Goal: Communication & Community: Answer question/provide support

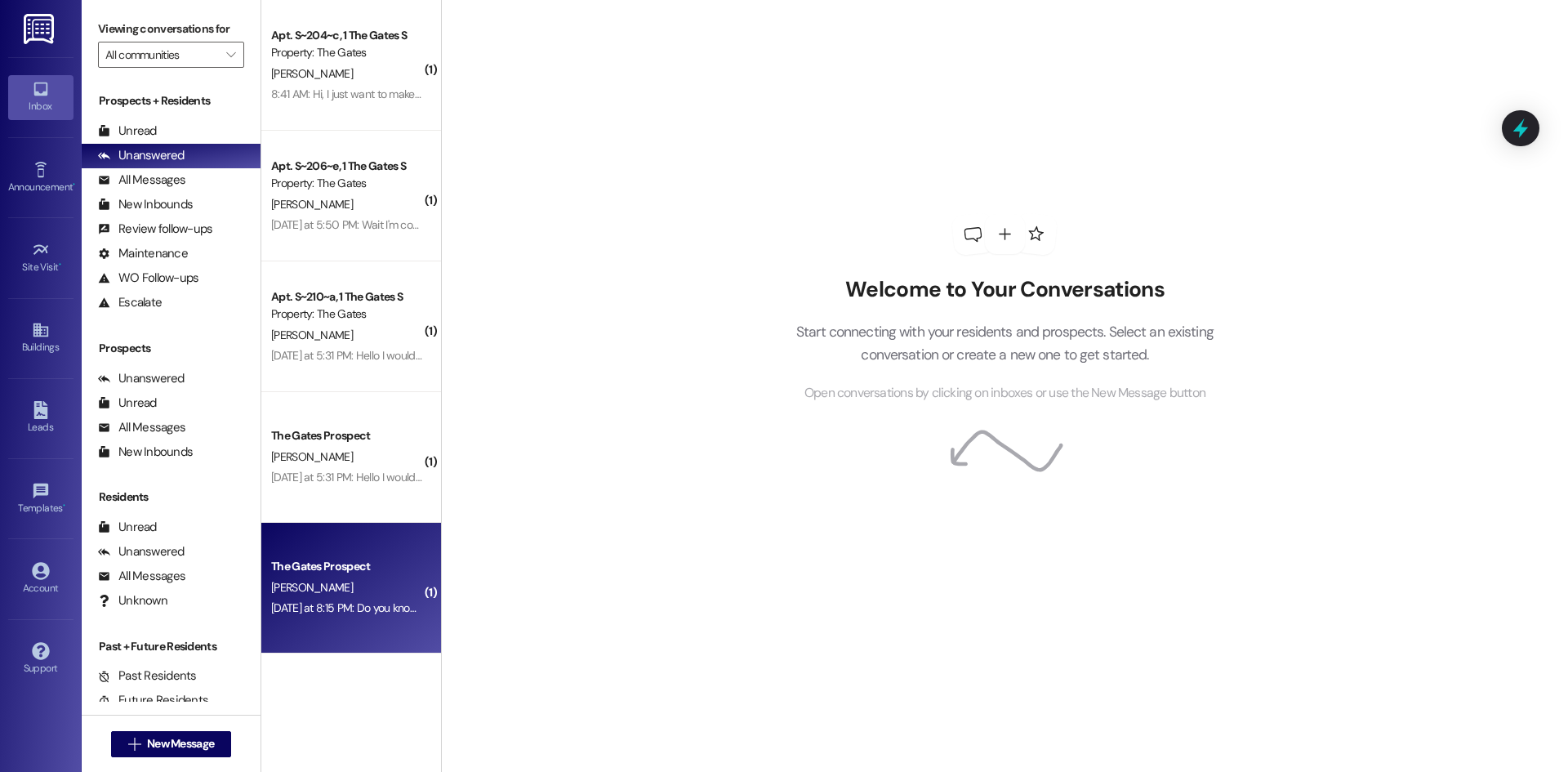
click at [371, 577] on div "[PERSON_NAME]" at bounding box center [347, 587] width 155 height 20
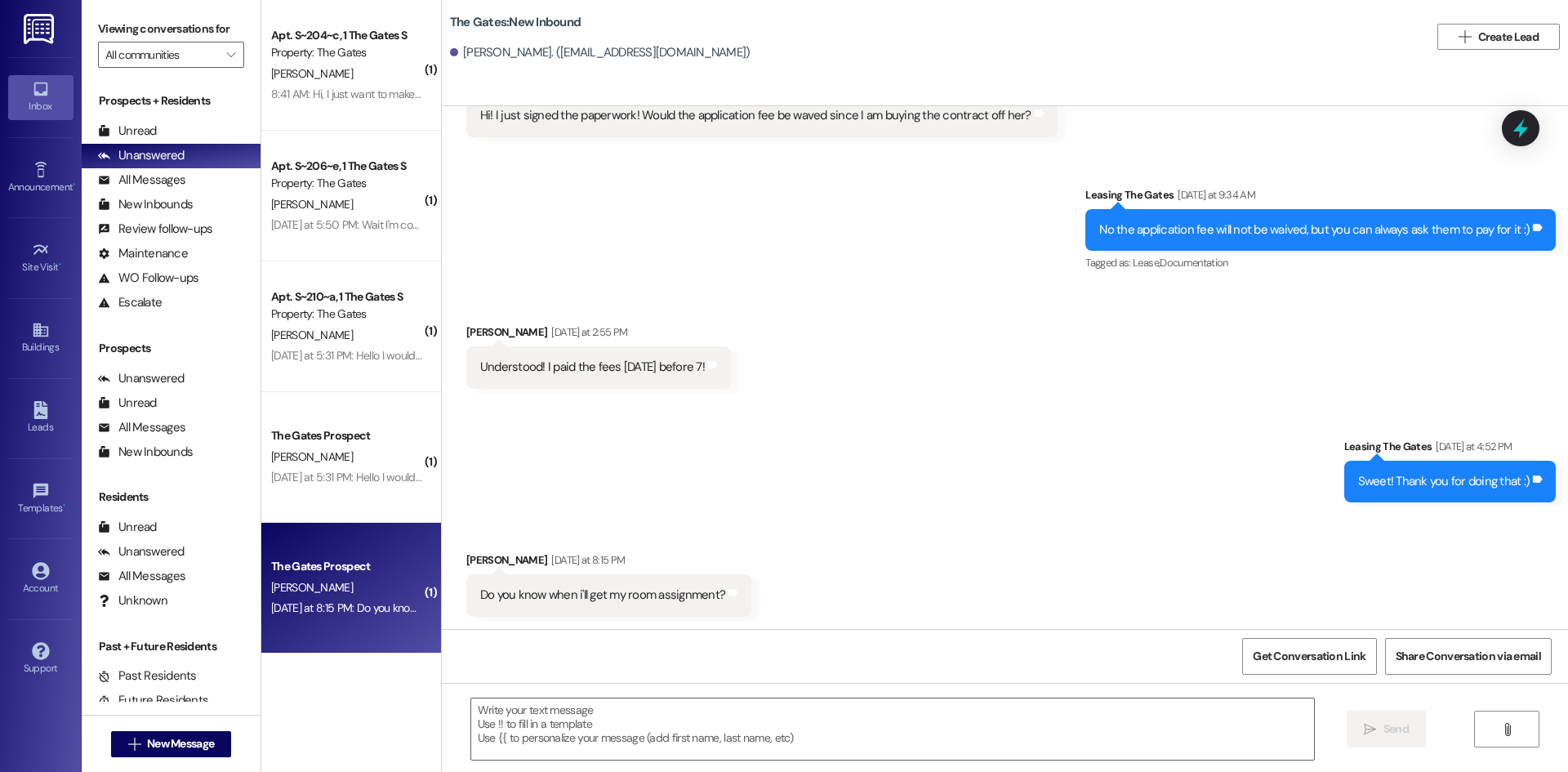
scroll to position [412, 0]
click at [589, 725] on textarea at bounding box center [893, 729] width 843 height 61
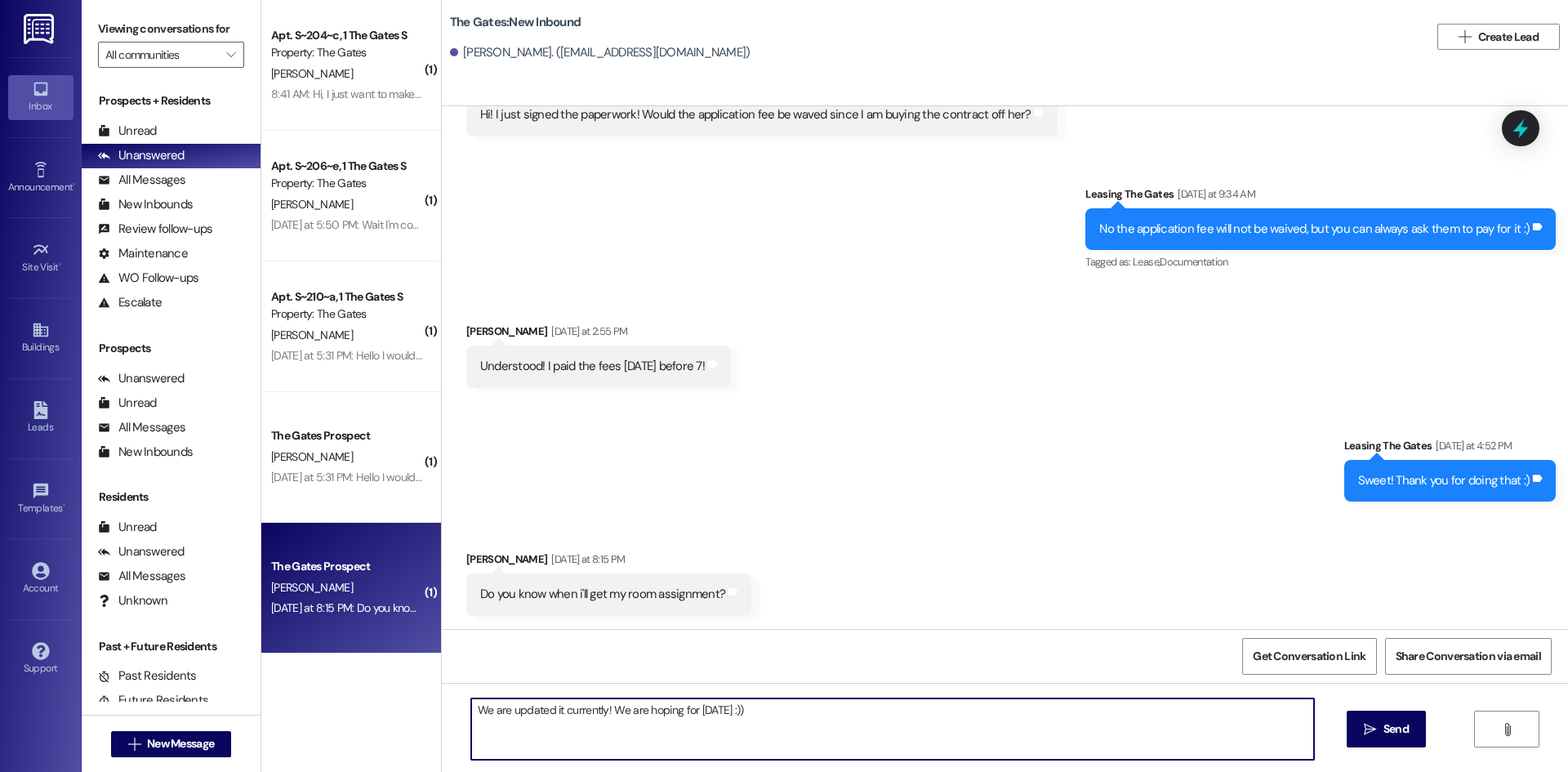
type textarea "We are updated it currently! We are hoping for next Friday :))"
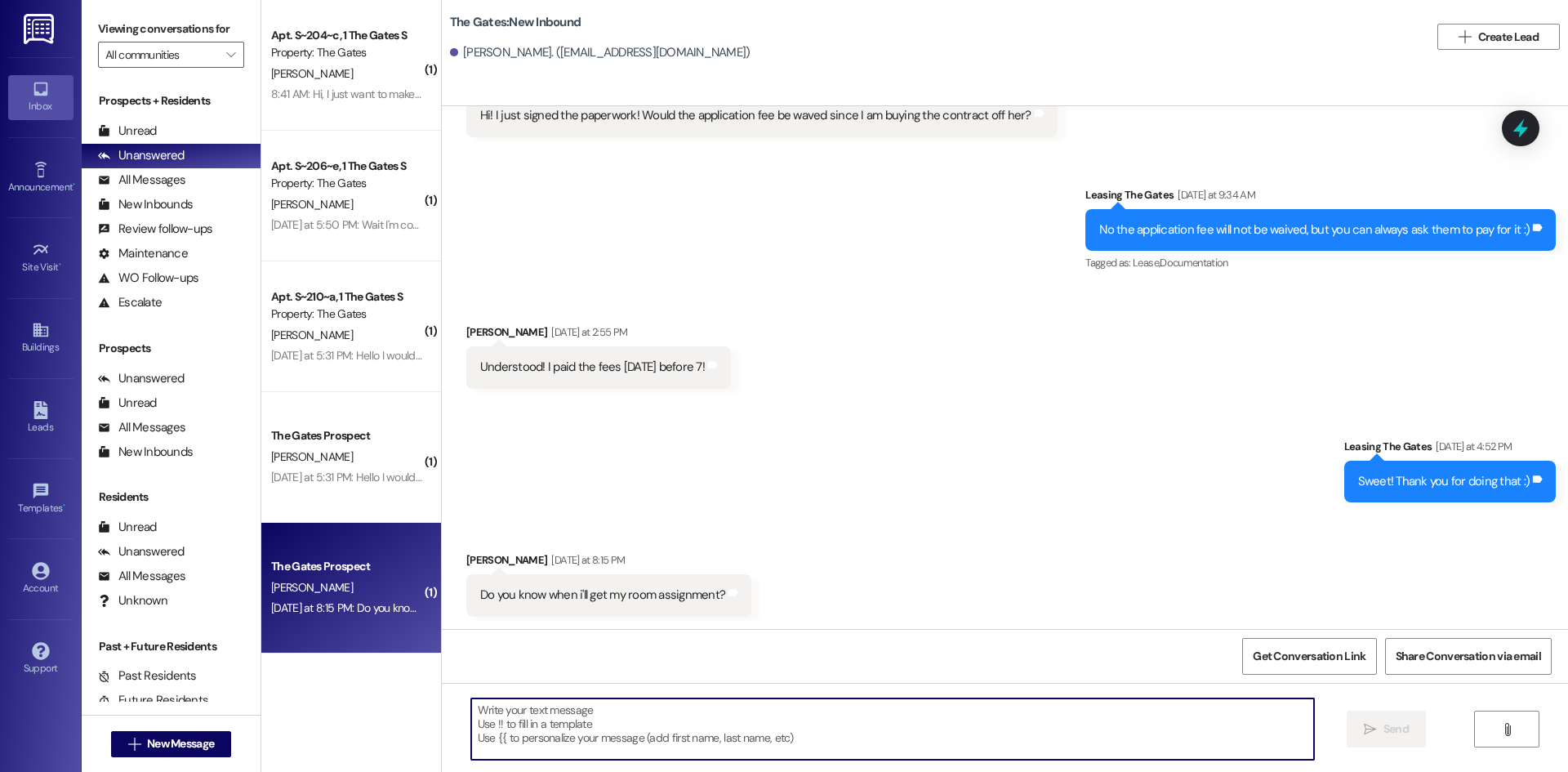
scroll to position [525, 0]
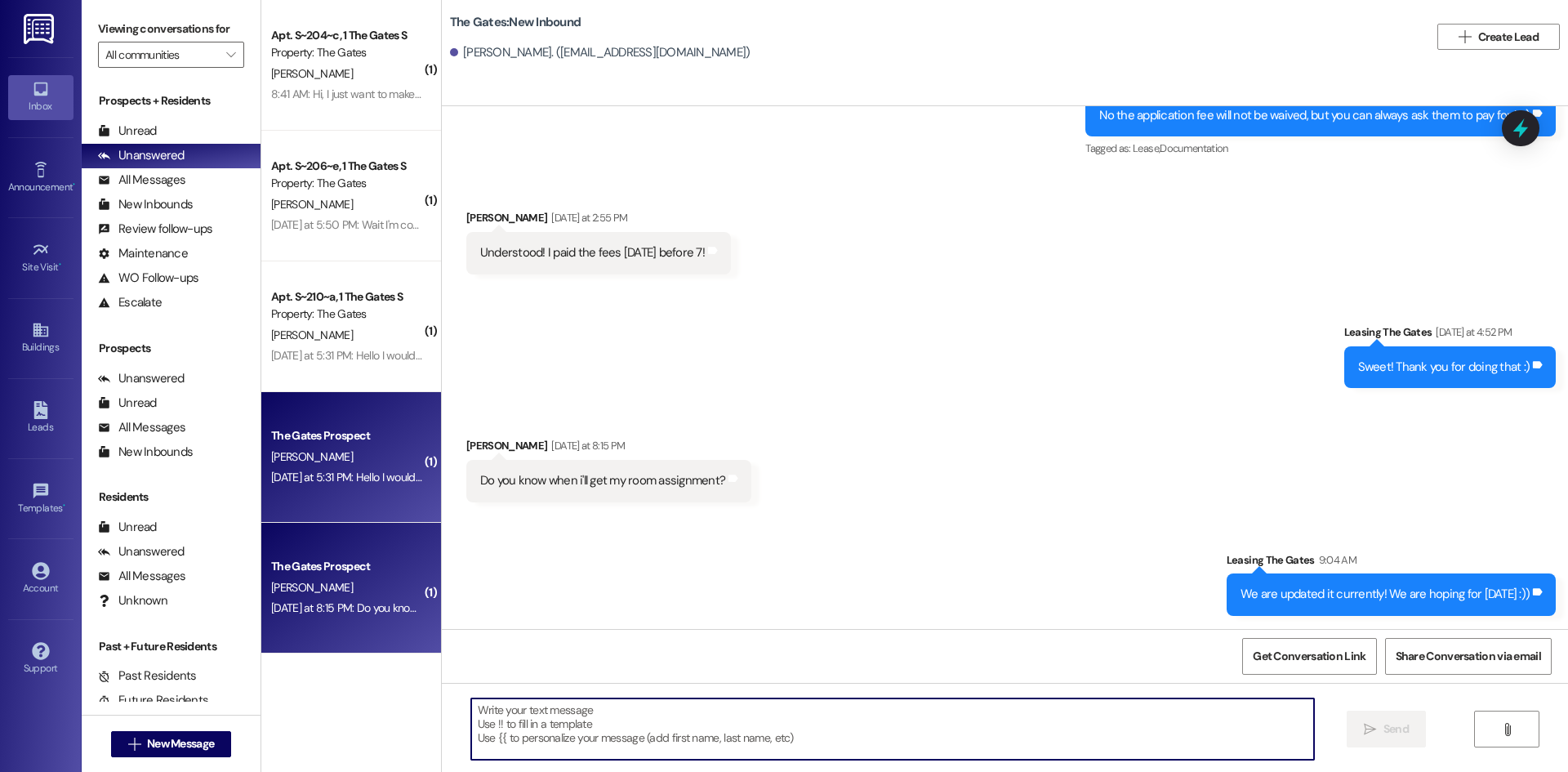
click at [352, 475] on div "Yesterday at 5:31 PM: Hello I would like a roommate request. Just would like to…" at bounding box center [676, 476] width 811 height 14
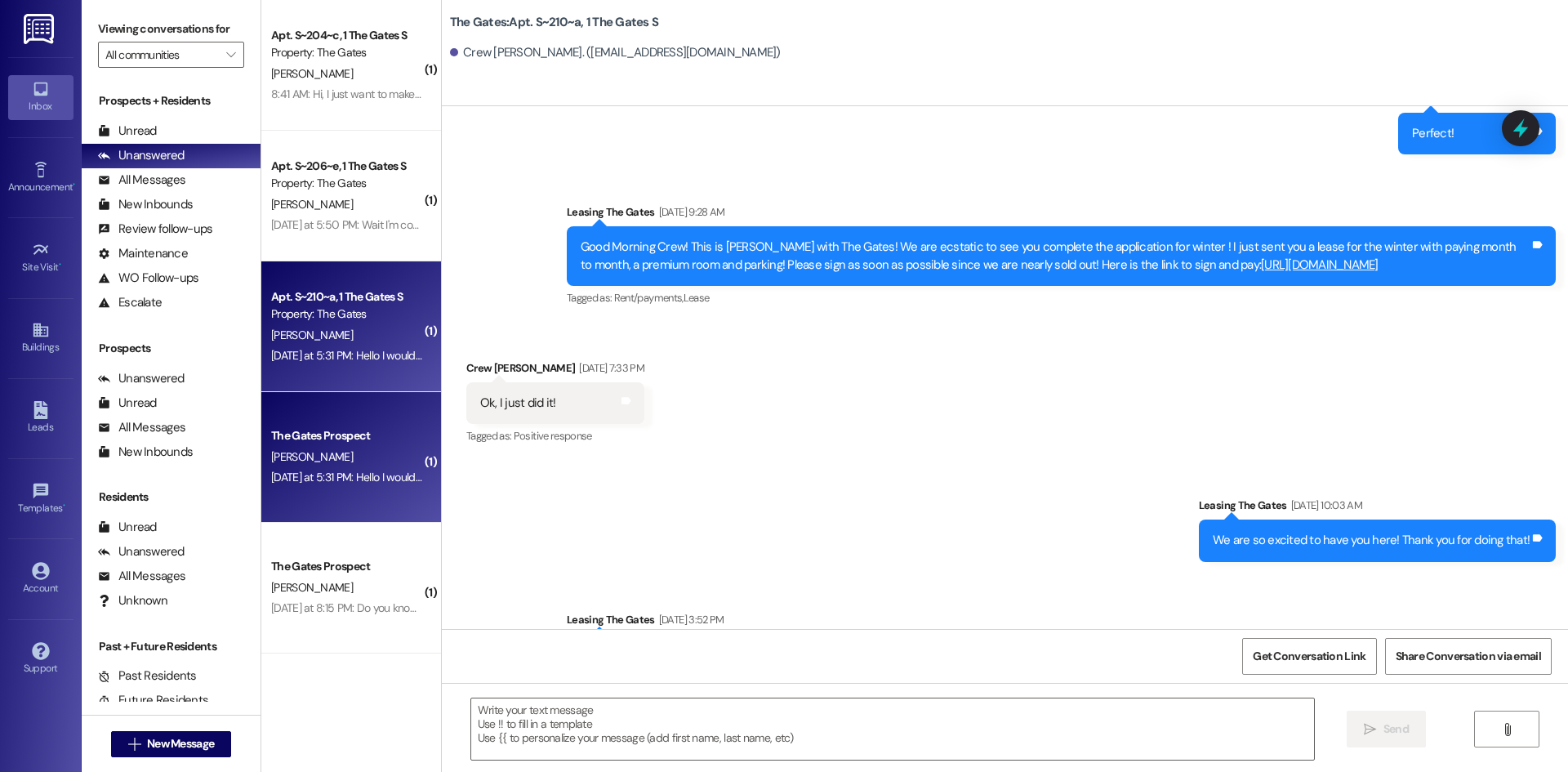
scroll to position [9702, 0]
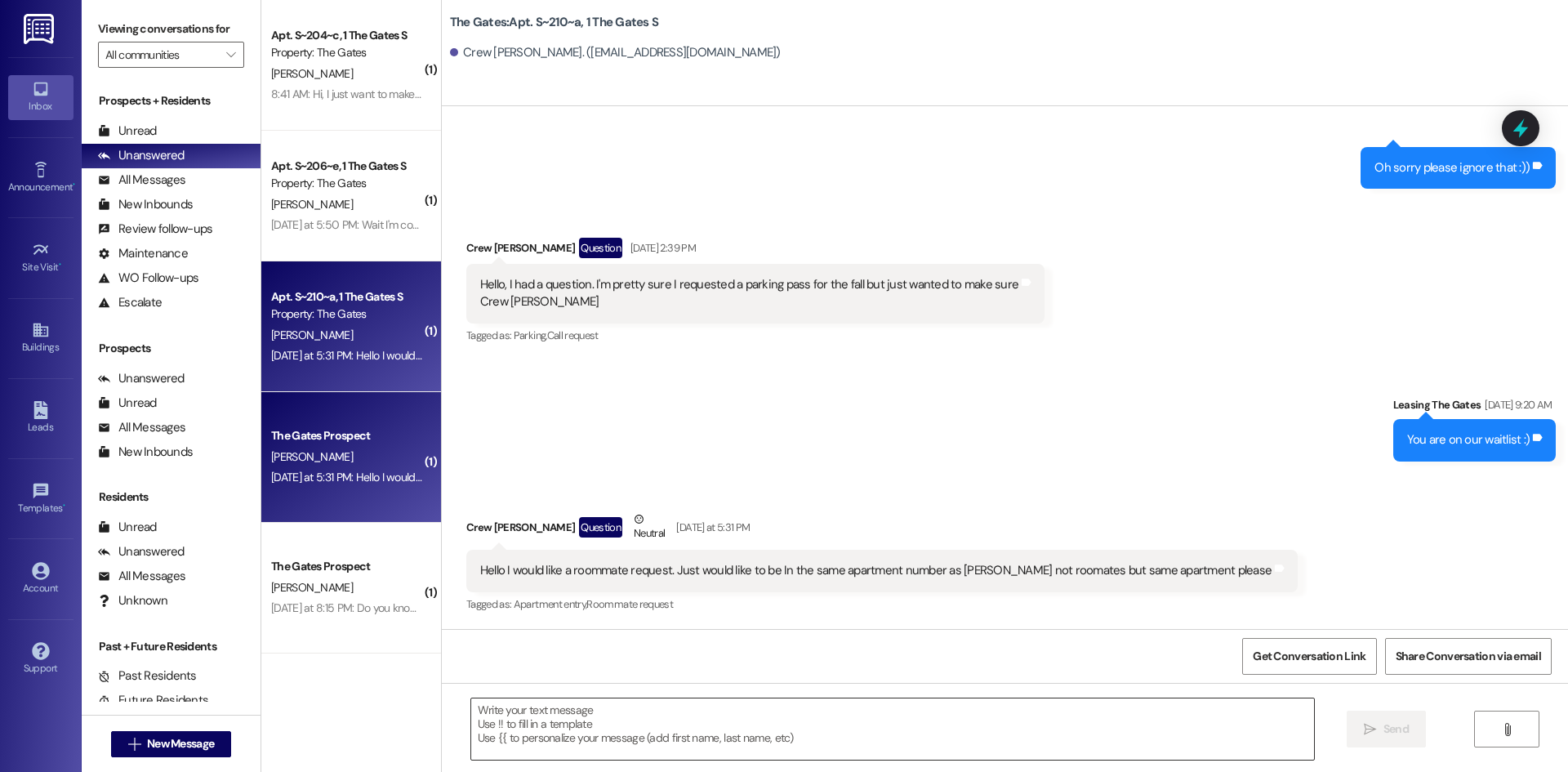
click at [641, 722] on textarea at bounding box center [893, 729] width 843 height 61
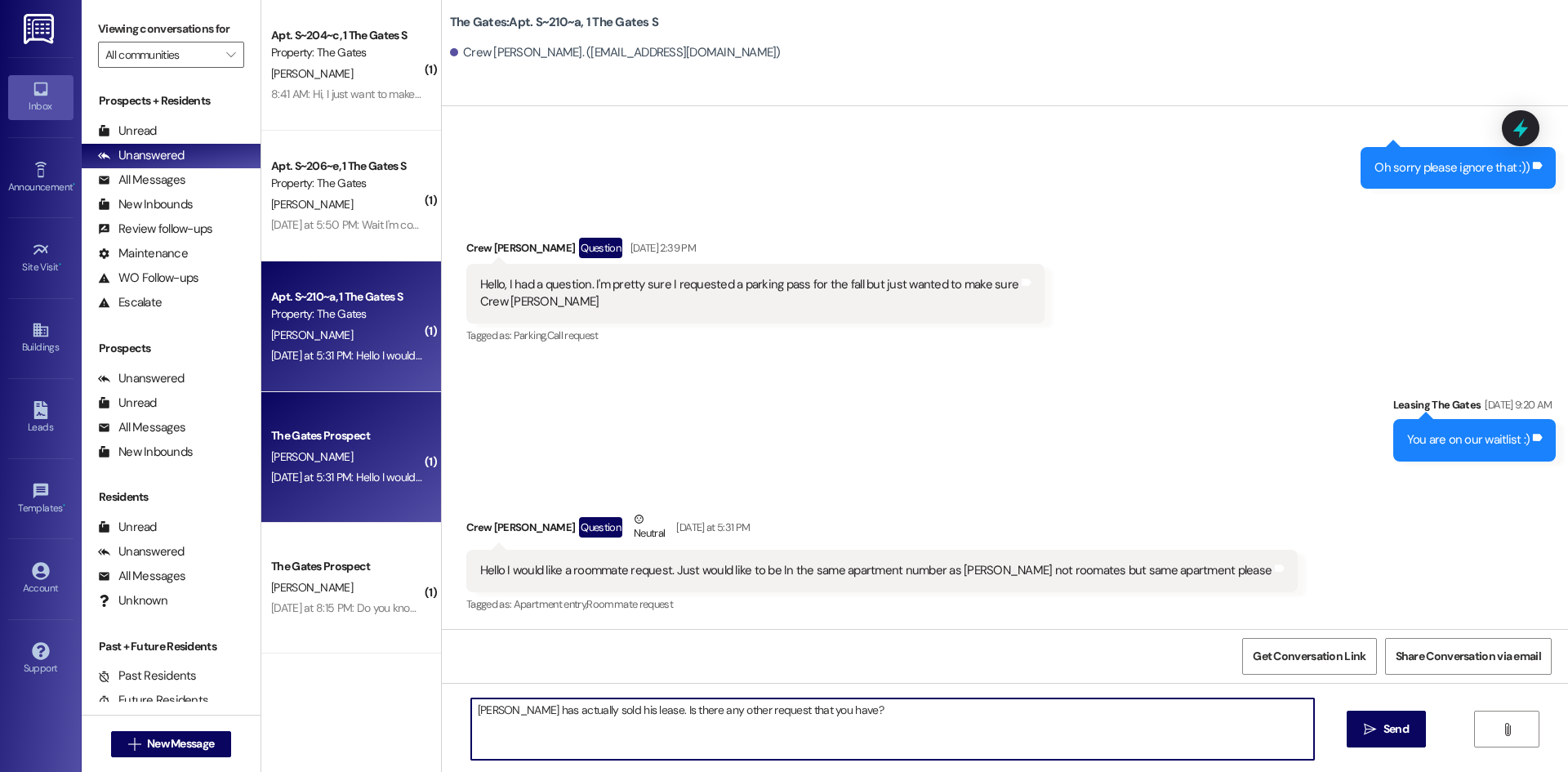
type textarea "German Gonzalez has actually sold his lease. Is there any other request that yo…"
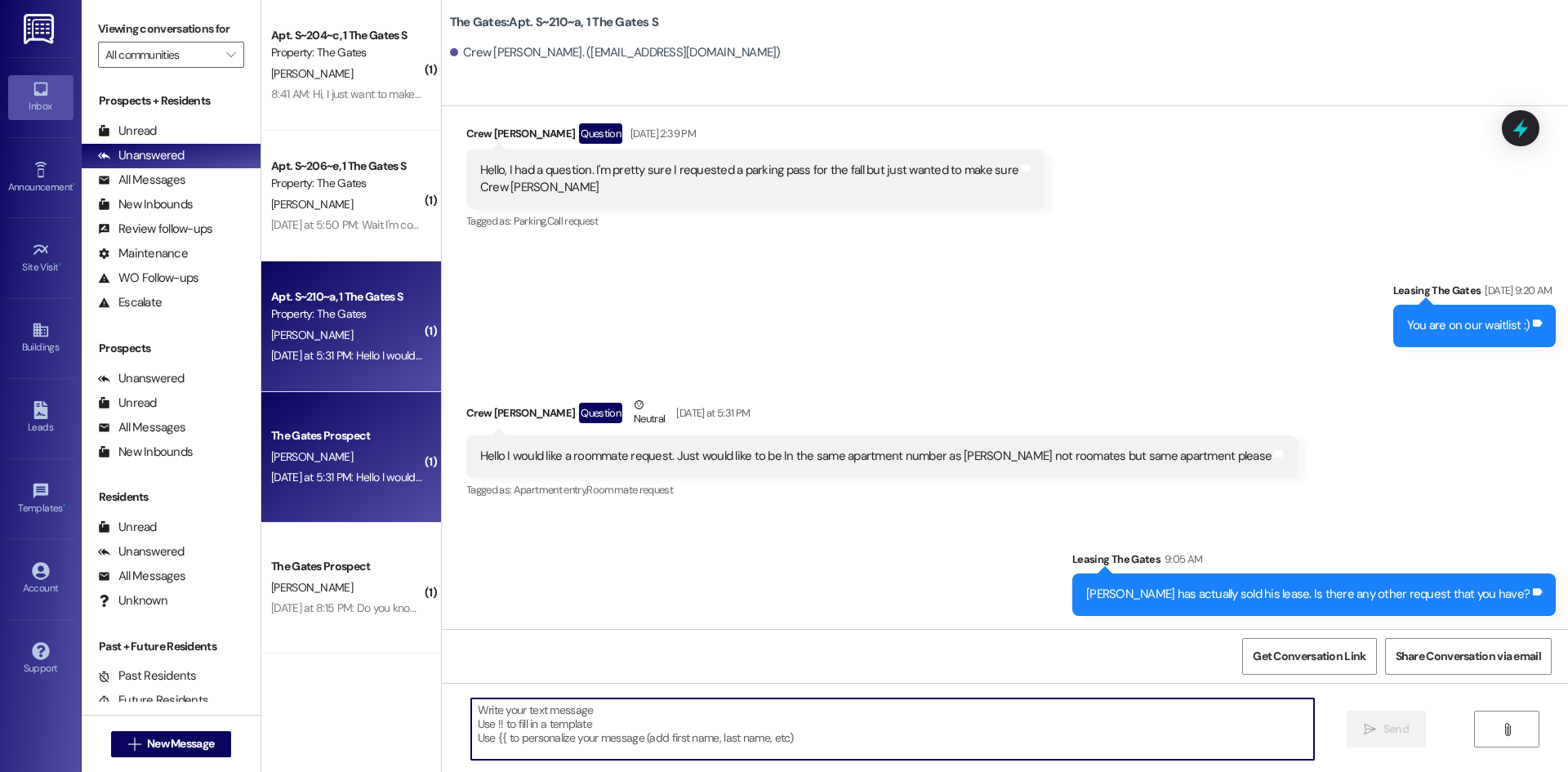
scroll to position [9815, 0]
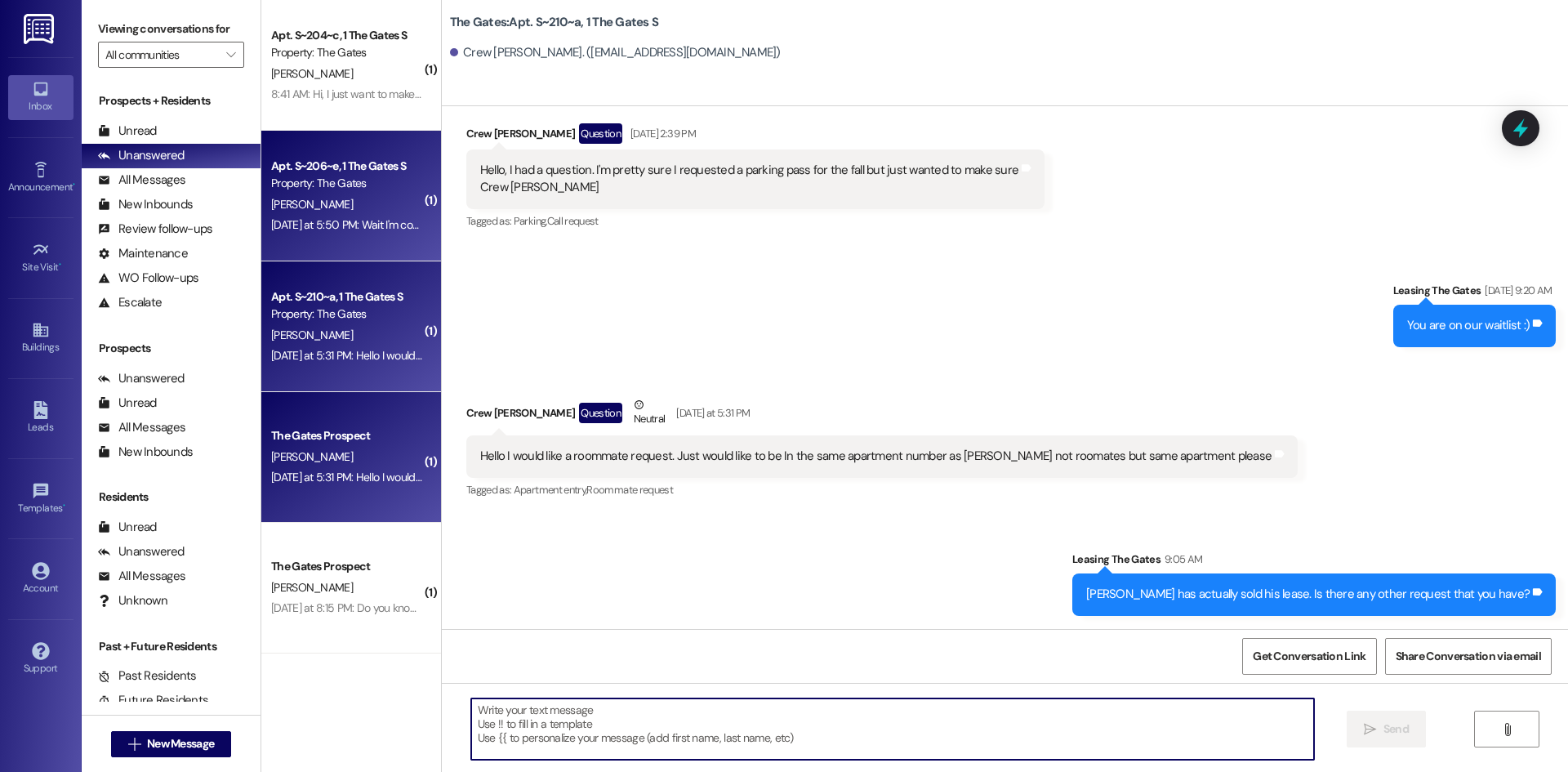
click at [382, 211] on div "[PERSON_NAME]" at bounding box center [347, 204] width 155 height 20
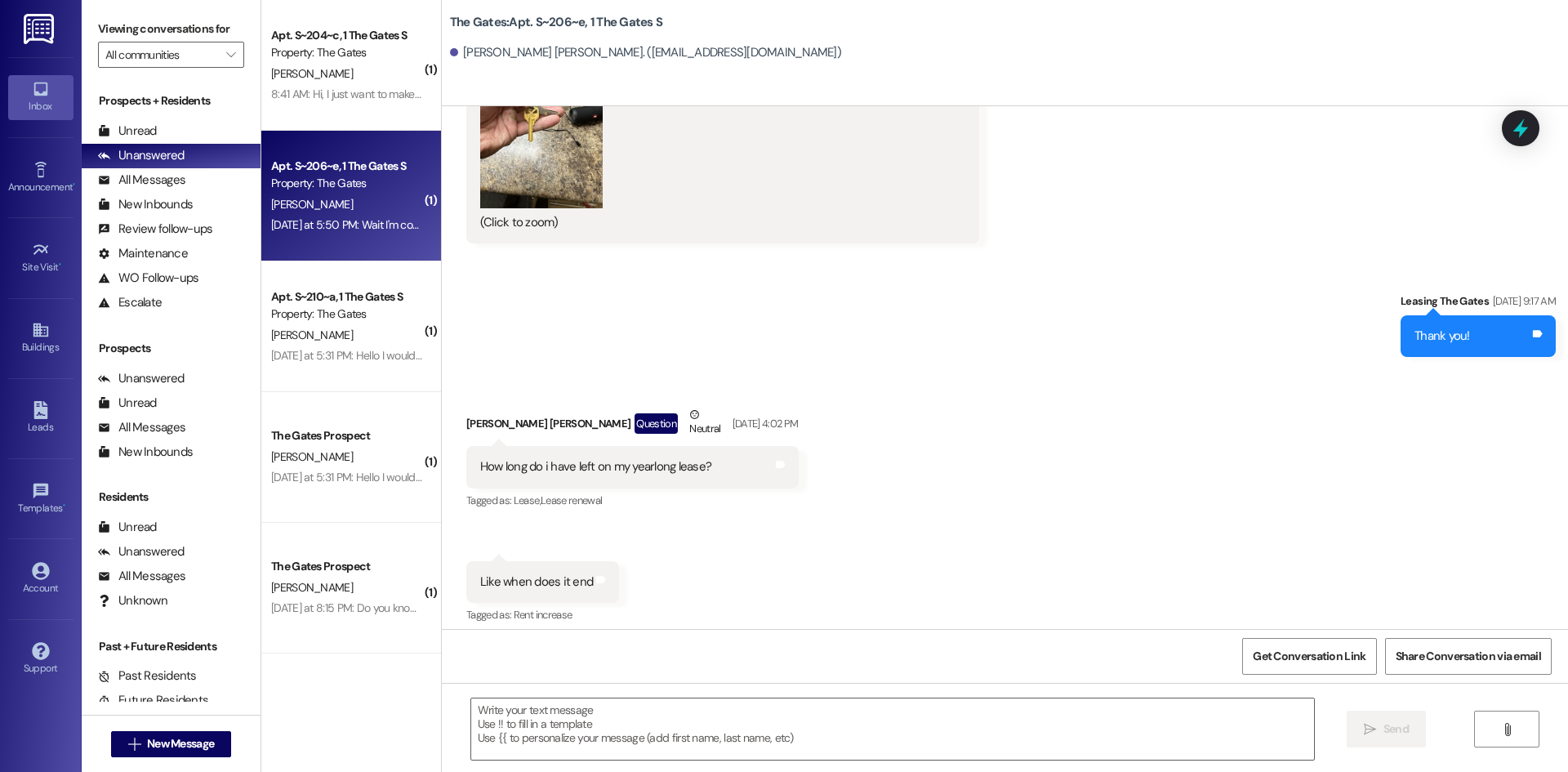
scroll to position [78361, 0]
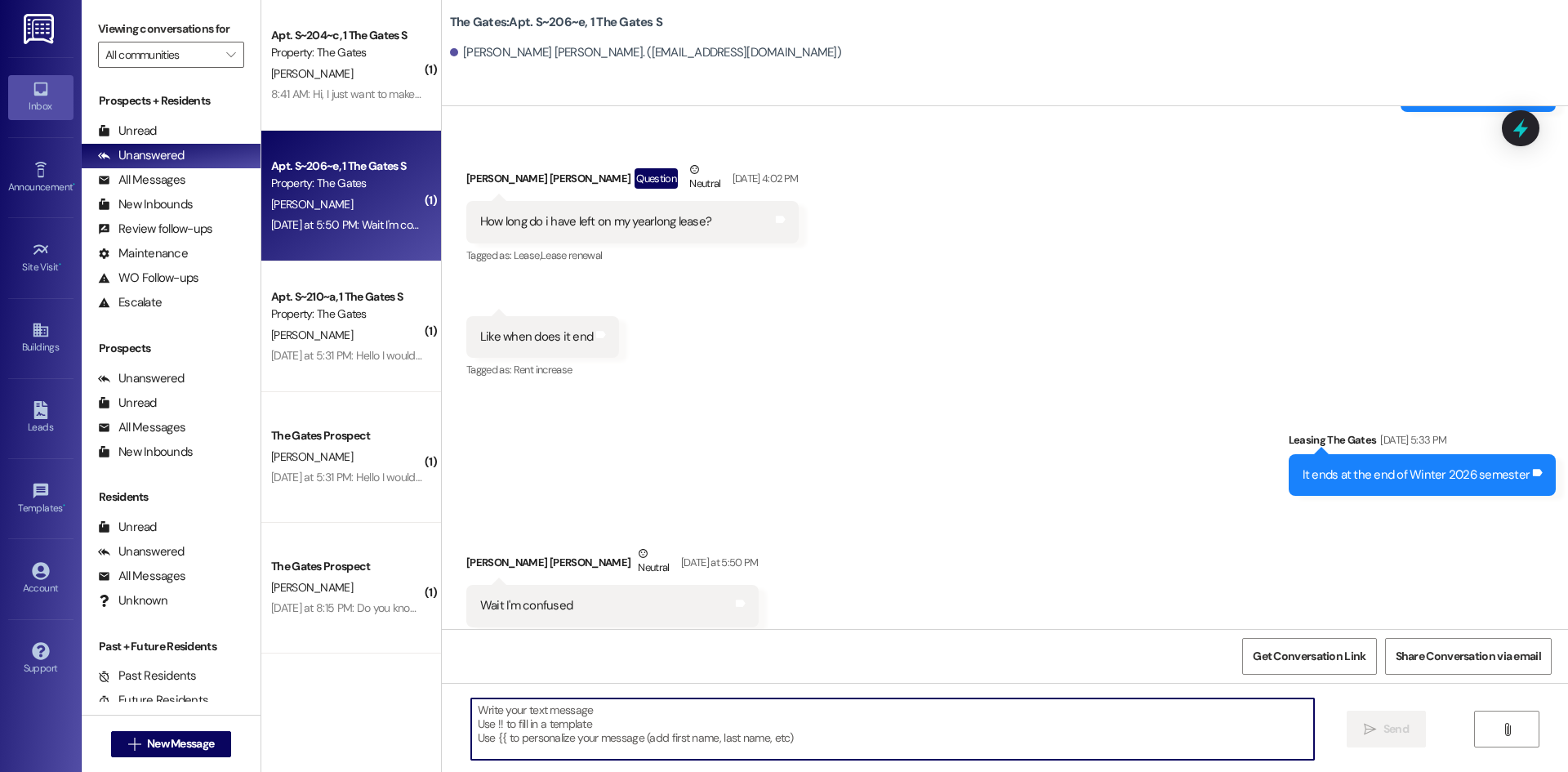
click at [522, 729] on textarea at bounding box center [893, 729] width 843 height 61
click at [702, 736] on textarea at bounding box center [893, 729] width 843 height 61
type textarea "this is the date with your lease ending [DATE]"
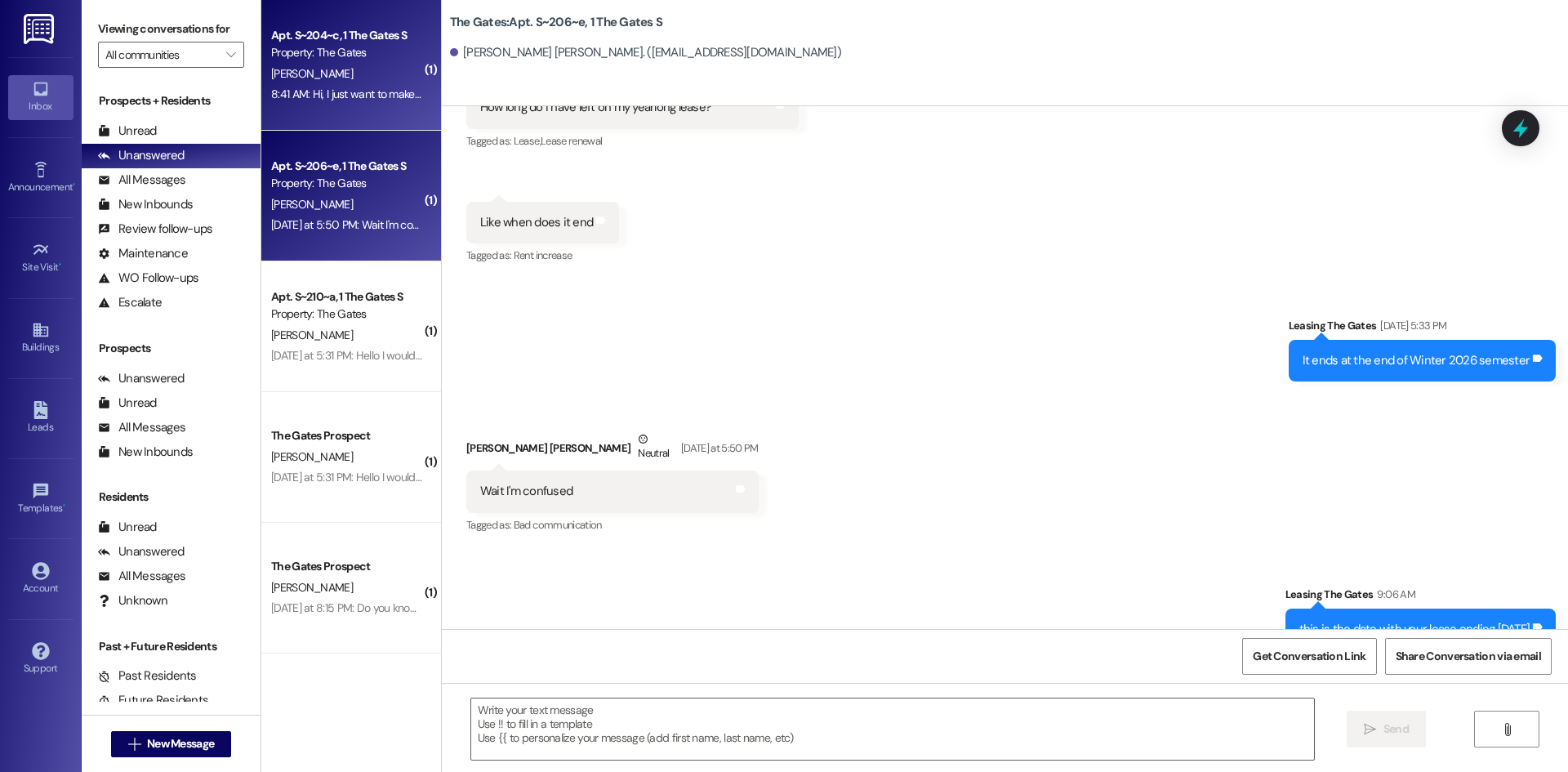
click at [317, 86] on div "8:41 AM: Hi, I just want to make sure that for selling my contract that it is a…" at bounding box center [870, 93] width 1198 height 14
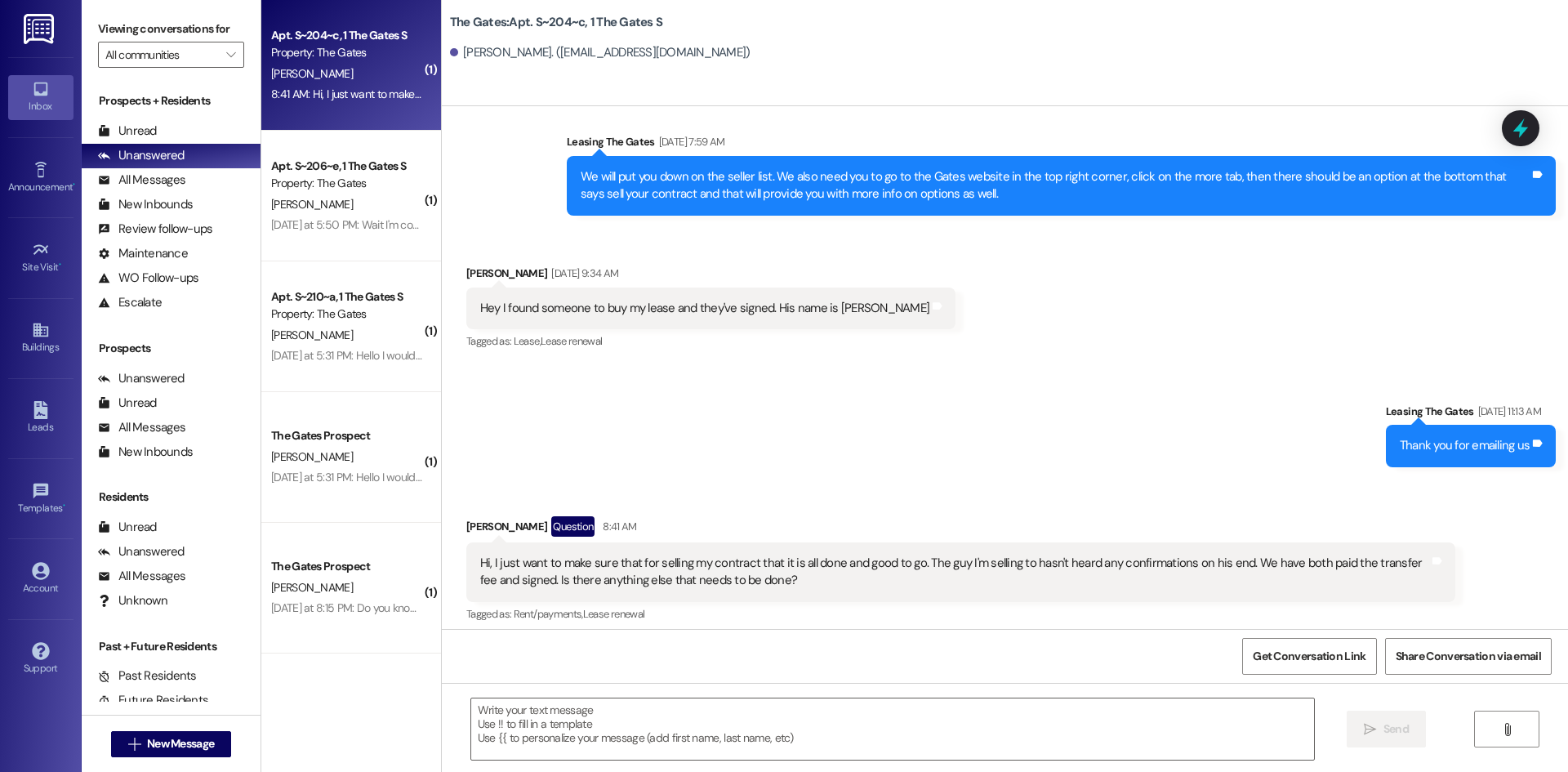
scroll to position [43479, 0]
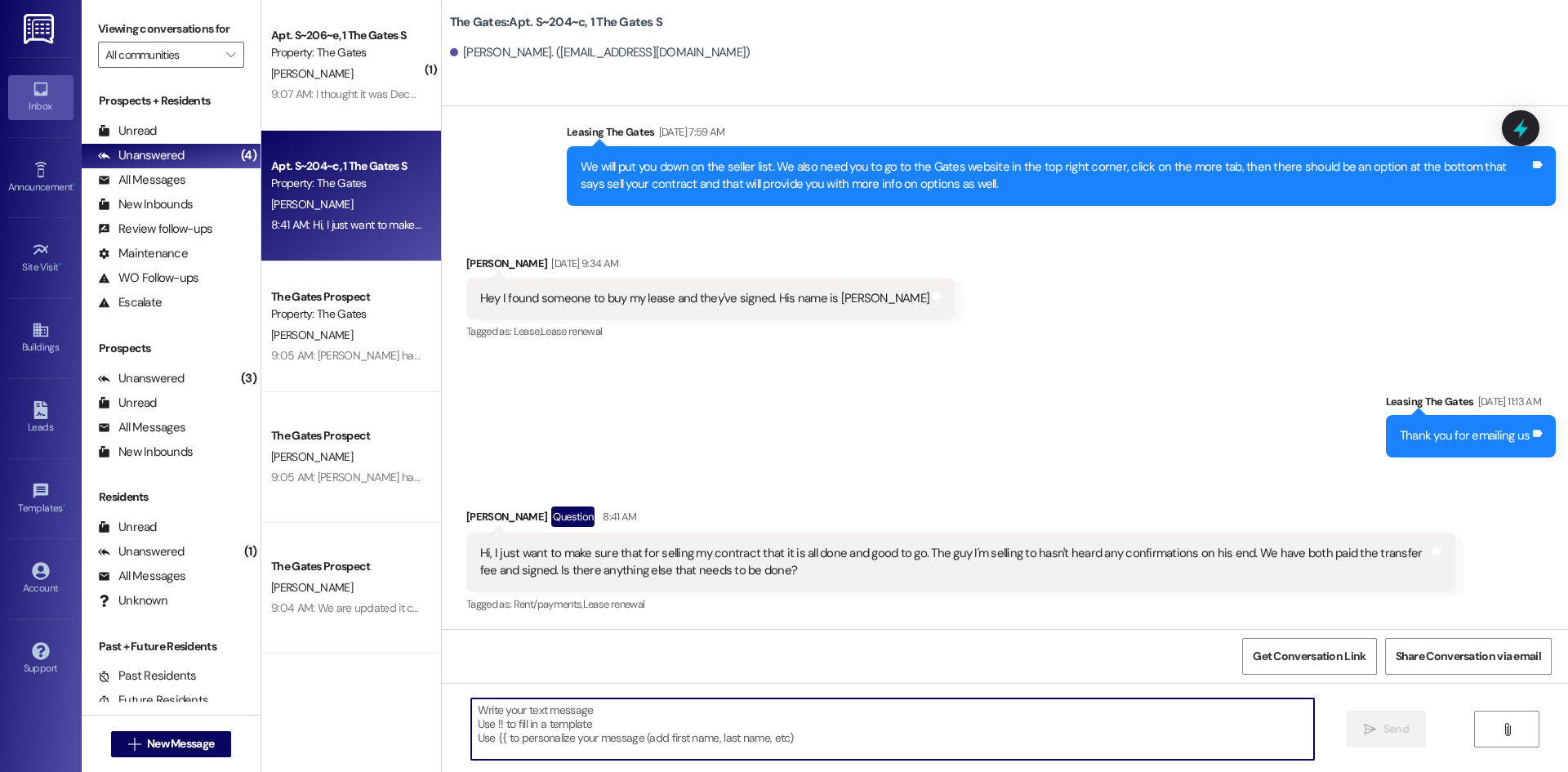
click at [614, 739] on textarea at bounding box center [893, 729] width 843 height 61
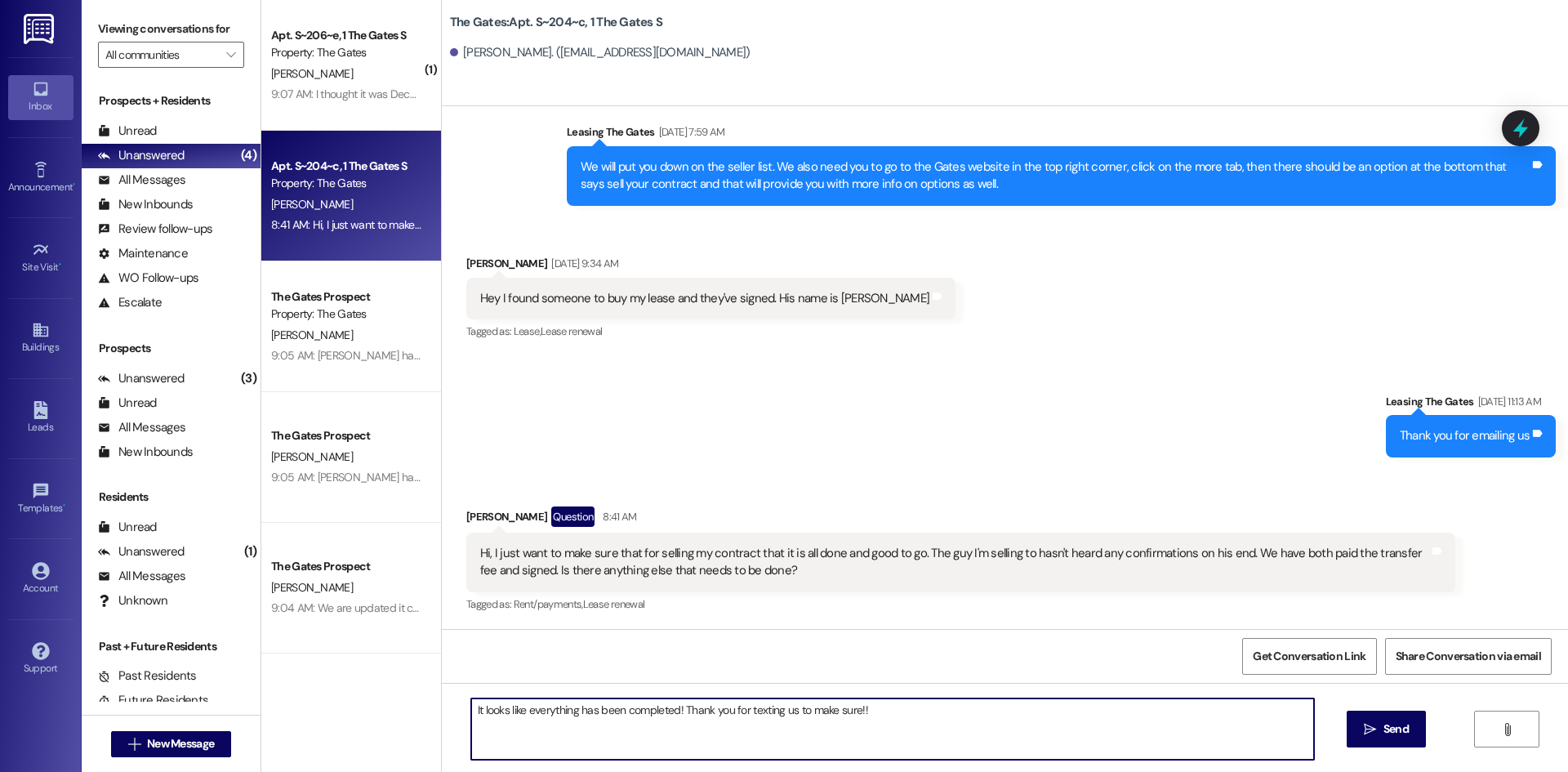
type textarea "It looks like everything has been completed! Thank you for texting us to make s…"
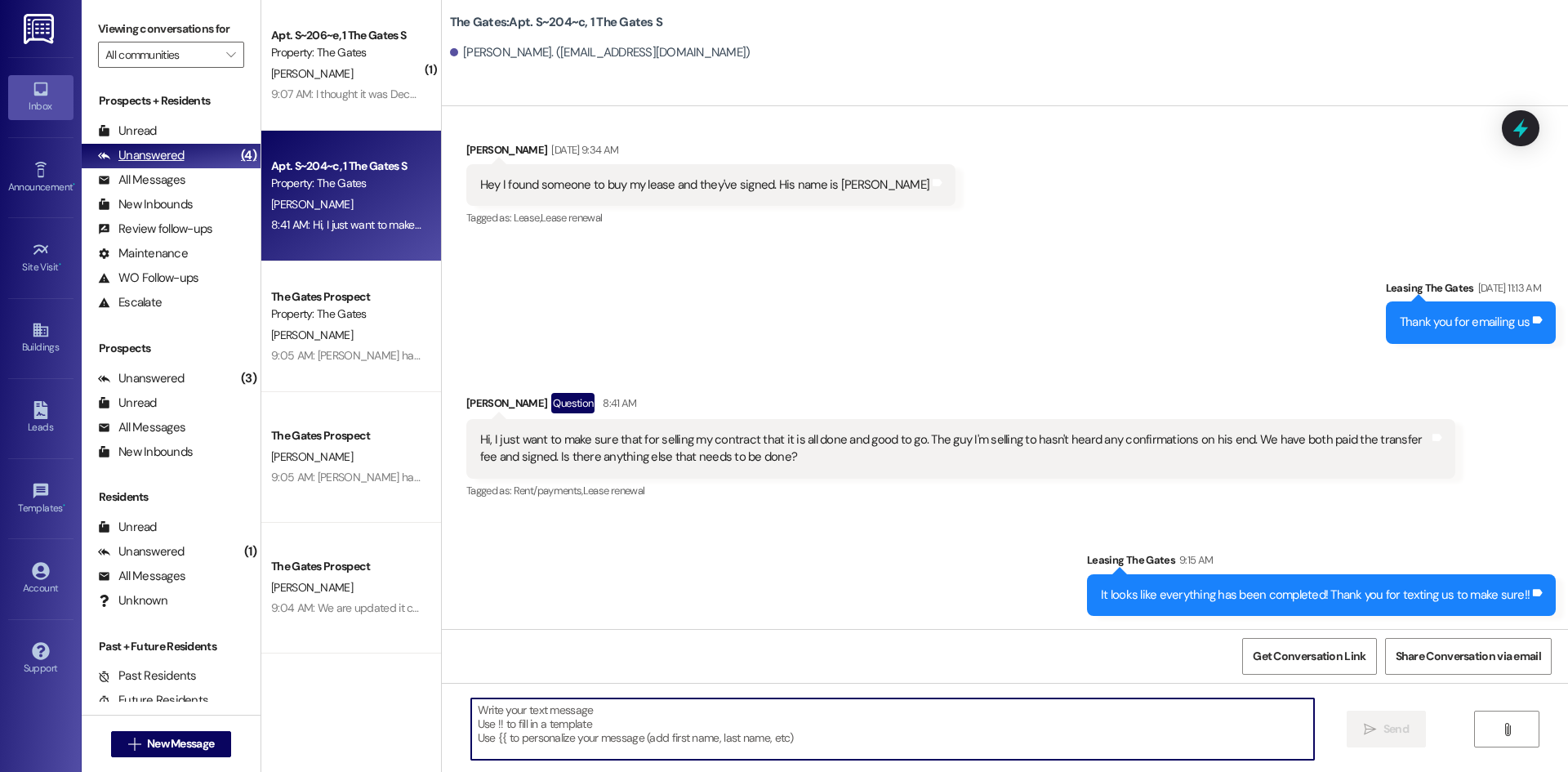
scroll to position [43593, 0]
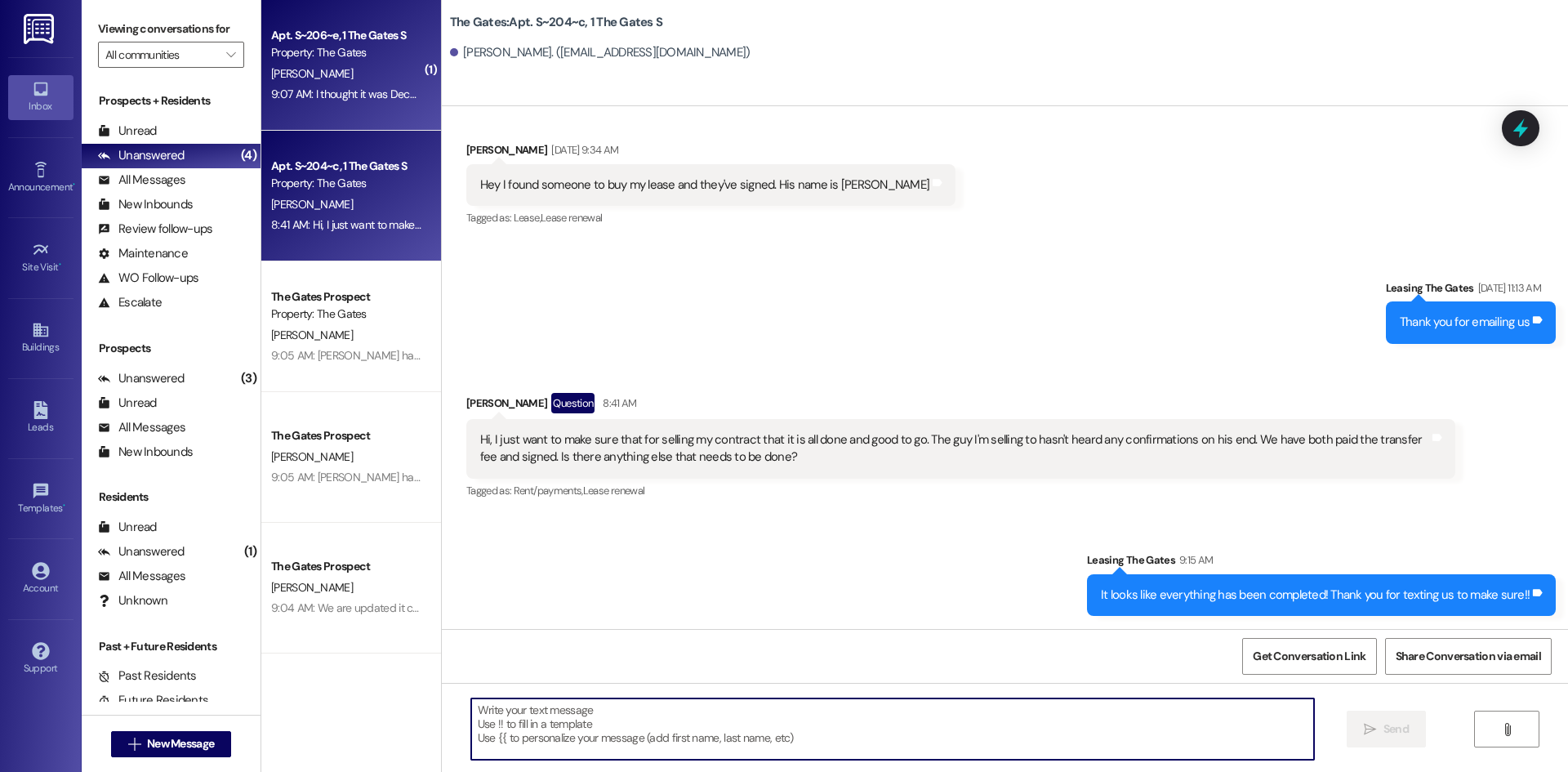
click at [323, 64] on div "[PERSON_NAME]" at bounding box center [347, 73] width 155 height 20
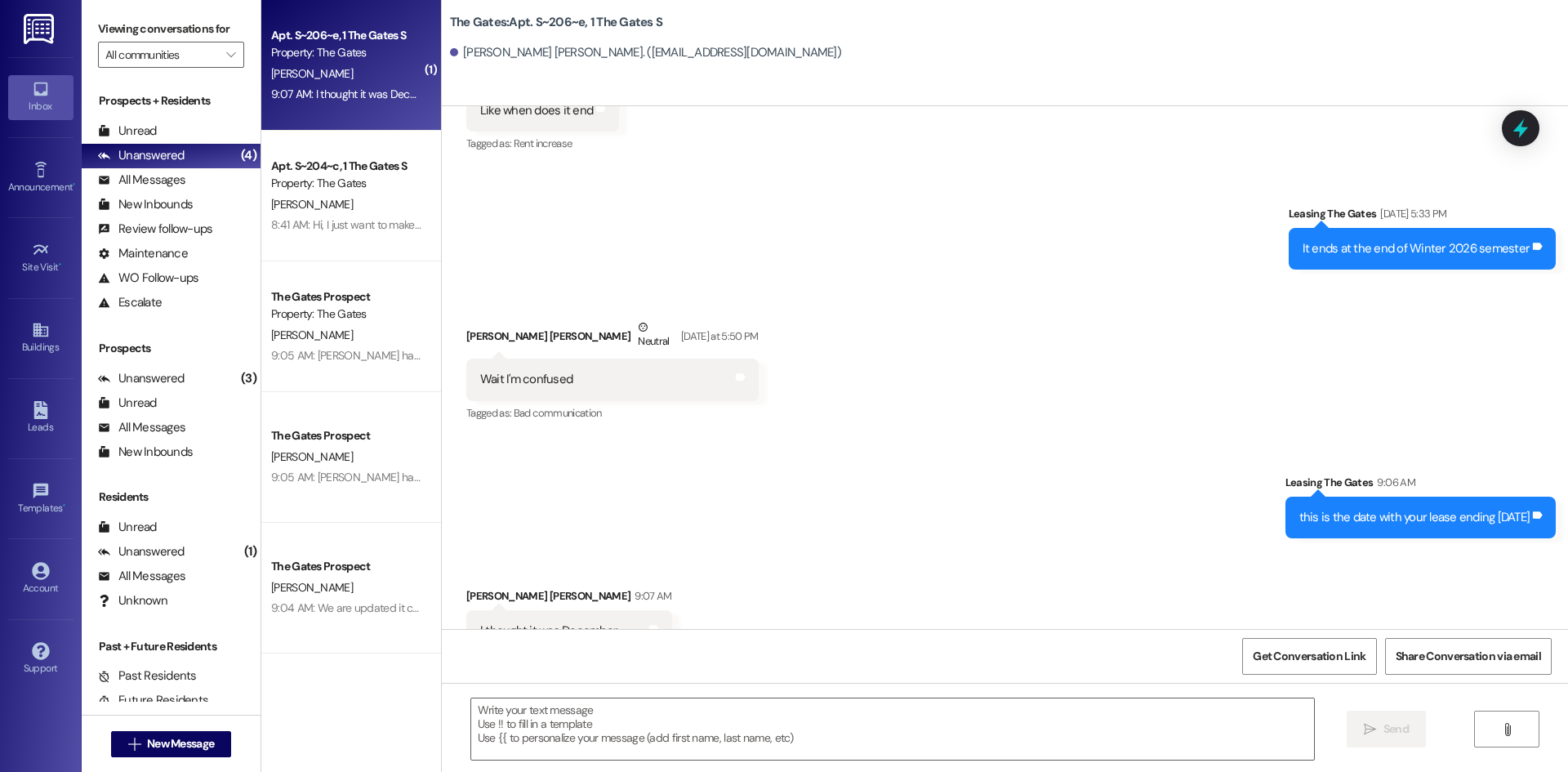
scroll to position [78589, 0]
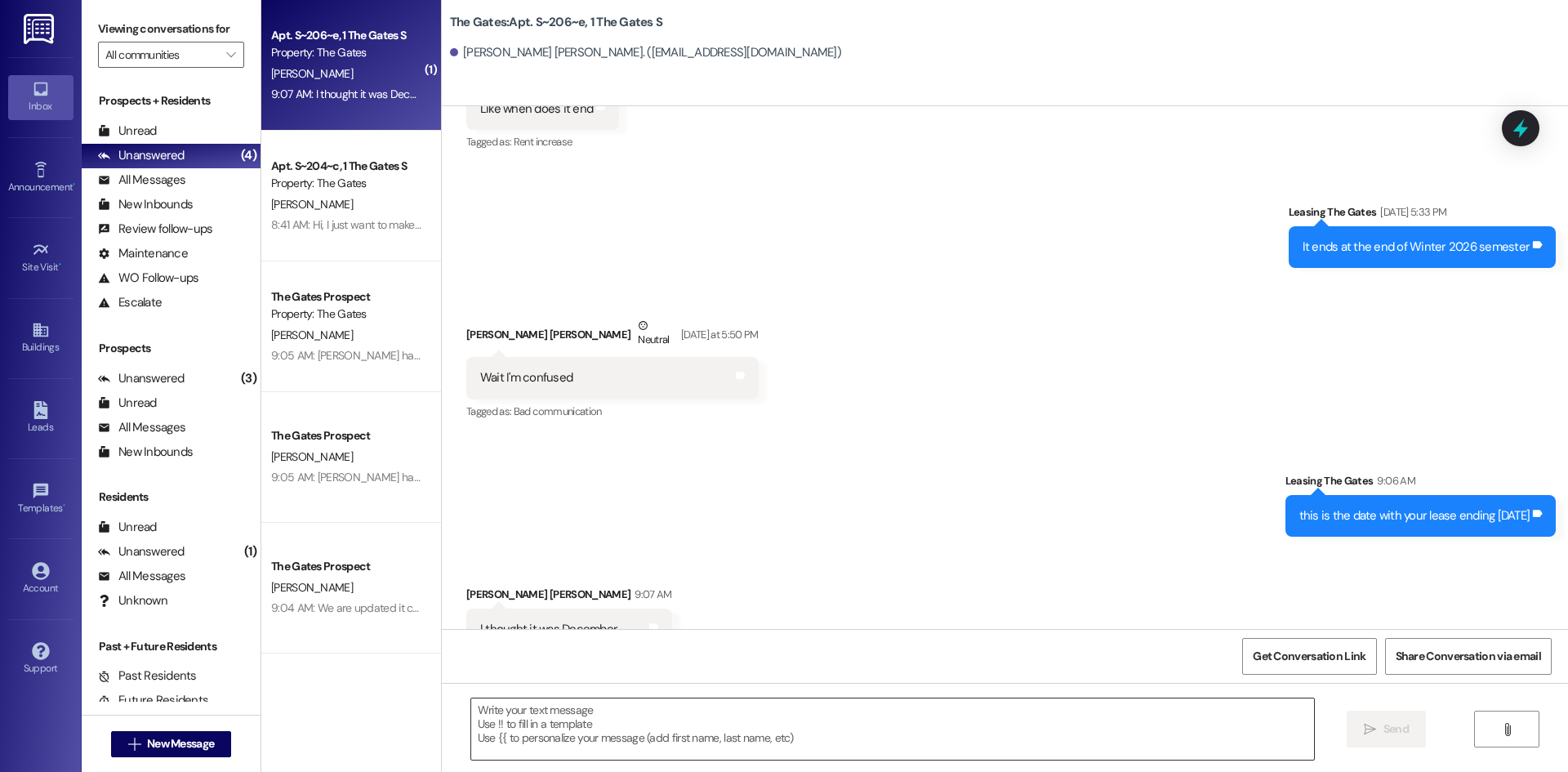
drag, startPoint x: 583, startPoint y: 718, endPoint x: 603, endPoint y: 736, distance: 26.9
click at [584, 718] on textarea at bounding box center [893, 729] width 843 height 61
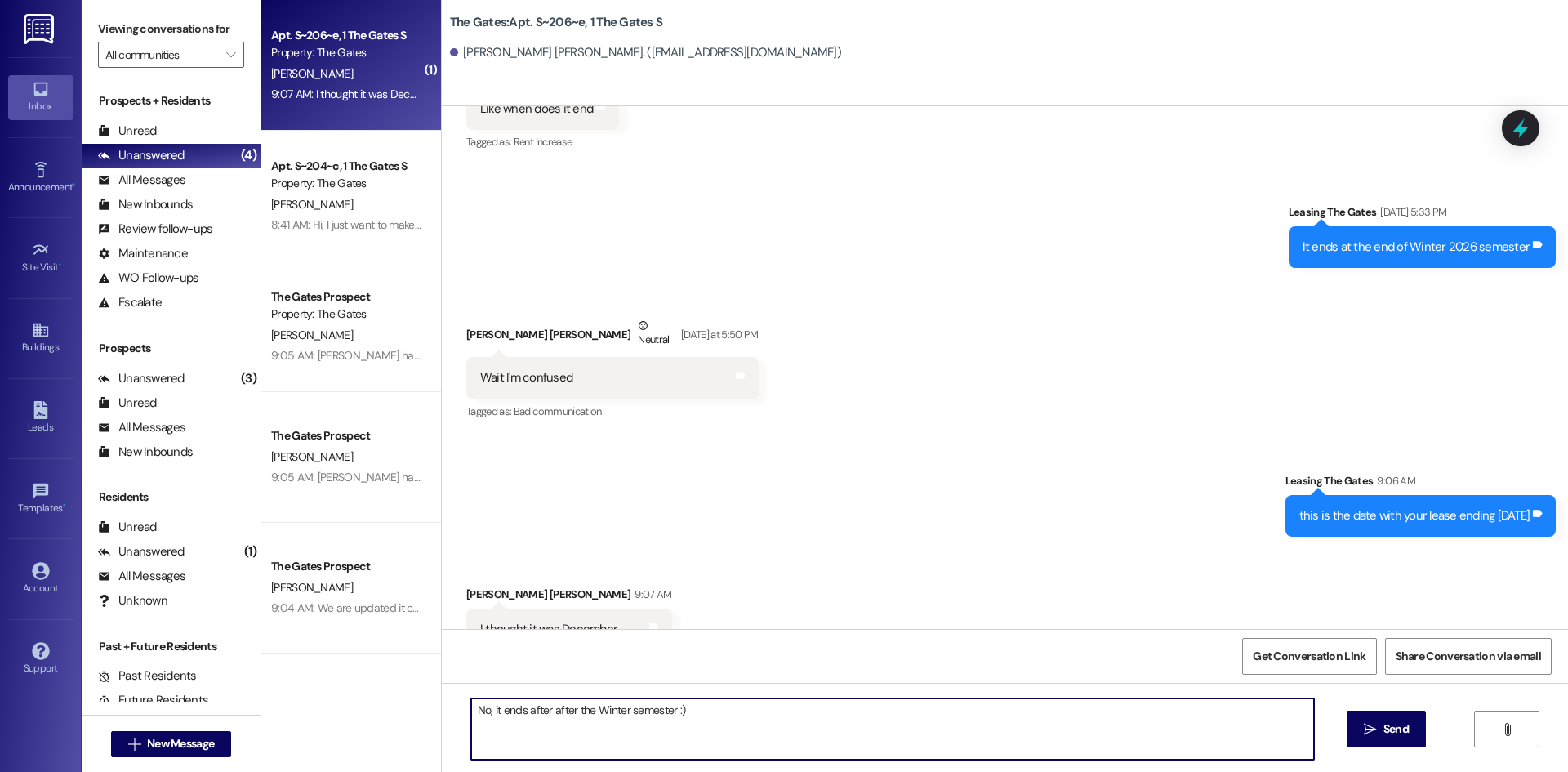
type textarea "No, it ends after after the Winter semester :)"
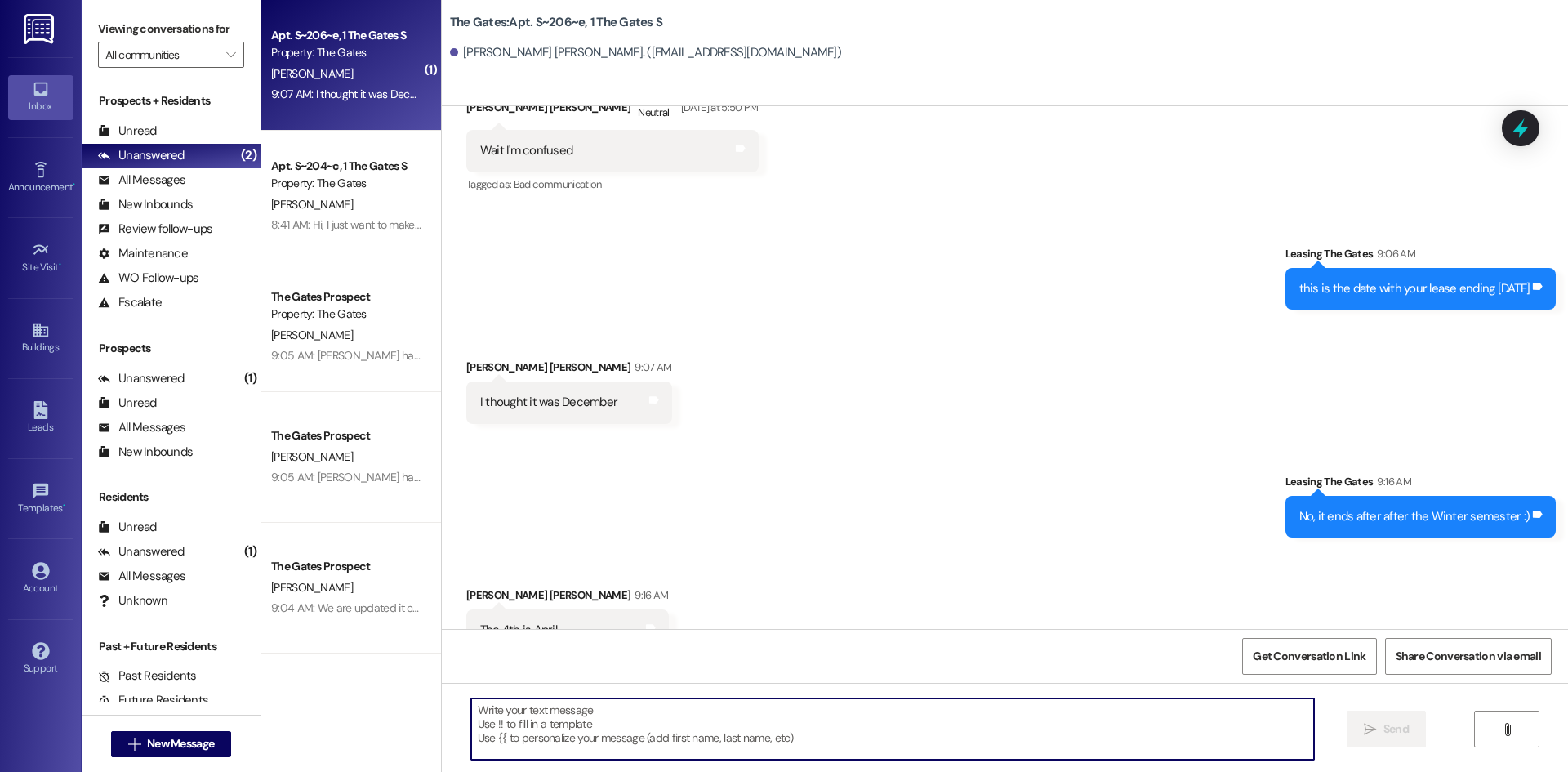
scroll to position [78817, 0]
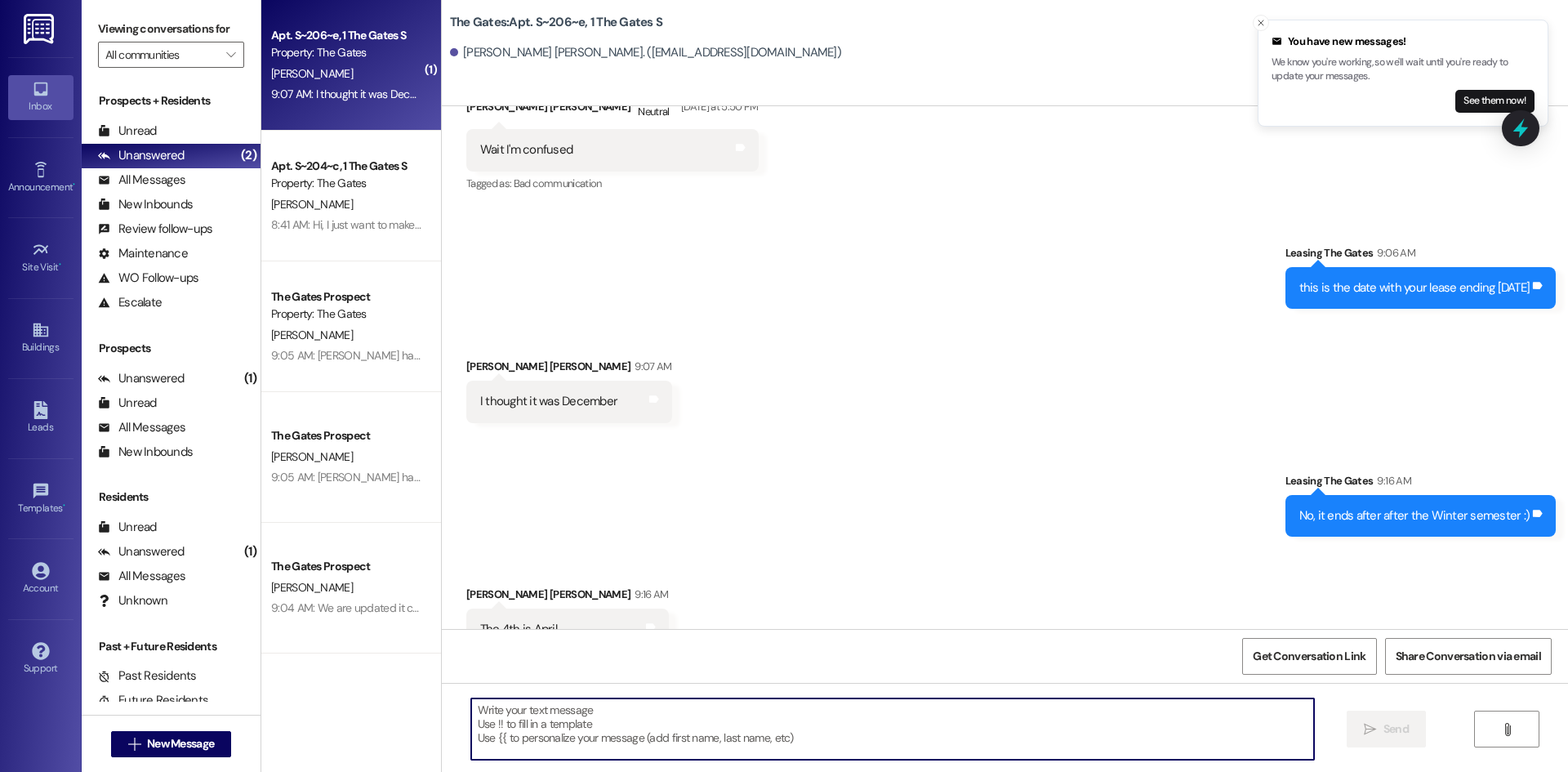
click at [516, 725] on textarea at bounding box center [893, 729] width 843 height 61
type textarea "Yes that is the end of Winter semester"
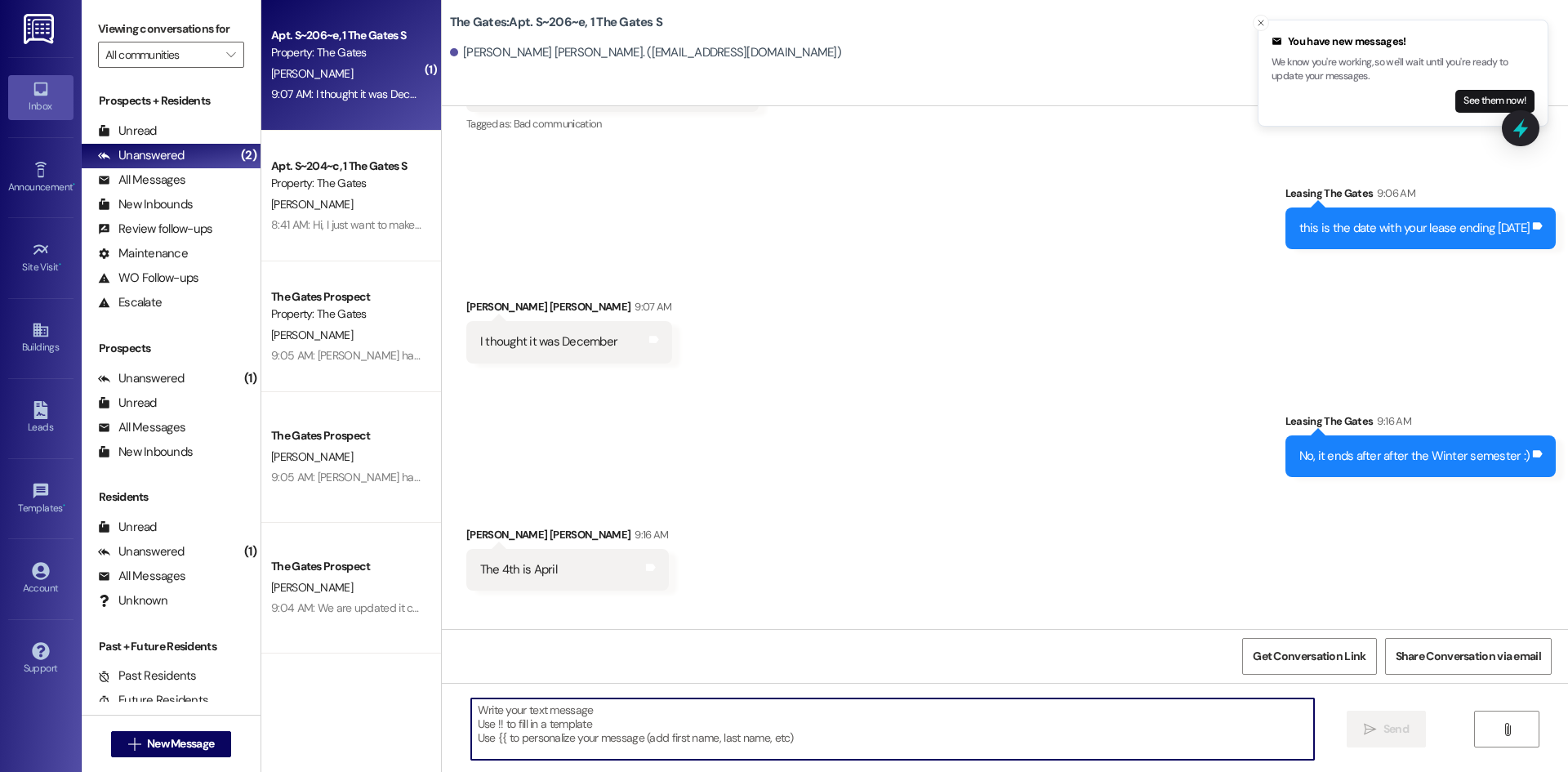
scroll to position [78930, 0]
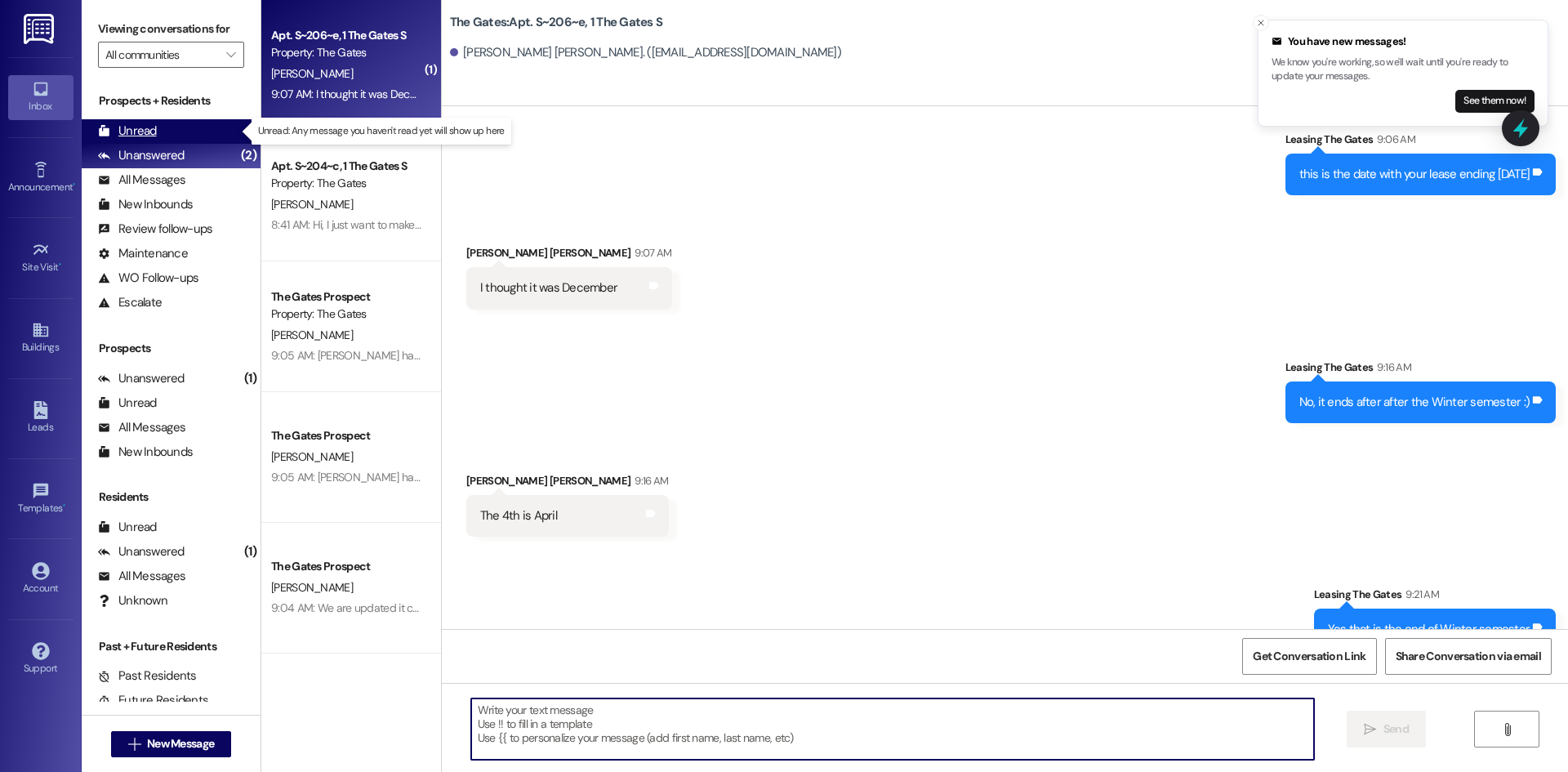
click at [156, 133] on div "Unread (0)" at bounding box center [171, 132] width 179 height 25
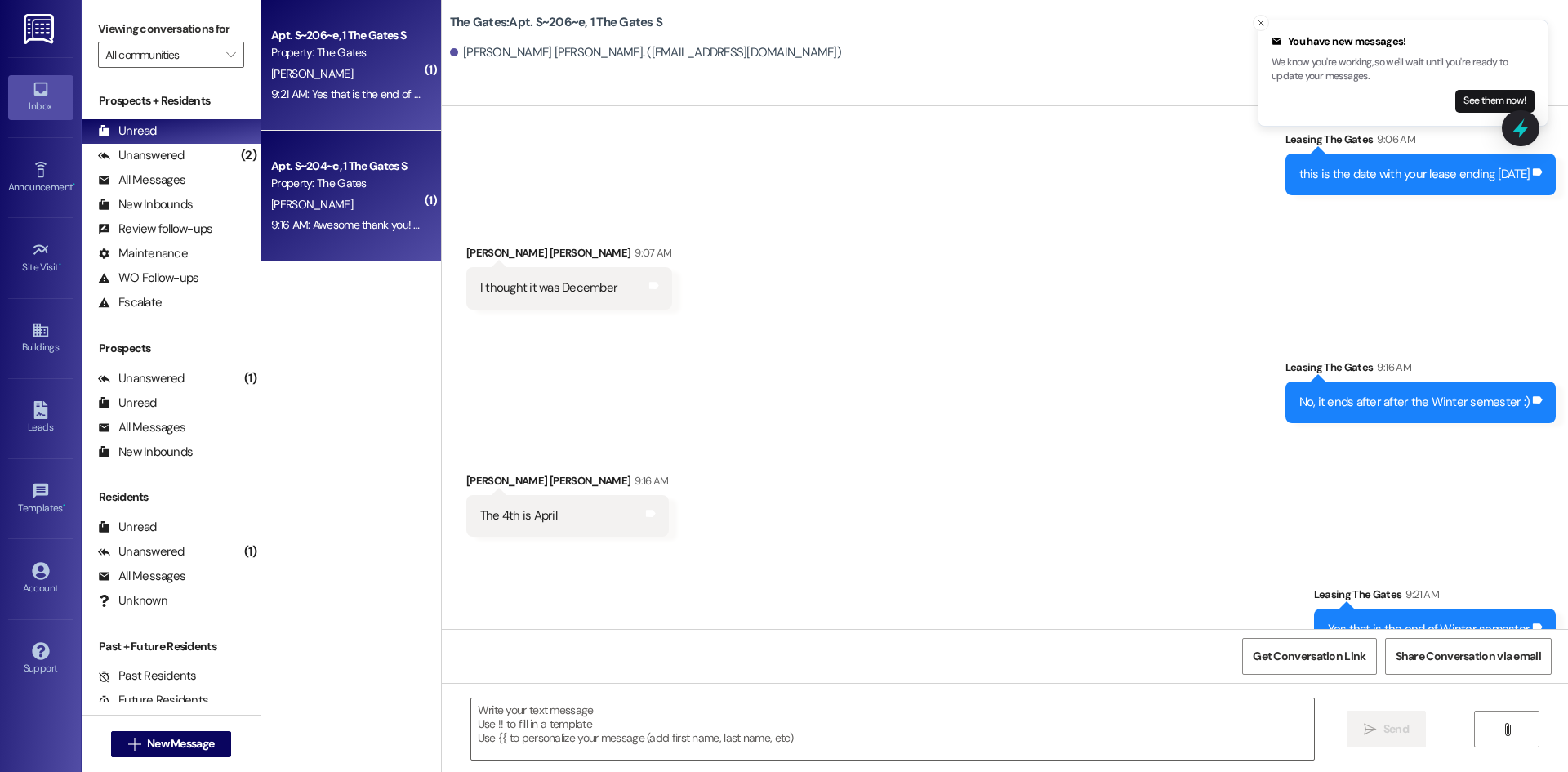
click at [323, 207] on div "[PERSON_NAME]" at bounding box center [347, 204] width 155 height 20
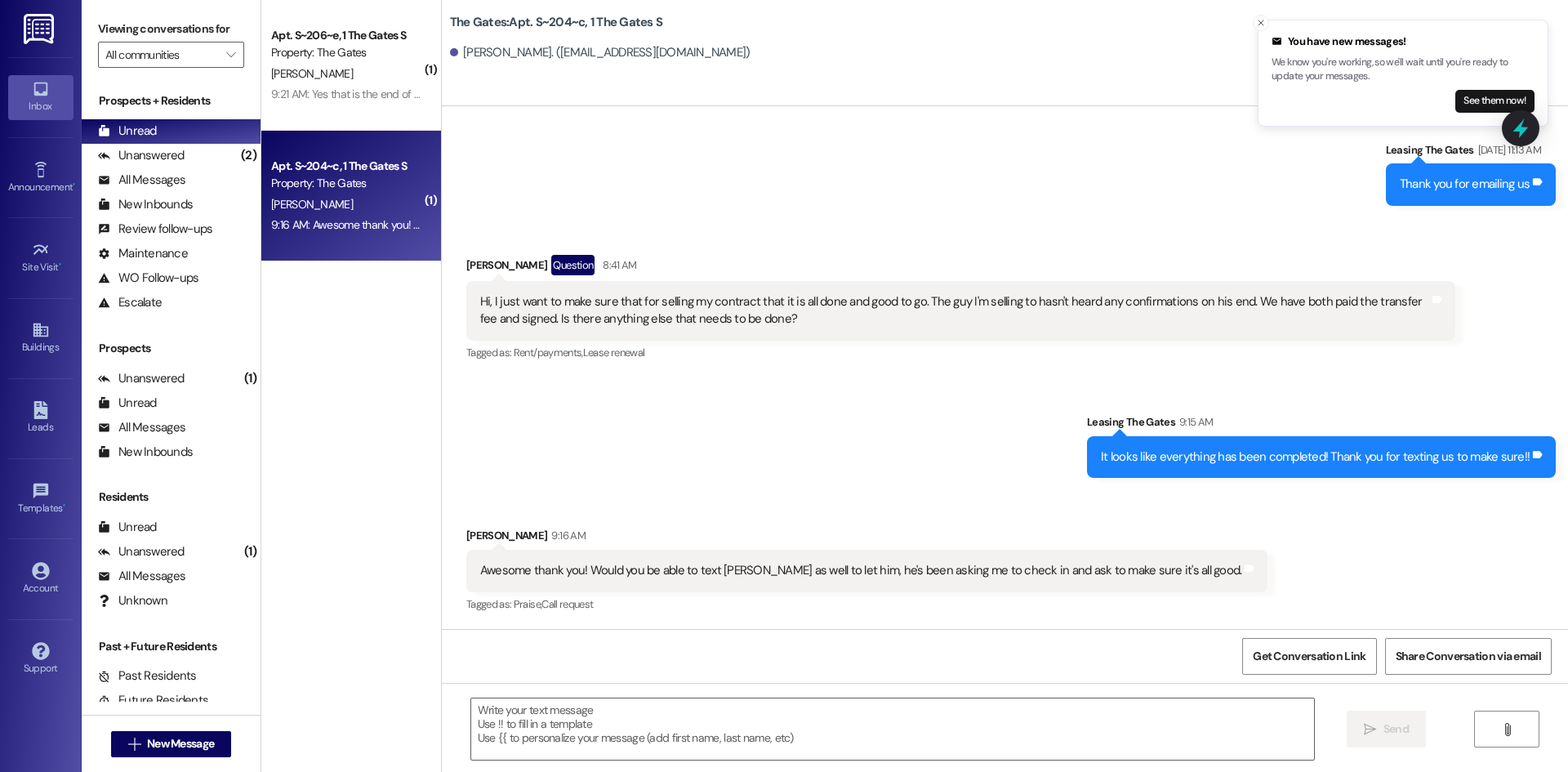
scroll to position [43730, 0]
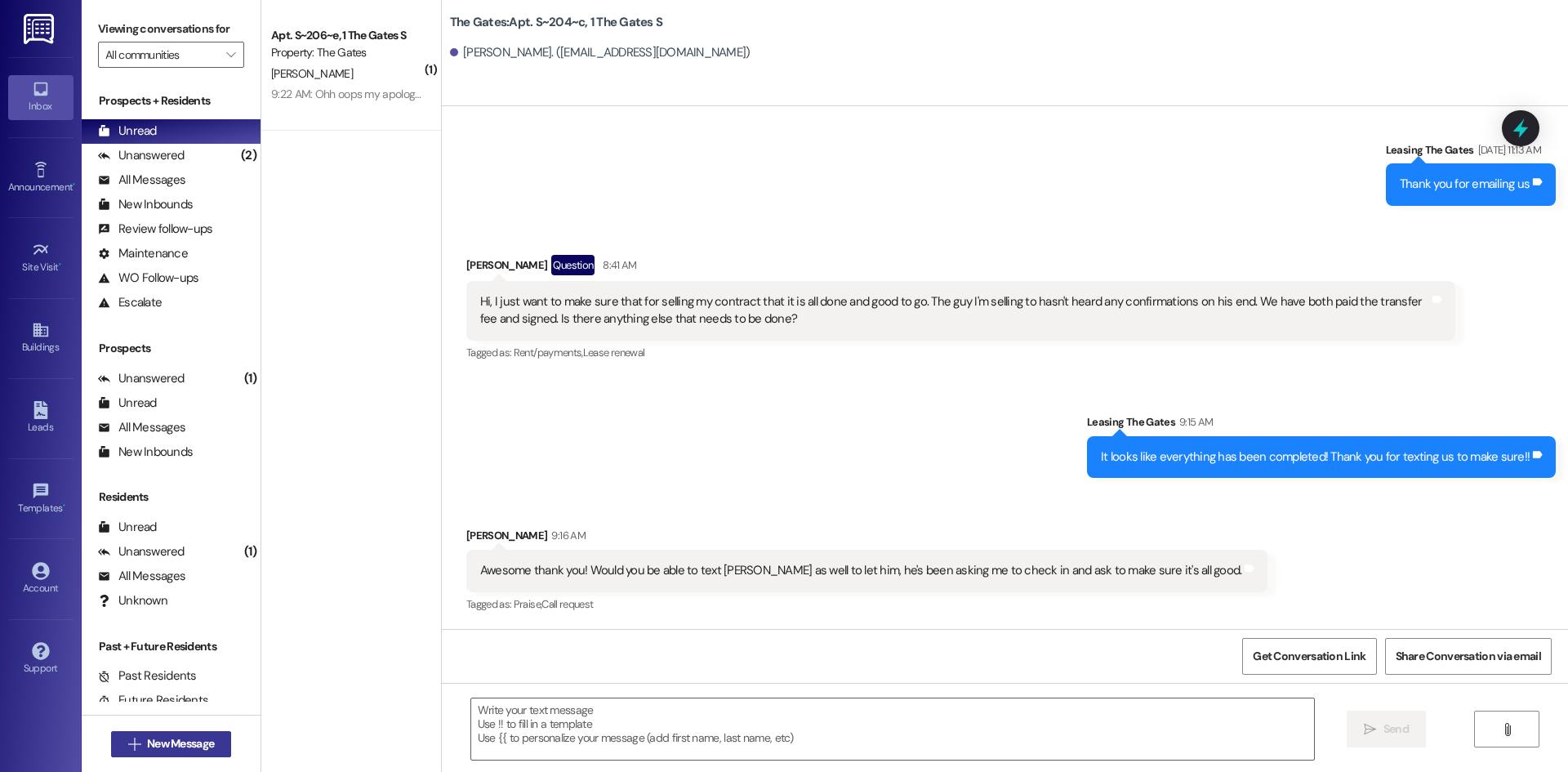
click at [194, 739] on span "New Message" at bounding box center [181, 743] width 67 height 17
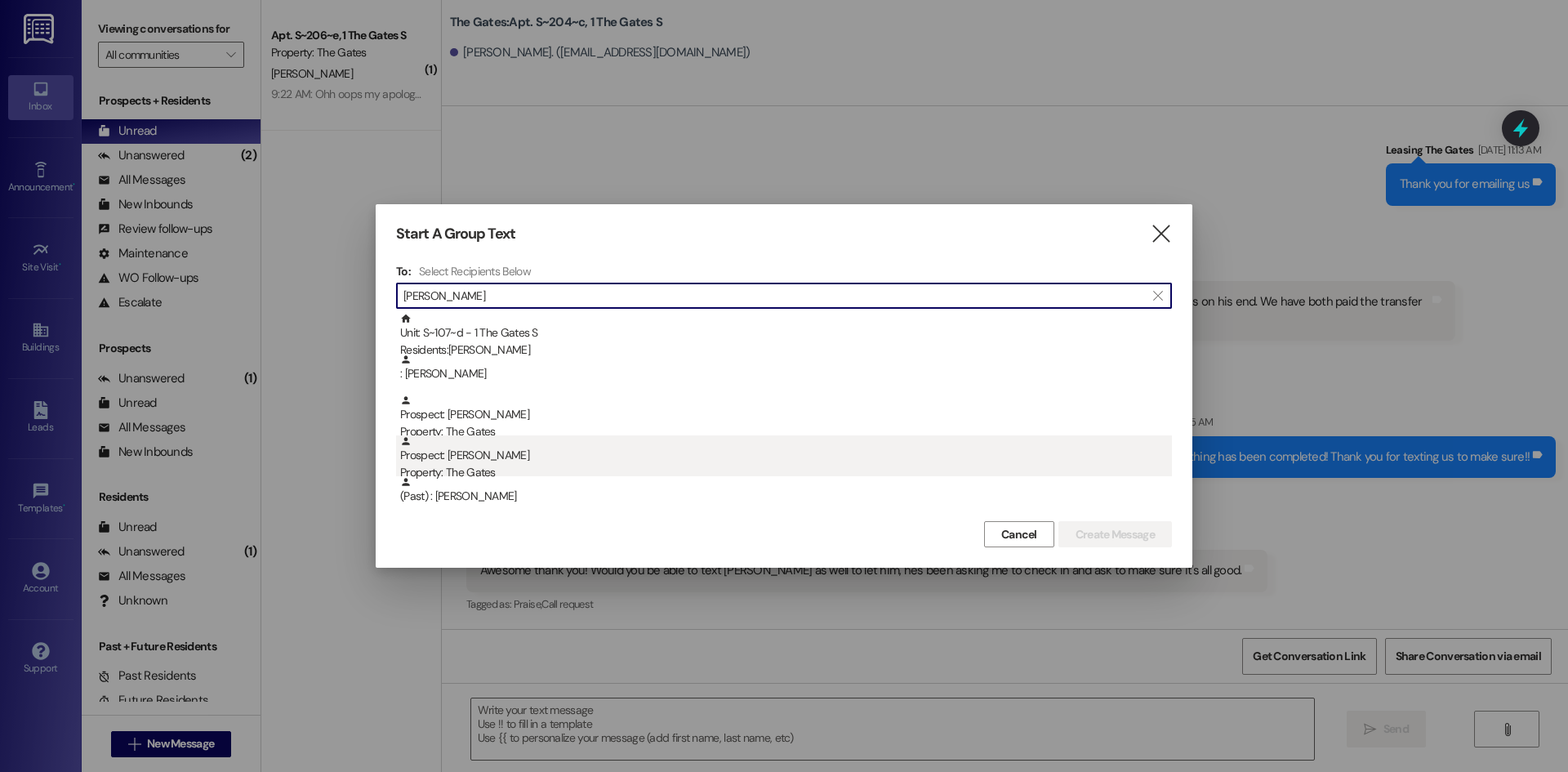
type input "luis"
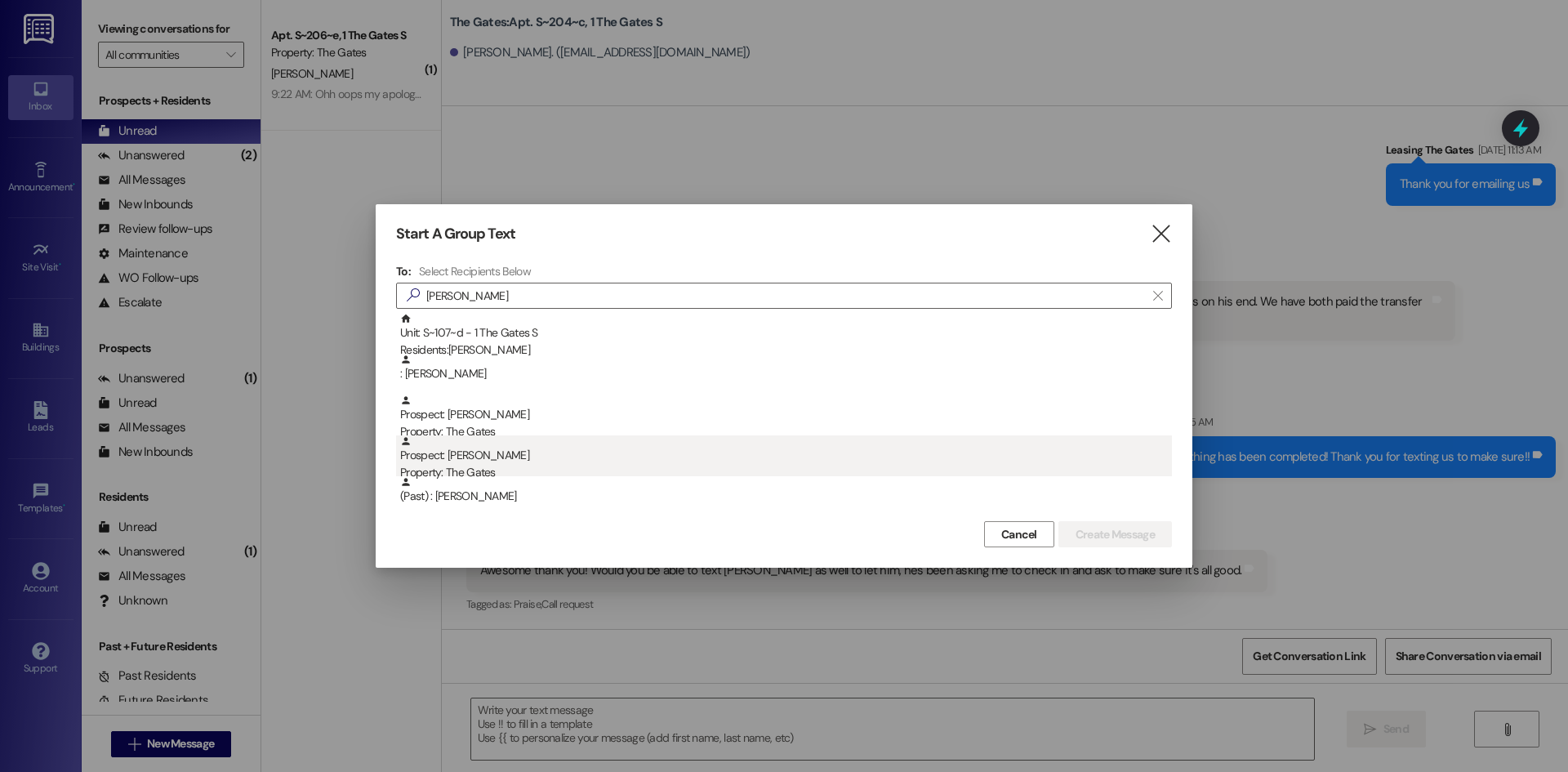
click at [520, 461] on div "Prospect: Luis Mejia Property: The Gates" at bounding box center [786, 458] width 772 height 46
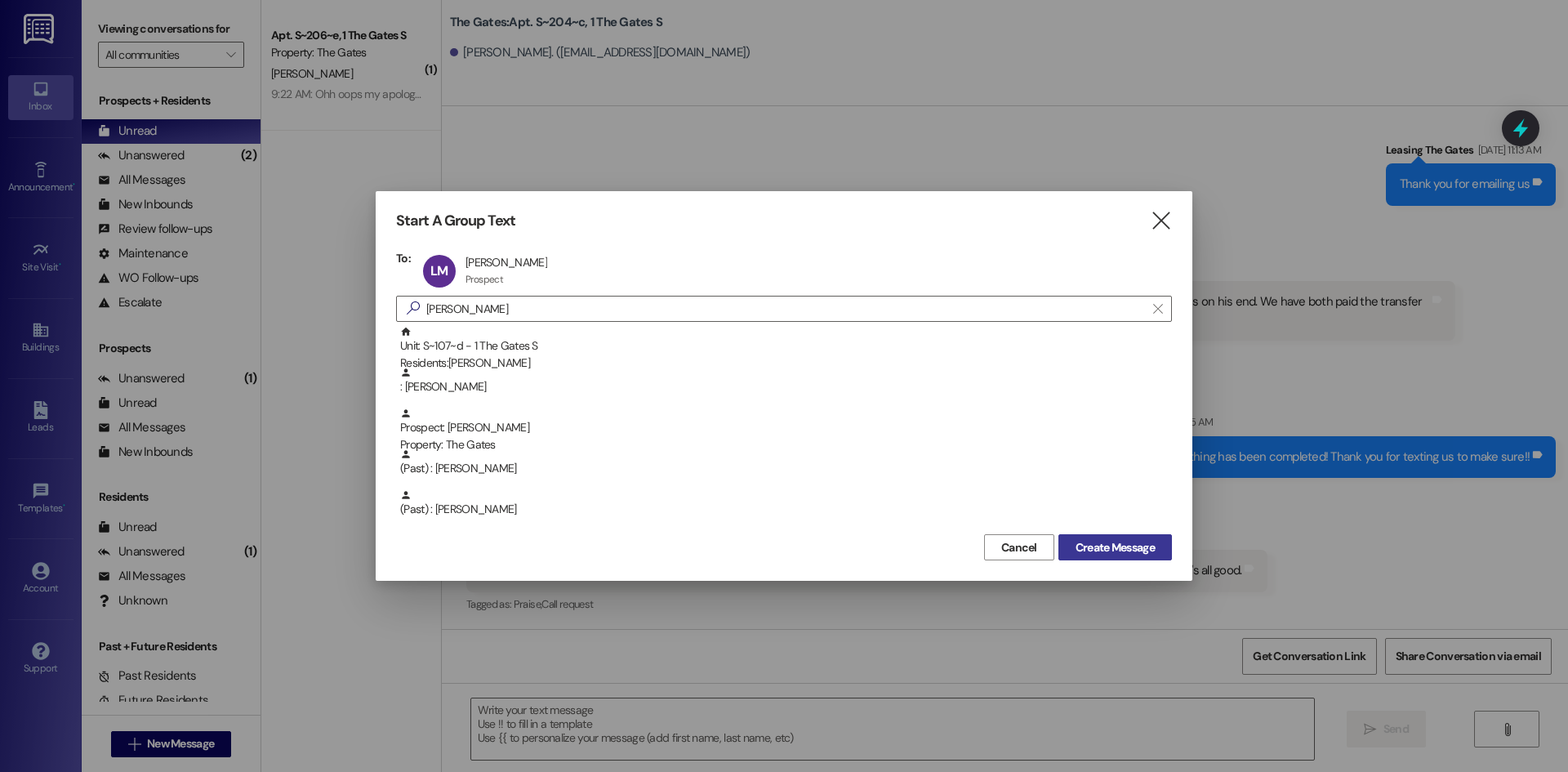
click at [1138, 545] on span "Create Message" at bounding box center [1115, 547] width 79 height 17
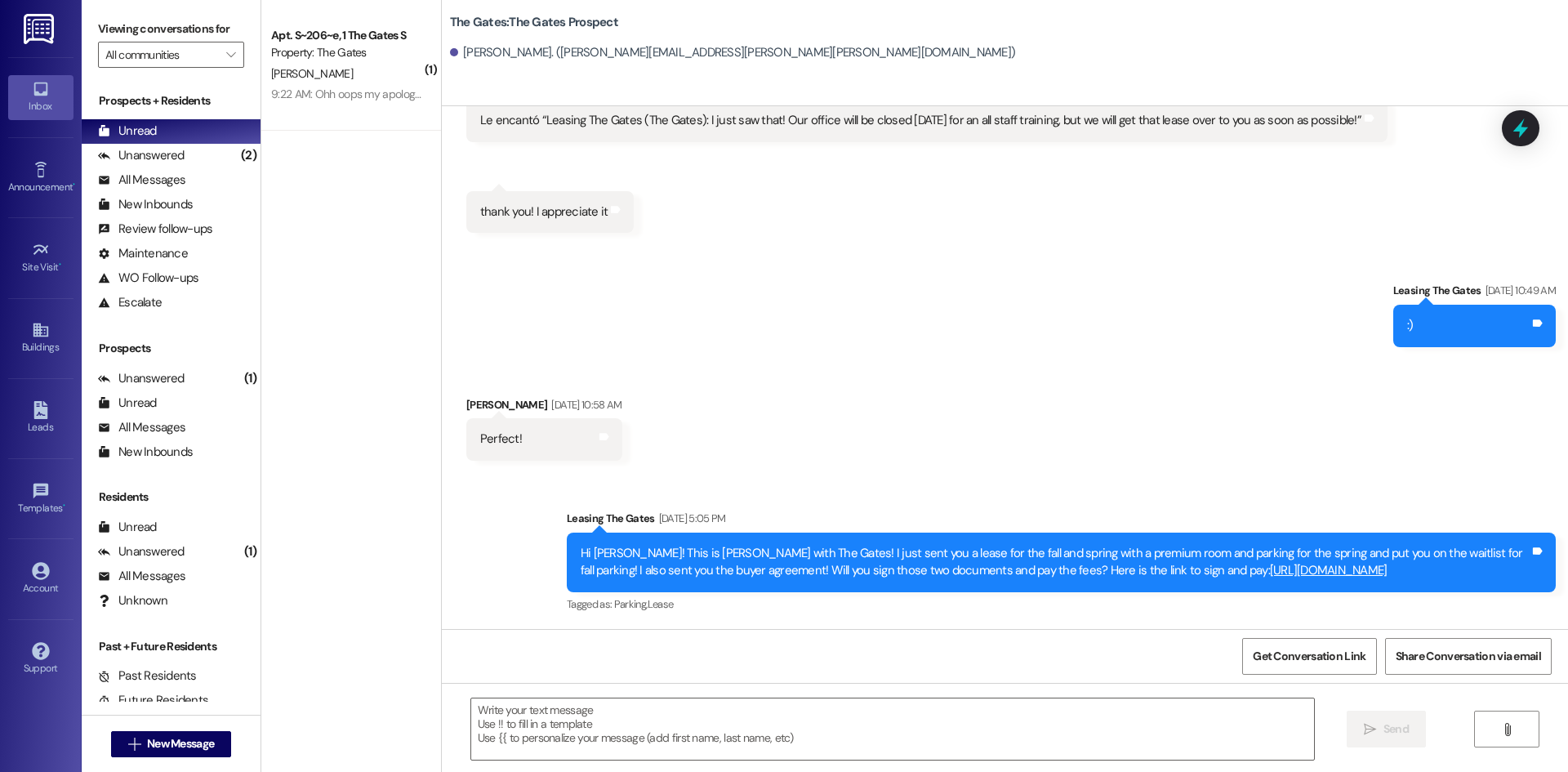
scroll to position [737, 0]
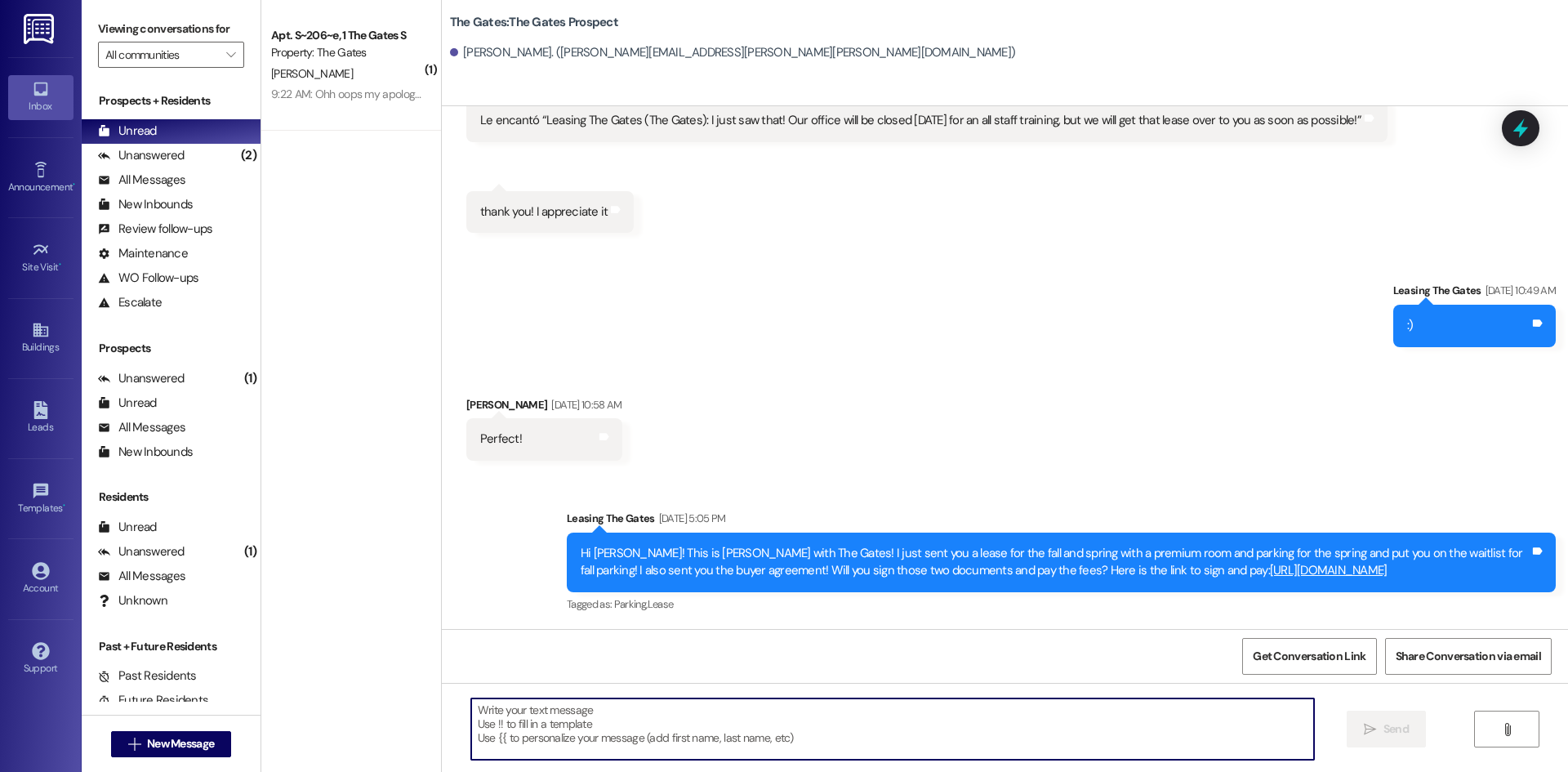
click at [596, 736] on textarea at bounding box center [893, 729] width 843 height 61
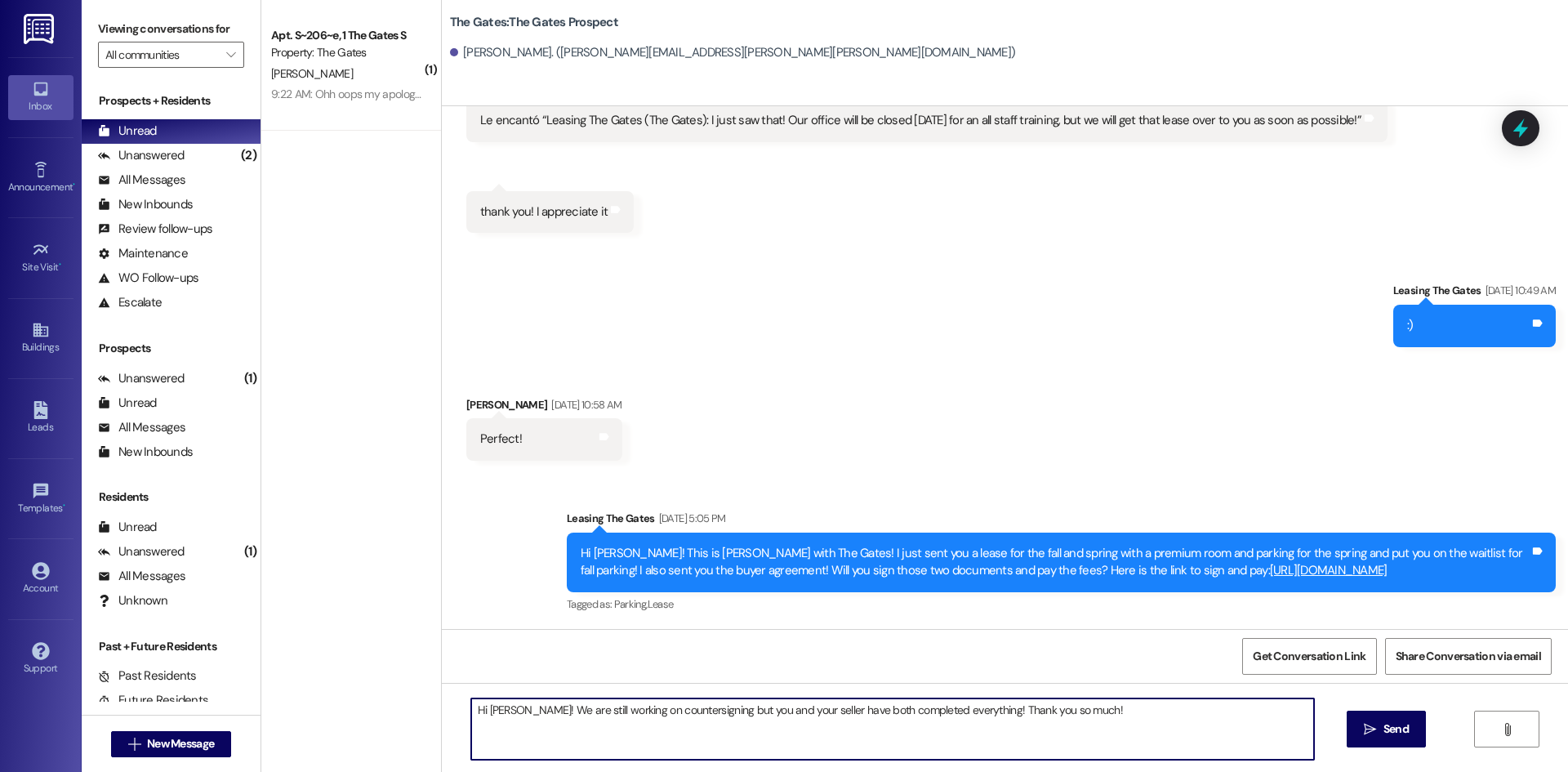
type textarea "Hi [PERSON_NAME]! We are still working on countersigning but you and your selle…"
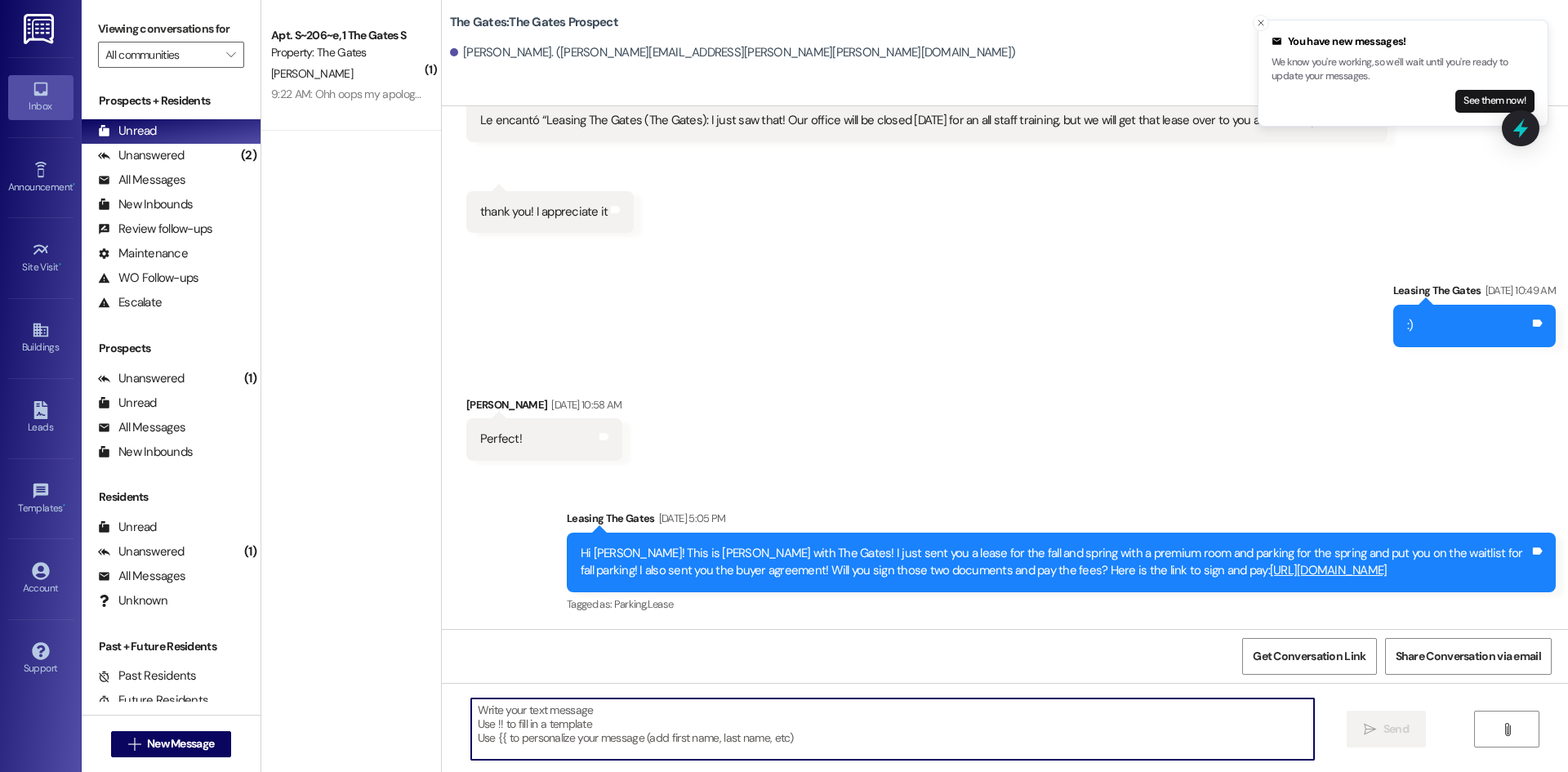
click at [282, 142] on div "( 1 ) Apt. S~206~e, 1 The Gates S Property: The Gates T. Wagner 9:22 AM: Ohh oo…" at bounding box center [350, 327] width 180 height 656
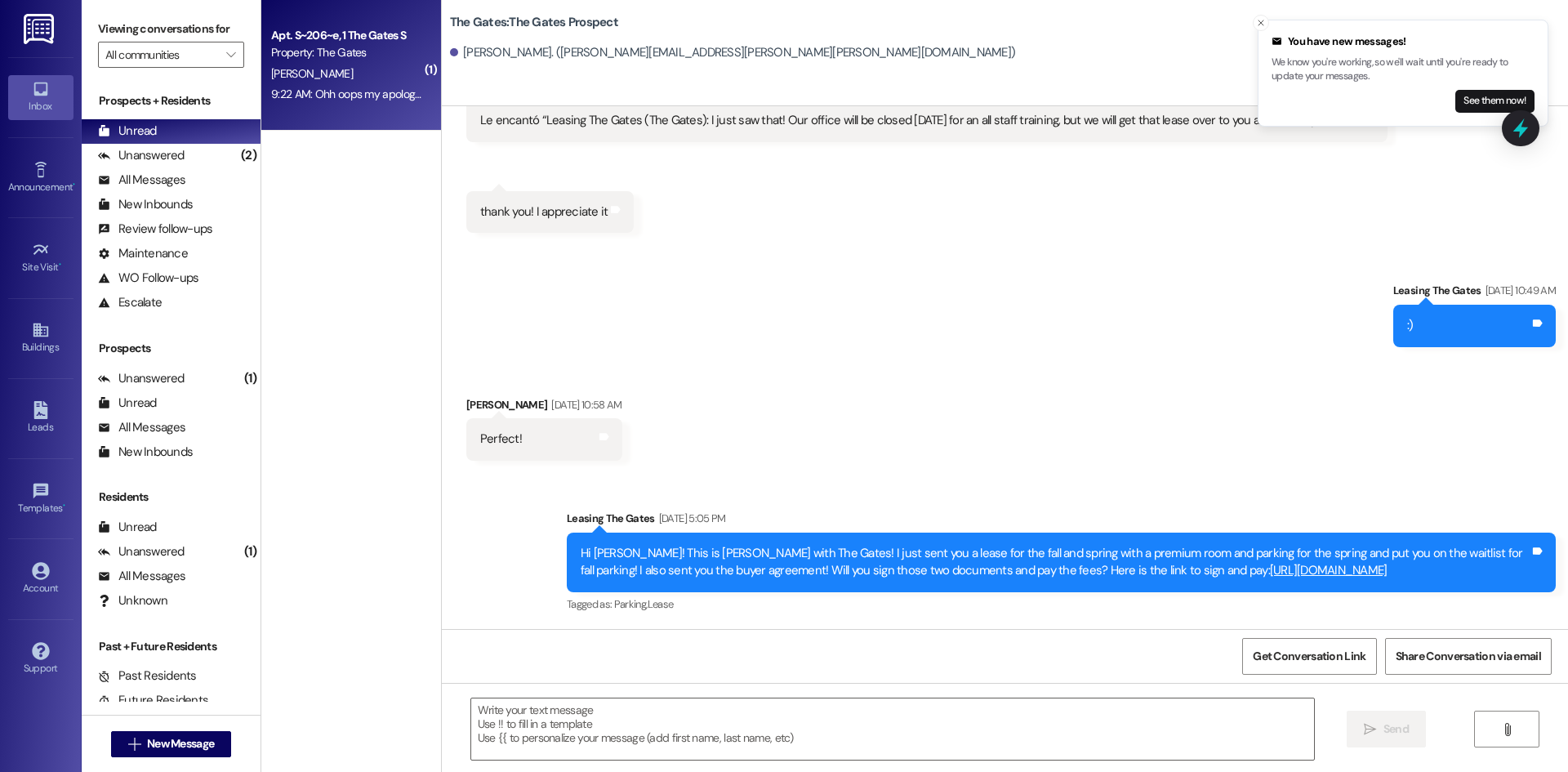
click at [313, 101] on div "9:22 AM: Ohh oops my apologies 9:22 AM: Ohh oops my apologies" at bounding box center [349, 93] width 157 height 14
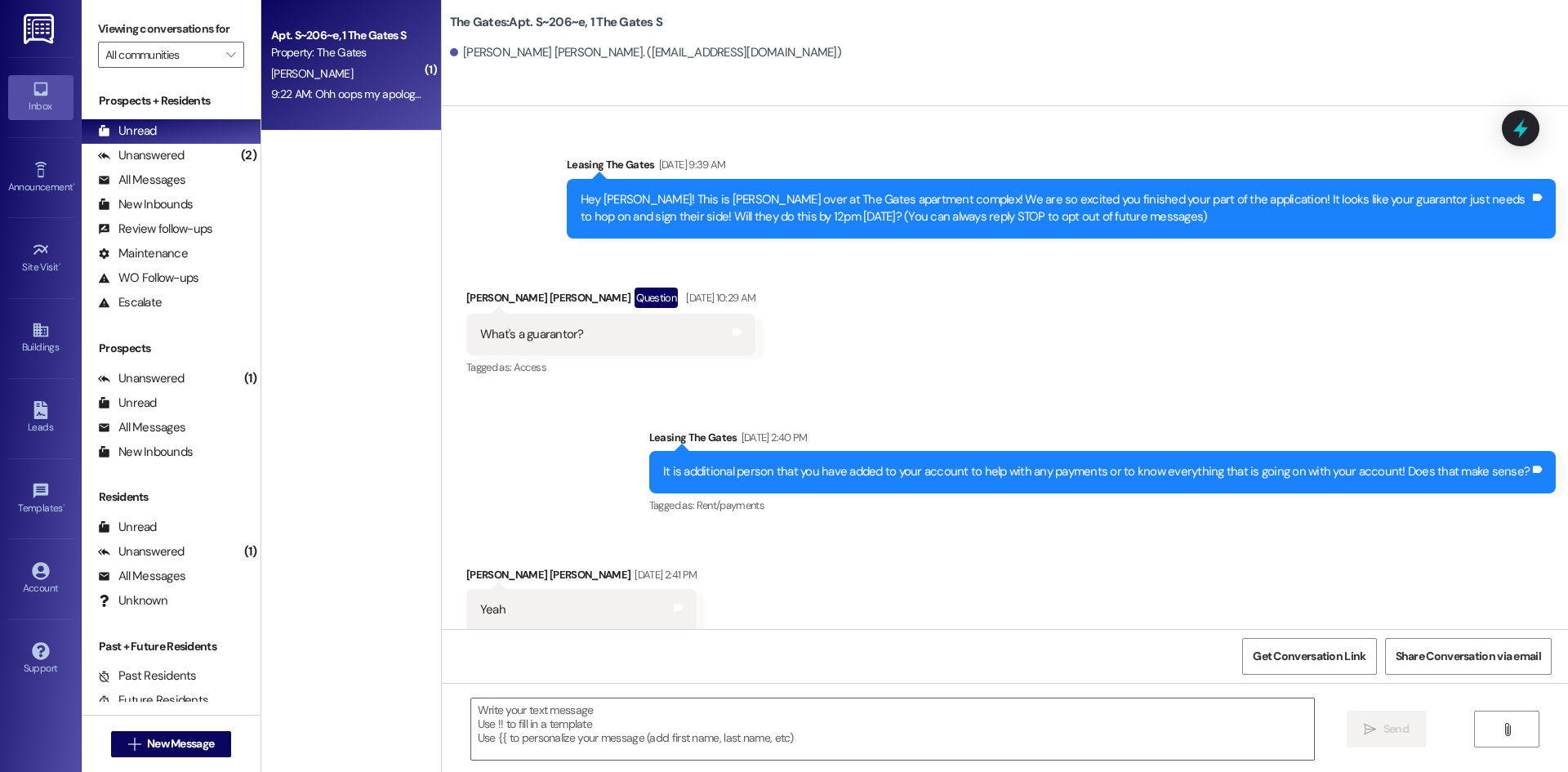
scroll to position [79061, 0]
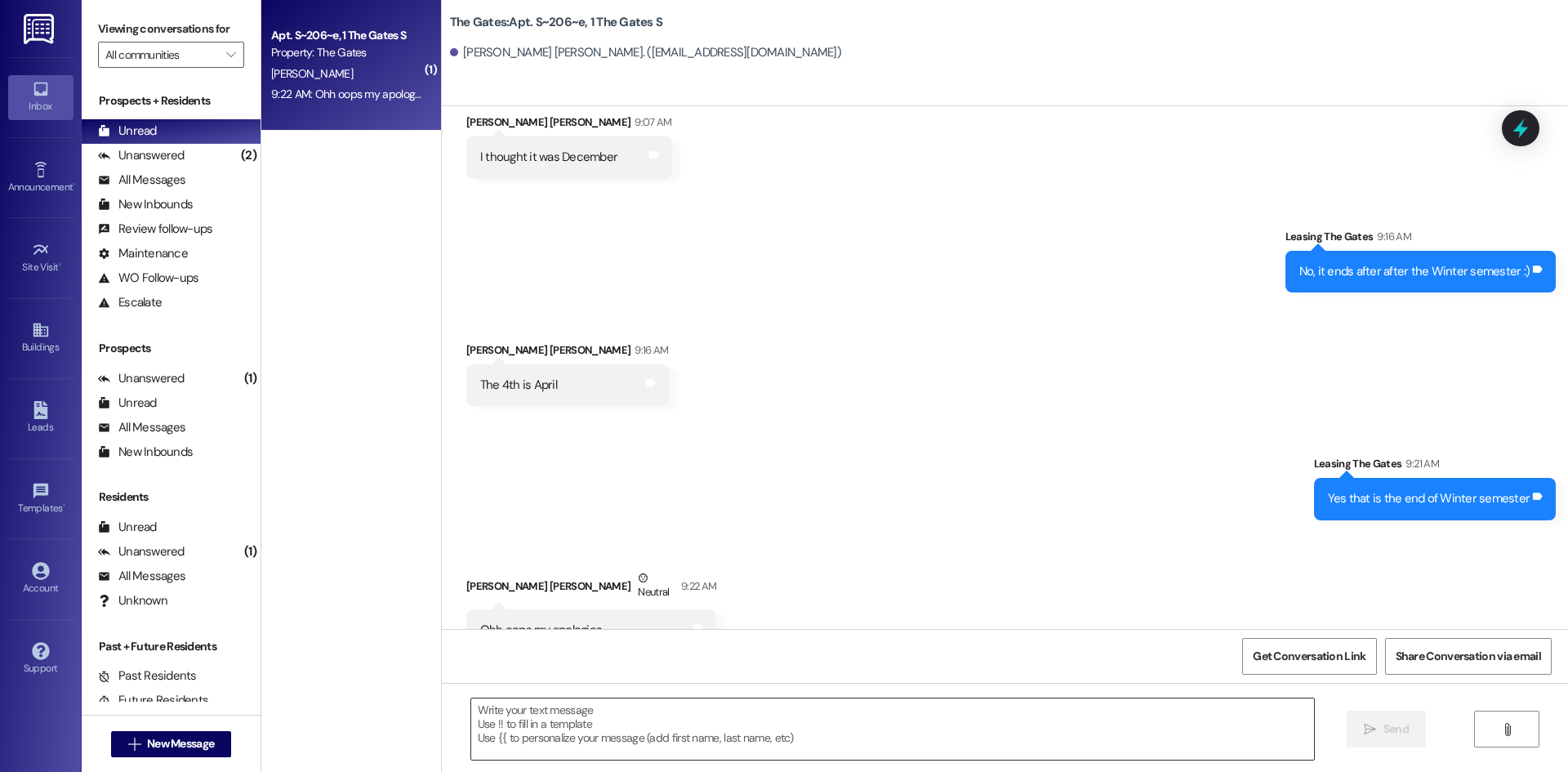
click at [575, 721] on textarea at bounding box center [893, 729] width 843 height 61
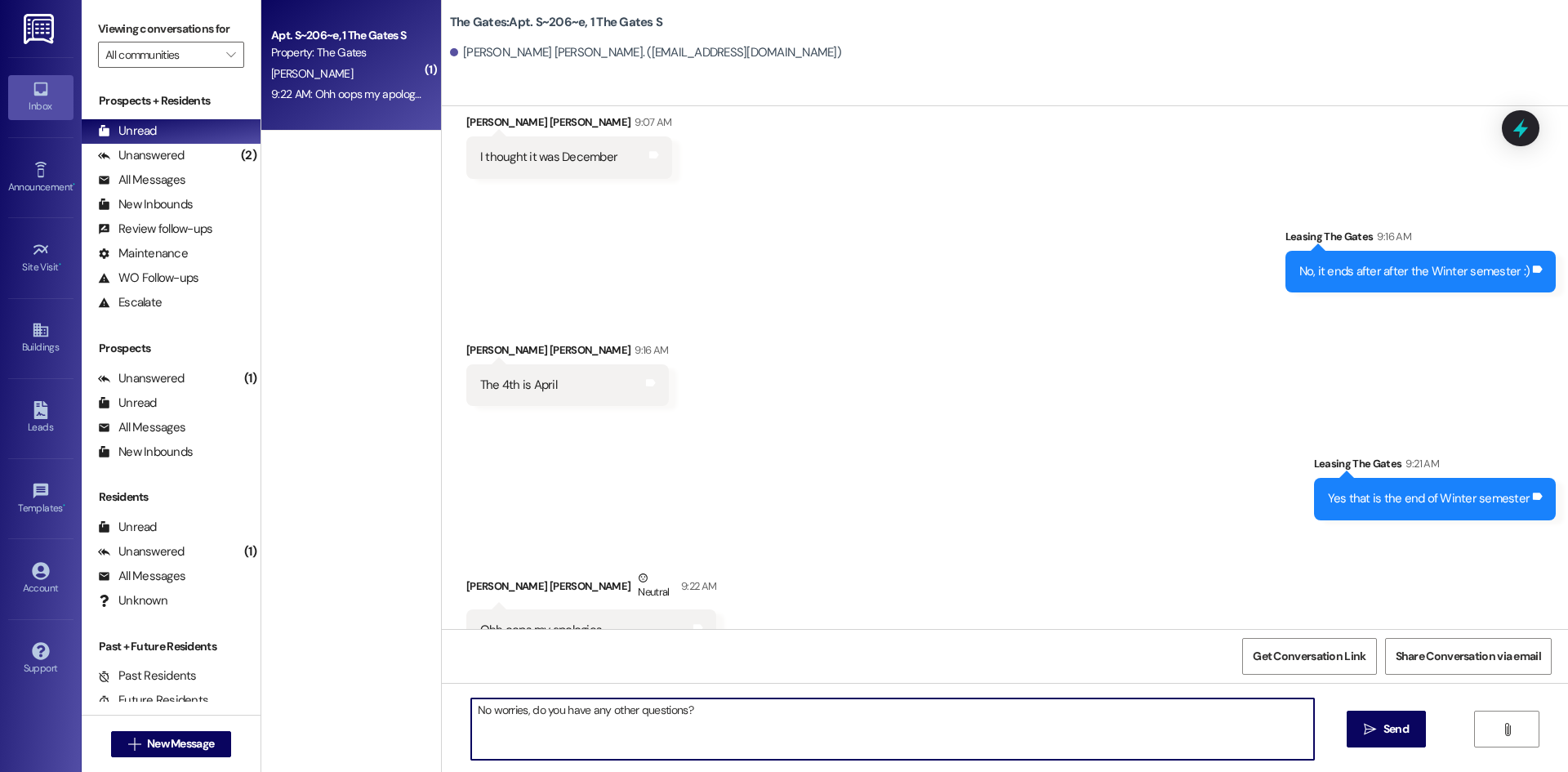
type textarea "No worries, do you have any other questions?"
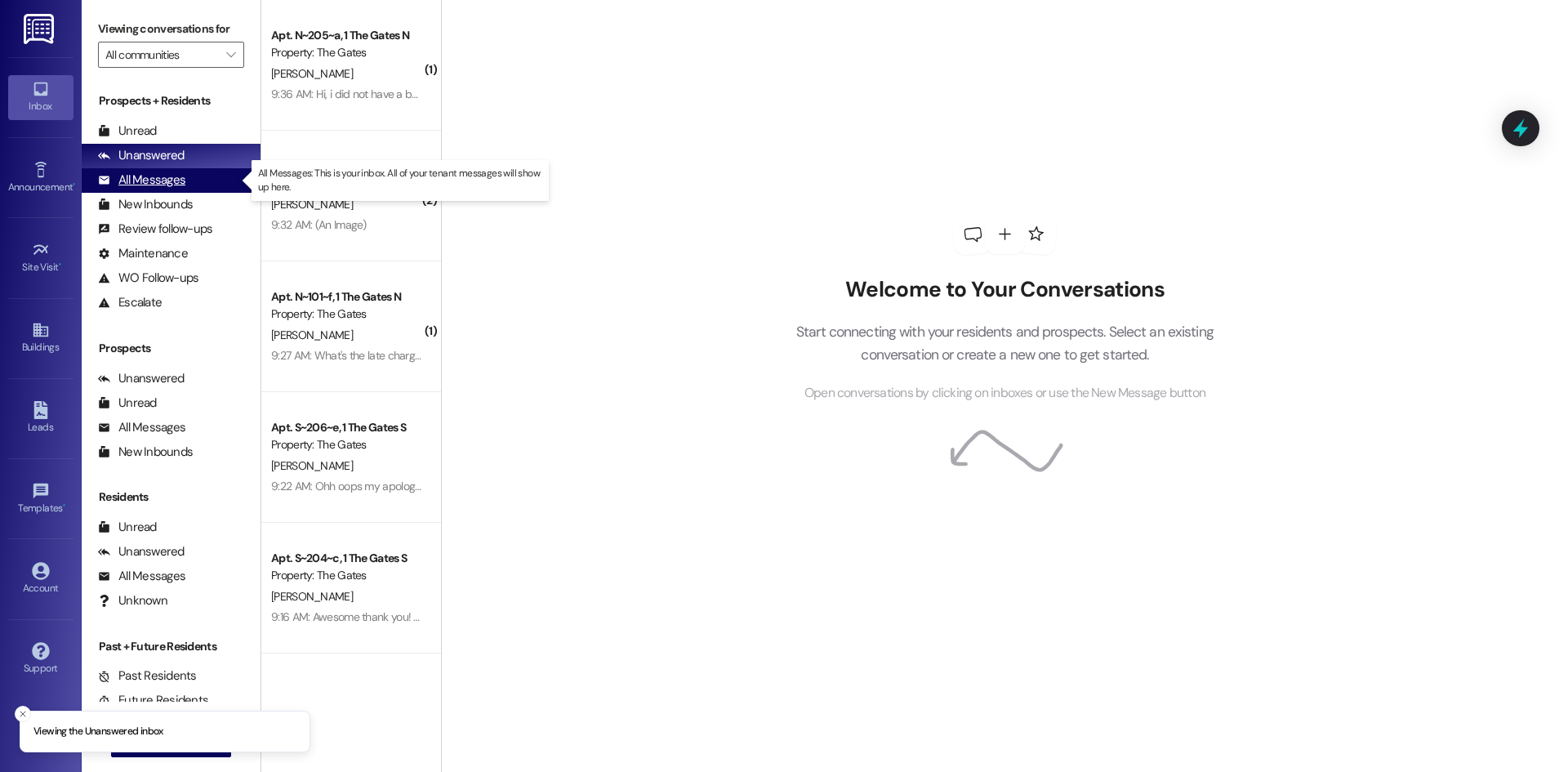
click at [123, 179] on div "All Messages" at bounding box center [141, 181] width 87 height 17
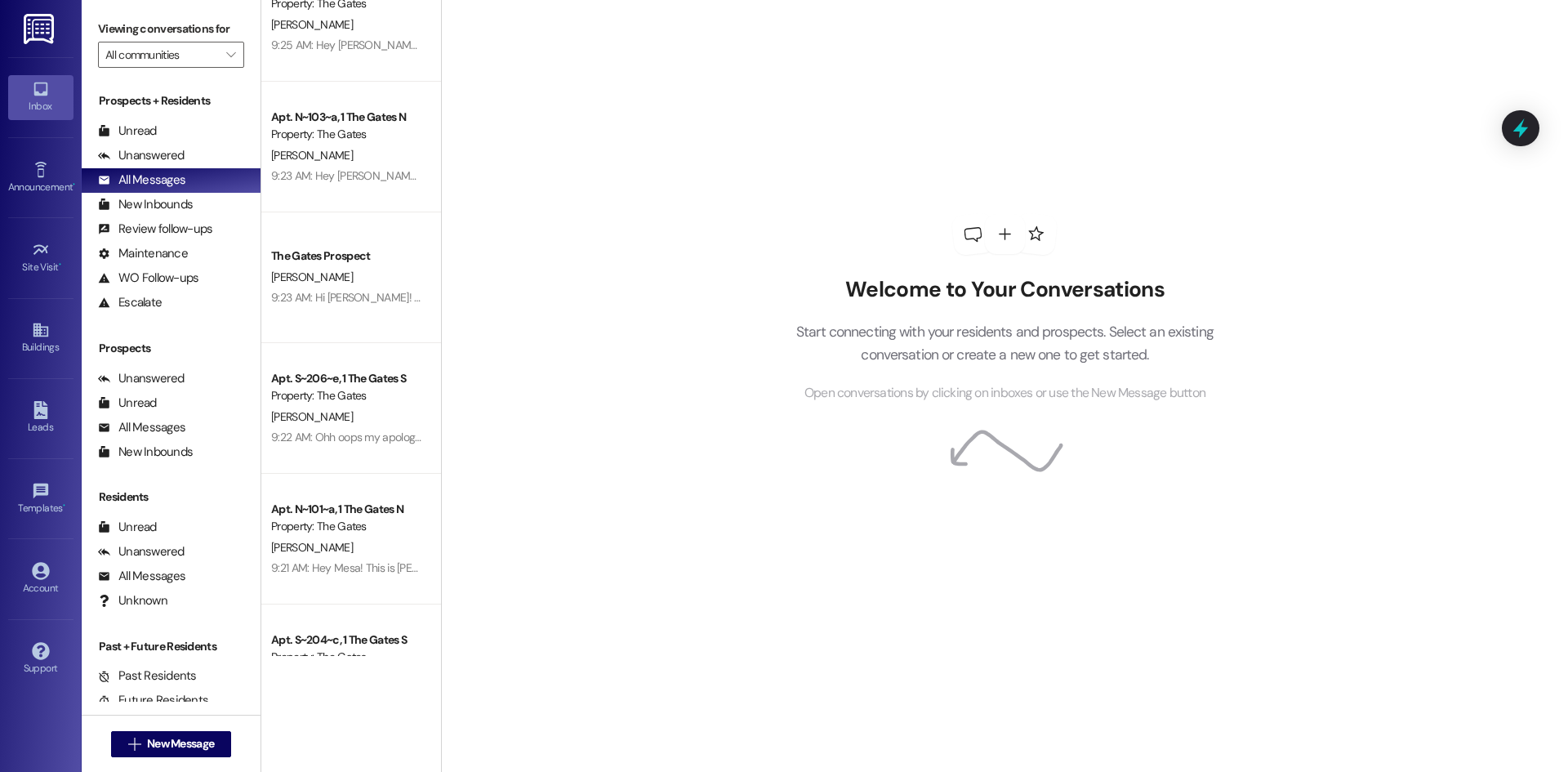
scroll to position [653, 0]
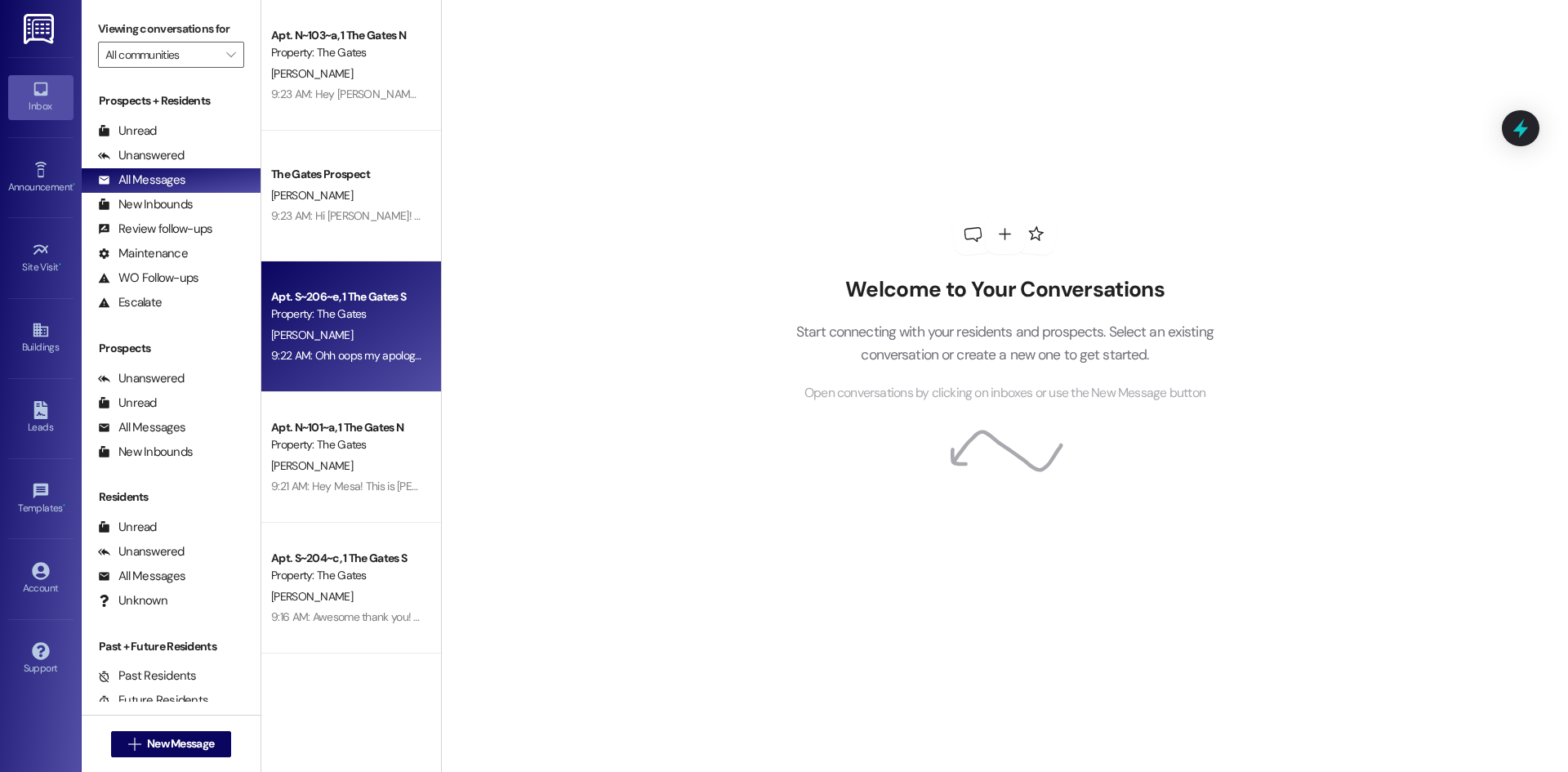
click at [340, 325] on div "[PERSON_NAME]" at bounding box center [347, 334] width 155 height 20
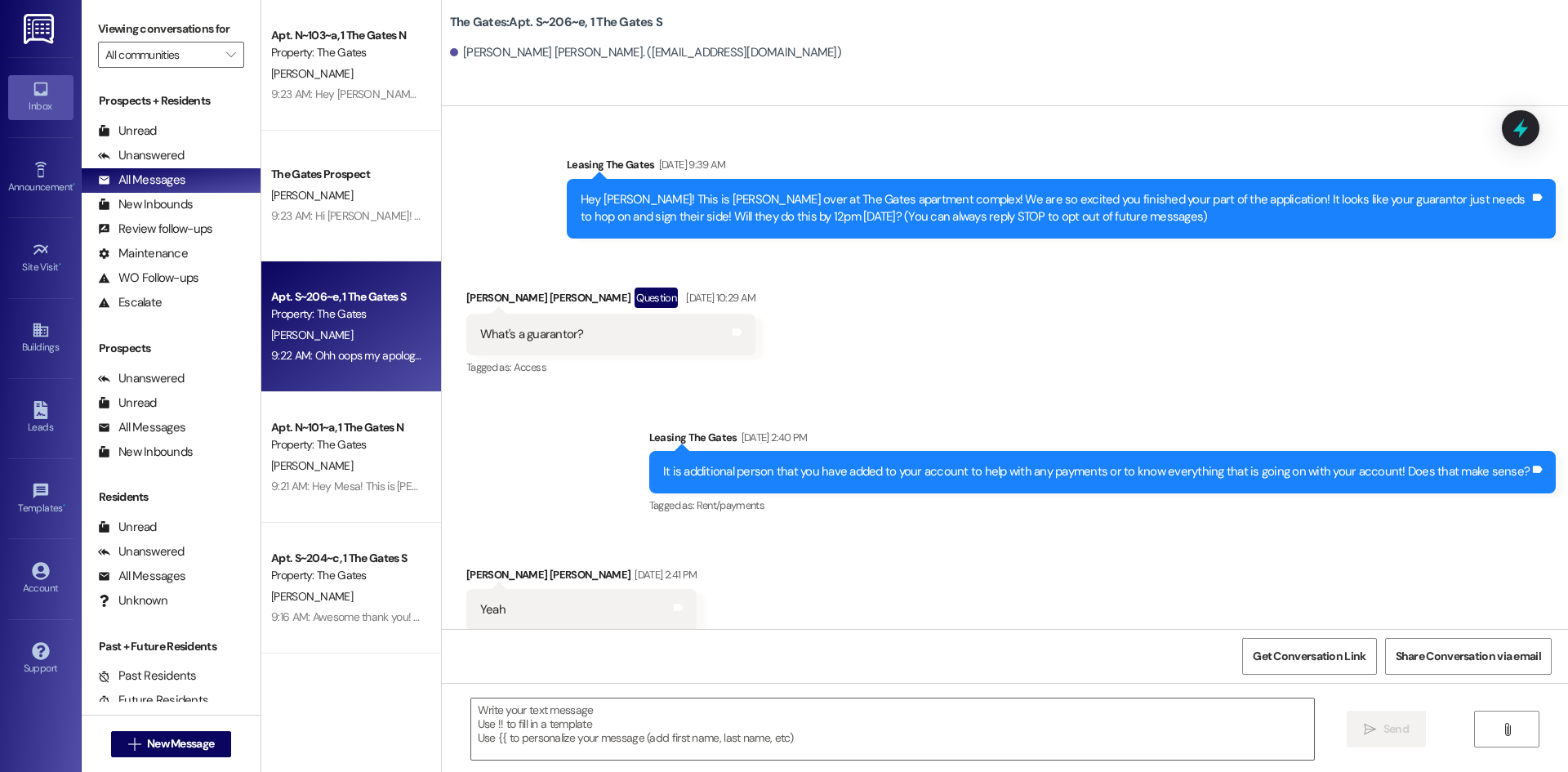
scroll to position [79061, 0]
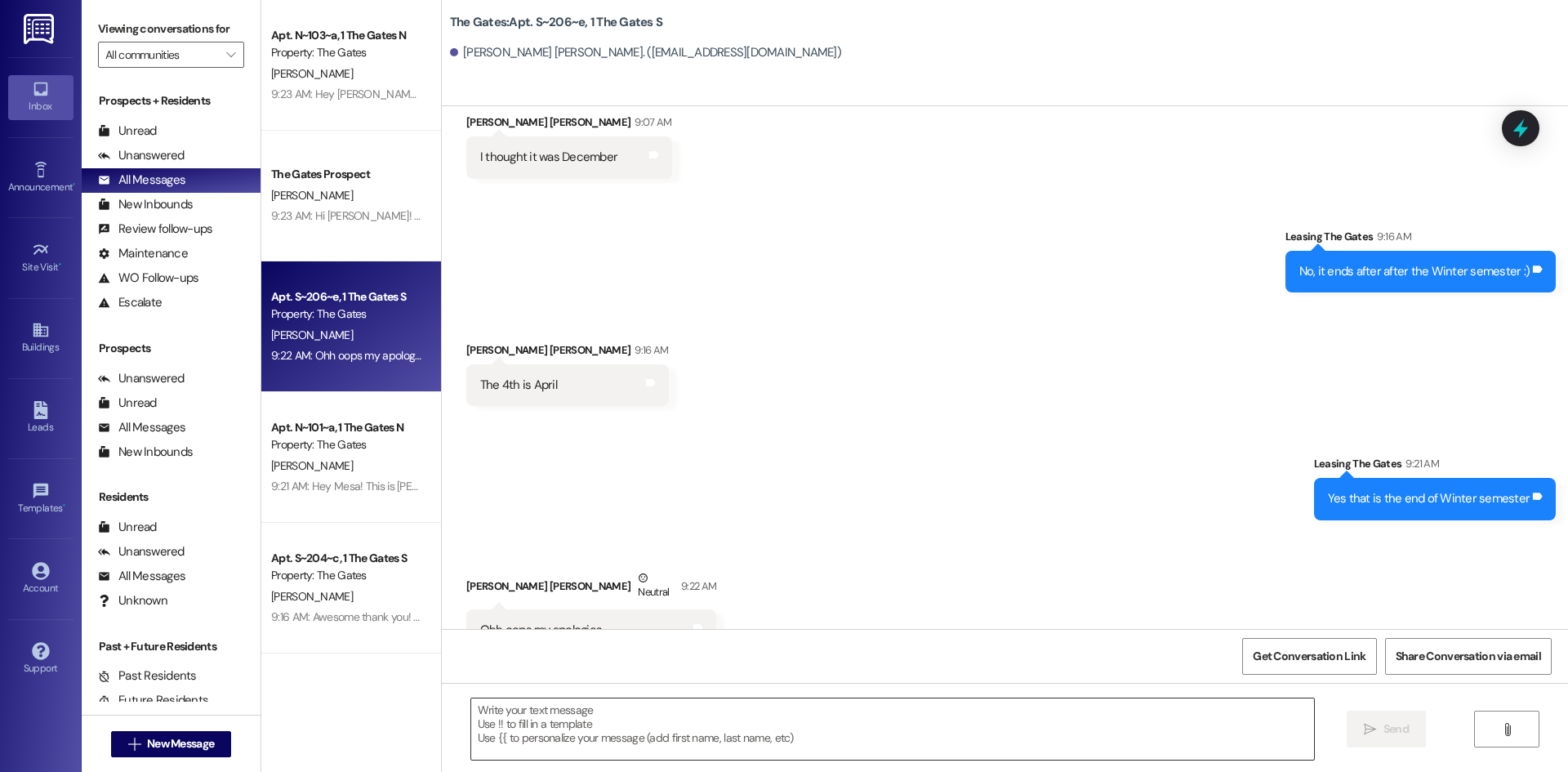
click at [502, 718] on textarea at bounding box center [893, 729] width 843 height 61
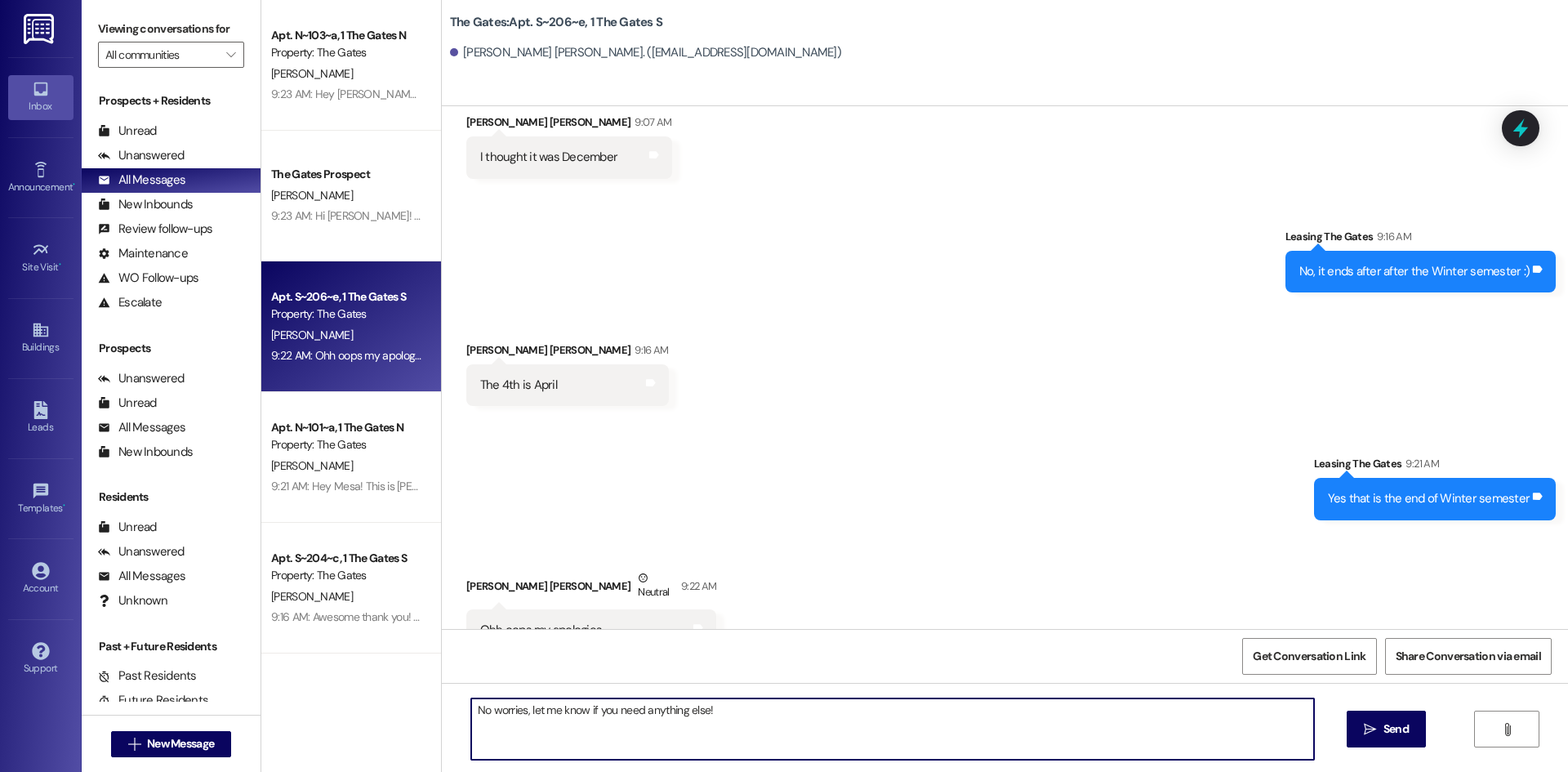
type textarea "No worries, let me know if you need anything else!"
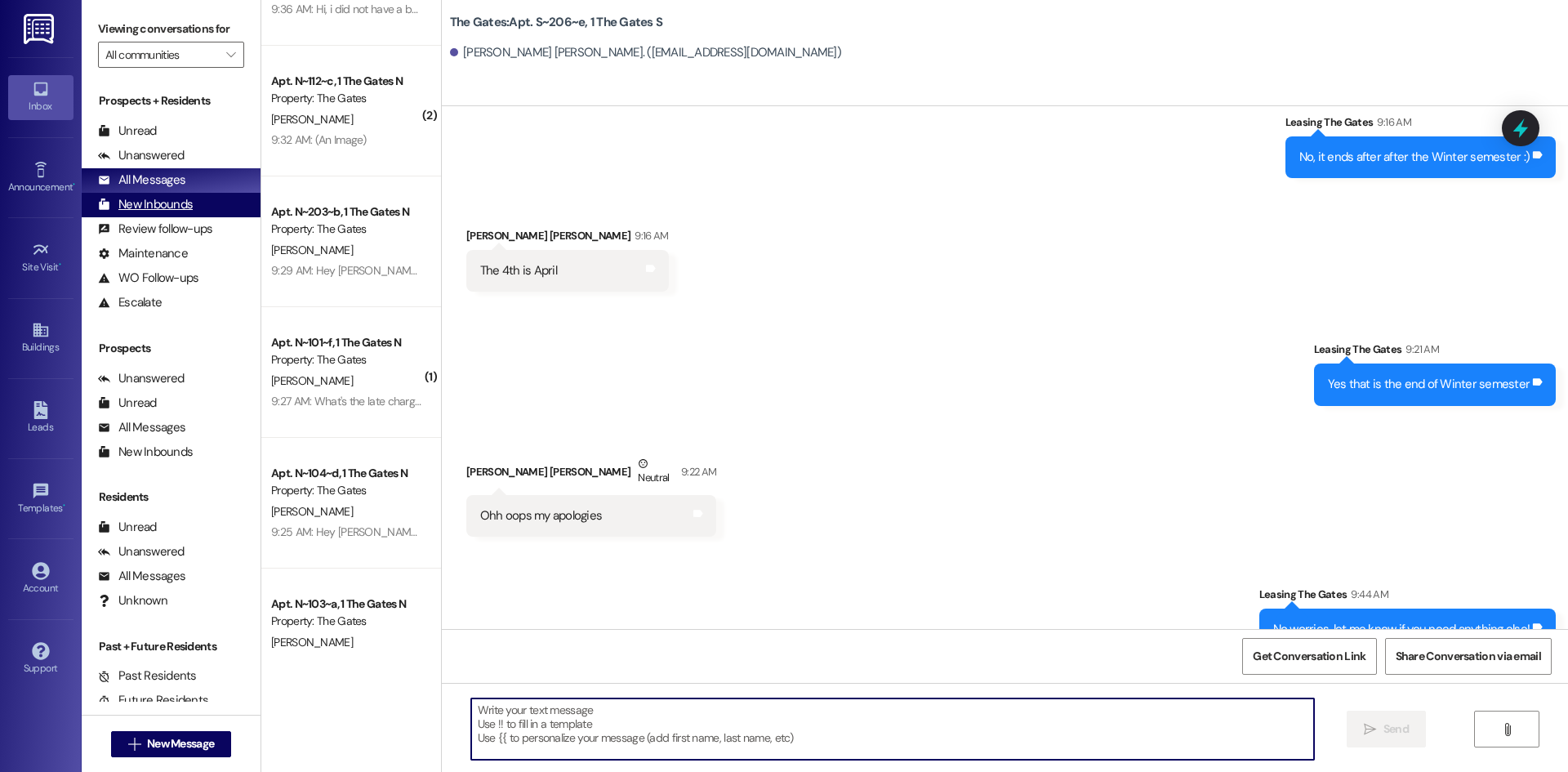
scroll to position [0, 0]
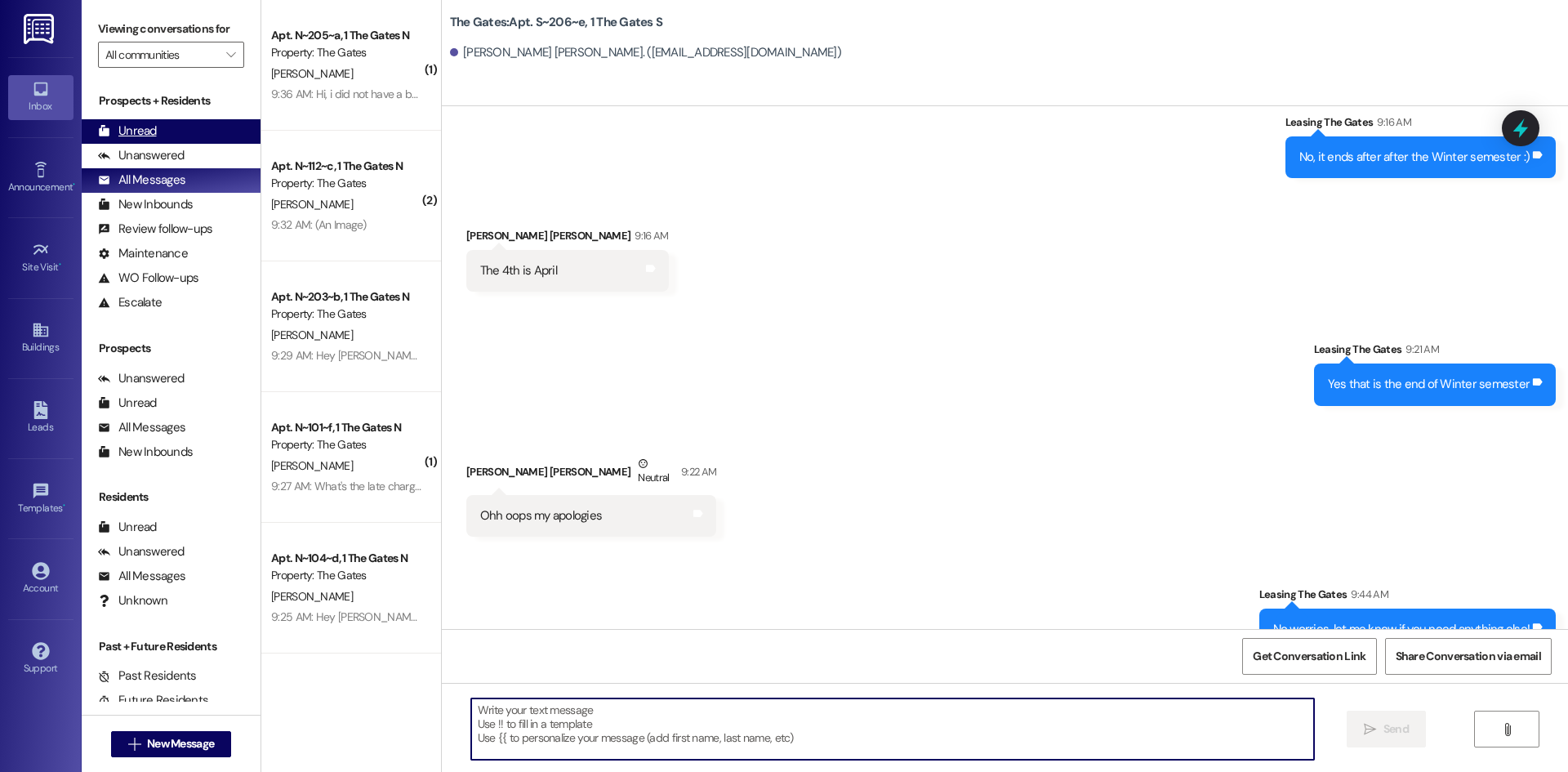
click at [158, 123] on div "Unread (0)" at bounding box center [171, 132] width 179 height 25
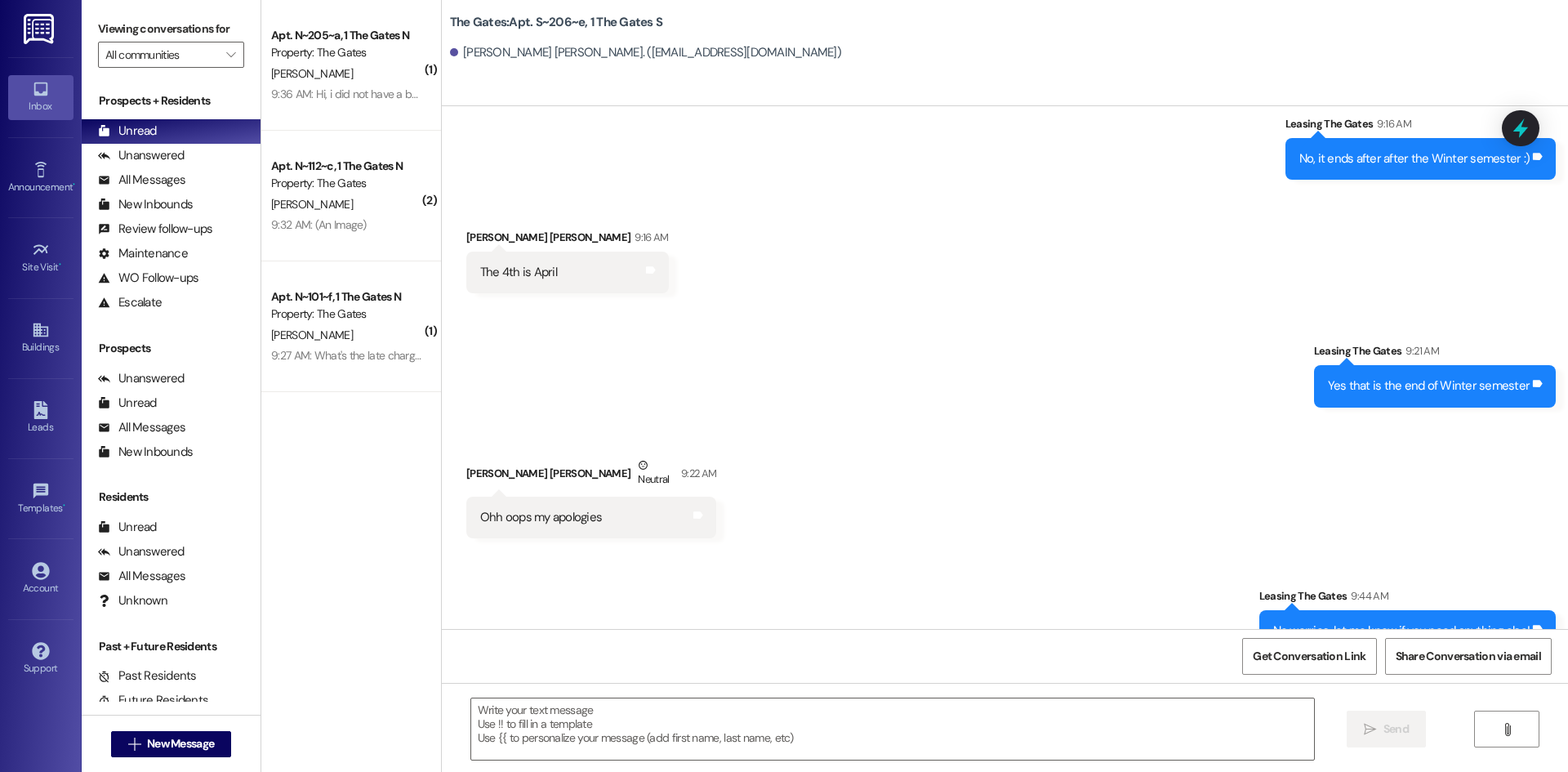
scroll to position [79175, 0]
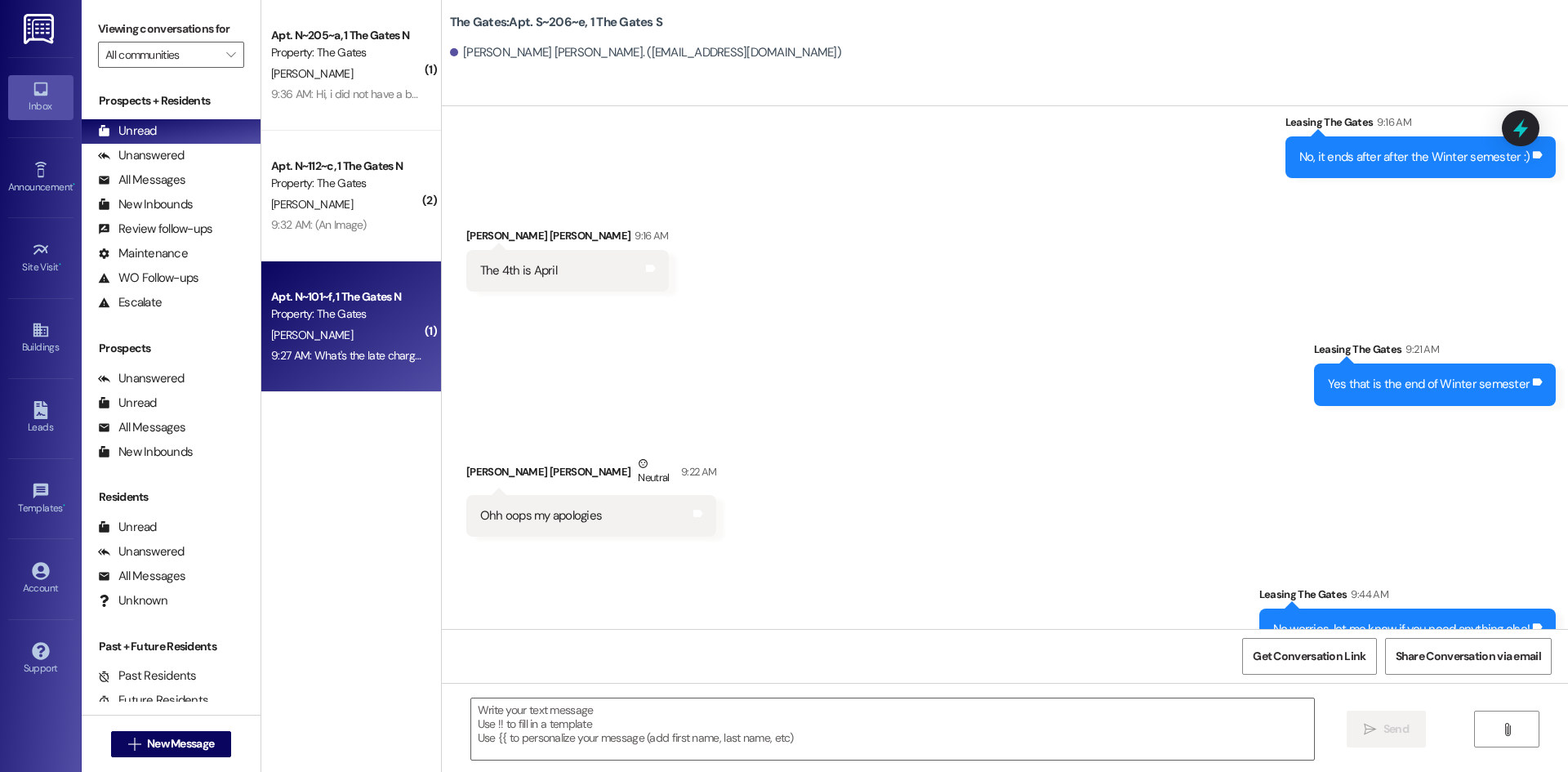
click at [329, 308] on div "Property: The Gates" at bounding box center [346, 314] width 151 height 17
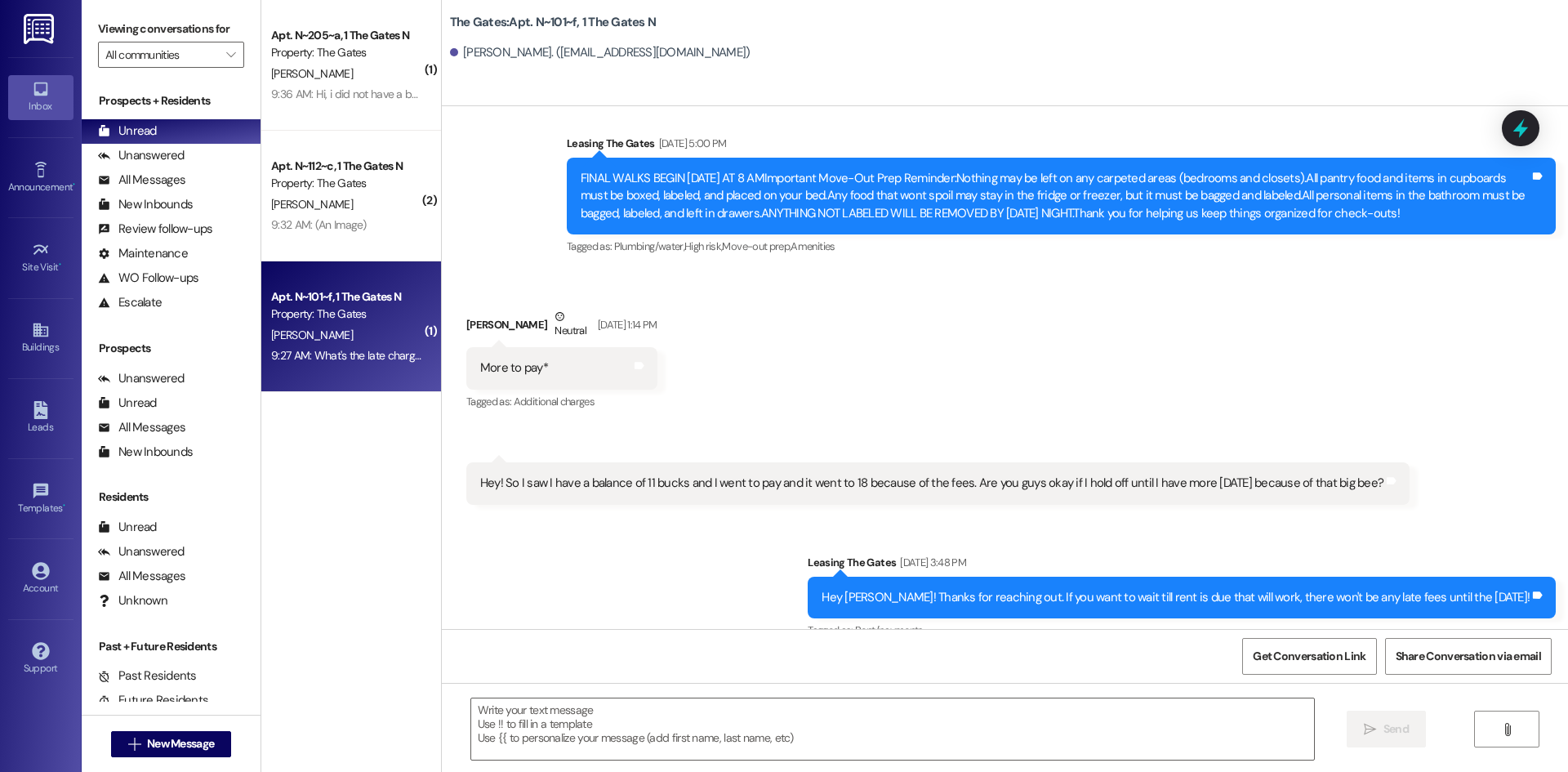
scroll to position [34729, 0]
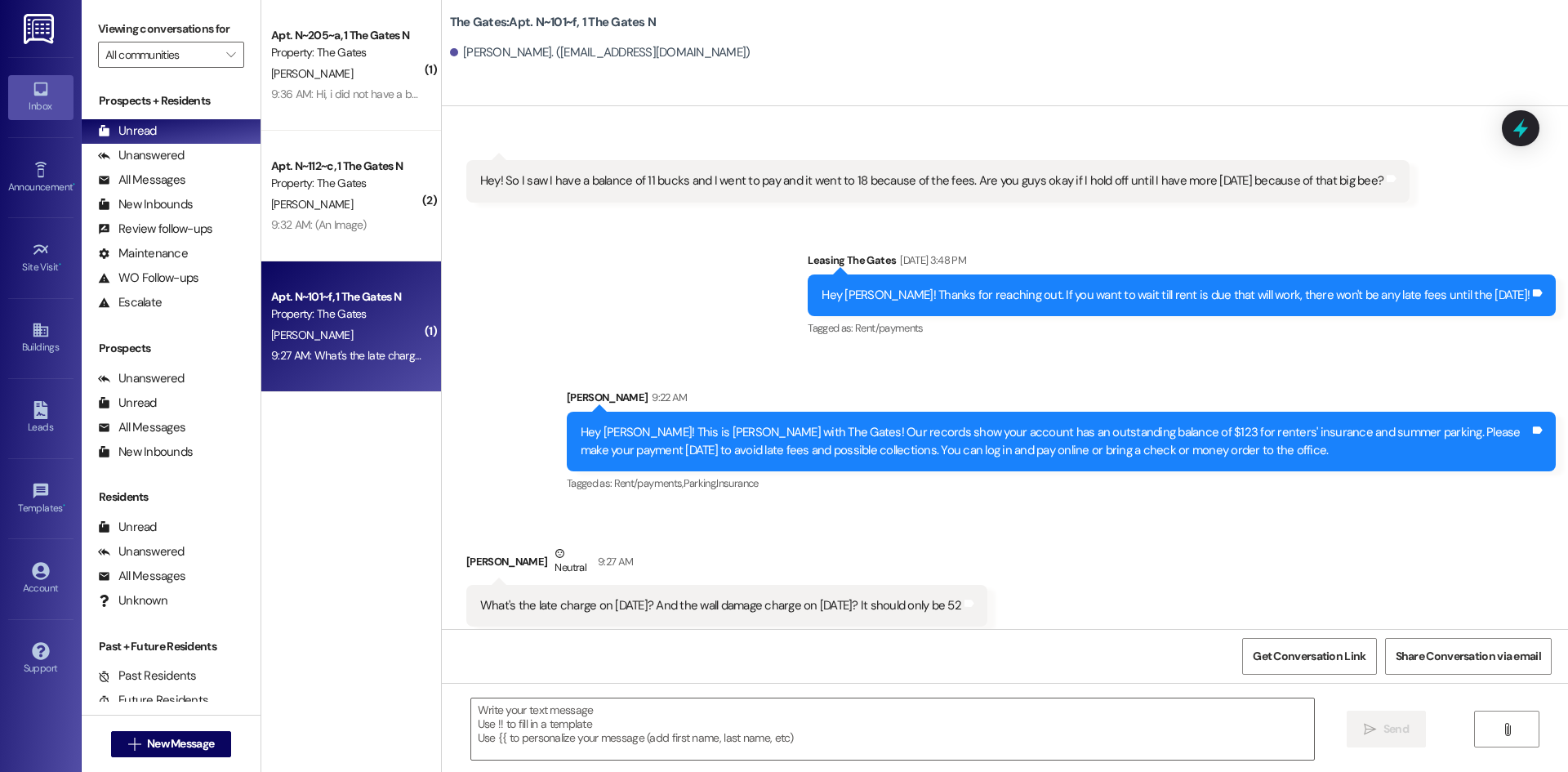
drag, startPoint x: 534, startPoint y: 528, endPoint x: 455, endPoint y: 530, distance: 79.0
click at [467, 544] on div "[PERSON_NAME] Neutral 9:27 AM" at bounding box center [727, 565] width 521 height 40
copy div "[PERSON_NAME]"
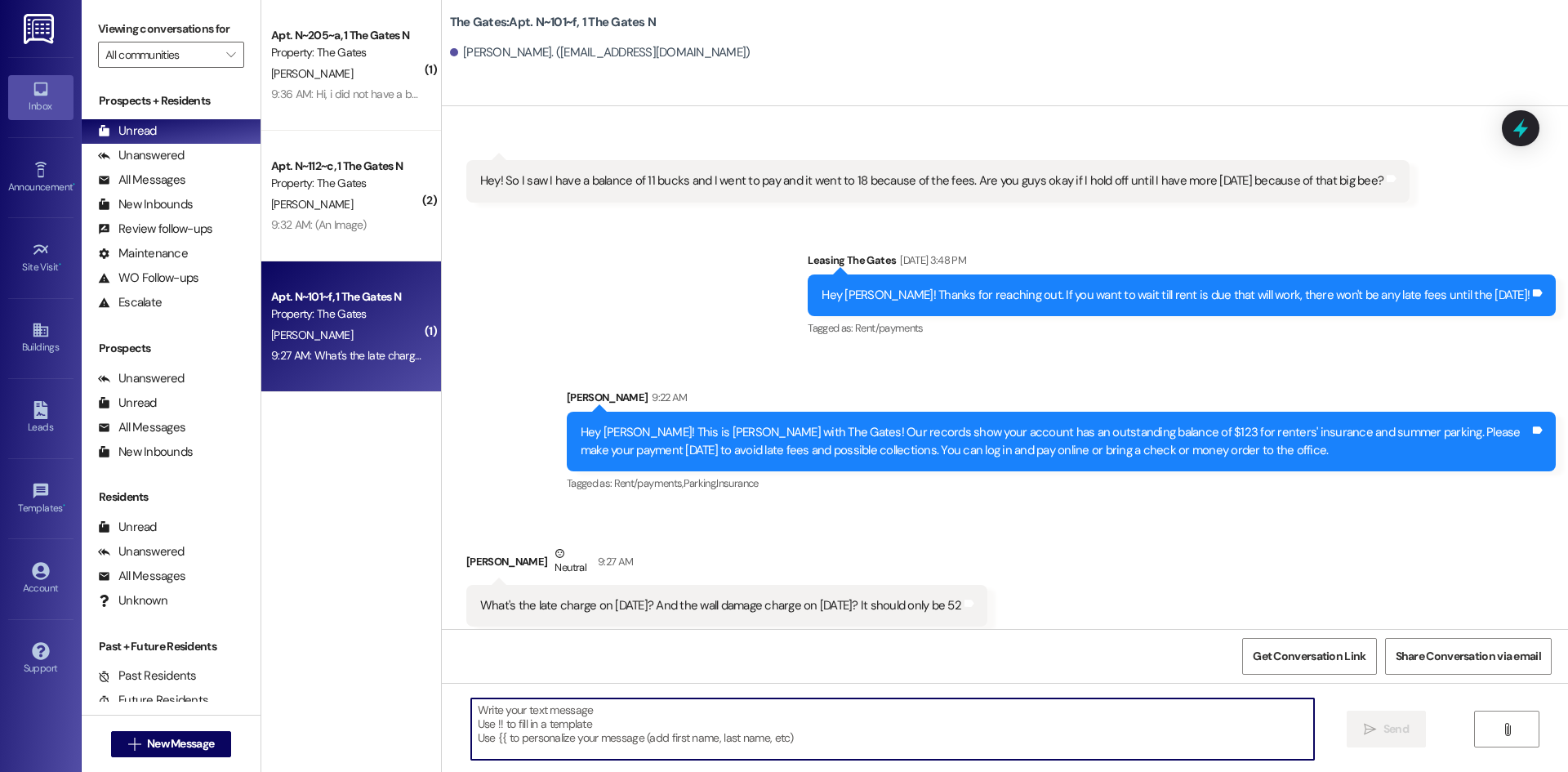
click at [557, 721] on textarea at bounding box center [893, 729] width 843 height 61
type textarea "I will check with my manager to see!"
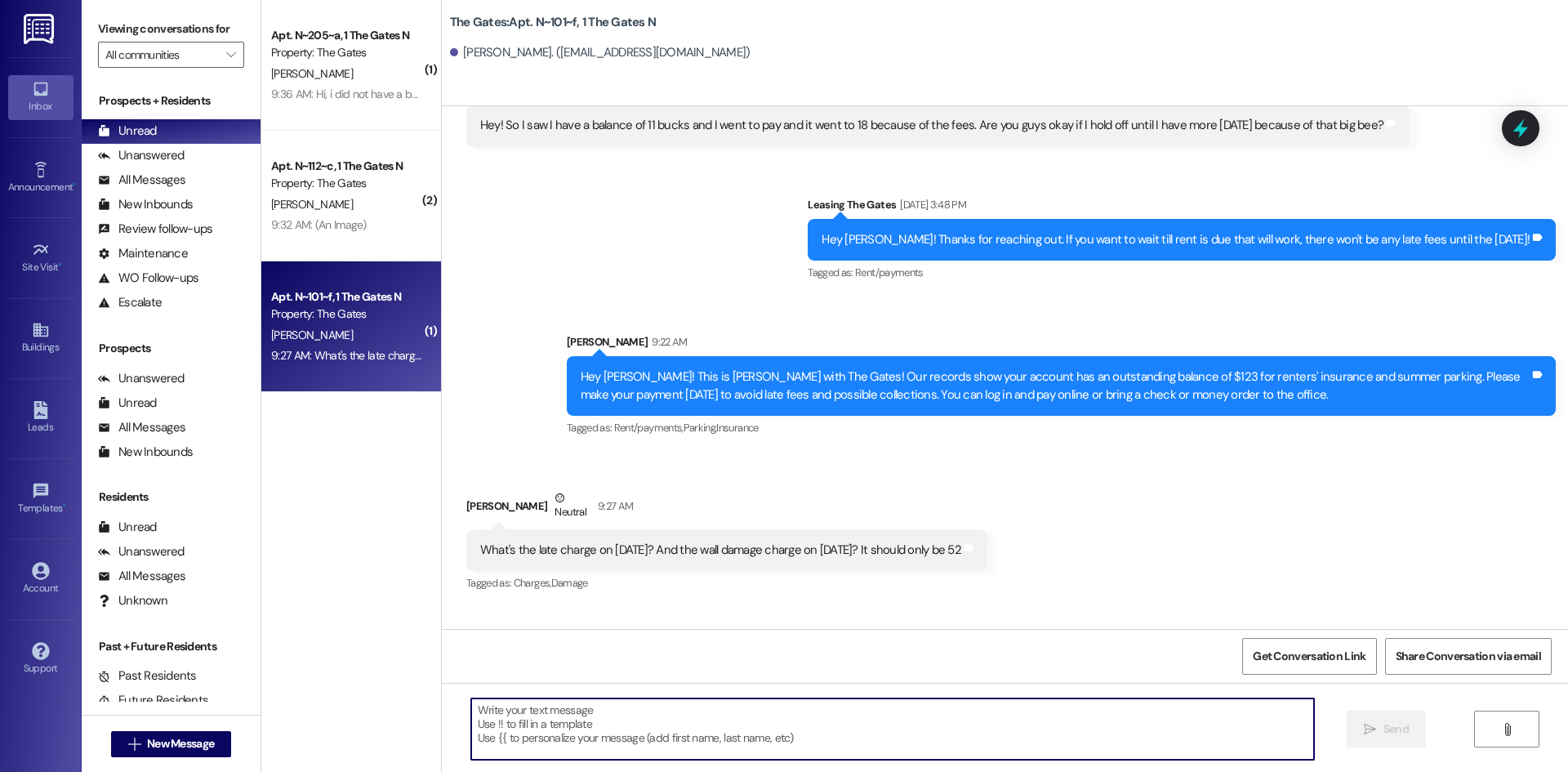
scroll to position [34843, 0]
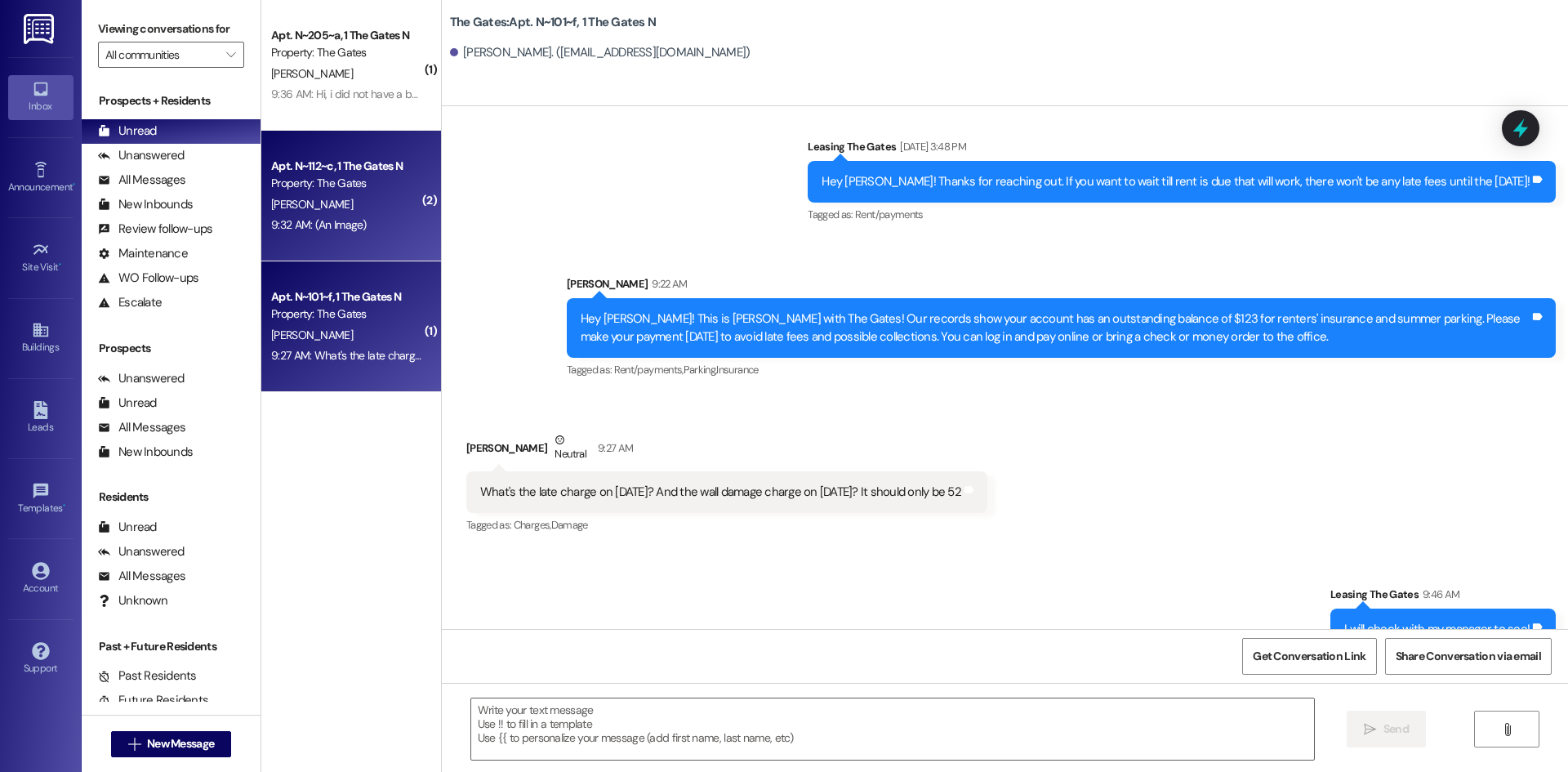
click at [390, 215] on div "9:32 AM: (An Image) 9:32 AM: (An Image)" at bounding box center [347, 225] width 155 height 20
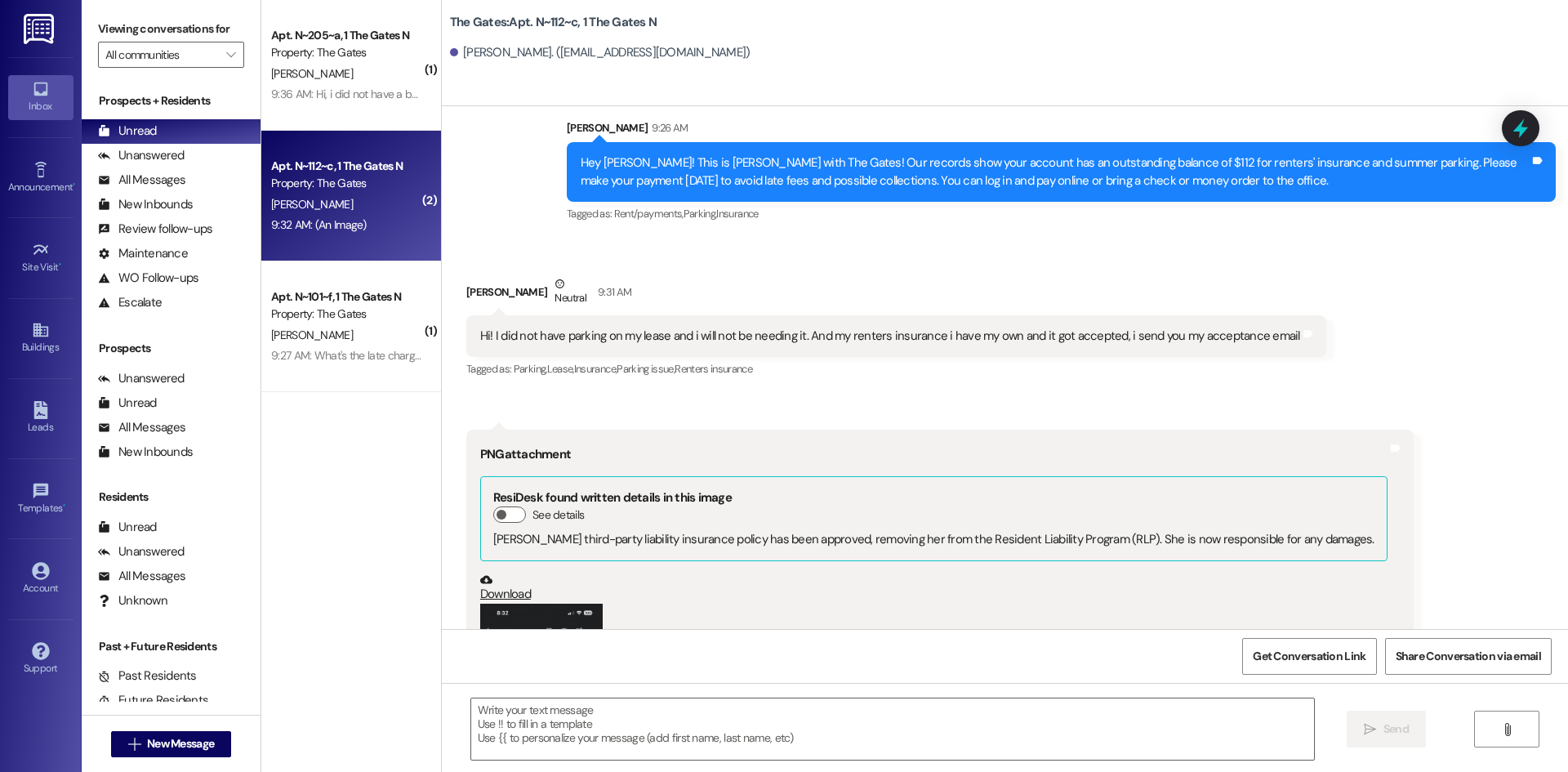
scroll to position [56533, 0]
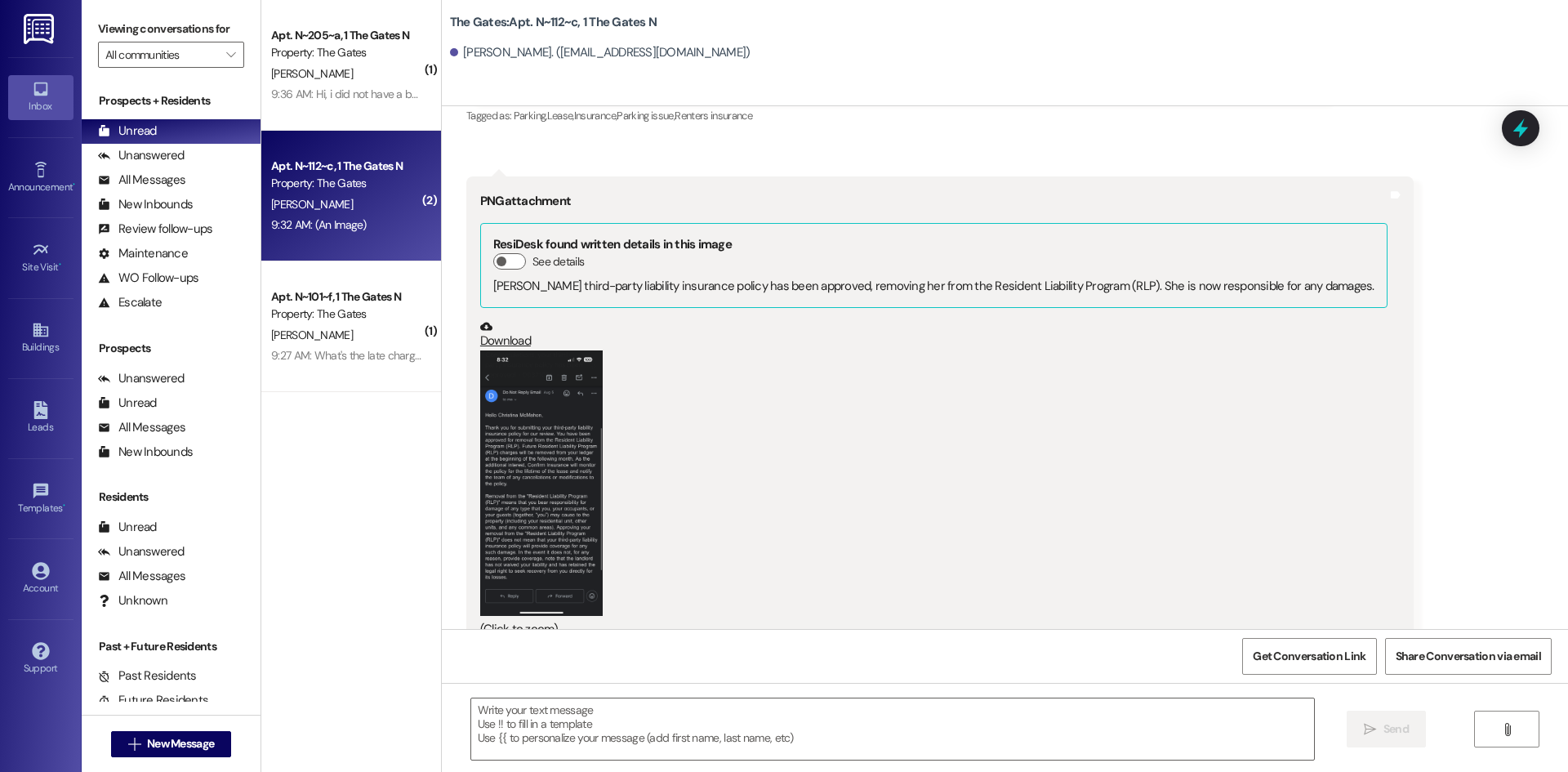
click at [527, 411] on button "Zoom image" at bounding box center [542, 483] width 123 height 265
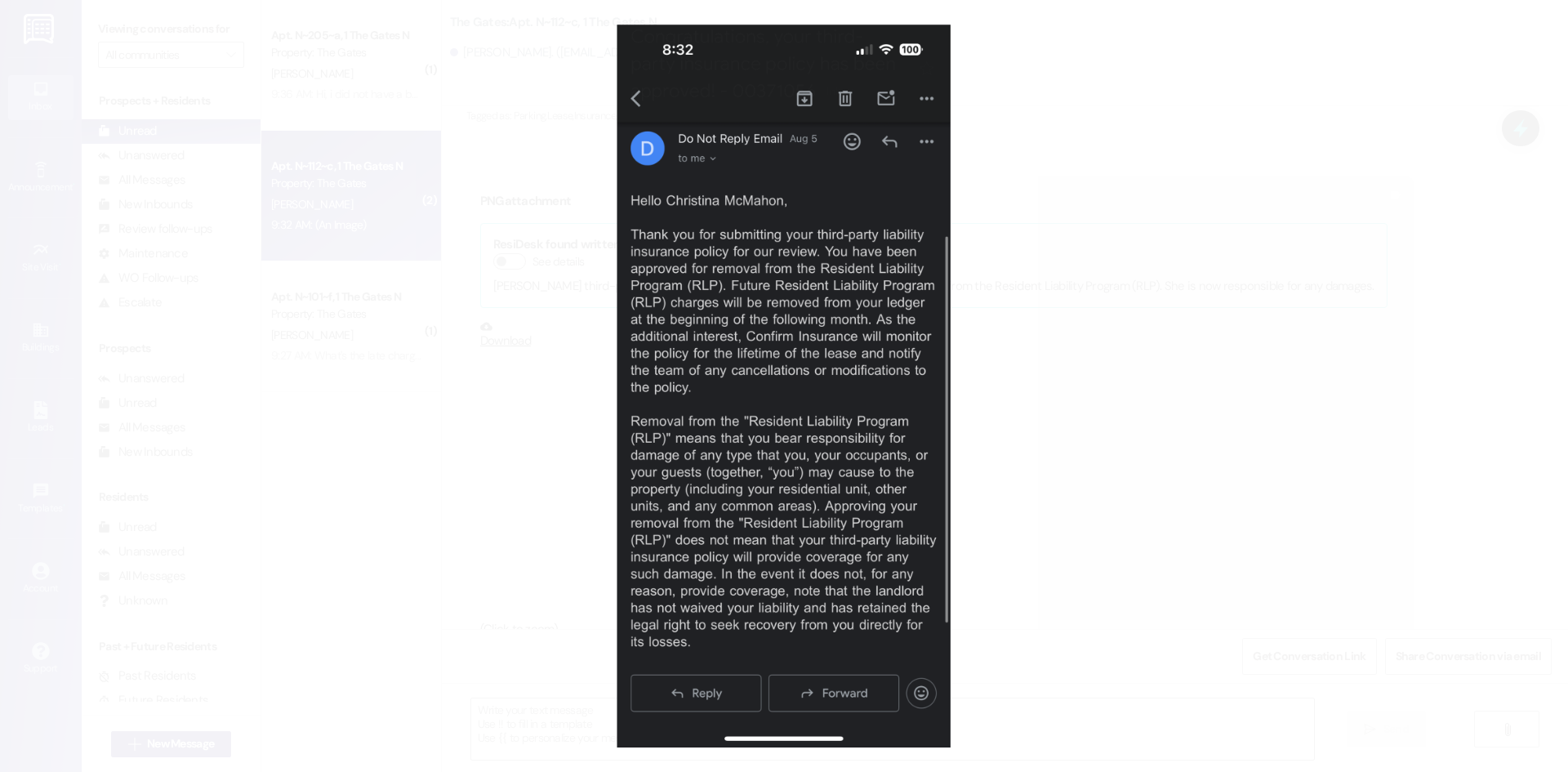
click at [1092, 373] on button "Unzoom image" at bounding box center [784, 386] width 1568 height 772
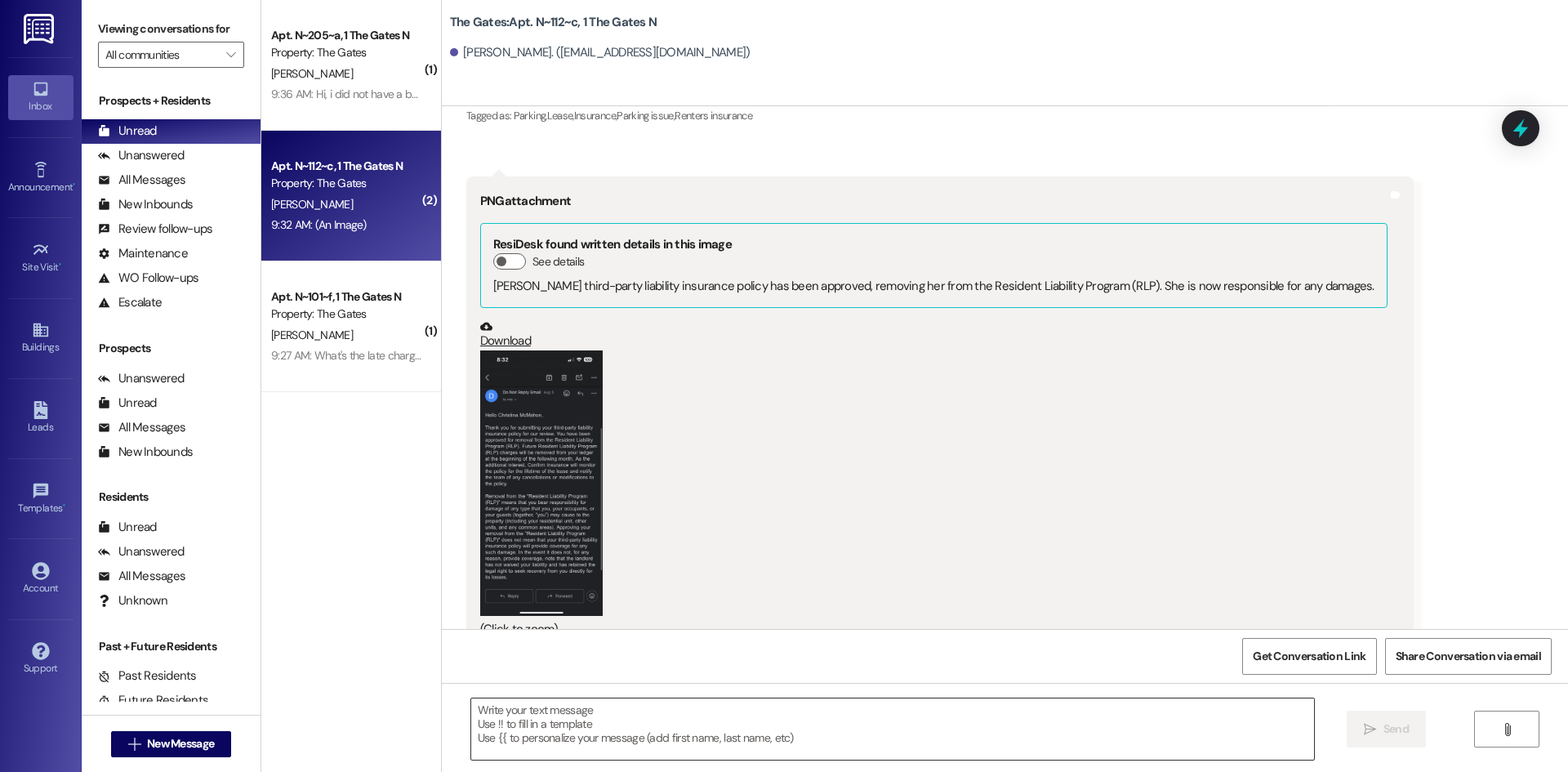
click at [530, 723] on textarea at bounding box center [893, 729] width 843 height 61
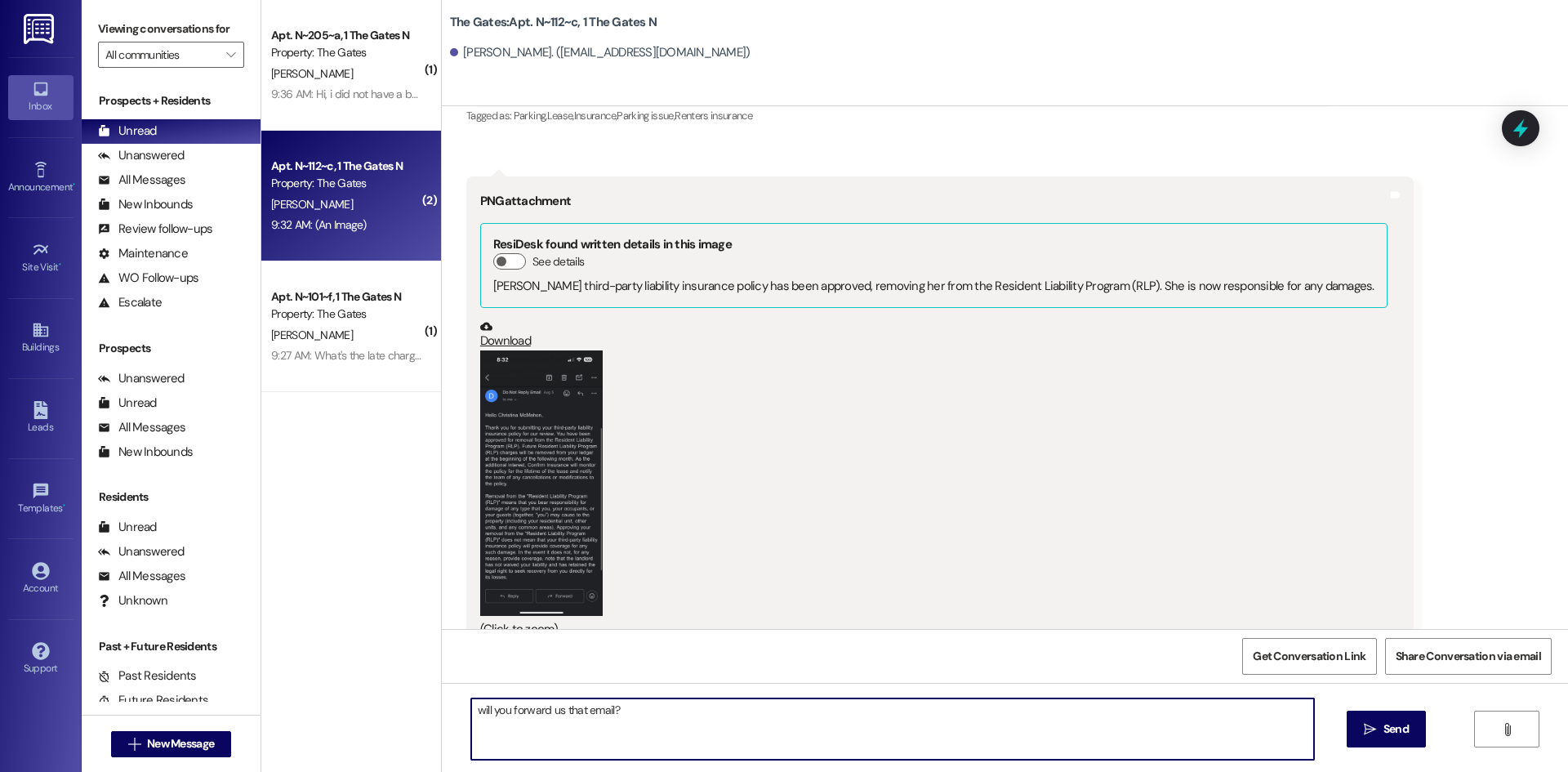
type textarea "will you forward us that email?"
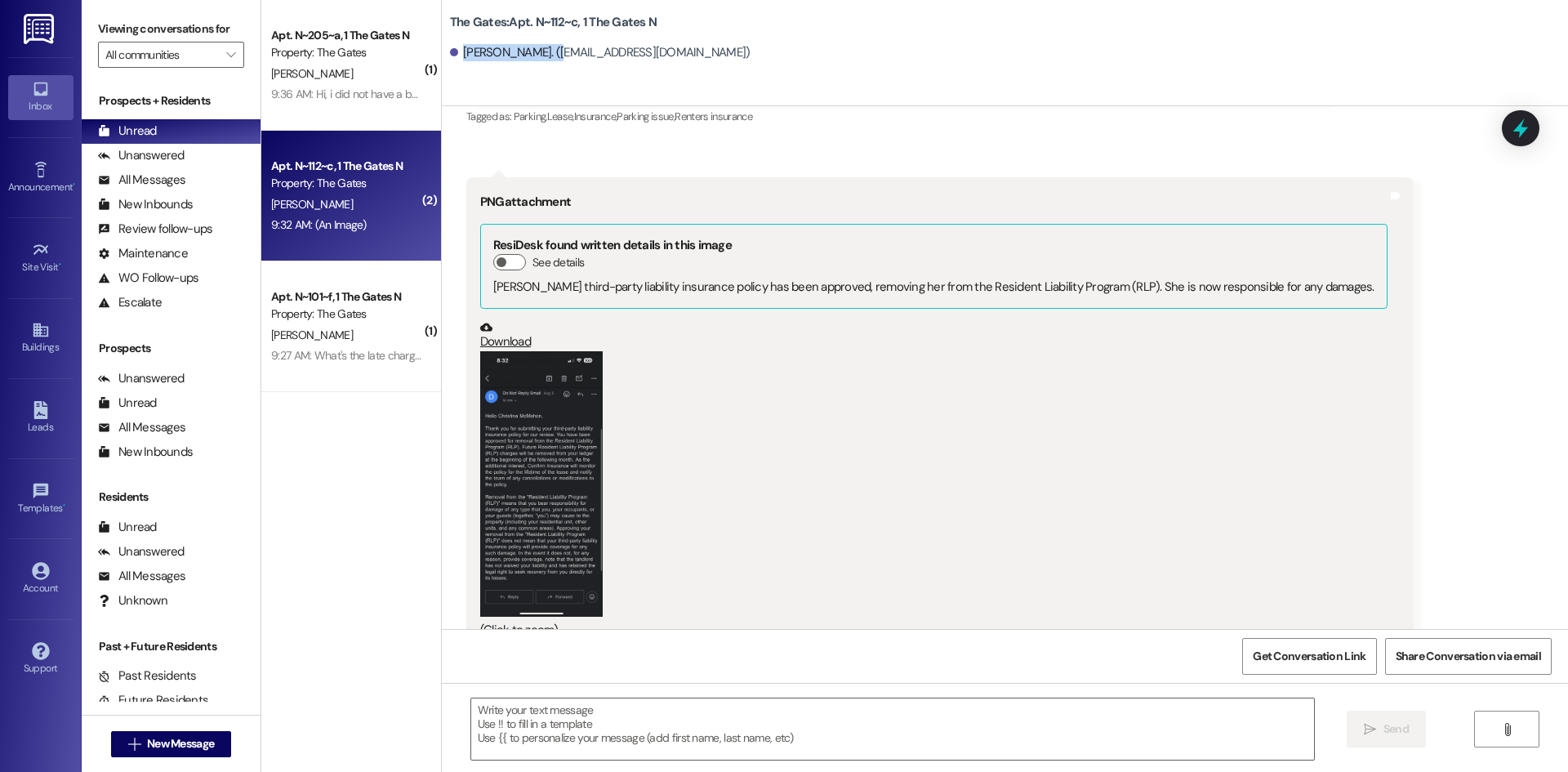
drag, startPoint x: 548, startPoint y: 53, endPoint x: 451, endPoint y: 55, distance: 97.0
click at [451, 55] on div "[PERSON_NAME]. ([EMAIL_ADDRESS][DOMAIN_NAME])" at bounding box center [600, 53] width 301 height 17
copy div "[PERSON_NAME]"
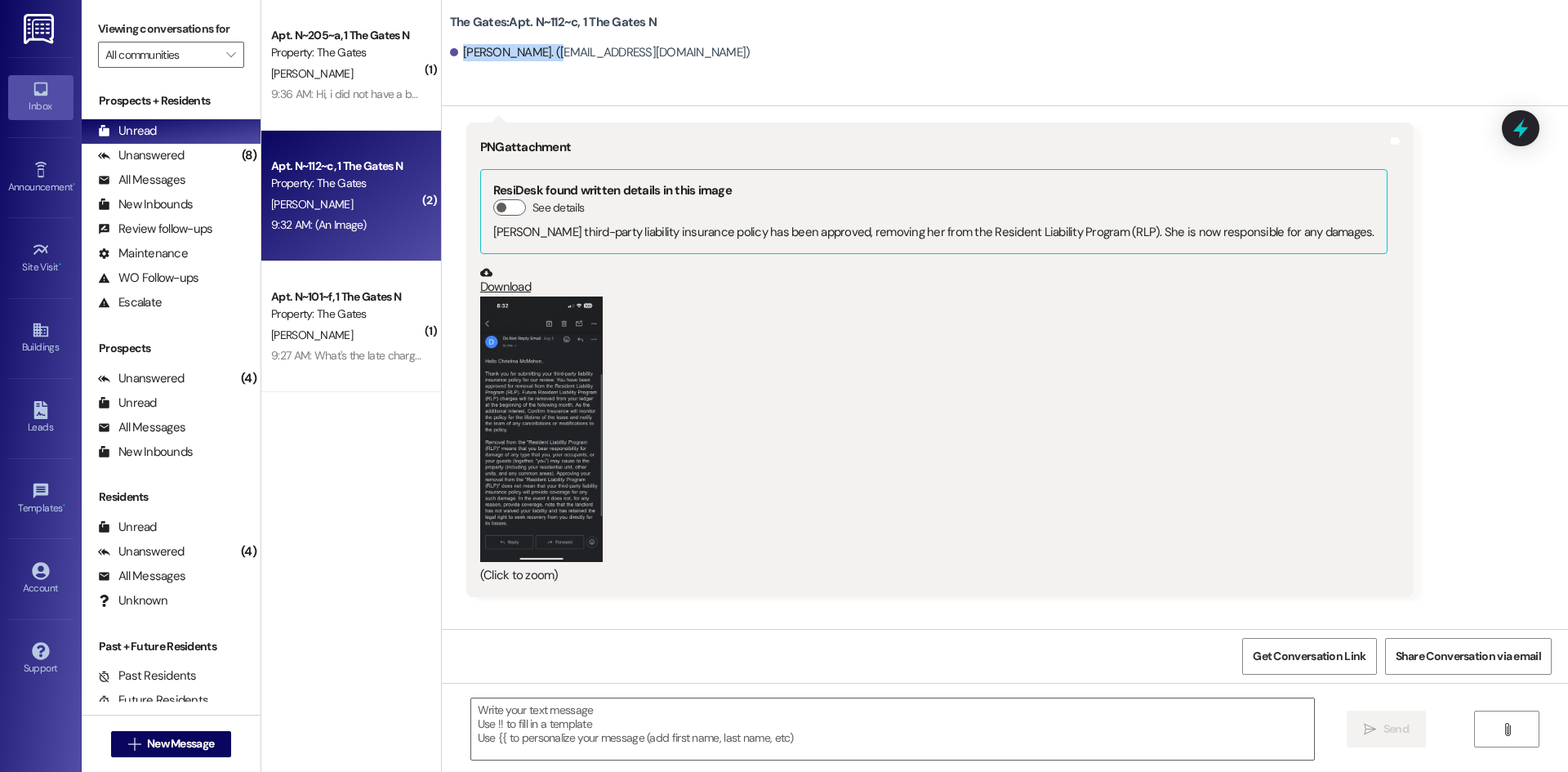
scroll to position [56647, 0]
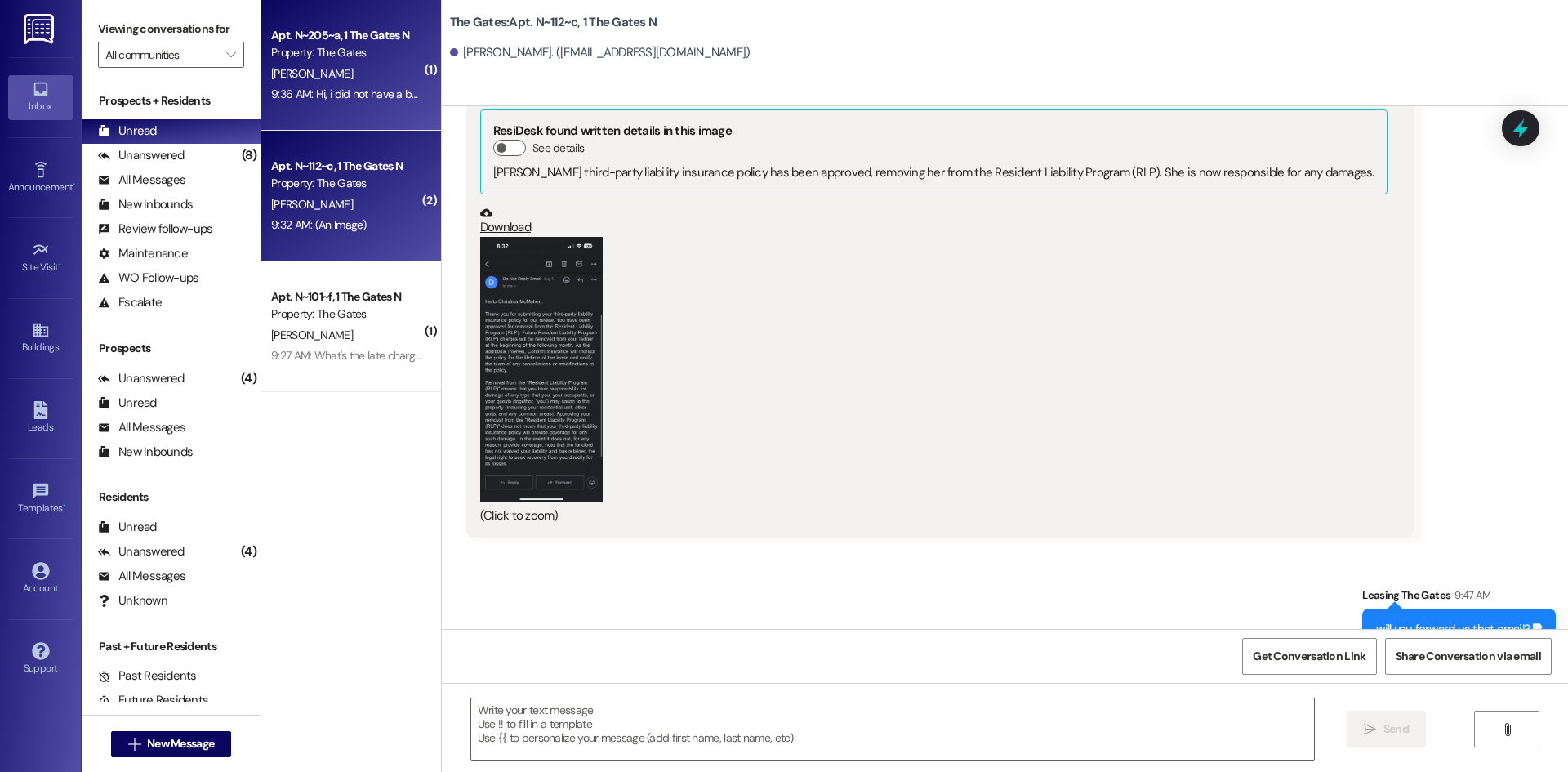
click at [376, 83] on div "[PERSON_NAME]" at bounding box center [347, 73] width 155 height 20
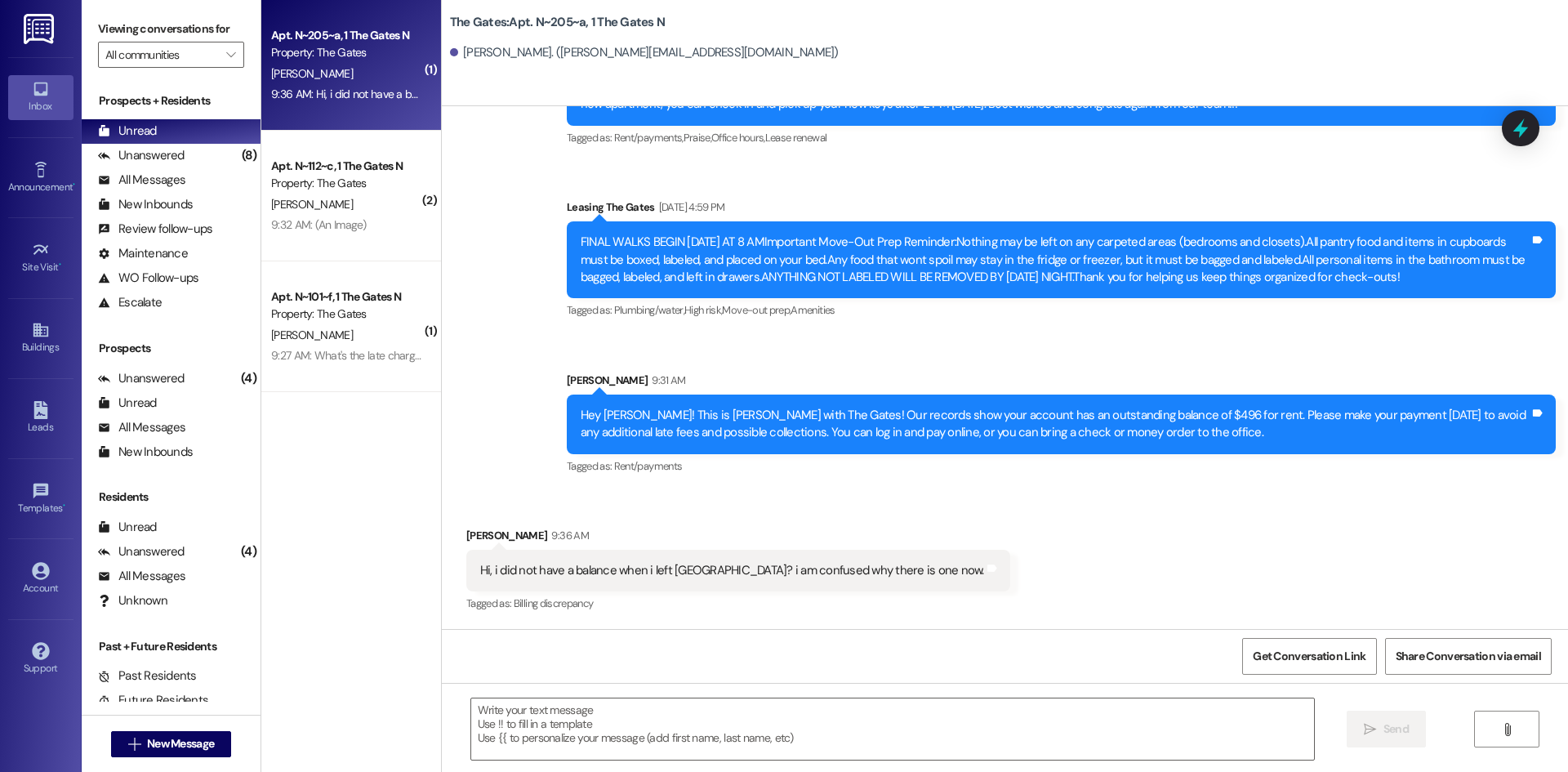
scroll to position [23530, 0]
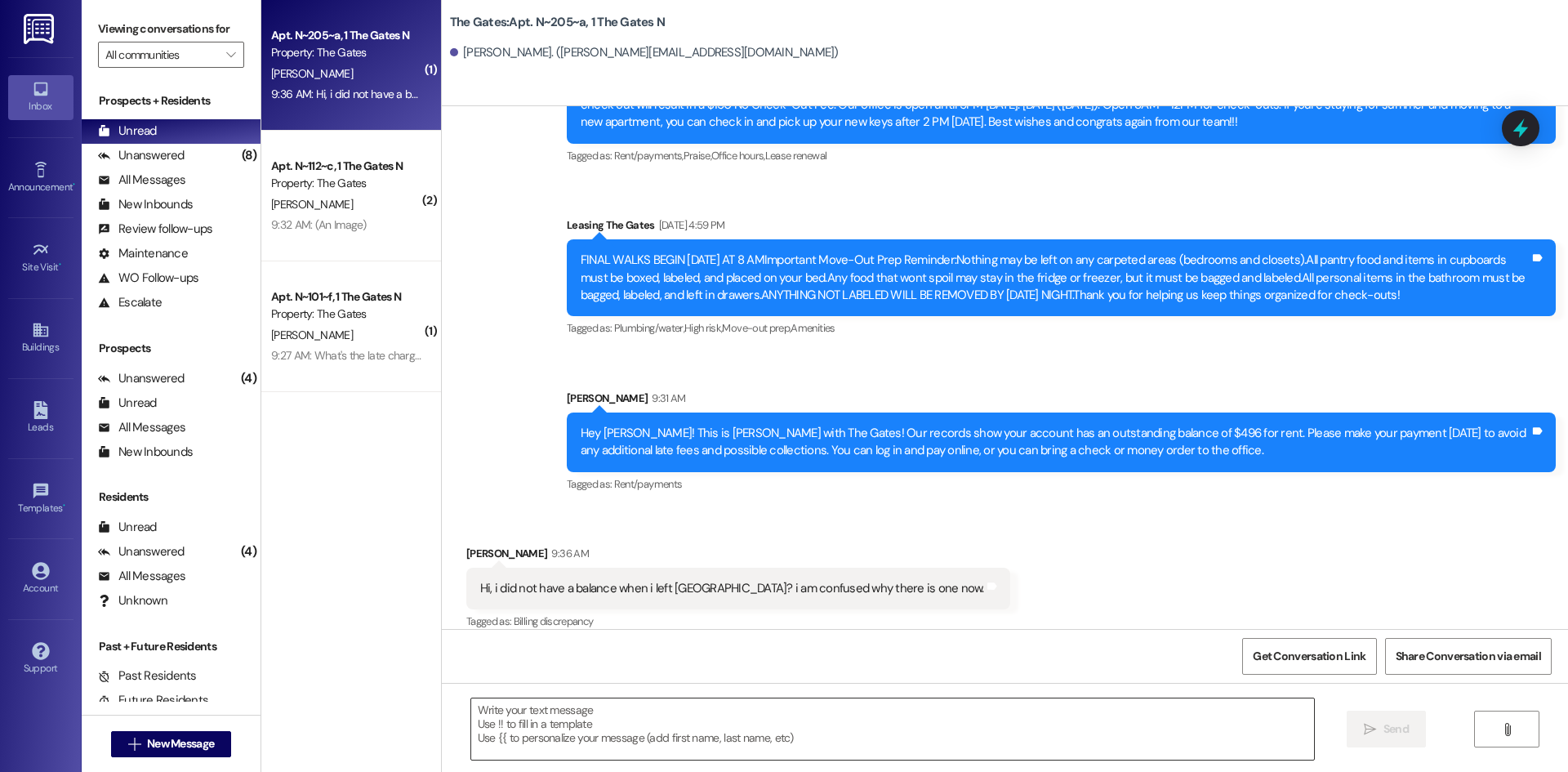
click at [516, 700] on textarea at bounding box center [893, 729] width 843 height 61
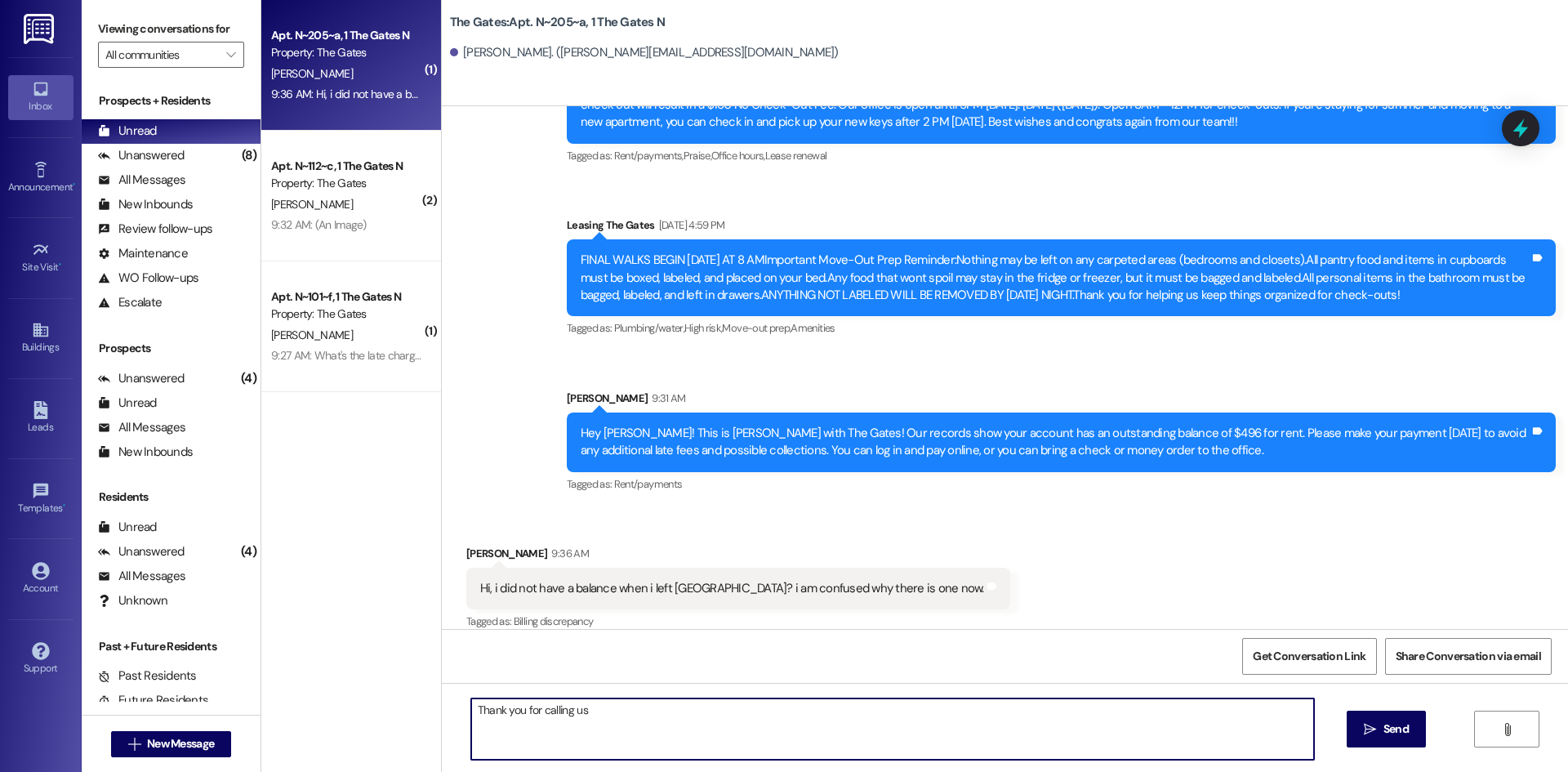
type textarea "Thank you for calling us!"
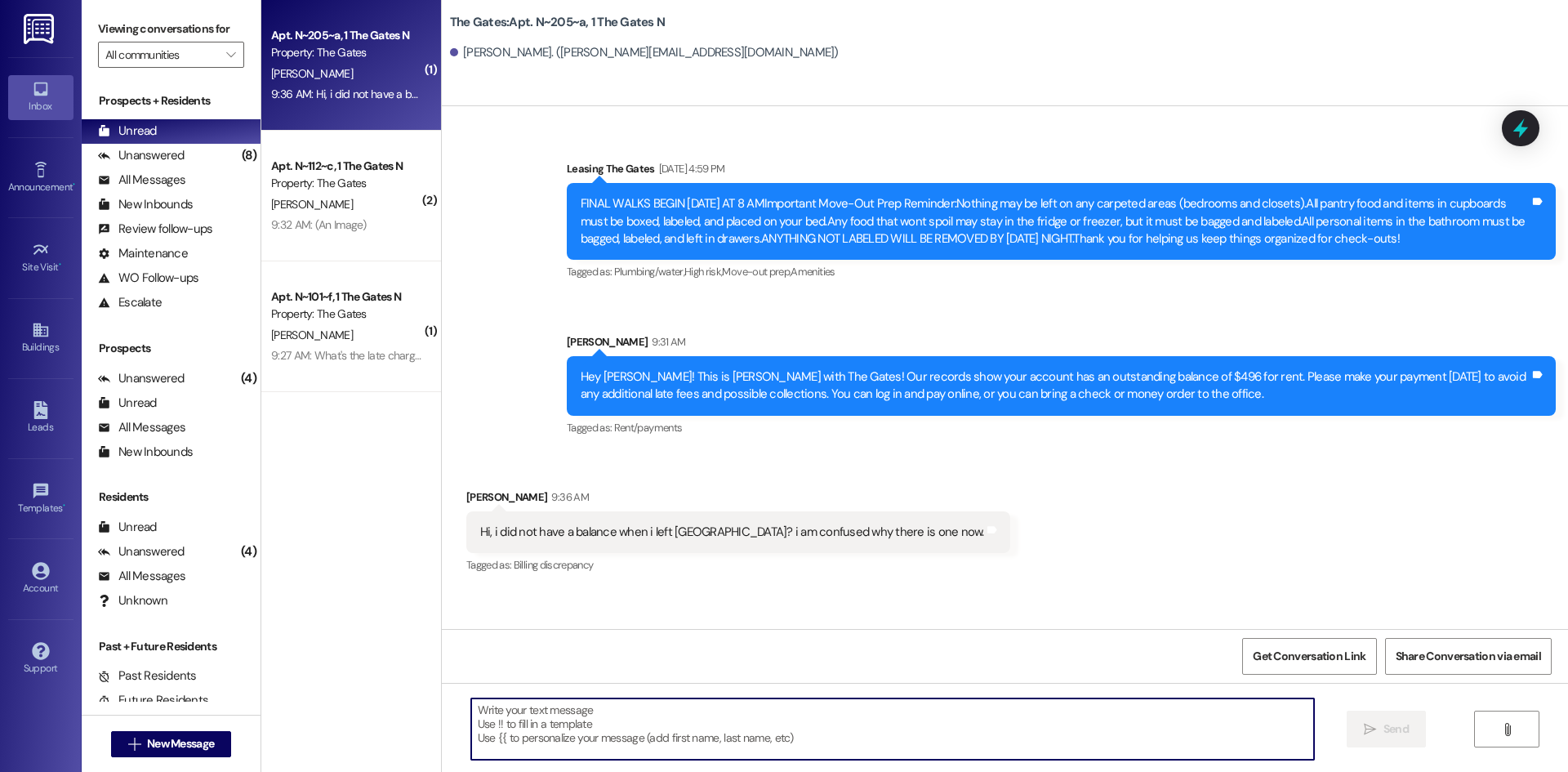
scroll to position [23644, 0]
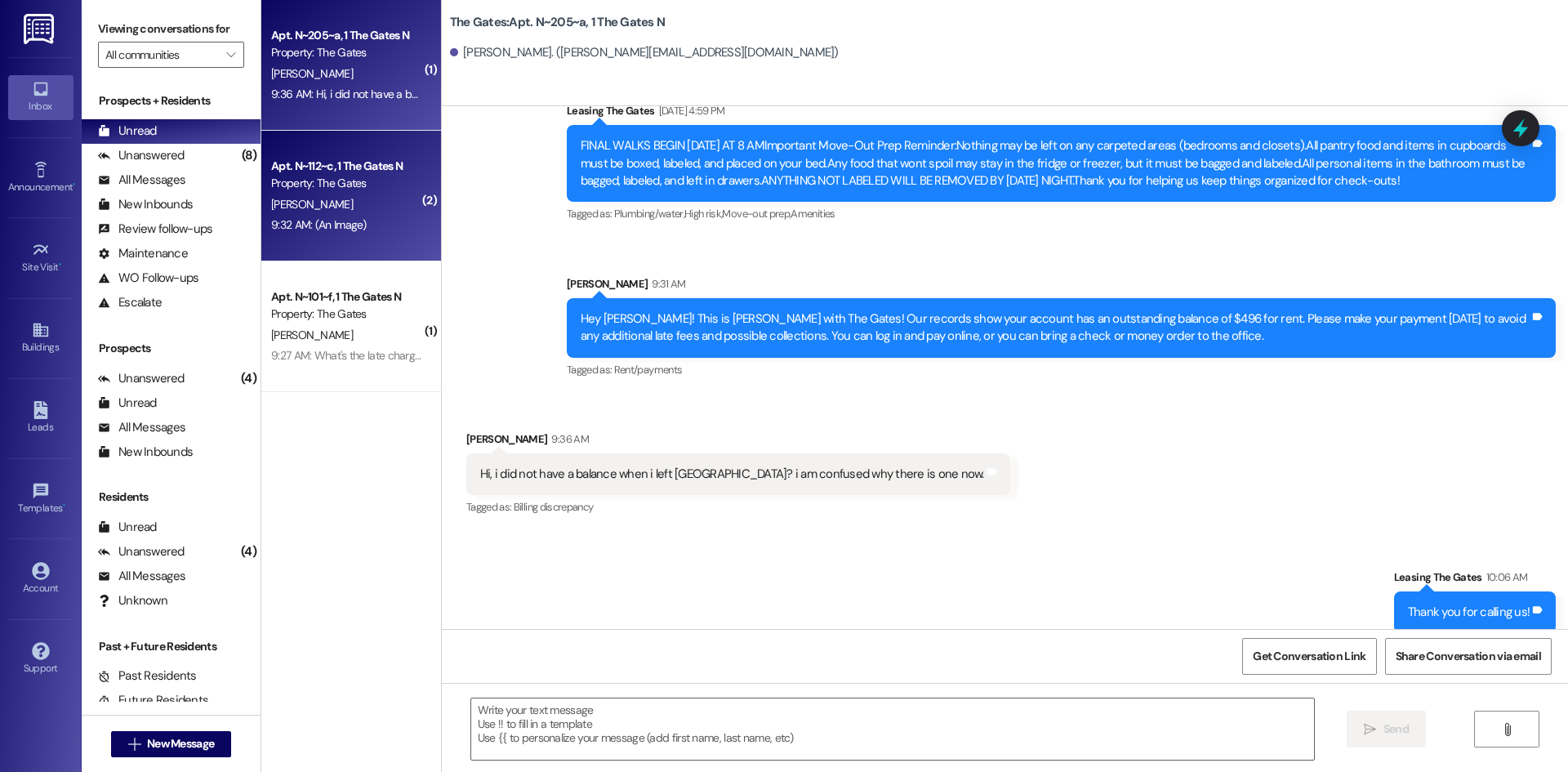
click at [302, 212] on div "[PERSON_NAME]" at bounding box center [347, 204] width 155 height 20
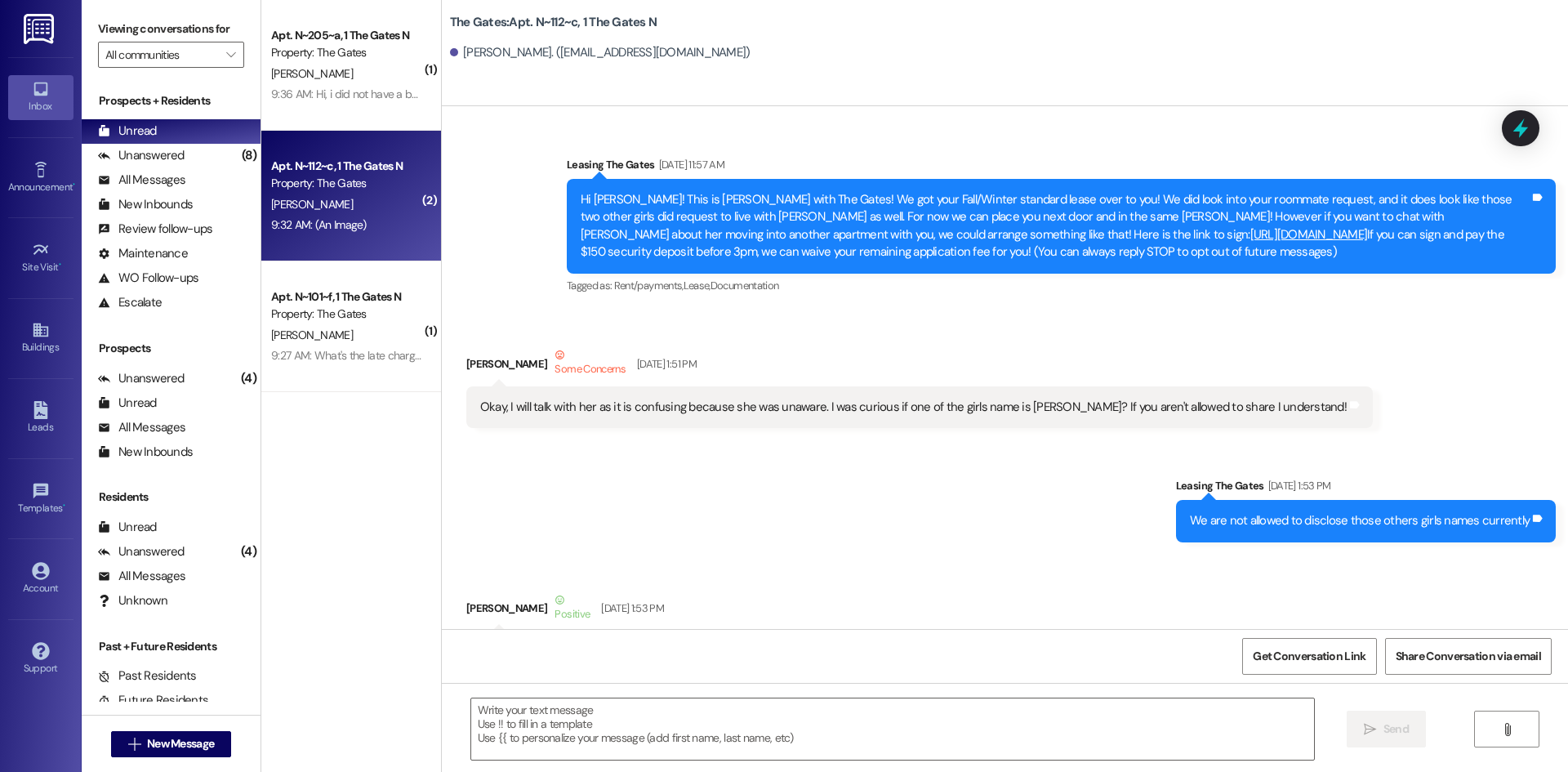
scroll to position [56647, 0]
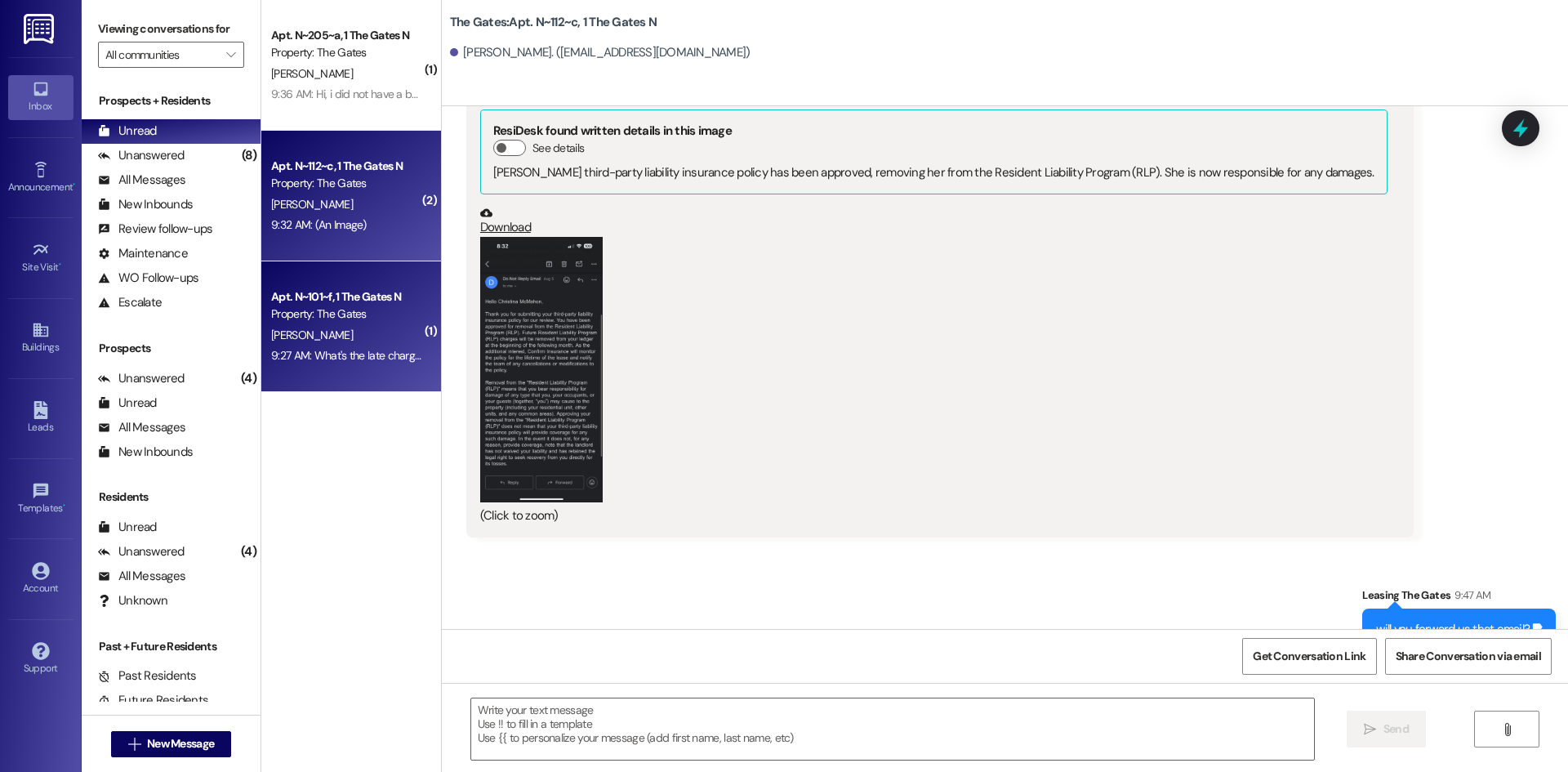
click at [344, 327] on div "[PERSON_NAME]" at bounding box center [347, 334] width 155 height 20
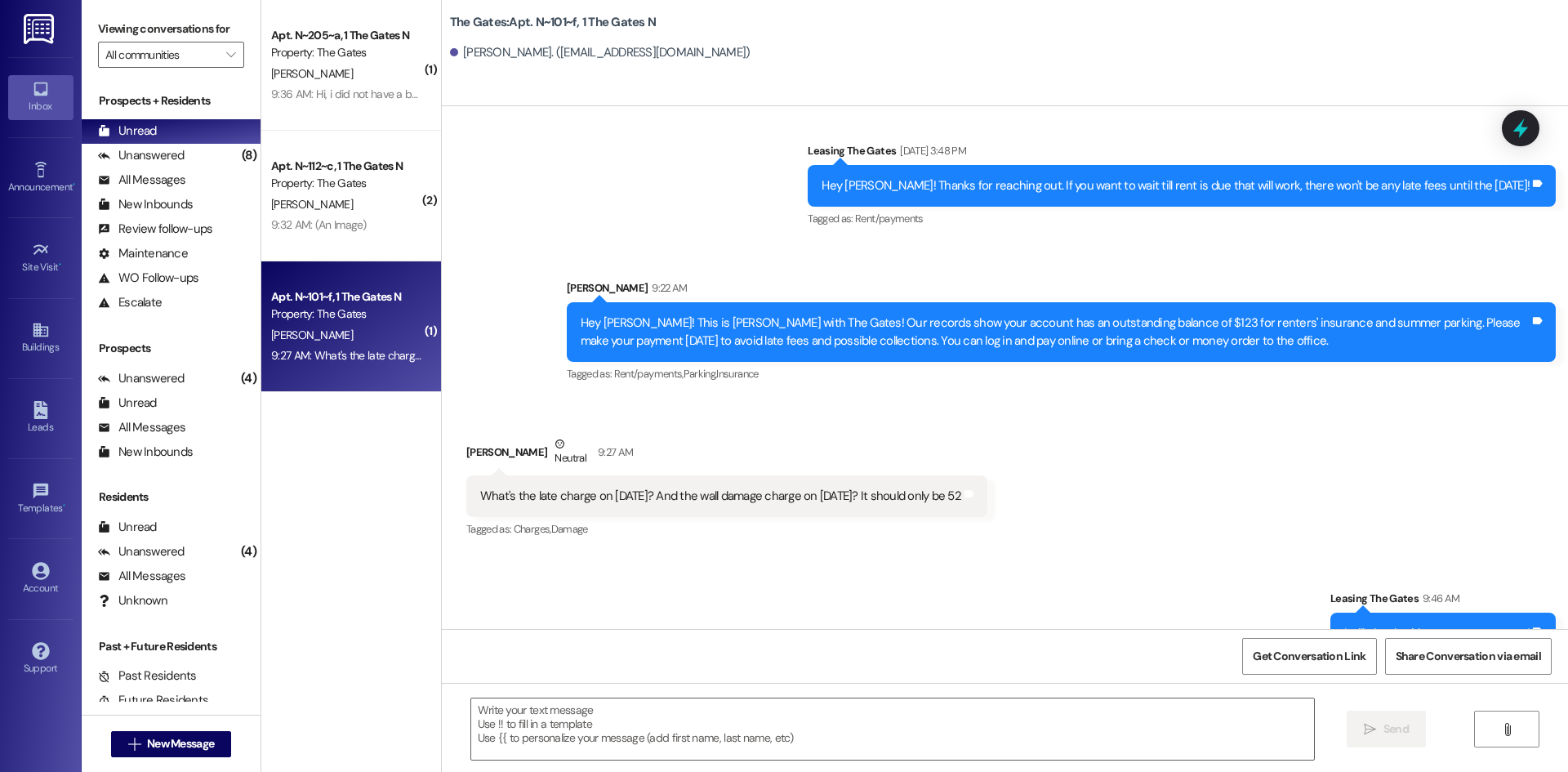
scroll to position [34843, 0]
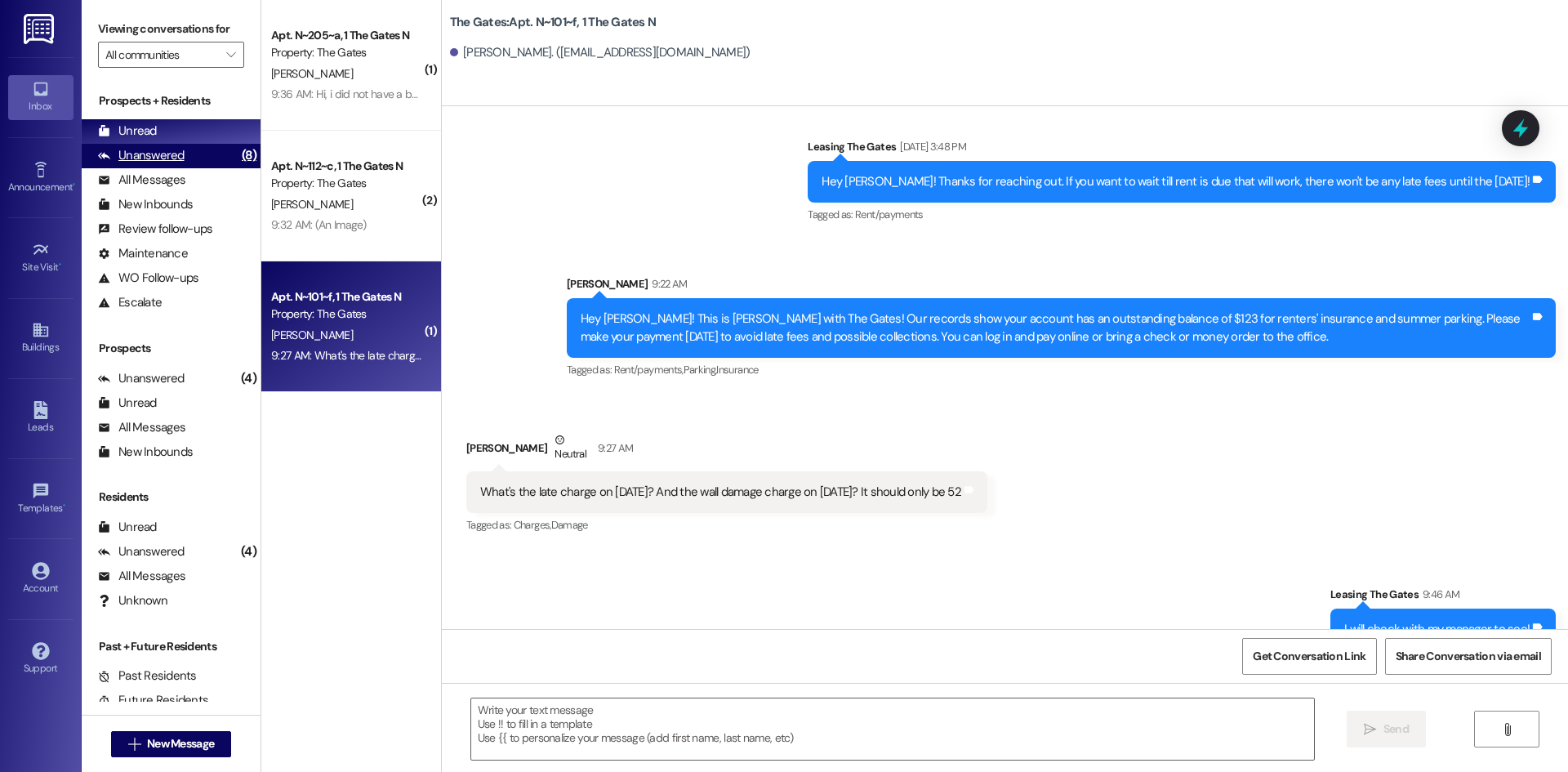
click at [155, 159] on div "Unanswered" at bounding box center [141, 156] width 86 height 17
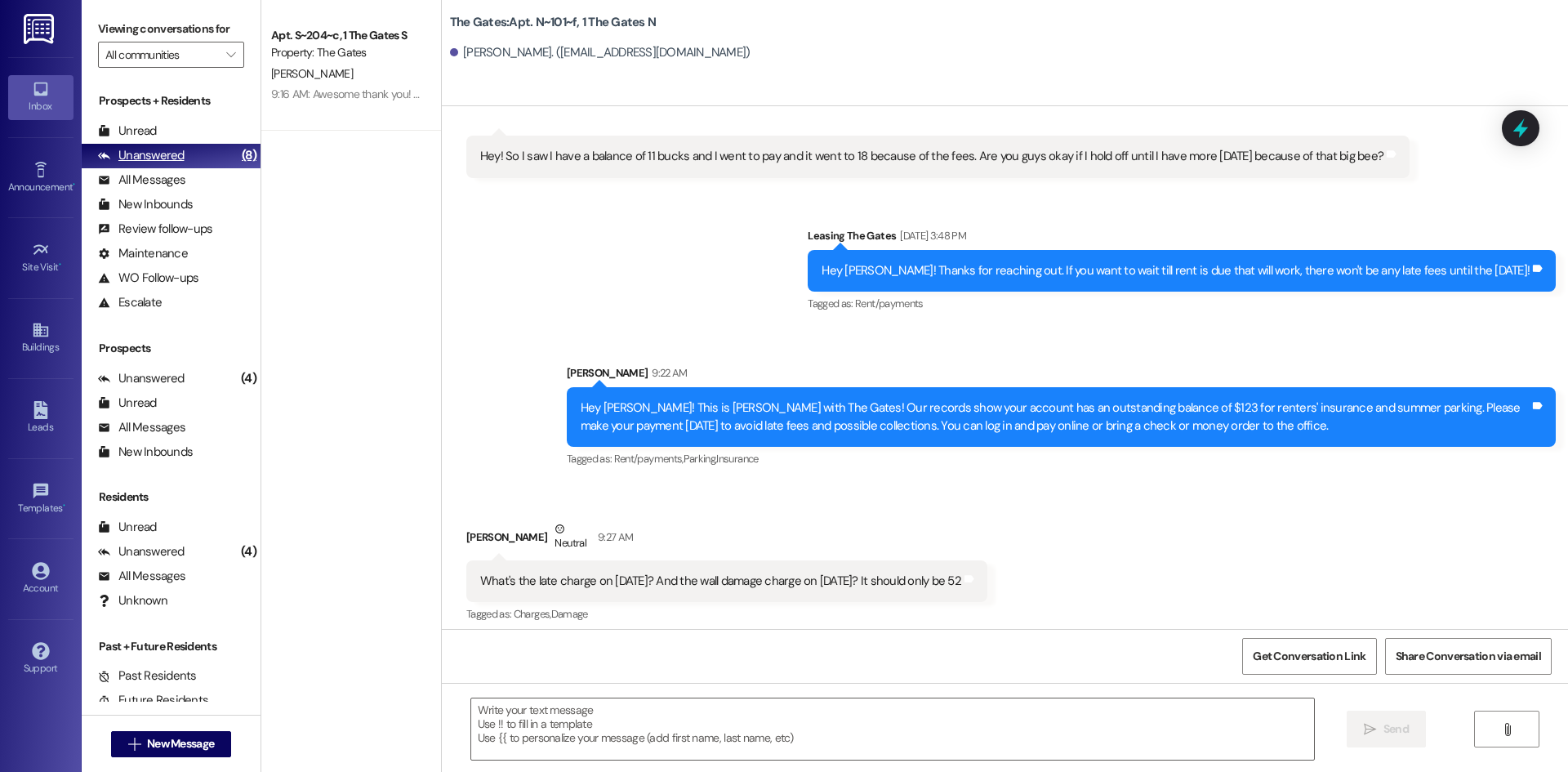
scroll to position [34728, 0]
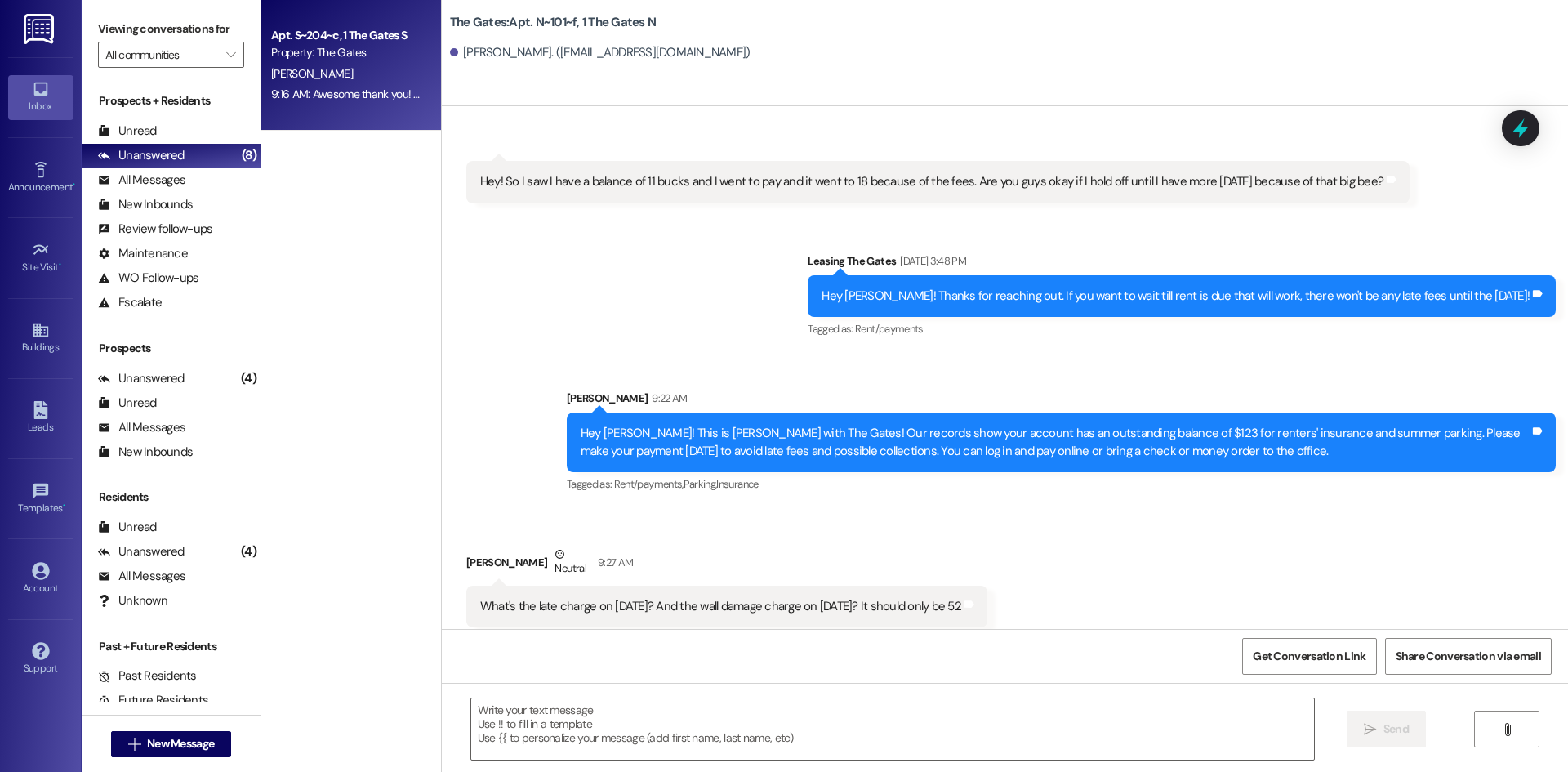
click at [324, 107] on div "Apt. S~204~c, 1 The Gates S Property: The Gates [PERSON_NAME] 9:16 AM: Awesome …" at bounding box center [350, 65] width 180 height 131
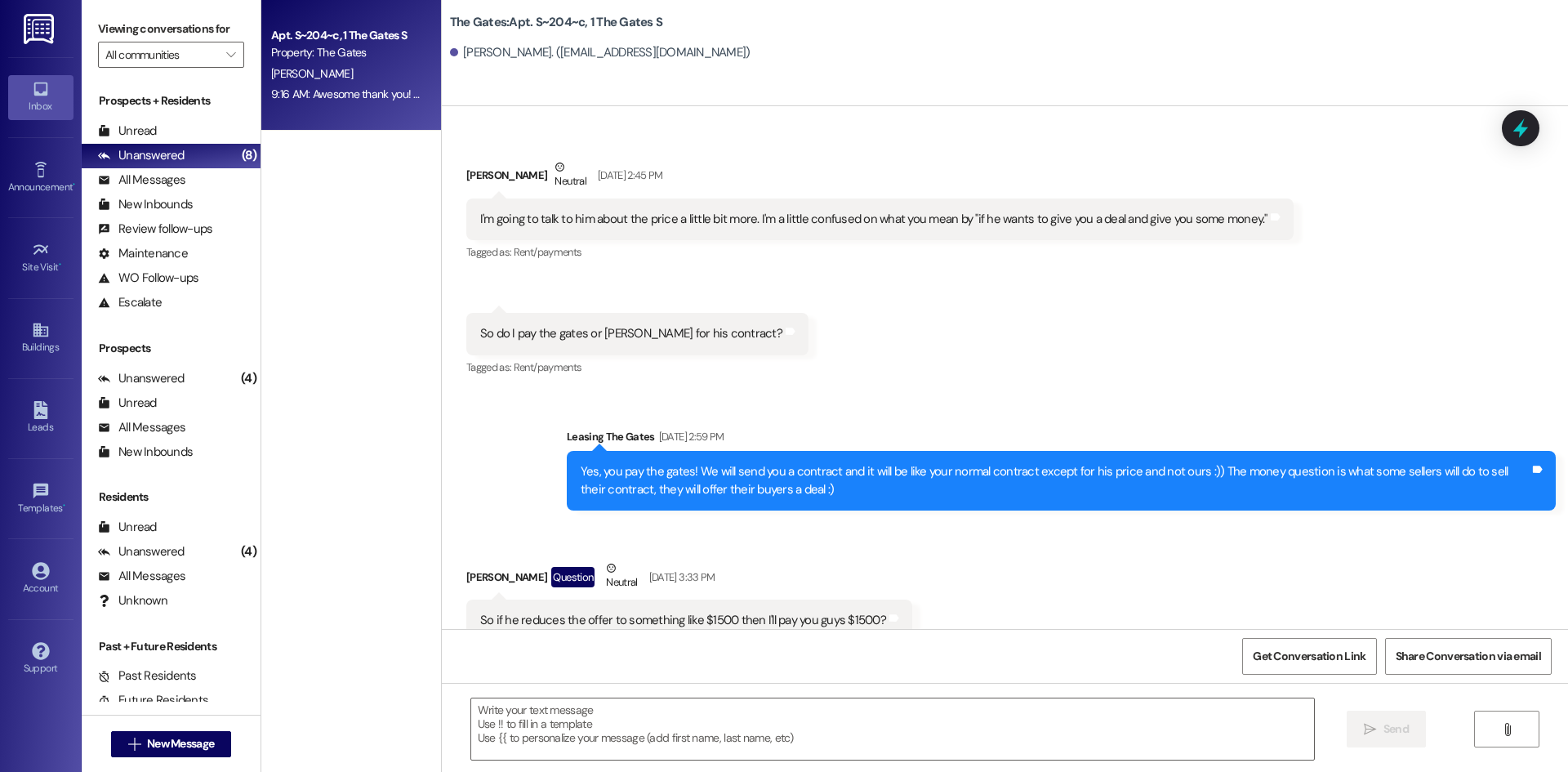
scroll to position [43730, 0]
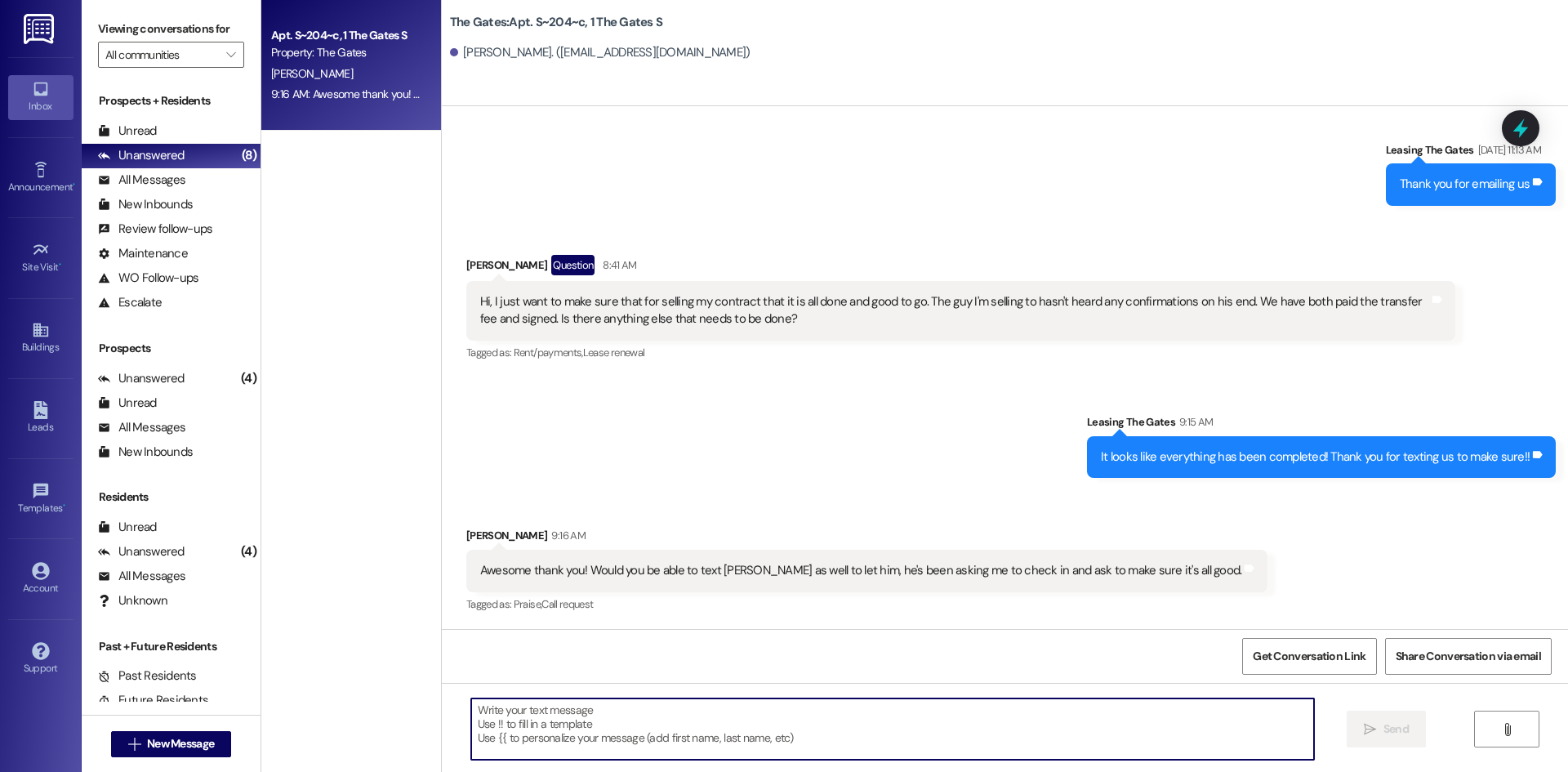
drag, startPoint x: 559, startPoint y: 739, endPoint x: 561, endPoint y: 732, distance: 7.3
click at [560, 735] on textarea at bounding box center [893, 729] width 843 height 61
type textarea "Yes, of course!"
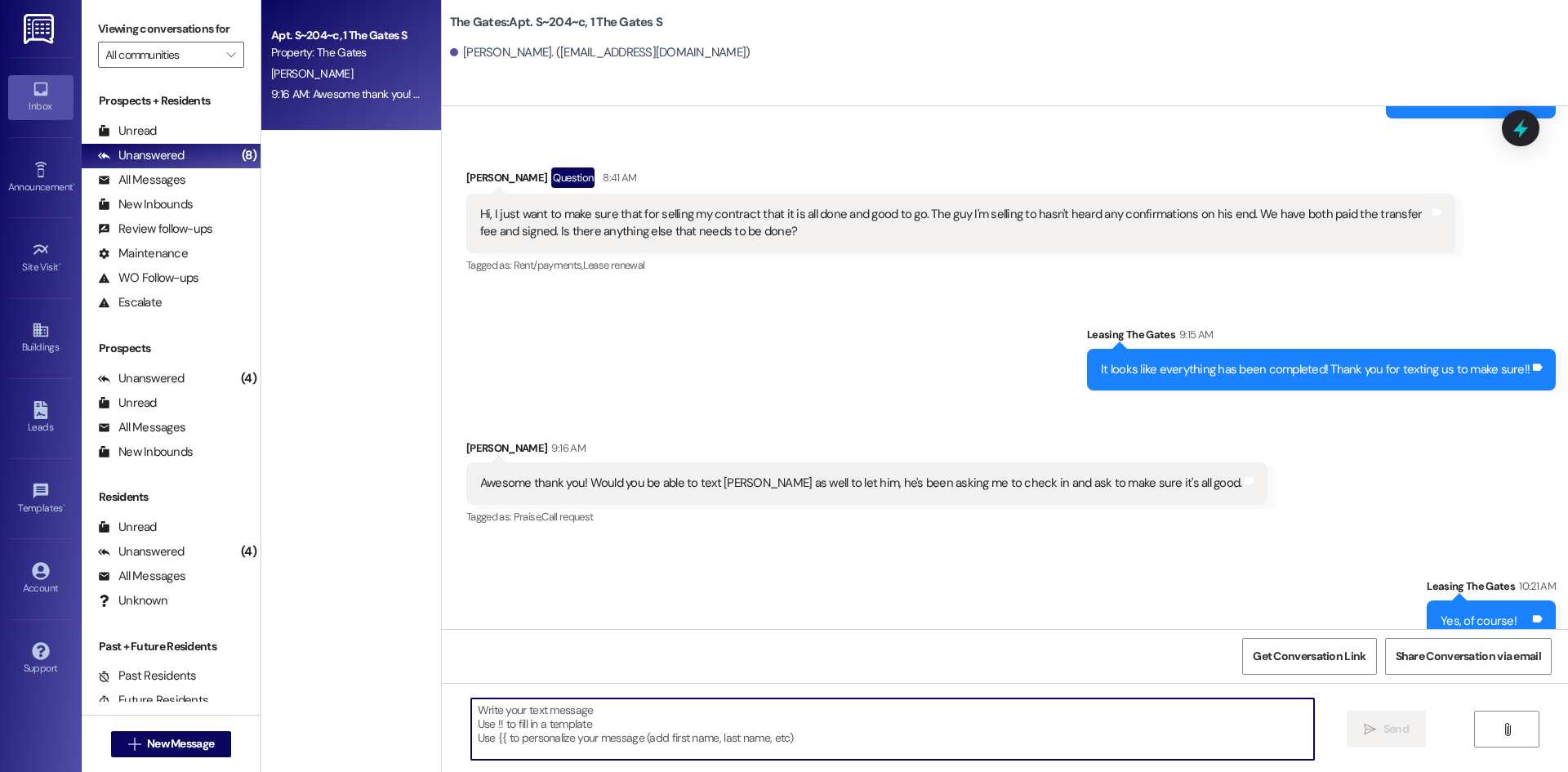
scroll to position [43729, 0]
click at [199, 739] on span "New Message" at bounding box center [181, 743] width 67 height 17
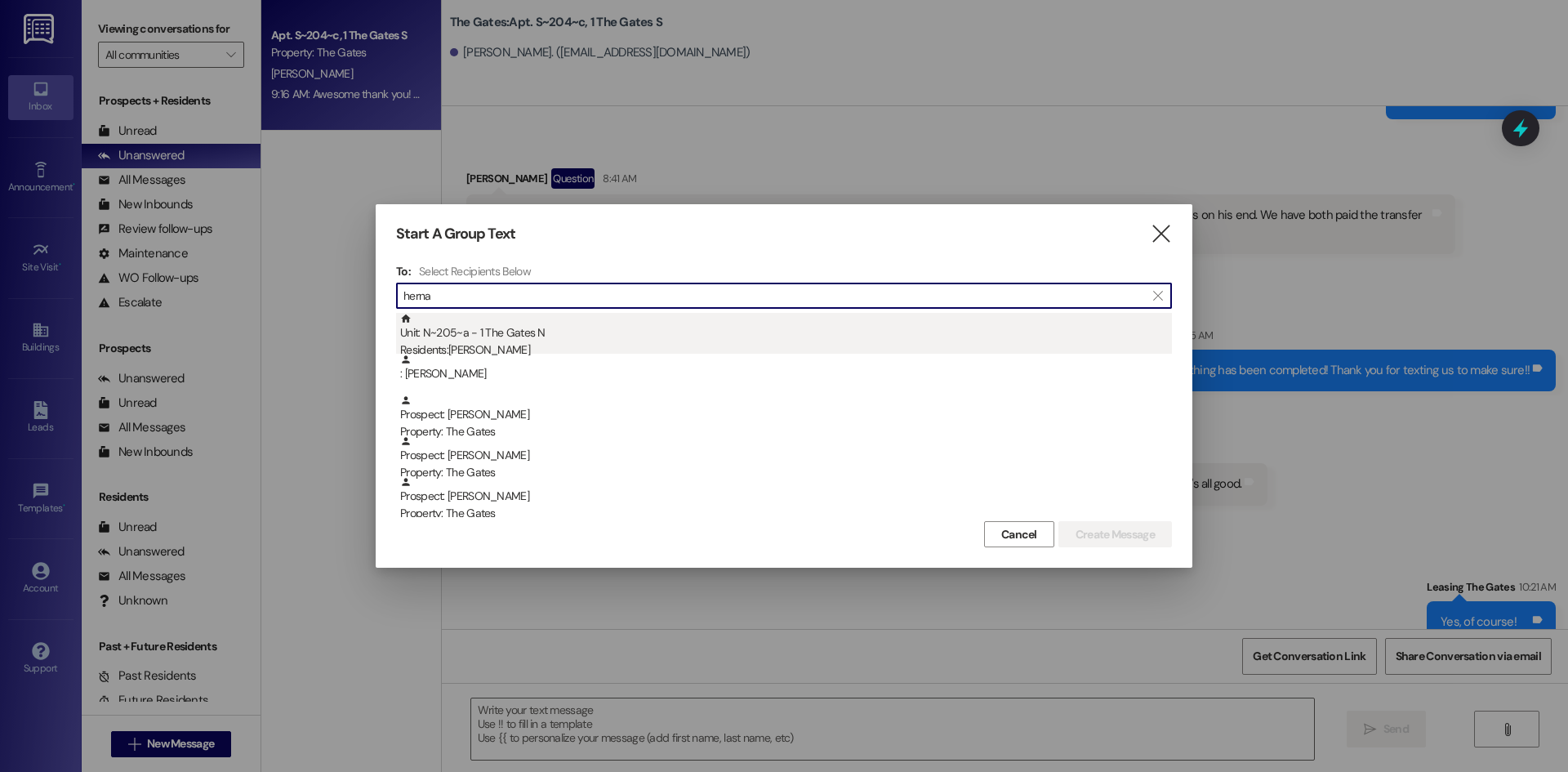
type input "herna"
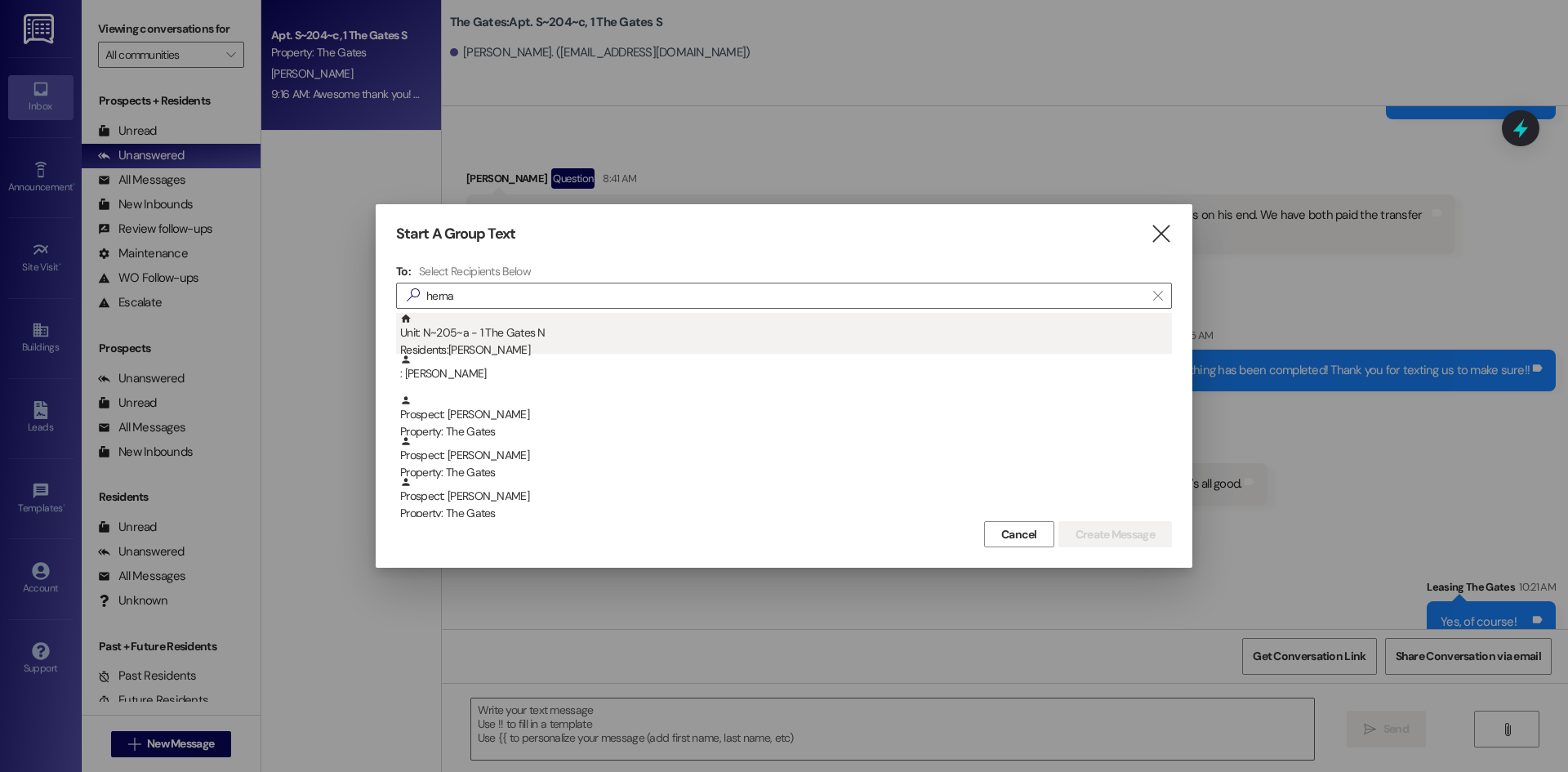
click at [567, 331] on div "Unit: N~205~a - 1 The Gates N Residents: [PERSON_NAME]" at bounding box center [786, 336] width 772 height 46
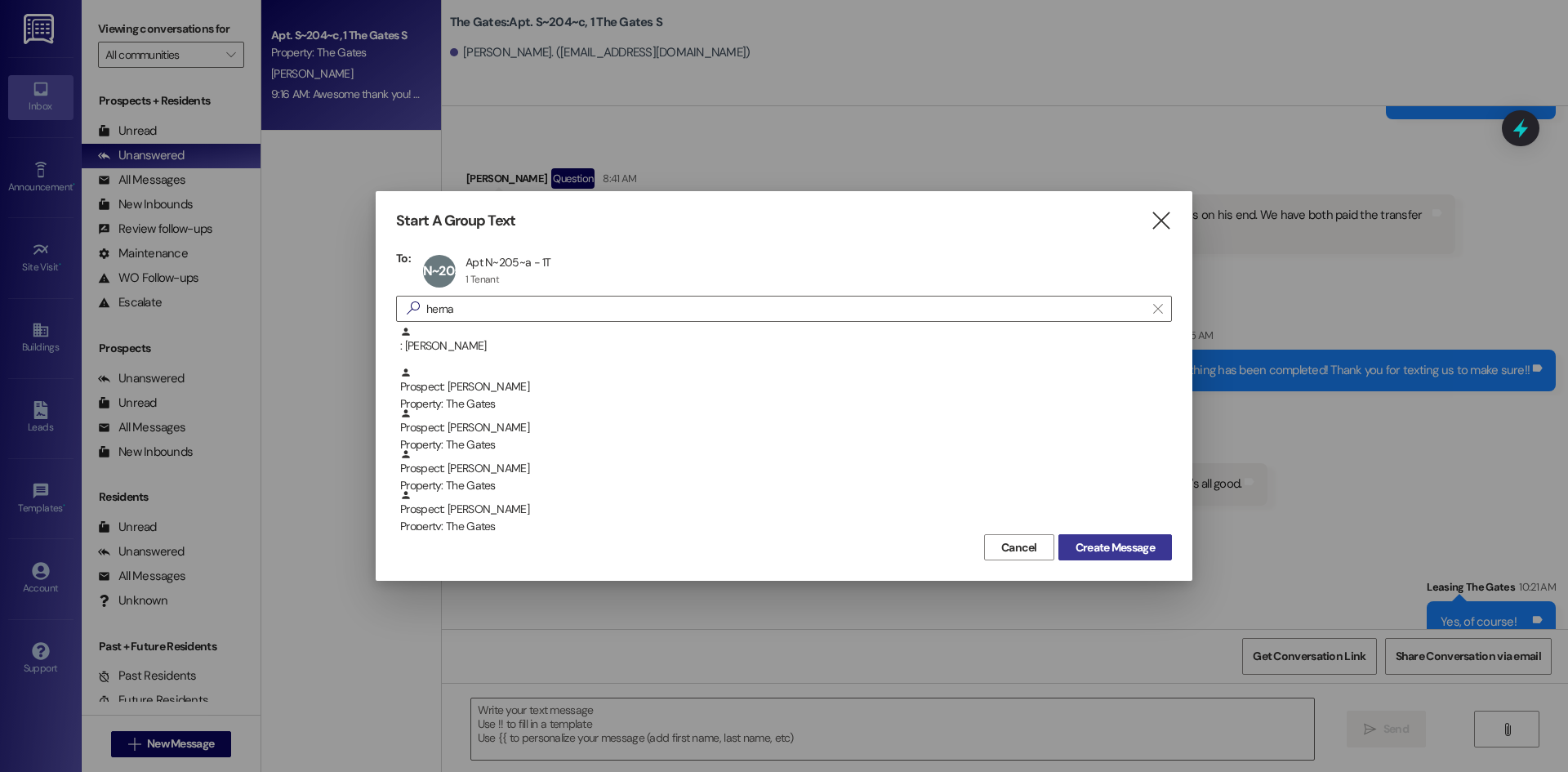
click at [1109, 554] on span "Create Message" at bounding box center [1115, 547] width 79 height 17
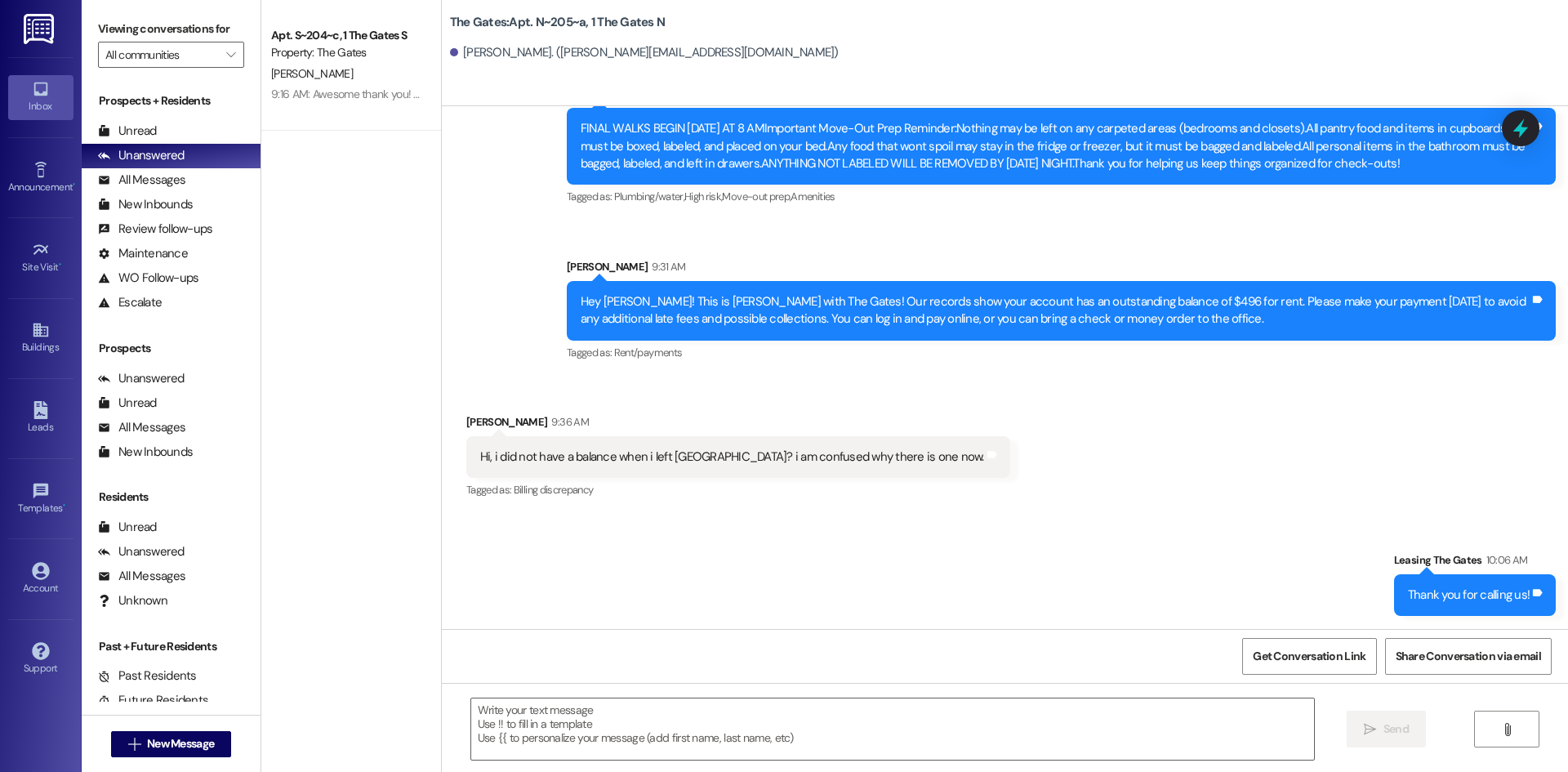
scroll to position [23644, 0]
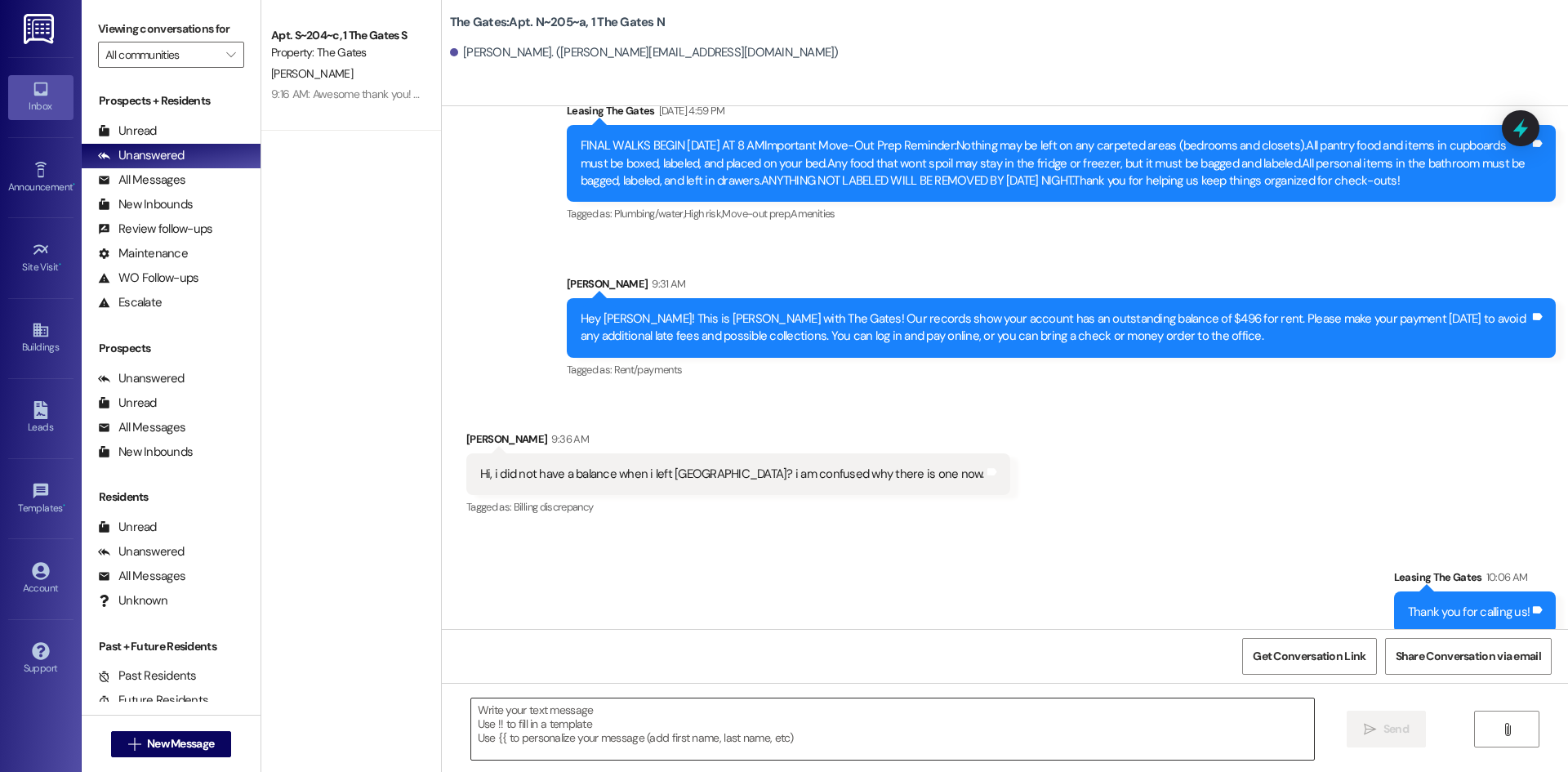
click at [624, 729] on textarea at bounding box center [893, 729] width 843 height 61
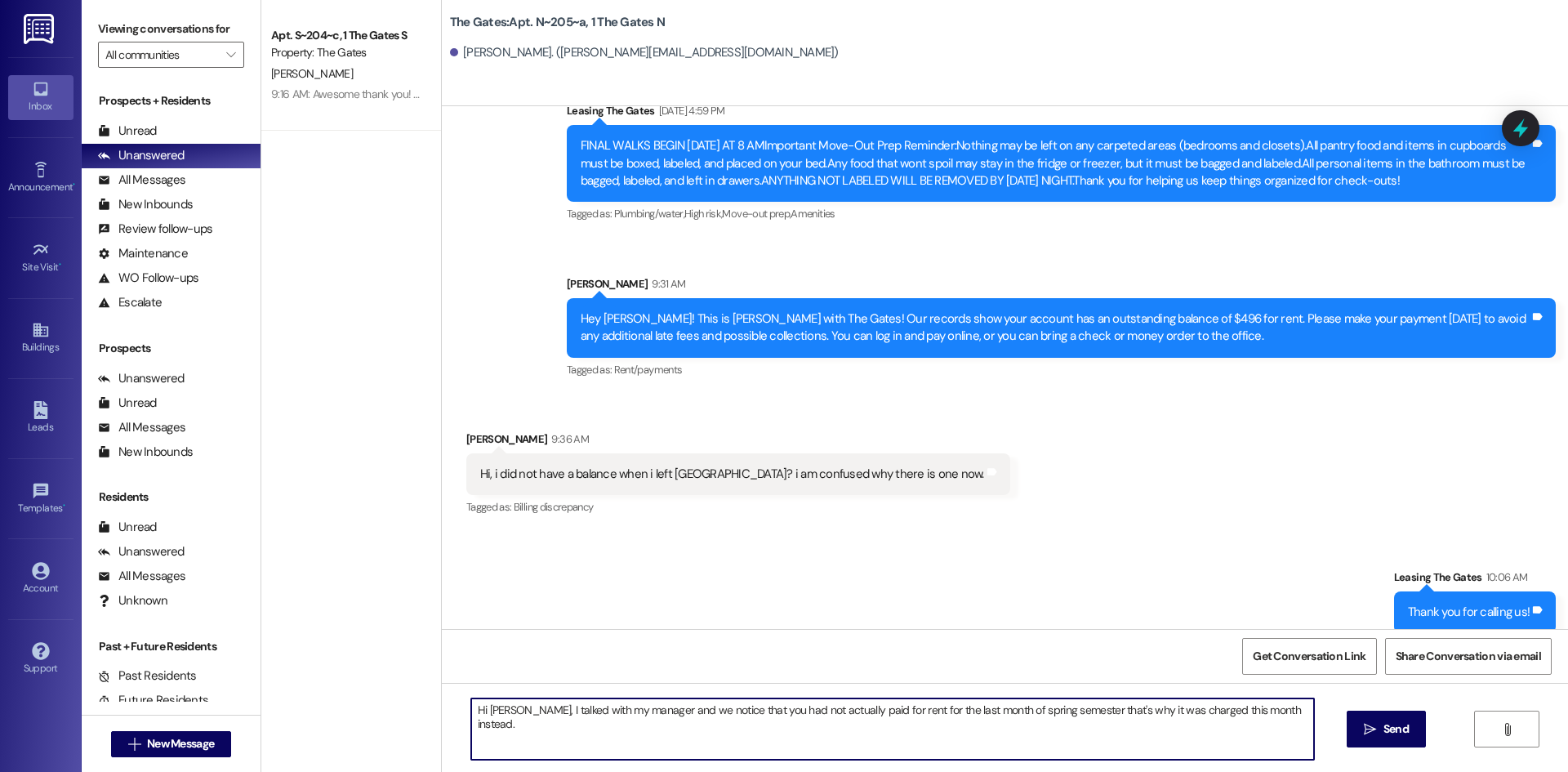
click at [598, 712] on textarea "Hi [PERSON_NAME], I talked with my manager and we notice that you had not actua…" at bounding box center [893, 729] width 843 height 61
type textarea "Hi [PERSON_NAME], I talked with my manager and we notice that you had not actua…"
click at [1361, 739] on button " Send" at bounding box center [1386, 729] width 79 height 36
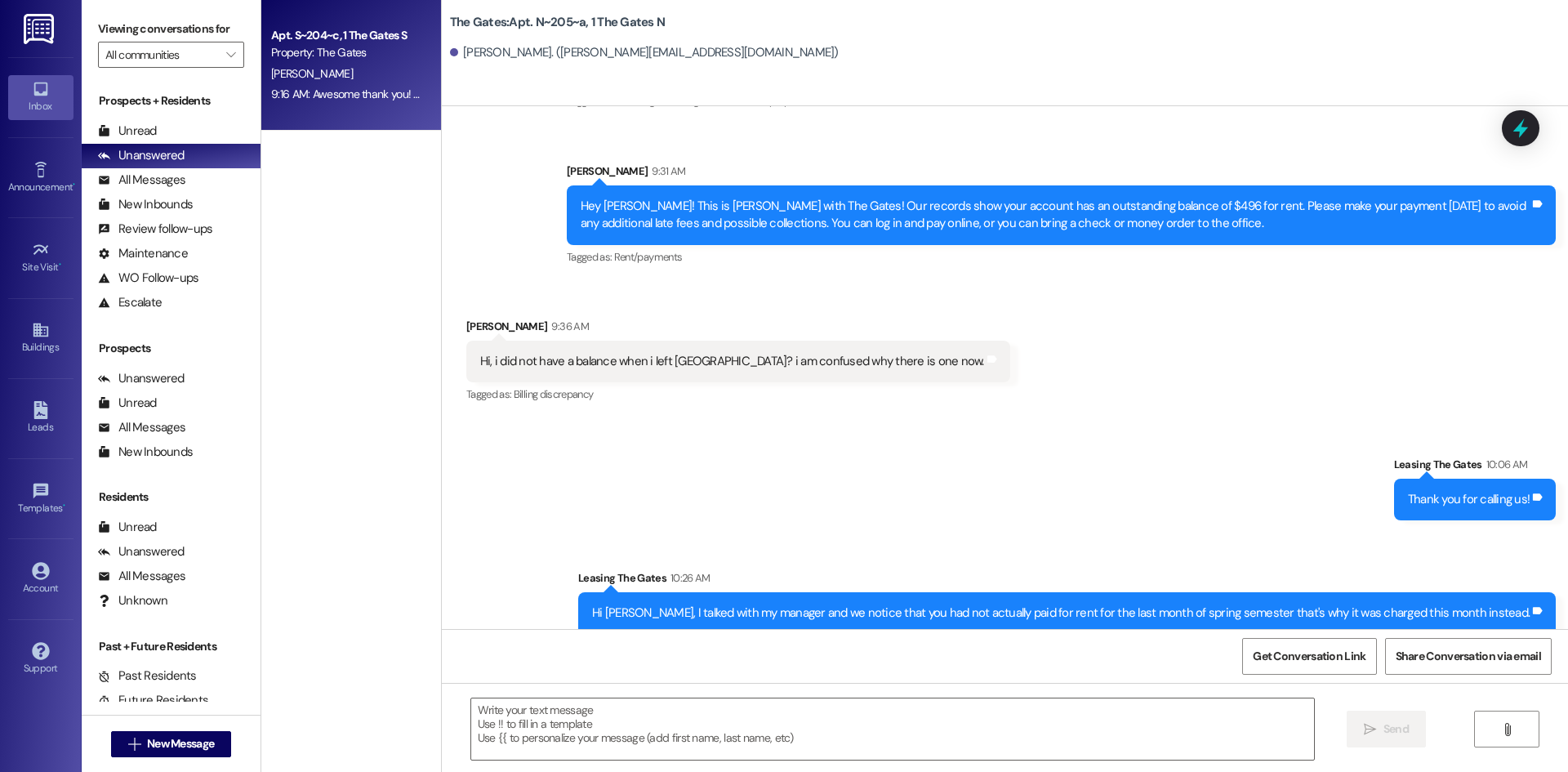
scroll to position [23758, 0]
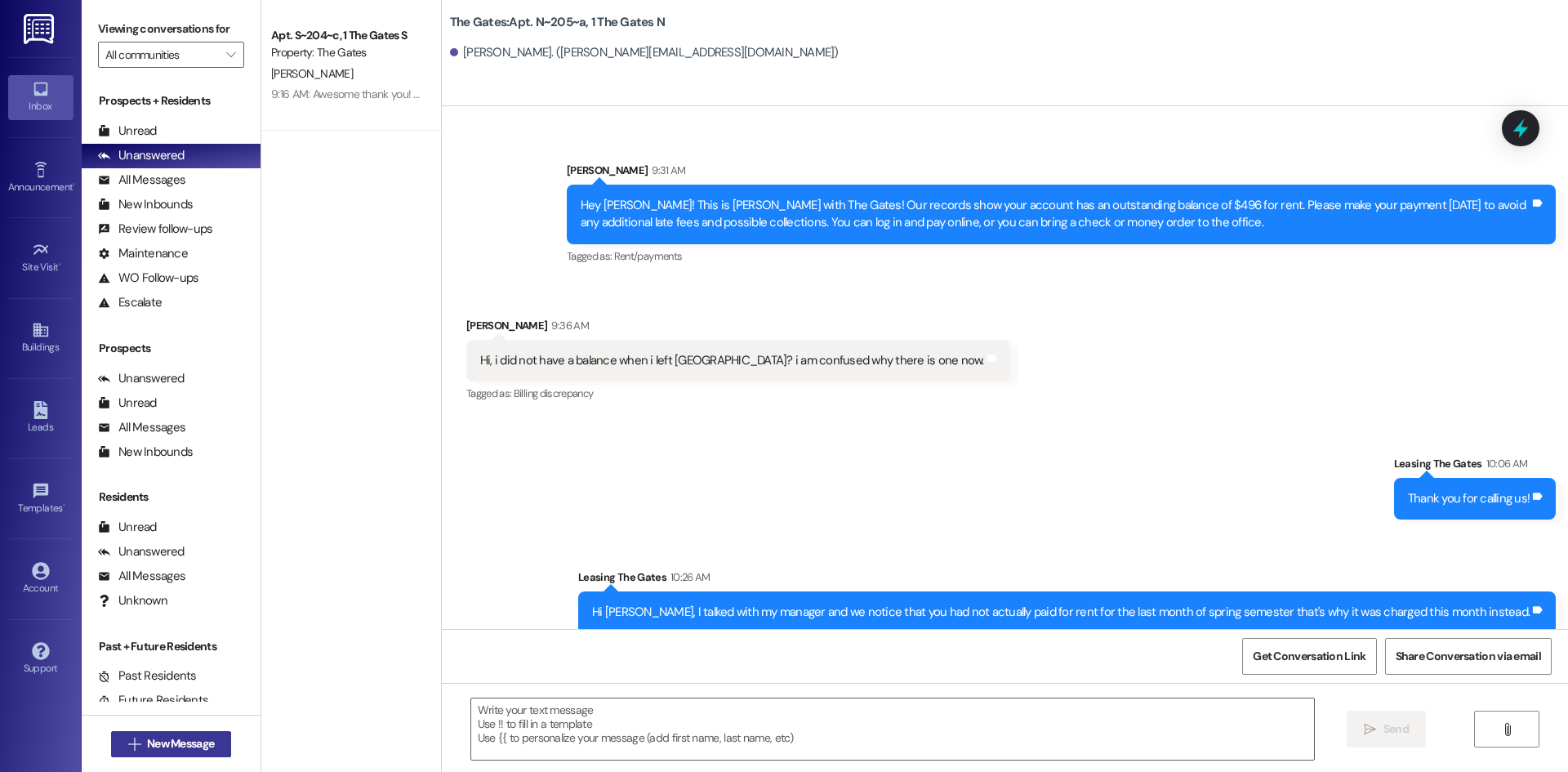
click at [196, 745] on span "New Message" at bounding box center [181, 743] width 67 height 17
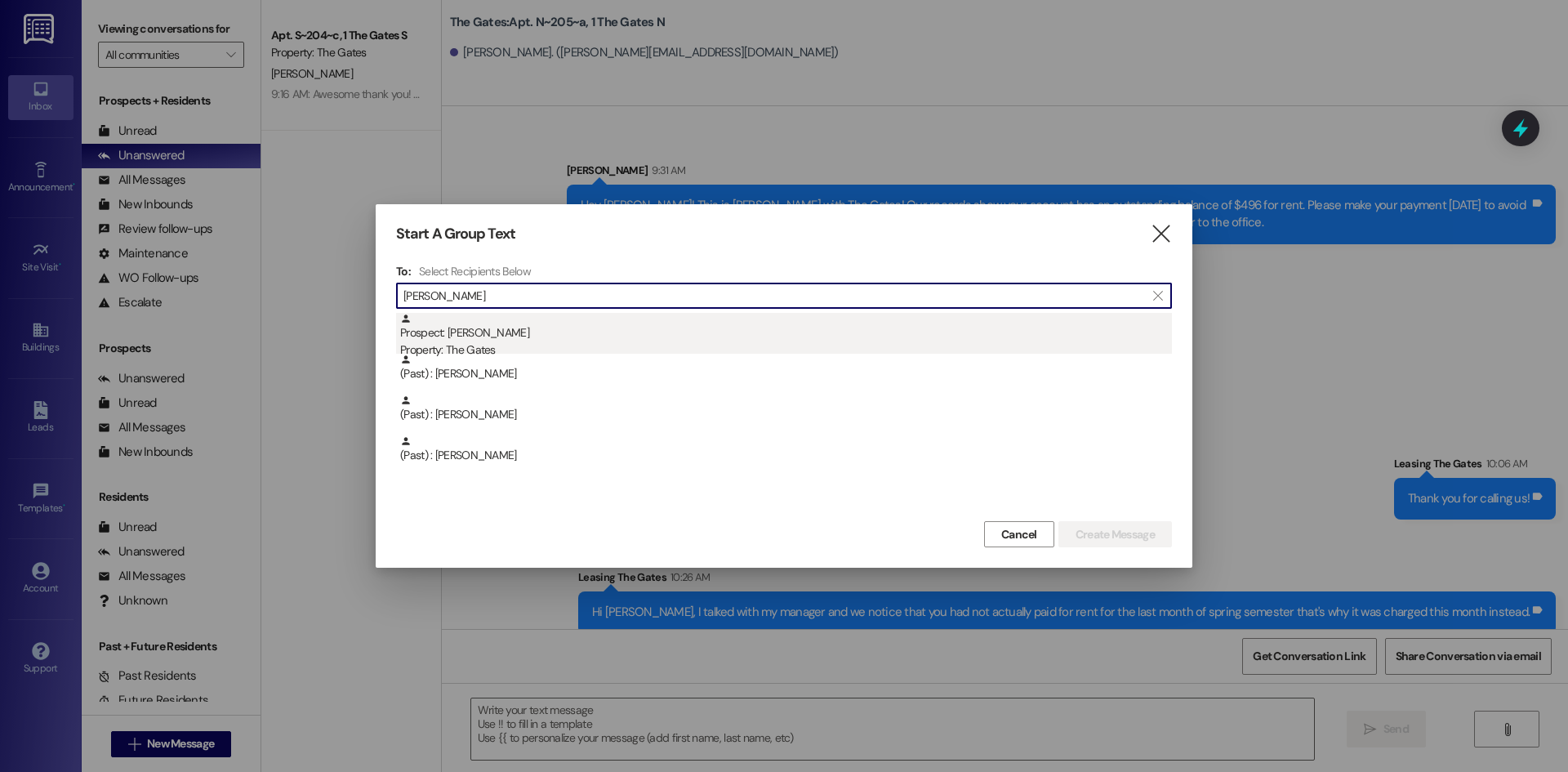
type input "[PERSON_NAME]"
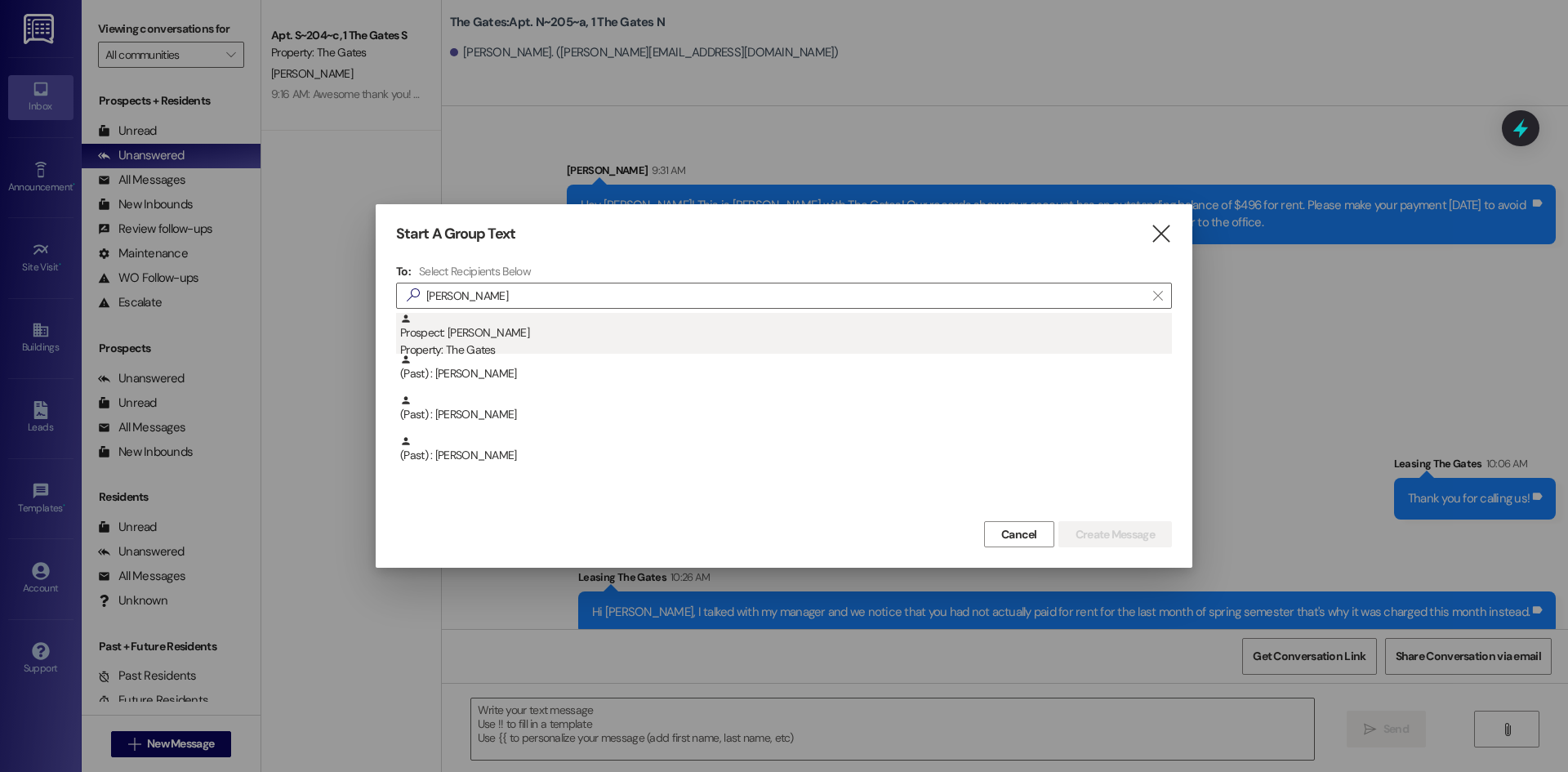
click at [600, 340] on div "Prospect: [PERSON_NAME] Property: The Gates" at bounding box center [786, 336] width 772 height 46
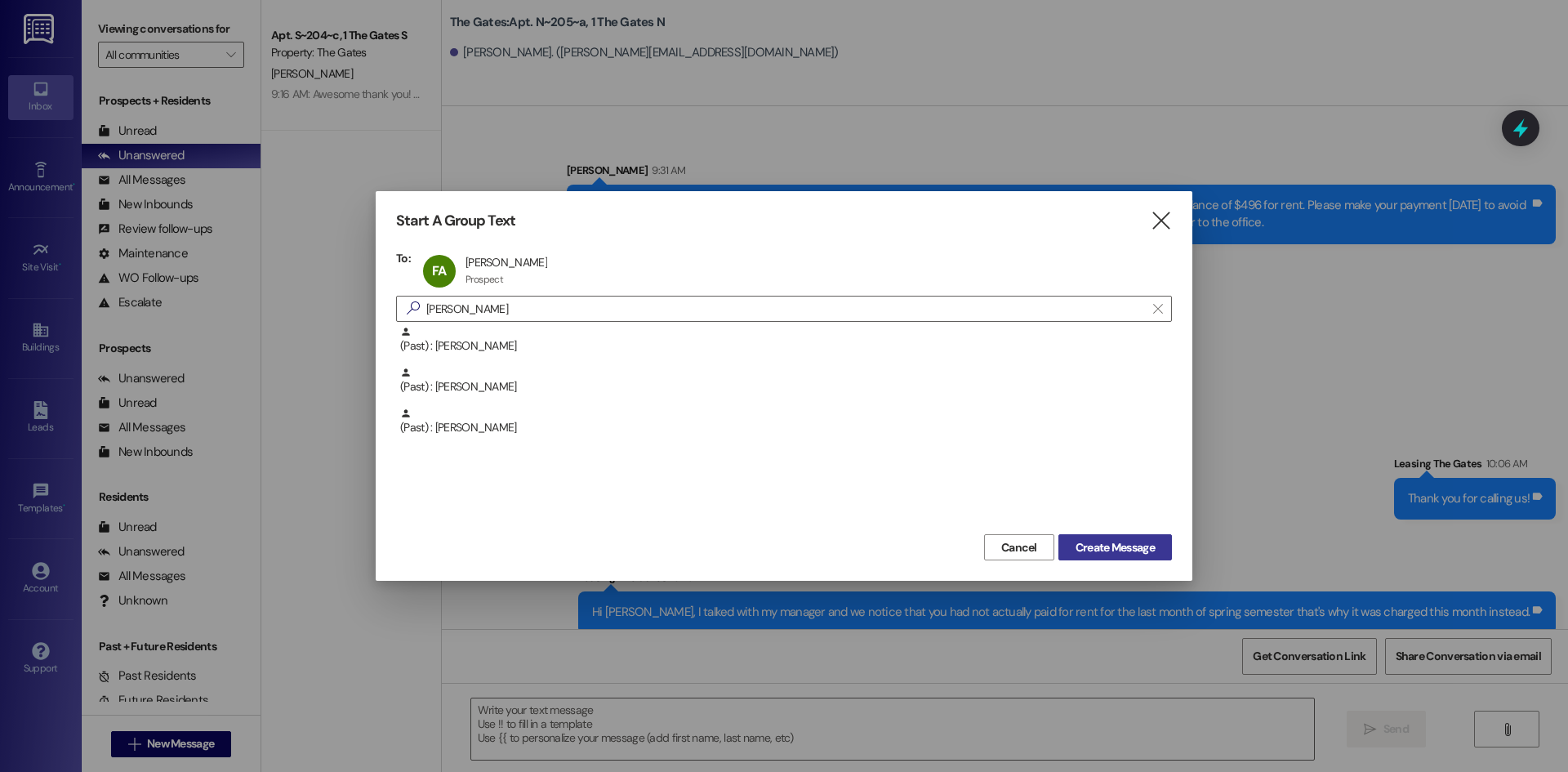
click at [1144, 550] on span "Create Message" at bounding box center [1115, 547] width 79 height 17
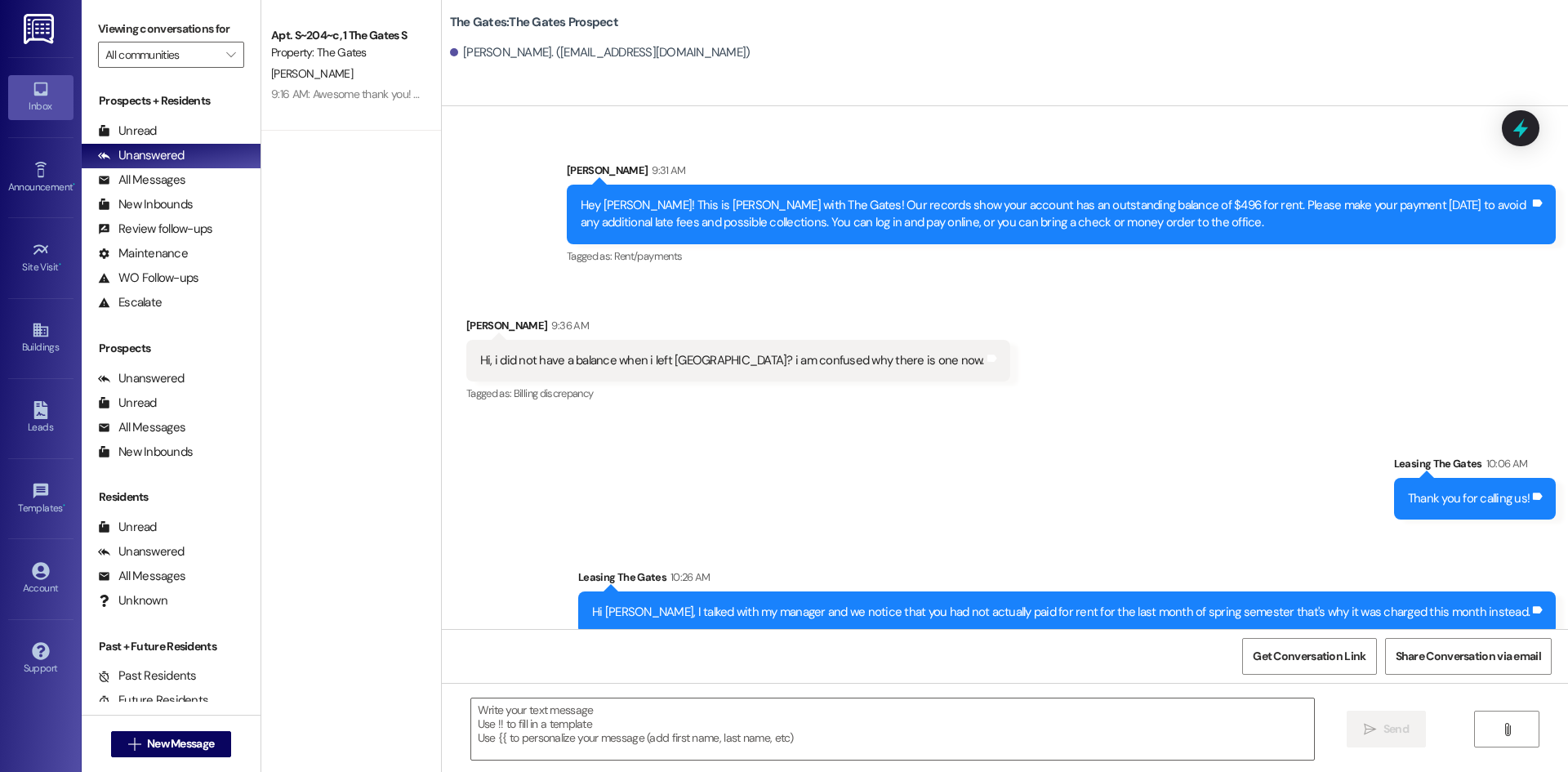
scroll to position [447, 0]
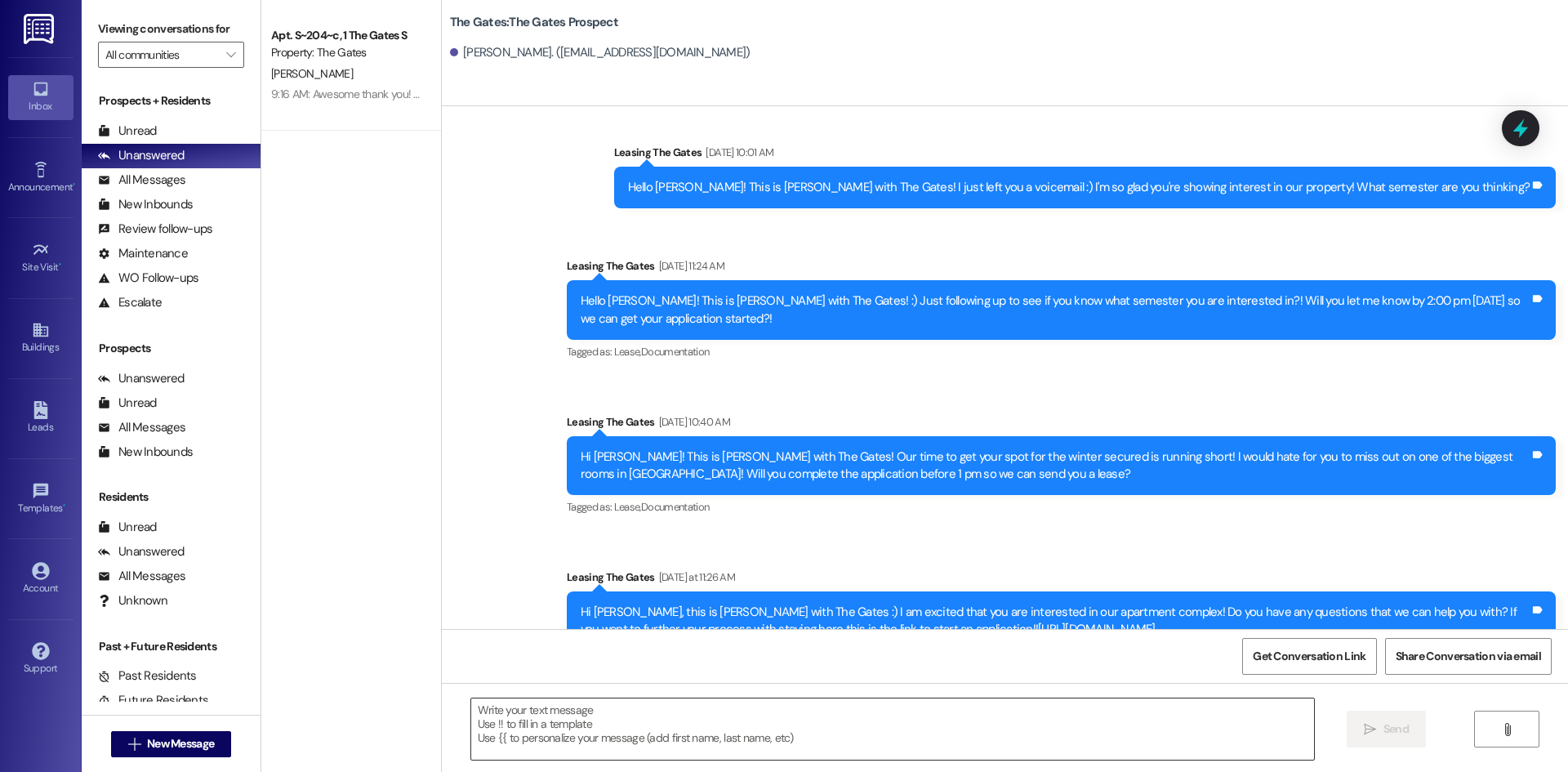
click at [658, 726] on textarea at bounding box center [893, 729] width 843 height 61
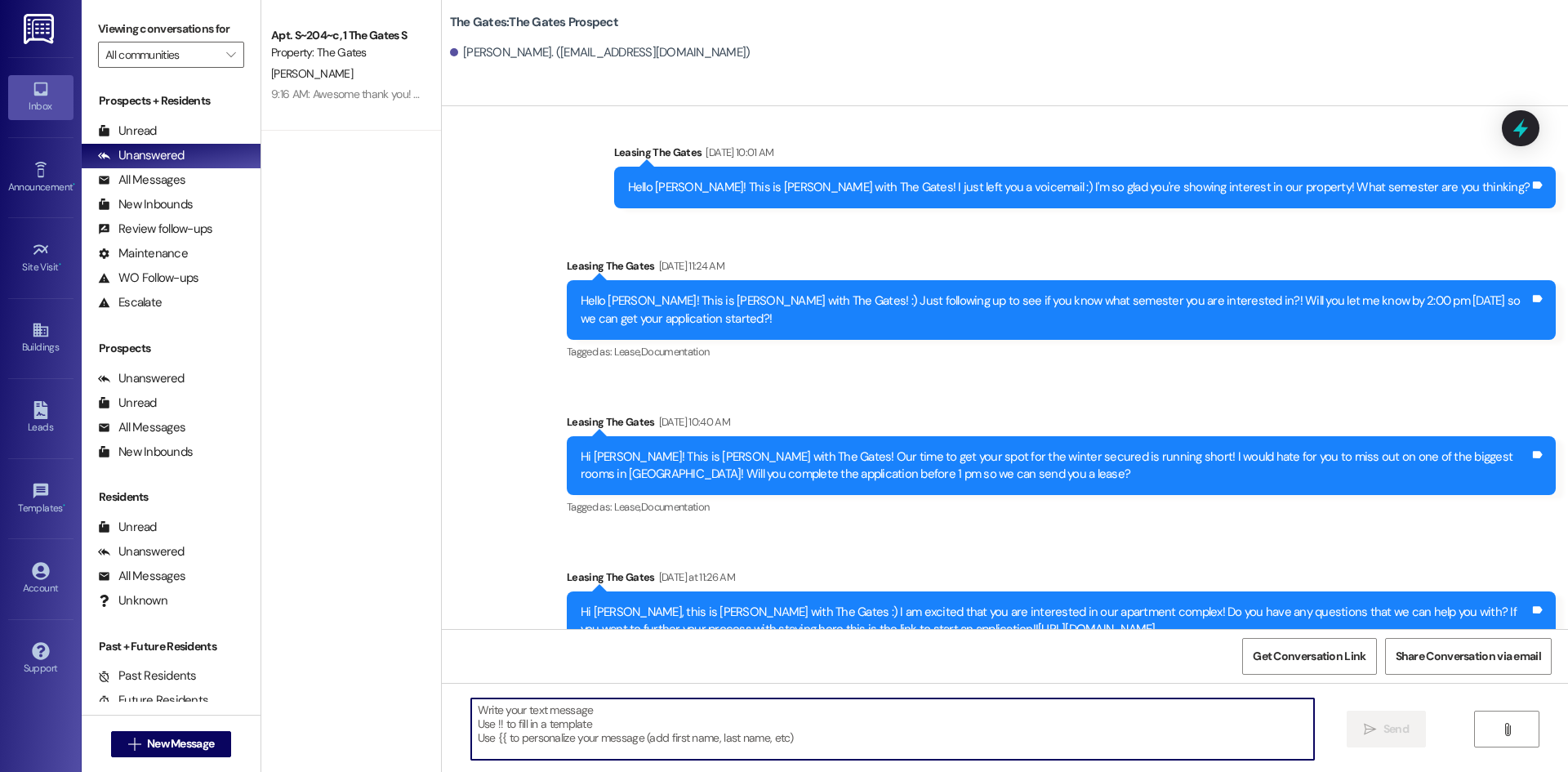
paste textarea "Hi [PERSON_NAME]!!This is [PERSON_NAME] with The Gates, I am reaching out to se…"
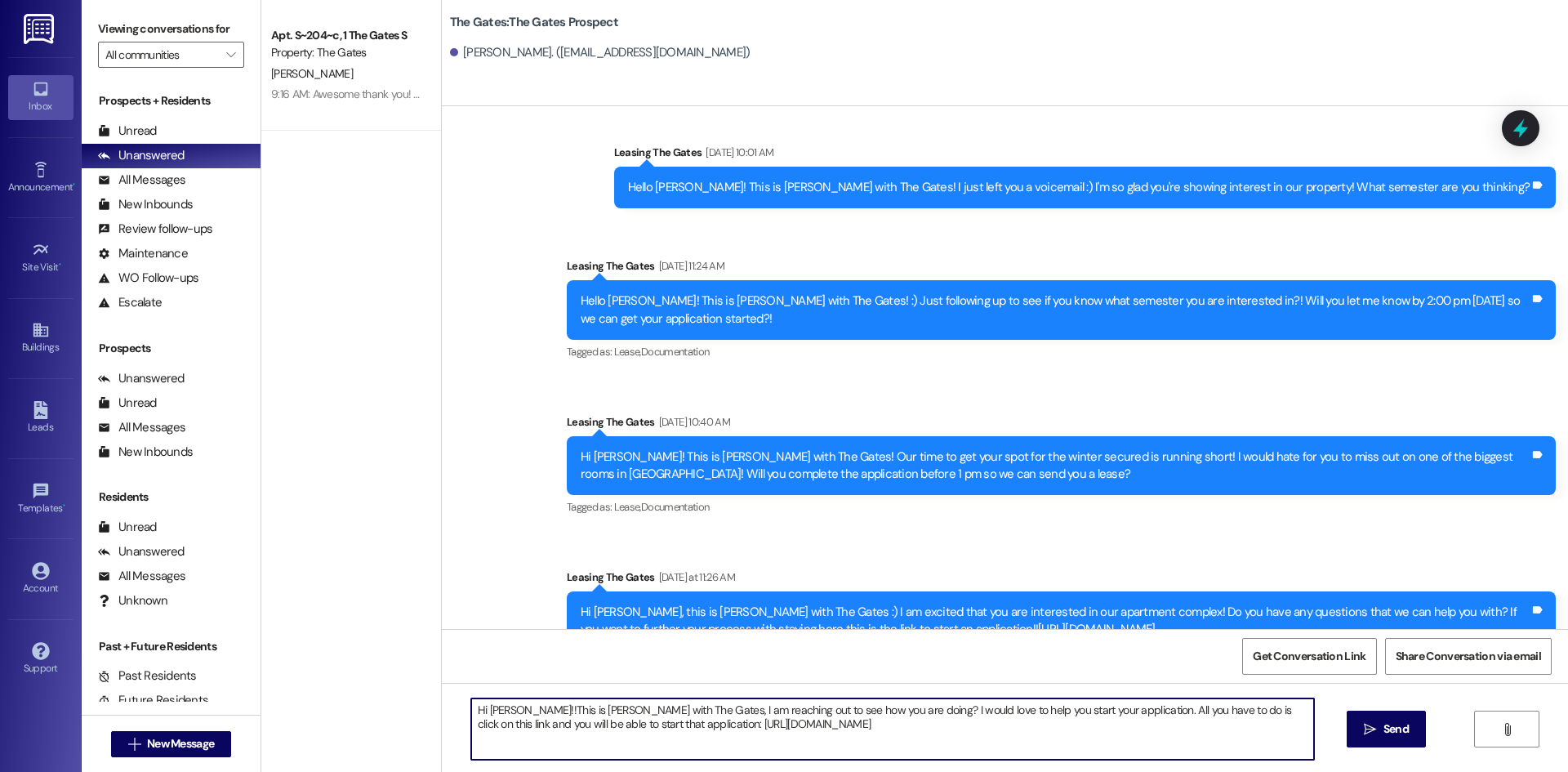
drag, startPoint x: 503, startPoint y: 715, endPoint x: 477, endPoint y: 717, distance: 26.1
click at [477, 717] on textarea "Hi [PERSON_NAME]!!This is [PERSON_NAME] with The Gates, I am reaching out to se…" at bounding box center [893, 729] width 843 height 61
click at [510, 713] on textarea "Hi [PERSON_NAME]!!This is [PERSON_NAME] with The Gates, I am reaching out to se…" at bounding box center [893, 729] width 843 height 61
click at [831, 715] on textarea "Hi [PERSON_NAME]!! This is [PERSON_NAME] with The Gates, I am reaching out to s…" at bounding box center [893, 729] width 843 height 61
click at [818, 723] on textarea "Hi [PERSON_NAME]!! This is [PERSON_NAME] with The Gates, I am reaching out to s…" at bounding box center [893, 729] width 843 height 61
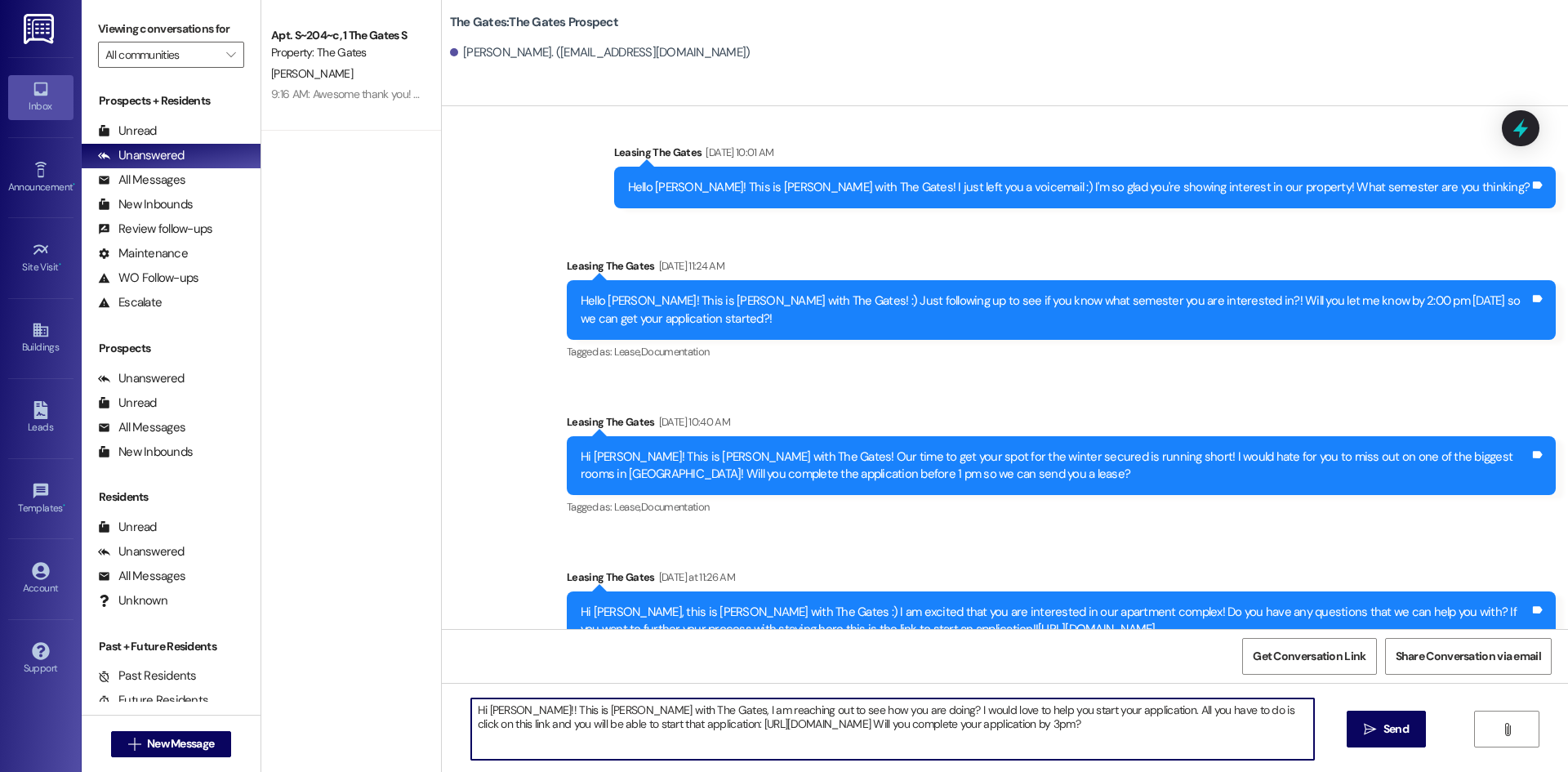
click at [985, 729] on textarea "Hi [PERSON_NAME]!! This is [PERSON_NAME] with The Gates, I am reaching out to s…" at bounding box center [893, 729] width 843 height 61
drag, startPoint x: 1065, startPoint y: 727, endPoint x: 1050, endPoint y: 724, distance: 15.3
click at [1050, 724] on textarea "Hi [PERSON_NAME]!! This is [PERSON_NAME] with The Gates, I am reaching out to s…" at bounding box center [893, 729] width 843 height 61
drag, startPoint x: 883, startPoint y: 718, endPoint x: 839, endPoint y: 725, distance: 44.6
click at [839, 725] on textarea "Hi [PERSON_NAME]!! This is [PERSON_NAME] with The Gates, I am reaching out to s…" at bounding box center [893, 729] width 843 height 61
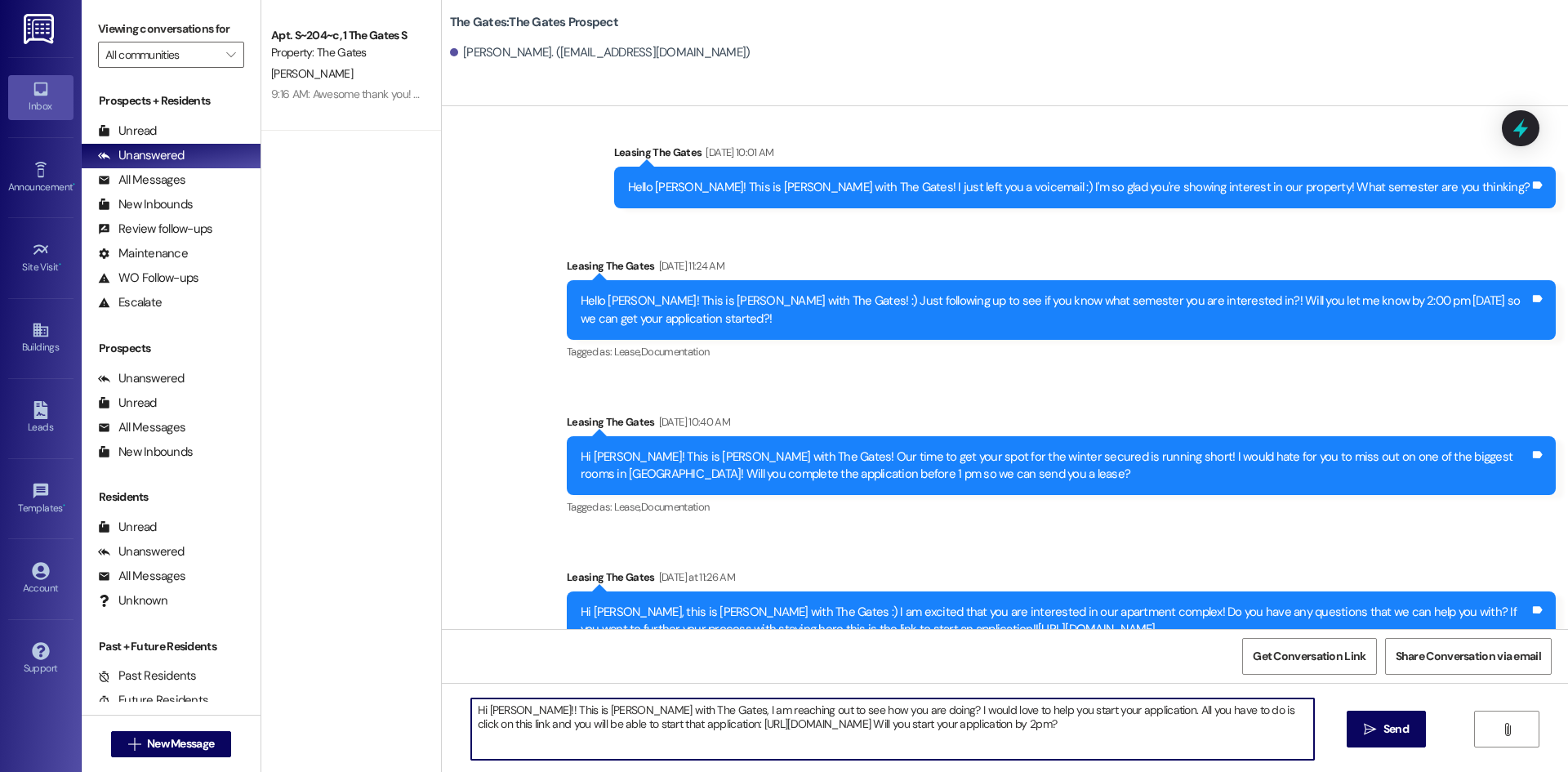
drag, startPoint x: 996, startPoint y: 727, endPoint x: 461, endPoint y: 697, distance: 535.8
click at [470, 697] on div "Hi [PERSON_NAME]!! This is [PERSON_NAME] with The Gates, I am reaching out to s…" at bounding box center [892, 728] width 844 height 62
type textarea "Hi [PERSON_NAME]!! This is [PERSON_NAME] with The Gates, I am reaching out to s…"
click at [1390, 736] on span "Send" at bounding box center [1396, 729] width 25 height 17
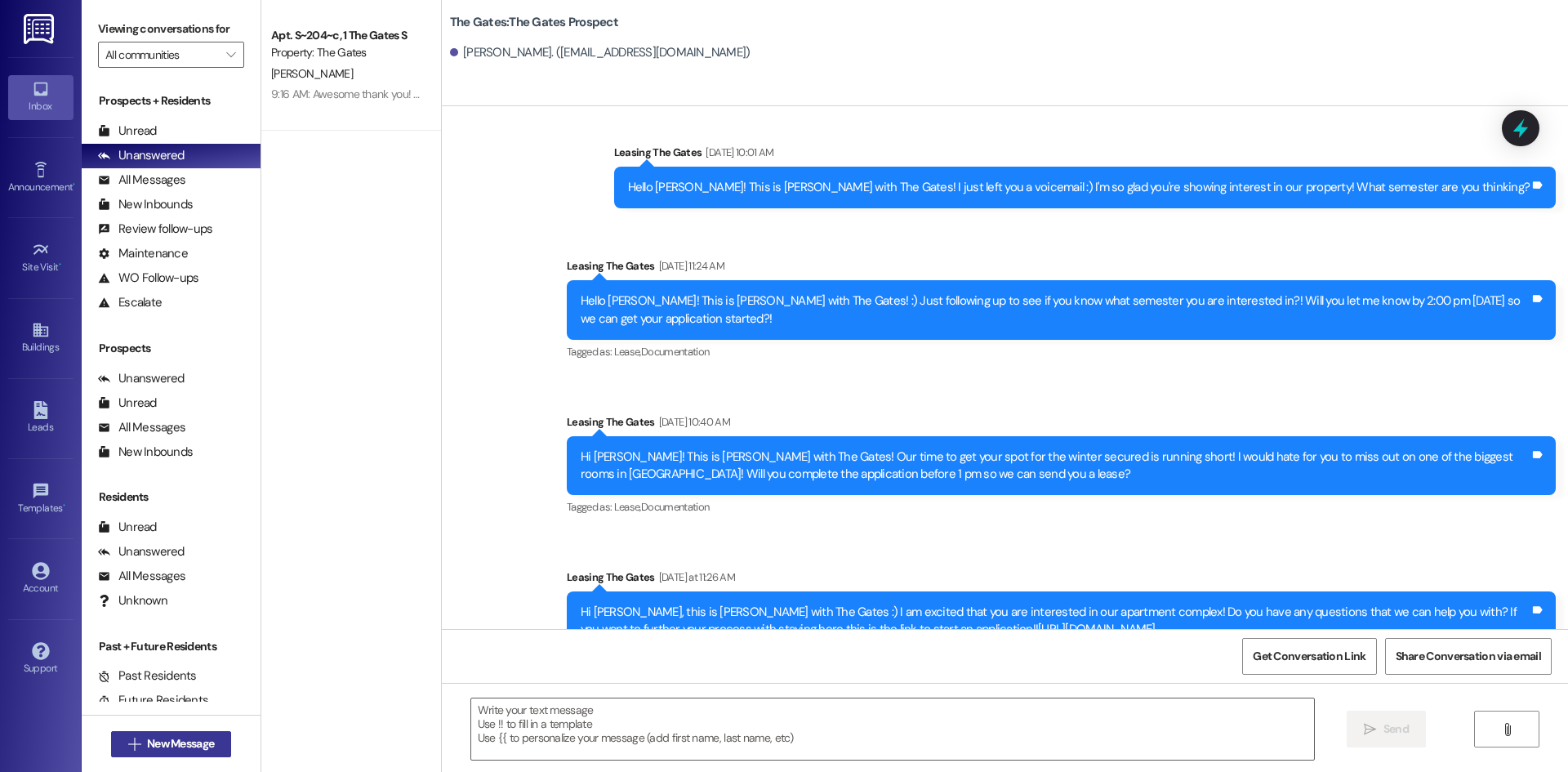
click at [186, 737] on span "New Message" at bounding box center [181, 743] width 67 height 17
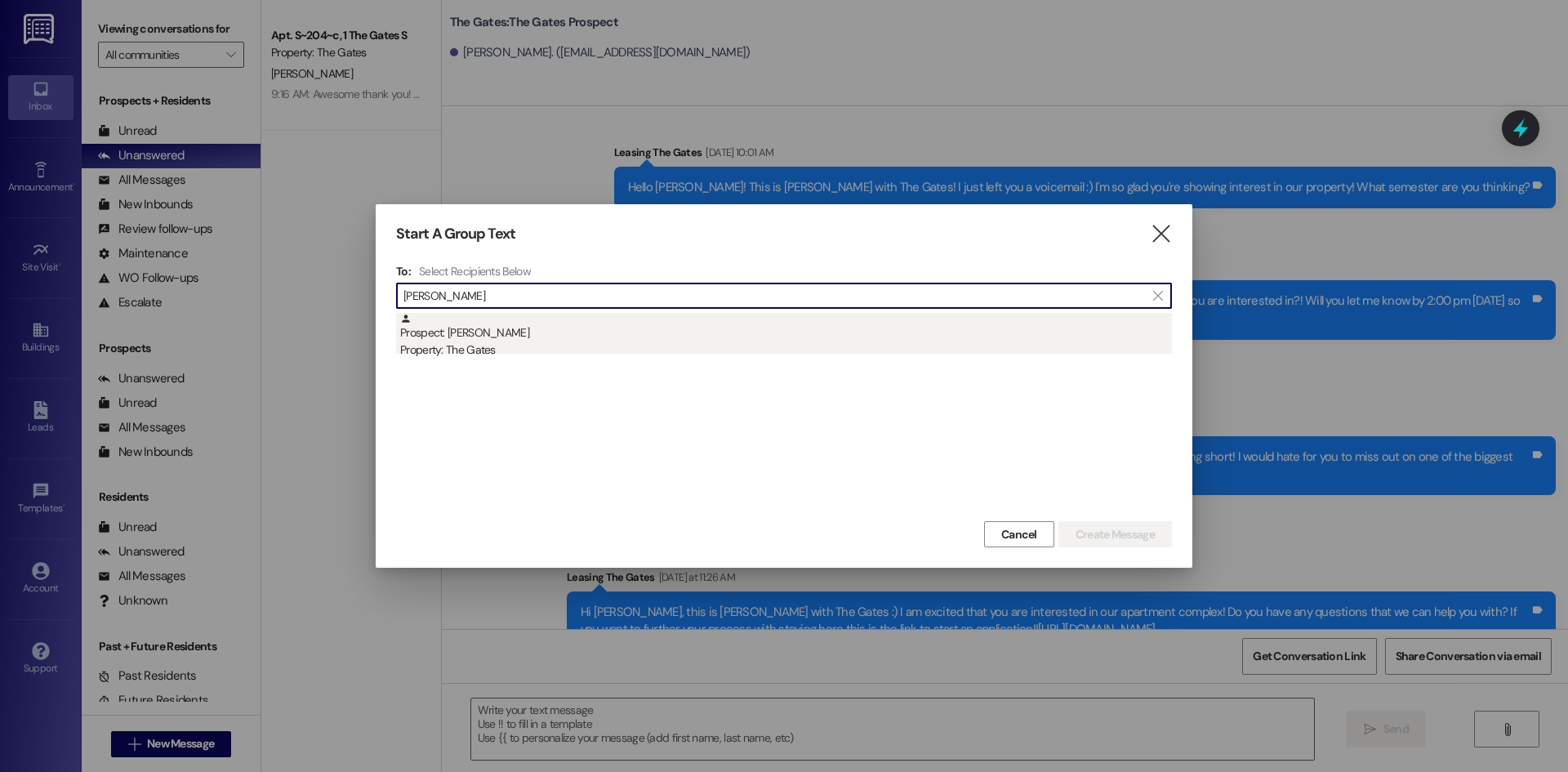
type input "[PERSON_NAME]"
click at [472, 339] on div "Prospect: [PERSON_NAME] Property: The Gates" at bounding box center [786, 336] width 772 height 46
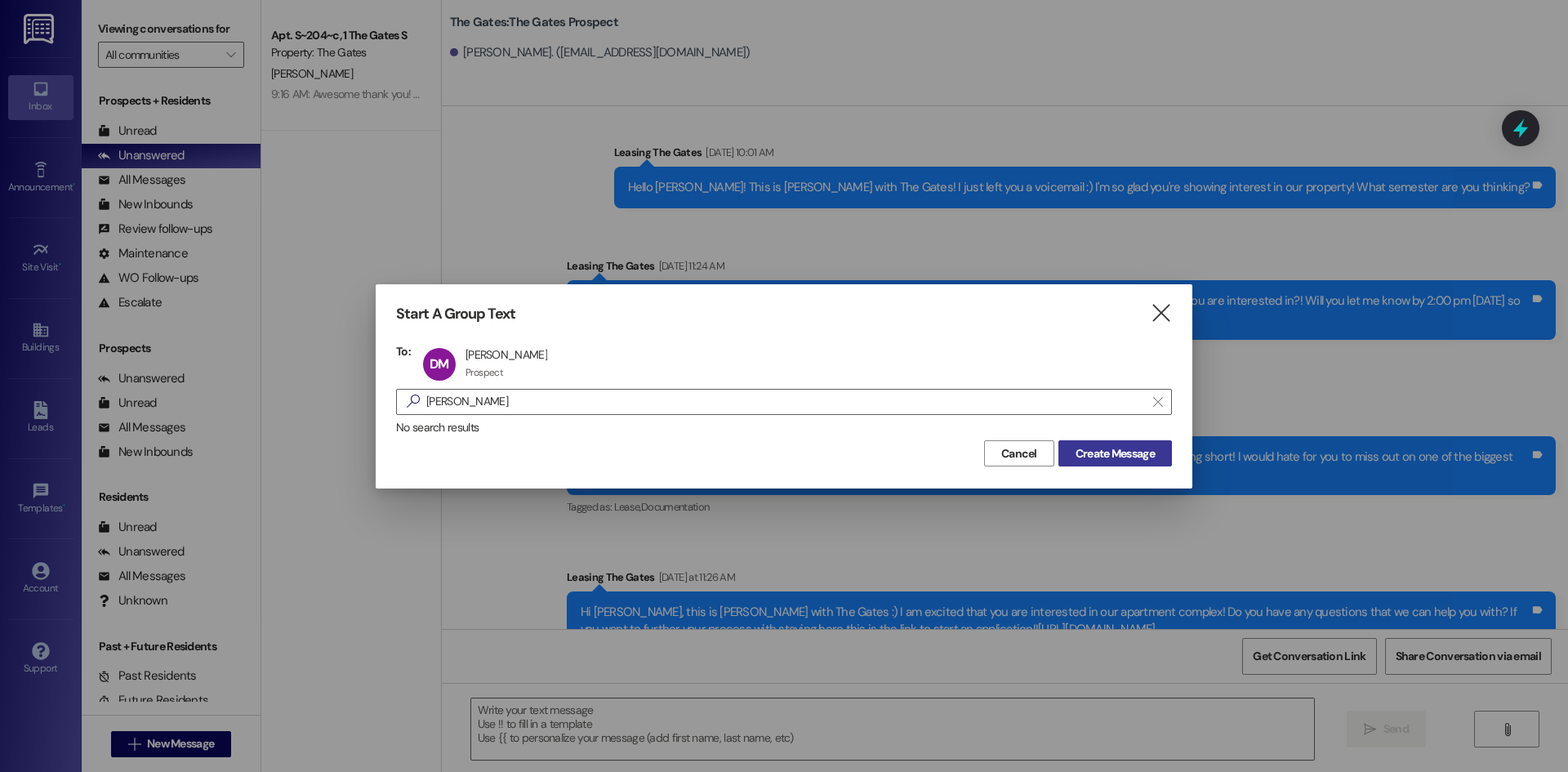
click at [1156, 451] on span "Create Message" at bounding box center [1115, 453] width 85 height 17
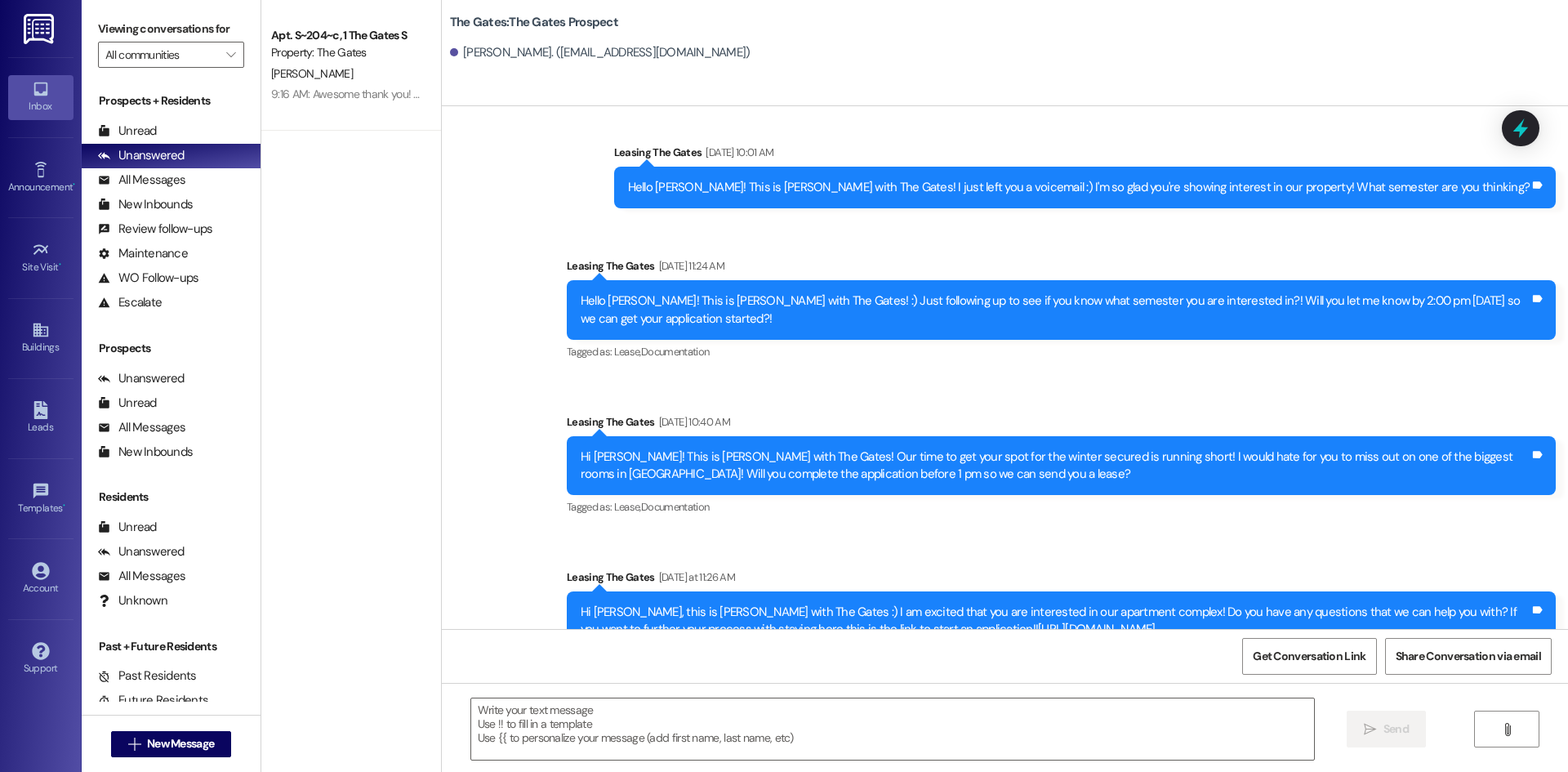
scroll to position [268, 0]
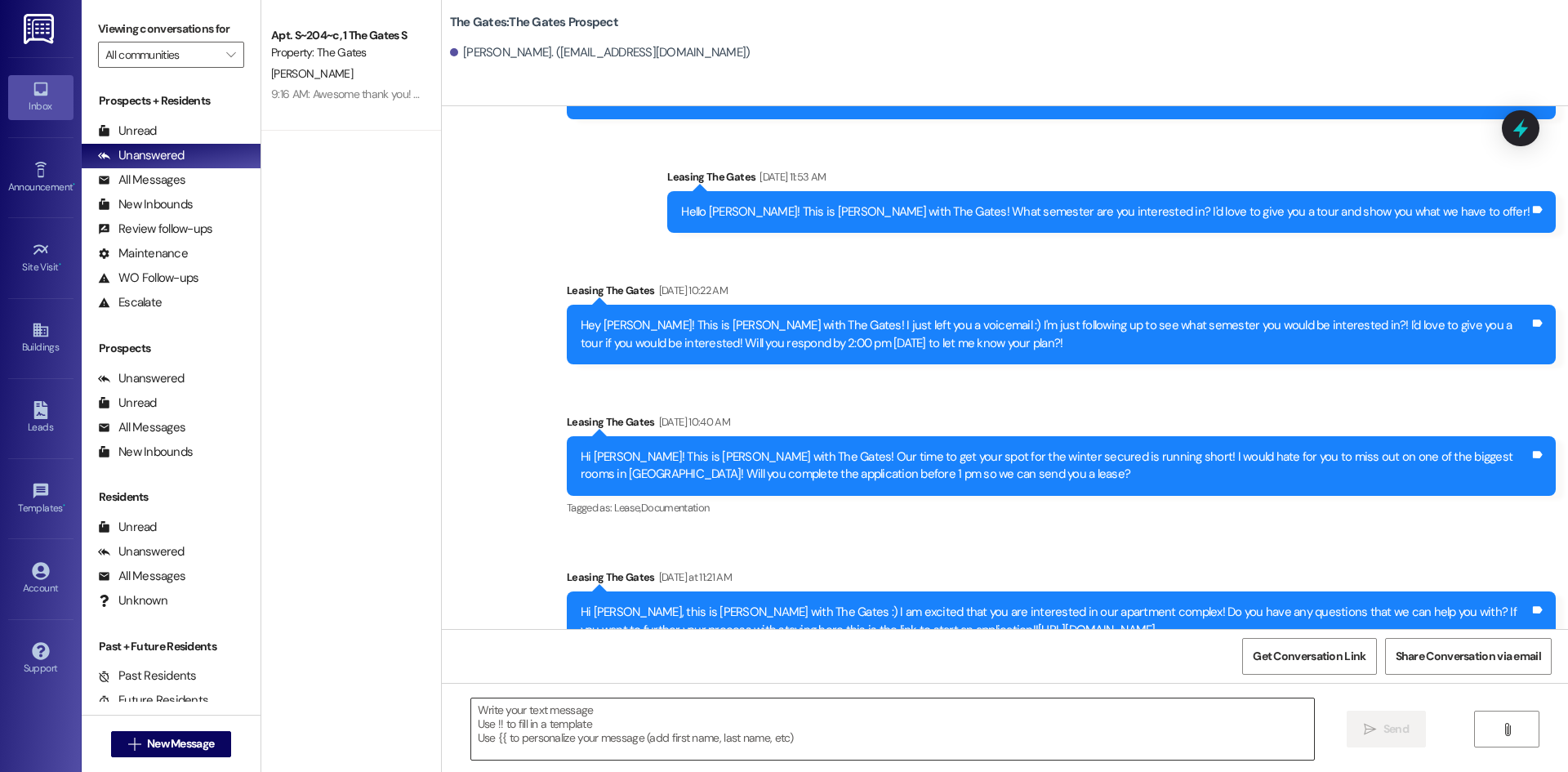
click at [592, 745] on textarea at bounding box center [893, 729] width 843 height 61
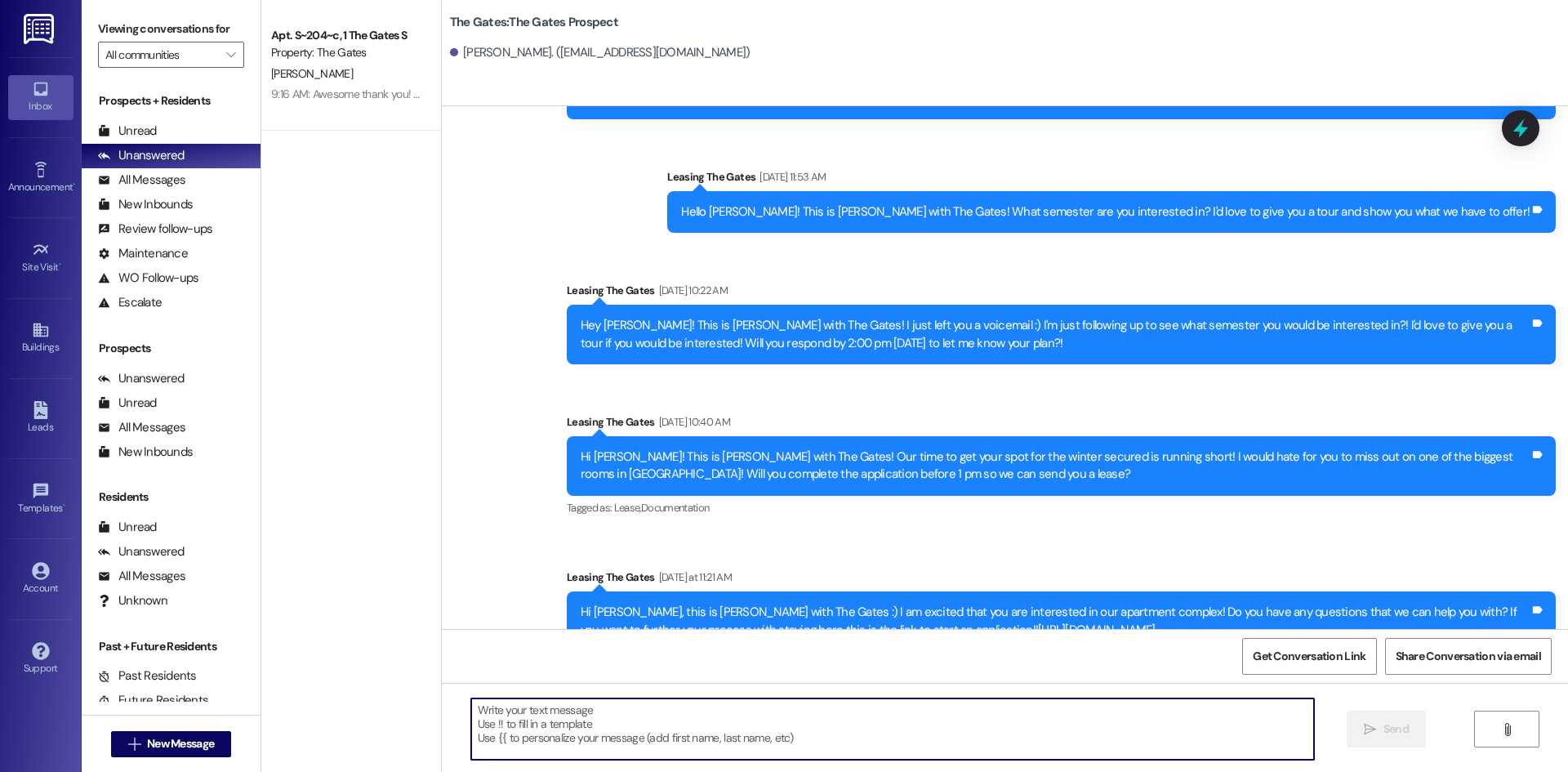
paste textarea "Hi [PERSON_NAME]!! This is [PERSON_NAME] with The Gates, I am reaching out to s…"
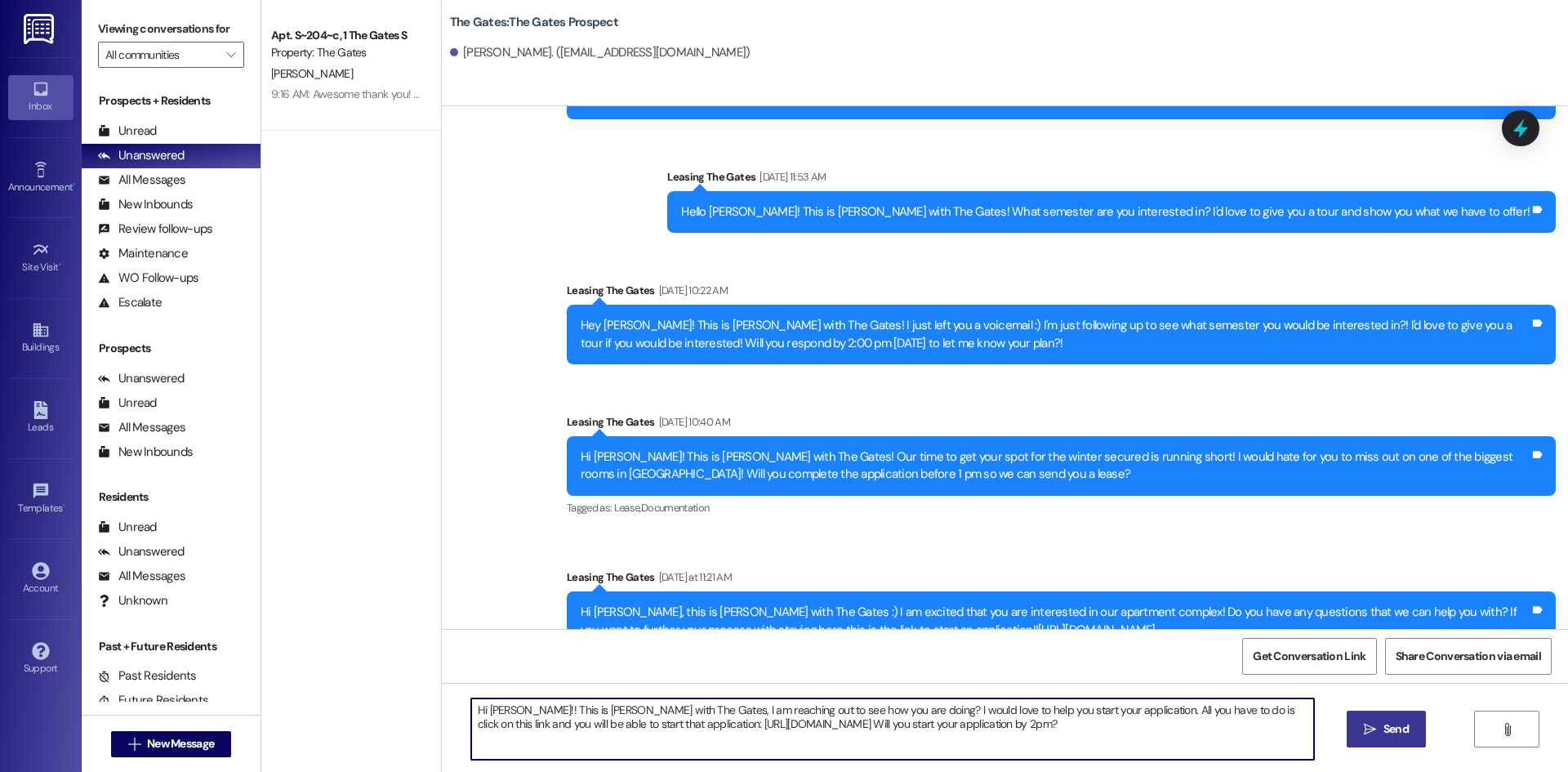
drag, startPoint x: 506, startPoint y: 711, endPoint x: 477, endPoint y: 712, distance: 29.0
click at [477, 712] on textarea "Hi [PERSON_NAME]!! This is [PERSON_NAME] with The Gates, I am reaching out to s…" at bounding box center [893, 729] width 843 height 61
drag, startPoint x: 996, startPoint y: 726, endPoint x: 463, endPoint y: 704, distance: 533.5
click at [471, 704] on textarea "Hi [PERSON_NAME]!! This is [PERSON_NAME] with The Gates, I am reaching out to s…" at bounding box center [893, 729] width 843 height 61
type textarea "Hi [PERSON_NAME]!! This is [PERSON_NAME] with The Gates, I am reaching out to s…"
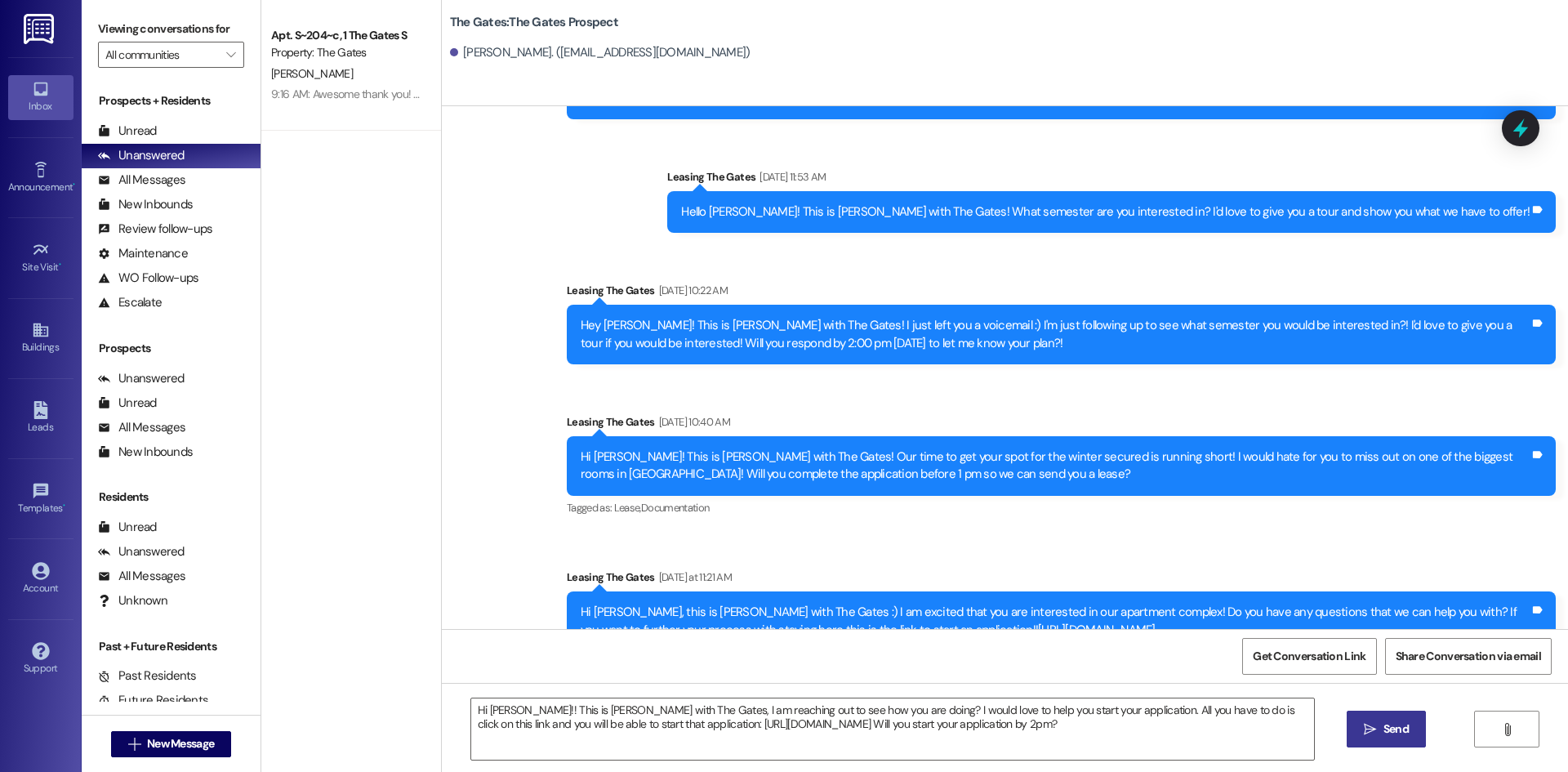
click at [1400, 732] on span "Send" at bounding box center [1396, 729] width 25 height 17
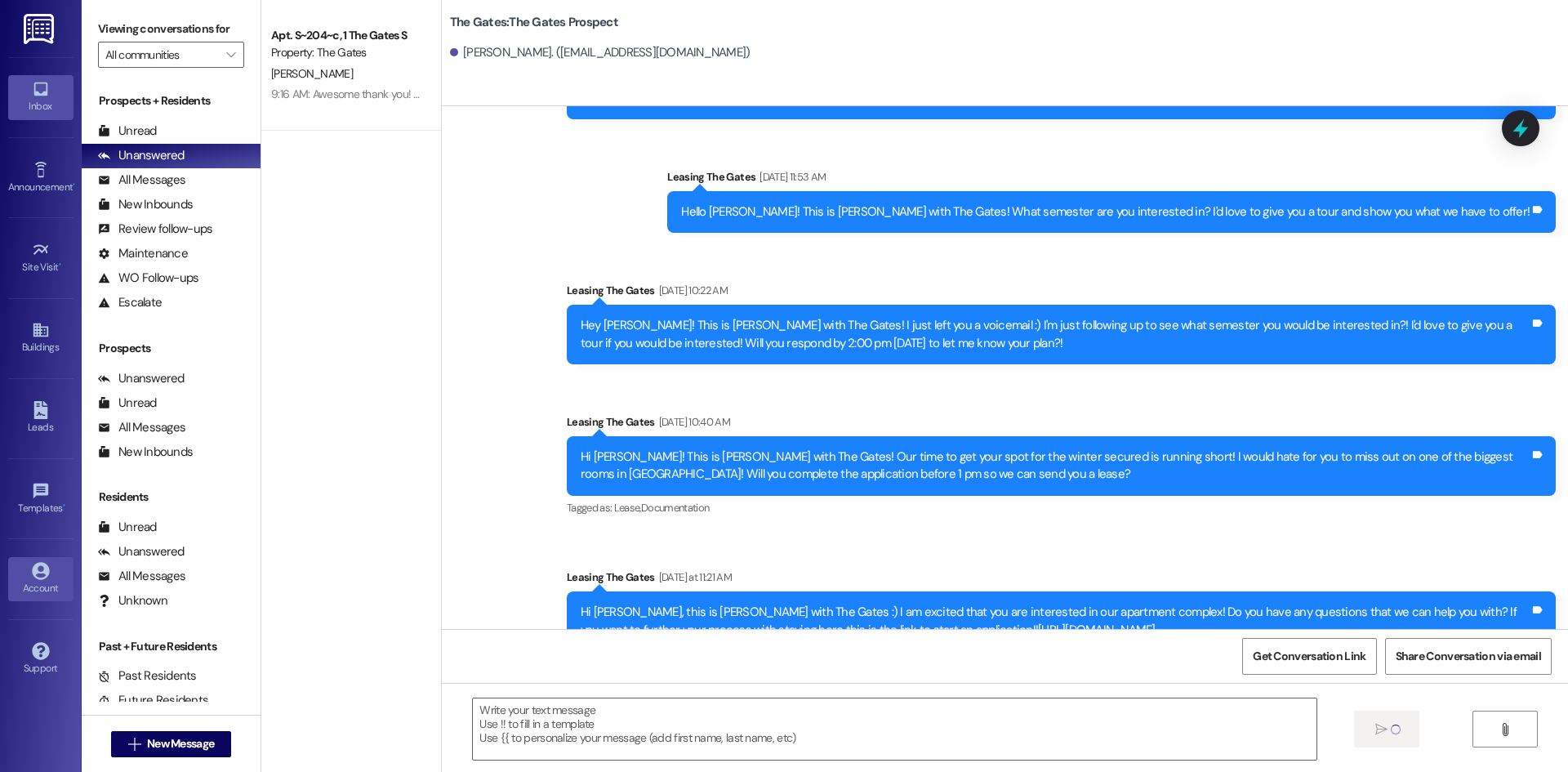
scroll to position [399, 0]
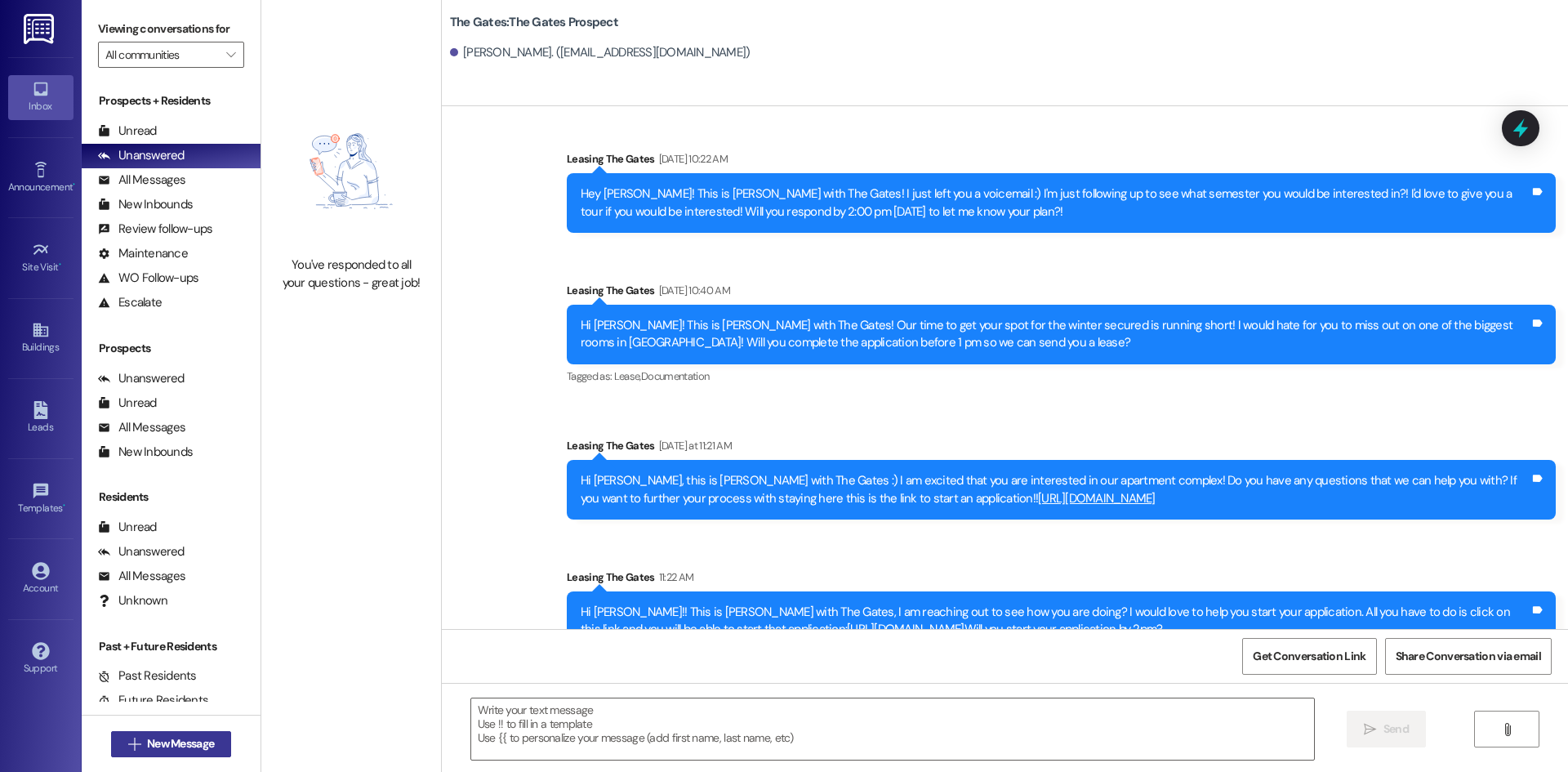
click at [182, 743] on span "New Message" at bounding box center [181, 743] width 67 height 17
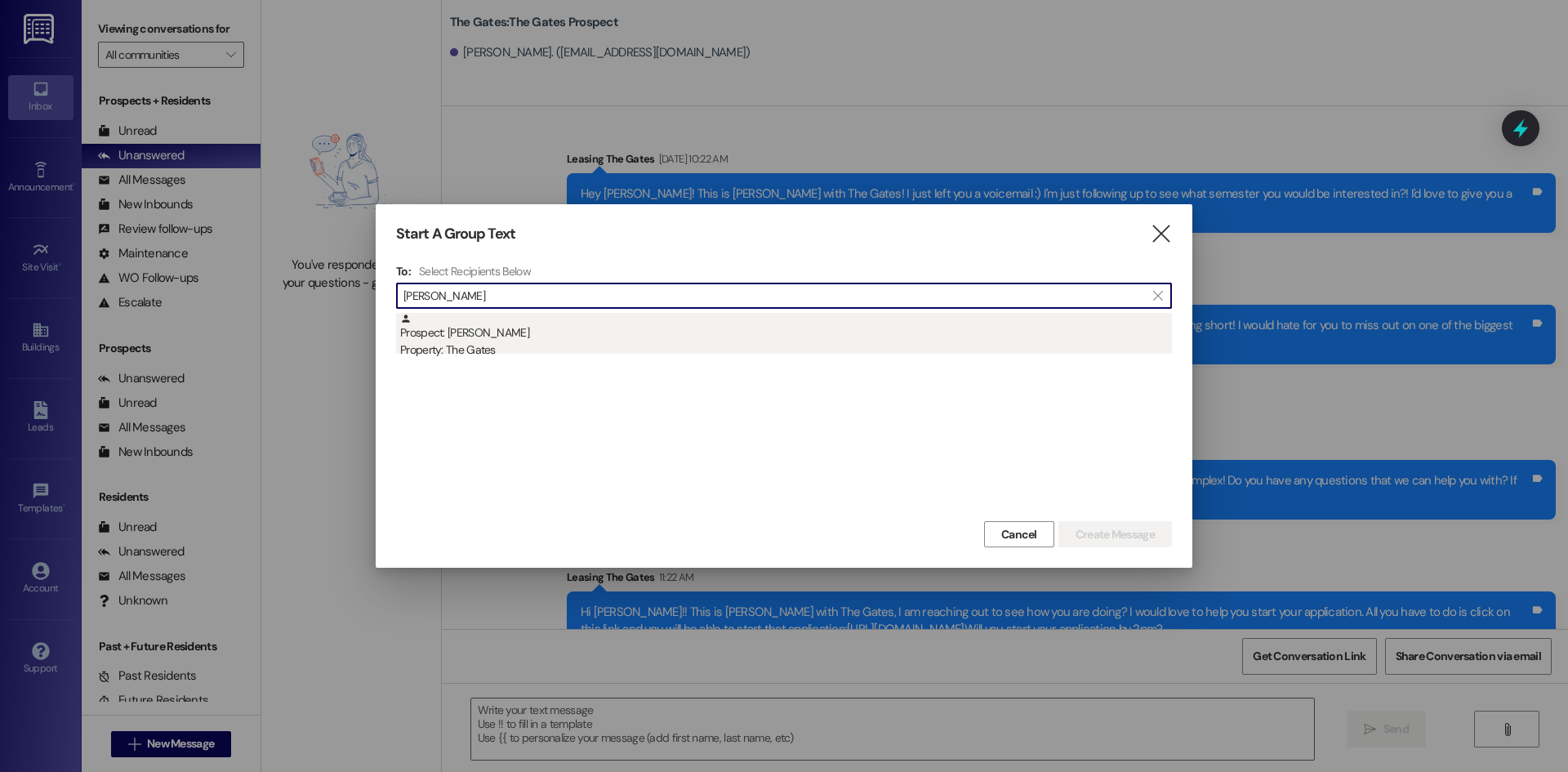
type input "[PERSON_NAME]"
click at [511, 321] on div "Prospect: [PERSON_NAME] Property: The Gates" at bounding box center [786, 336] width 772 height 46
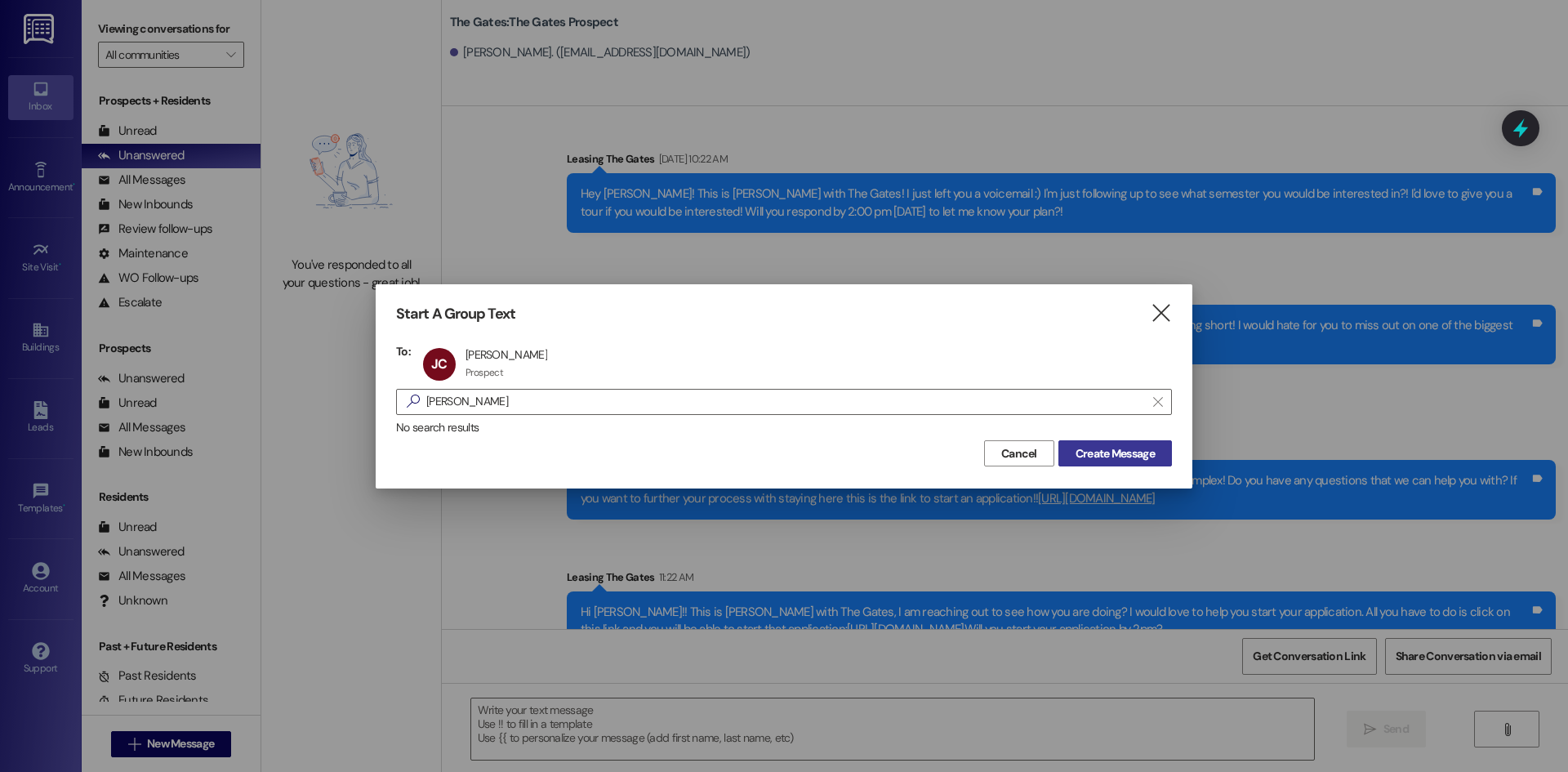
click at [1147, 450] on span "Create Message" at bounding box center [1115, 453] width 79 height 17
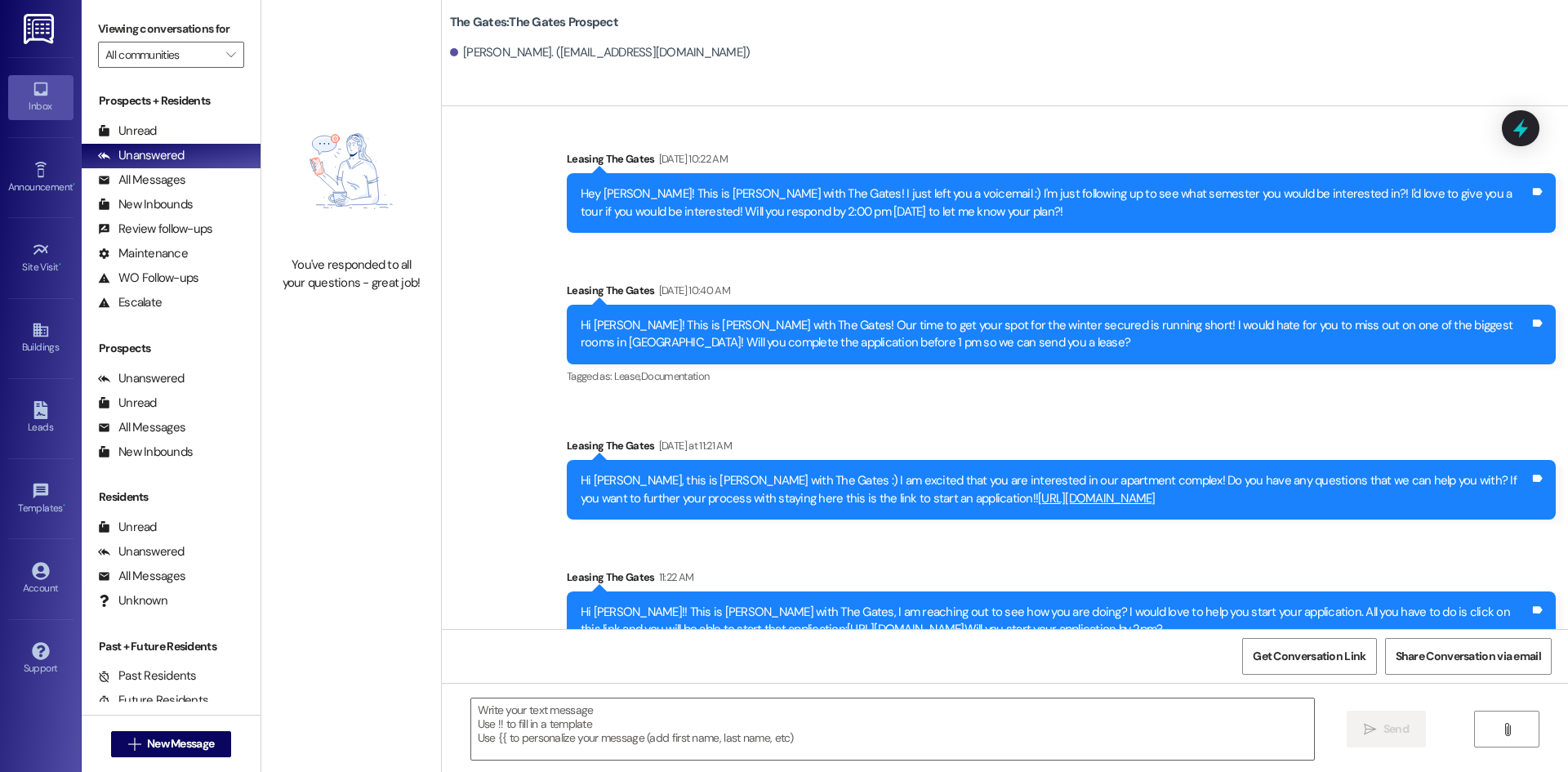
scroll to position [292, 0]
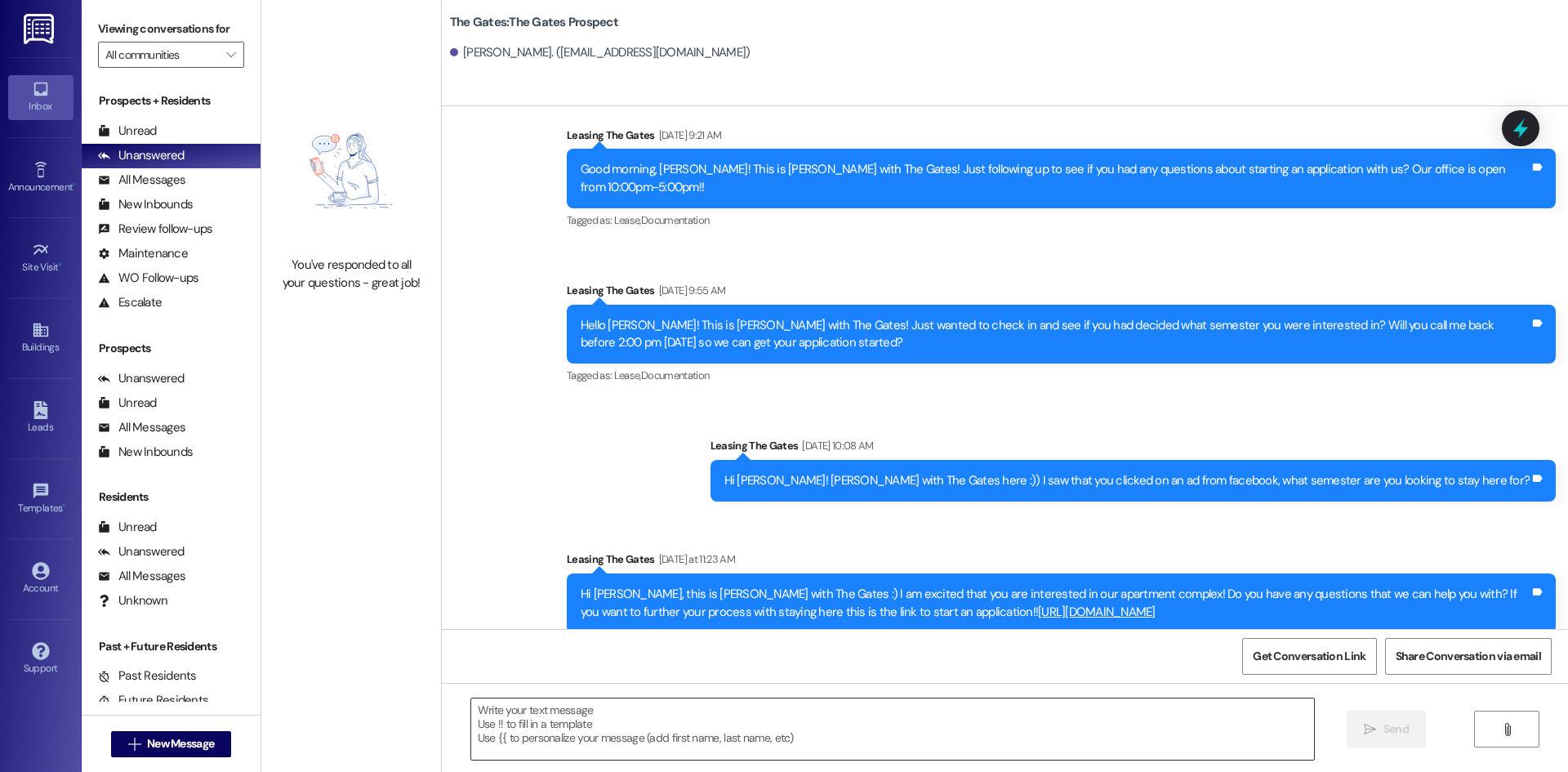
click at [639, 735] on textarea at bounding box center [893, 729] width 843 height 61
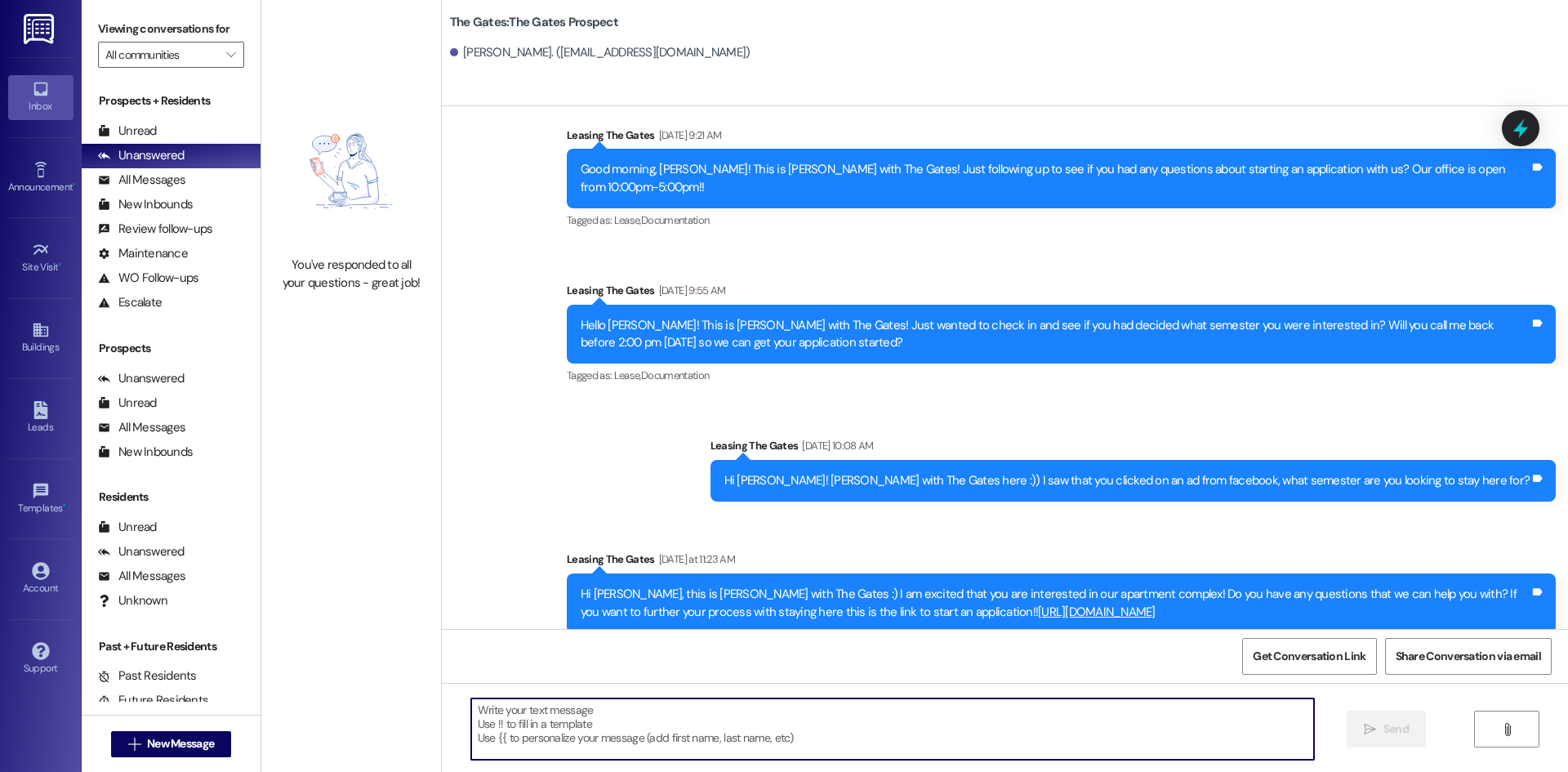
paste textarea "Hi [PERSON_NAME]!! This is [PERSON_NAME] with The Gates, I am reaching out to s…"
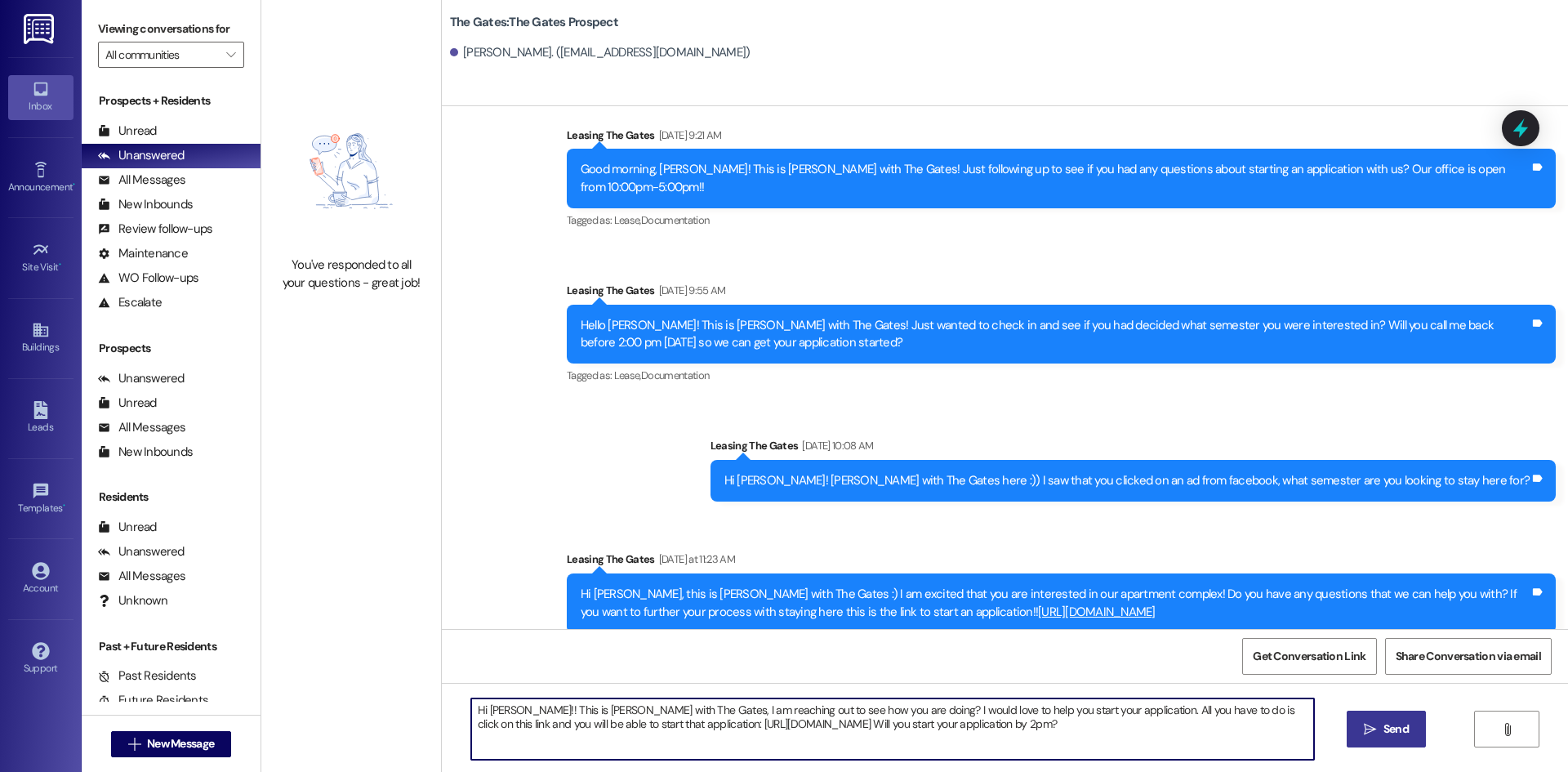
drag, startPoint x: 503, startPoint y: 712, endPoint x: 478, endPoint y: 715, distance: 25.2
click at [478, 715] on textarea "Hi [PERSON_NAME]!! This is [PERSON_NAME] with The Gates, I am reaching out to s…" at bounding box center [893, 729] width 843 height 61
drag, startPoint x: 1000, startPoint y: 724, endPoint x: 432, endPoint y: 706, distance: 568.3
click at [442, 706] on div "Hi [PERSON_NAME]!! This is [PERSON_NAME] with The Gates, I am reaching out to s…" at bounding box center [1004, 744] width 1126 height 123
type textarea "Hi [PERSON_NAME]!! This is [PERSON_NAME] with The Gates, I am reaching out to s…"
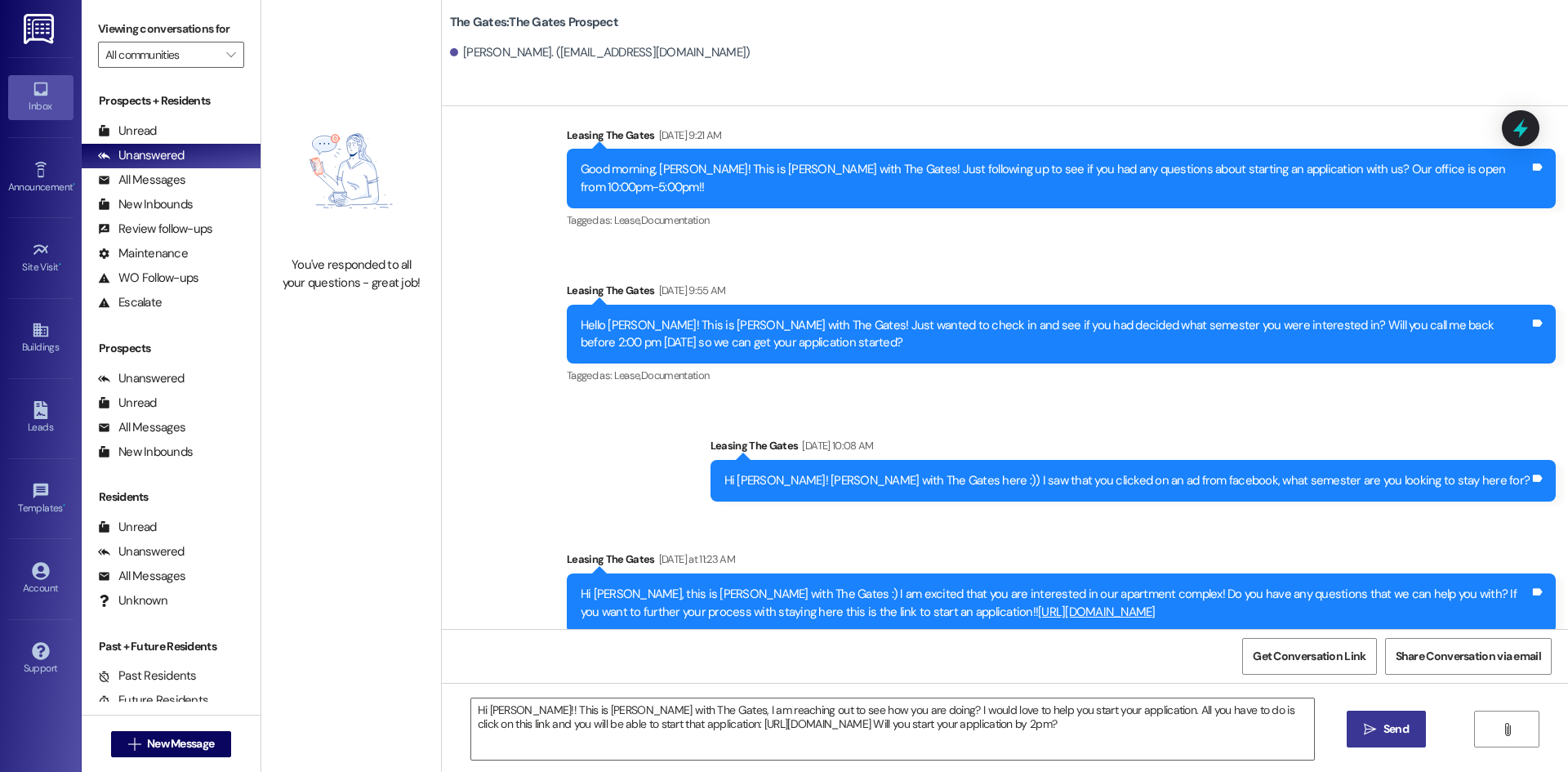
click at [1384, 722] on span "Send" at bounding box center [1396, 729] width 25 height 17
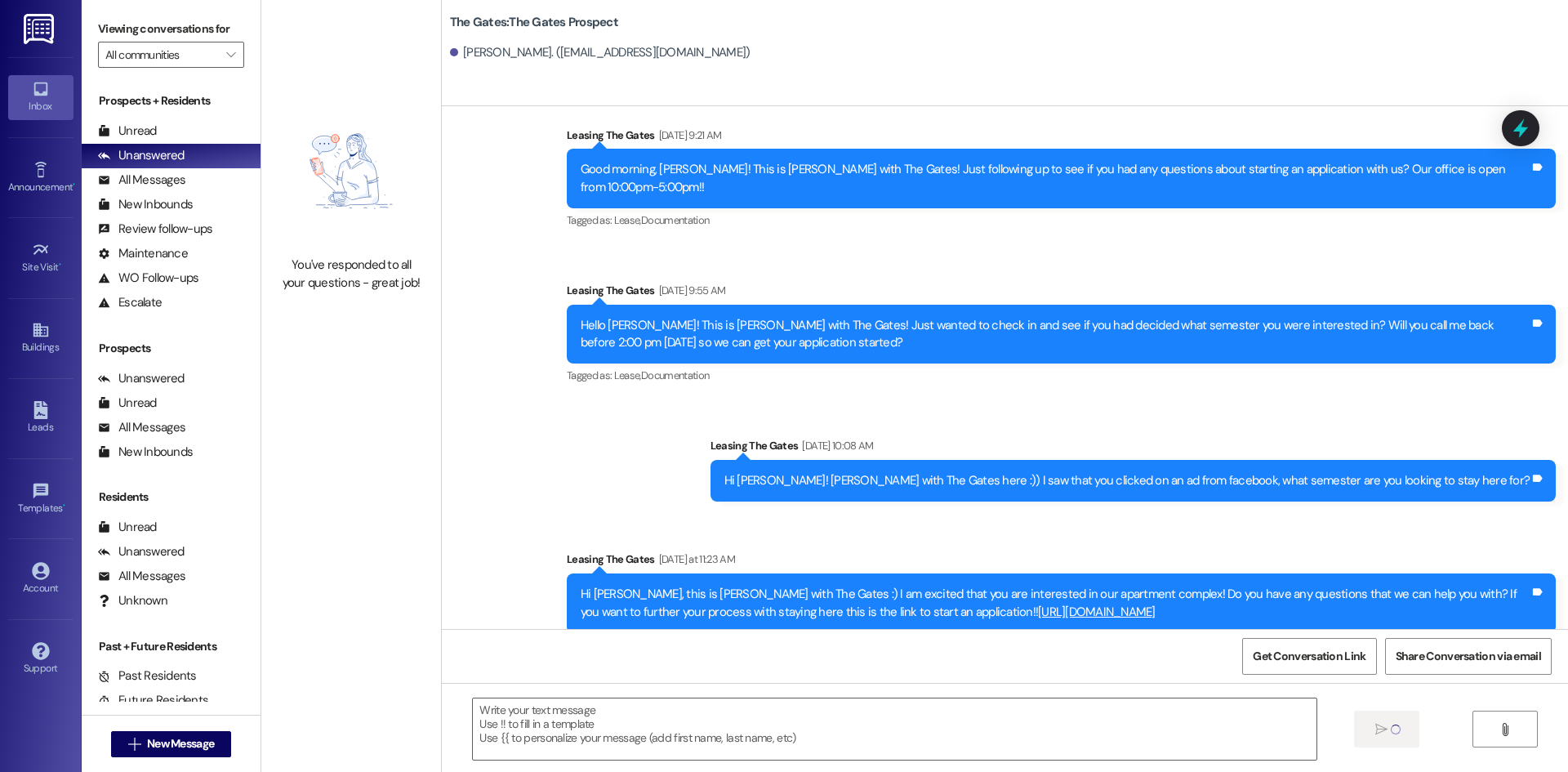
scroll to position [399, 0]
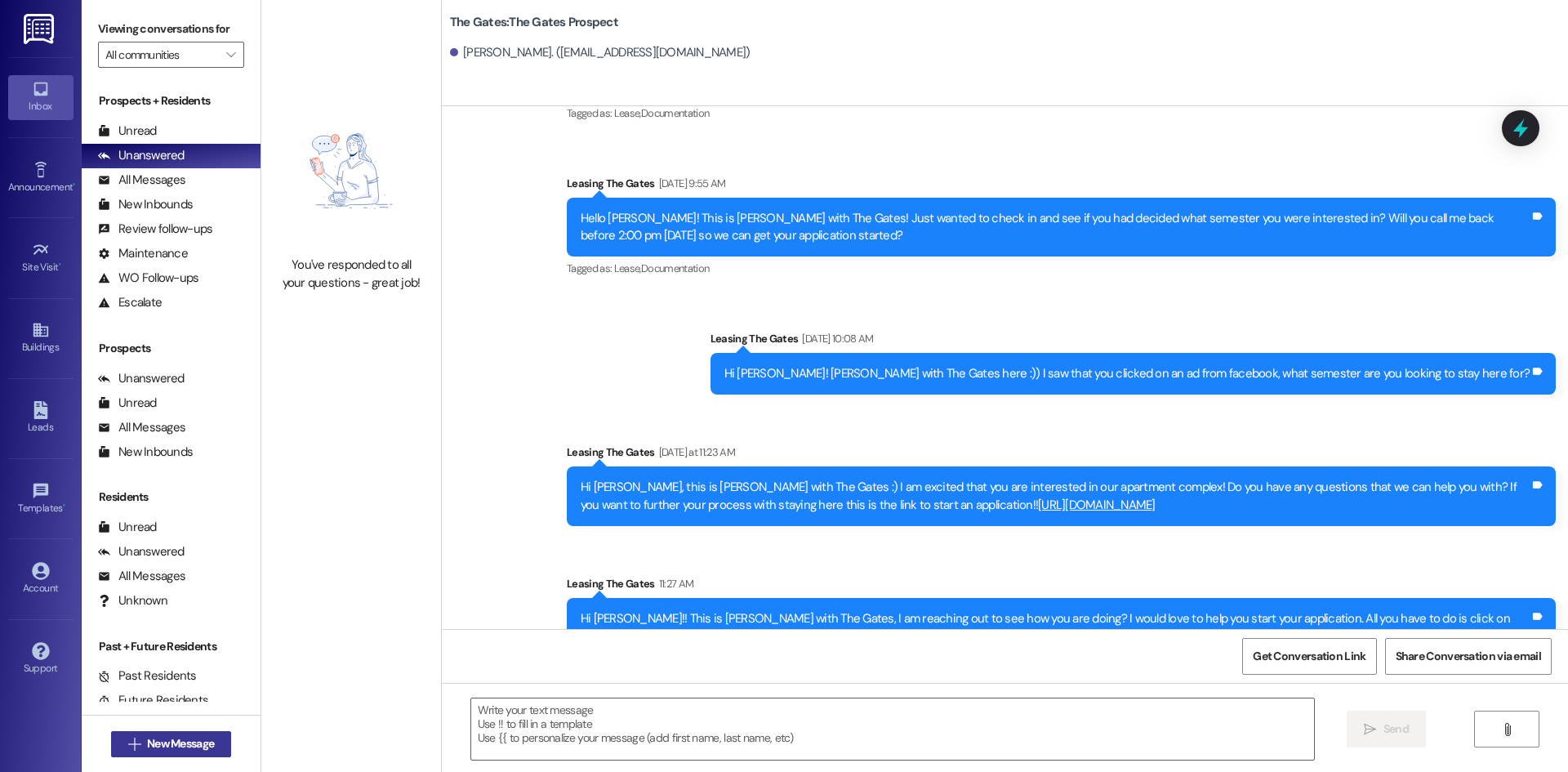
click at [183, 737] on button " New Message" at bounding box center [172, 743] width 121 height 26
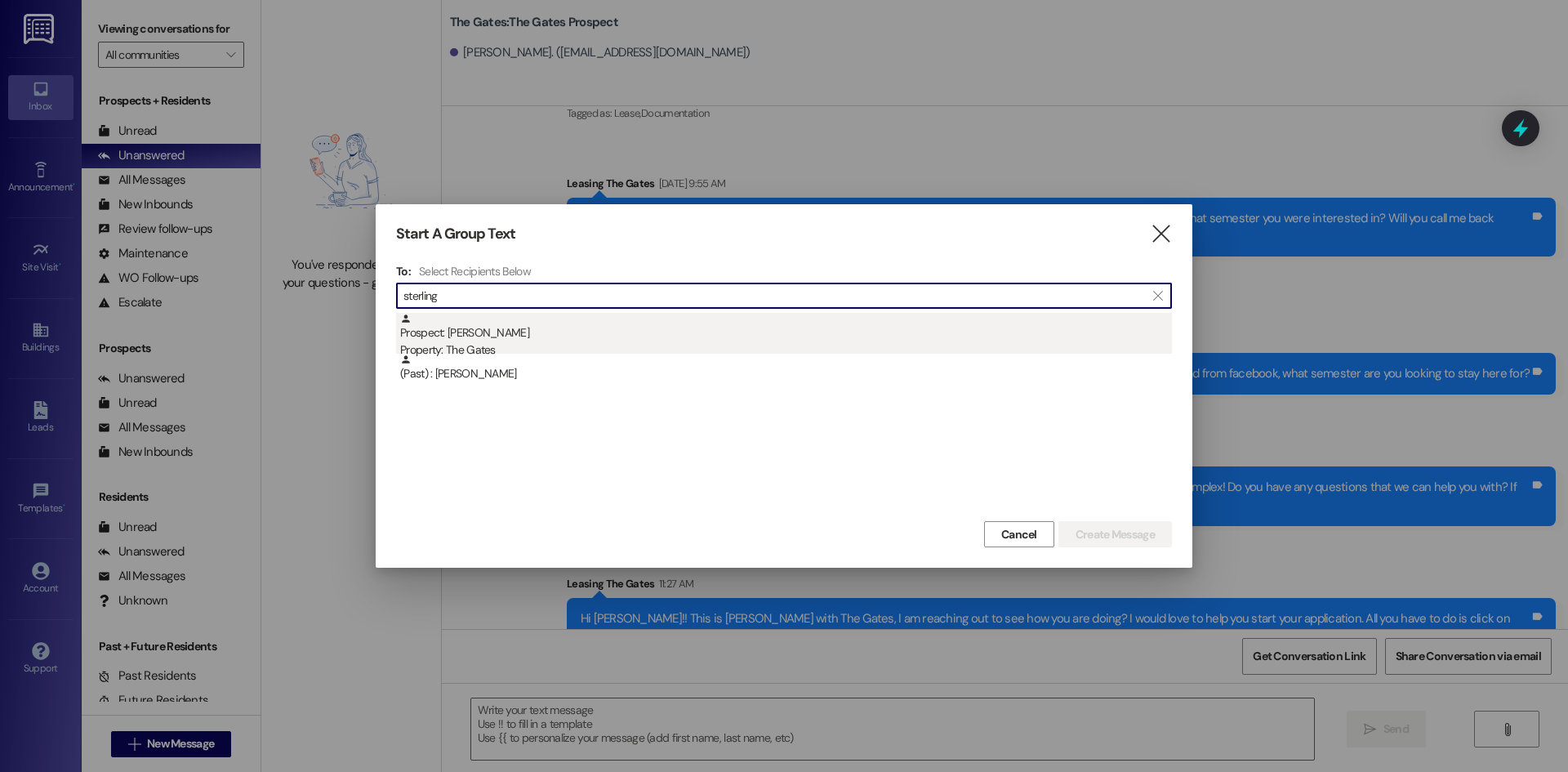
type input "sterling"
click at [486, 347] on div "Property: The Gates" at bounding box center [786, 350] width 772 height 17
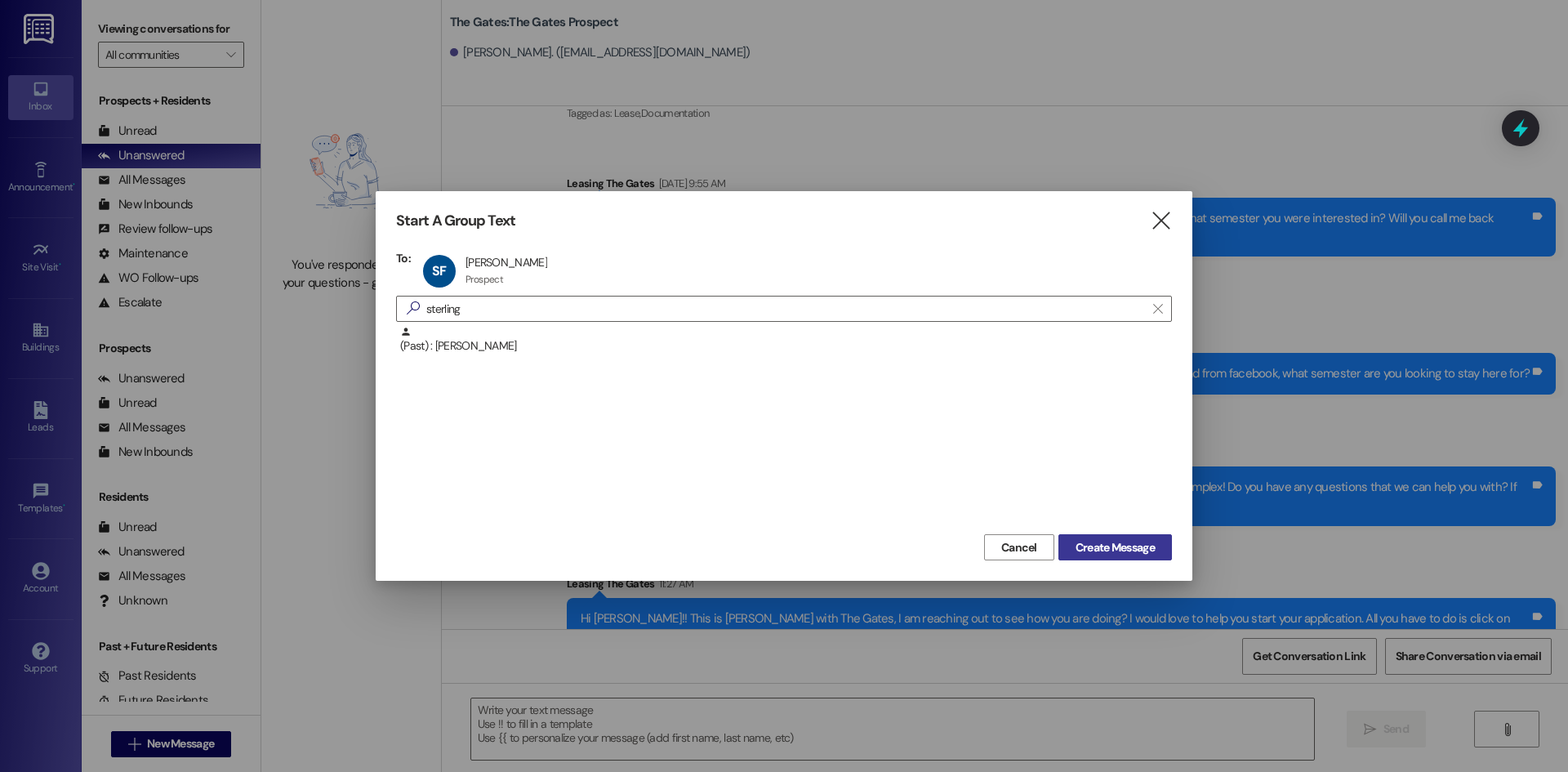
click at [1124, 559] on button "Create Message" at bounding box center [1115, 546] width 113 height 26
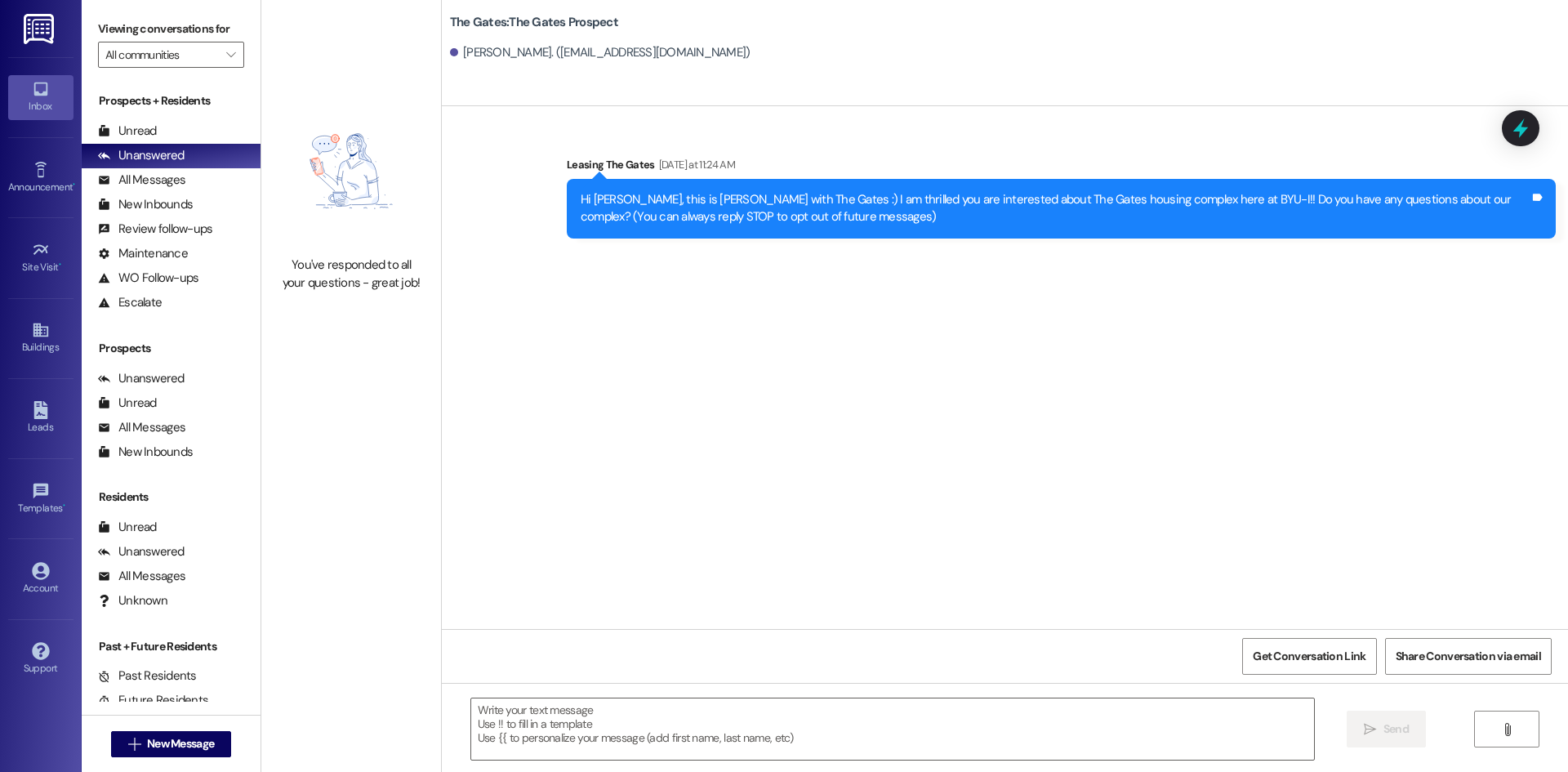
scroll to position [0, 0]
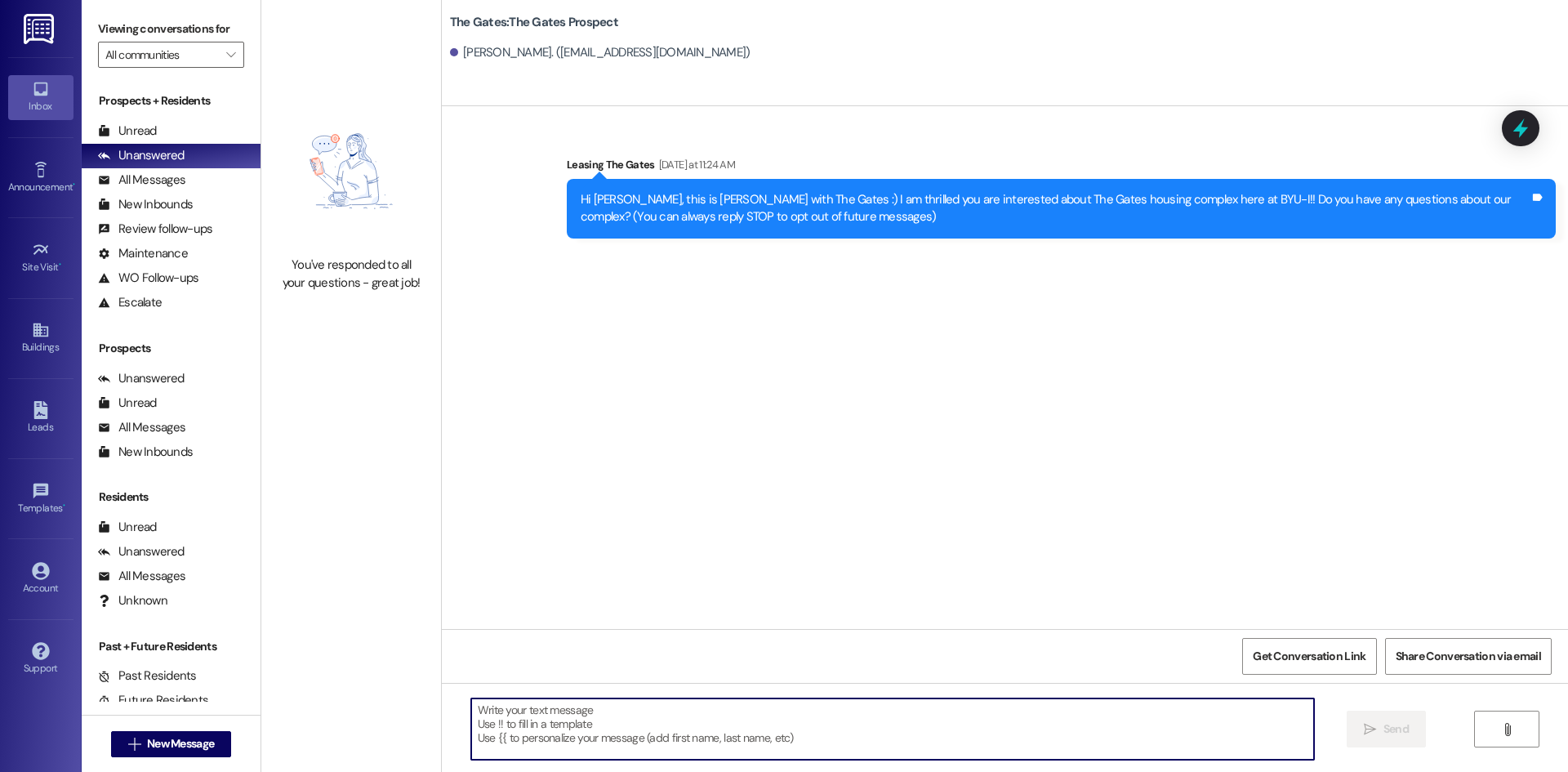
click at [593, 713] on textarea at bounding box center [893, 729] width 843 height 61
type textarea "H"
drag, startPoint x: 641, startPoint y: 735, endPoint x: 637, endPoint y: 723, distance: 12.6
click at [640, 735] on textarea at bounding box center [893, 729] width 843 height 61
paste textarea "Hi {{first_name}}, this is [PERSON_NAME] with The Gates :) I am excited that yo…"
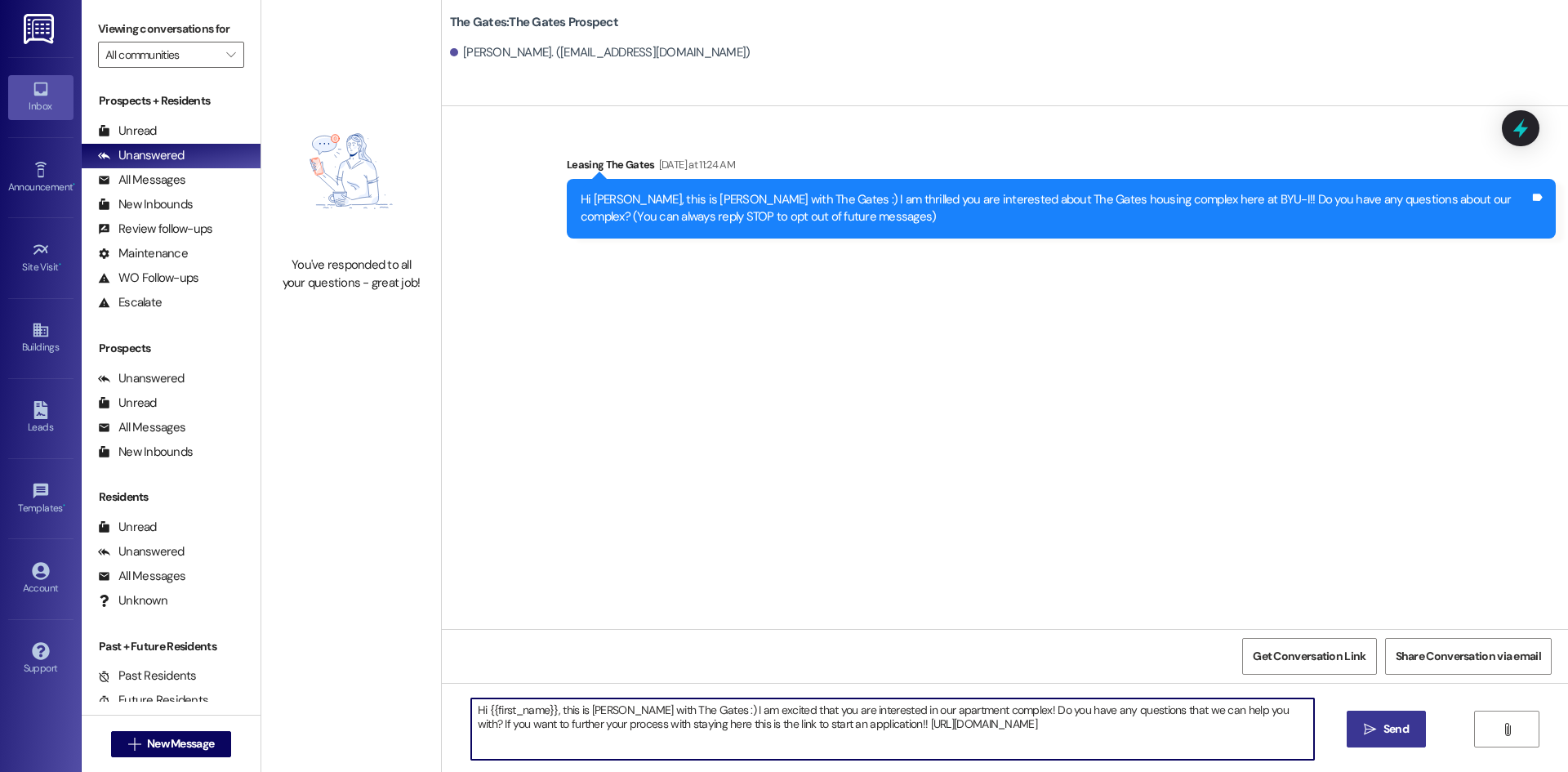
type textarea "Hi {{first_name}}, this is [PERSON_NAME] with The Gates :) I am excited that yo…"
click at [1387, 727] on span "Send" at bounding box center [1396, 729] width 25 height 17
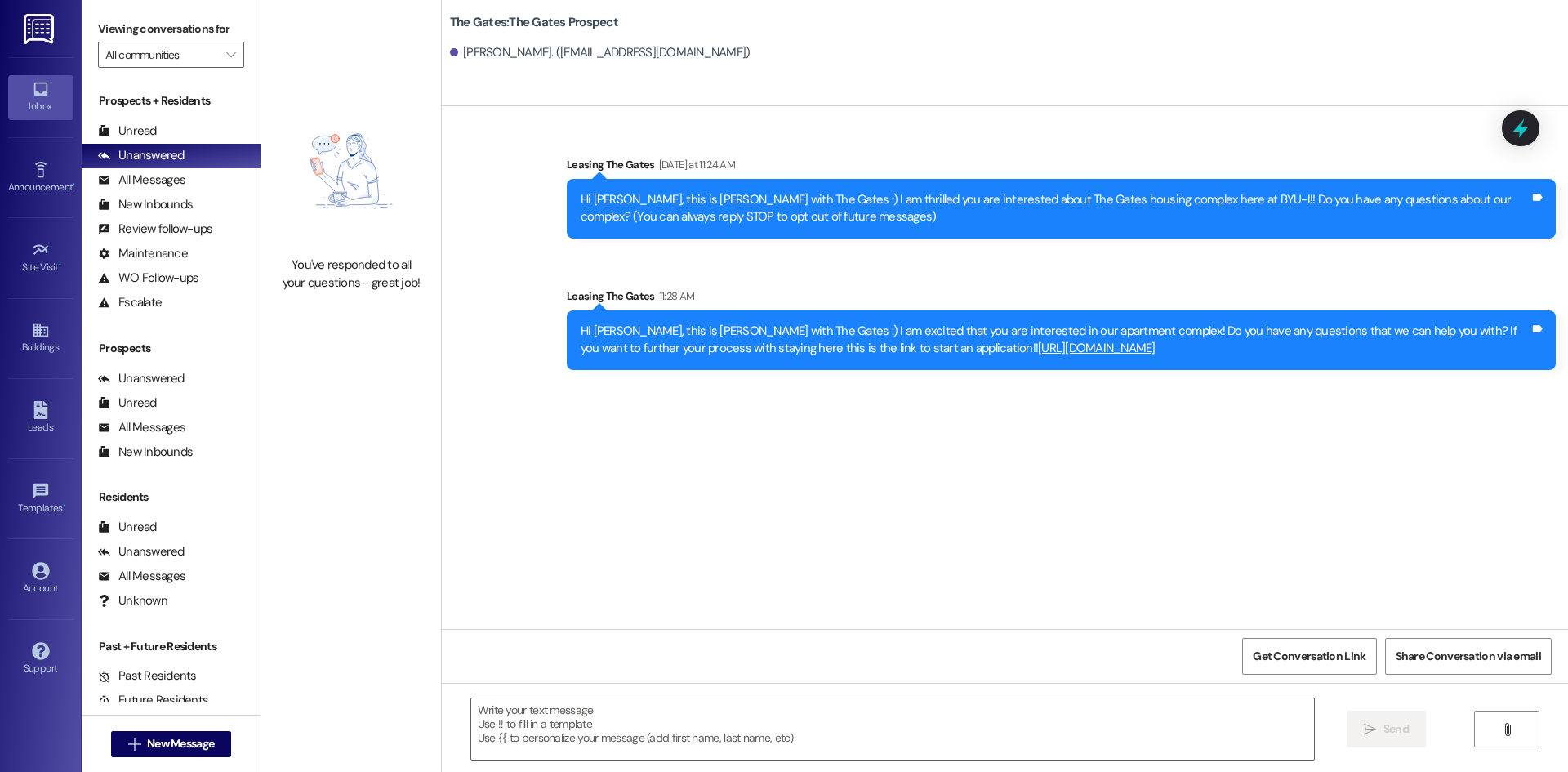
drag, startPoint x: 1101, startPoint y: 350, endPoint x: 569, endPoint y: 323, distance: 532.7
click at [581, 323] on div "Hi [PERSON_NAME], this is [PERSON_NAME] with The Gates :) I am excited that you…" at bounding box center [1055, 340] width 949 height 36
copy div "Hi [PERSON_NAME], this is [PERSON_NAME] with The Gates :) I am excited that you…"
click at [543, 734] on textarea at bounding box center [893, 729] width 843 height 61
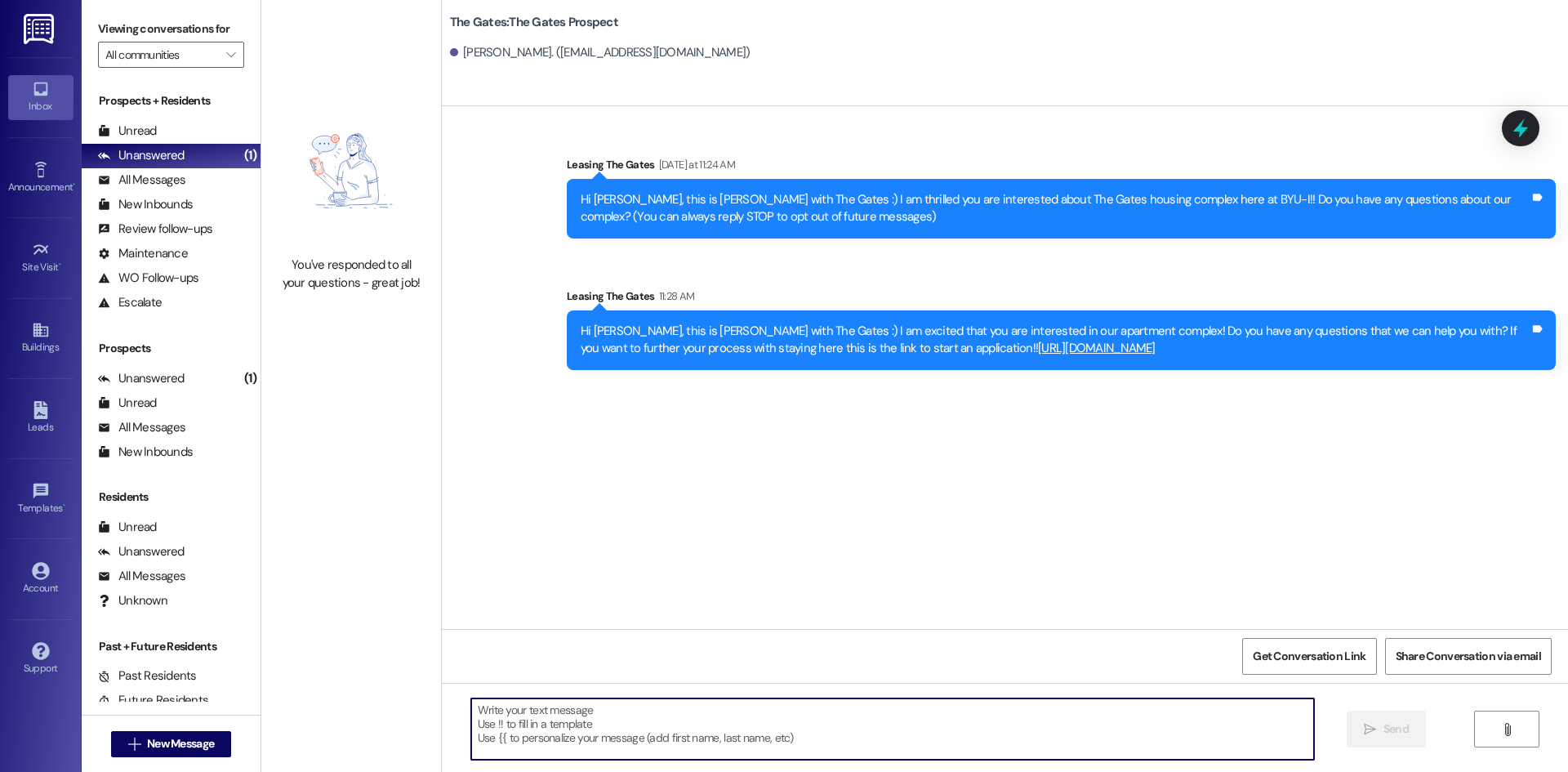
paste textarea "Hi [Name]! This is [PERSON_NAME] with The Gates. We haven’t heard from you in a…"
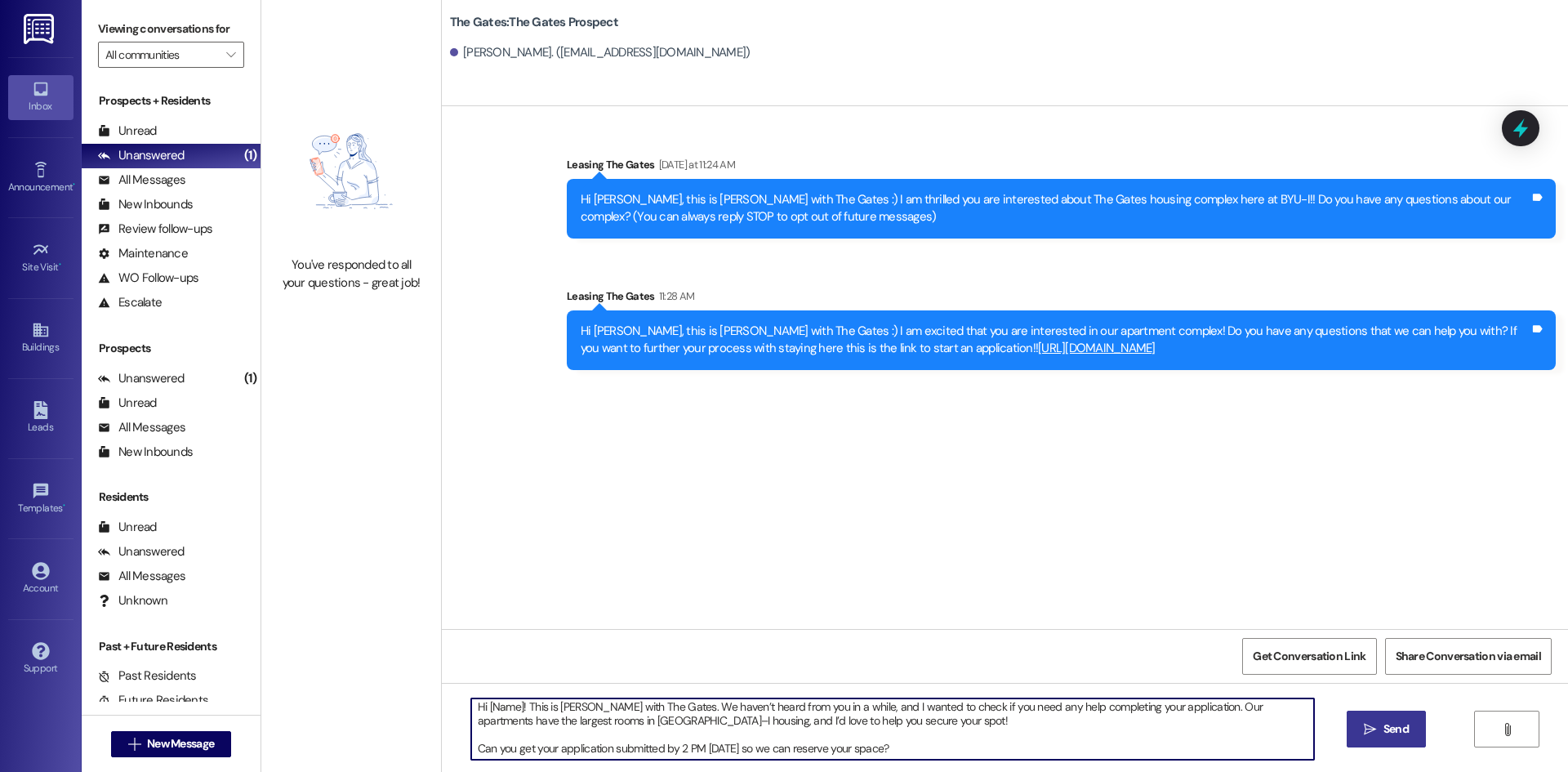
scroll to position [4, 0]
drag, startPoint x: 483, startPoint y: 742, endPoint x: 462, endPoint y: 746, distance: 21.4
click at [471, 746] on textarea "Hi [Name]! This is [PERSON_NAME] with The Gates. We haven’t heard from you in a…" at bounding box center [893, 729] width 843 height 61
drag, startPoint x: 511, startPoint y: 710, endPoint x: 477, endPoint y: 712, distance: 34.1
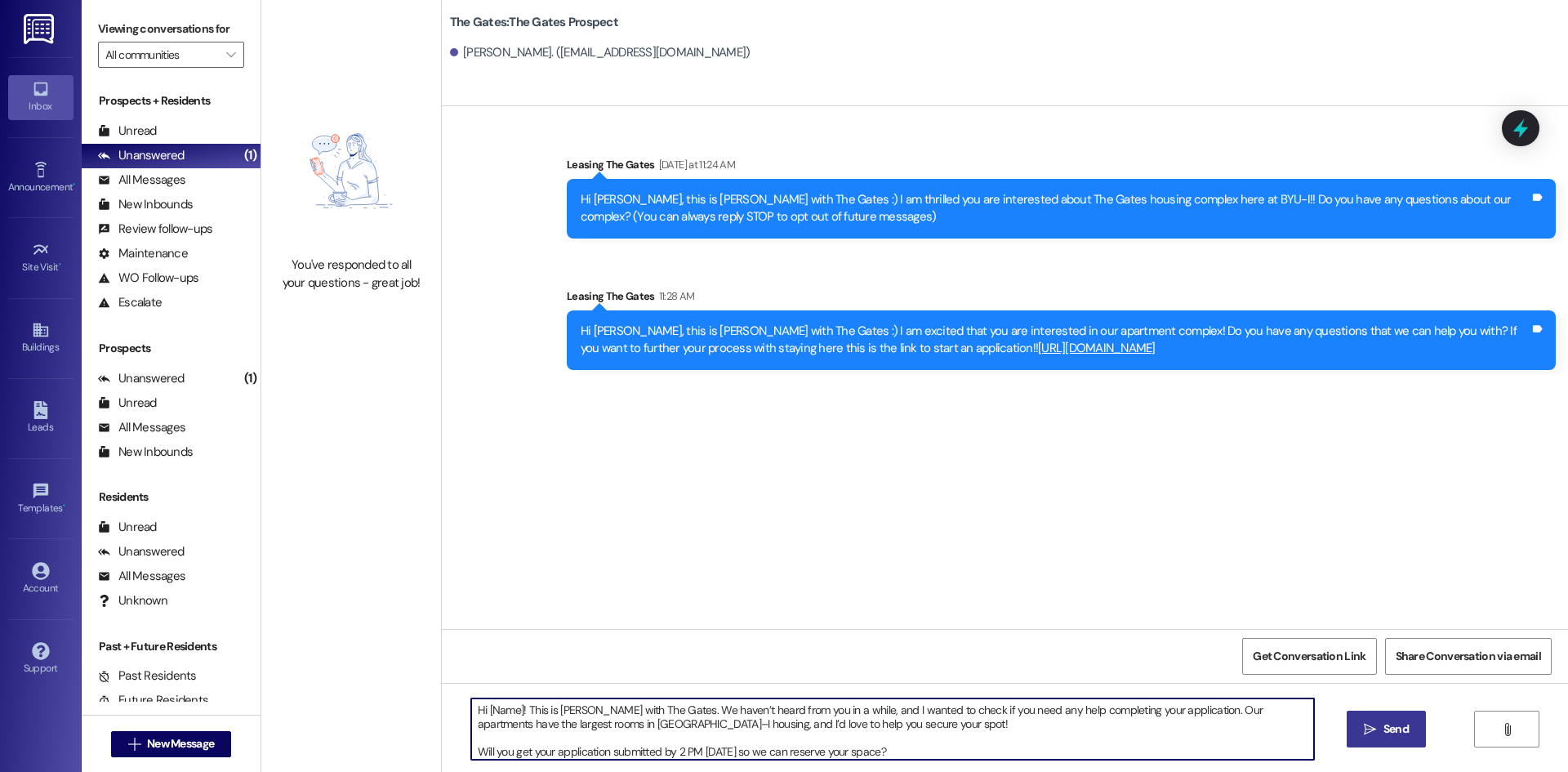
click at [477, 712] on textarea "Hi [Name]! This is [PERSON_NAME] with The Gates. We haven’t heard from you in a…" at bounding box center [893, 729] width 843 height 61
drag, startPoint x: 888, startPoint y: 748, endPoint x: 455, endPoint y: 689, distance: 437.0
click at [455, 689] on div "Hi ! This is [PERSON_NAME] with The Gates. We haven’t heard from you in a while…" at bounding box center [1004, 744] width 1126 height 123
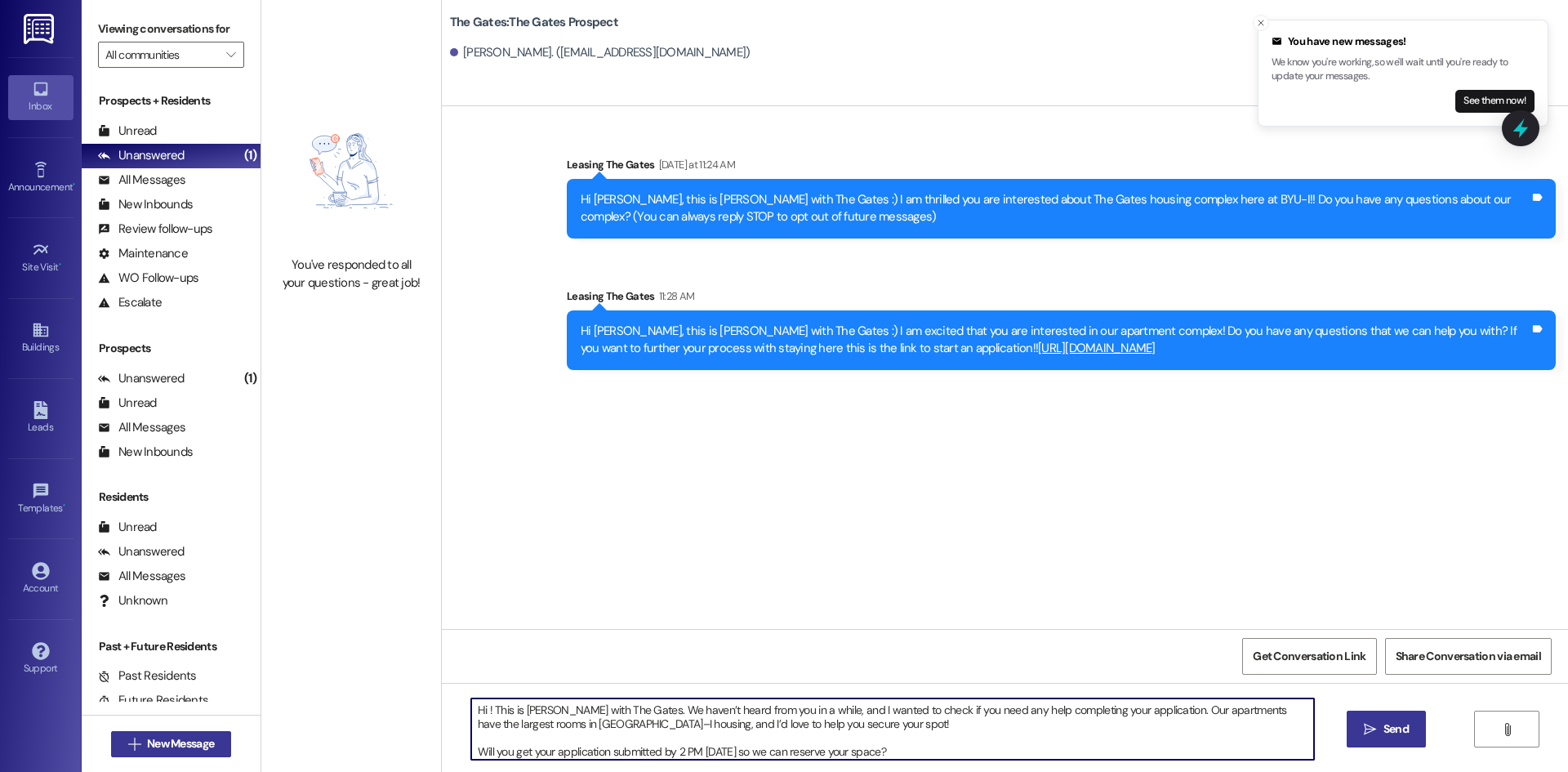
type textarea "Hi ! This is [PERSON_NAME] with The Gates. We haven’t heard from you in a while…"
click at [174, 737] on span "New Message" at bounding box center [181, 743] width 67 height 17
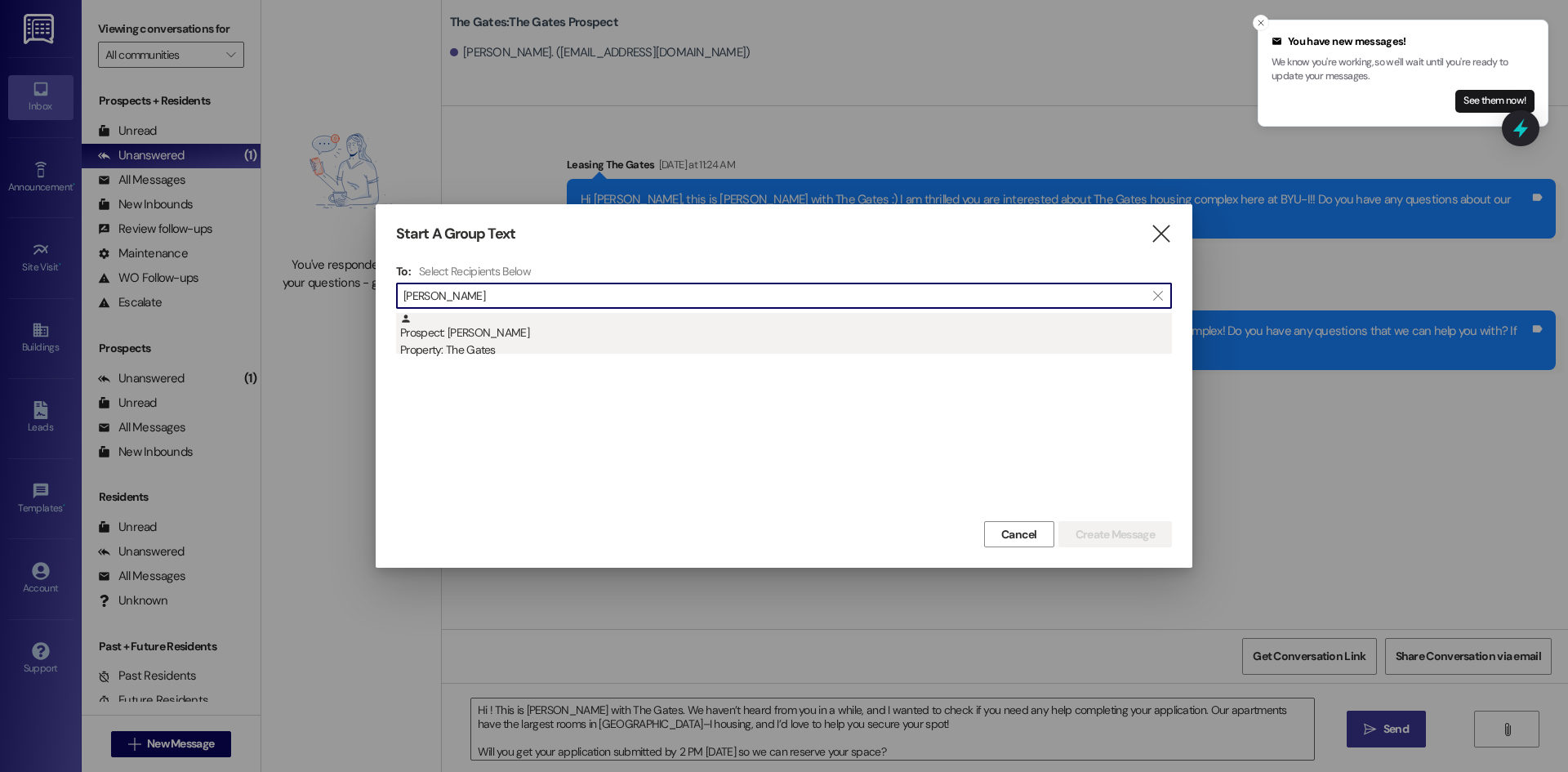
type input "[PERSON_NAME]"
click at [508, 328] on div "Prospect: [PERSON_NAME] Property: The Gates" at bounding box center [786, 336] width 772 height 46
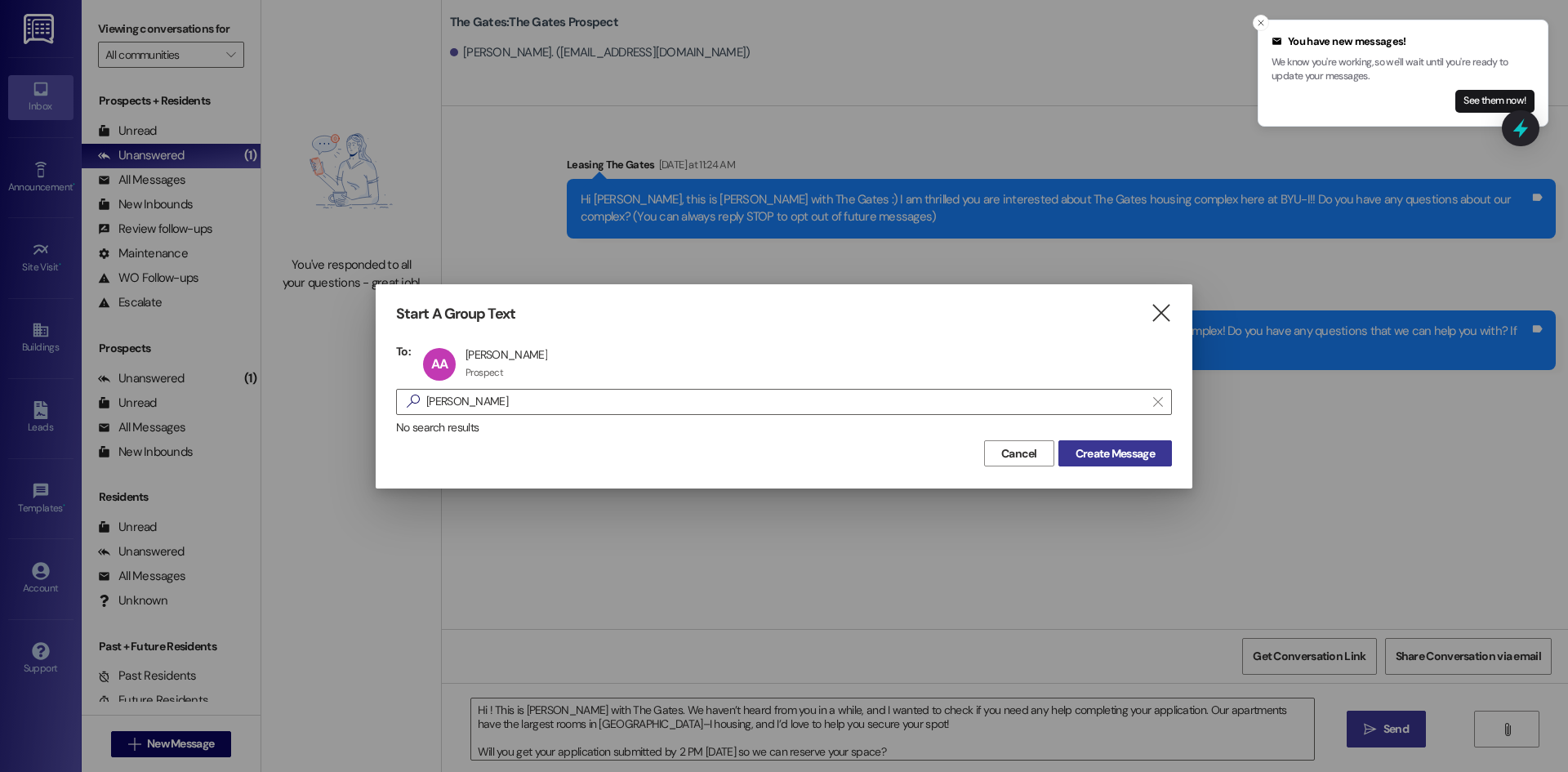
click at [1065, 449] on button "Create Message" at bounding box center [1115, 452] width 113 height 26
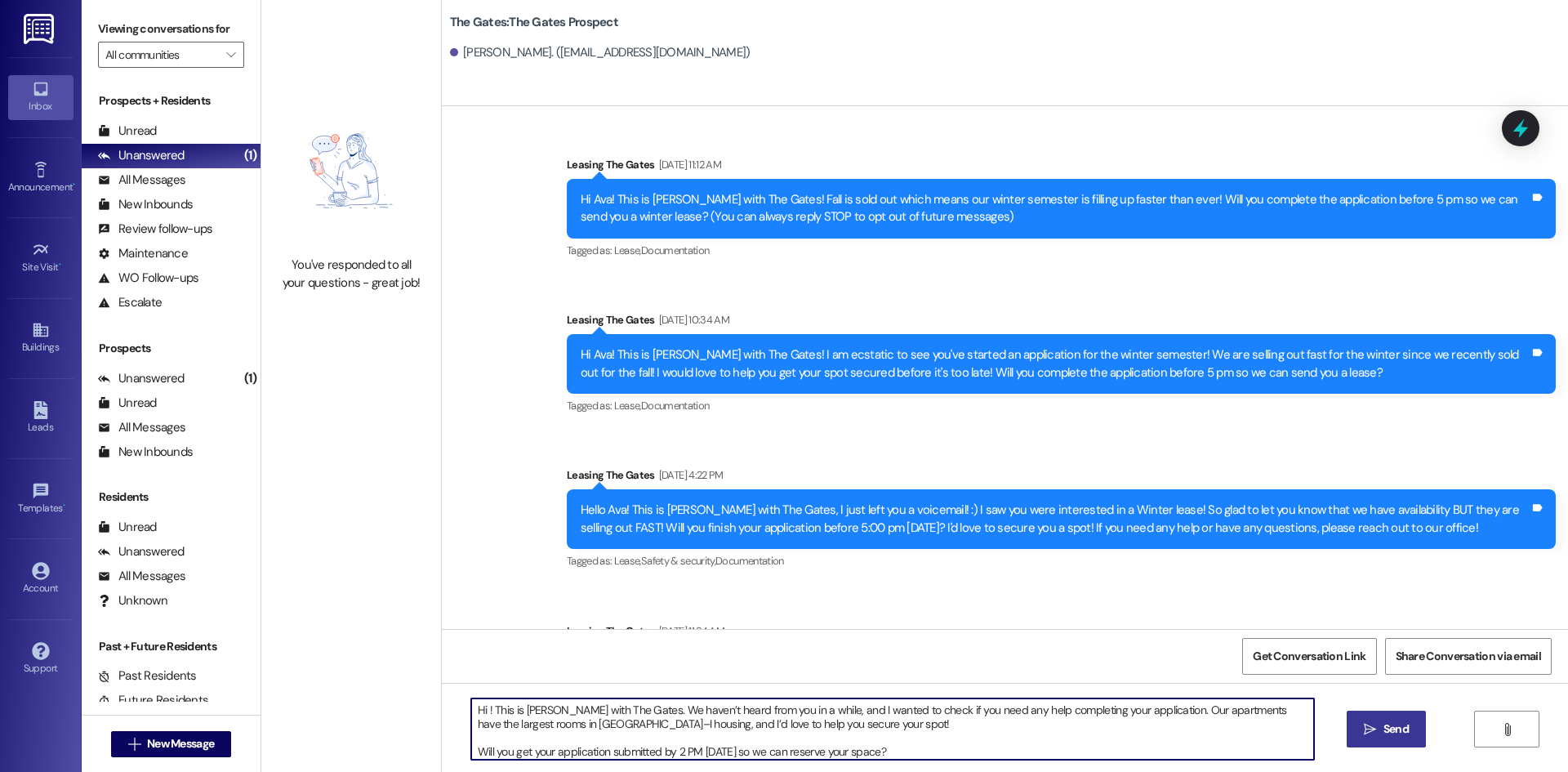
click at [477, 711] on textarea "Hi ! This is [PERSON_NAME] with The Gates. We haven’t heard from you in a while…" at bounding box center [893, 729] width 843 height 61
drag, startPoint x: 906, startPoint y: 742, endPoint x: 615, endPoint y: 716, distance: 292.2
click at [615, 716] on textarea "Hi Ava! This is [PERSON_NAME] with The Gates. We haven’t heard from you in a wh…" at bounding box center [893, 729] width 843 height 61
drag, startPoint x: 899, startPoint y: 746, endPoint x: 453, endPoint y: 688, distance: 449.8
click at [453, 688] on div "Hi Ava! This is [PERSON_NAME] with The Gates. We haven’t heard from you in a wh…" at bounding box center [1004, 744] width 1126 height 123
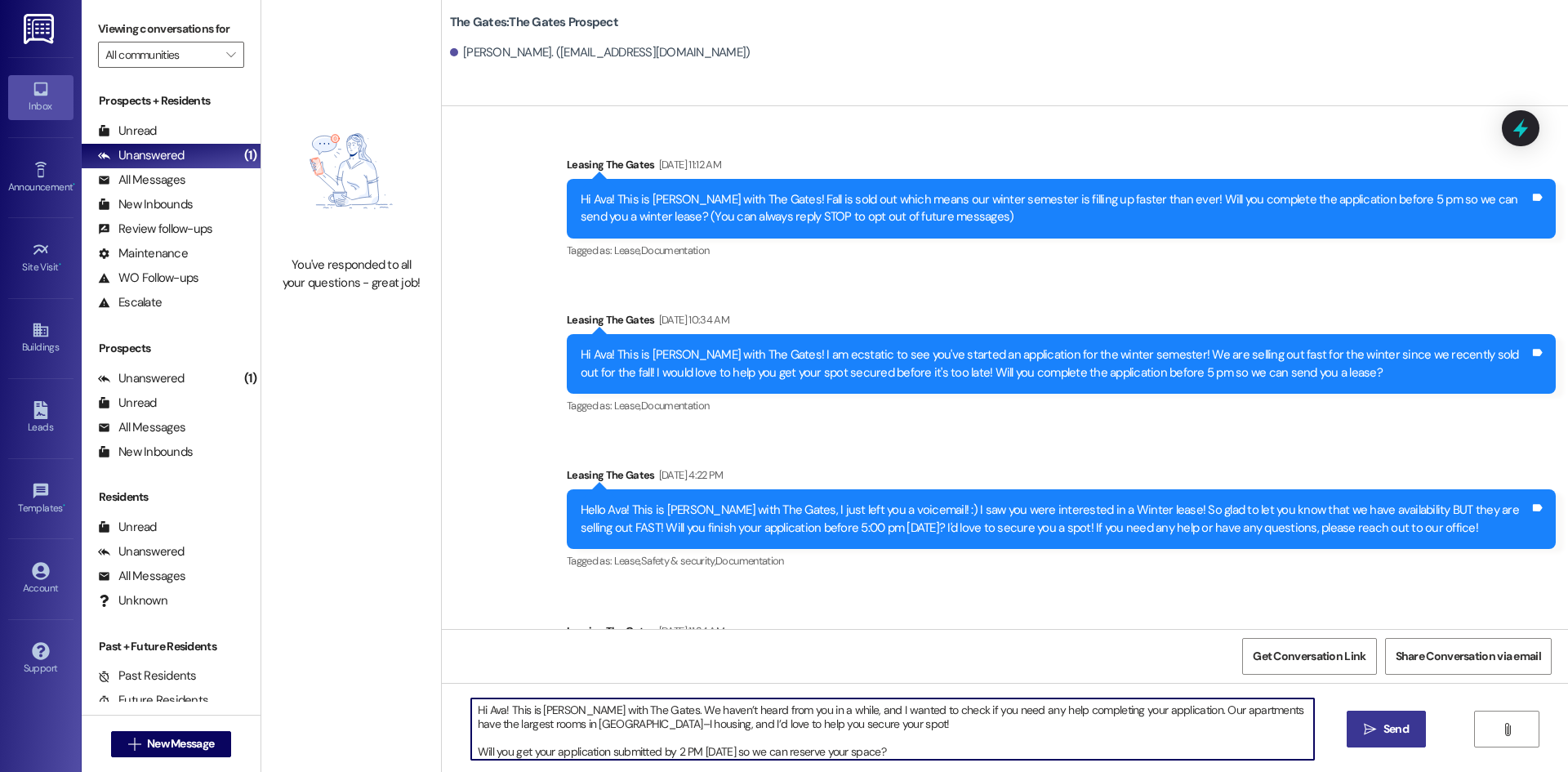
type textarea "Hi Ava! This is [PERSON_NAME] with The Gates. We haven’t heard from you in a wh…"
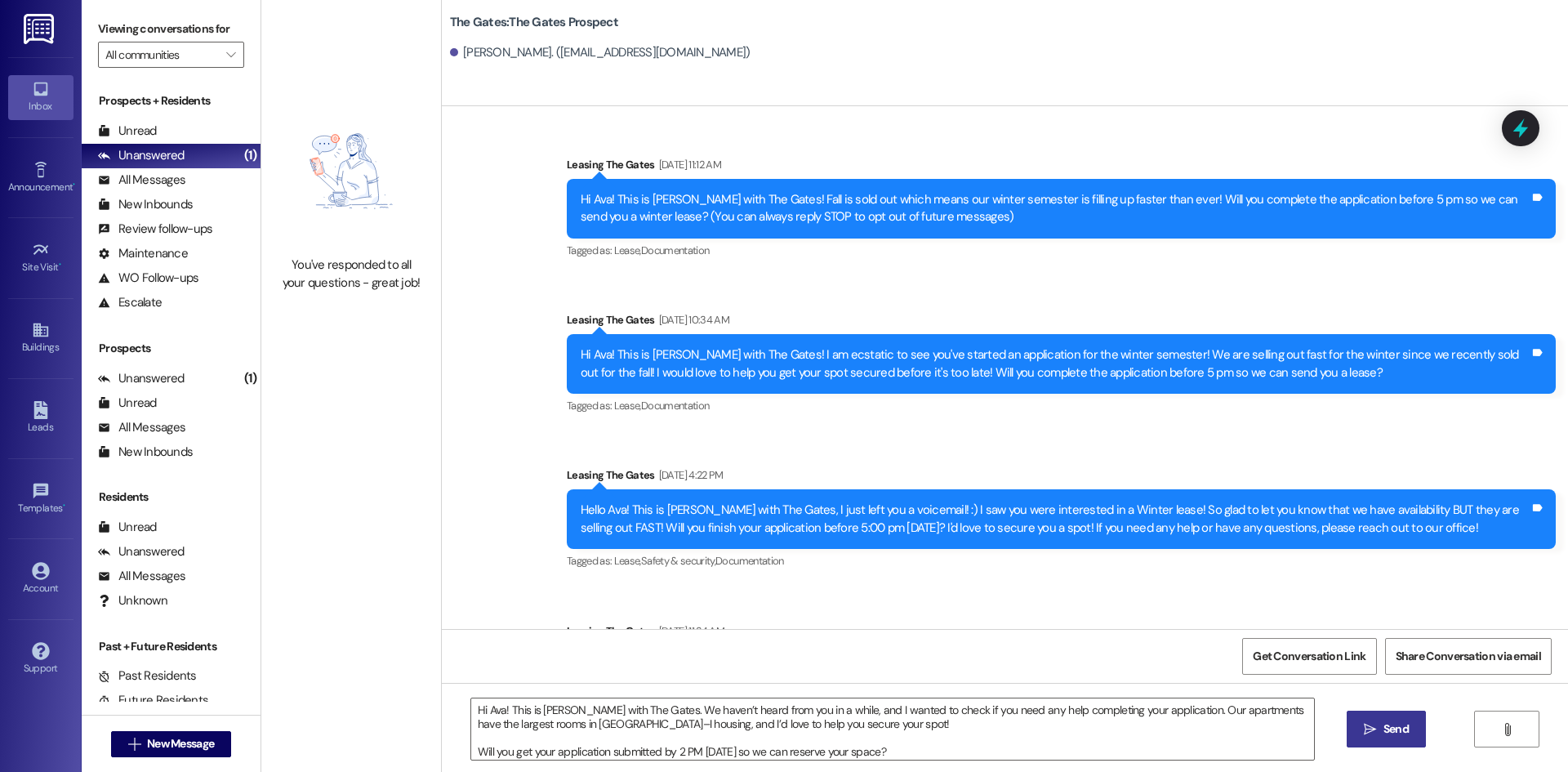
click at [1411, 736] on button " Send" at bounding box center [1386, 729] width 79 height 36
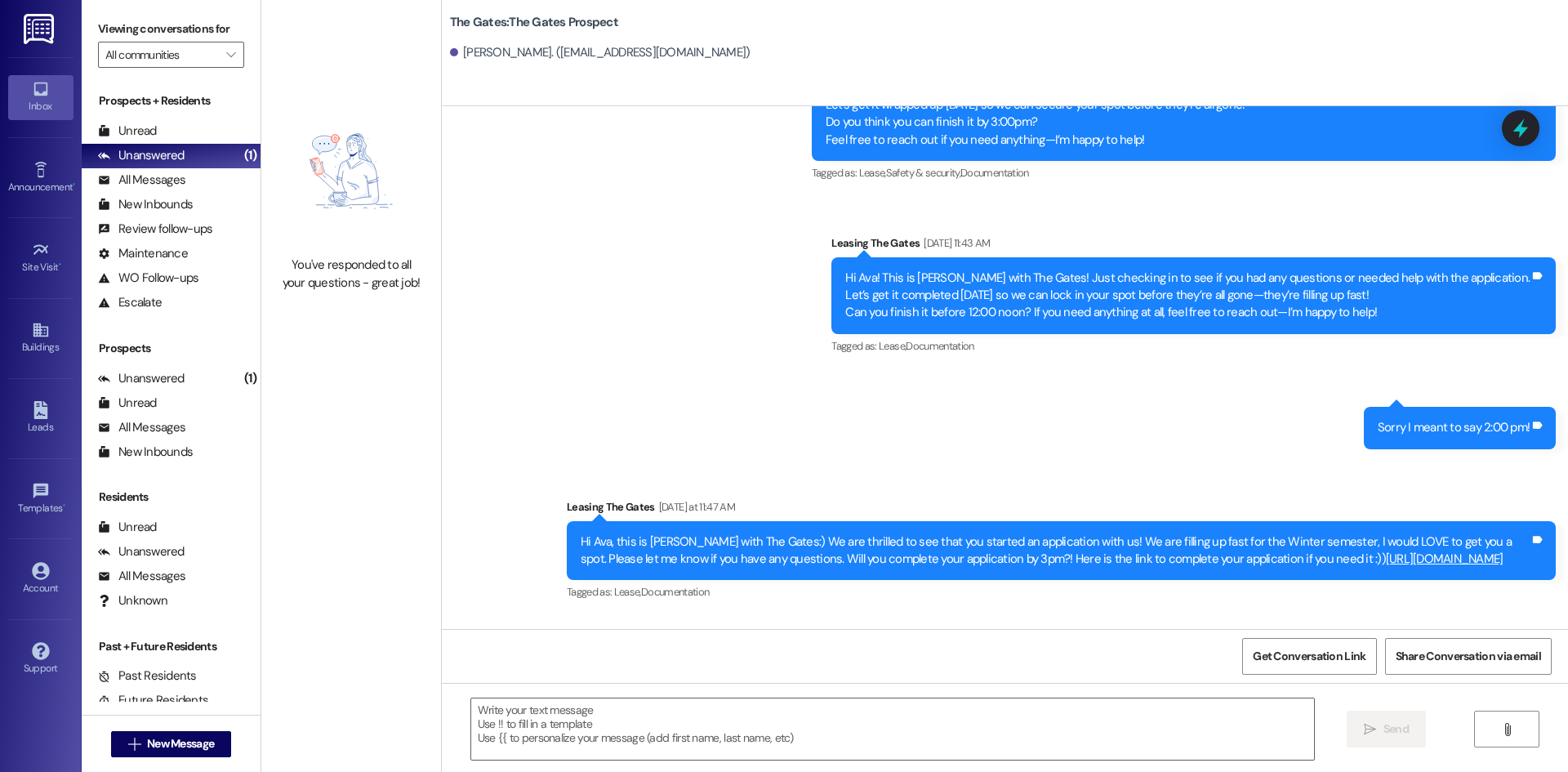
scroll to position [1216, 0]
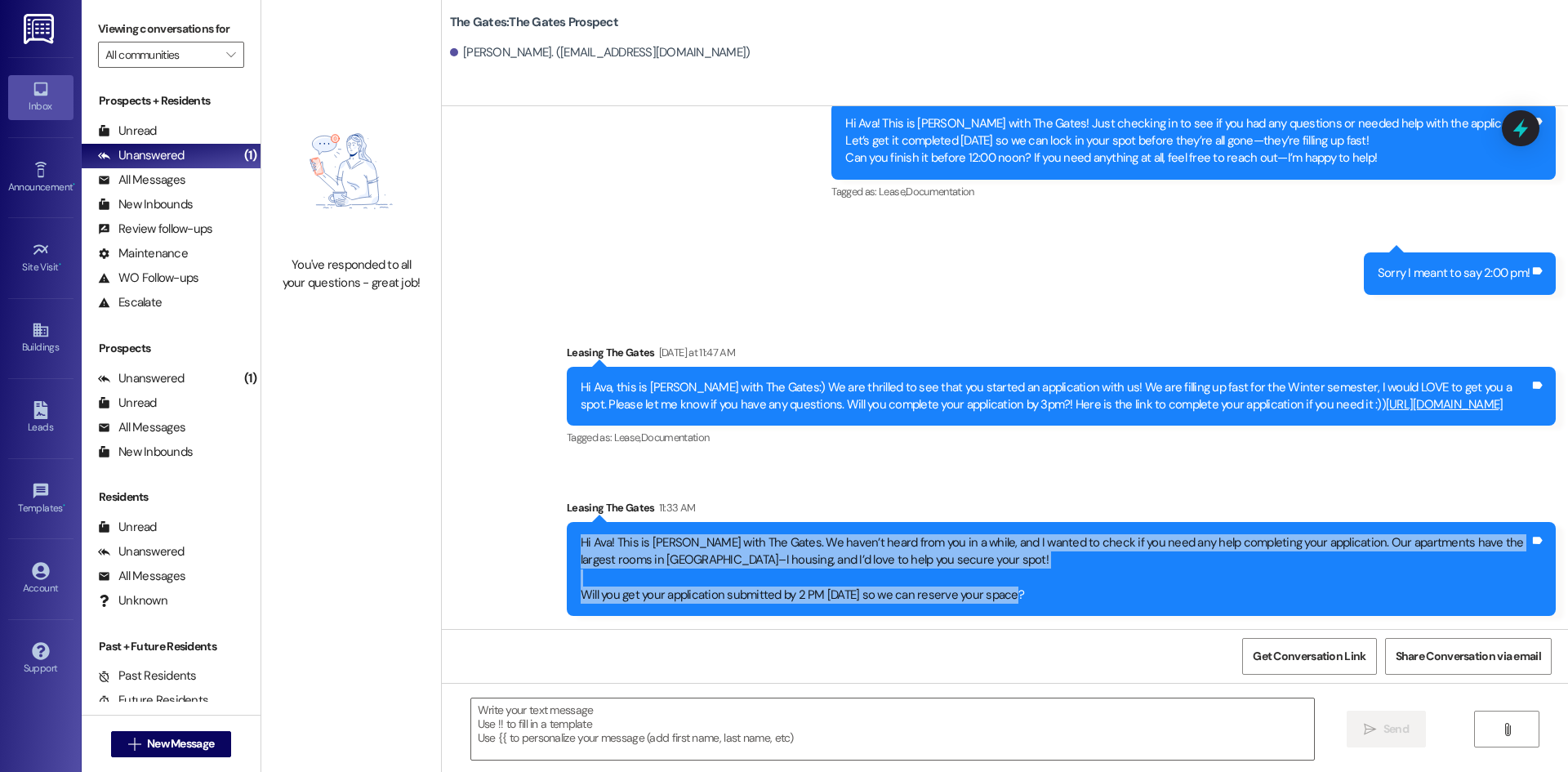
drag, startPoint x: 1014, startPoint y: 595, endPoint x: 557, endPoint y: 534, distance: 461.1
click at [567, 534] on div "Hi Ava! This is [PERSON_NAME] with The Gates. We haven’t heard from you in a wh…" at bounding box center [1061, 568] width 989 height 95
copy div "Hi Ava! This is [PERSON_NAME] with The Gates. We haven’t heard from you in a wh…"
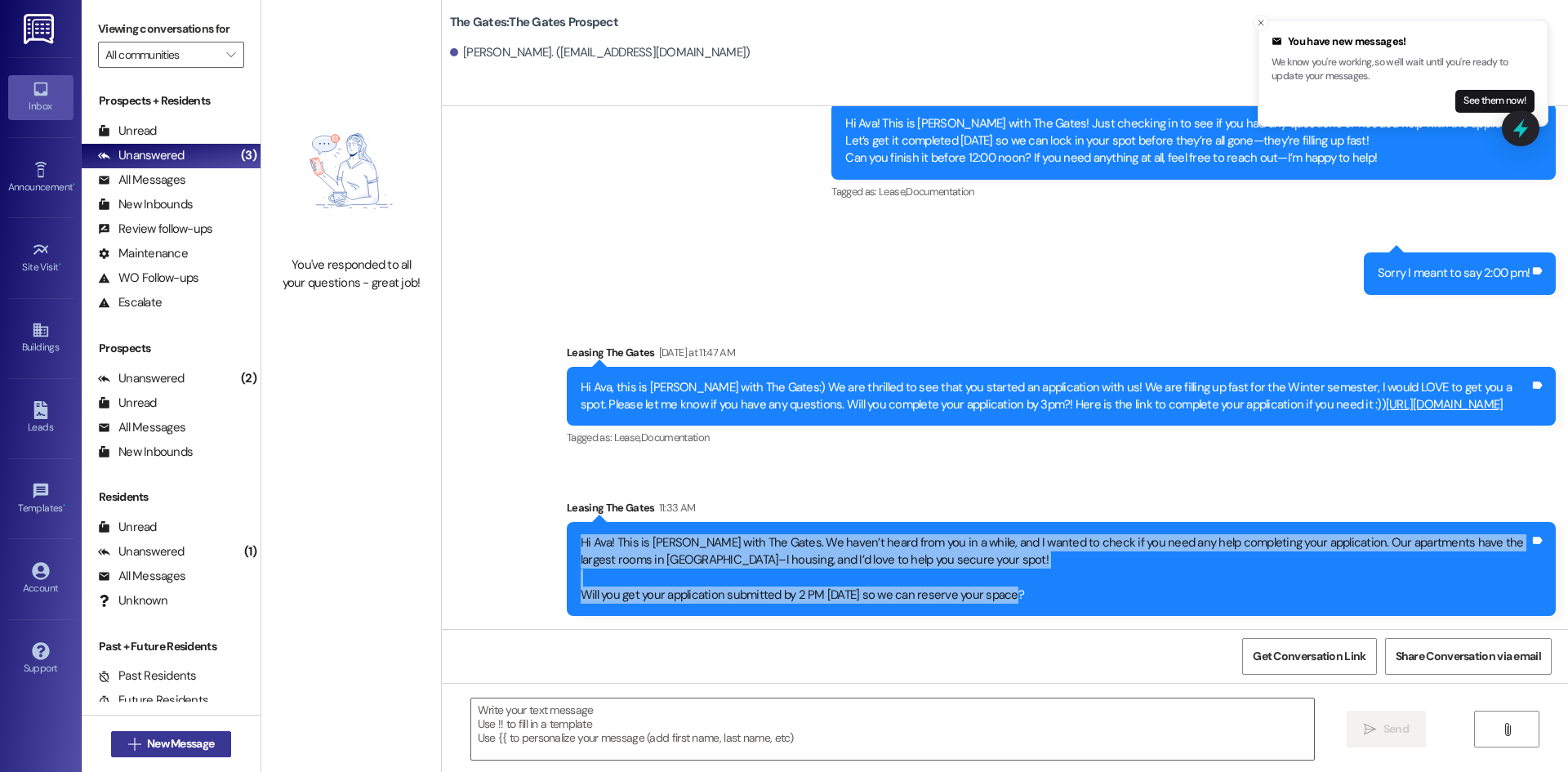
click at [180, 739] on span "New Message" at bounding box center [181, 743] width 67 height 17
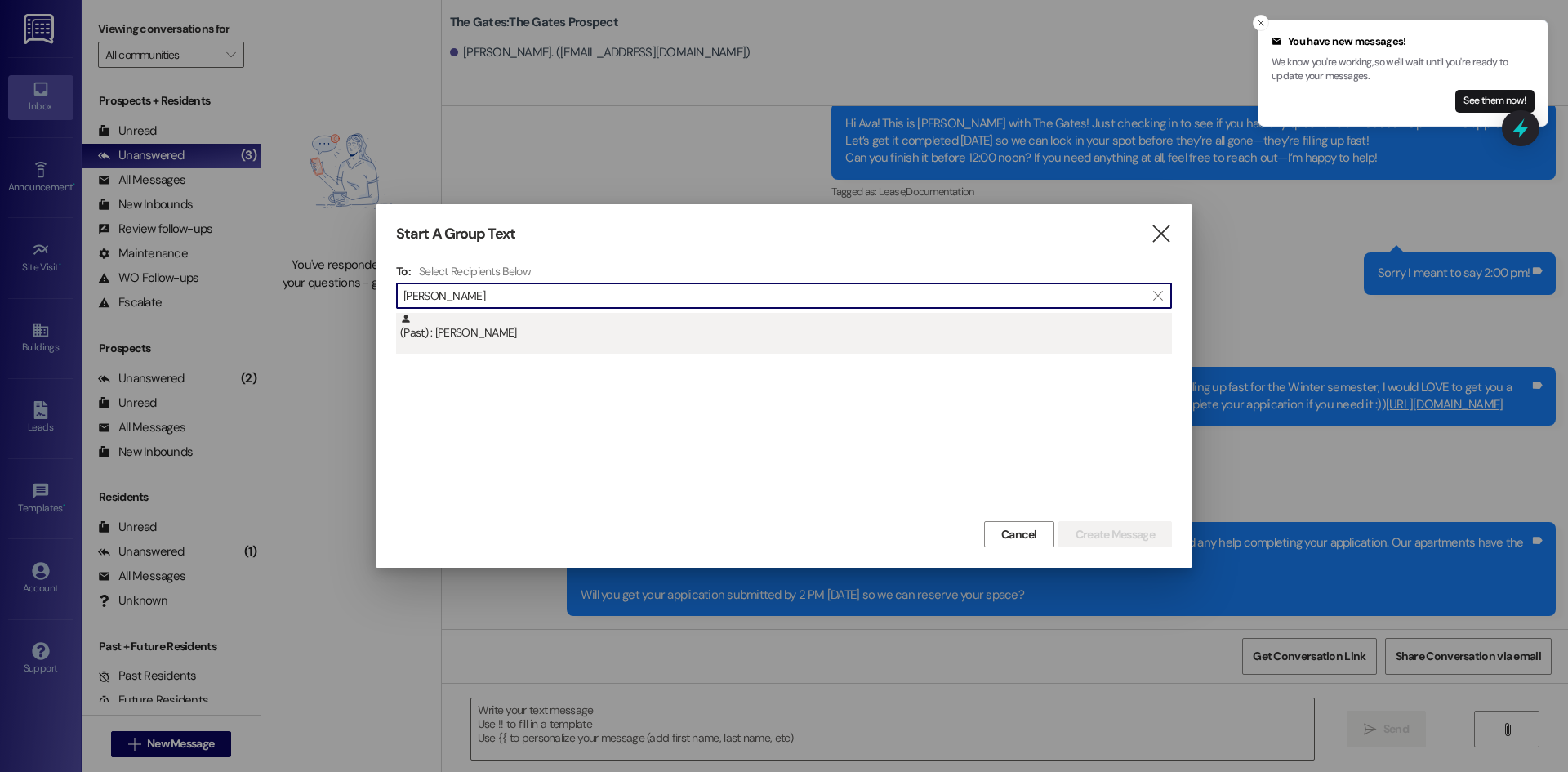
type input "[PERSON_NAME]"
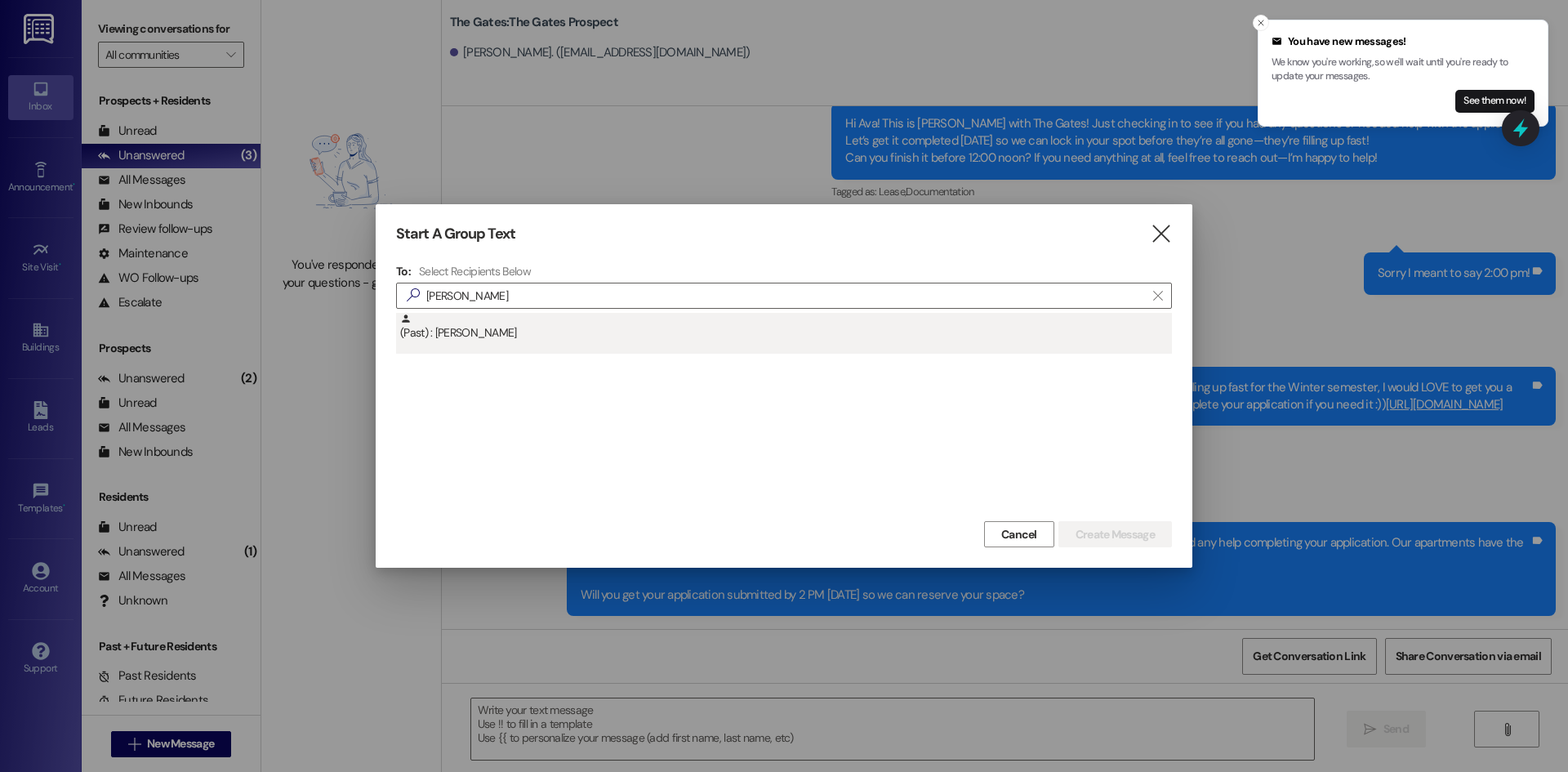
click at [537, 339] on div "(Past) : [PERSON_NAME]" at bounding box center [786, 327] width 772 height 29
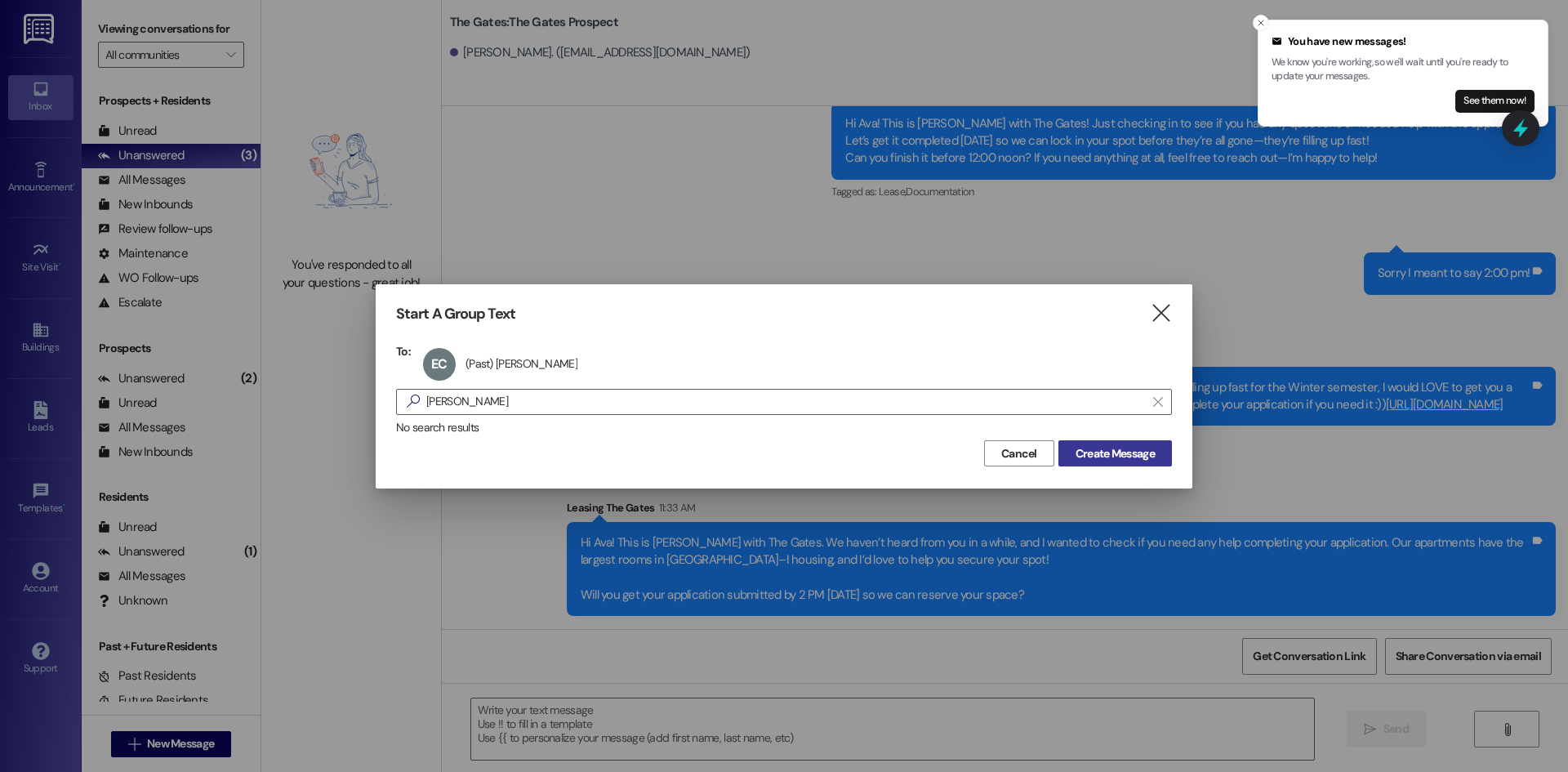
click at [1093, 455] on span "Create Message" at bounding box center [1115, 453] width 79 height 17
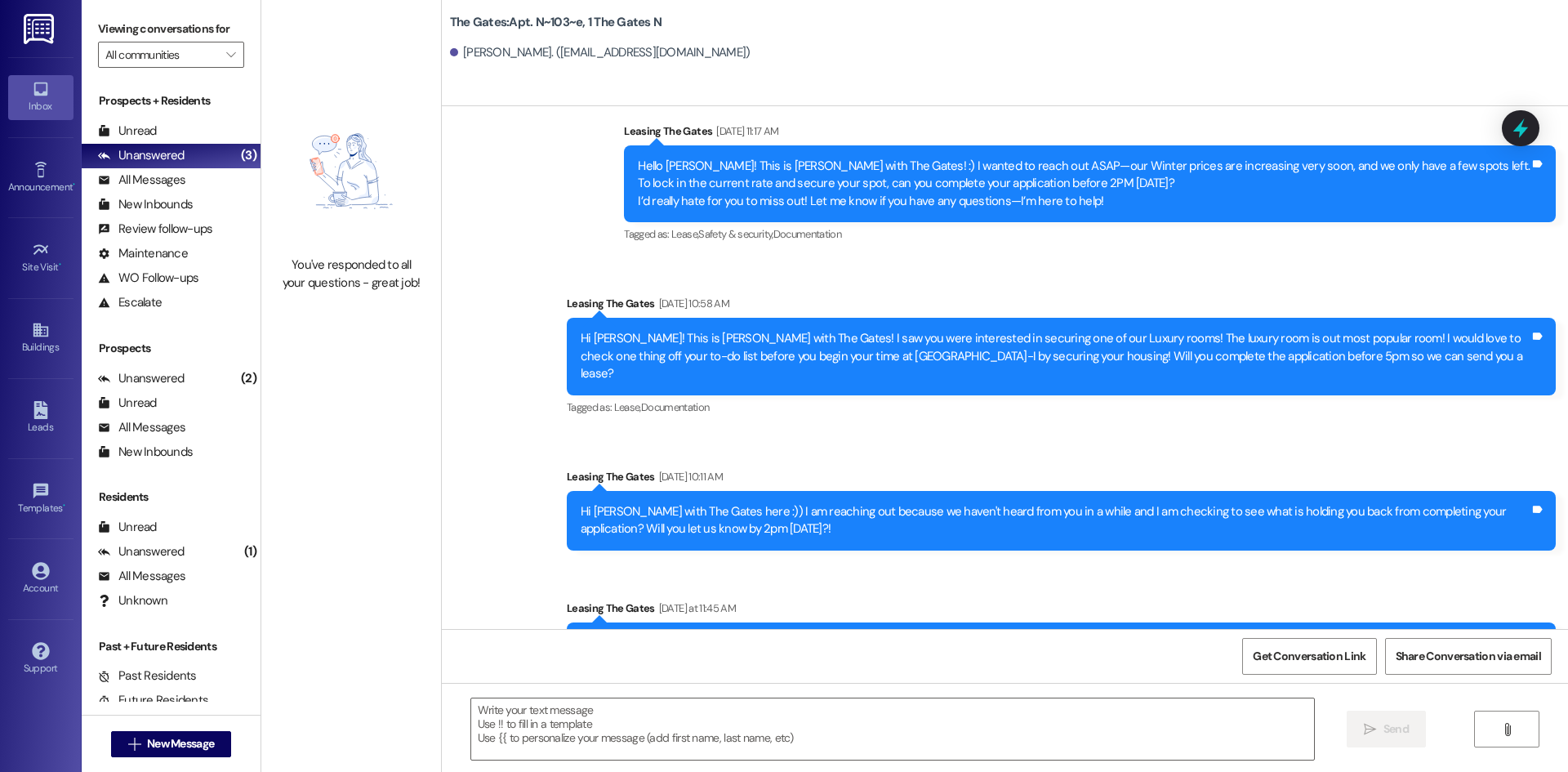
scroll to position [1528, 0]
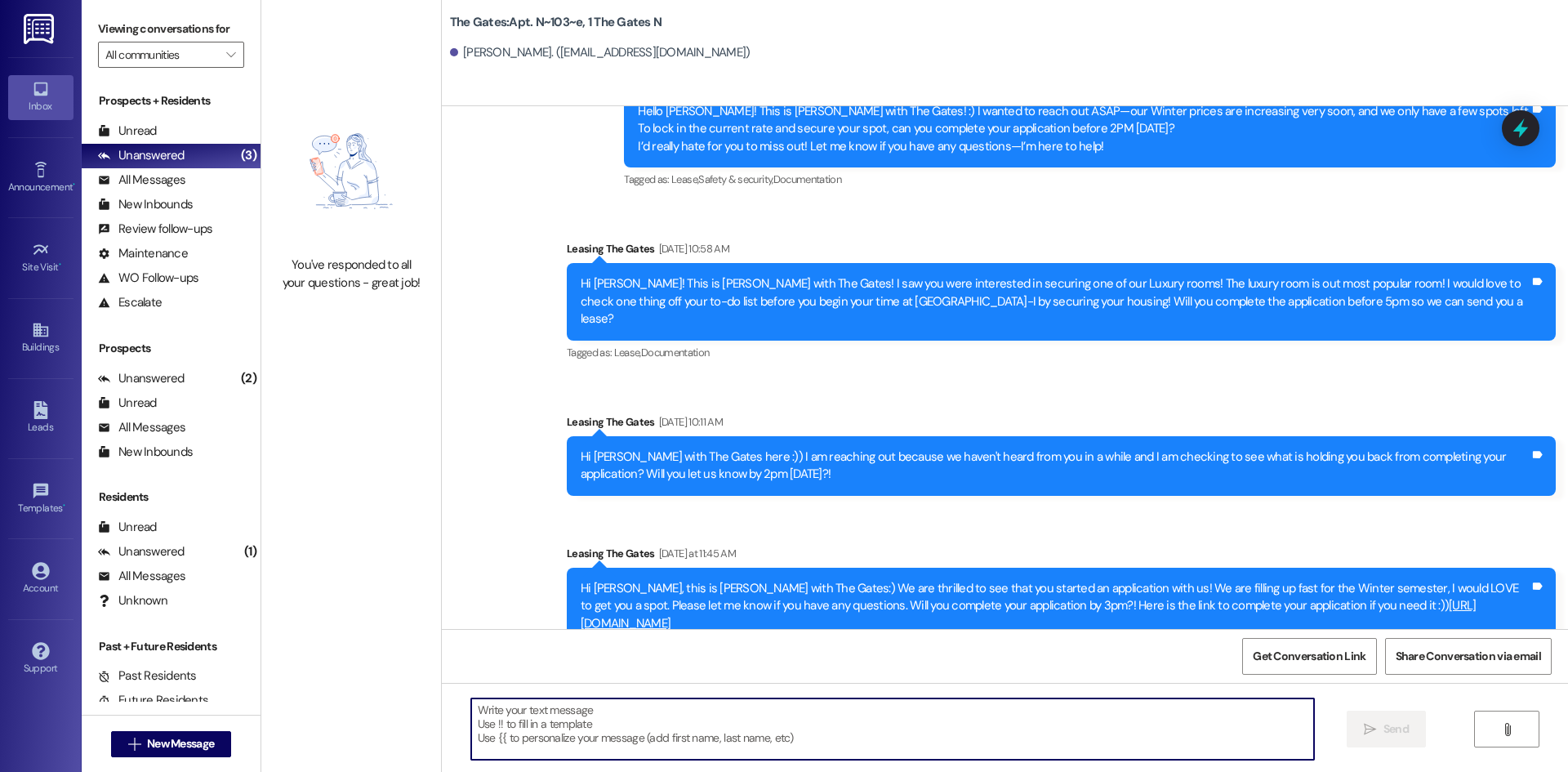
paste textarea "Hi Ava! This is [PERSON_NAME] with The Gates. We haven’t heard from you in a wh…"
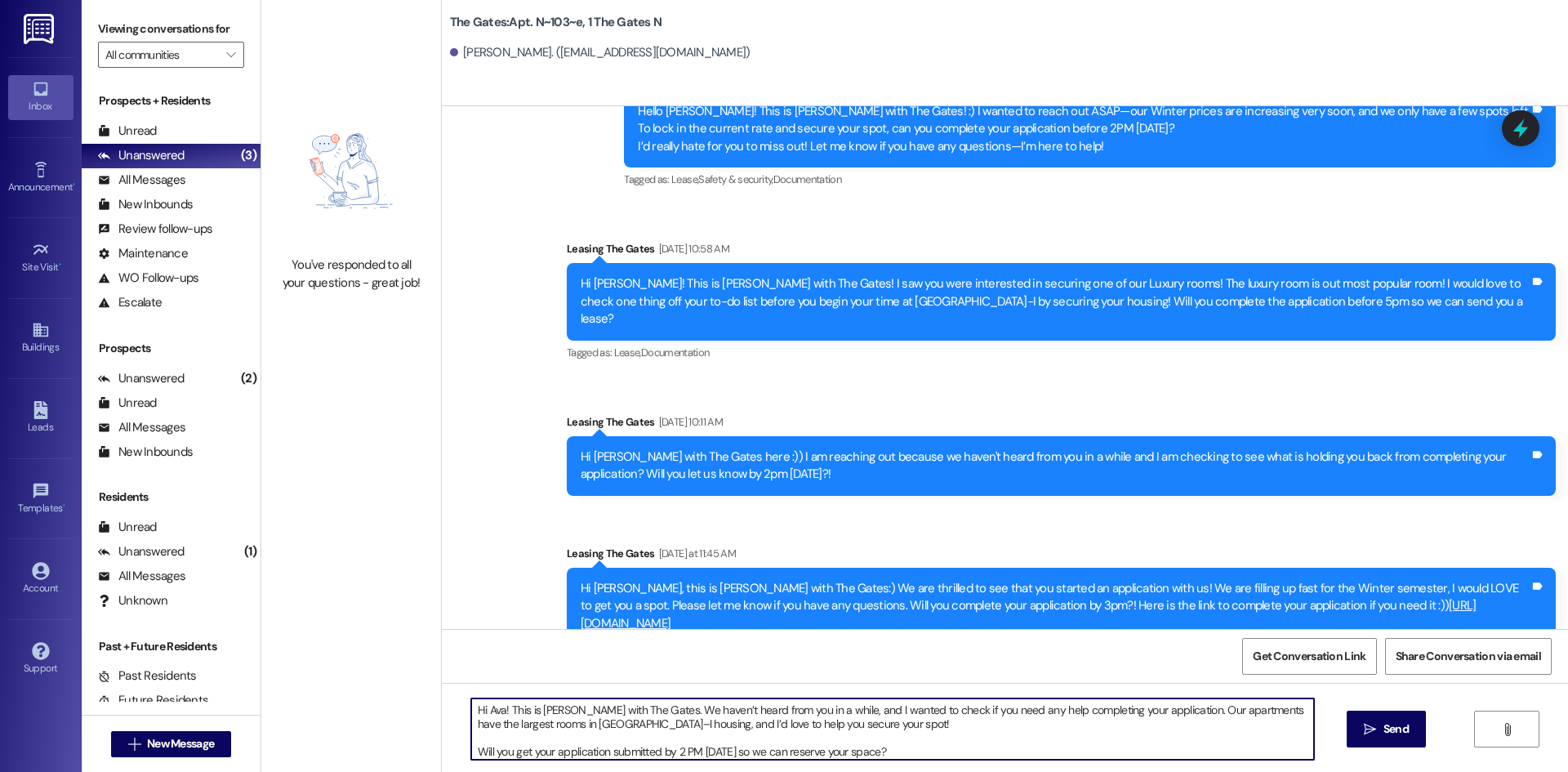
drag, startPoint x: 493, startPoint y: 712, endPoint x: 478, endPoint y: 712, distance: 15.0
click at [478, 712] on textarea "Hi Ava! This is [PERSON_NAME] with The Gates. We haven’t heard from you in a wh…" at bounding box center [893, 729] width 843 height 61
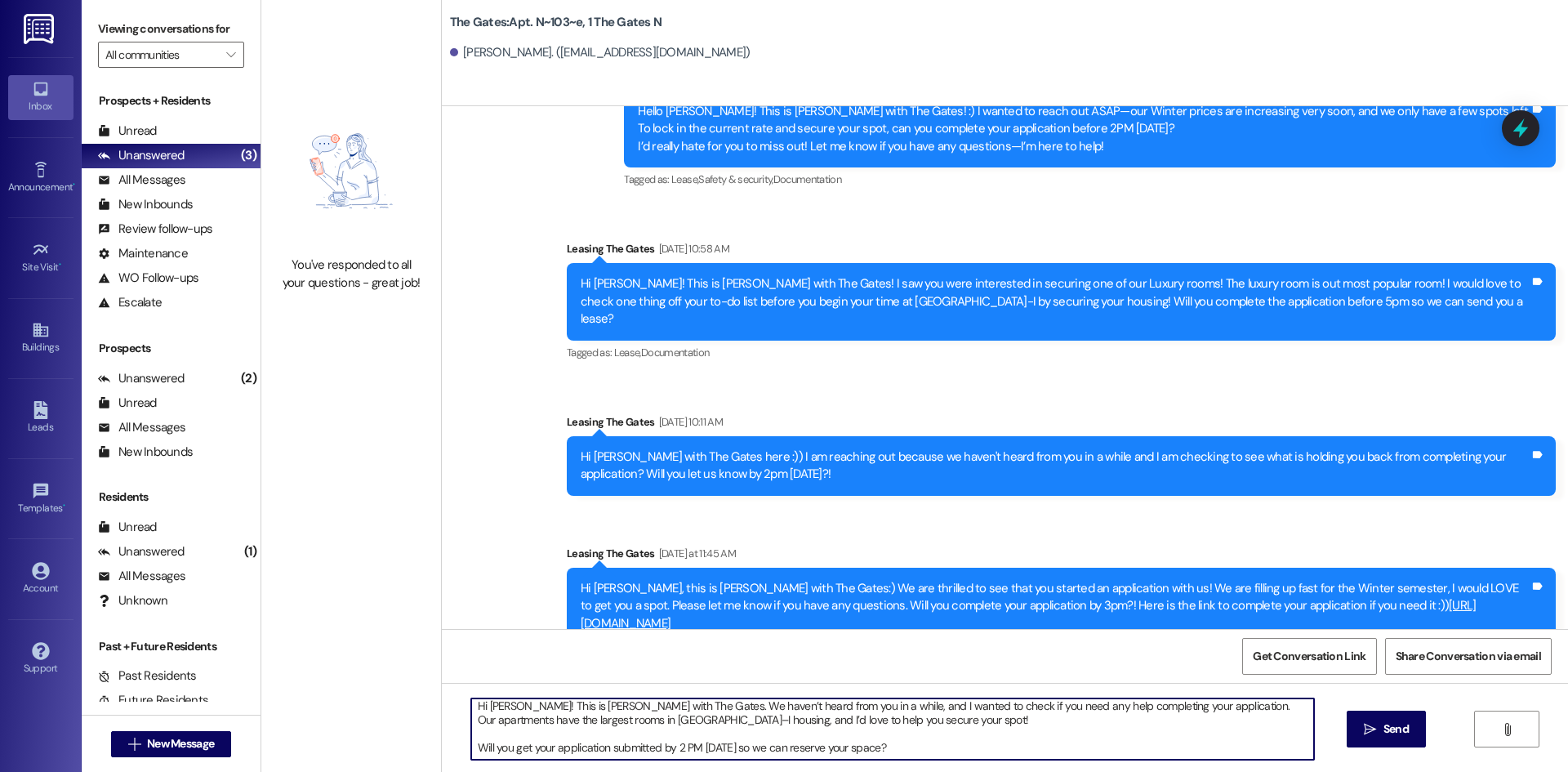
scroll to position [0, 0]
drag, startPoint x: 900, startPoint y: 748, endPoint x: 460, endPoint y: 712, distance: 441.5
click at [471, 712] on textarea "Hi [PERSON_NAME]! This is [PERSON_NAME] with The Gates. We haven’t heard from y…" at bounding box center [893, 729] width 843 height 61
type textarea "Hi [PERSON_NAME]! This is [PERSON_NAME] with The Gates. We haven’t heard from y…"
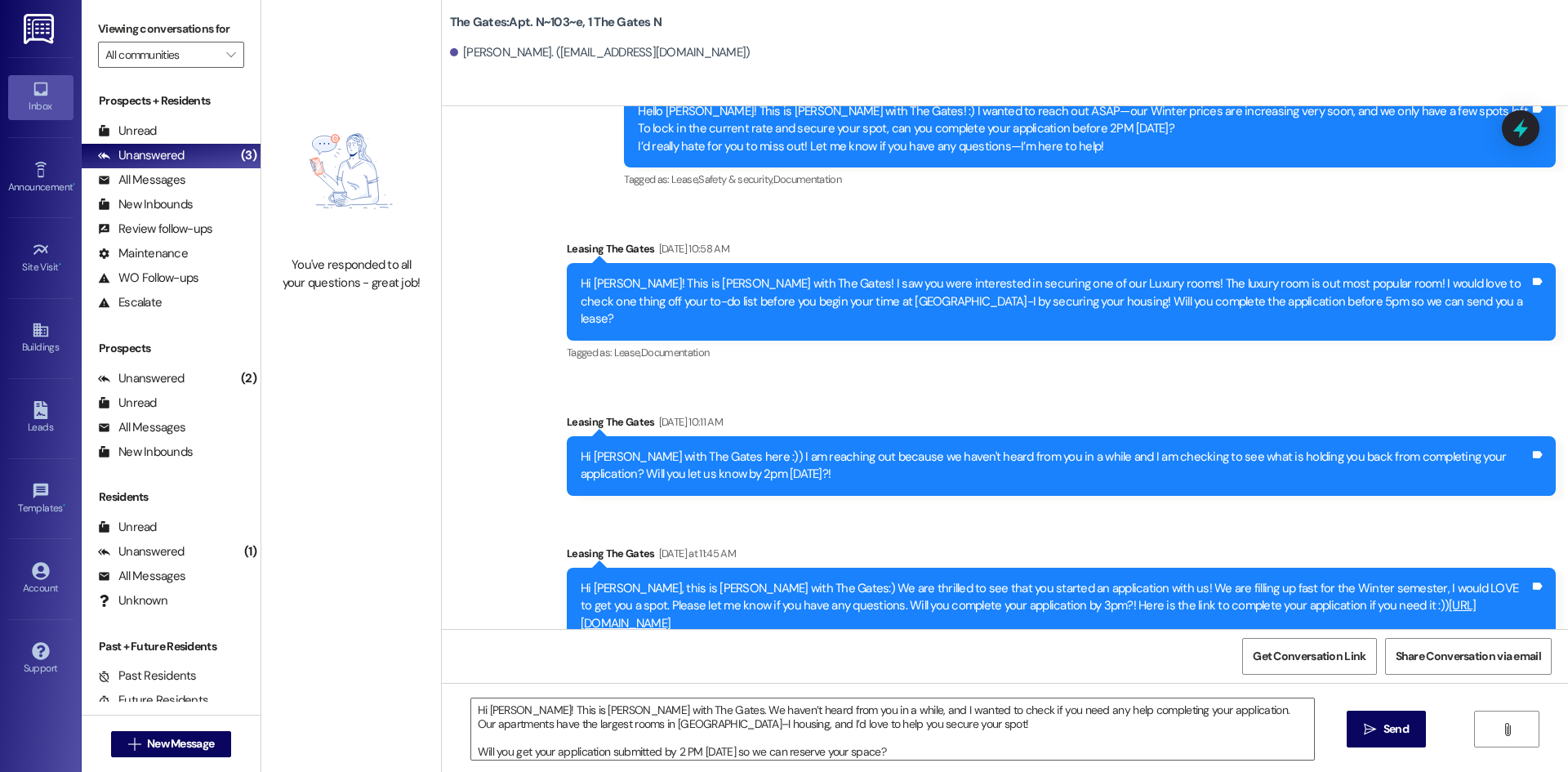
click at [1380, 730] on span "Send" at bounding box center [1395, 729] width 32 height 17
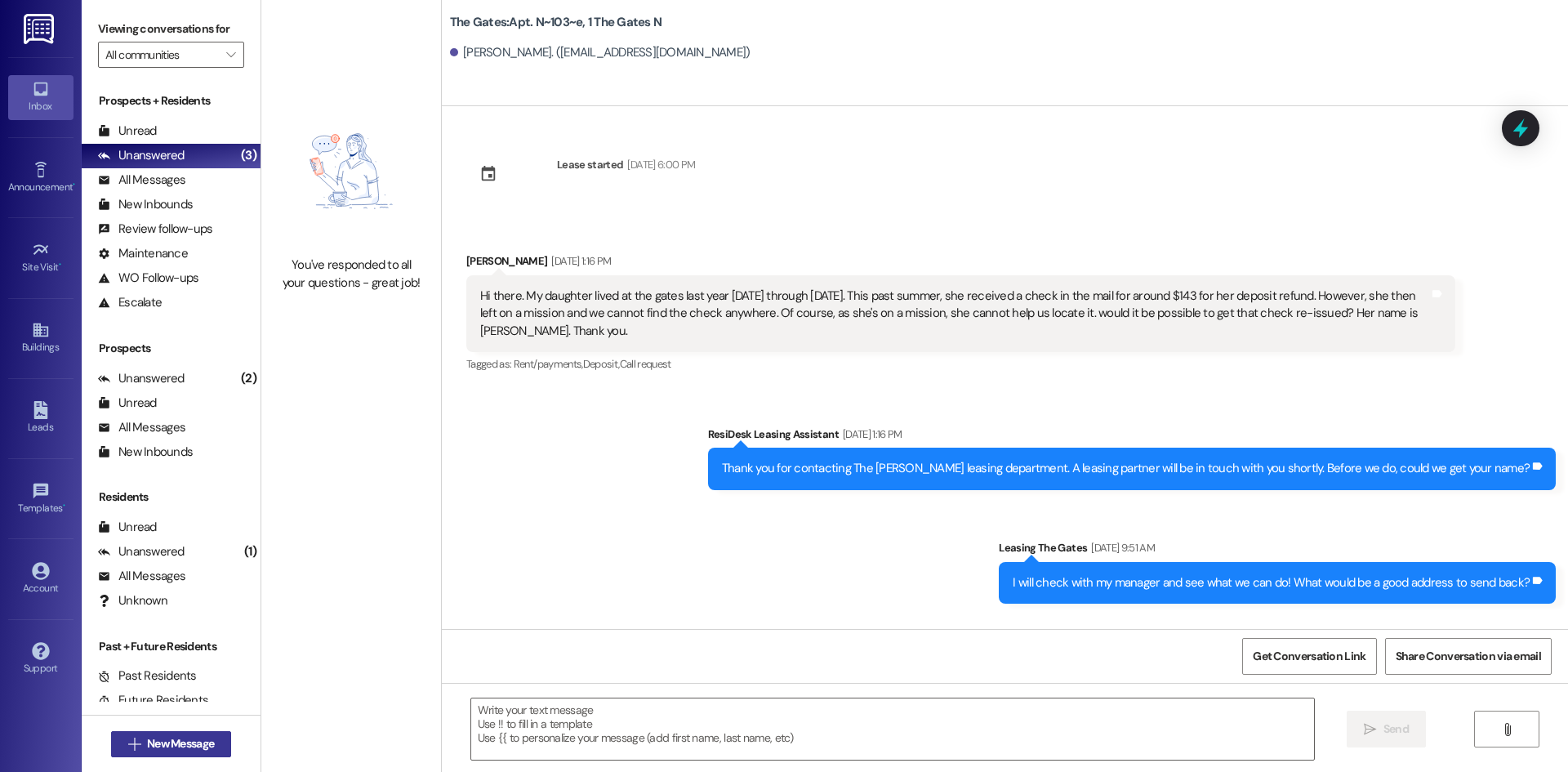
click at [153, 735] on button " New Message" at bounding box center [172, 743] width 121 height 26
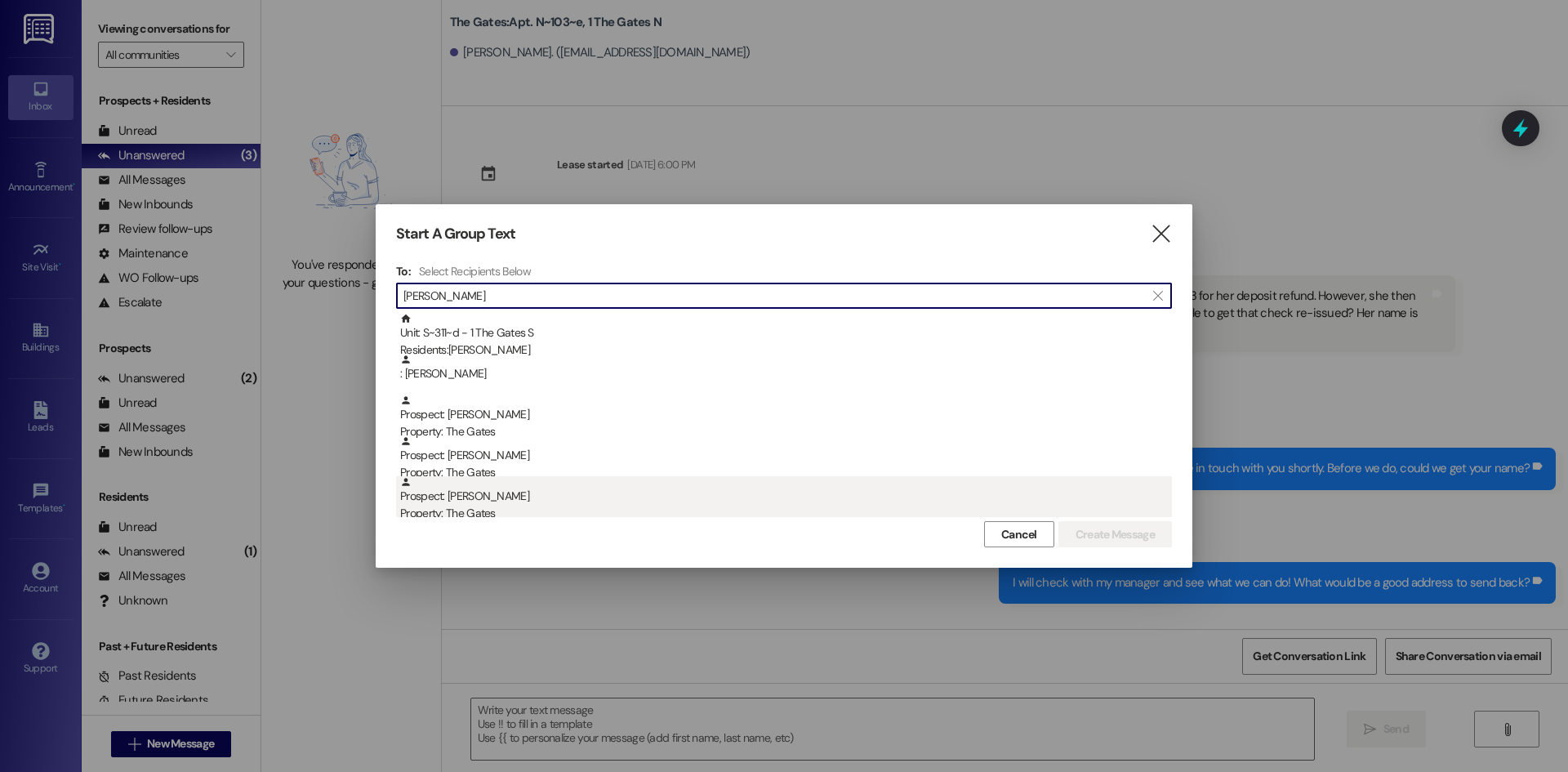
type input "[PERSON_NAME]"
click at [504, 502] on div "Prospect: [PERSON_NAME] Property: The Gates" at bounding box center [786, 499] width 772 height 46
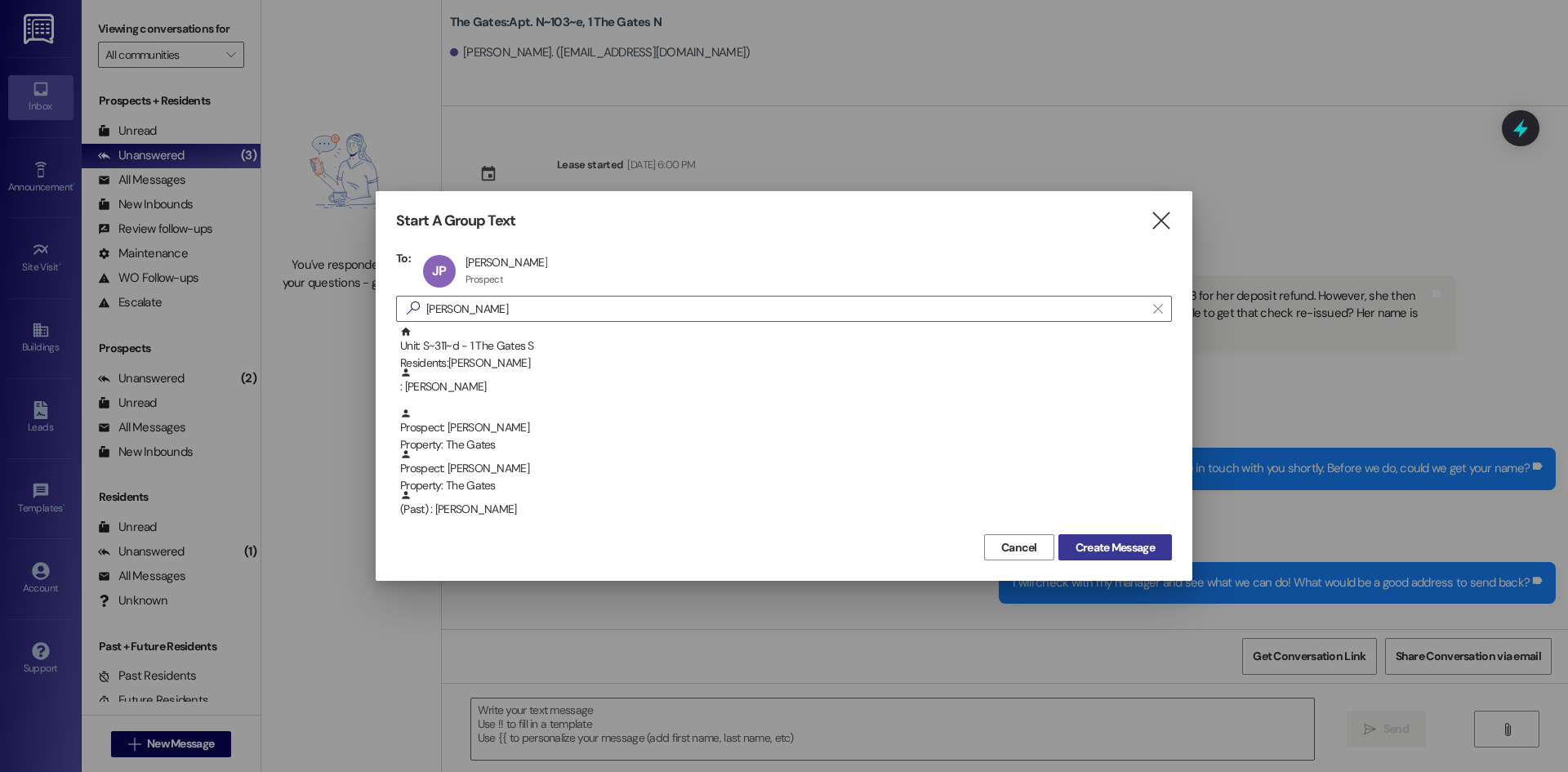
click at [1101, 540] on span "Create Message" at bounding box center [1115, 547] width 79 height 17
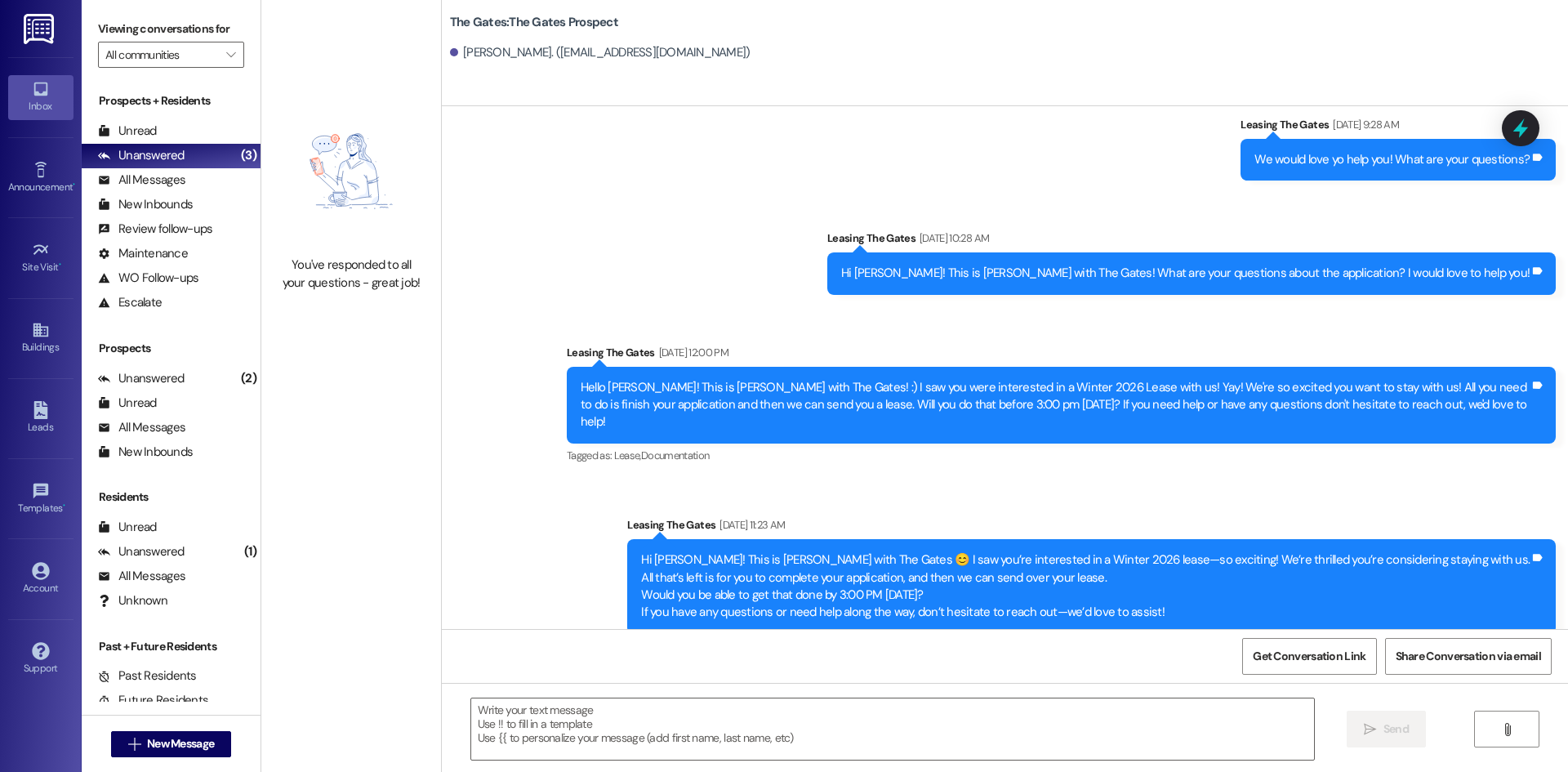
scroll to position [506, 0]
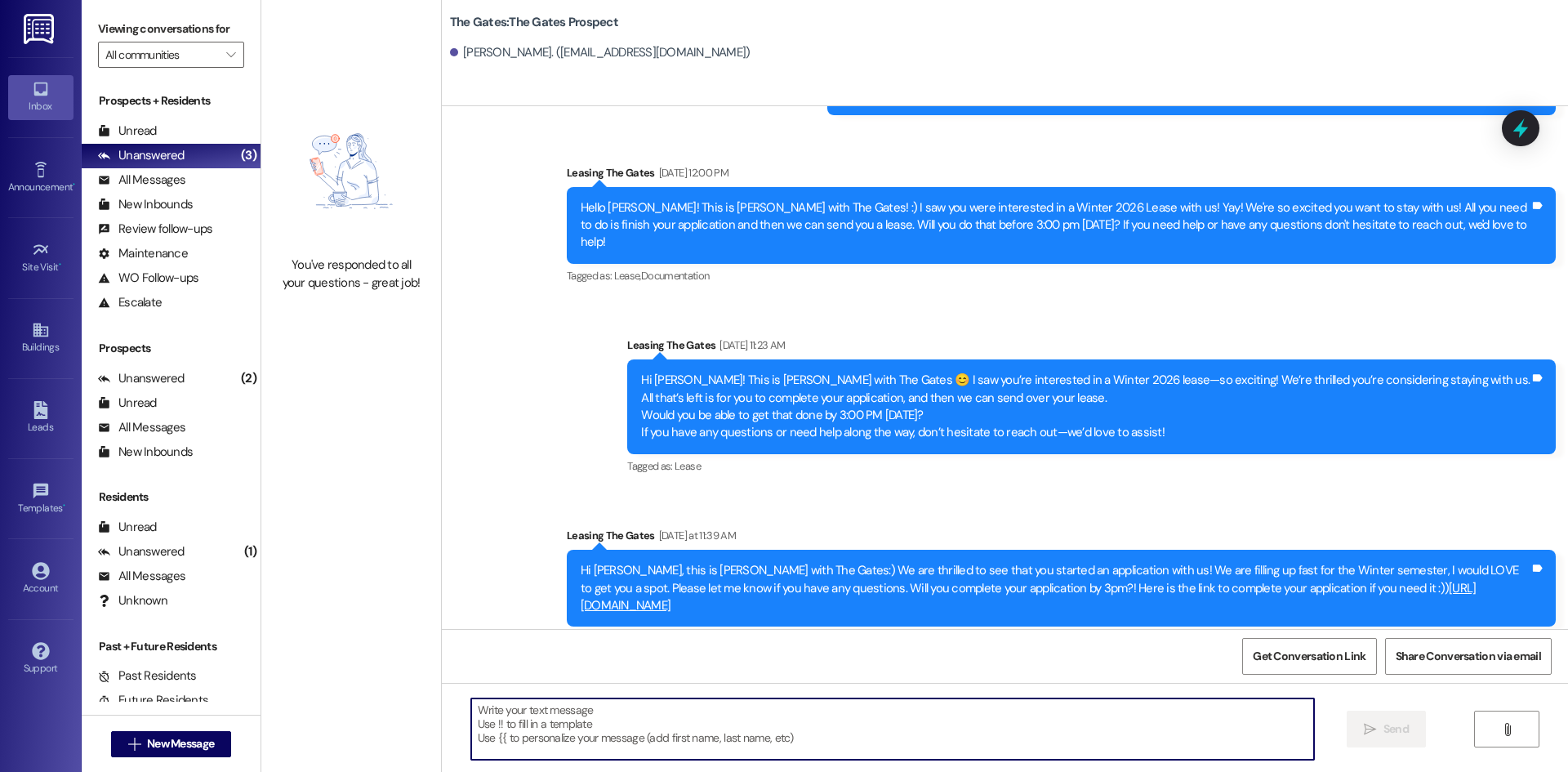
paste textarea "Hi [PERSON_NAME]! This is [PERSON_NAME] with The Gates. We haven’t heard from y…"
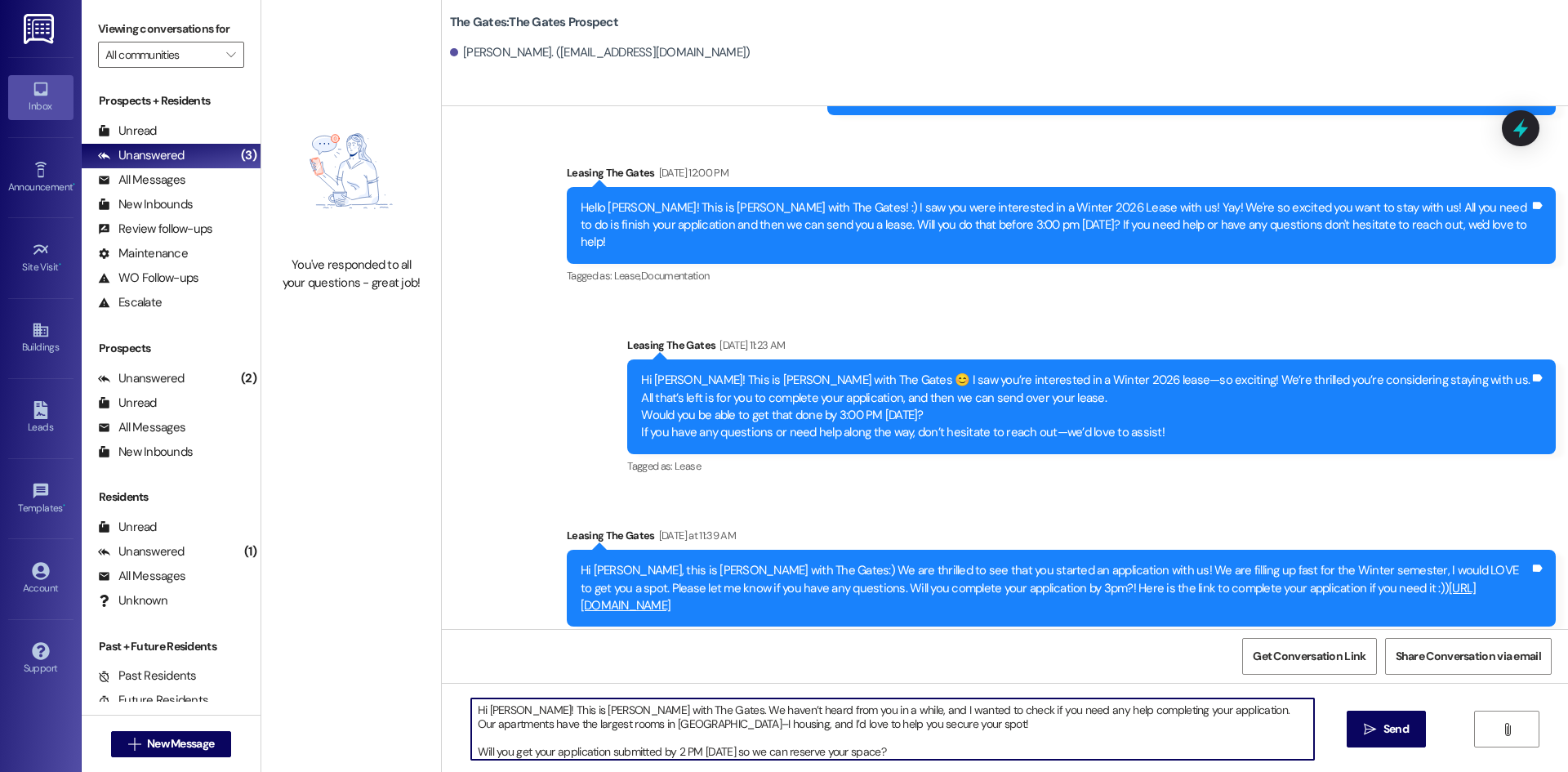
drag, startPoint x: 519, startPoint y: 707, endPoint x: 478, endPoint y: 710, distance: 41.1
click at [478, 710] on textarea "Hi [PERSON_NAME]! This is [PERSON_NAME] with The Gates. We haven’t heard from y…" at bounding box center [893, 729] width 843 height 61
drag, startPoint x: 899, startPoint y: 746, endPoint x: 443, endPoint y: 690, distance: 459.4
click at [443, 690] on div "Hi [PERSON_NAME]! This is [PERSON_NAME] with The Gates. We haven’t heard from y…" at bounding box center [1004, 744] width 1126 height 123
type textarea "Hi [PERSON_NAME]! This is [PERSON_NAME] with The Gates. We haven’t heard from y…"
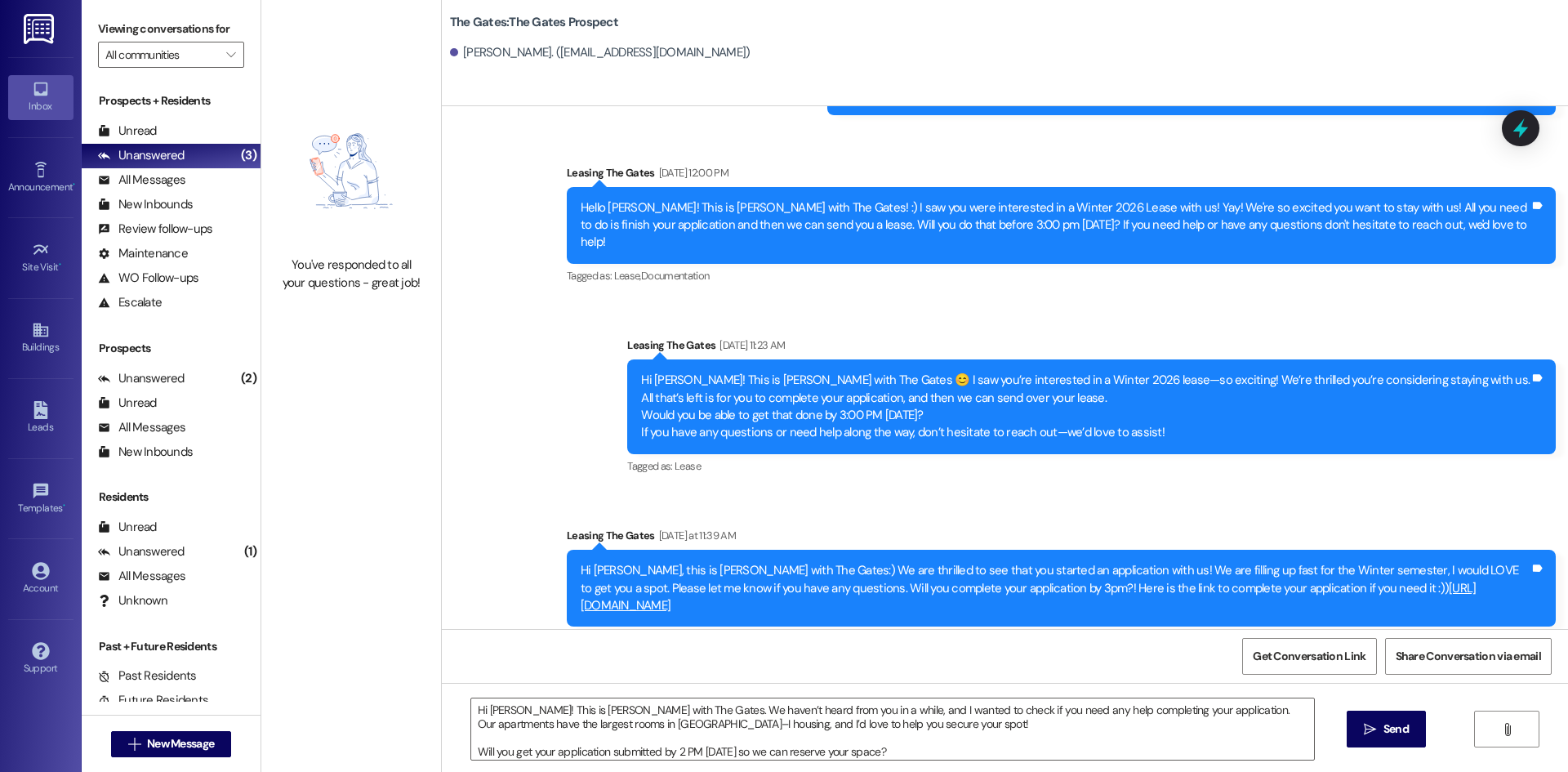
click at [1361, 723] on span " Send" at bounding box center [1387, 729] width 52 height 17
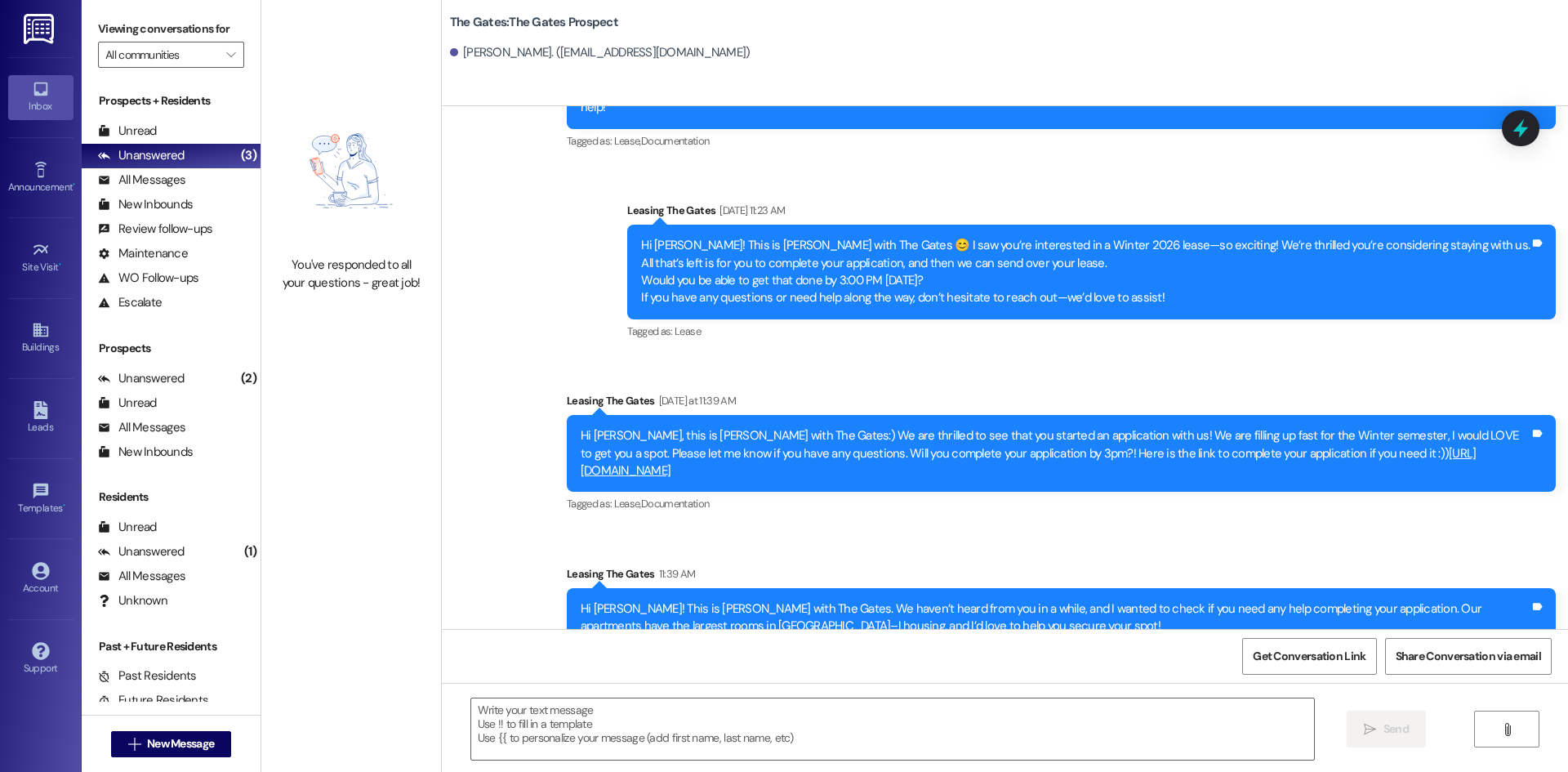
scroll to position [673, 0]
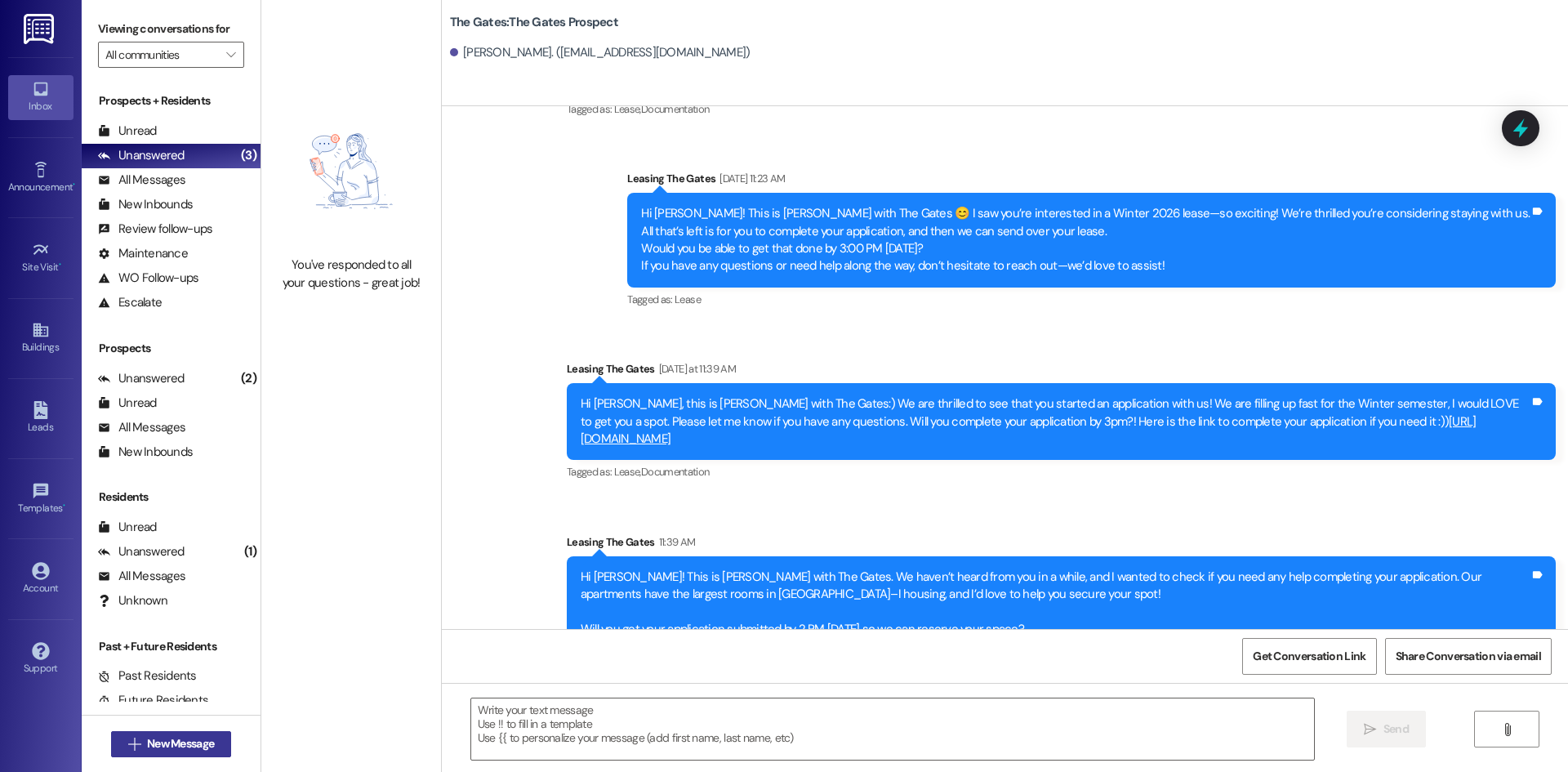
click at [157, 741] on span "New Message" at bounding box center [181, 743] width 67 height 17
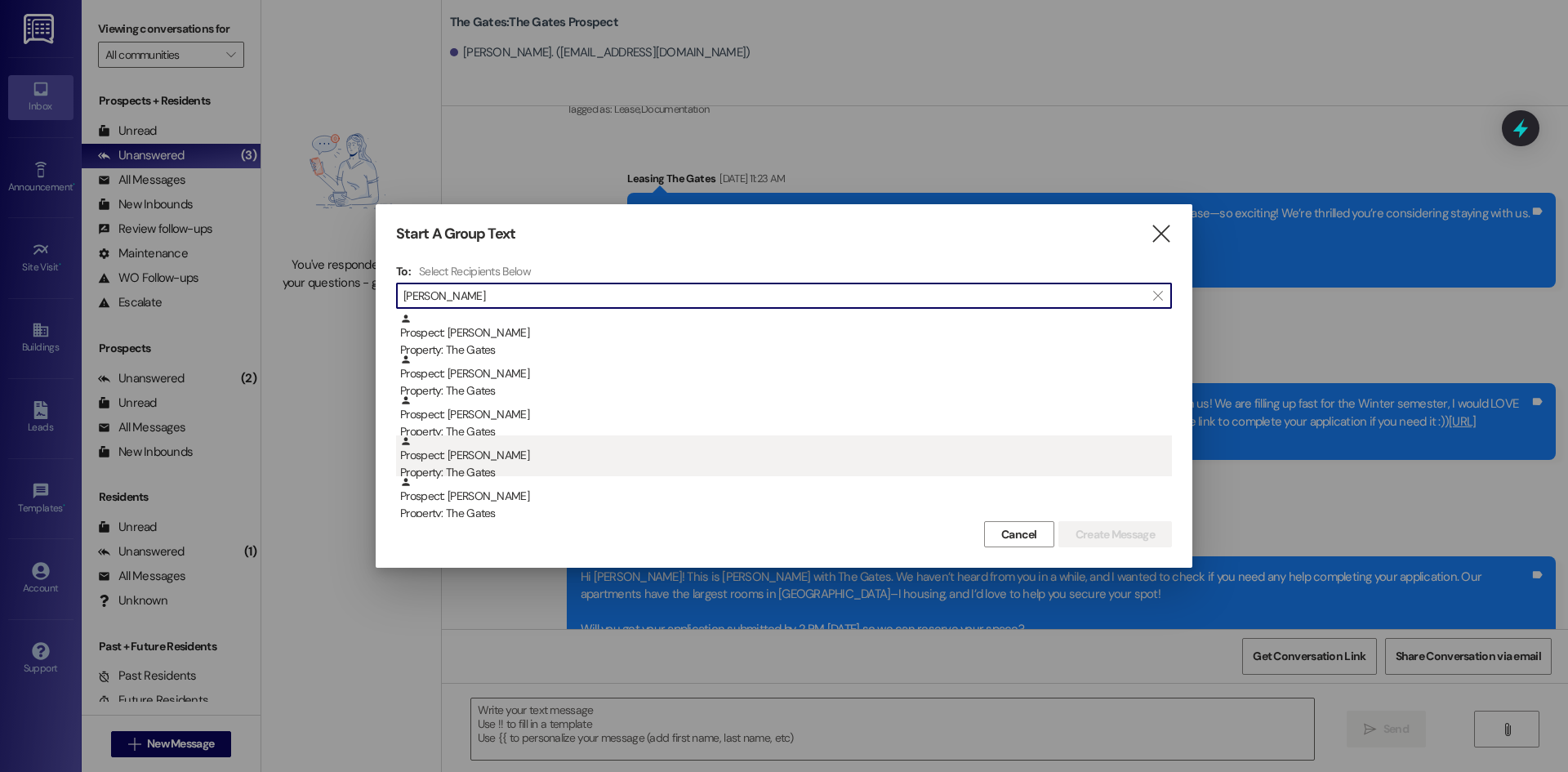
scroll to position [82, 0]
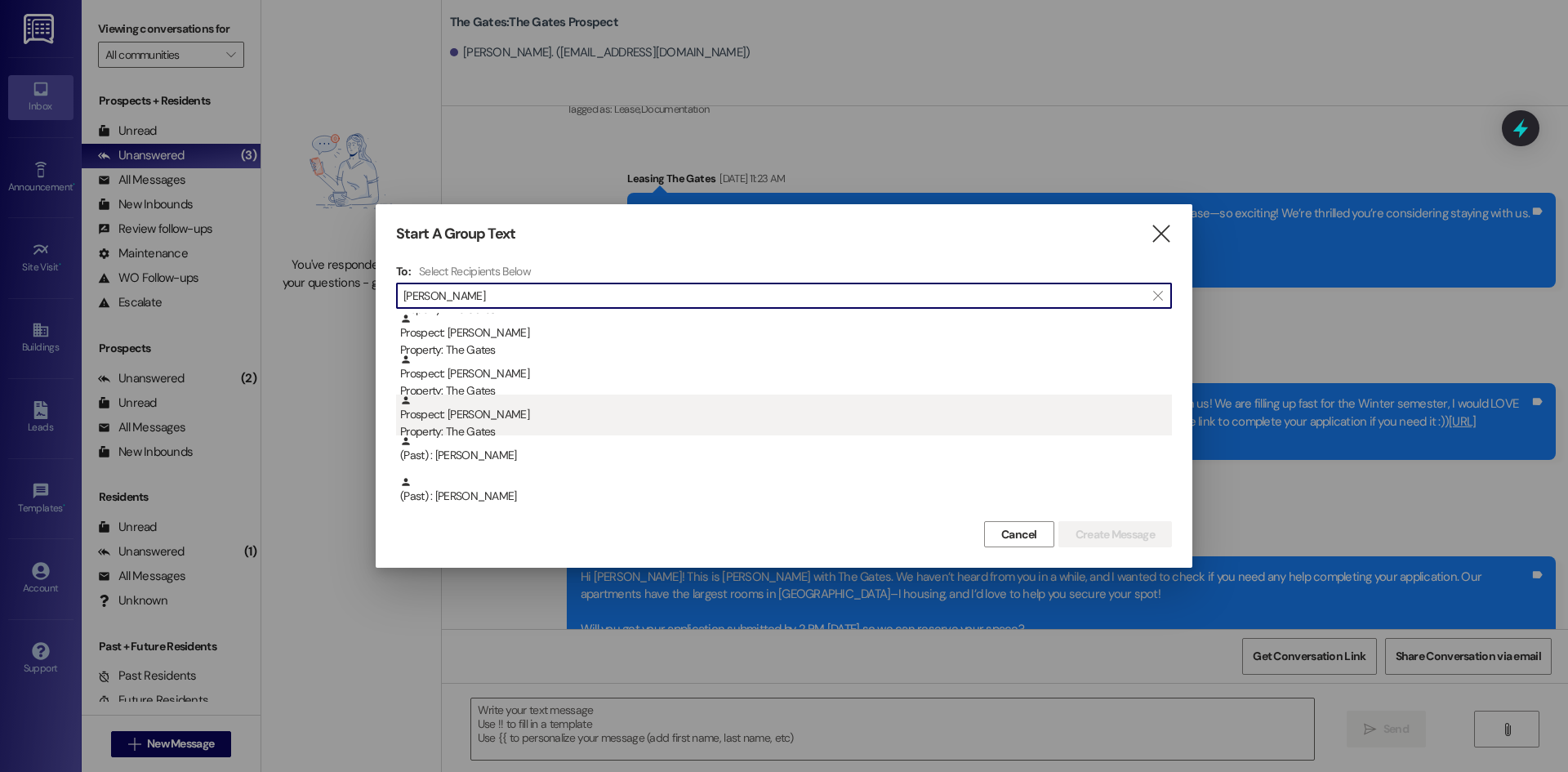
type input "[PERSON_NAME]"
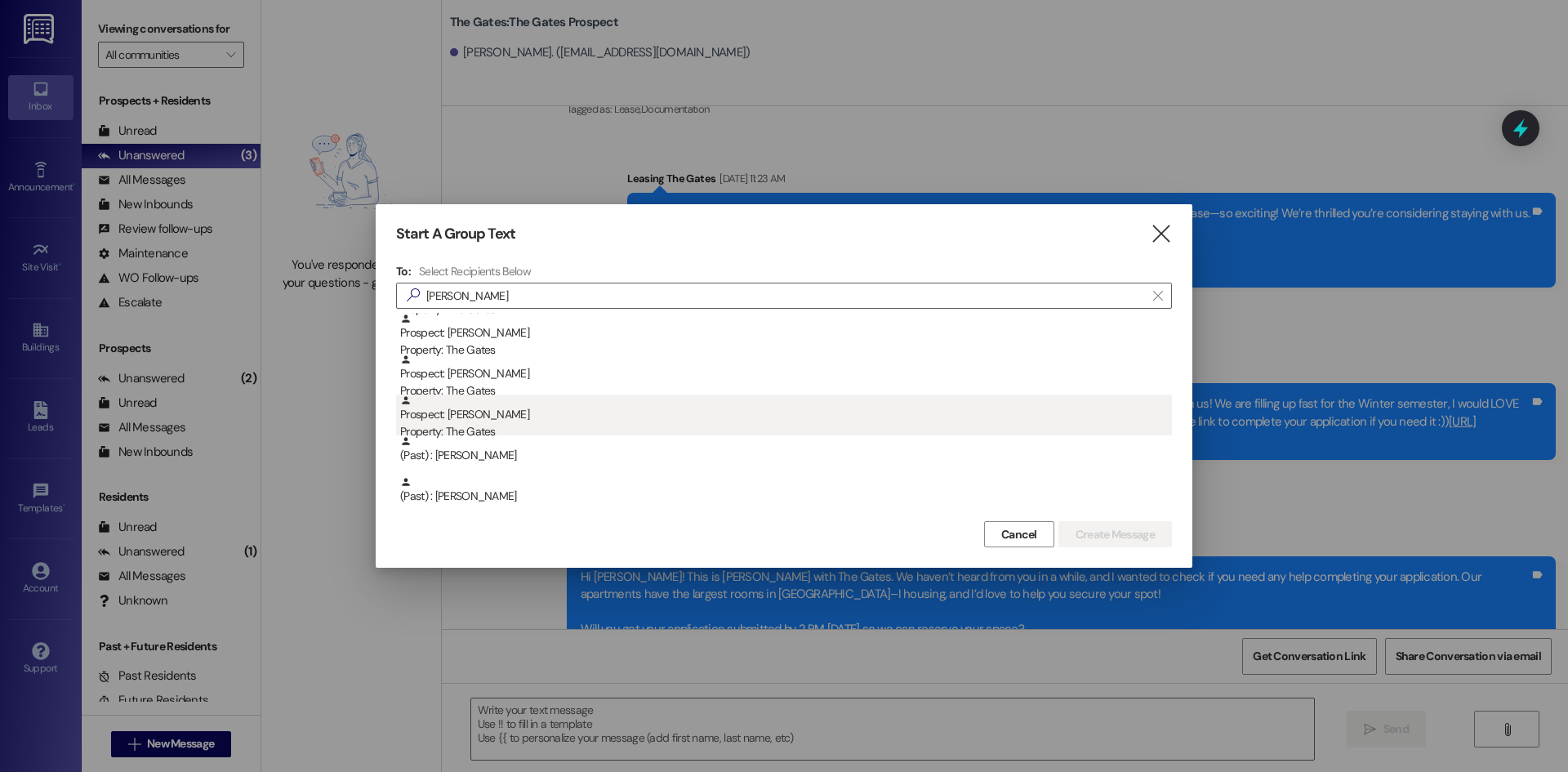
click at [527, 425] on div "Property: The Gates" at bounding box center [786, 432] width 772 height 17
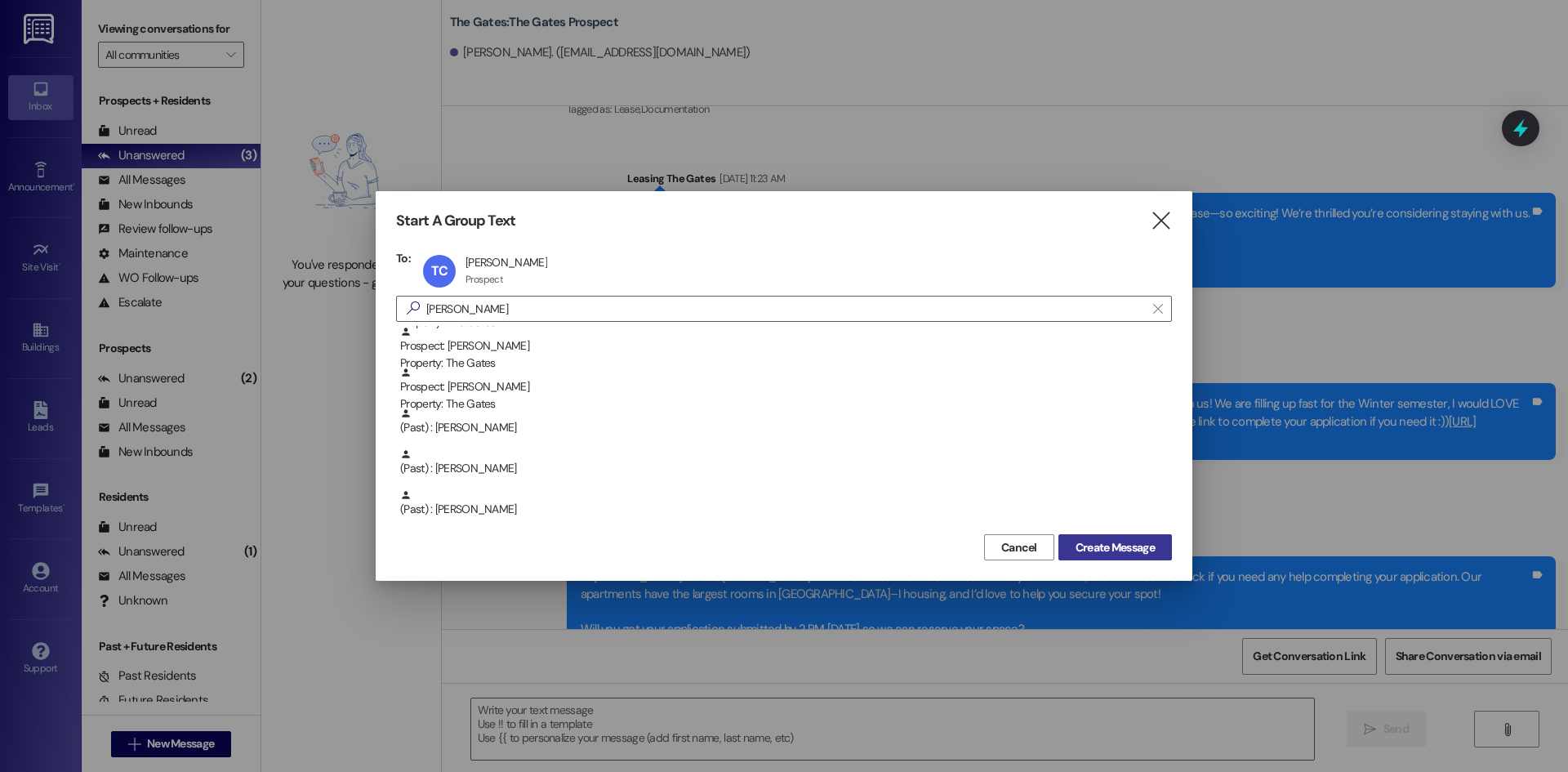
click at [1136, 552] on span "Create Message" at bounding box center [1115, 547] width 79 height 17
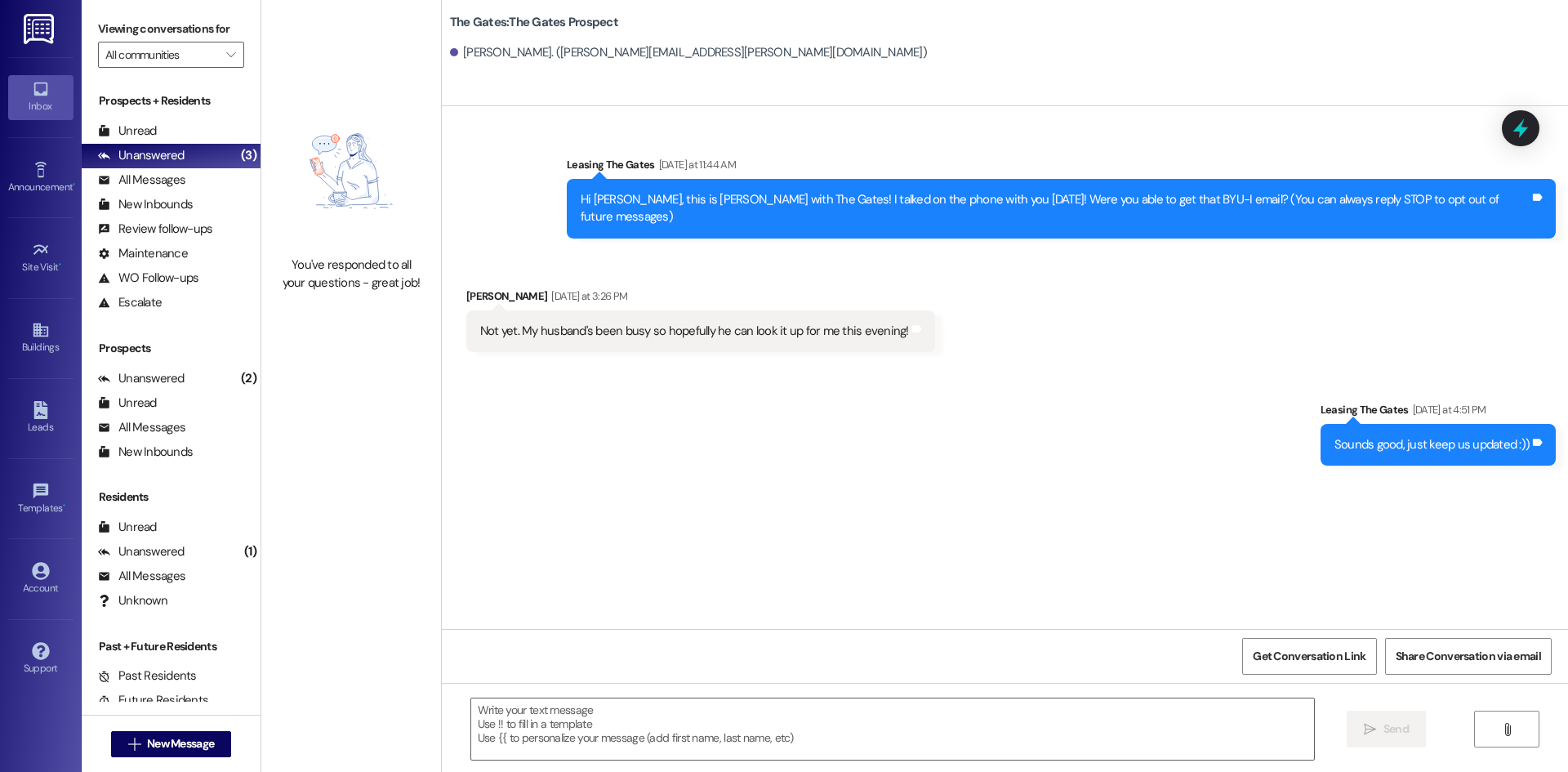
scroll to position [0, 0]
click at [155, 746] on span "New Message" at bounding box center [181, 743] width 67 height 17
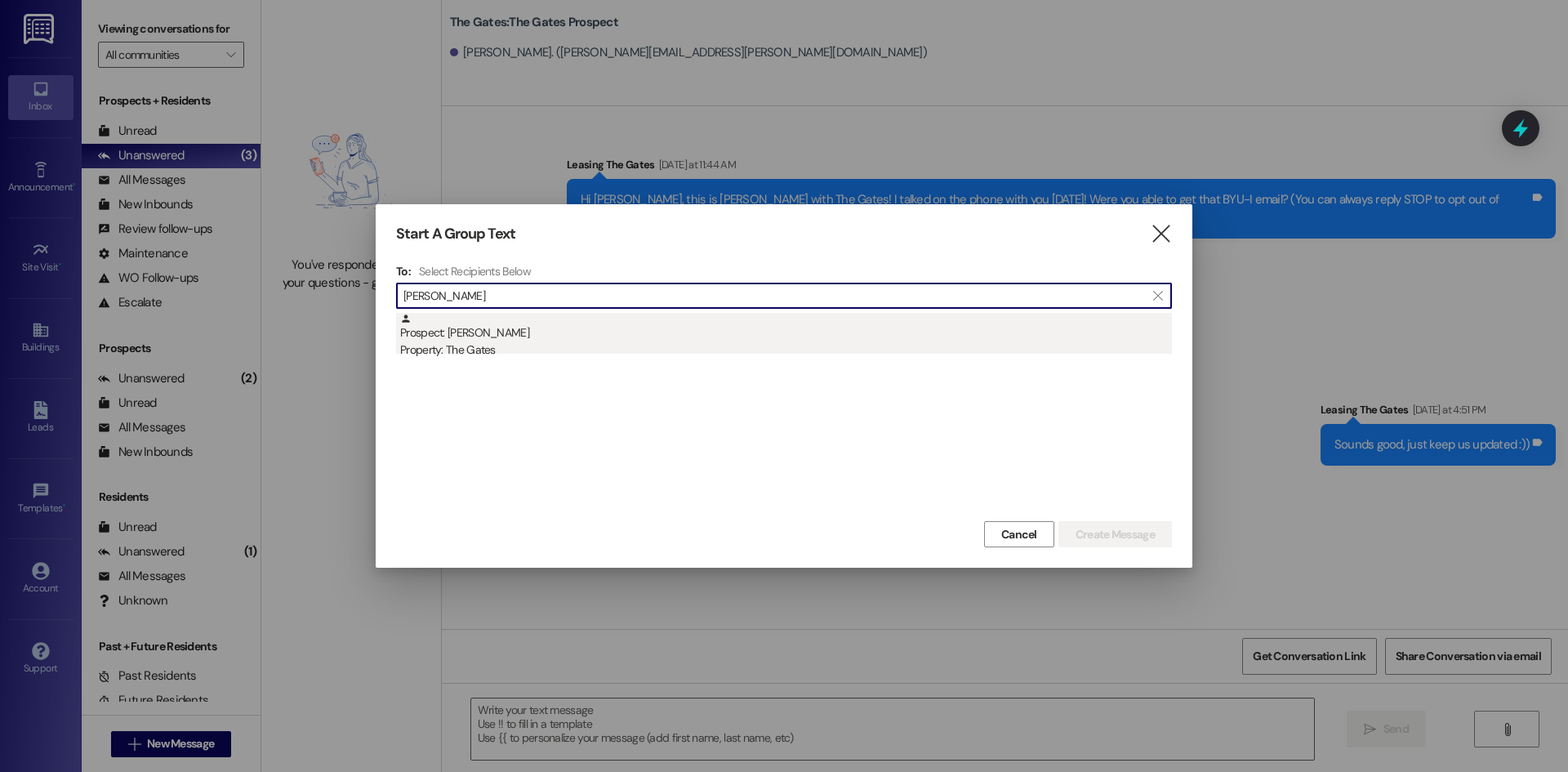
type input "[PERSON_NAME]"
click at [665, 341] on div "Prospect: [PERSON_NAME] Property: The Gates" at bounding box center [786, 336] width 772 height 46
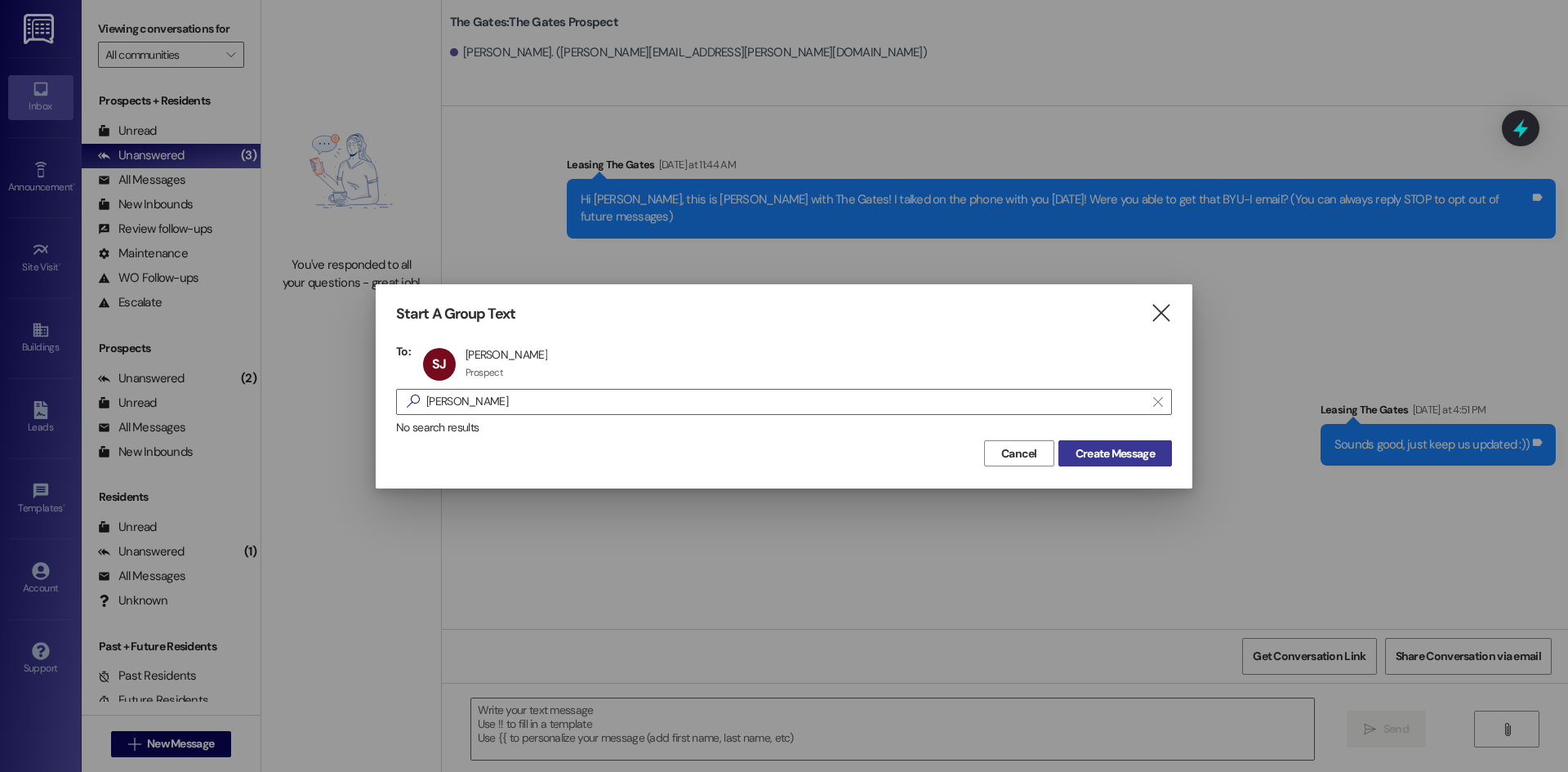
click at [1128, 449] on span "Create Message" at bounding box center [1115, 453] width 79 height 17
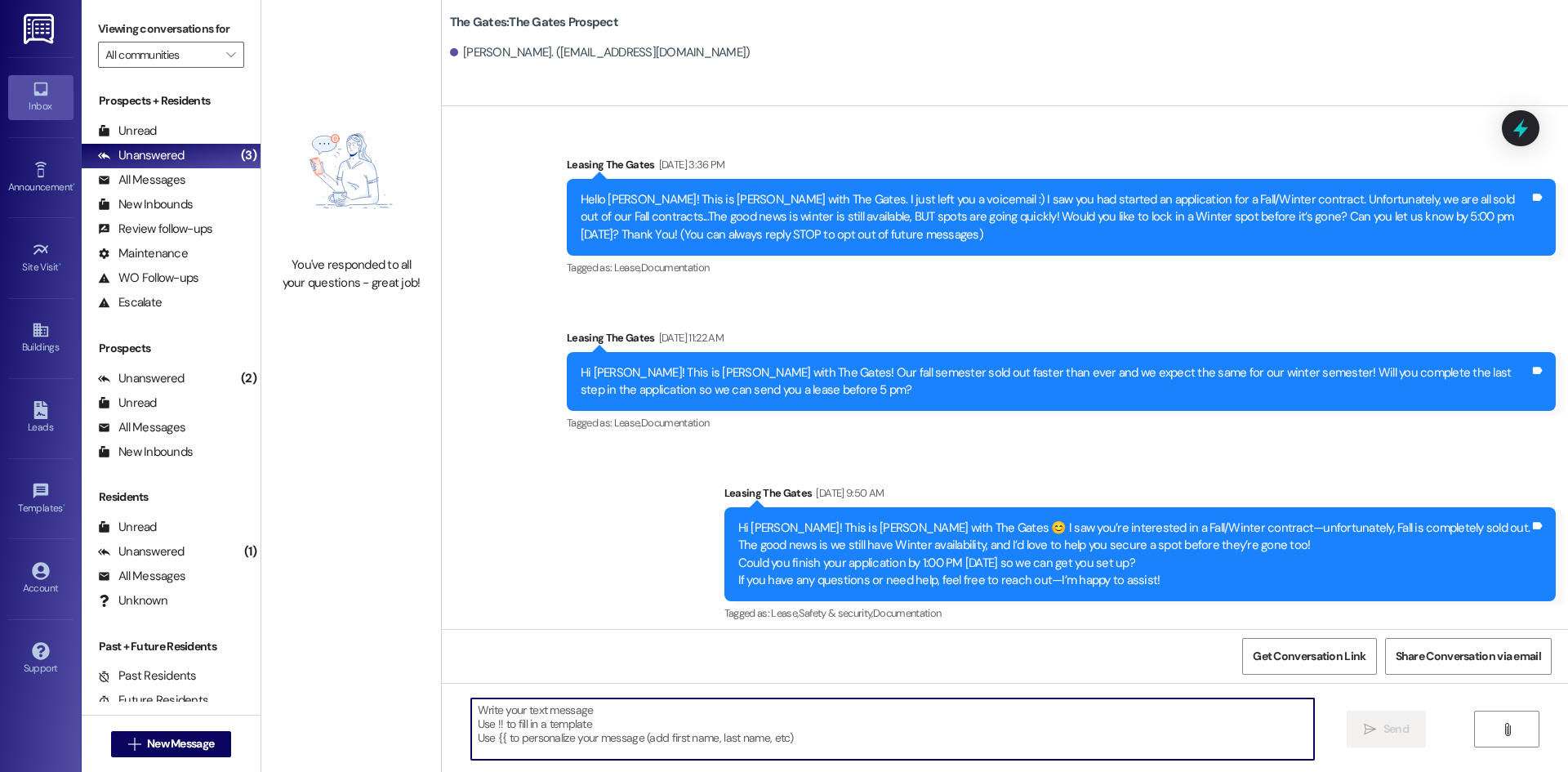
paste textarea "Hi [PERSON_NAME]! This is [PERSON_NAME] with The Gates. We haven’t heard from y…"
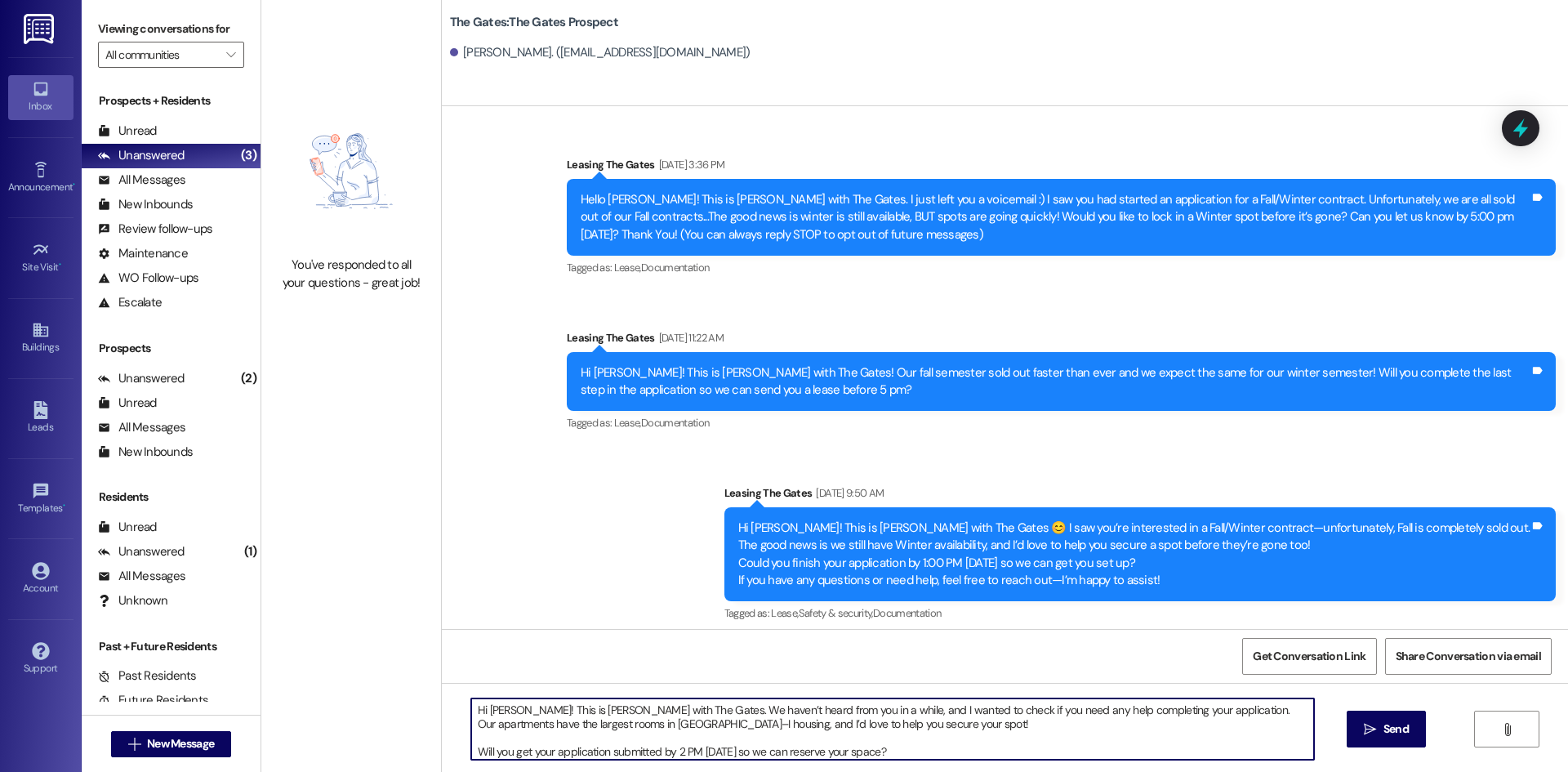
drag, startPoint x: 508, startPoint y: 709, endPoint x: 479, endPoint y: 710, distance: 29.0
click at [479, 710] on textarea "Hi [PERSON_NAME]! This is [PERSON_NAME] with The Gates. We haven’t heard from y…" at bounding box center [893, 729] width 843 height 61
drag, startPoint x: 880, startPoint y: 749, endPoint x: 449, endPoint y: 710, distance: 432.8
click at [462, 710] on div "Hi [PERSON_NAME]! This is [PERSON_NAME] with The Gates. We haven’t heard from y…" at bounding box center [883, 728] width 844 height 62
type textarea "Hi [PERSON_NAME]! This is [PERSON_NAME] with The Gates. We haven’t heard from y…"
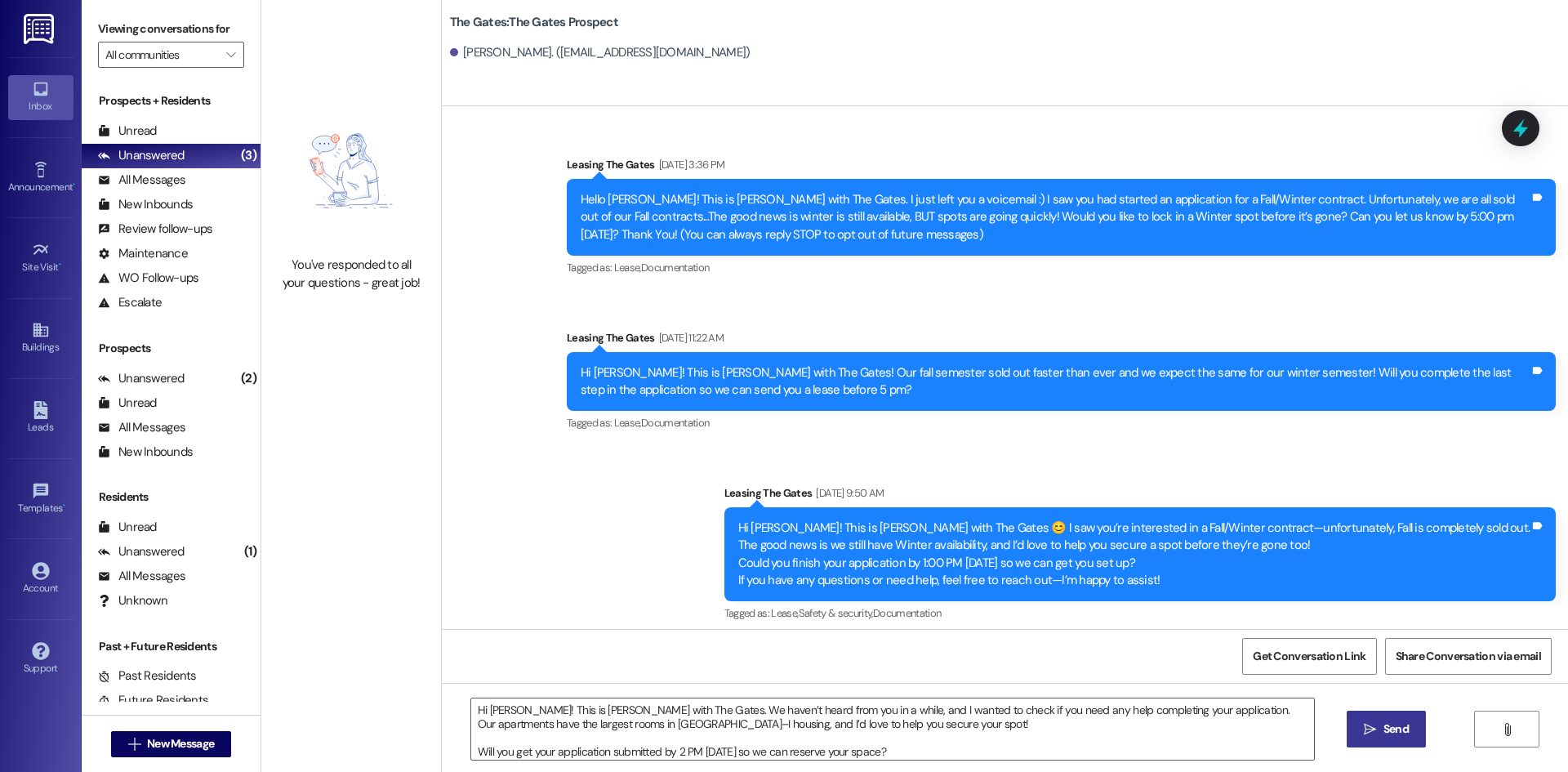
click at [1393, 729] on span "Send" at bounding box center [1396, 729] width 25 height 17
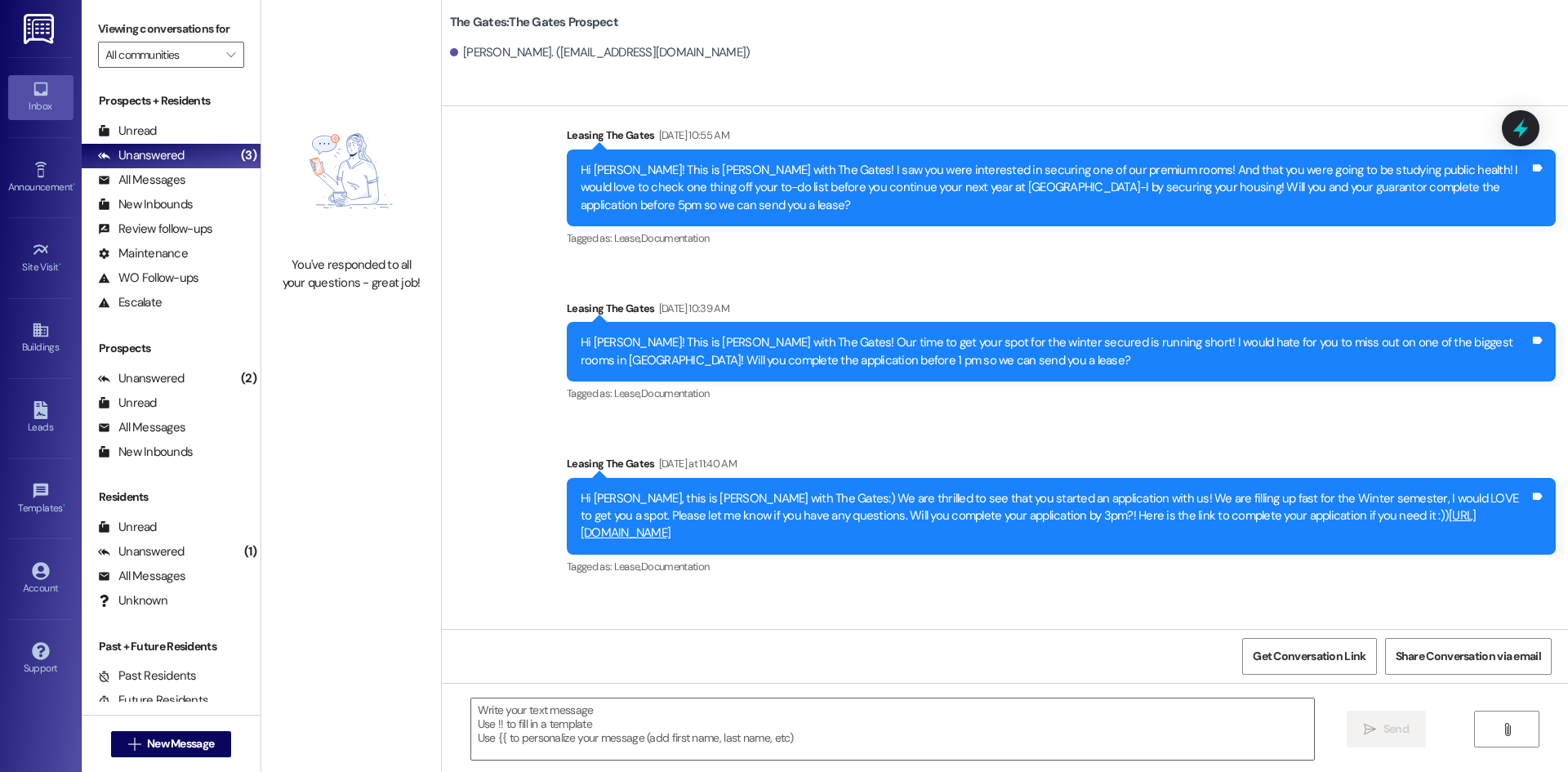
scroll to position [1231, 0]
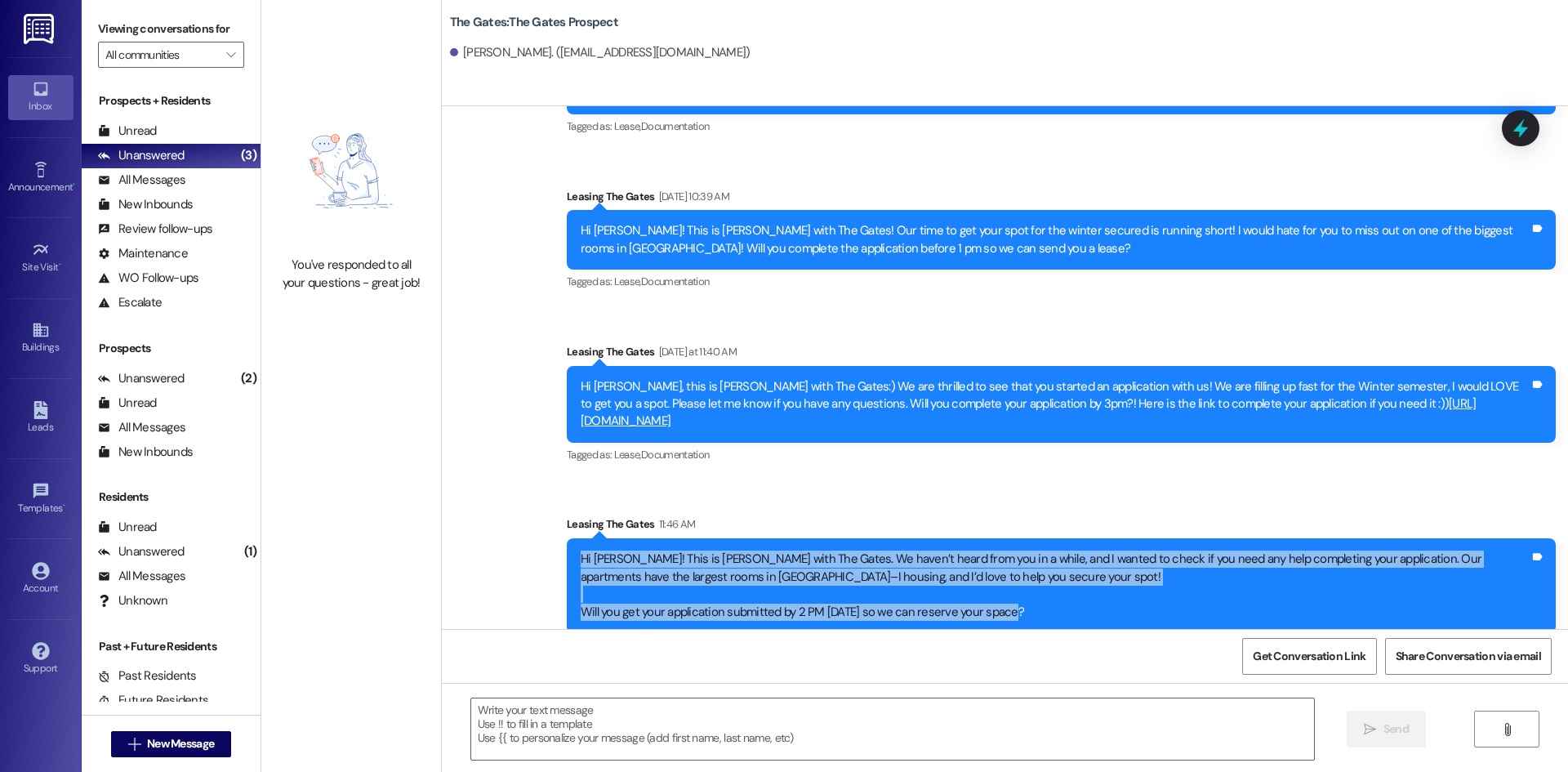
drag, startPoint x: 1126, startPoint y: 607, endPoint x: 598, endPoint y: 553, distance: 530.8
click at [570, 538] on div "Hi [PERSON_NAME]! This is [PERSON_NAME] with The Gates. We haven’t heard from y…" at bounding box center [1061, 585] width 989 height 95
copy div "Hi [PERSON_NAME]! This is [PERSON_NAME] with The Gates. We haven’t heard from y…"
click at [165, 734] on button " New Message" at bounding box center [172, 743] width 121 height 26
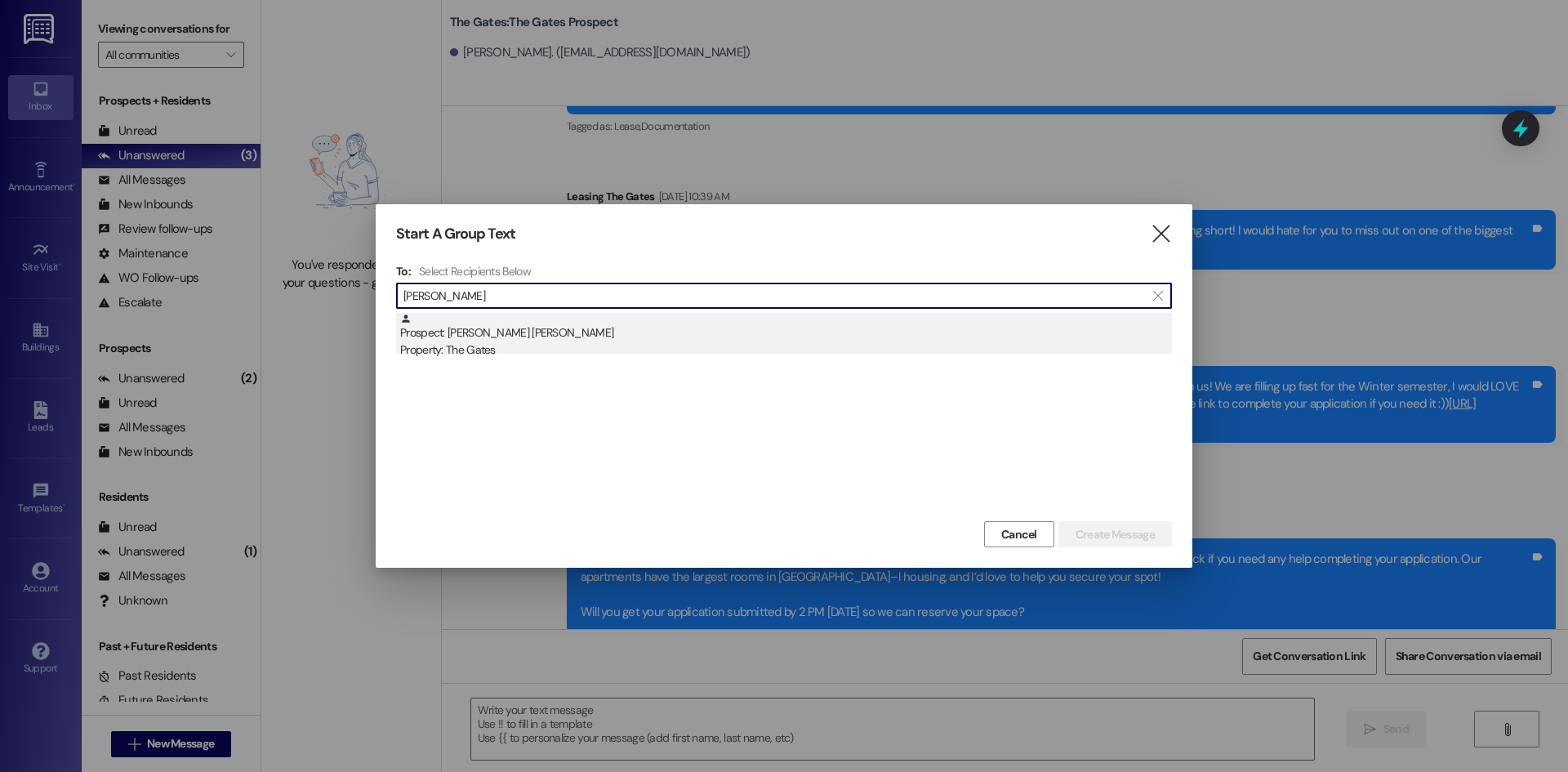
type input "[PERSON_NAME]"
click at [481, 342] on div "Property: The Gates" at bounding box center [786, 350] width 772 height 17
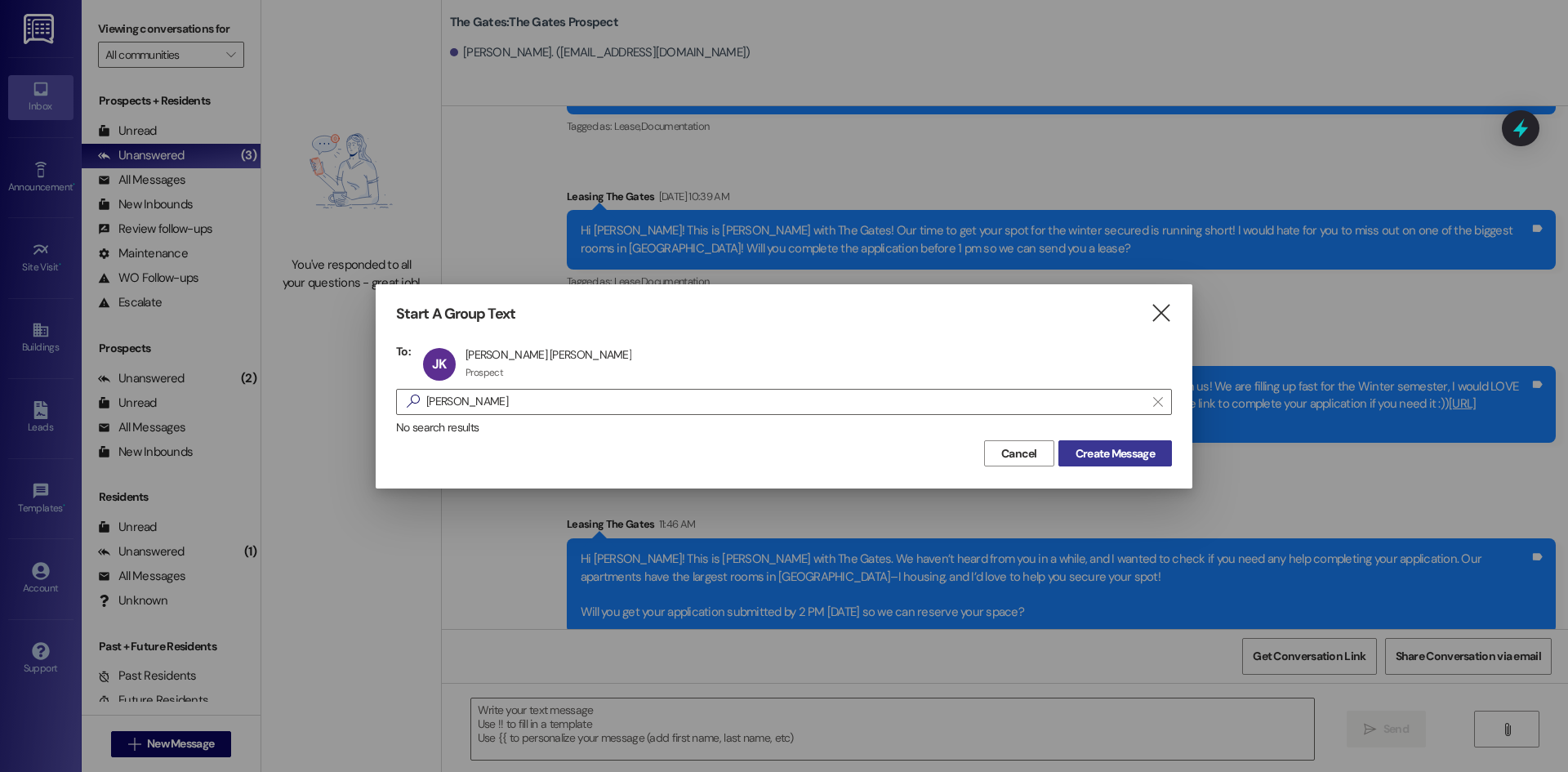
click at [1139, 459] on span "Create Message" at bounding box center [1115, 453] width 79 height 17
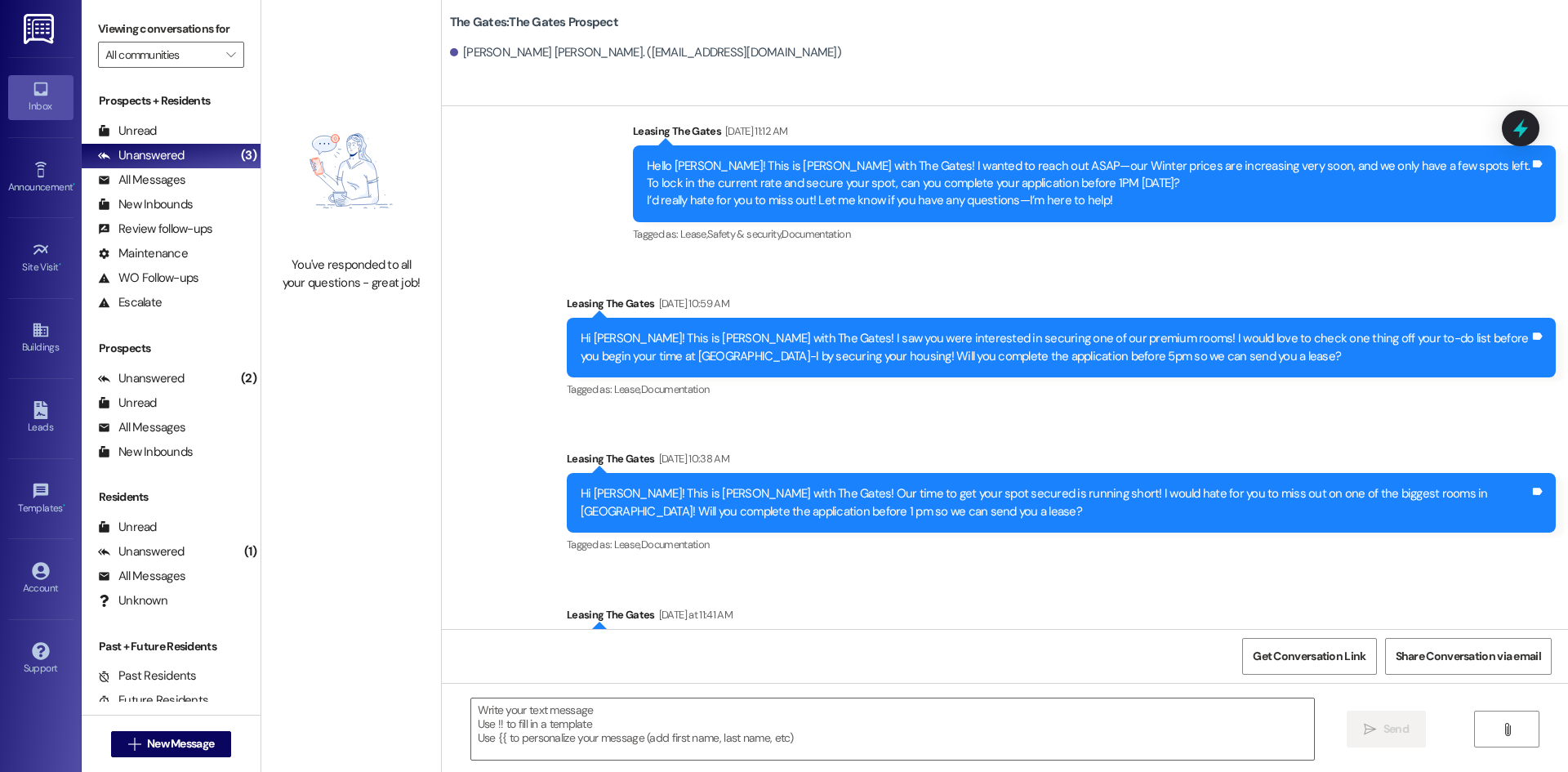
scroll to position [1442, 0]
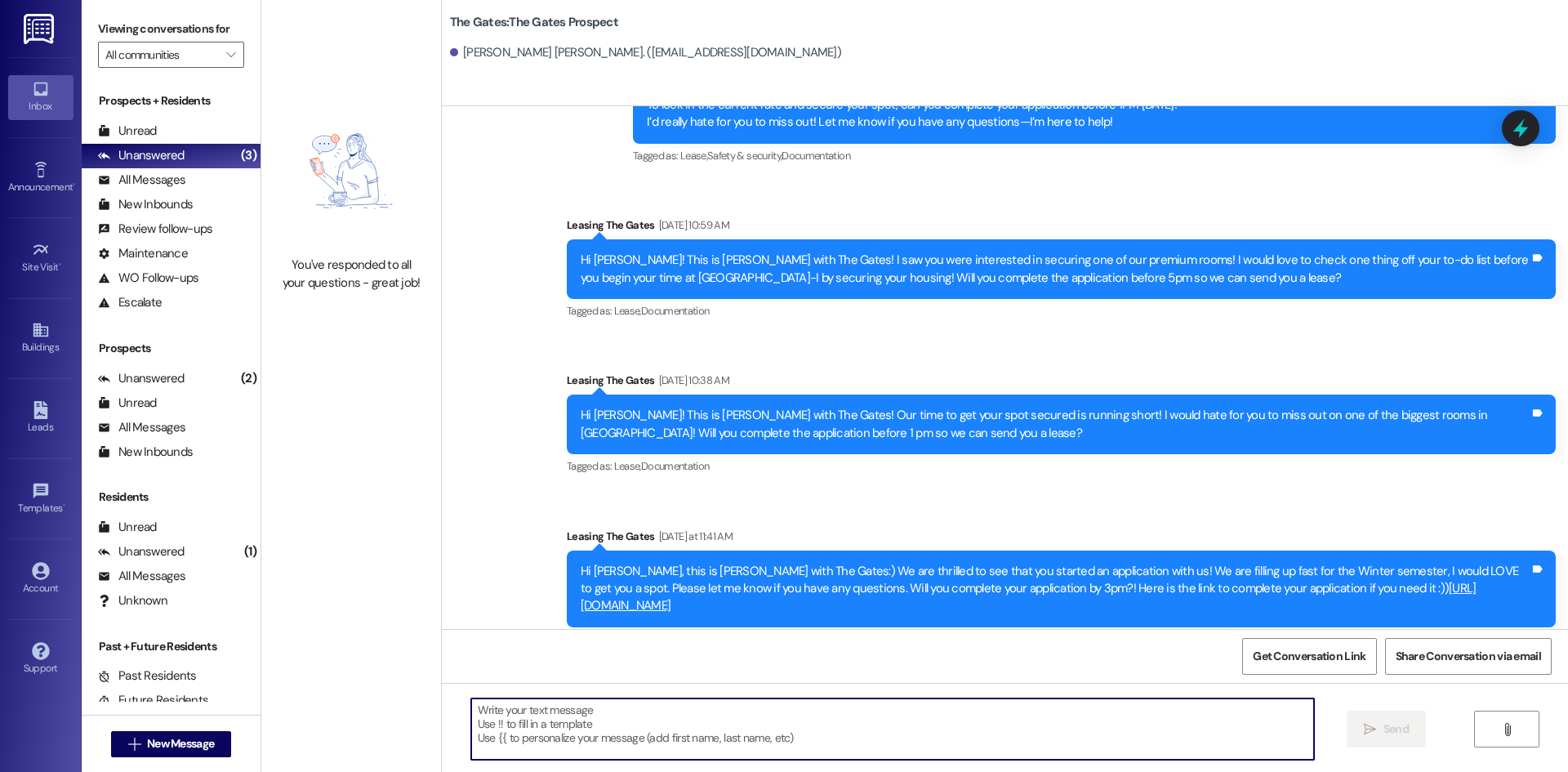
paste textarea "Hi [PERSON_NAME]! This is [PERSON_NAME] with The Gates. We haven’t heard from y…"
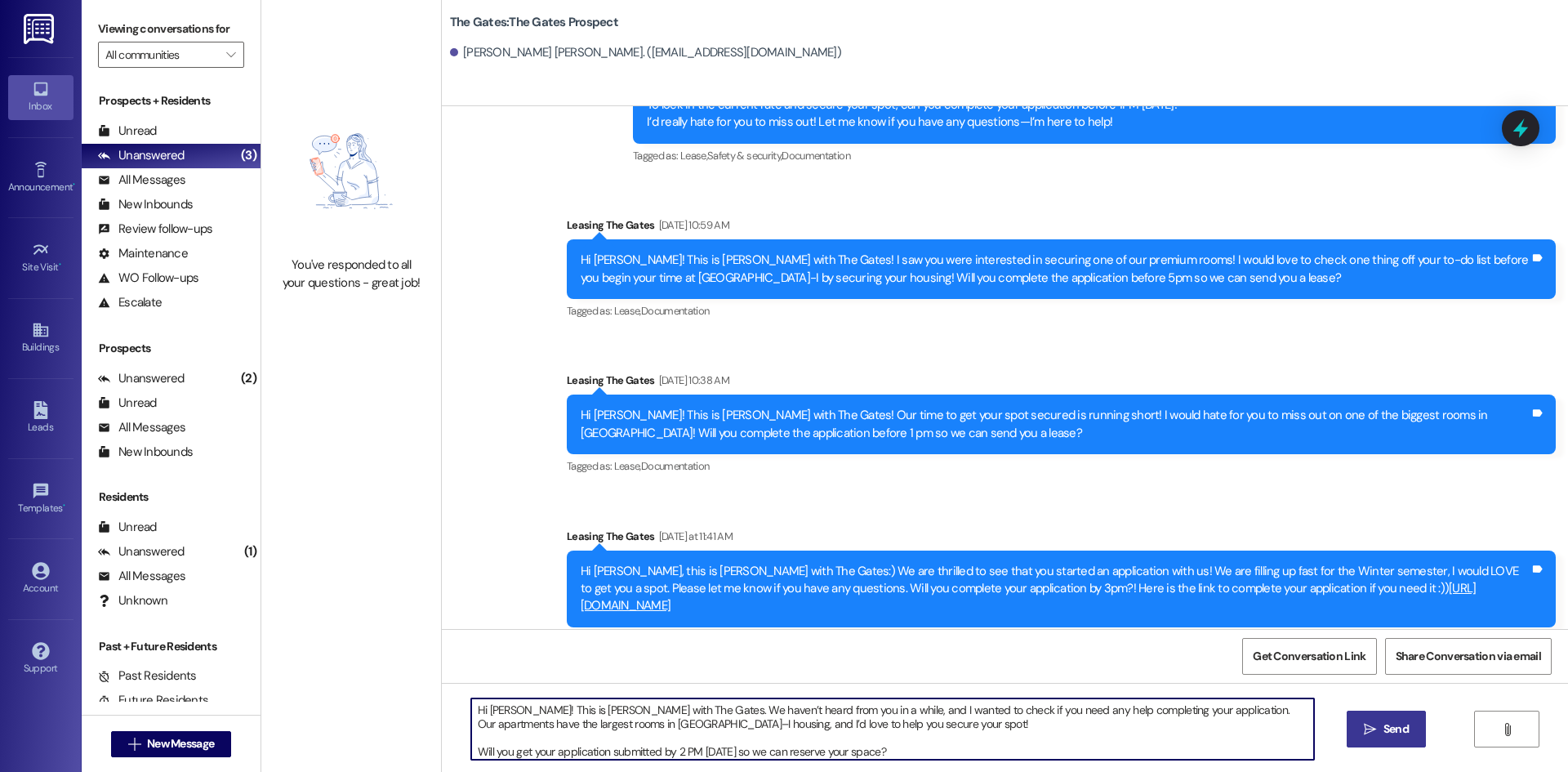
drag, startPoint x: 509, startPoint y: 712, endPoint x: 477, endPoint y: 715, distance: 32.1
click at [477, 715] on textarea "Hi [PERSON_NAME]! This is [PERSON_NAME] with The Gates. We haven’t heard from y…" at bounding box center [893, 729] width 843 height 61
drag, startPoint x: 910, startPoint y: 749, endPoint x: 442, endPoint y: 706, distance: 470.0
click at [442, 706] on div "Hi [PERSON_NAME]! This is [PERSON_NAME] with The Gates. We haven’t heard from y…" at bounding box center [1004, 744] width 1126 height 123
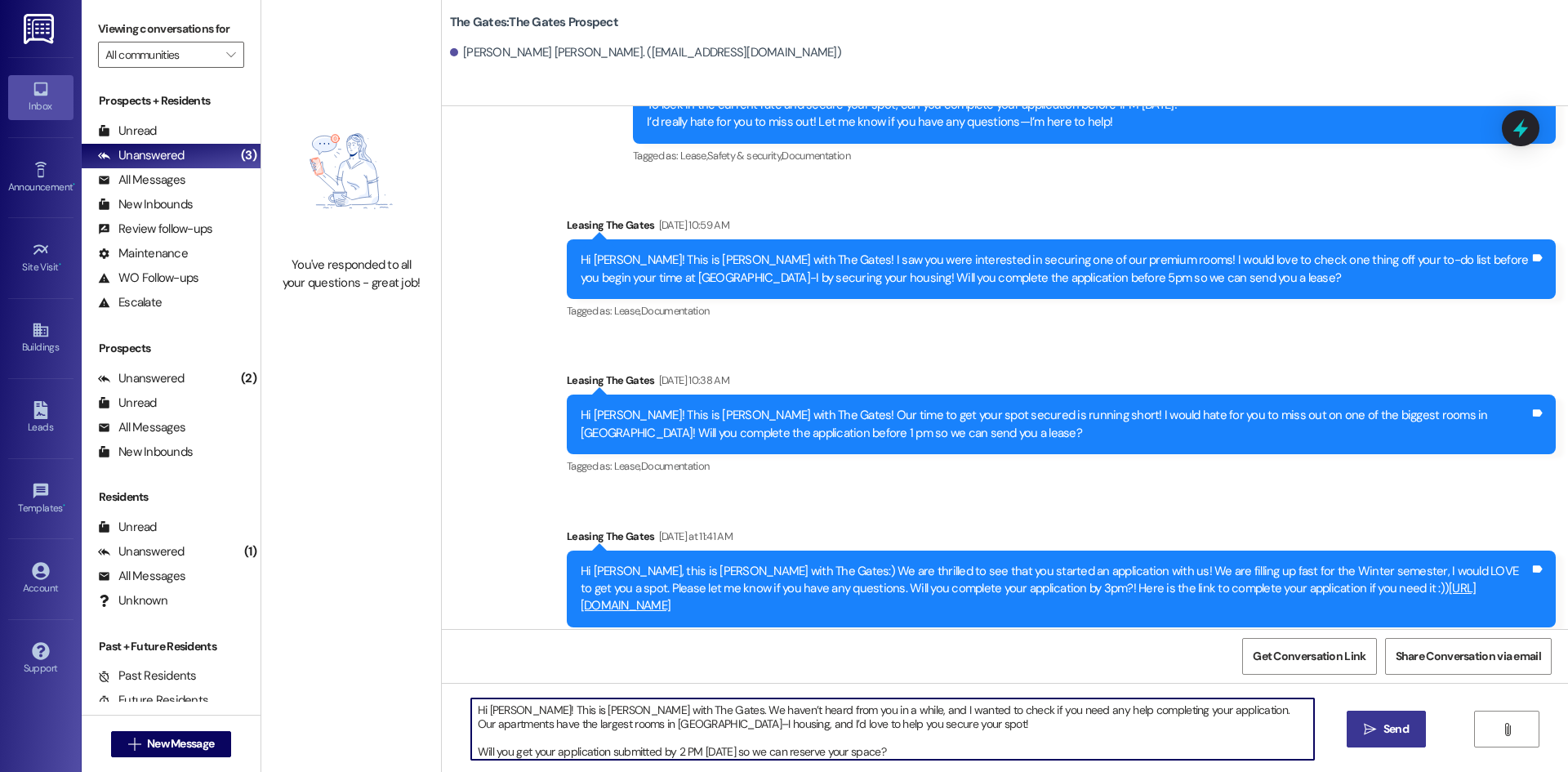
type textarea "Hi [PERSON_NAME]! This is [PERSON_NAME] with The Gates. We haven’t heard from y…"
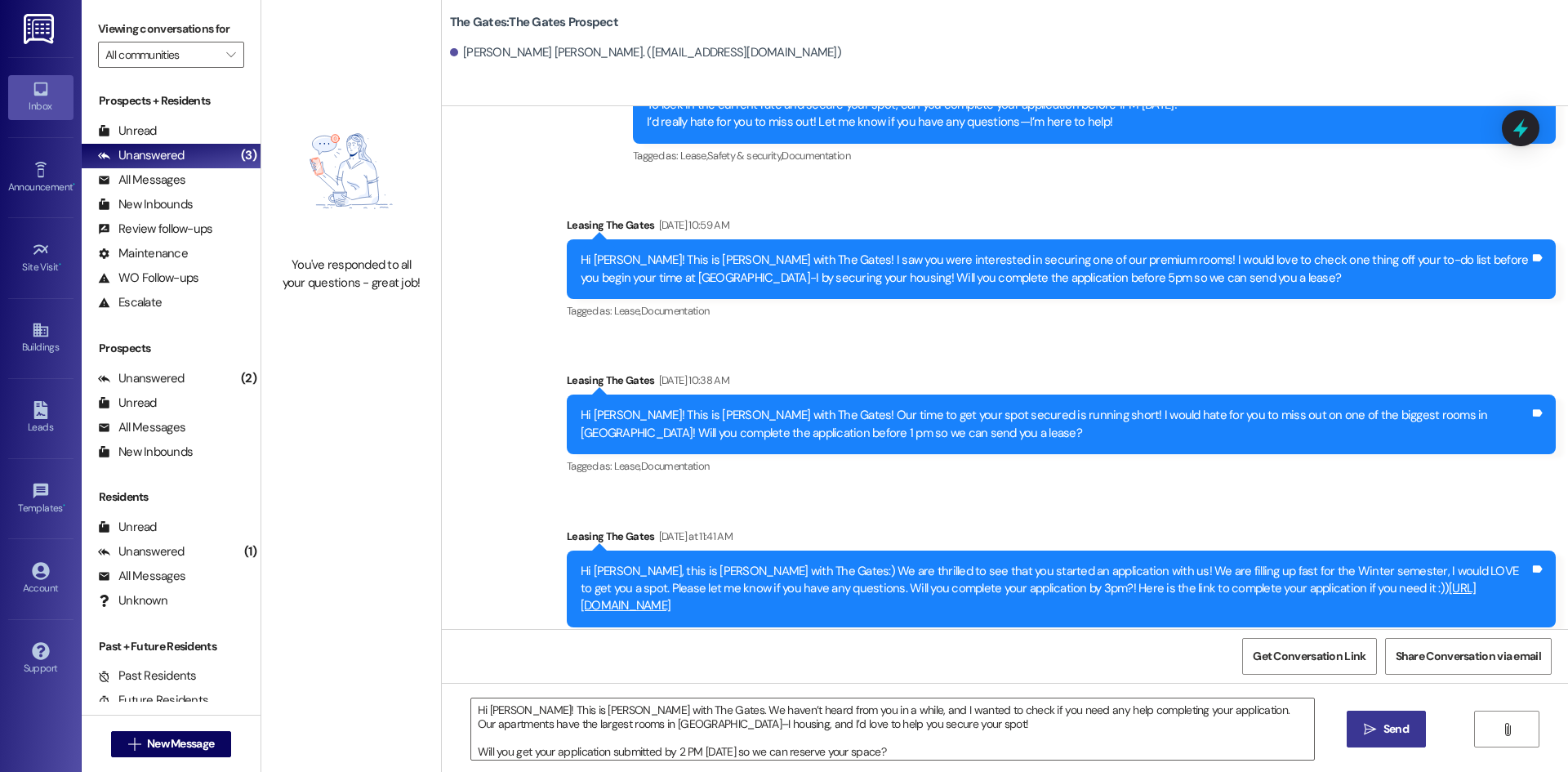
click at [1394, 736] on span "Send" at bounding box center [1396, 729] width 25 height 17
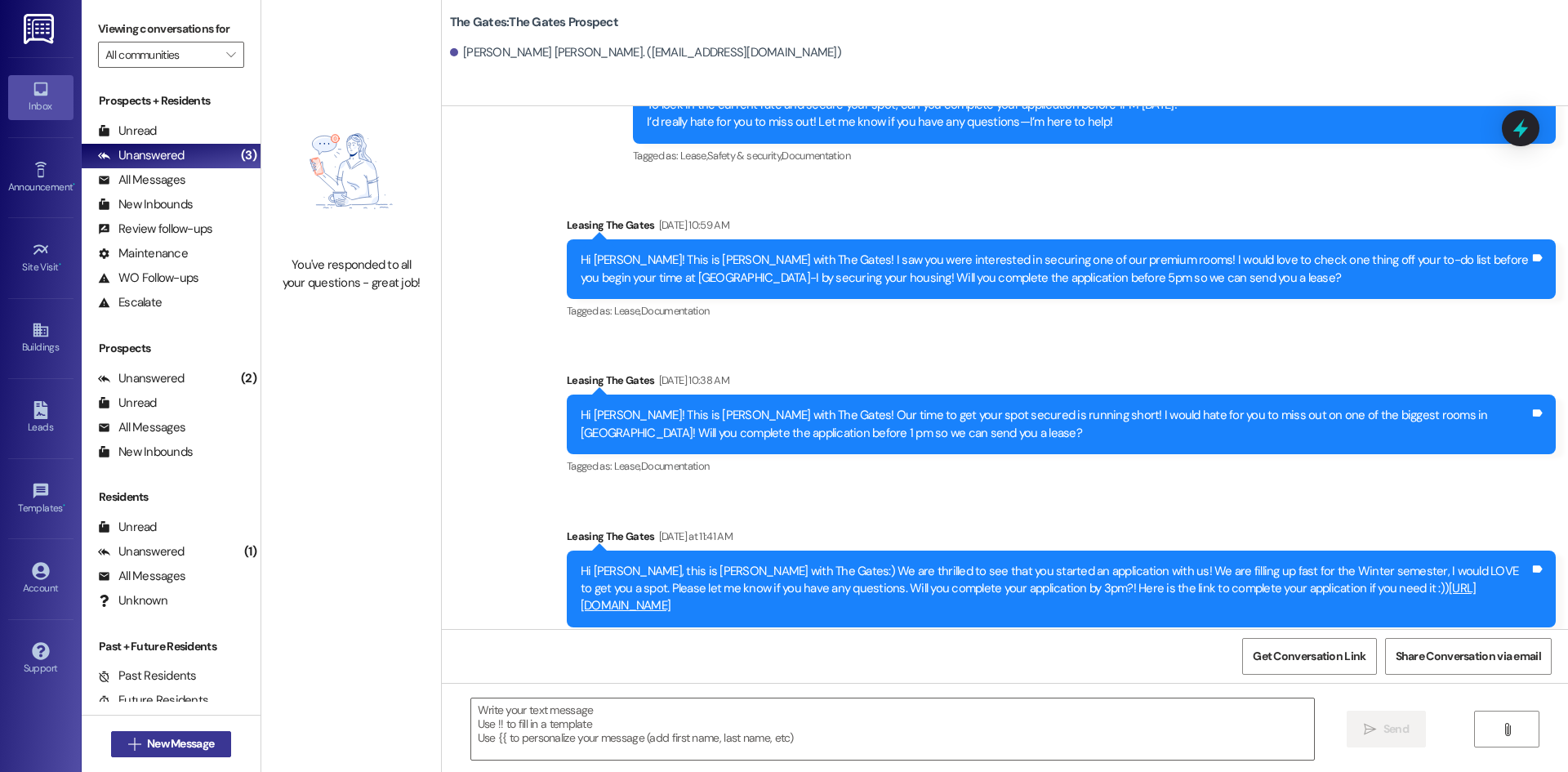
click at [181, 751] on span "New Message" at bounding box center [181, 743] width 67 height 17
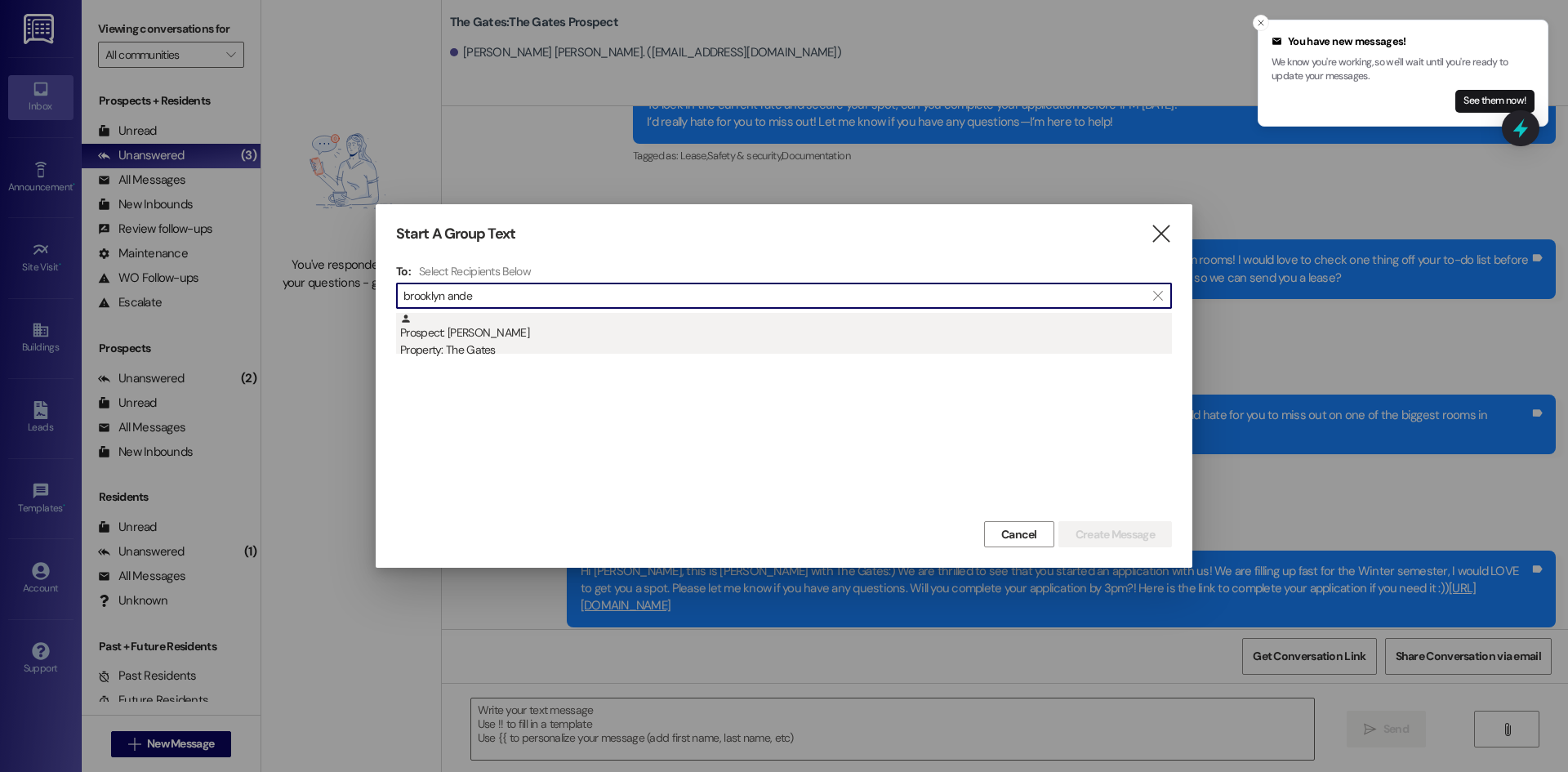
type input "brooklyn ande"
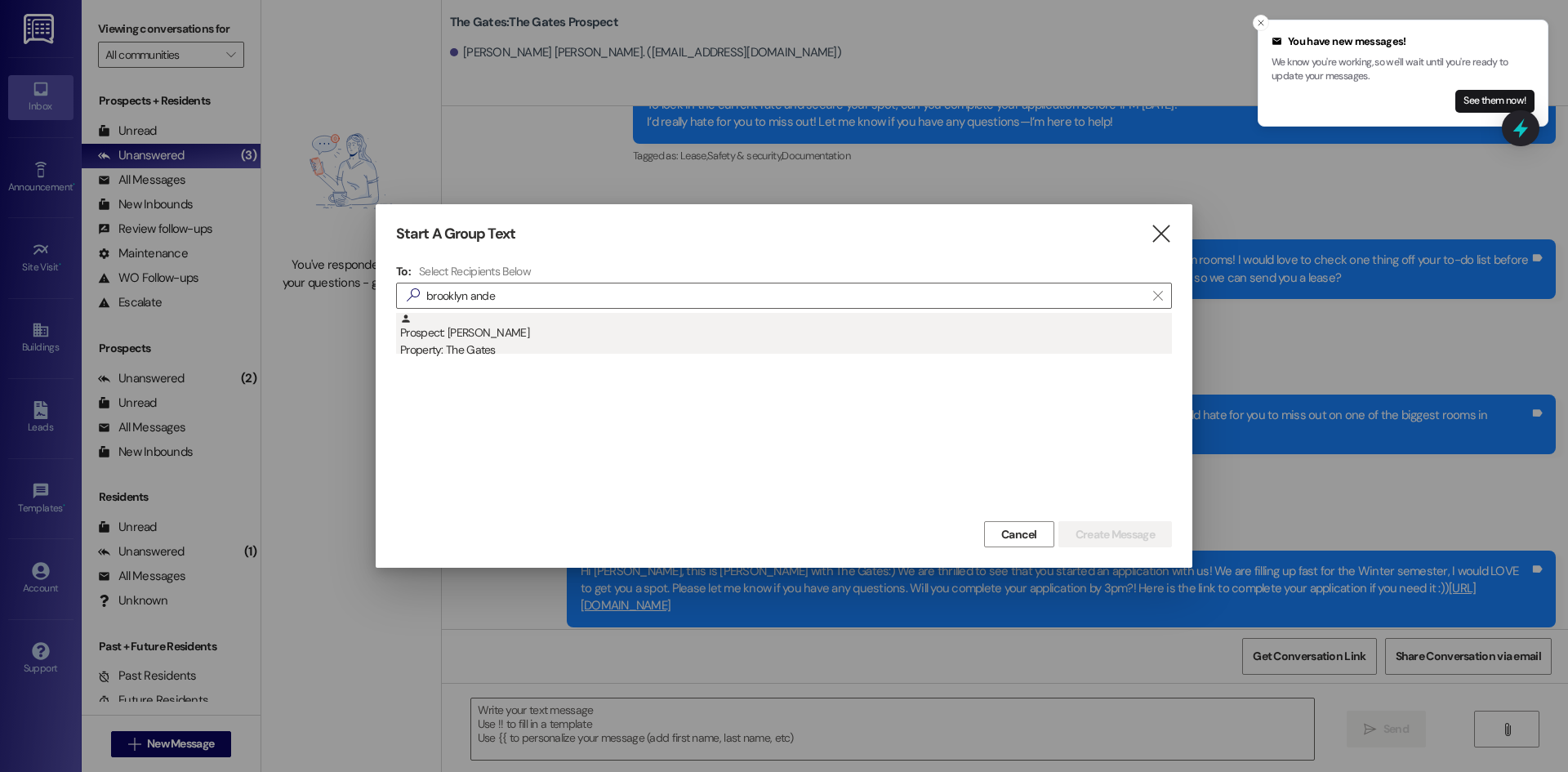
click at [618, 346] on div "Property: The Gates" at bounding box center [786, 350] width 772 height 17
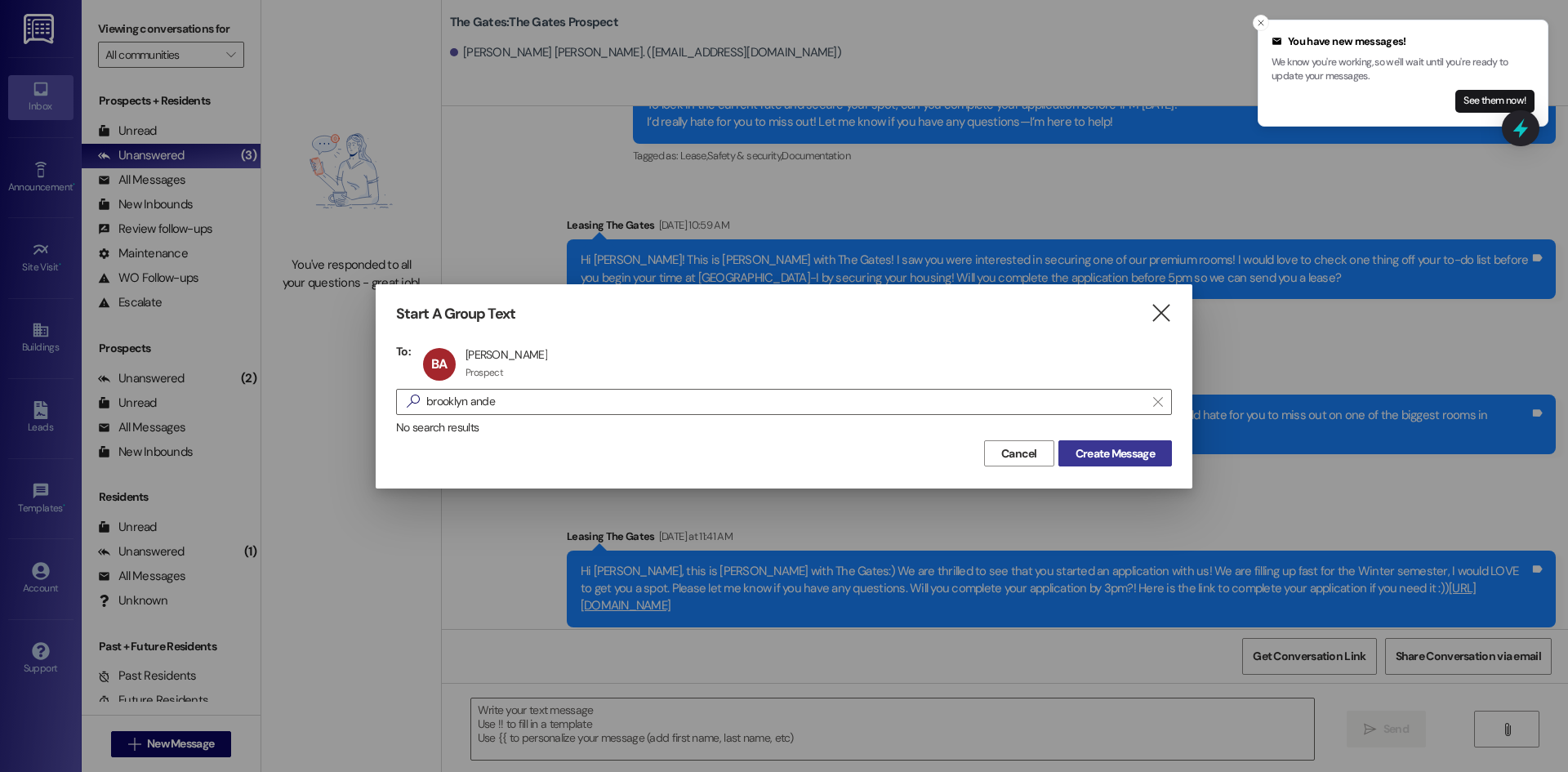
click at [1098, 453] on span "Create Message" at bounding box center [1115, 453] width 79 height 17
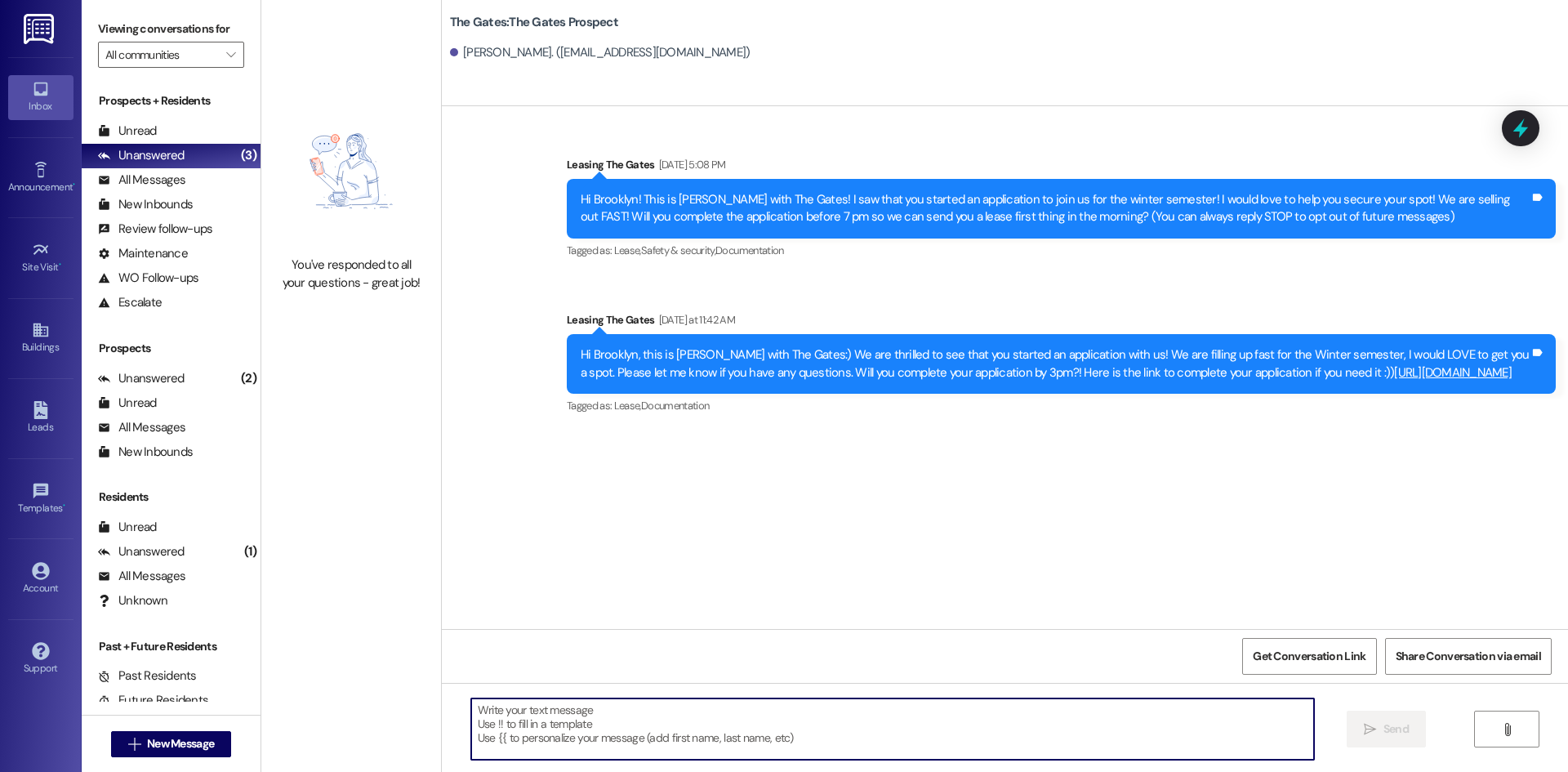
paste textarea "Hi [PERSON_NAME]! This is [PERSON_NAME] with The Gates. We haven’t heard from y…"
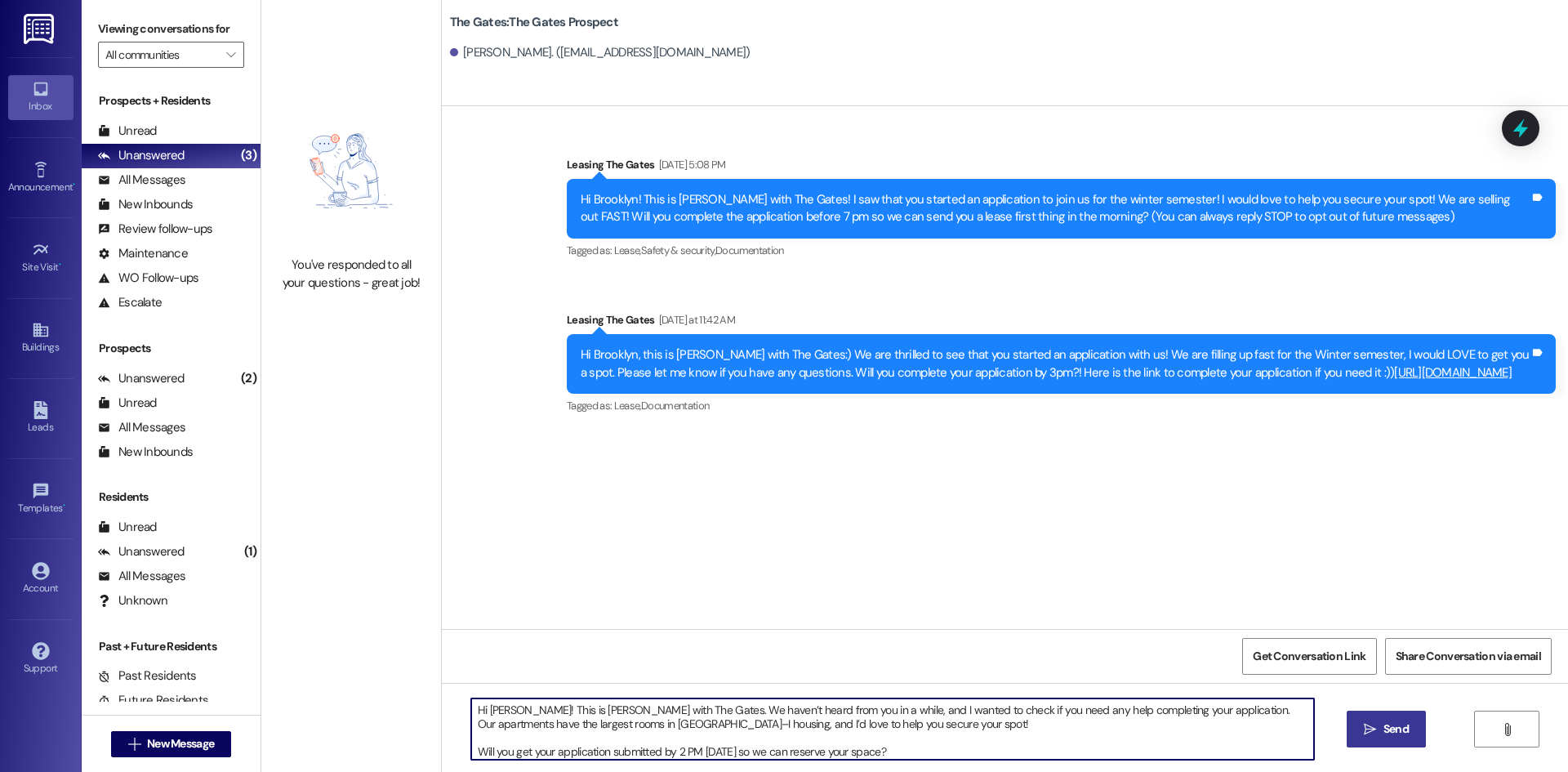
drag, startPoint x: 511, startPoint y: 712, endPoint x: 478, endPoint y: 715, distance: 33.1
click at [478, 715] on textarea "Hi [PERSON_NAME]! This is [PERSON_NAME] with The Gates. We haven’t heard from y…" at bounding box center [893, 729] width 843 height 61
drag, startPoint x: 919, startPoint y: 756, endPoint x: 465, endPoint y: 712, distance: 456.1
click at [471, 712] on textarea "Hi Brooklyn! This is [PERSON_NAME] with The Gates. We haven’t heard from you in…" at bounding box center [893, 729] width 843 height 61
type textarea "Hi Brooklyn! This is [PERSON_NAME] with The Gates. We haven’t heard from you in…"
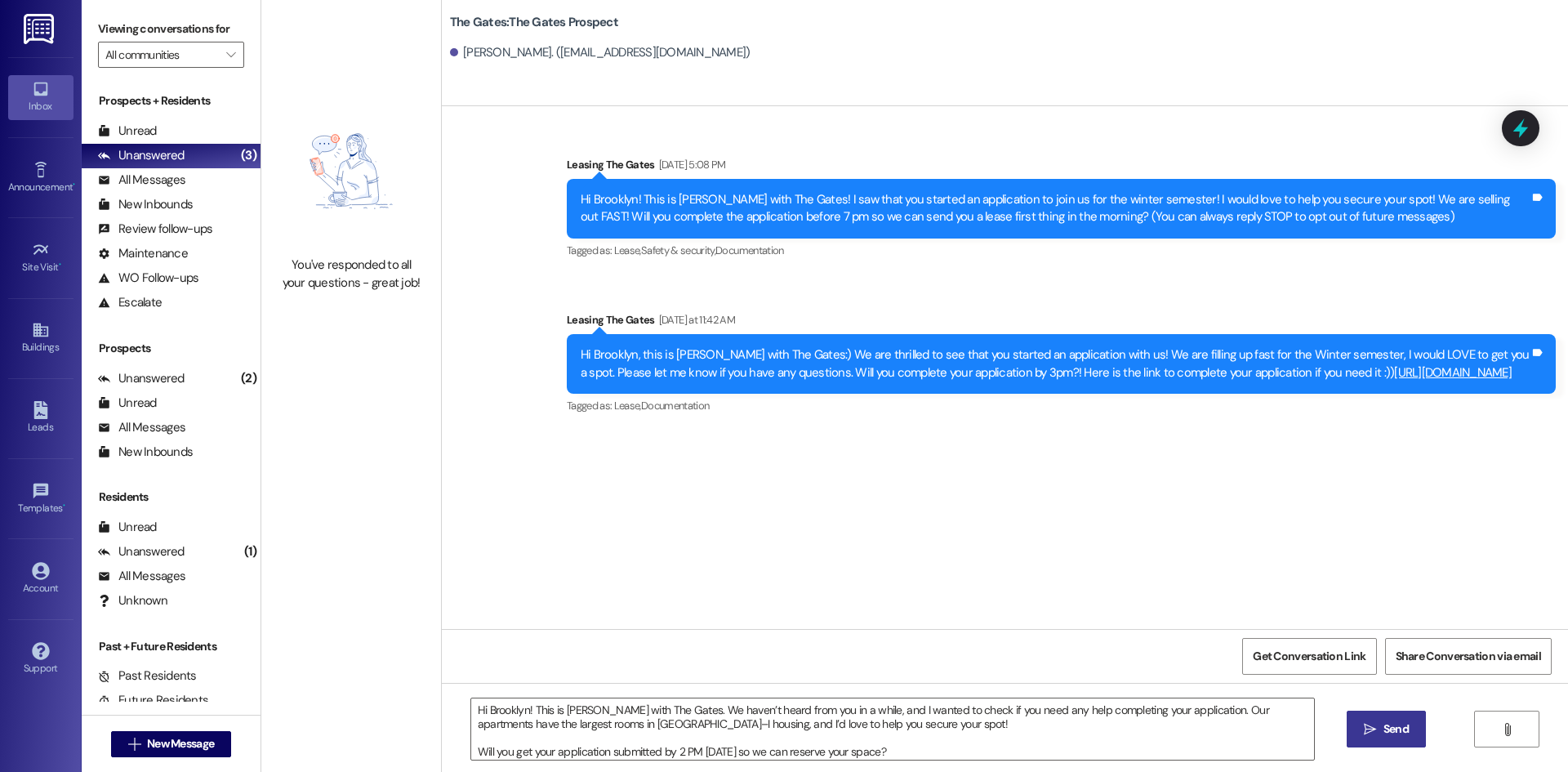
click at [1399, 726] on span "Send" at bounding box center [1396, 729] width 25 height 17
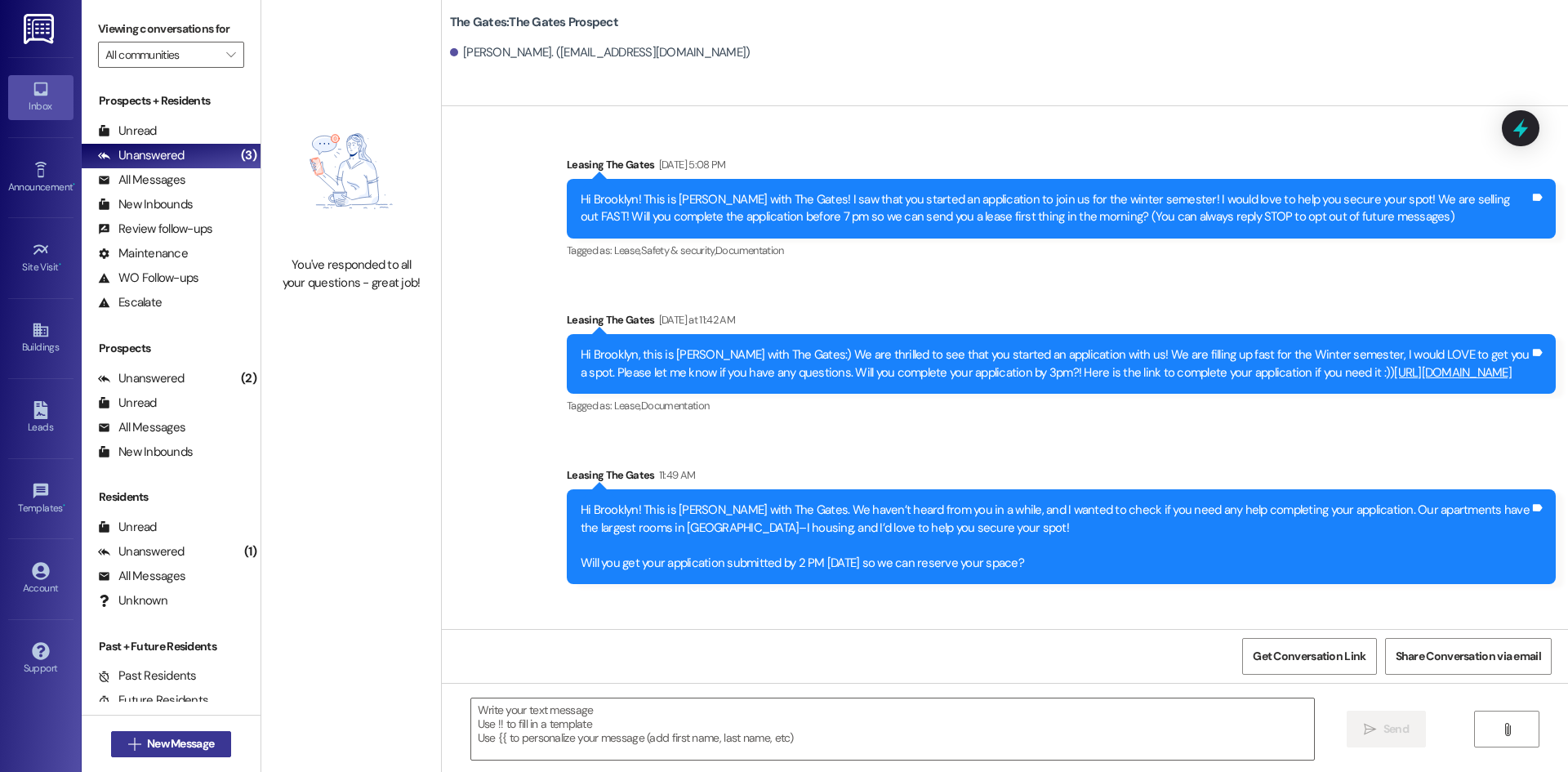
click at [188, 736] on span "New Message" at bounding box center [181, 743] width 67 height 17
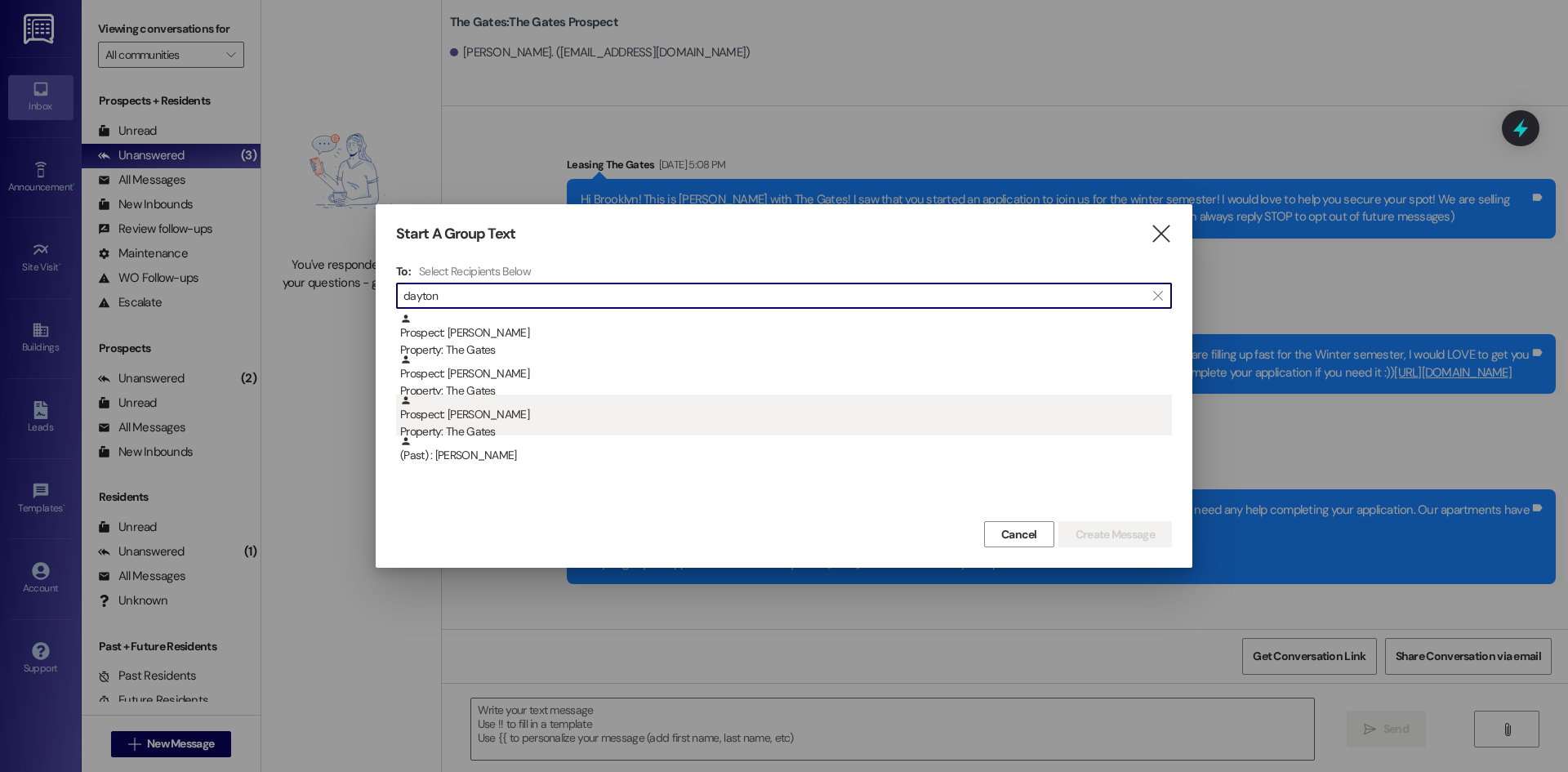
type input "dayton"
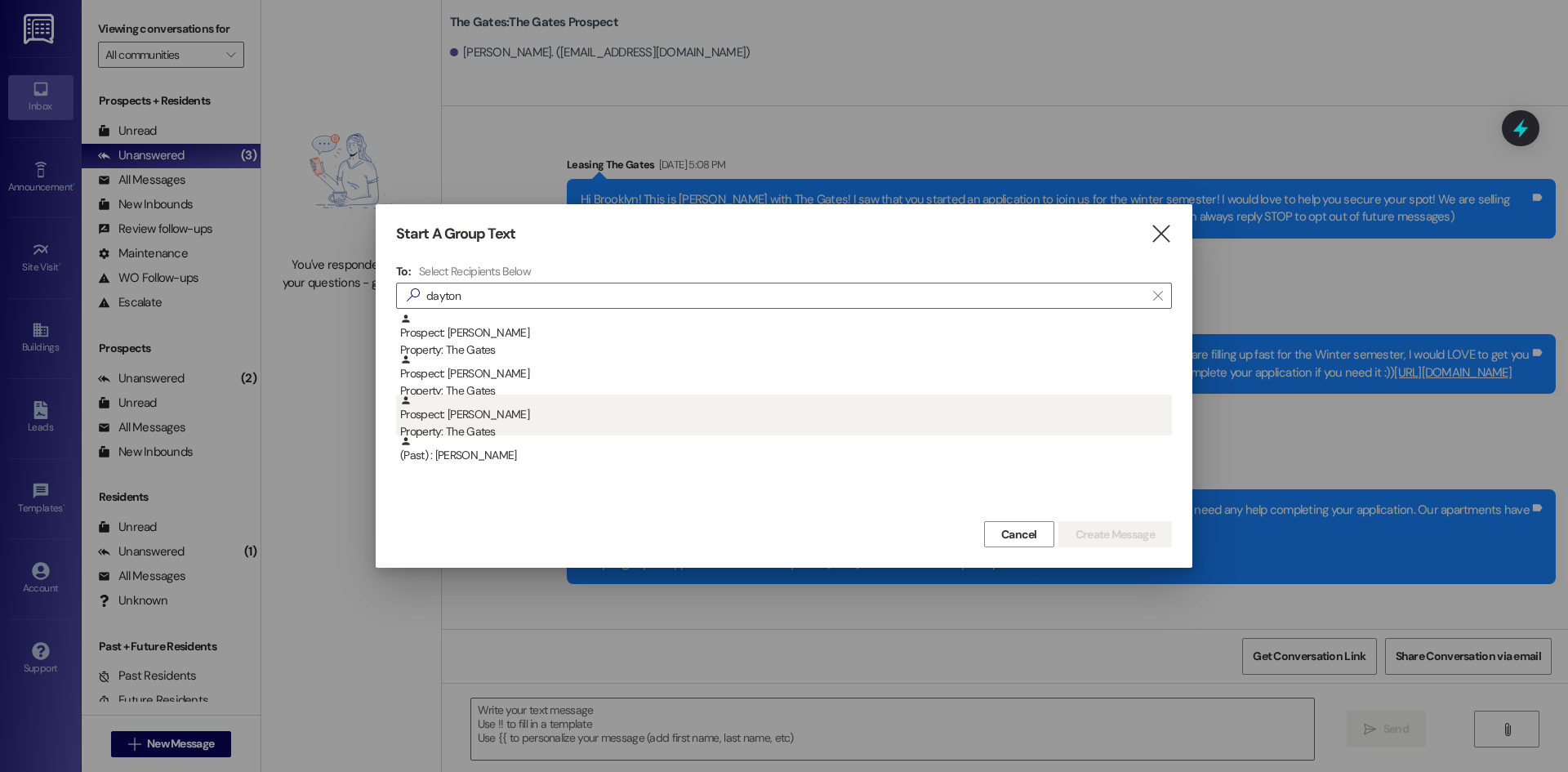
click at [530, 416] on div "Prospect: [GEOGRAPHIC_DATA][PERSON_NAME] Property: The Gates" at bounding box center [786, 418] width 772 height 46
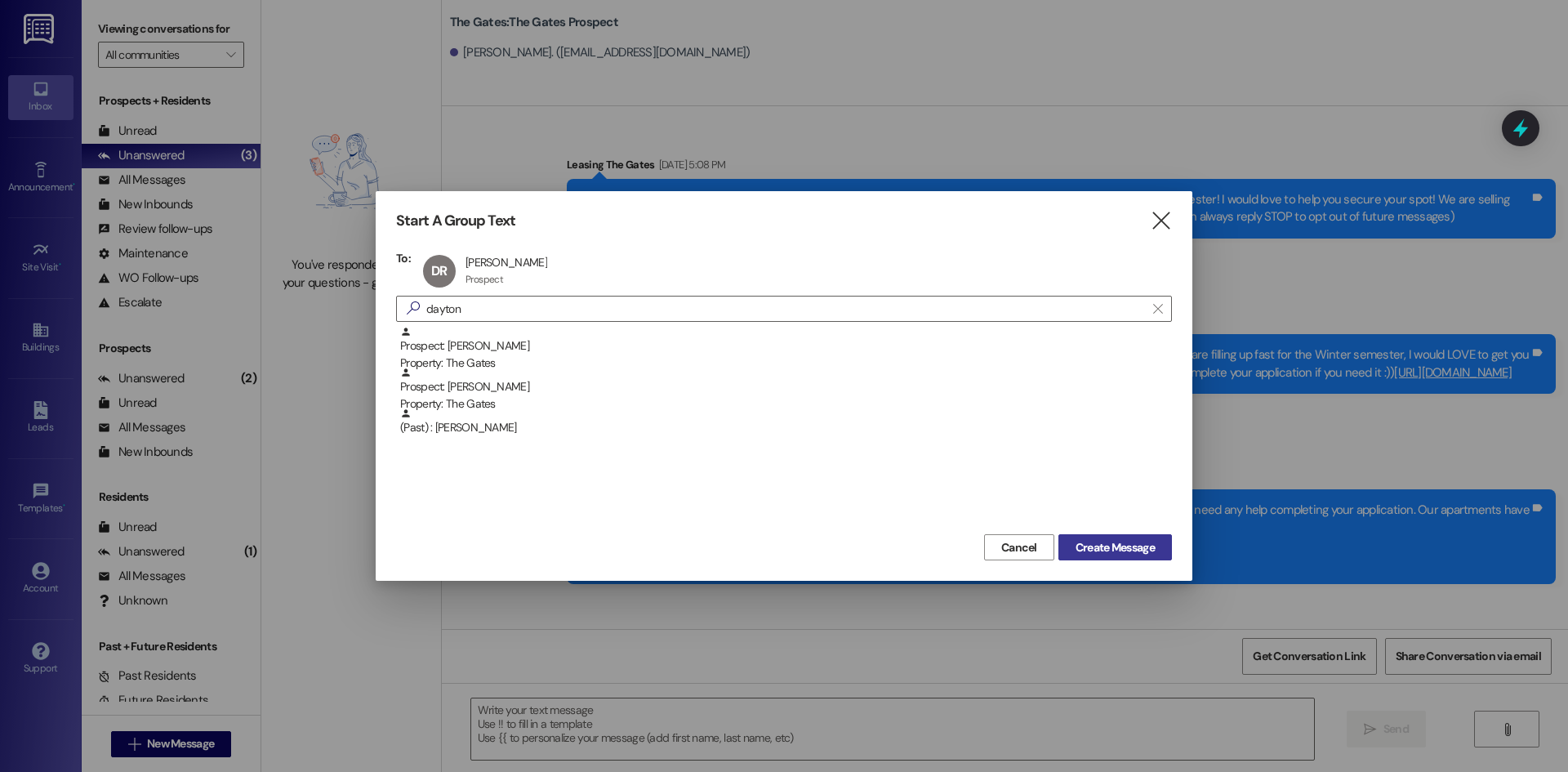
click at [1089, 548] on span "Create Message" at bounding box center [1115, 547] width 79 height 17
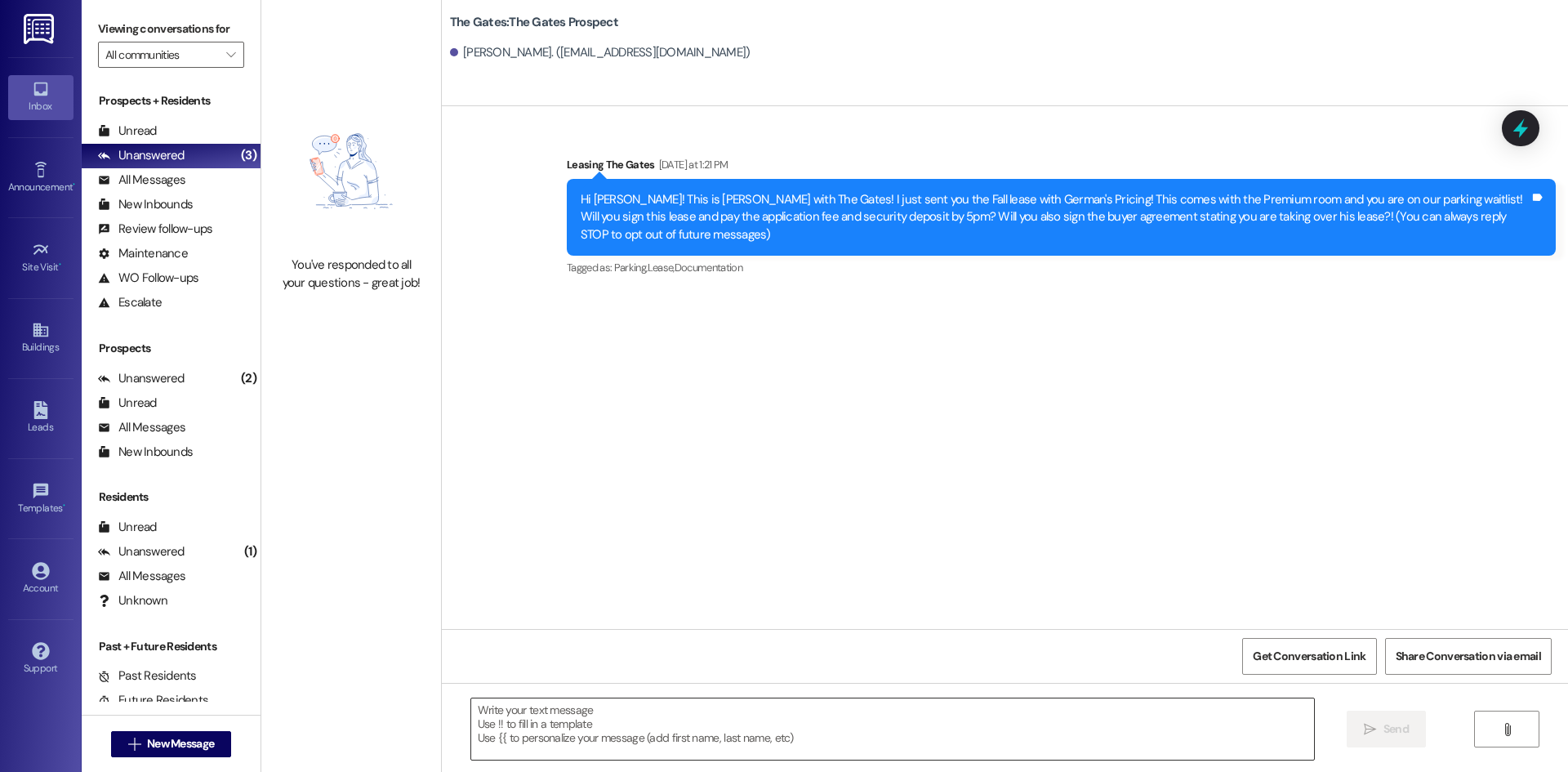
click at [558, 725] on textarea at bounding box center [893, 729] width 843 height 61
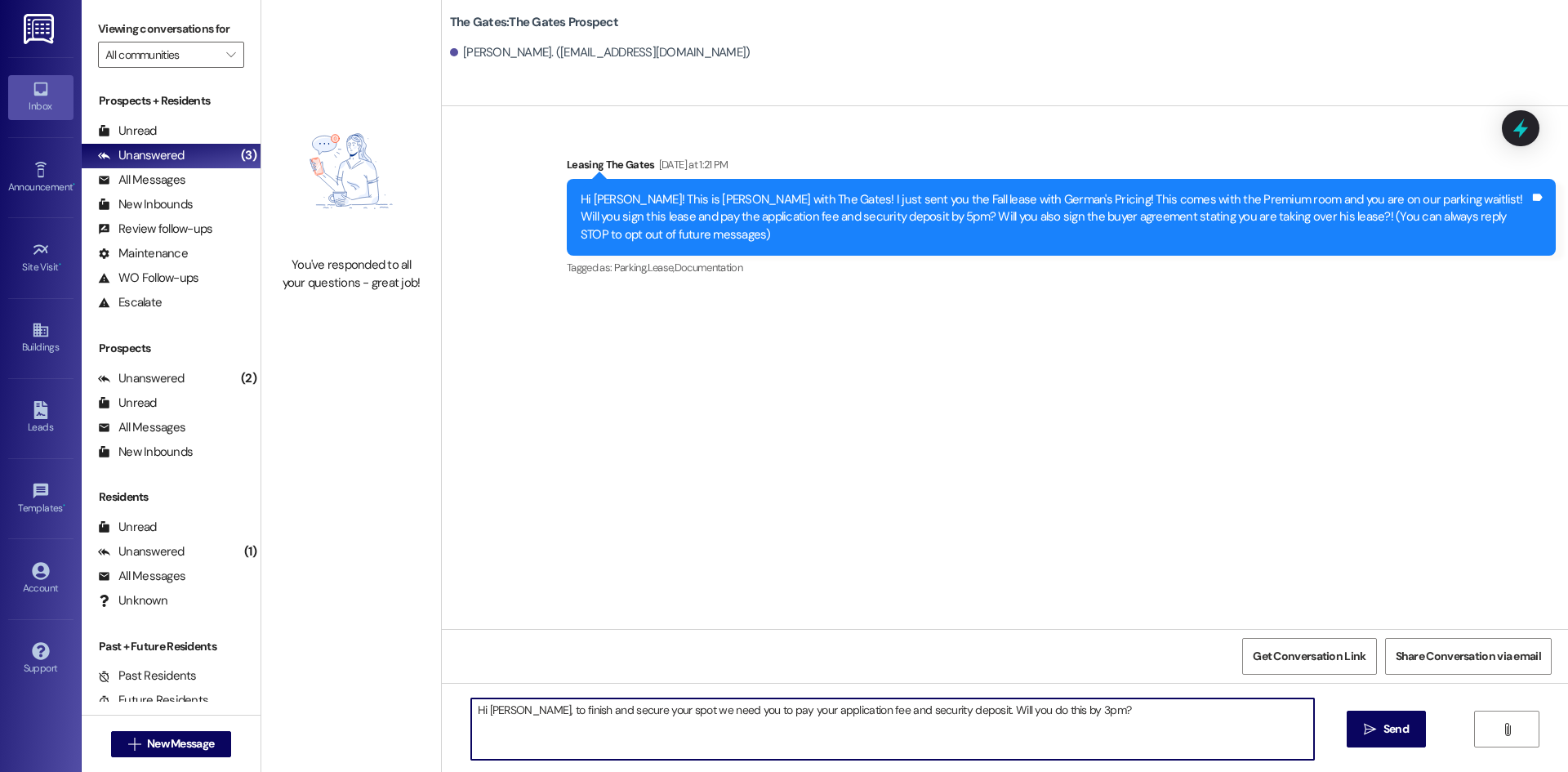
drag, startPoint x: 1119, startPoint y: 713, endPoint x: 450, endPoint y: 718, distance: 669.0
click at [462, 718] on div "Hi [PERSON_NAME], to finish and secure your spot we need you to pay your applic…" at bounding box center [883, 728] width 844 height 62
type textarea "Hi [PERSON_NAME], to finish and secure your spot we need you to pay your applic…"
click at [1388, 737] on span "Send" at bounding box center [1396, 729] width 25 height 17
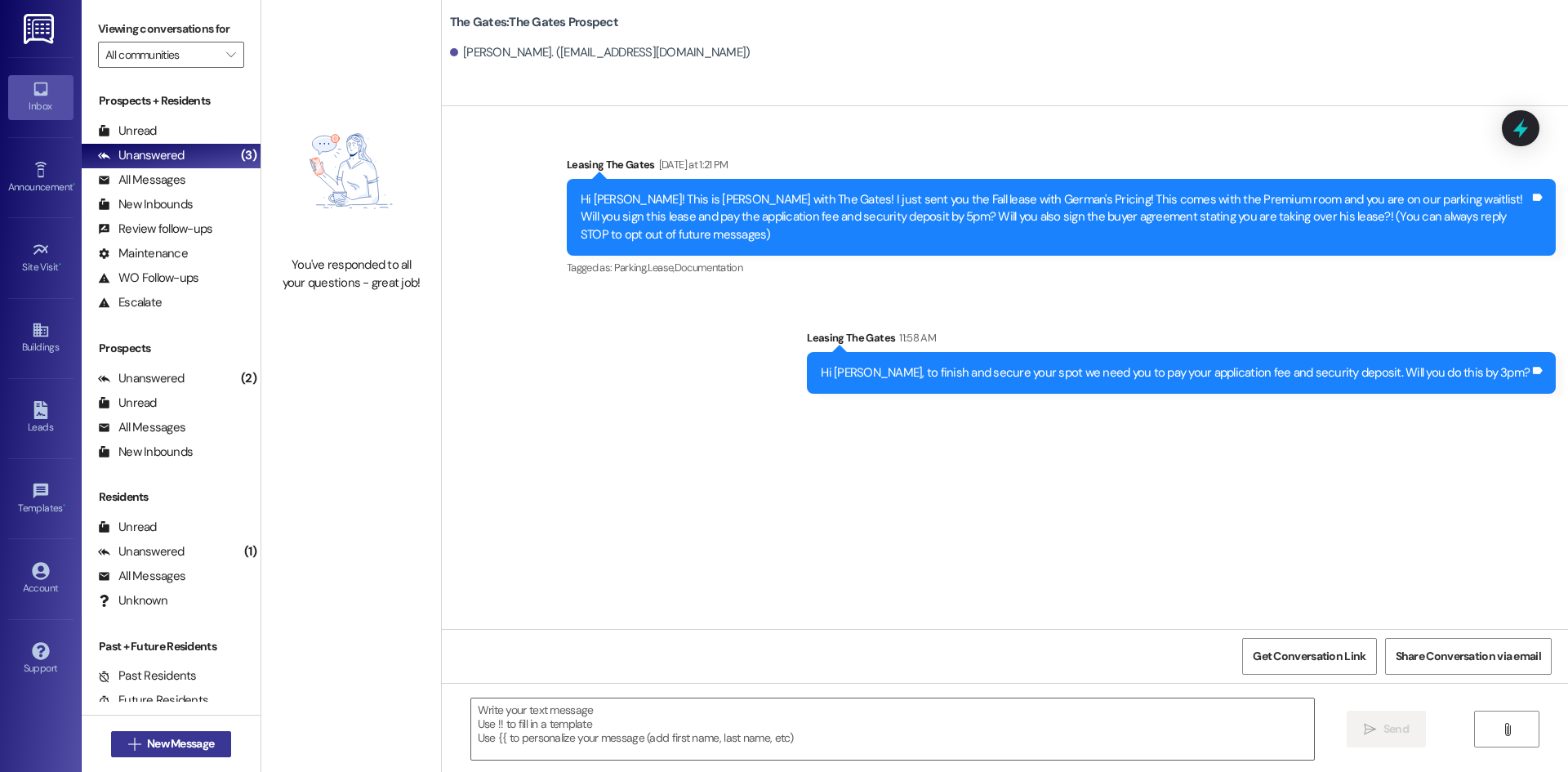
click at [162, 731] on button " New Message" at bounding box center [172, 743] width 121 height 26
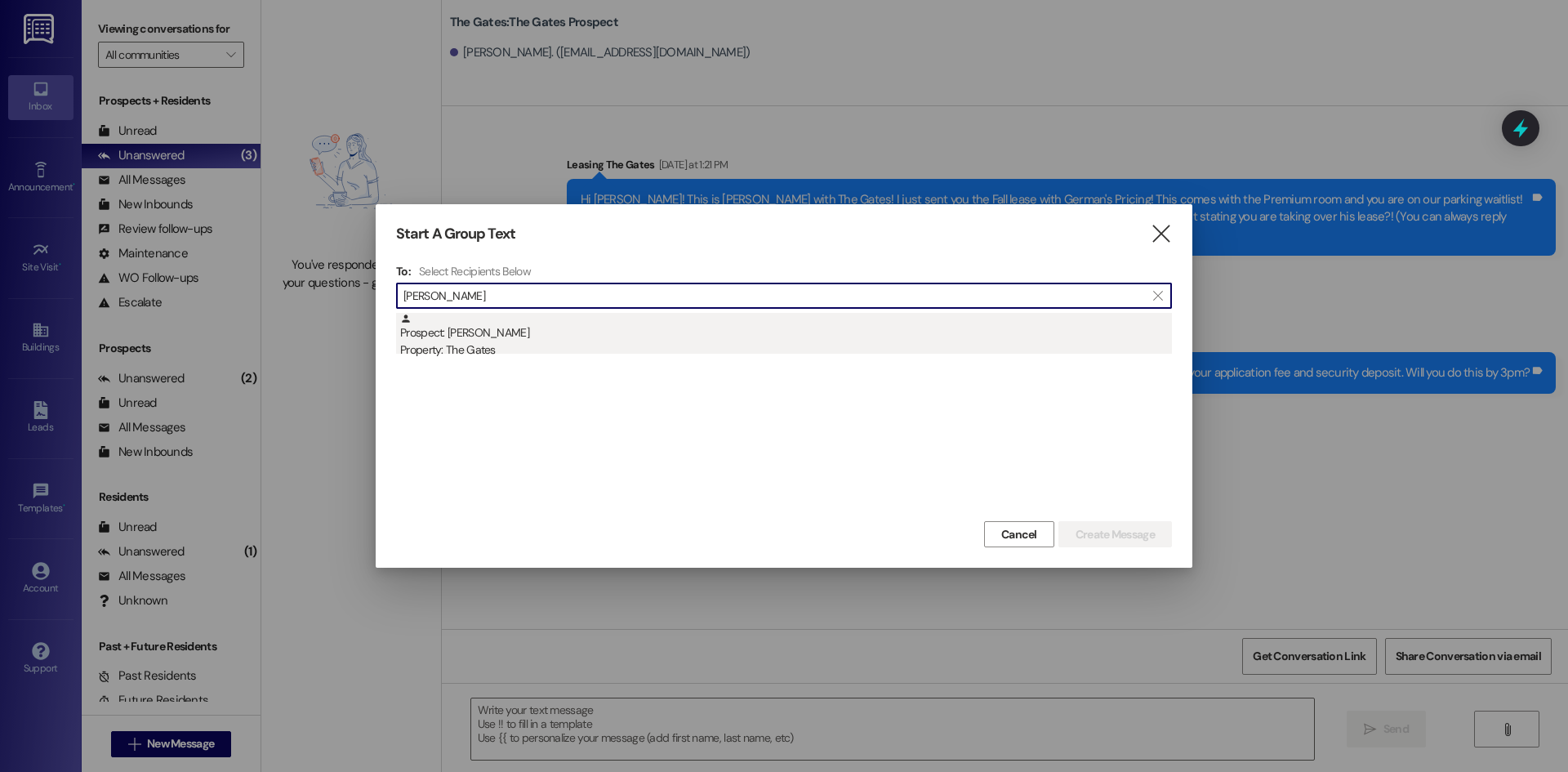
type input "[PERSON_NAME]"
click at [463, 341] on div "Prospect: [PERSON_NAME] Property: The Gates" at bounding box center [786, 336] width 772 height 46
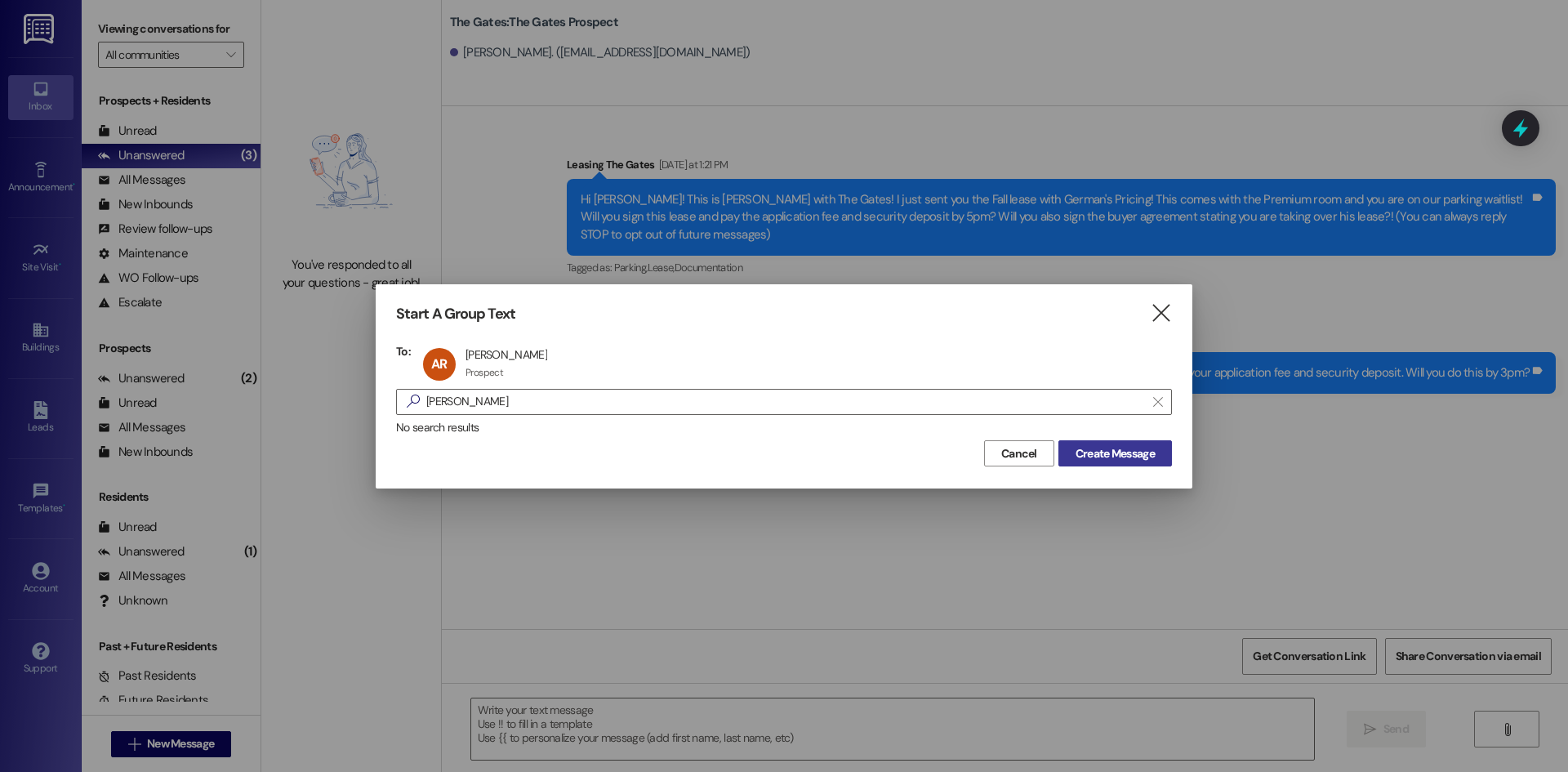
click at [1103, 456] on span "Create Message" at bounding box center [1115, 453] width 79 height 17
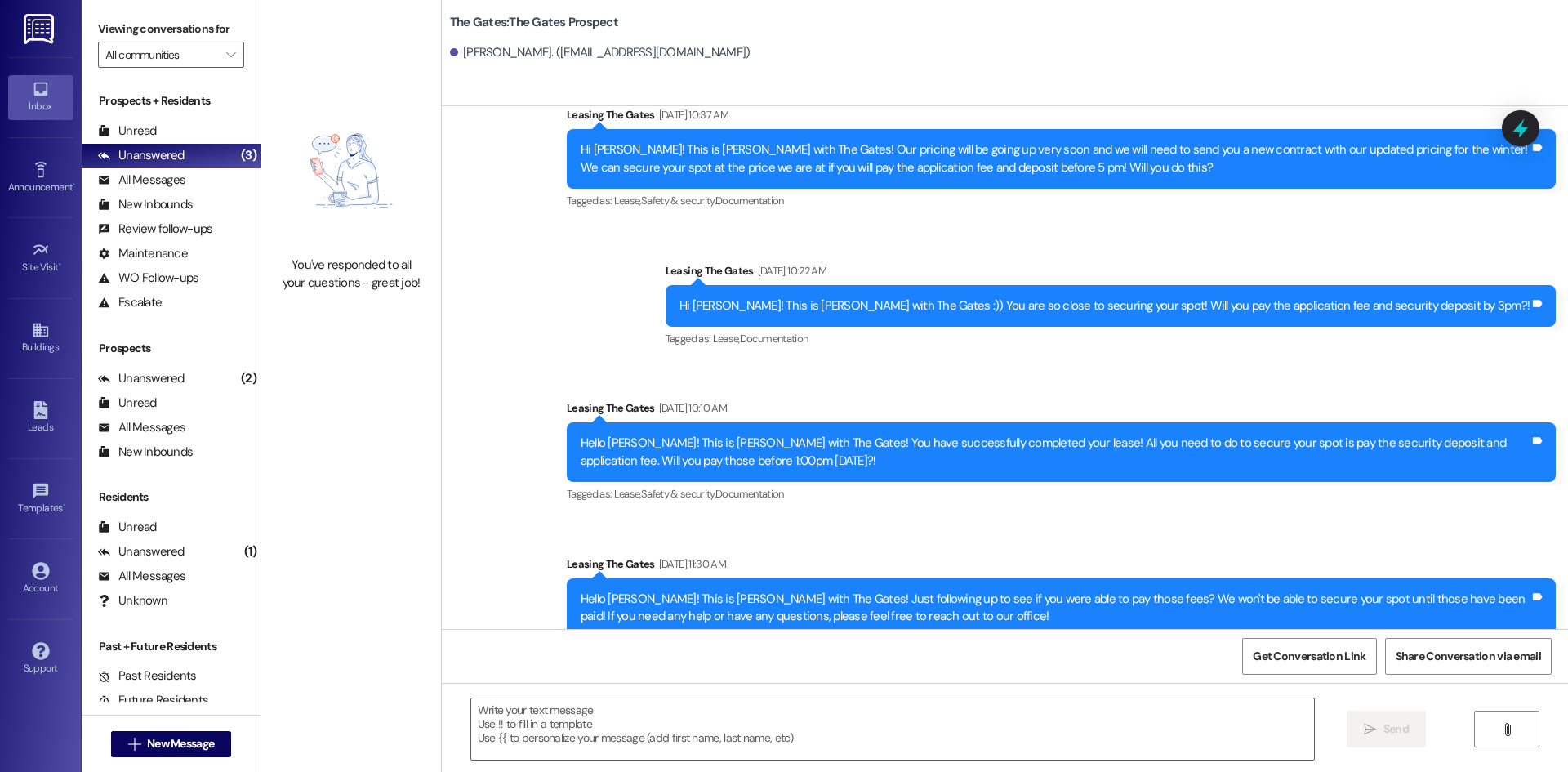
scroll to position [1099, 0]
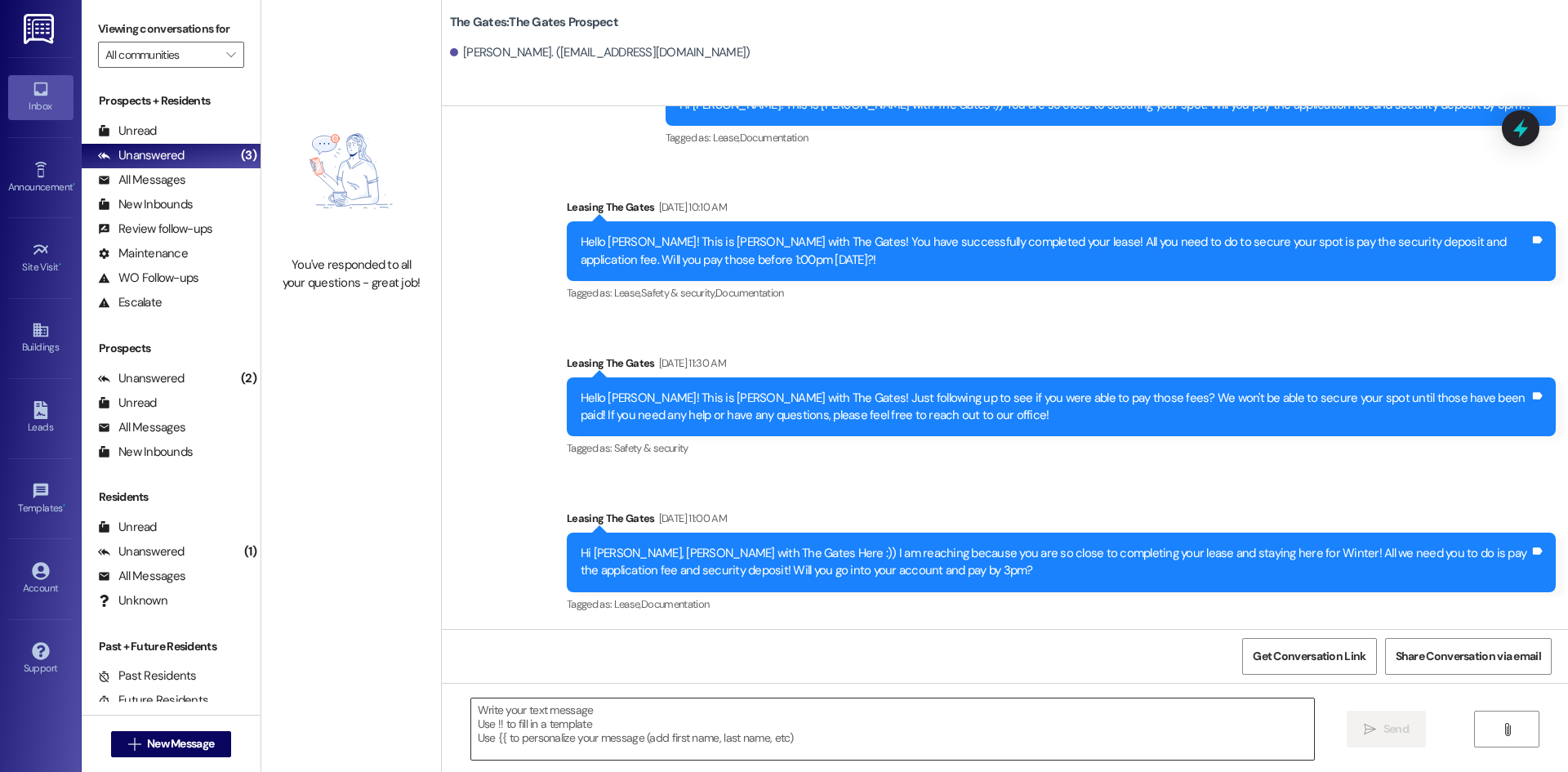
click at [663, 732] on textarea at bounding box center [893, 729] width 843 height 61
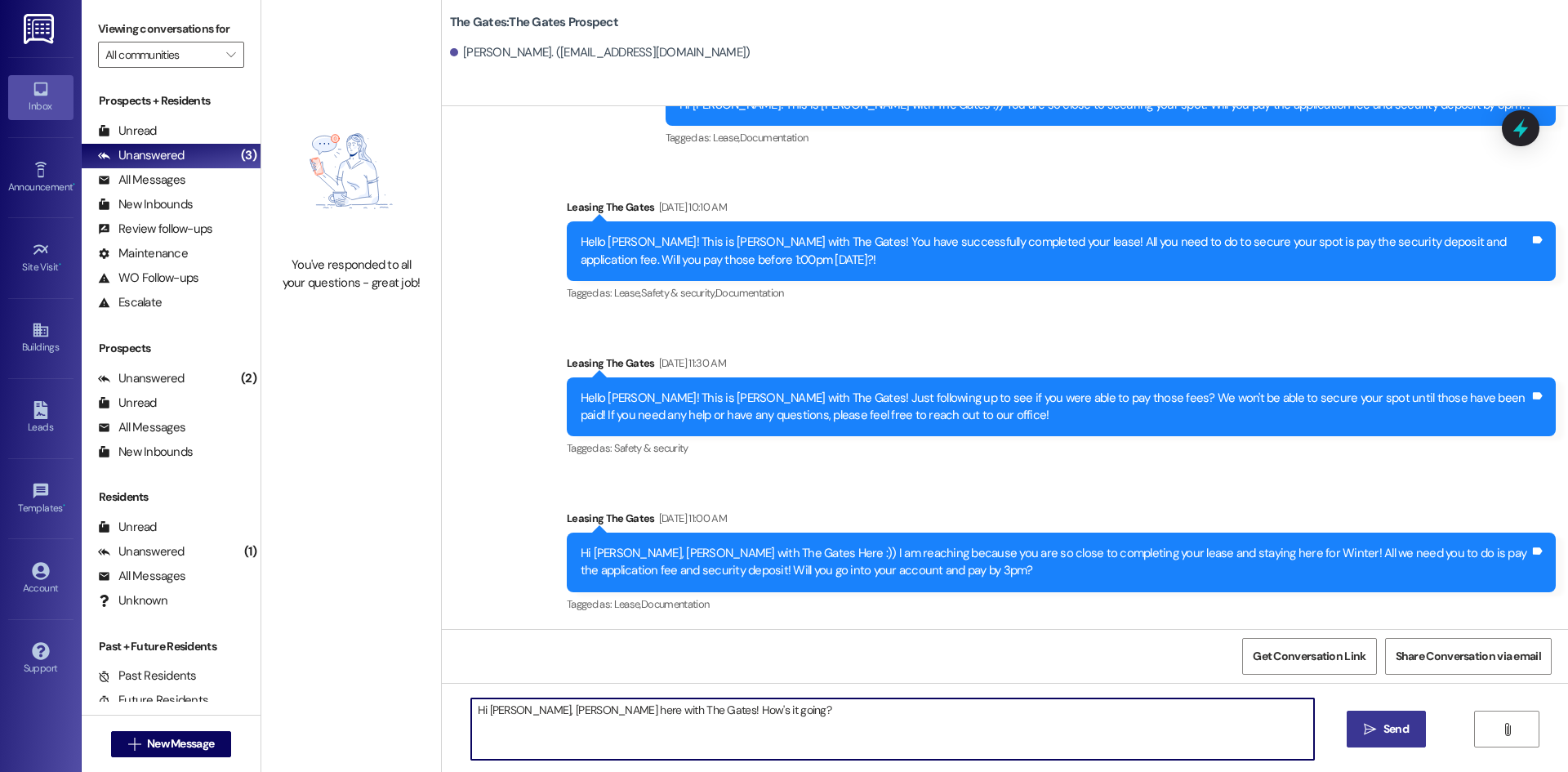
click at [743, 712] on textarea "Hi [PERSON_NAME], [PERSON_NAME] here with The Gates! How's it going?" at bounding box center [893, 729] width 843 height 61
drag, startPoint x: 1149, startPoint y: 719, endPoint x: 456, endPoint y: 729, distance: 693.1
click at [462, 729] on div "Hi [PERSON_NAME], [PERSON_NAME] here with The Gates! How's it going? Will you g…" at bounding box center [883, 728] width 844 height 62
type textarea "Hi [PERSON_NAME], [PERSON_NAME] here with The Gates! How's it going? Will you g…"
click at [1381, 715] on button " Send" at bounding box center [1386, 729] width 79 height 36
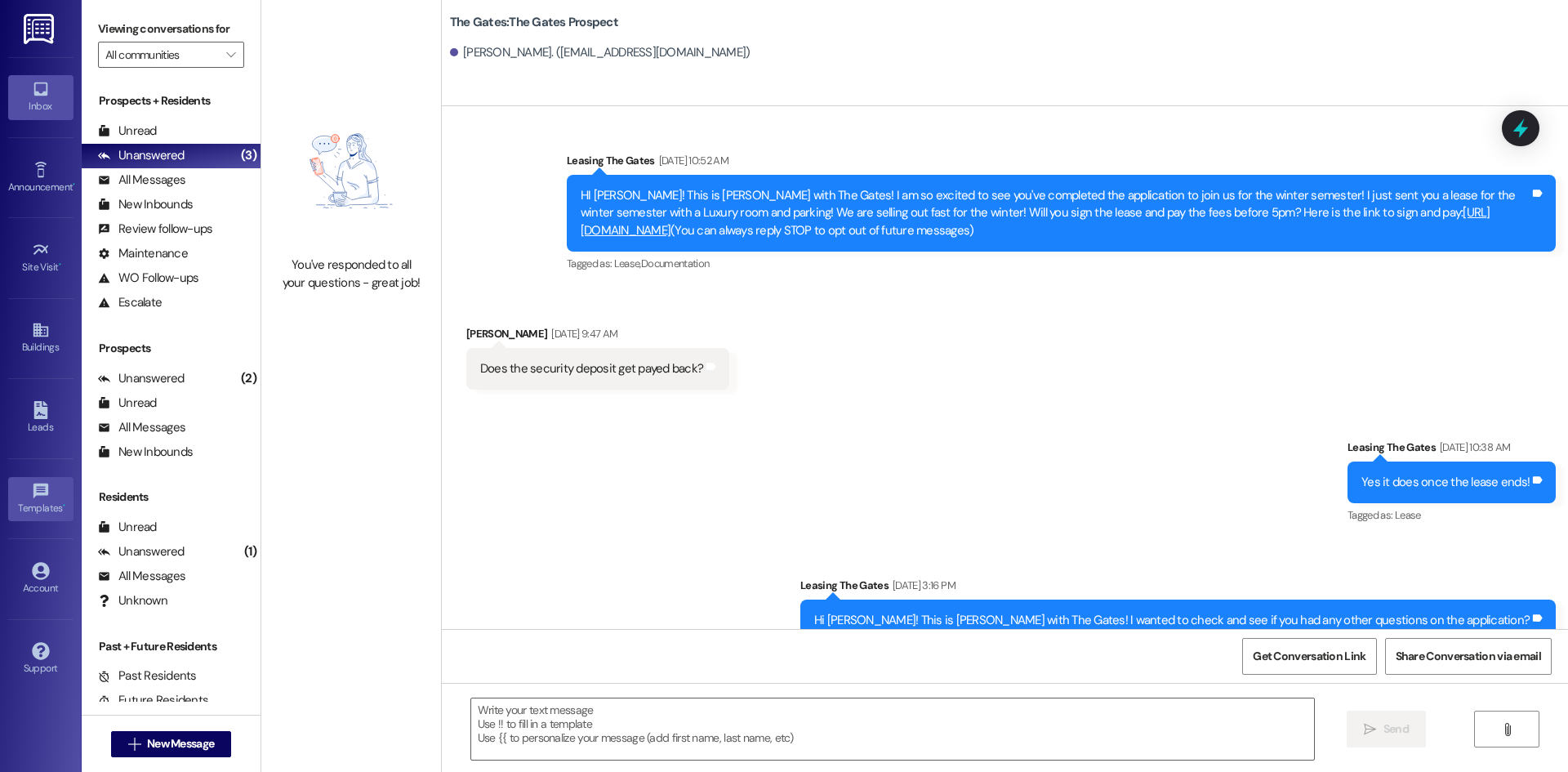
scroll to position [0, 0]
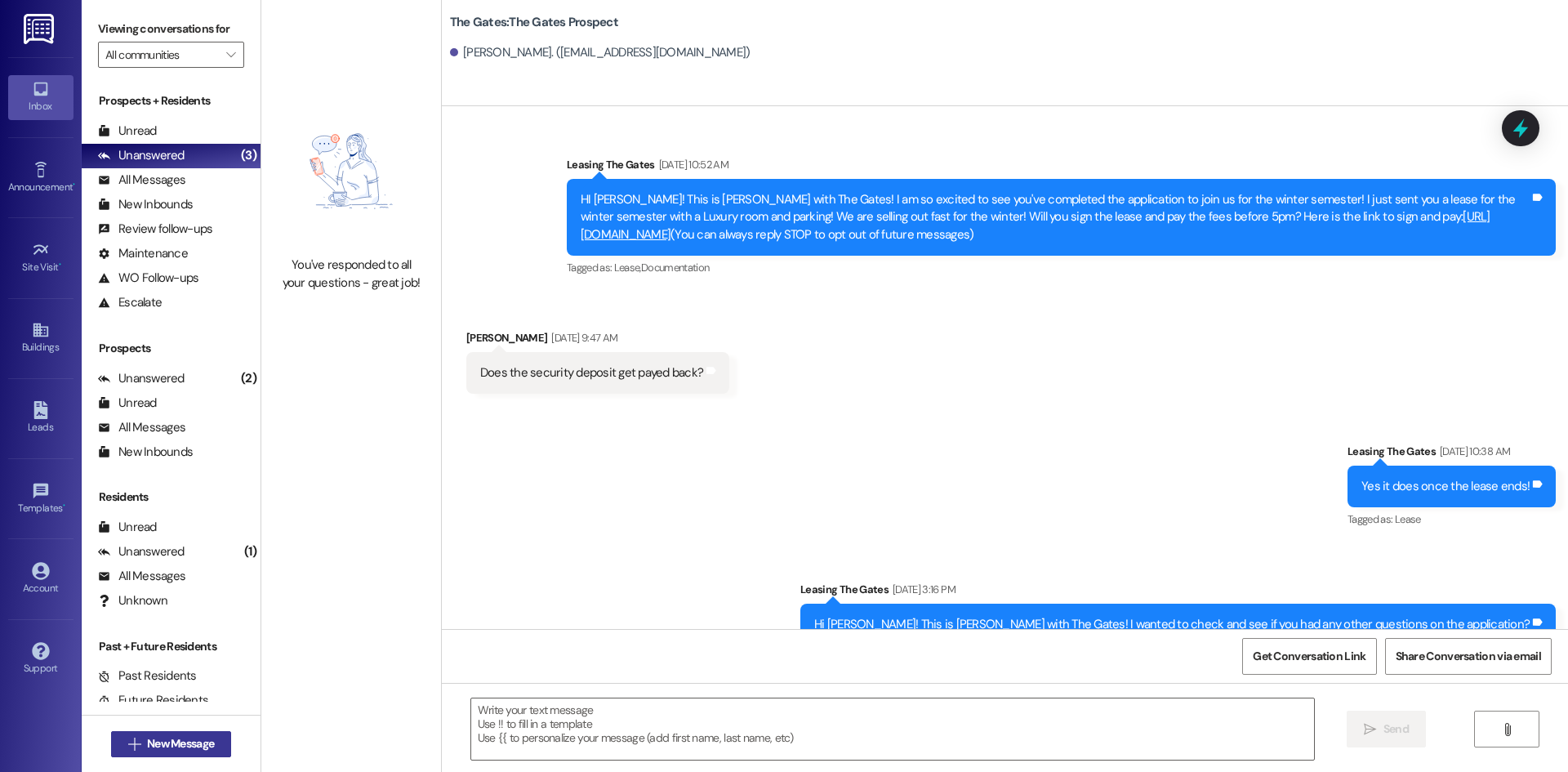
click at [154, 738] on span "New Message" at bounding box center [181, 743] width 67 height 17
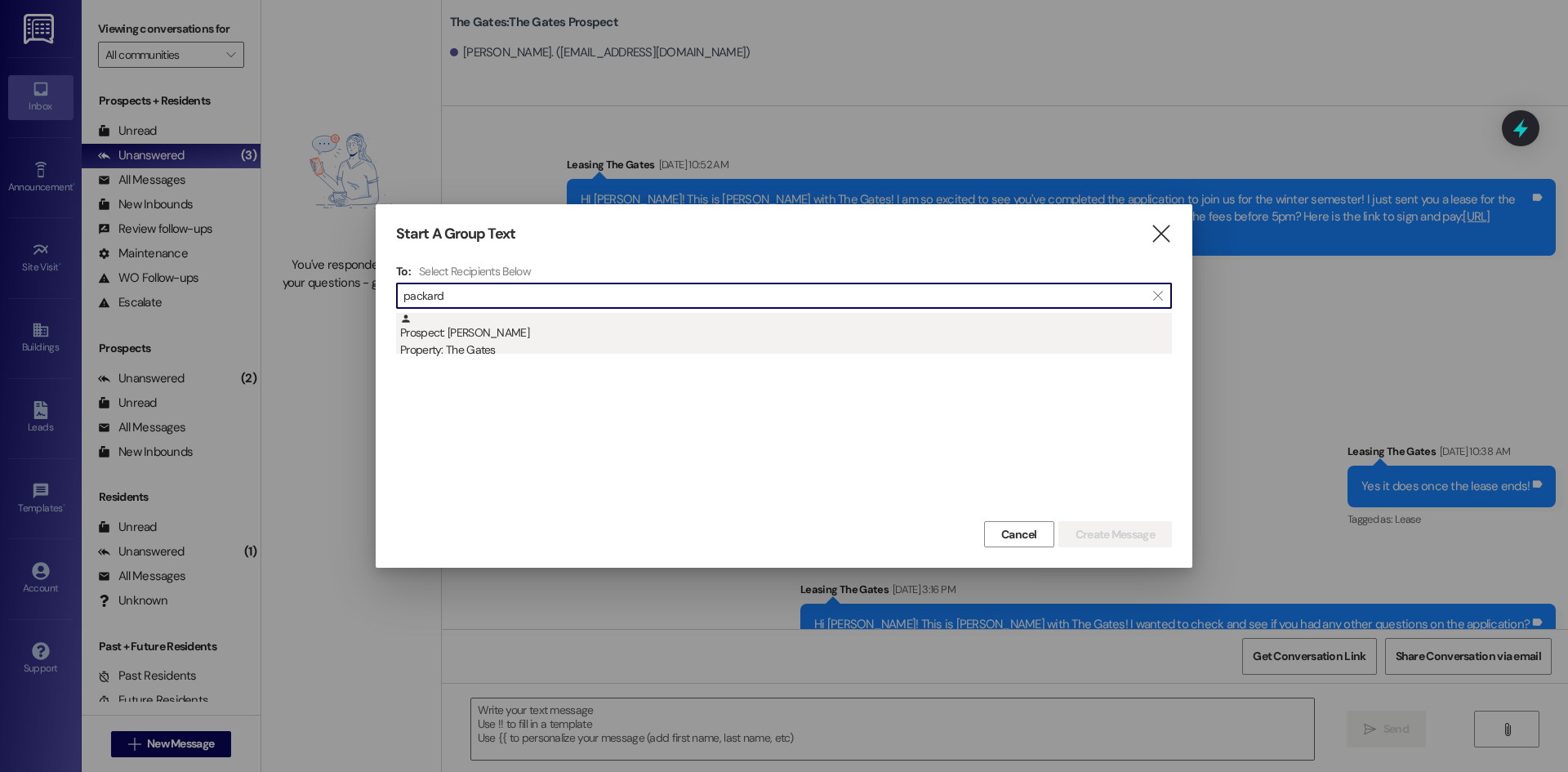
type input "packard"
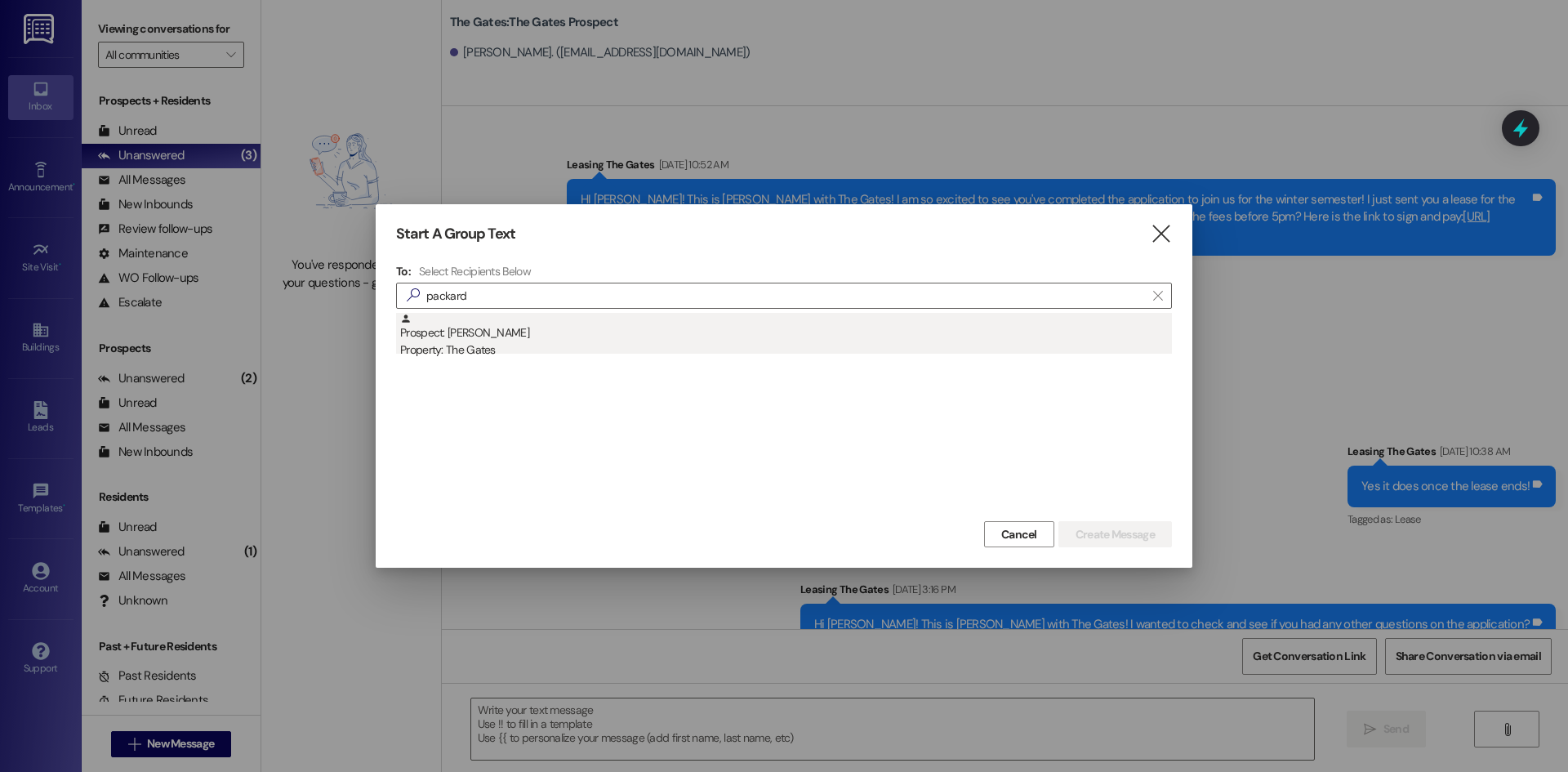
click at [491, 356] on div "Property: The Gates" at bounding box center [786, 350] width 772 height 17
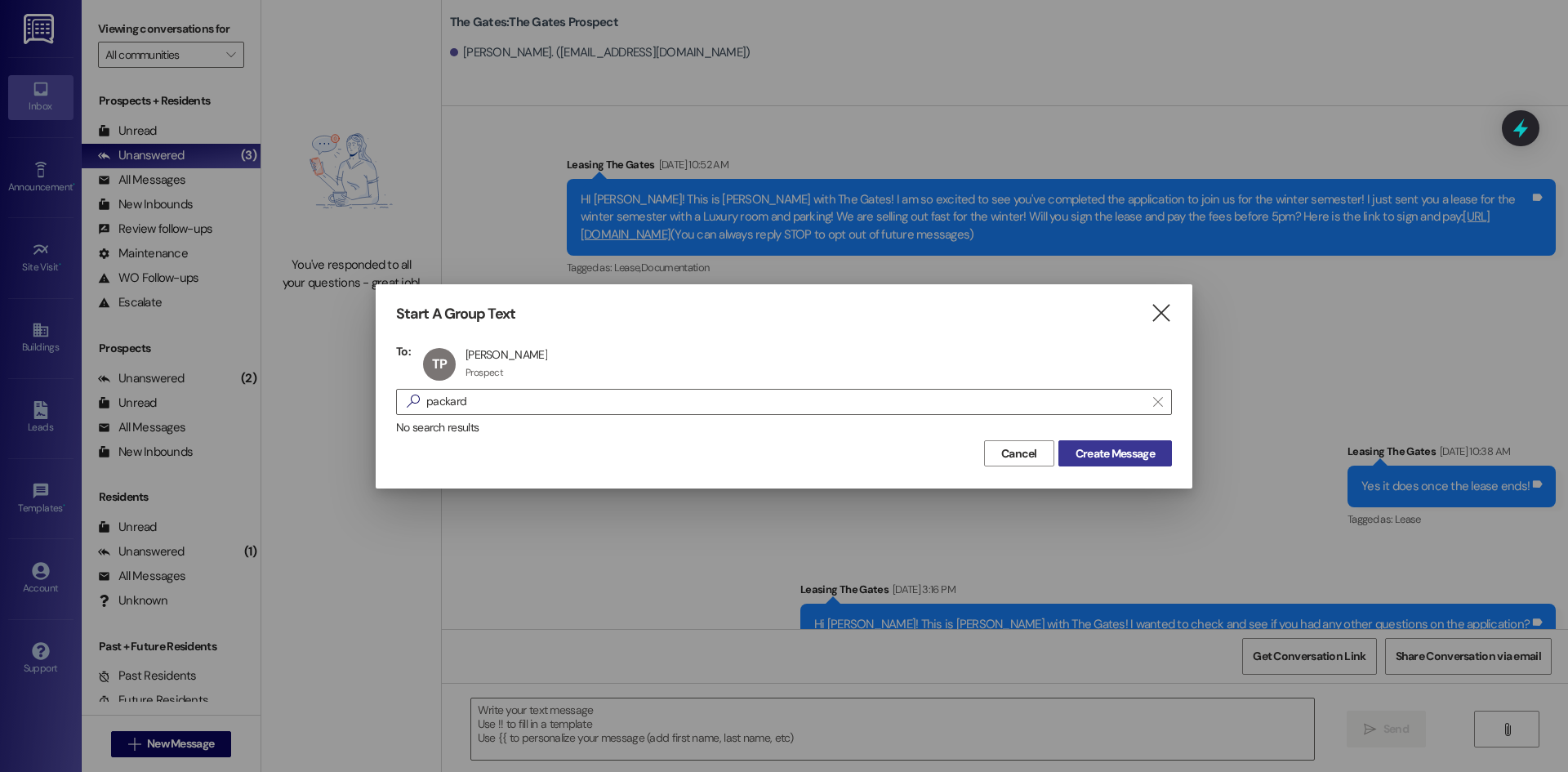
click at [1111, 447] on span "Create Message" at bounding box center [1115, 453] width 79 height 17
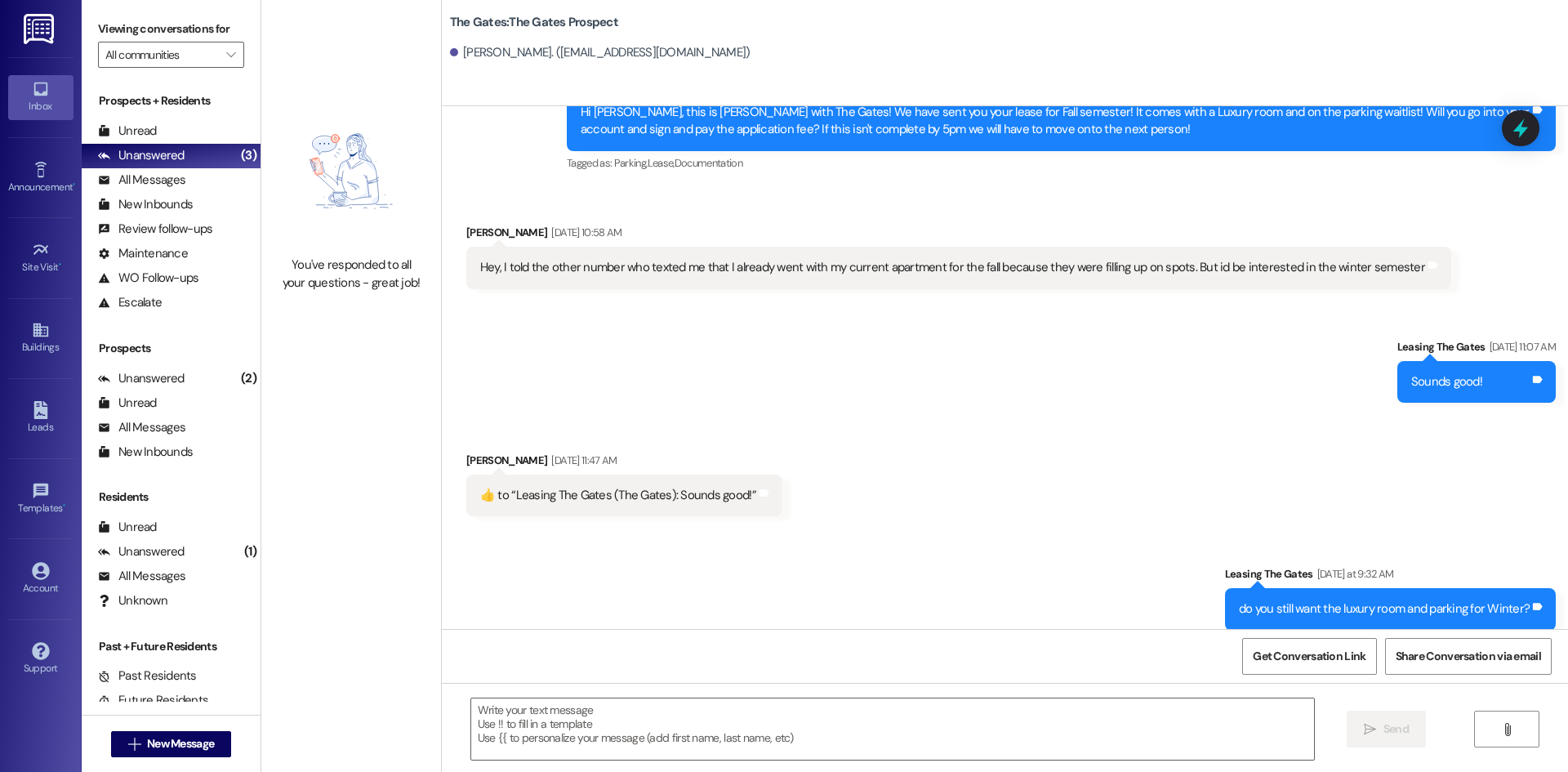
scroll to position [718, 0]
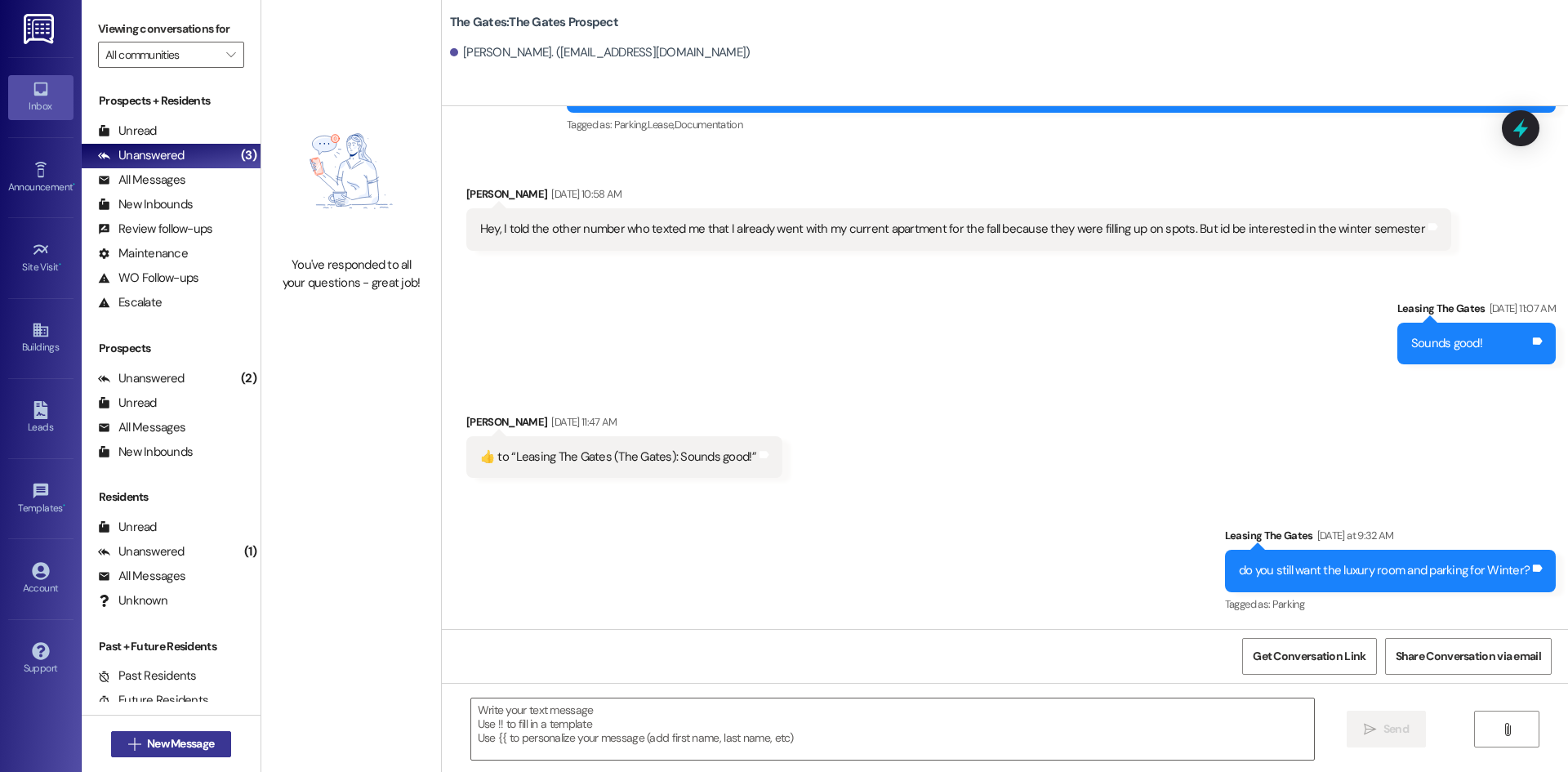
click at [172, 741] on span "New Message" at bounding box center [181, 743] width 67 height 17
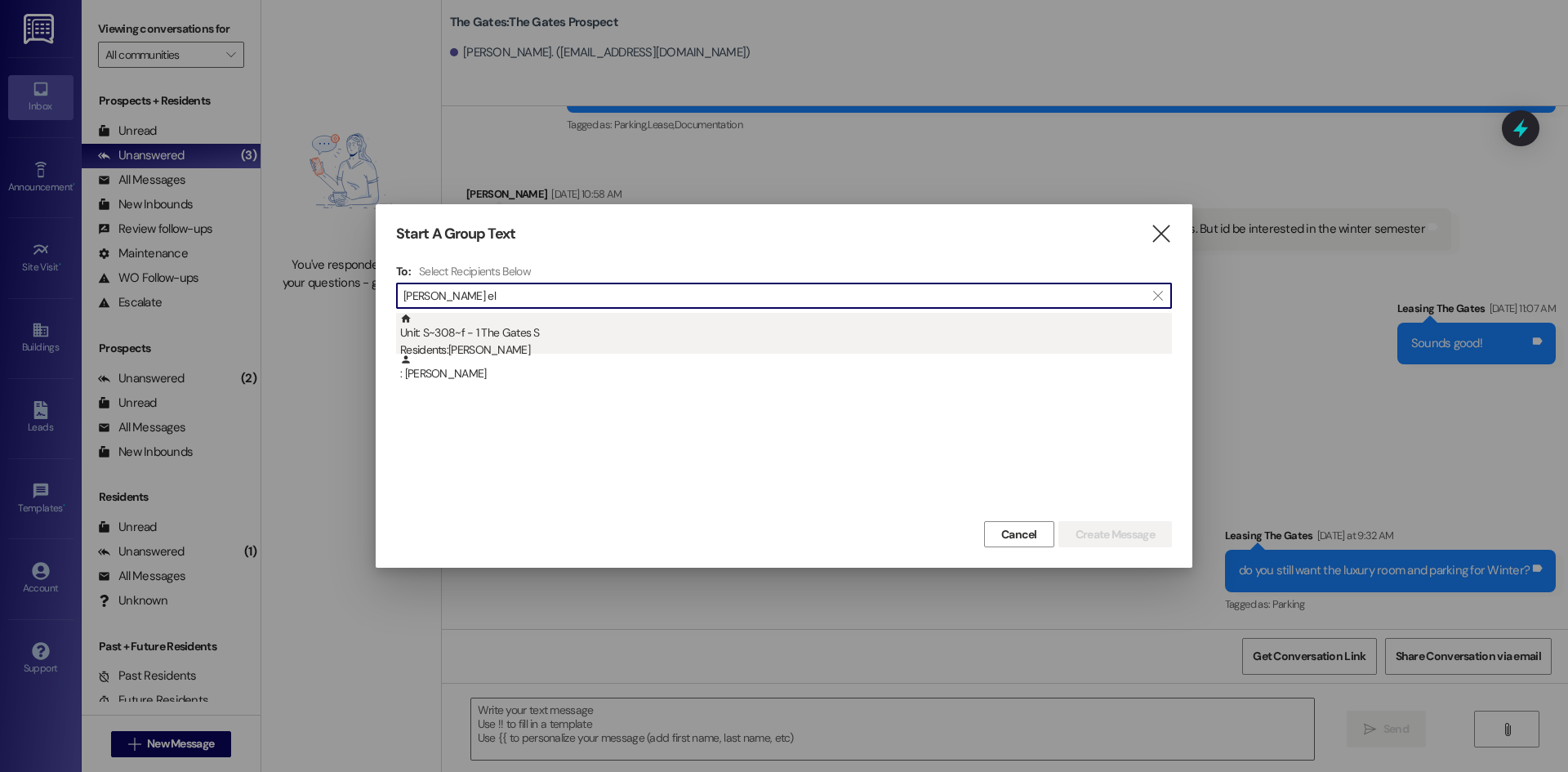
type input "[PERSON_NAME] el"
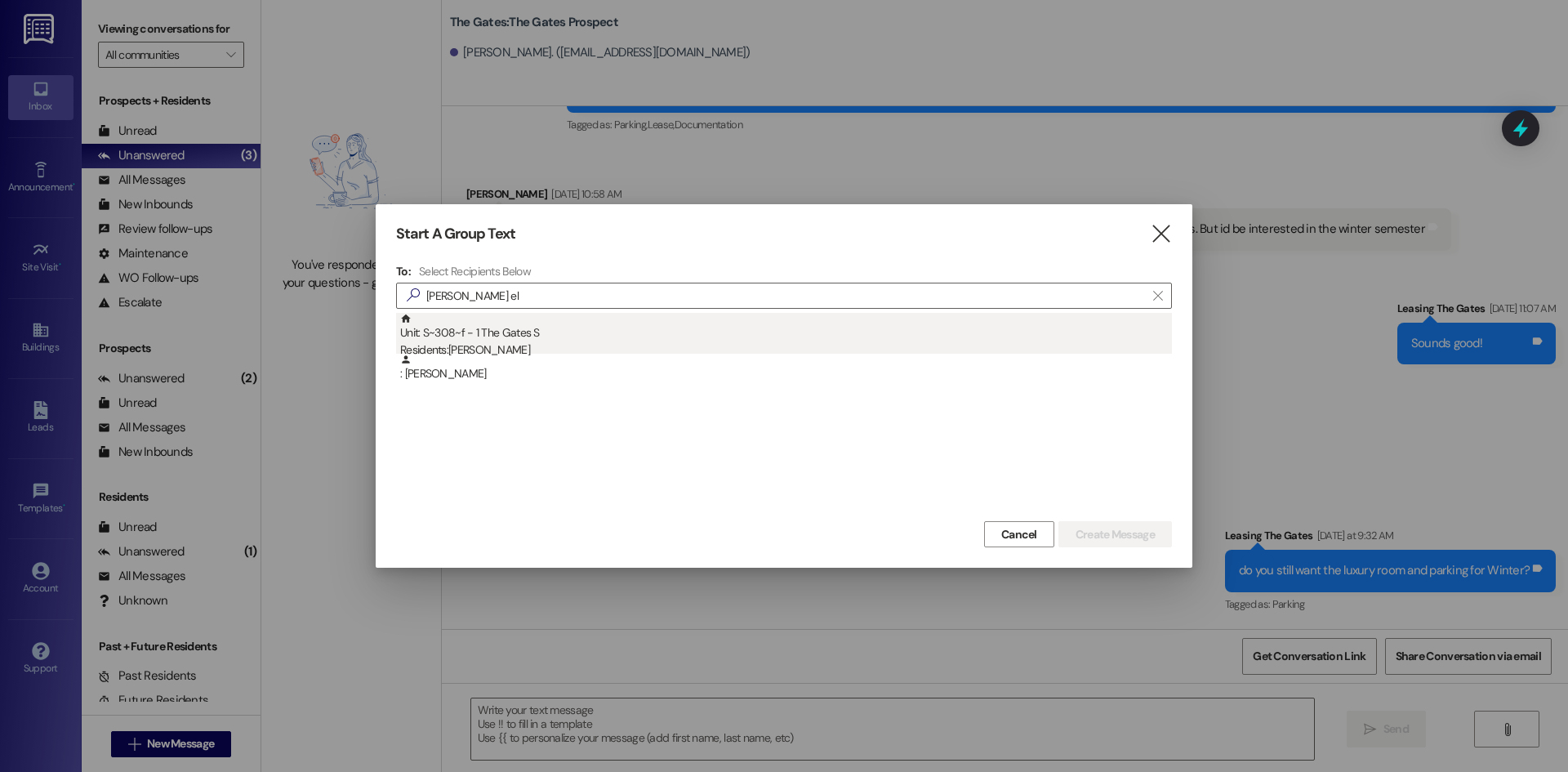
click at [663, 330] on div "Unit: S~308~f - 1 The Gates S Residents: [PERSON_NAME]" at bounding box center [786, 336] width 772 height 46
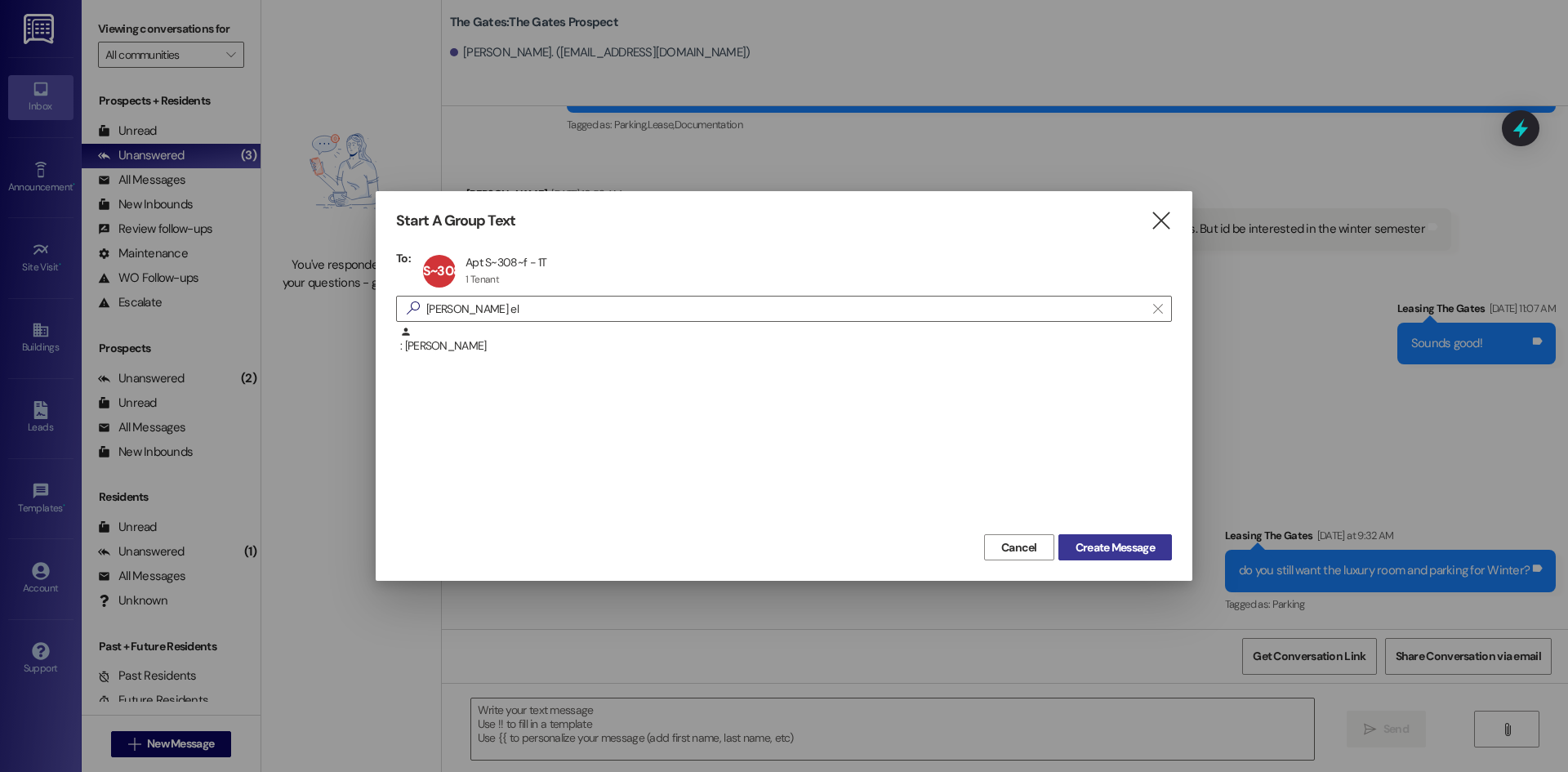
click at [1095, 552] on span "Create Message" at bounding box center [1115, 547] width 79 height 17
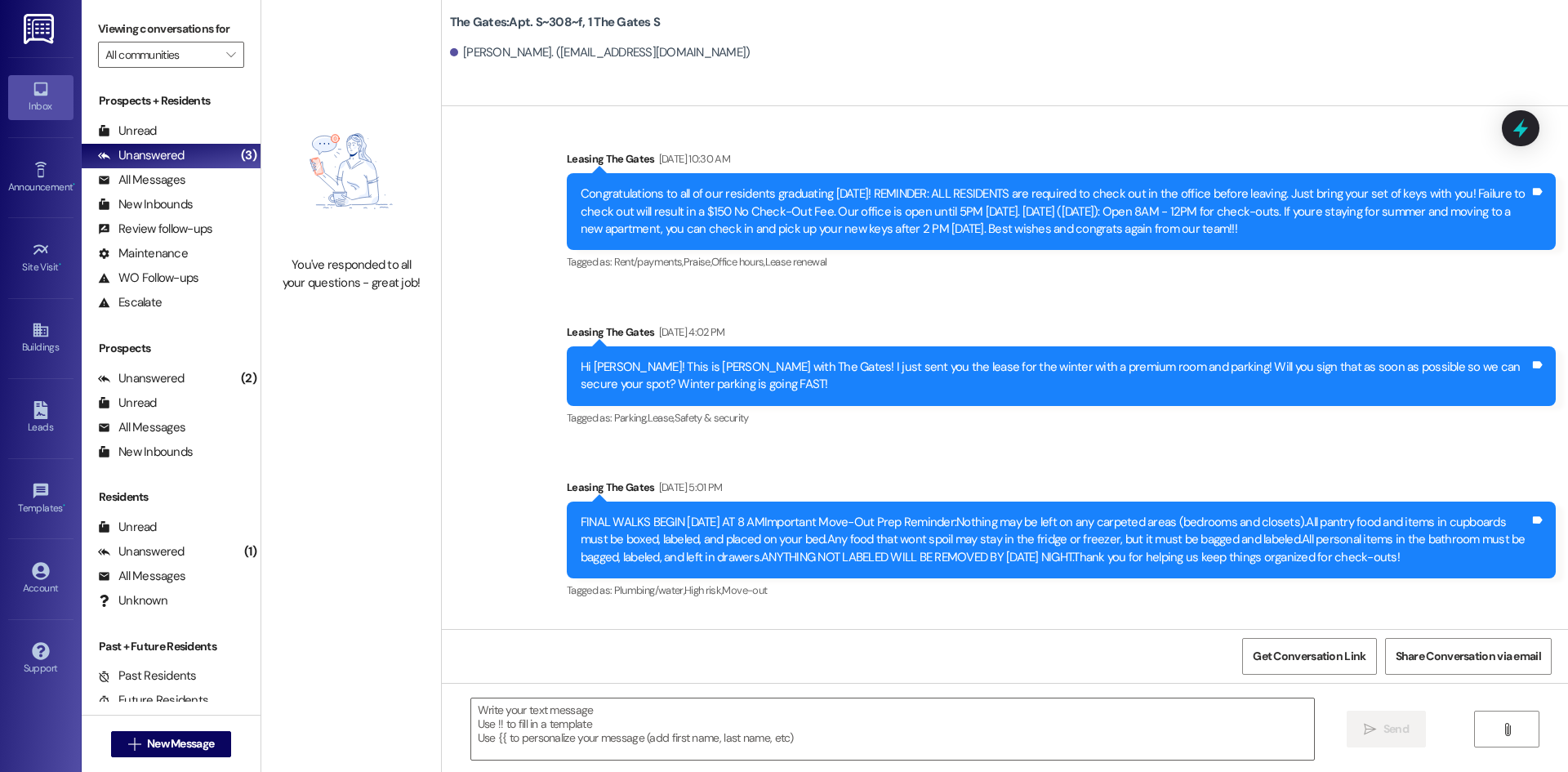
scroll to position [14078, 0]
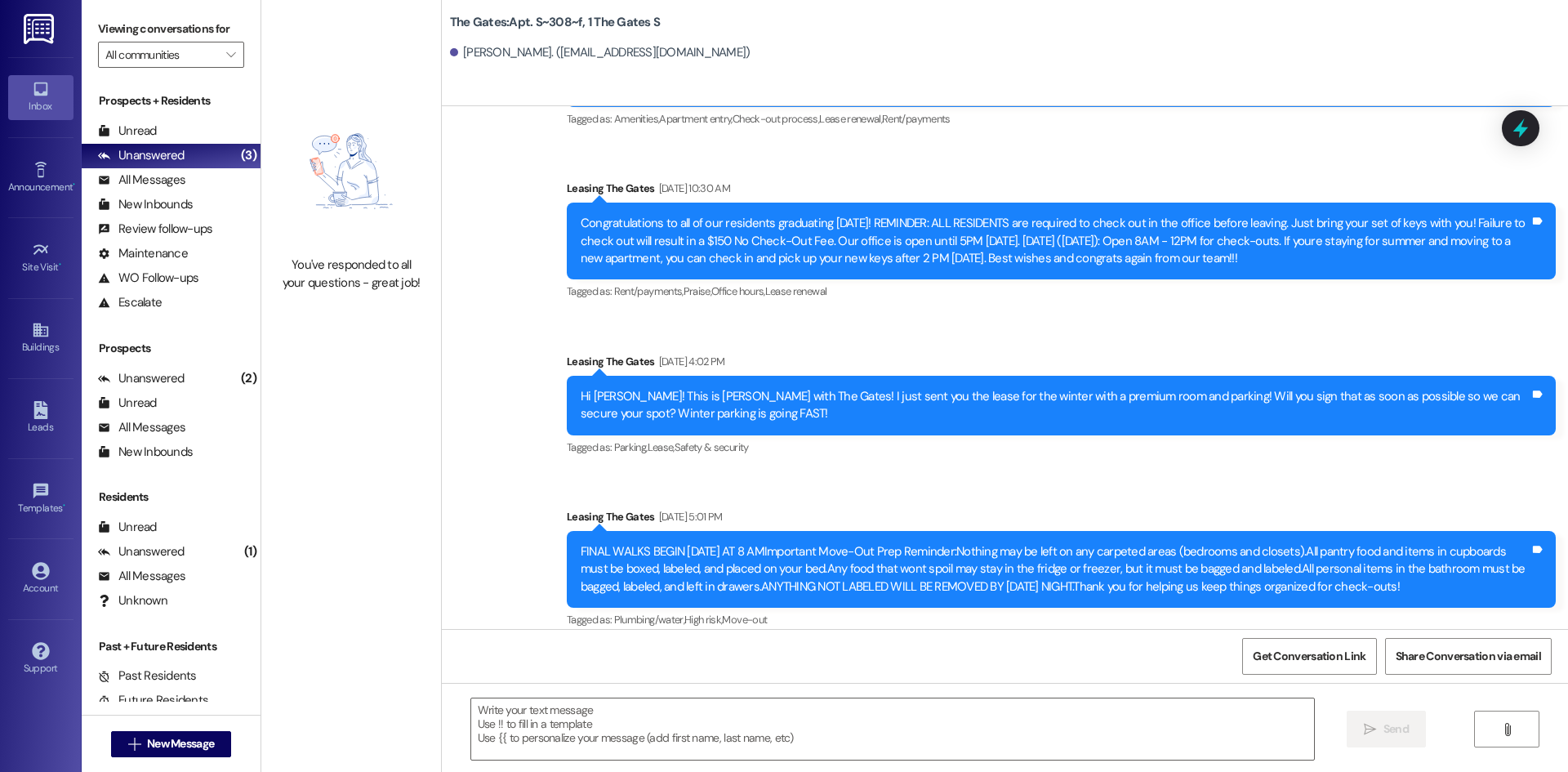
drag, startPoint x: 905, startPoint y: 426, endPoint x: 597, endPoint y: 410, distance: 308.4
click at [597, 410] on div "Hi [PERSON_NAME]! This is [PERSON_NAME] with The Gates! I just sent you the lea…" at bounding box center [1061, 405] width 989 height 60
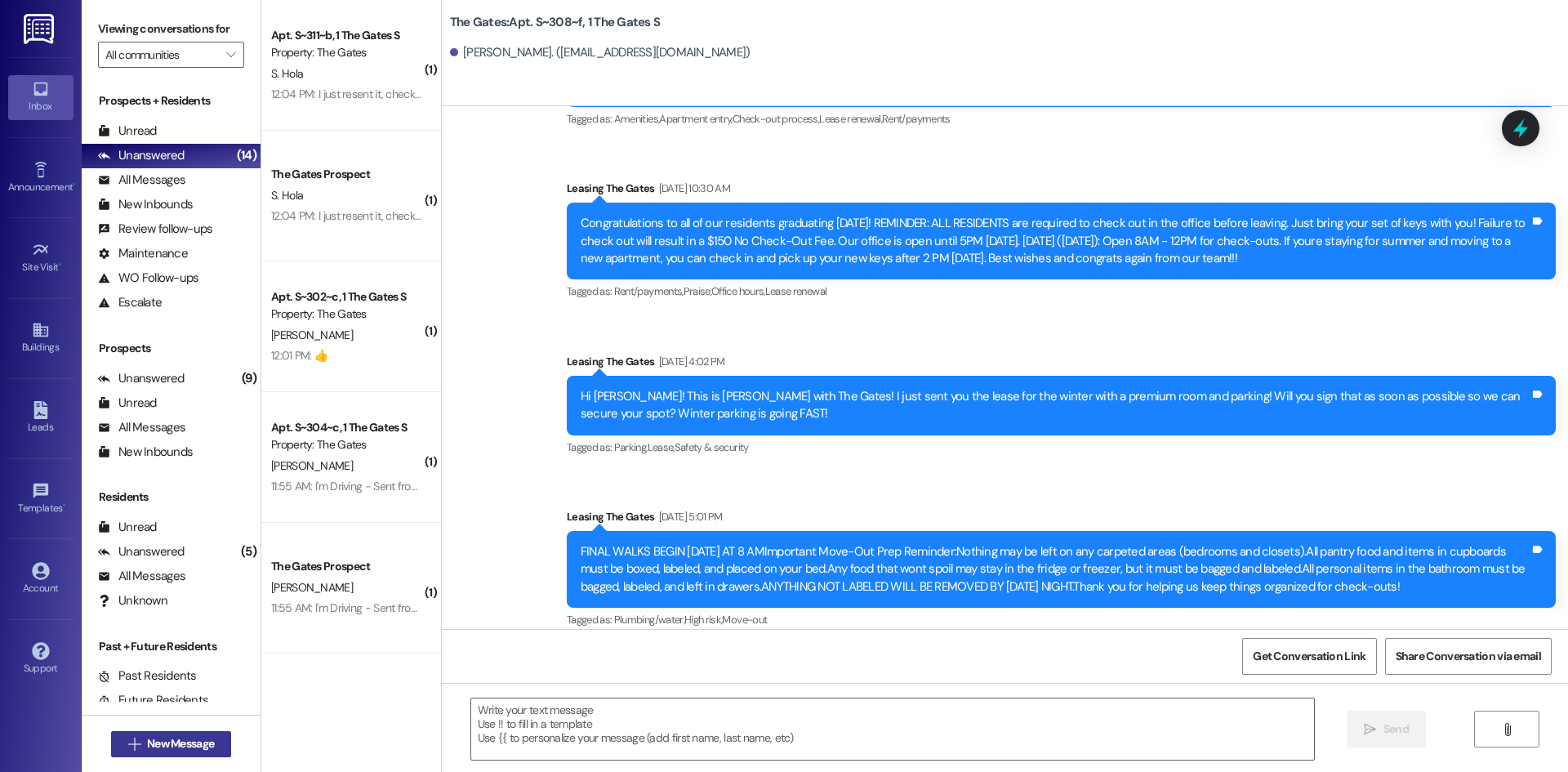
click at [185, 752] on button " New Message" at bounding box center [172, 743] width 121 height 26
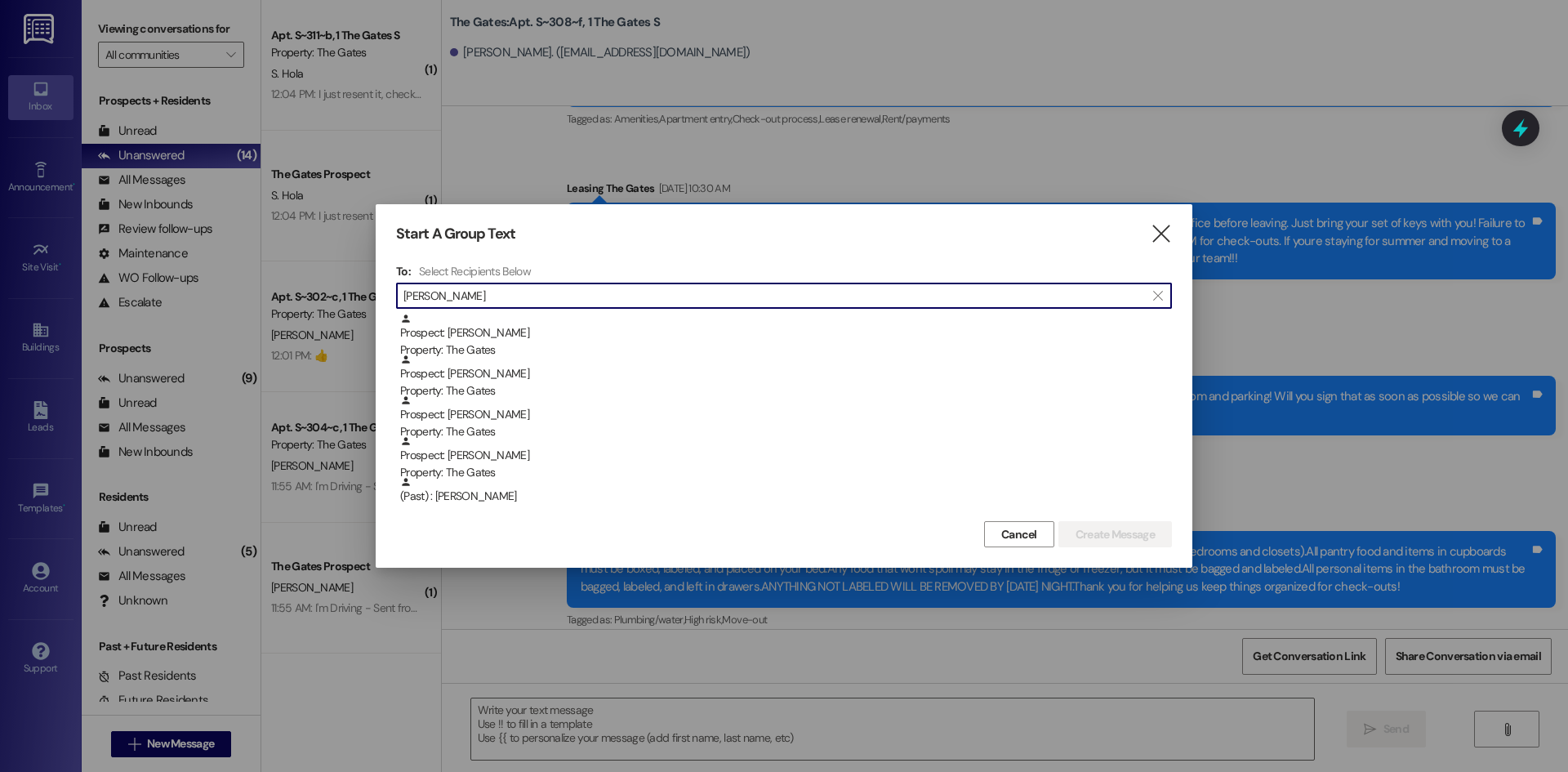
type input "[PERSON_NAME]"
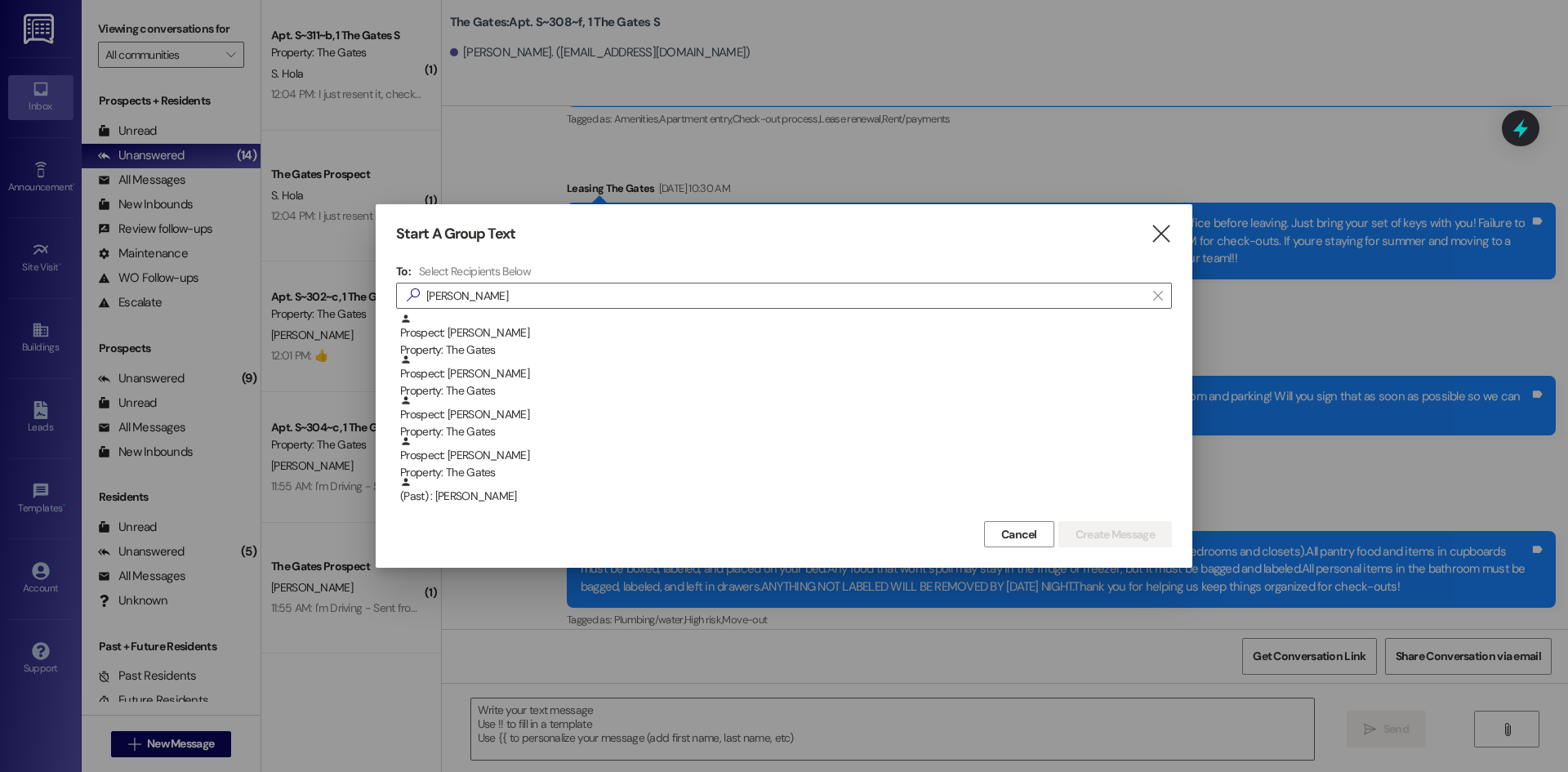
click at [507, 402] on div "Prospect: [PERSON_NAME] Property: The Gates" at bounding box center [786, 418] width 772 height 46
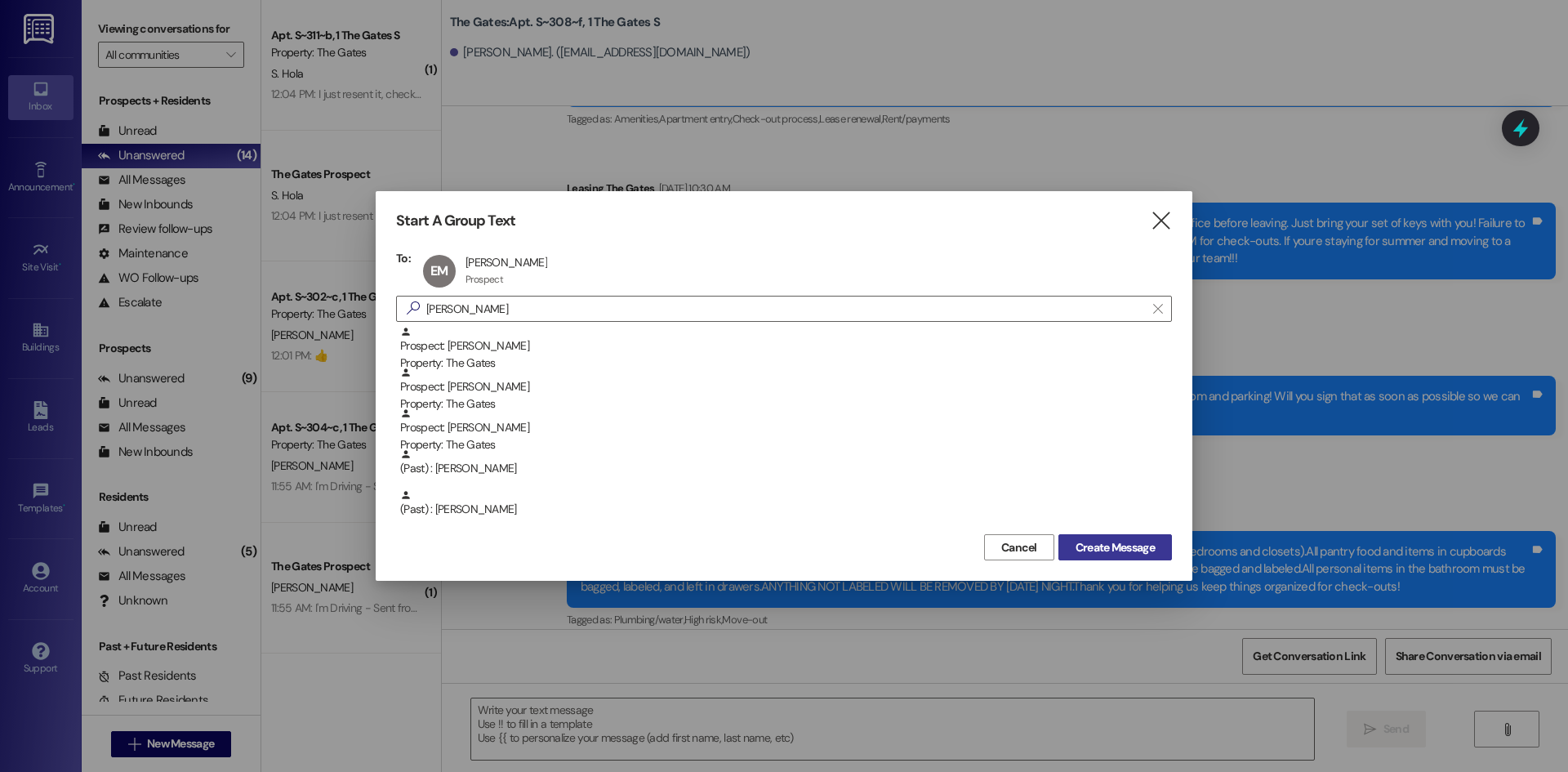
click at [1122, 555] on span "Create Message" at bounding box center [1115, 547] width 79 height 17
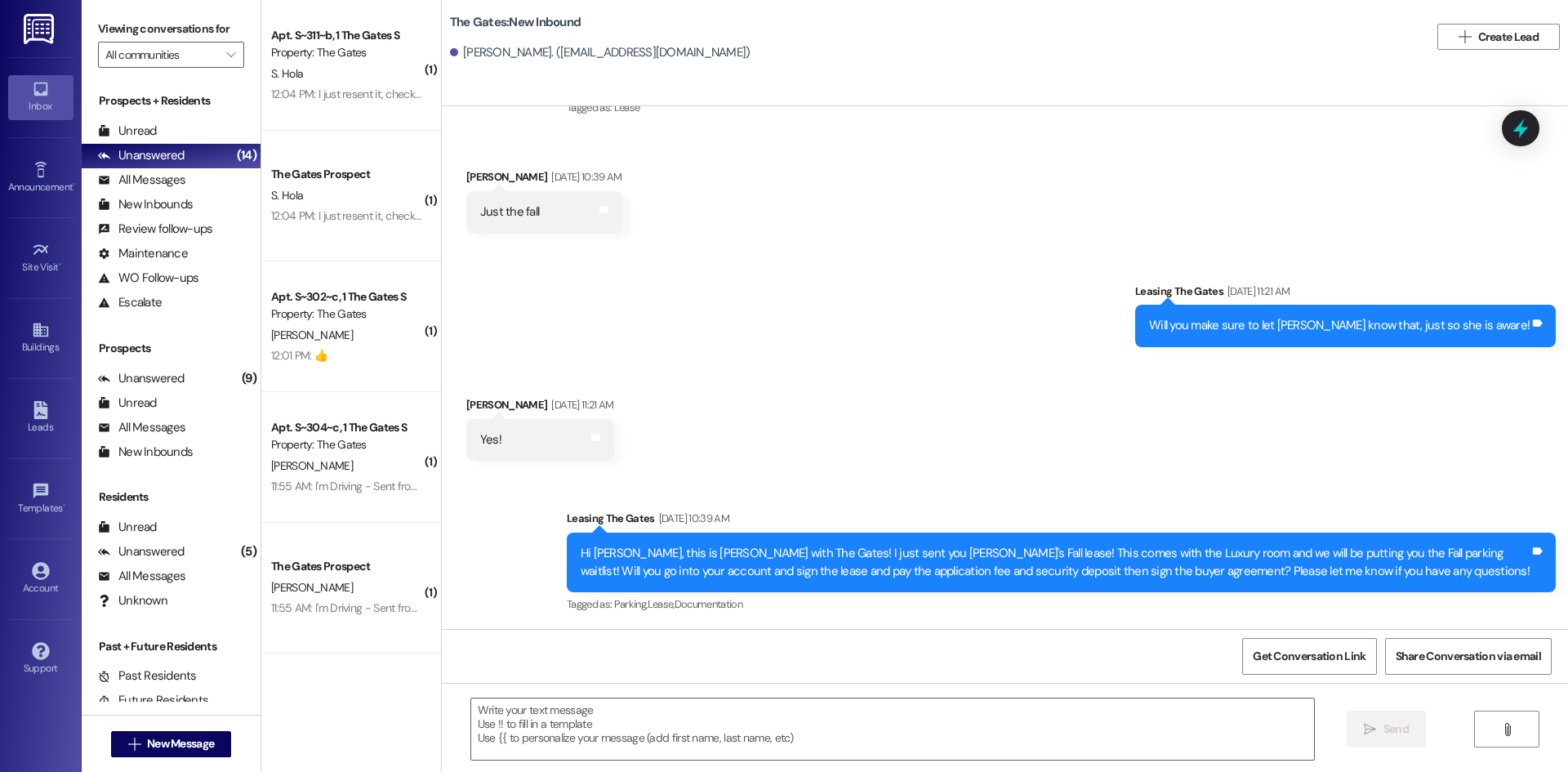
scroll to position [143, 0]
click at [661, 732] on textarea at bounding box center [893, 729] width 843 height 61
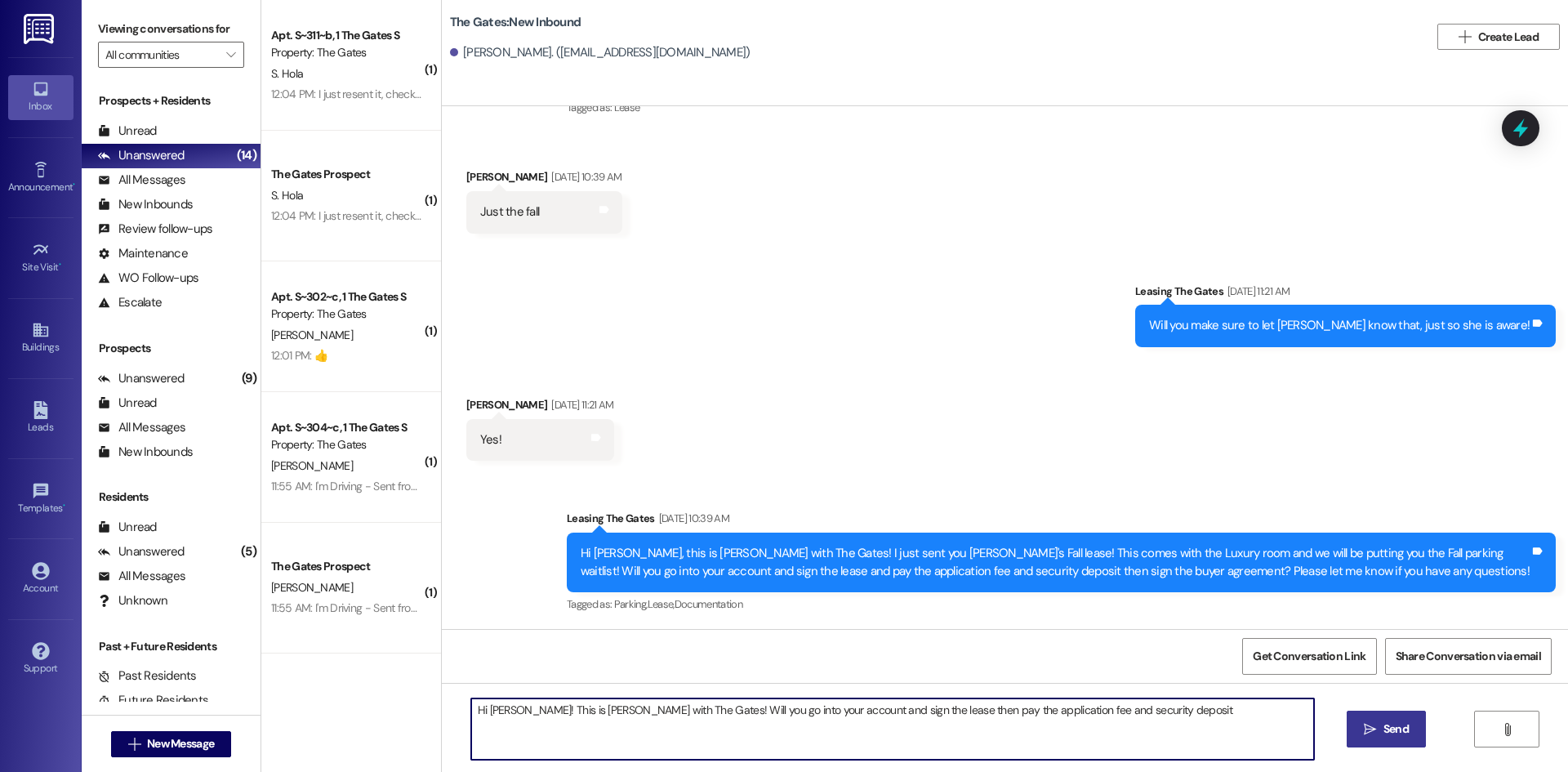
type textarea "Hi [PERSON_NAME]! This is [PERSON_NAME] with The Gates! Will you go into your a…"
click at [1402, 741] on button " Send" at bounding box center [1386, 729] width 79 height 36
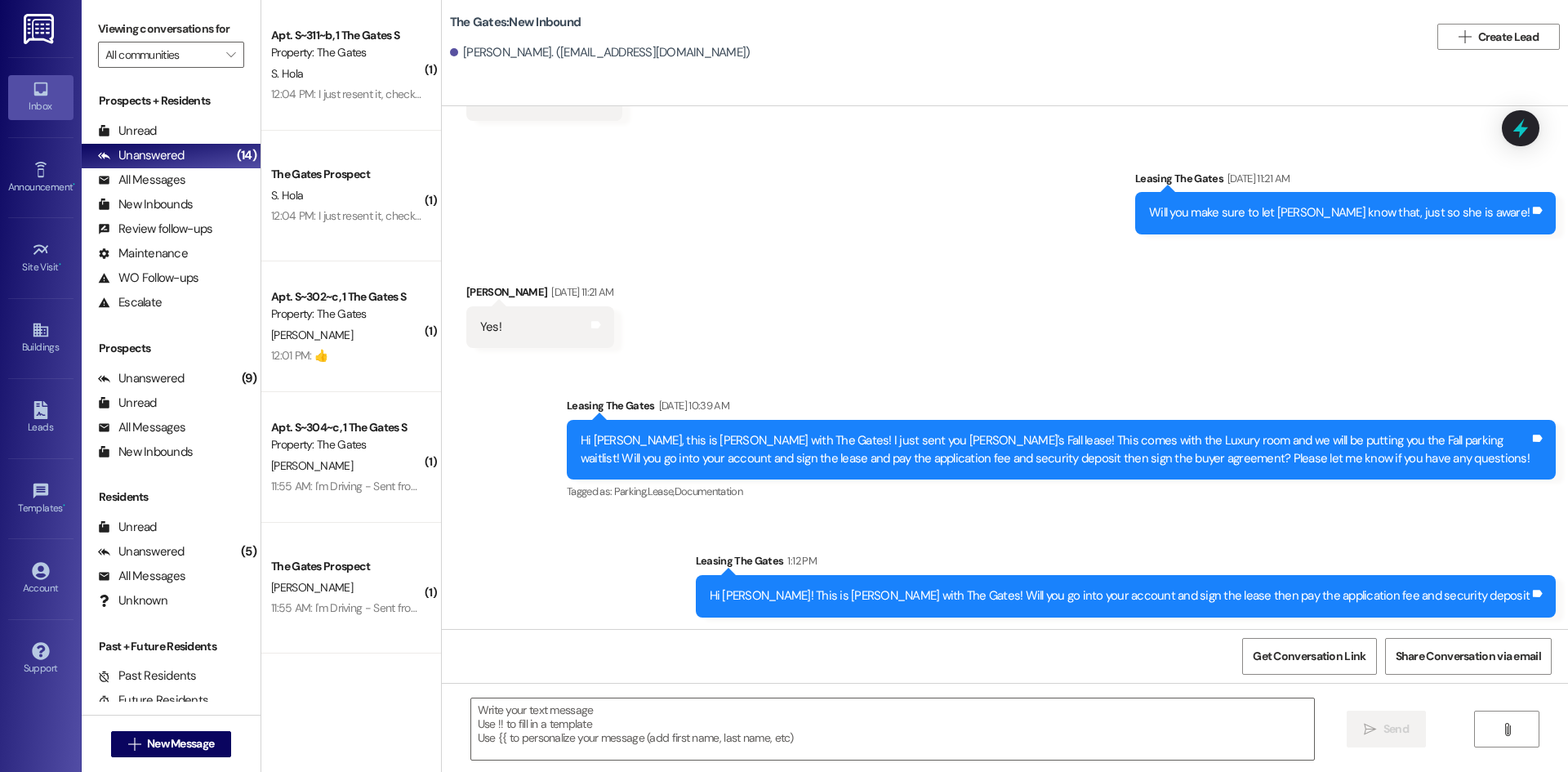
scroll to position [257, 0]
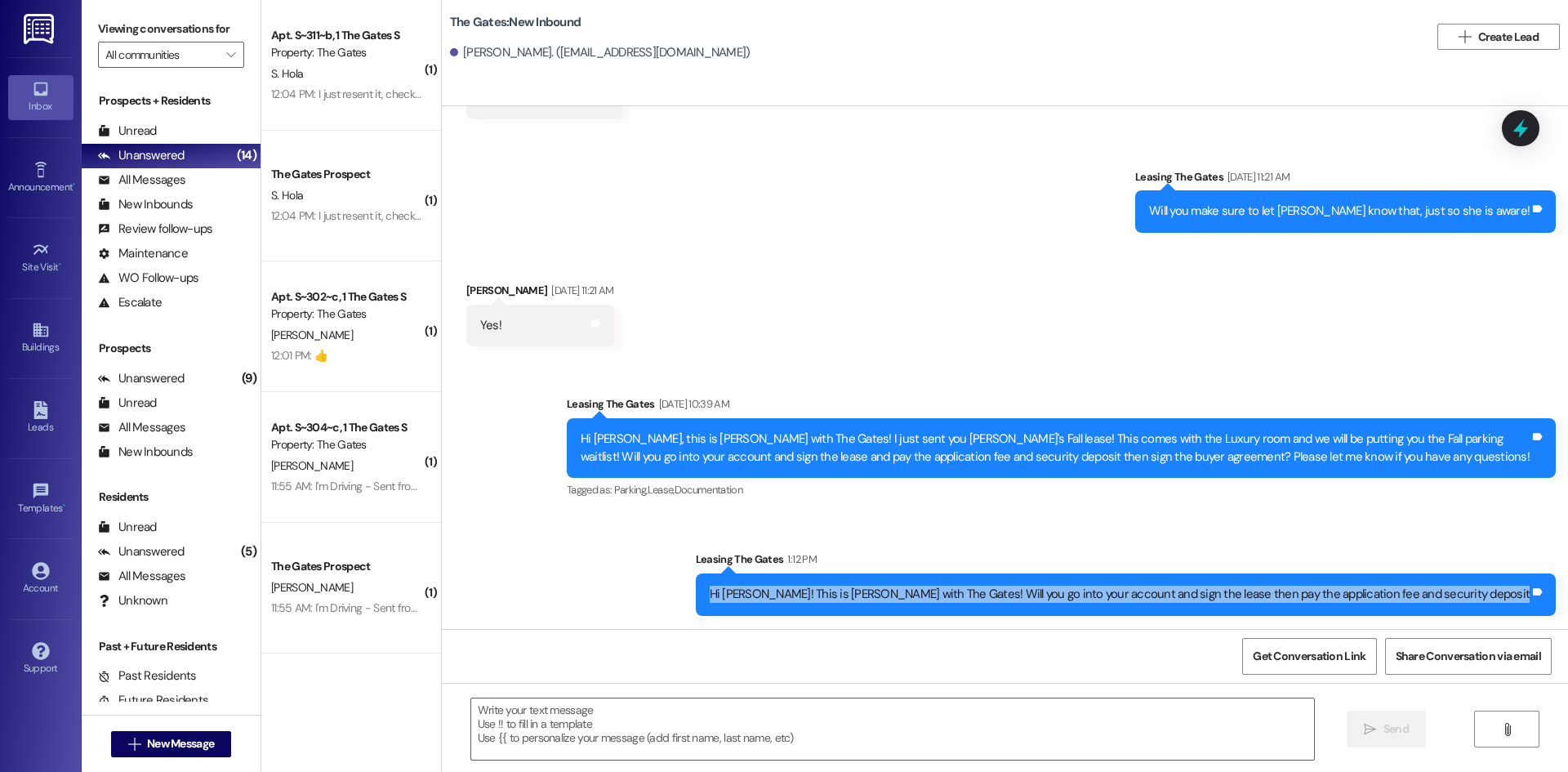
drag, startPoint x: 840, startPoint y: 593, endPoint x: 1567, endPoint y: 624, distance: 727.7
click at [1567, 624] on div "Sent via SMS Leasing The Gates [DATE] 10:39 AM Hi [PERSON_NAME]! This is [PERSO…" at bounding box center [1004, 368] width 1126 height 522
copy div "Hi [PERSON_NAME]! This is [PERSON_NAME] with The Gates! Will you go into your a…"
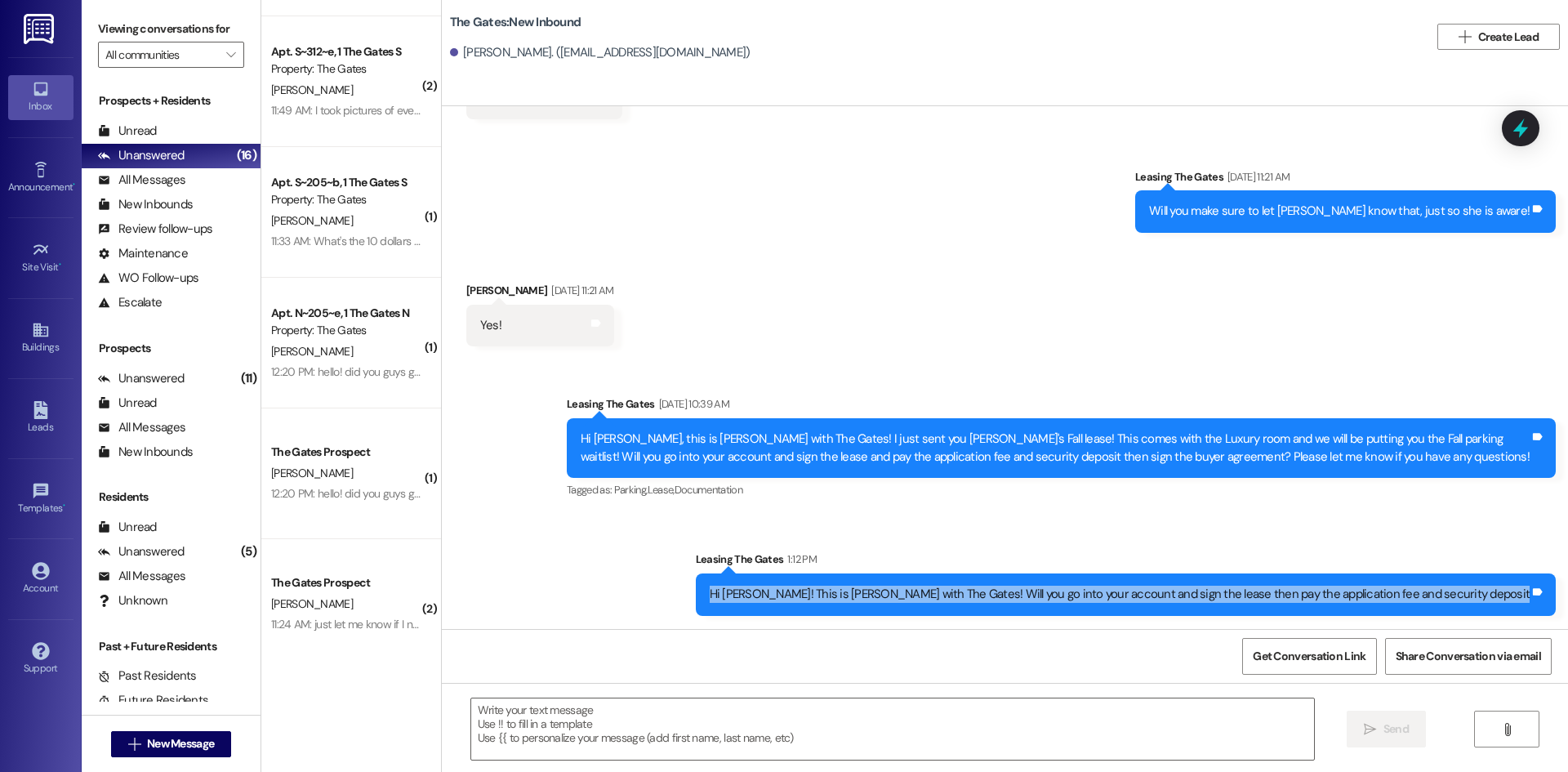
scroll to position [912, 0]
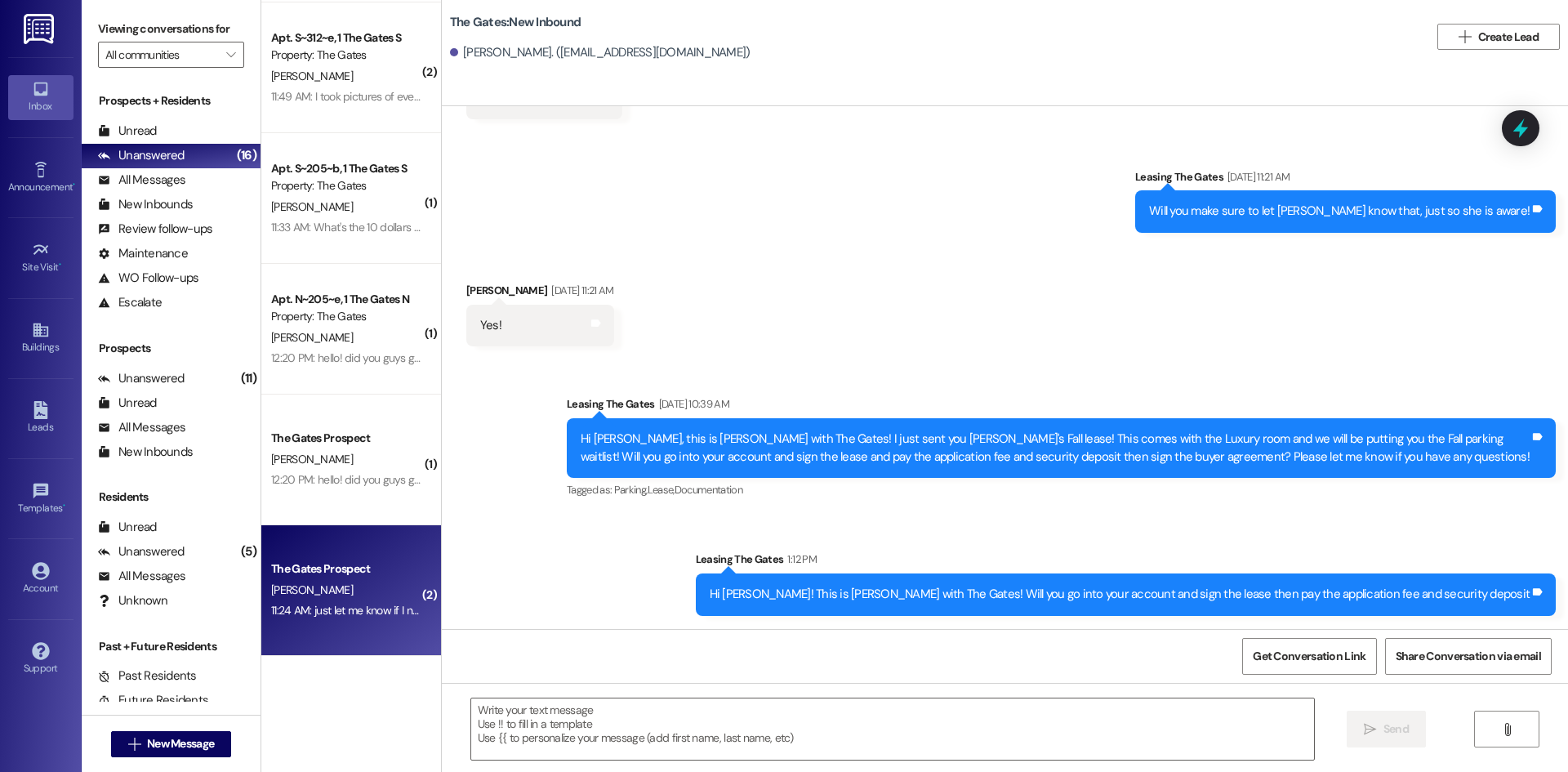
click at [326, 603] on div "11:24 AM: just let me know if I need to do something else 11:24 AM: just let me…" at bounding box center [401, 610] width 261 height 14
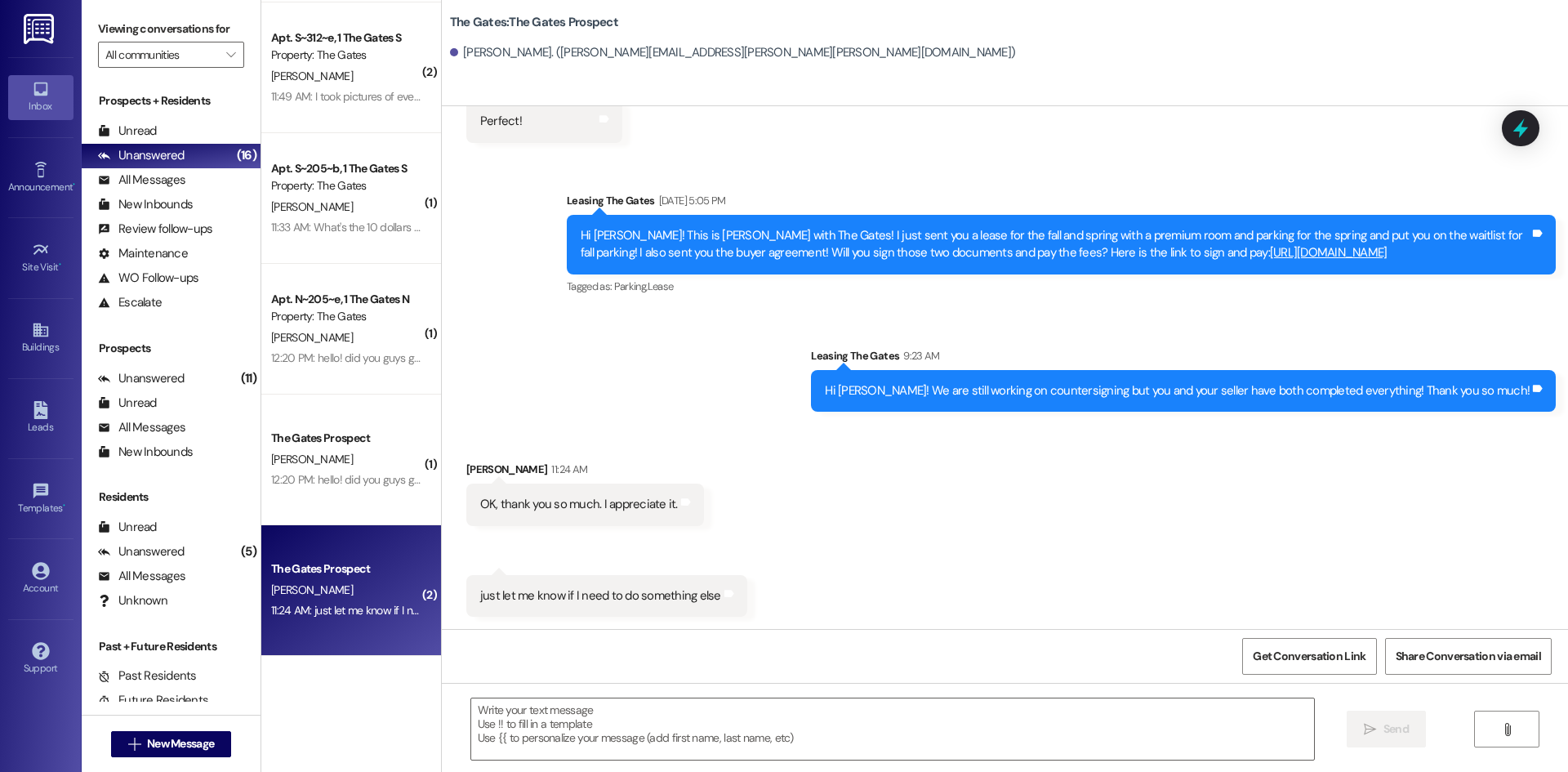
scroll to position [1056, 0]
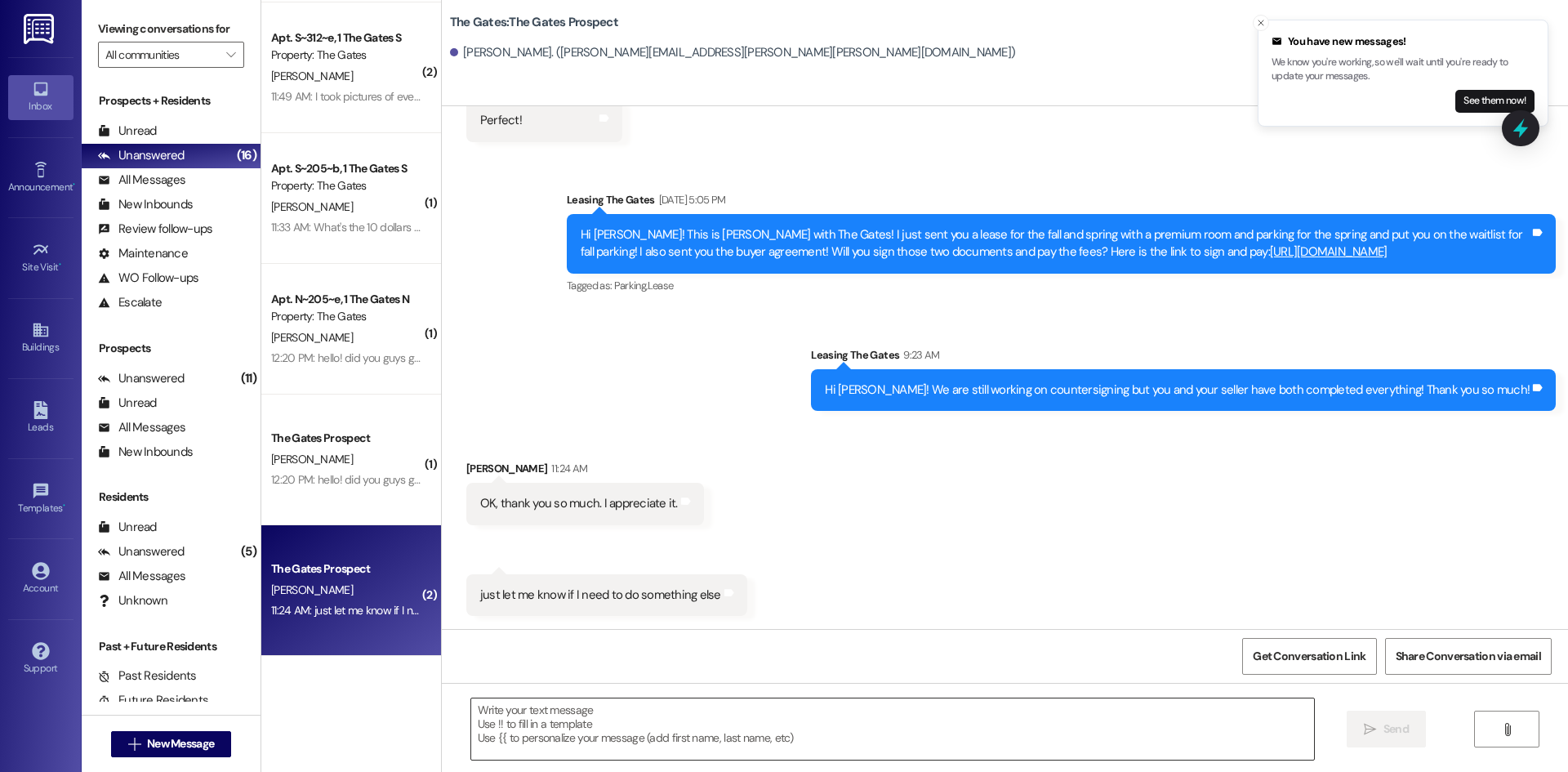
click at [528, 723] on textarea at bounding box center [893, 729] width 843 height 61
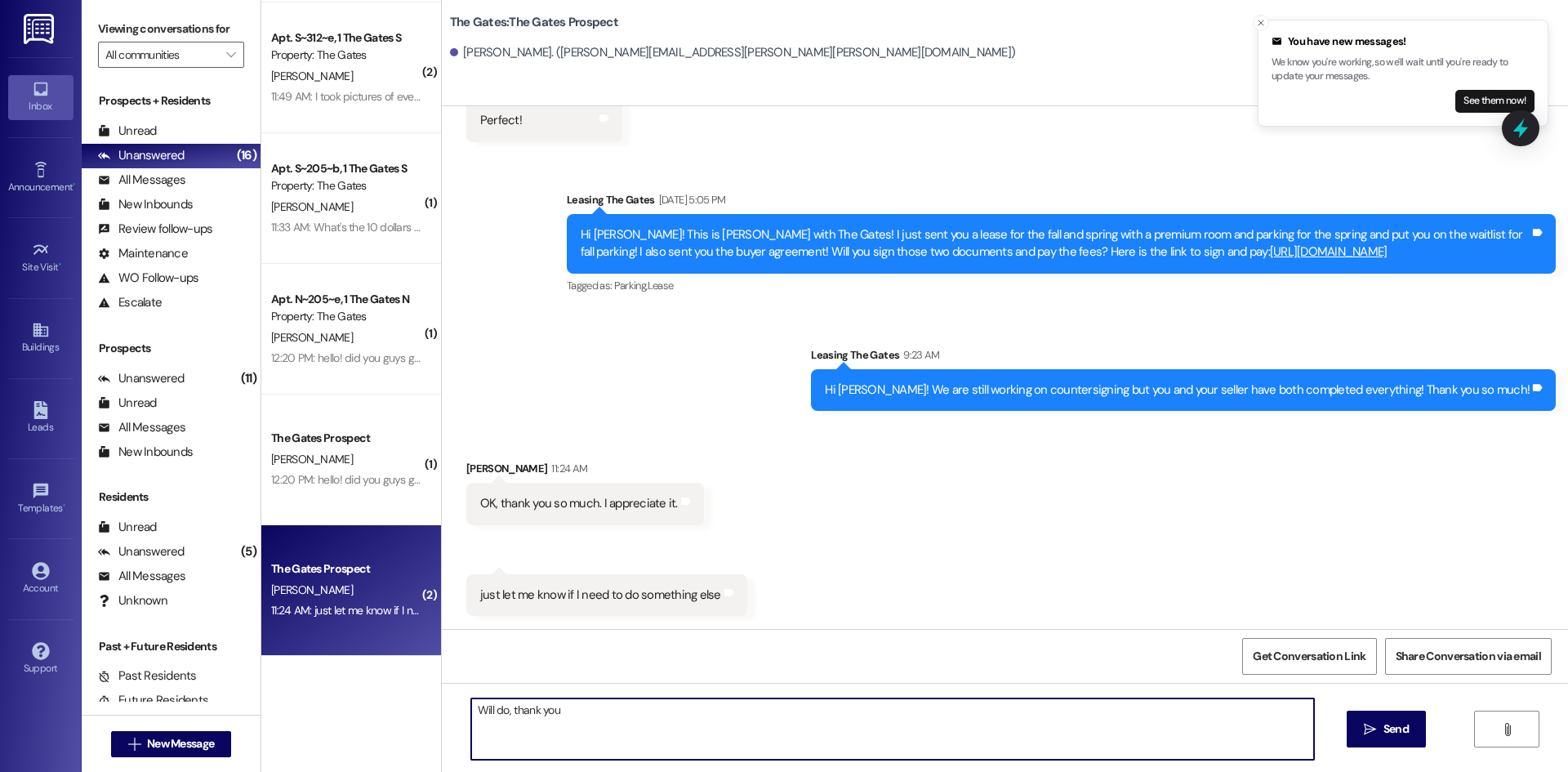
type textarea "Will do, thank you!"
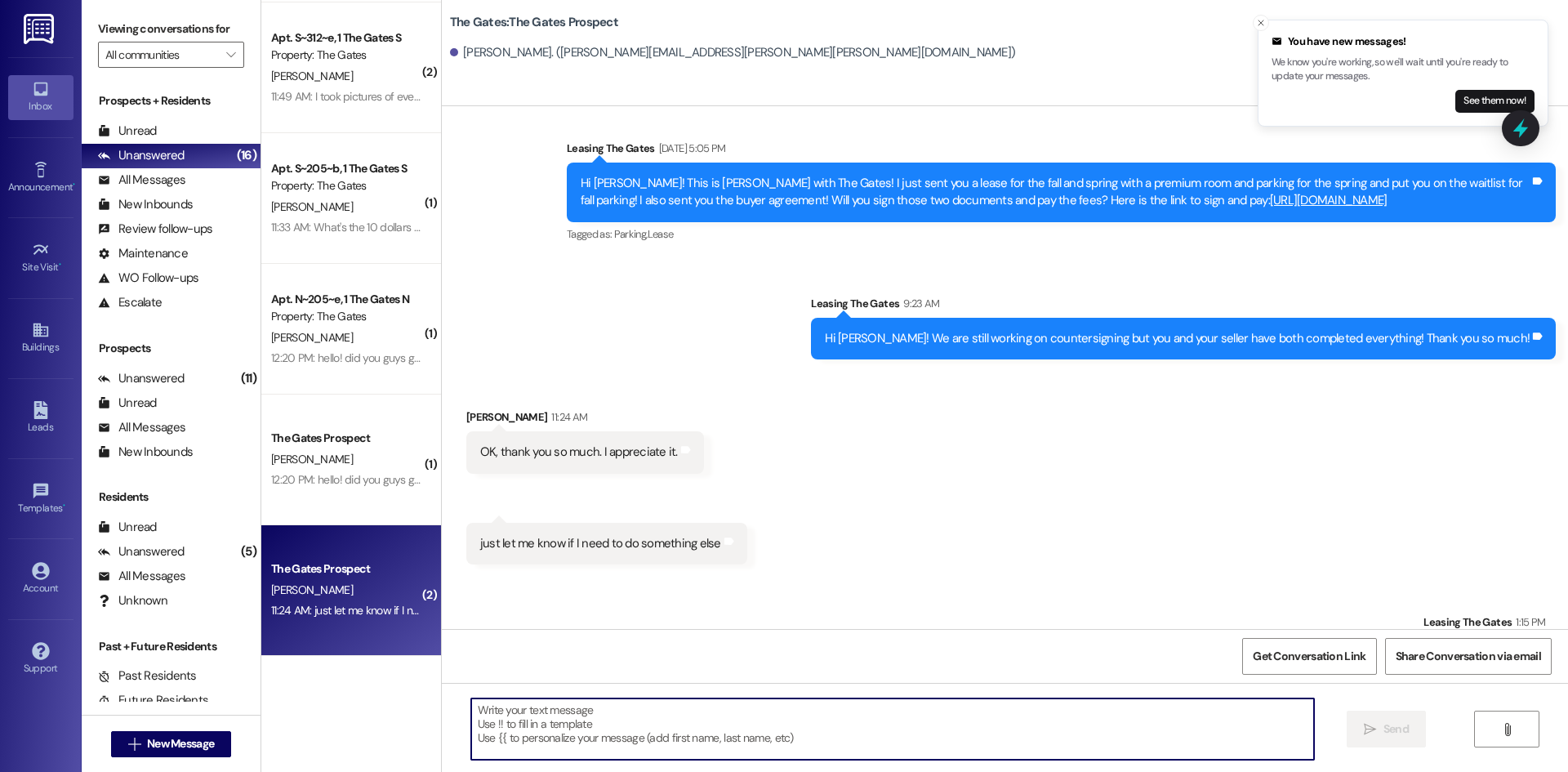
scroll to position [1170, 0]
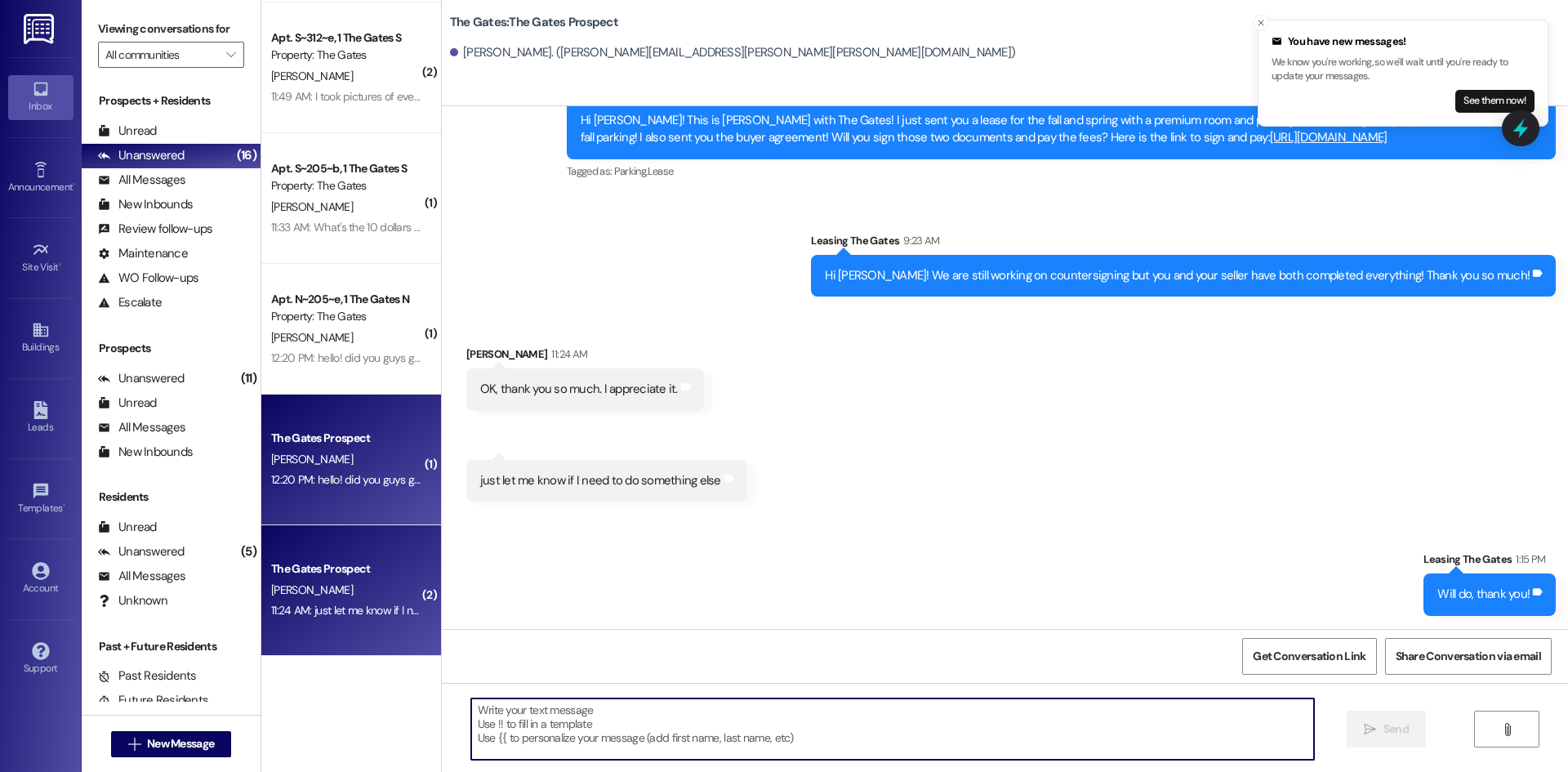
click at [331, 480] on div "12:20 PM: hello! did you guys get my email about placement for fall? 12:20 PM: …" at bounding box center [430, 479] width 320 height 14
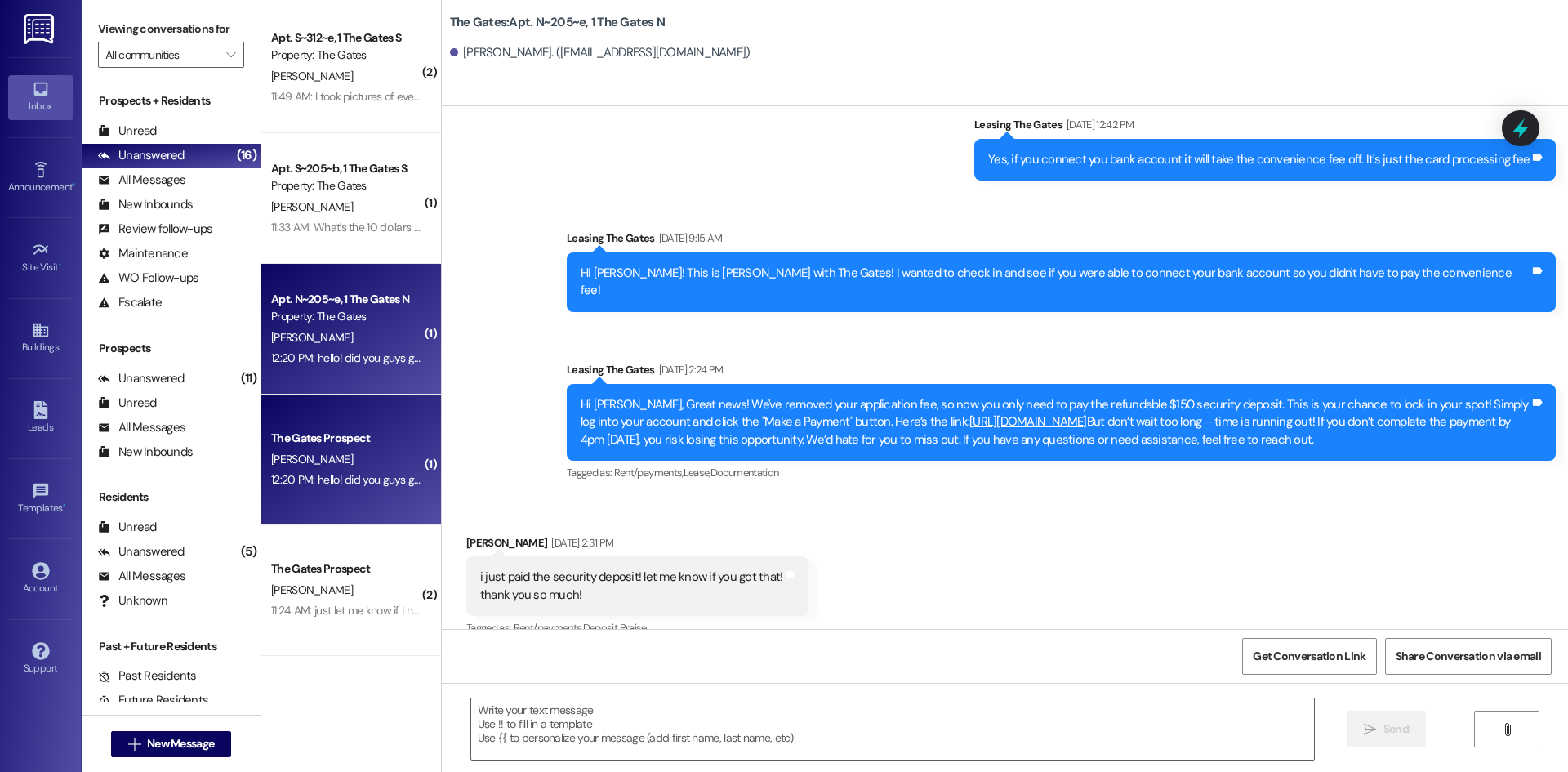
scroll to position [15973, 0]
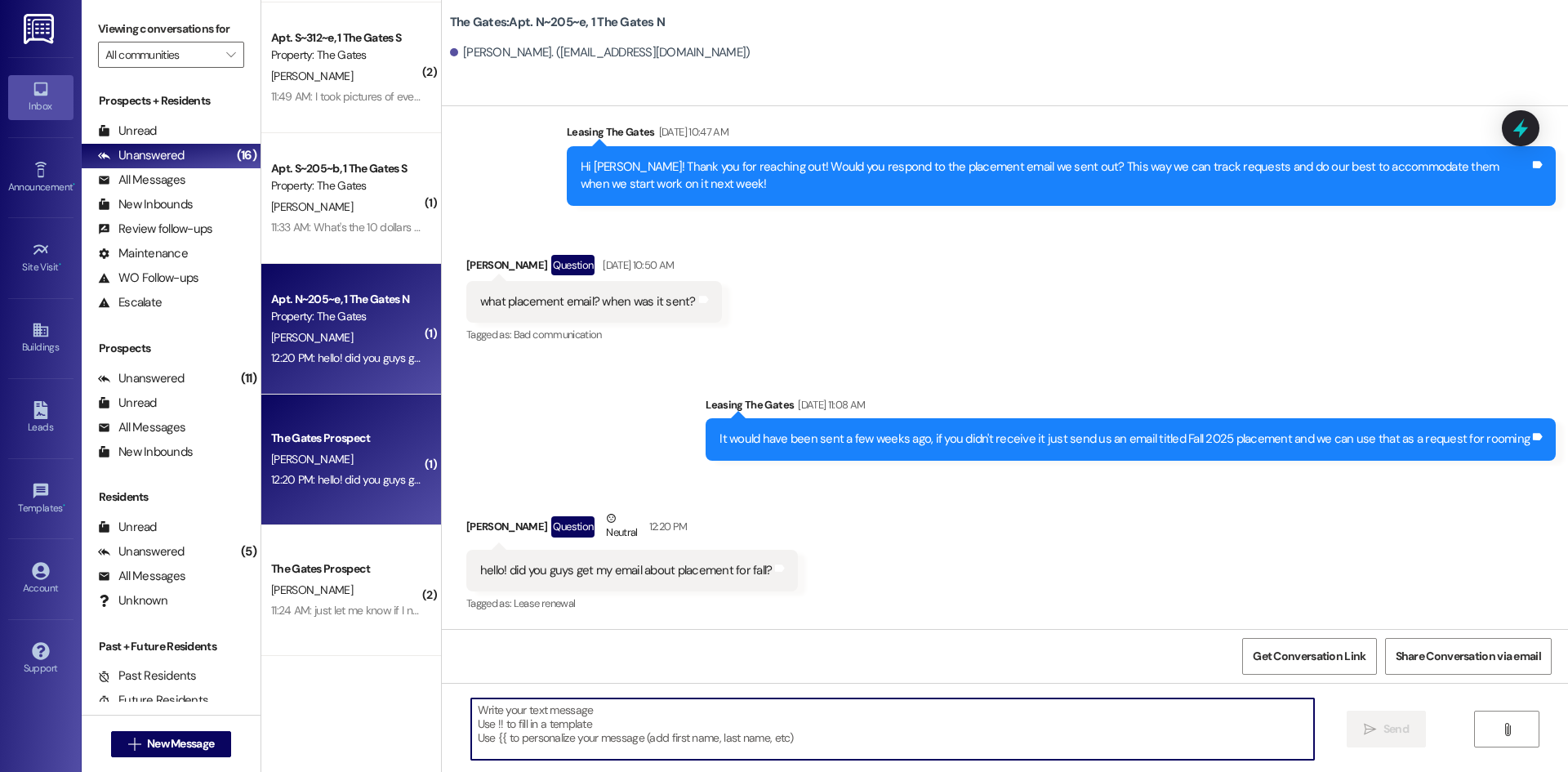
click at [499, 732] on textarea at bounding box center [893, 729] width 843 height 61
type textarea "Wanting to stay in 602 with your roommate request right?"
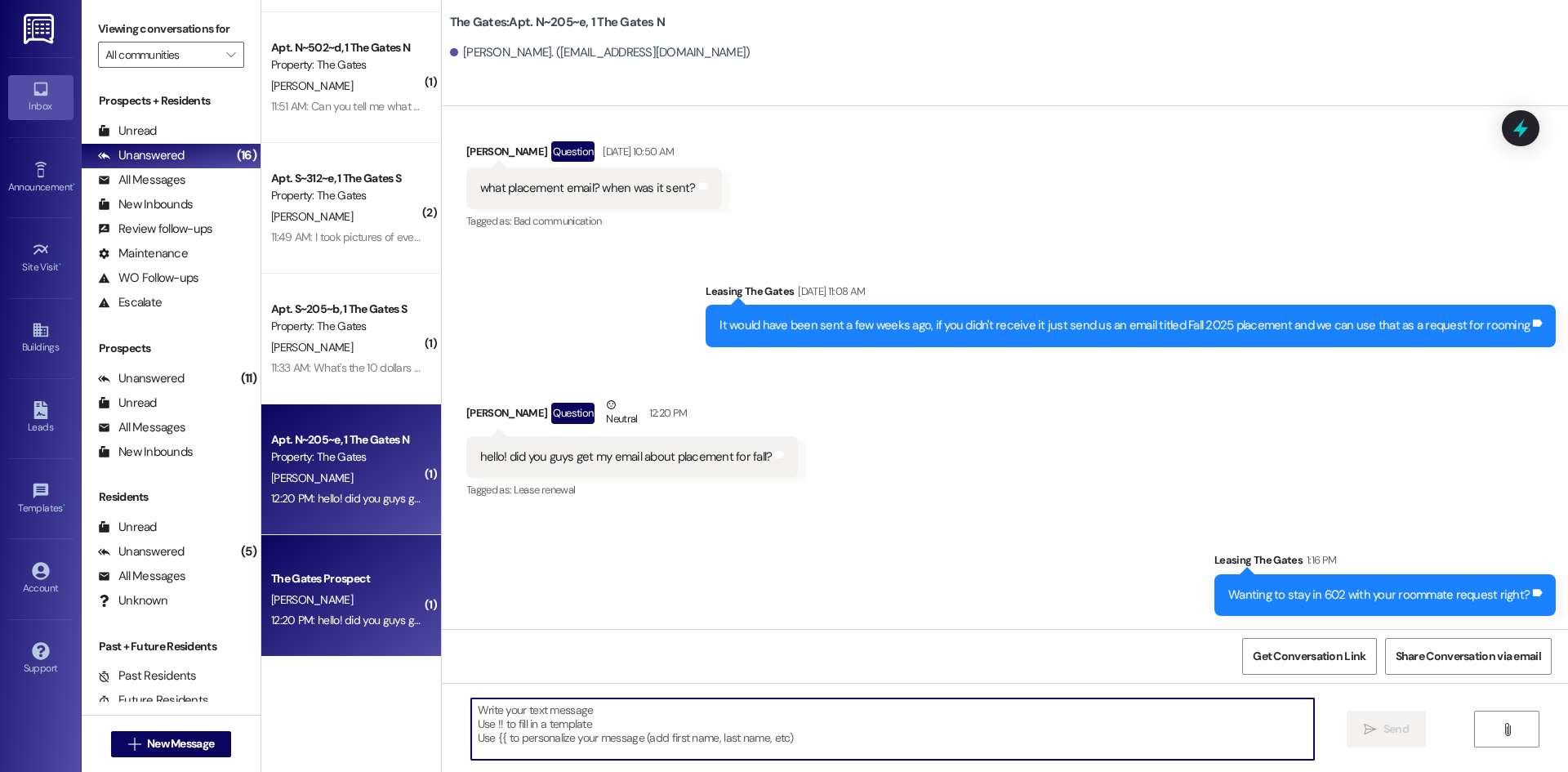
scroll to position [749, 0]
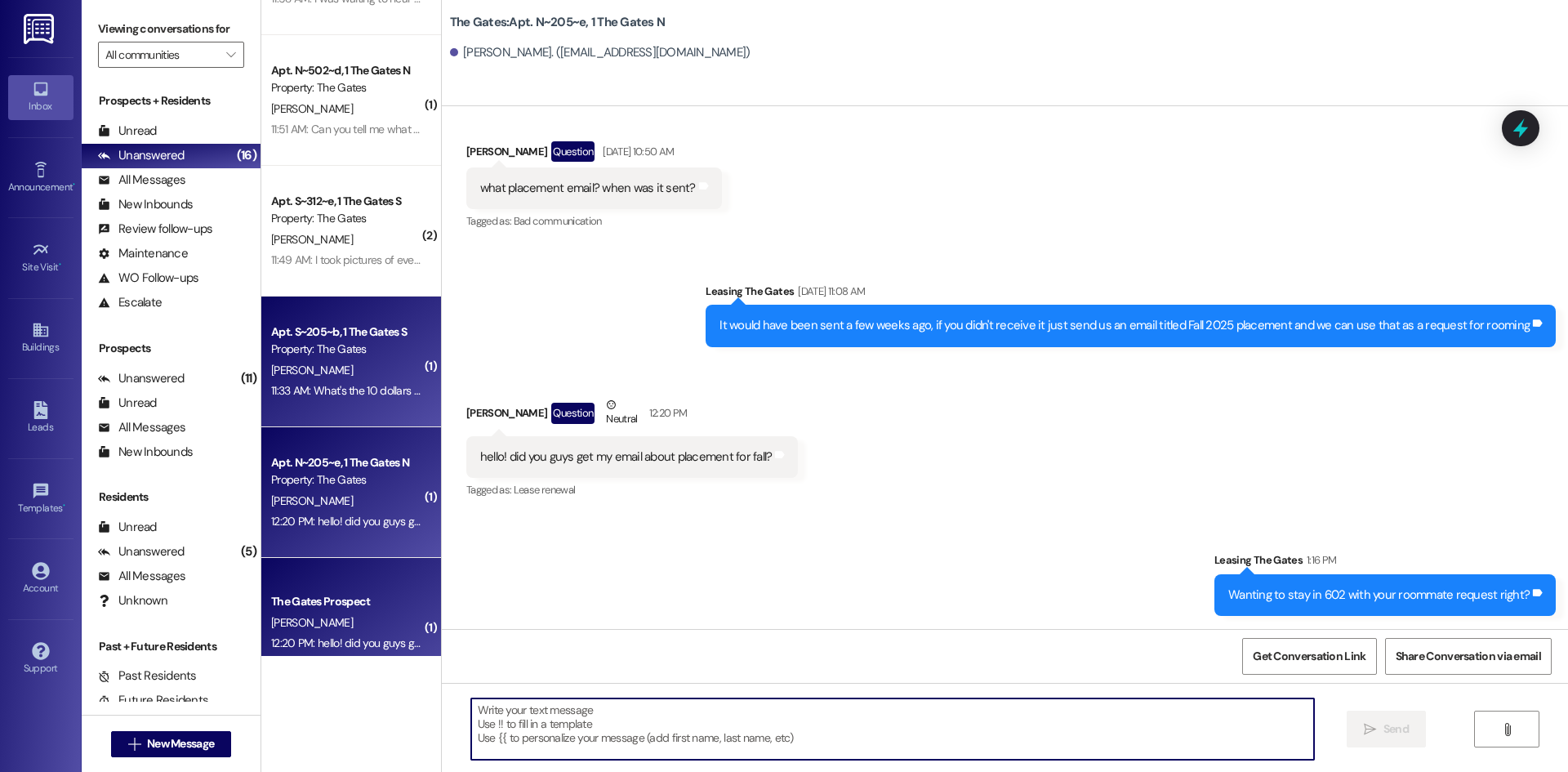
click at [332, 380] on div "11:33 AM: What's the 10 dollars for? I never received an email or anything abou…" at bounding box center [347, 390] width 155 height 20
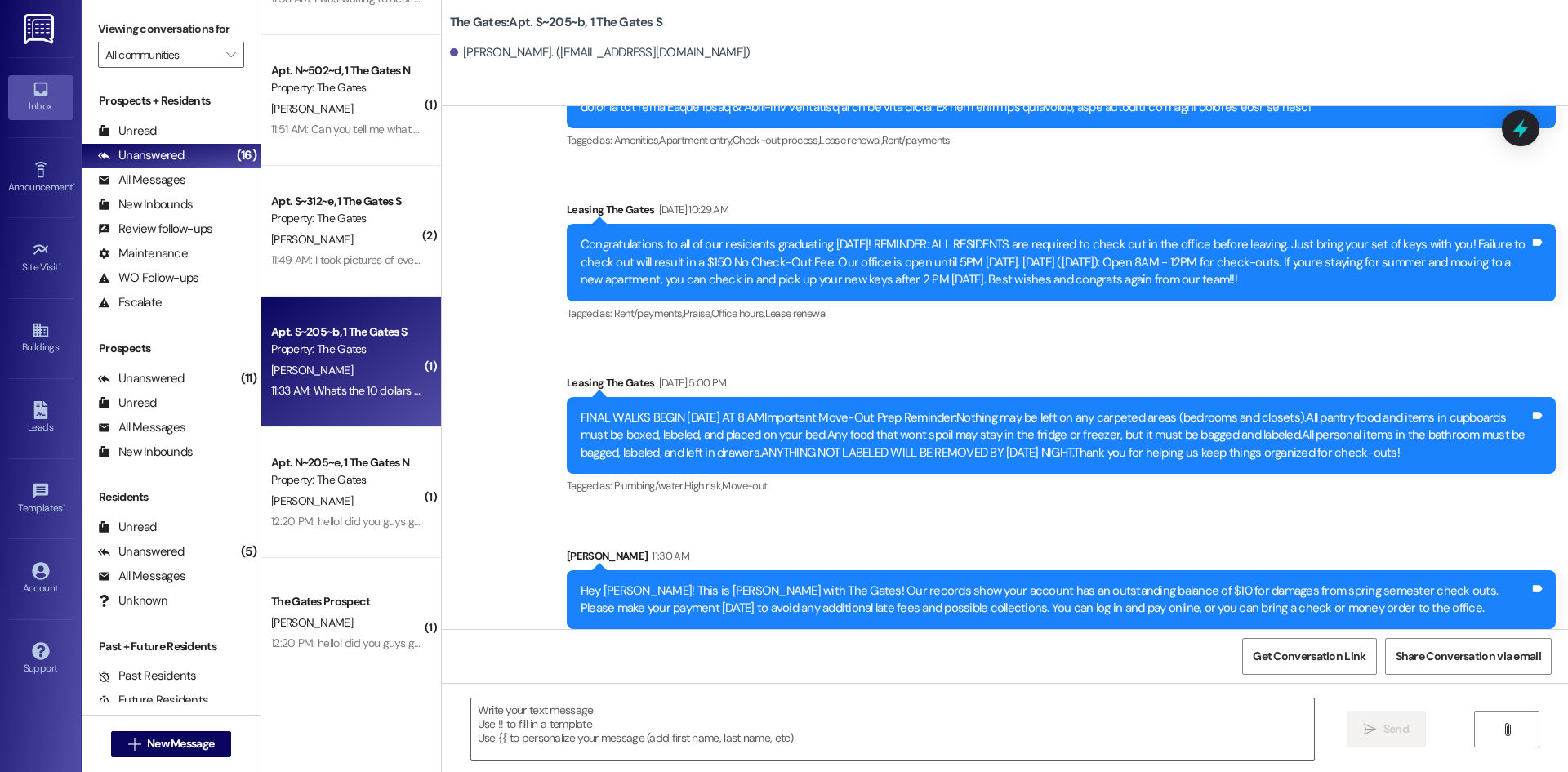
scroll to position [49495, 0]
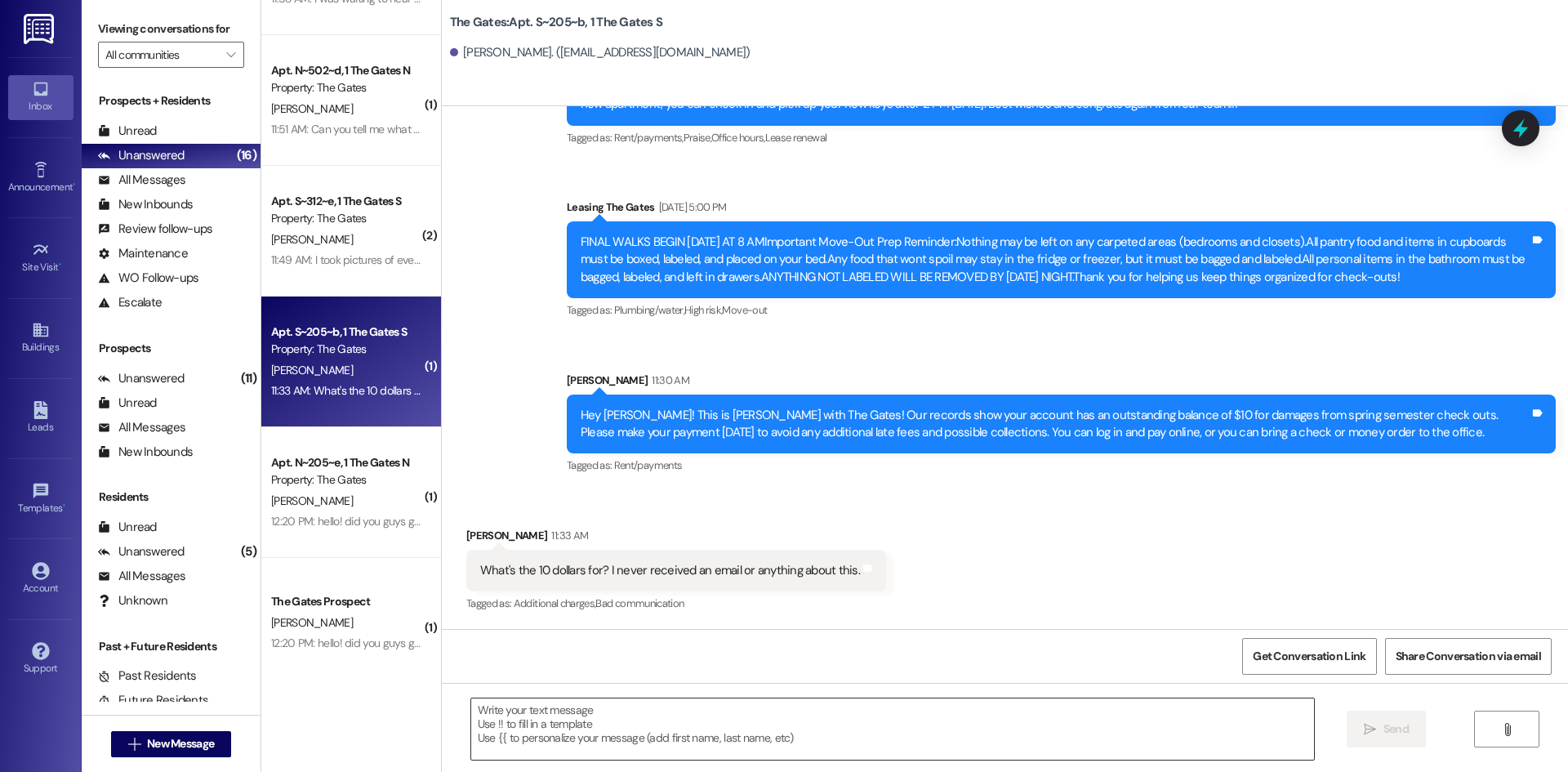
click at [705, 719] on textarea at bounding box center [893, 729] width 843 height 61
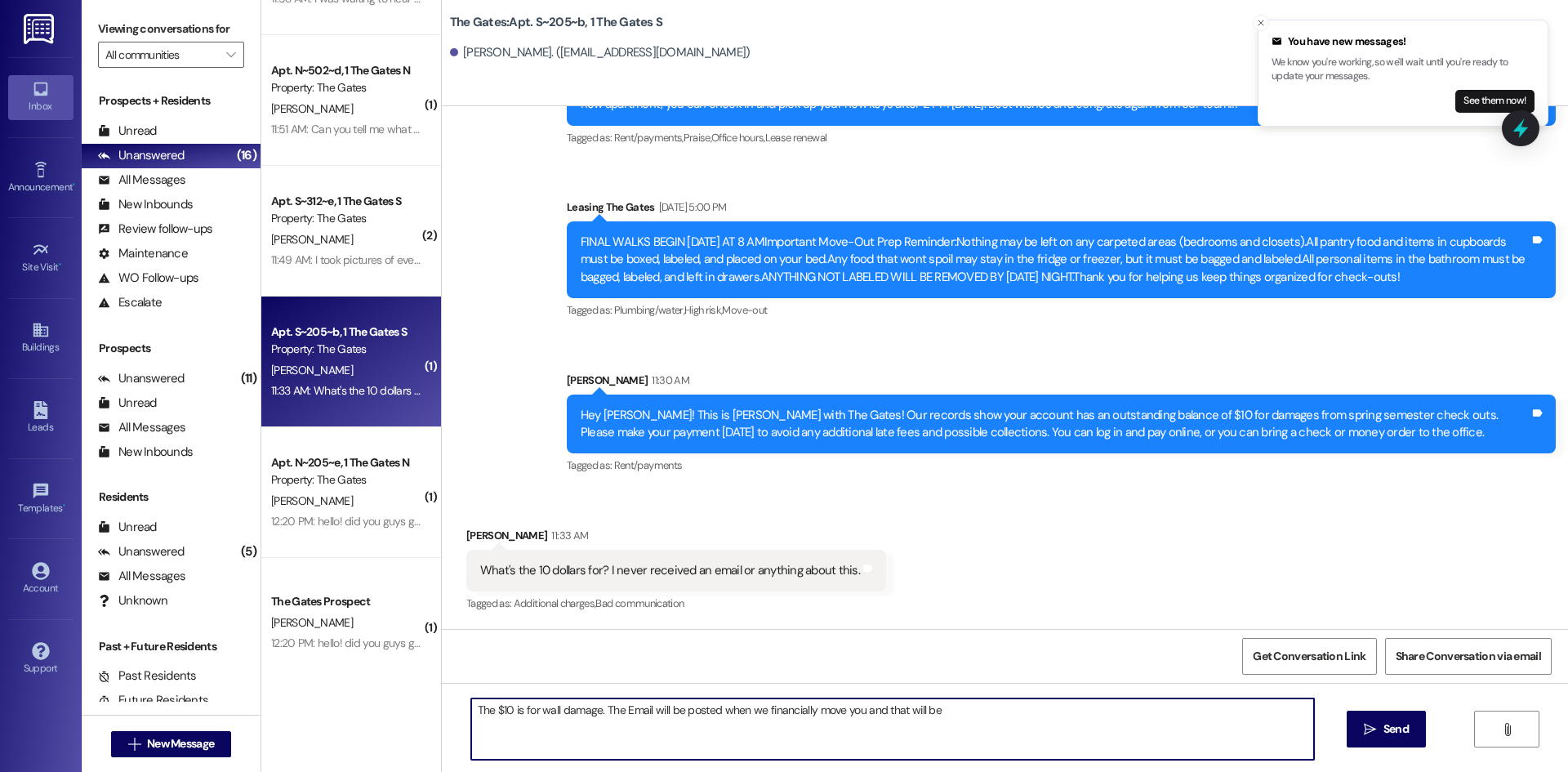
click at [1016, 712] on textarea "The $10 is for wall damage. The Email will be posted when we financially move y…" at bounding box center [893, 729] width 843 height 61
type textarea "The $10 is for wall damage. The Email will be posted when we financially move y…"
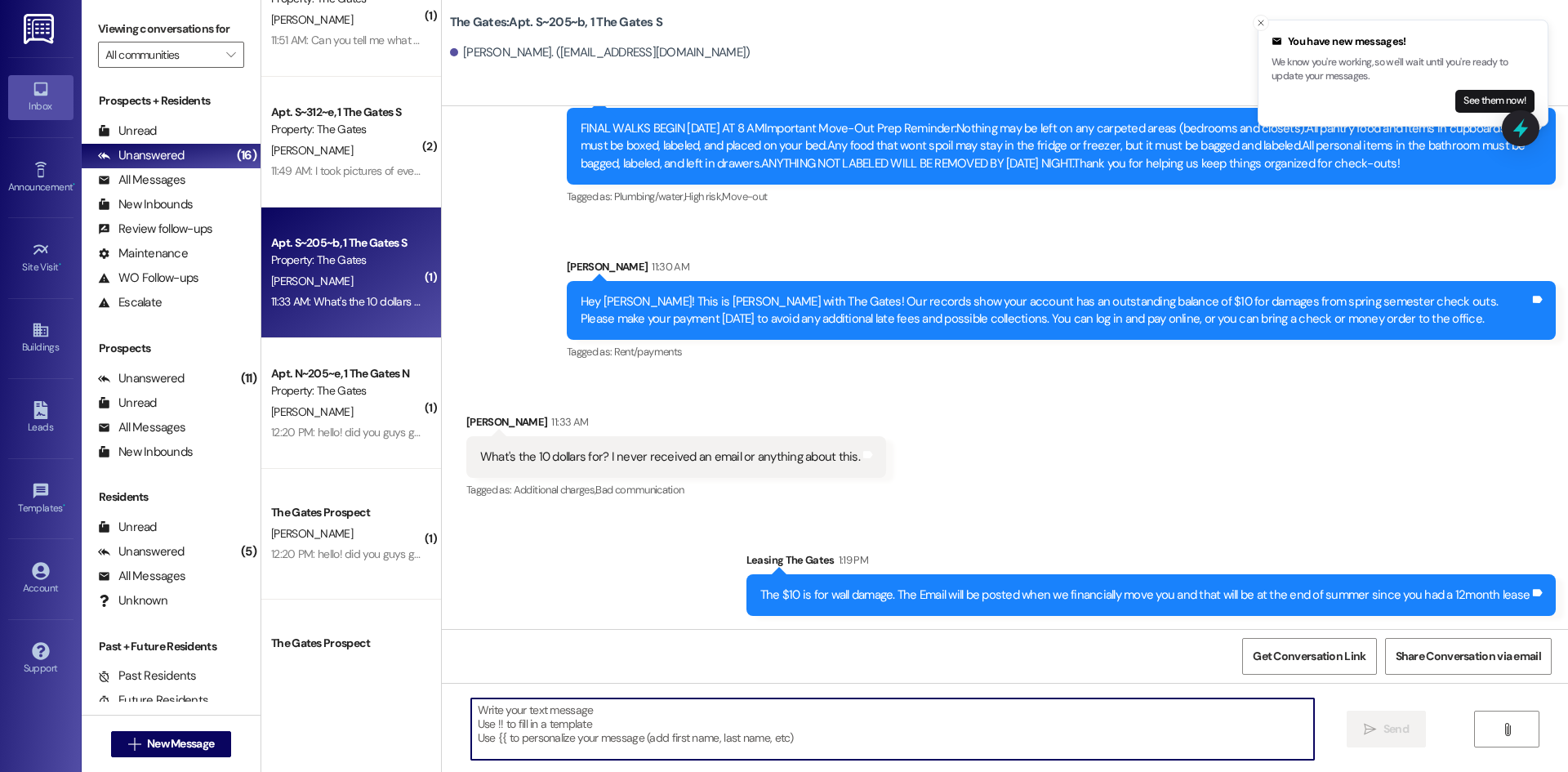
scroll to position [912, 0]
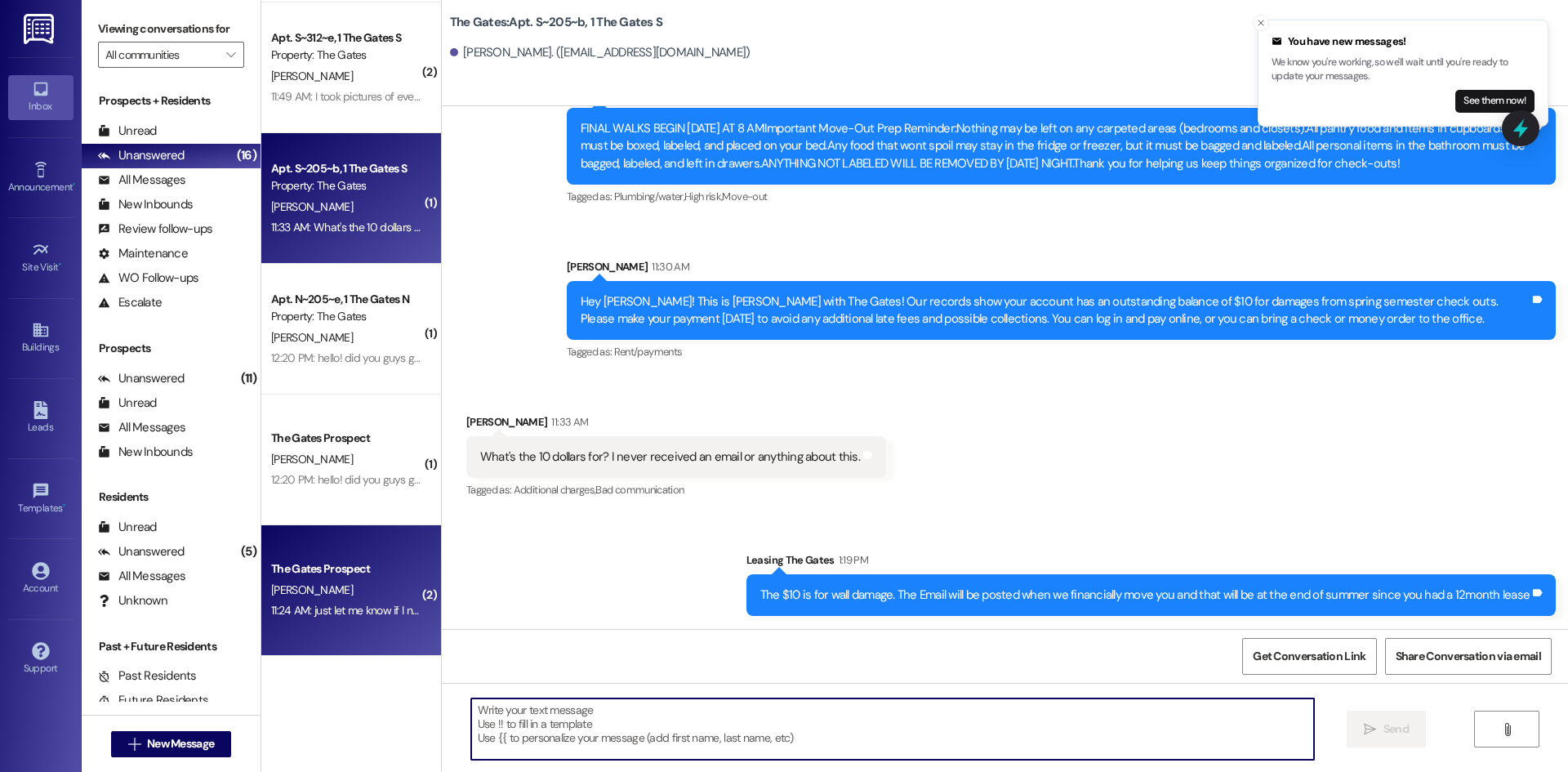
click at [368, 581] on div "[PERSON_NAME]" at bounding box center [347, 590] width 155 height 20
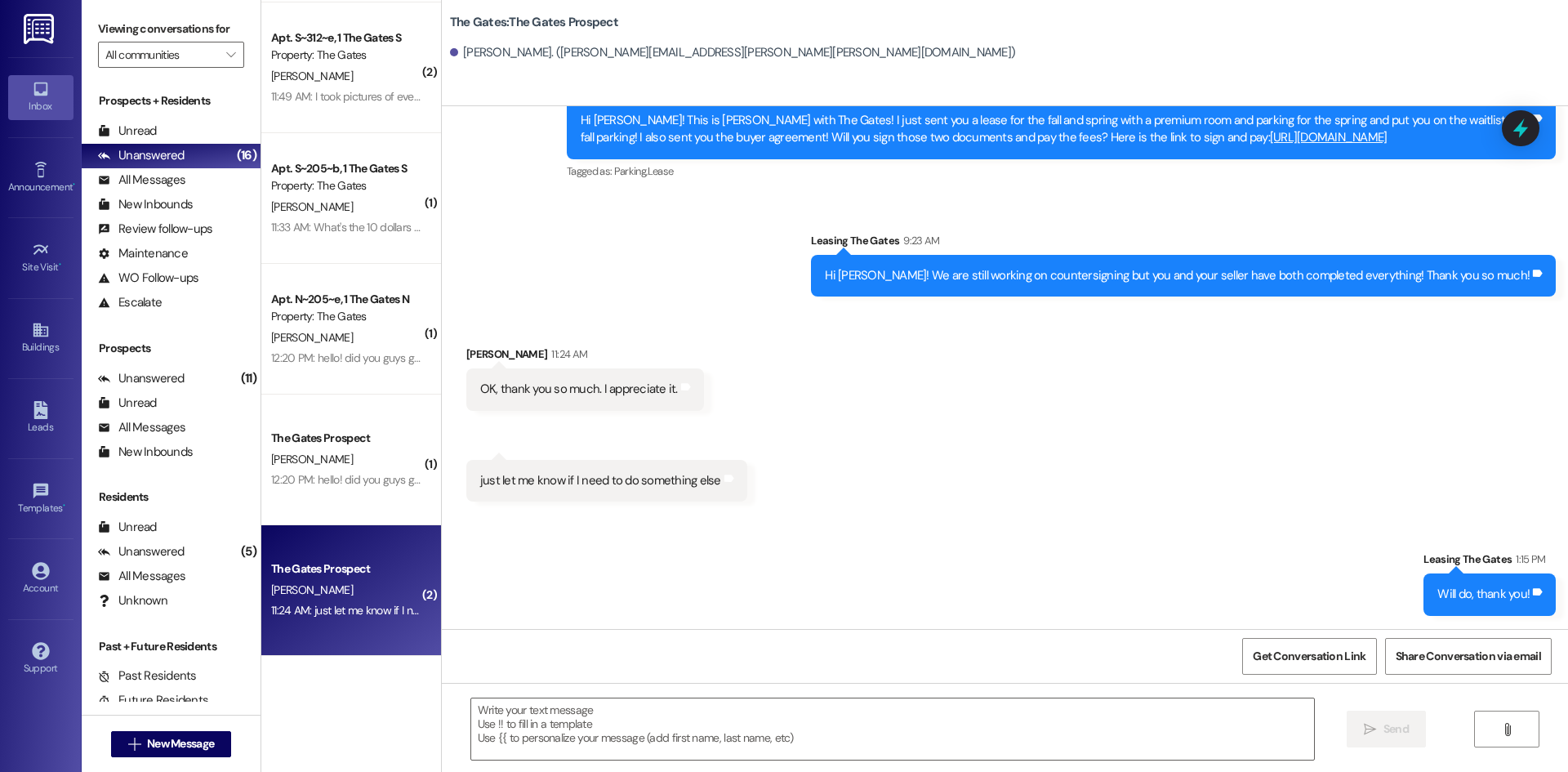
scroll to position [1170, 0]
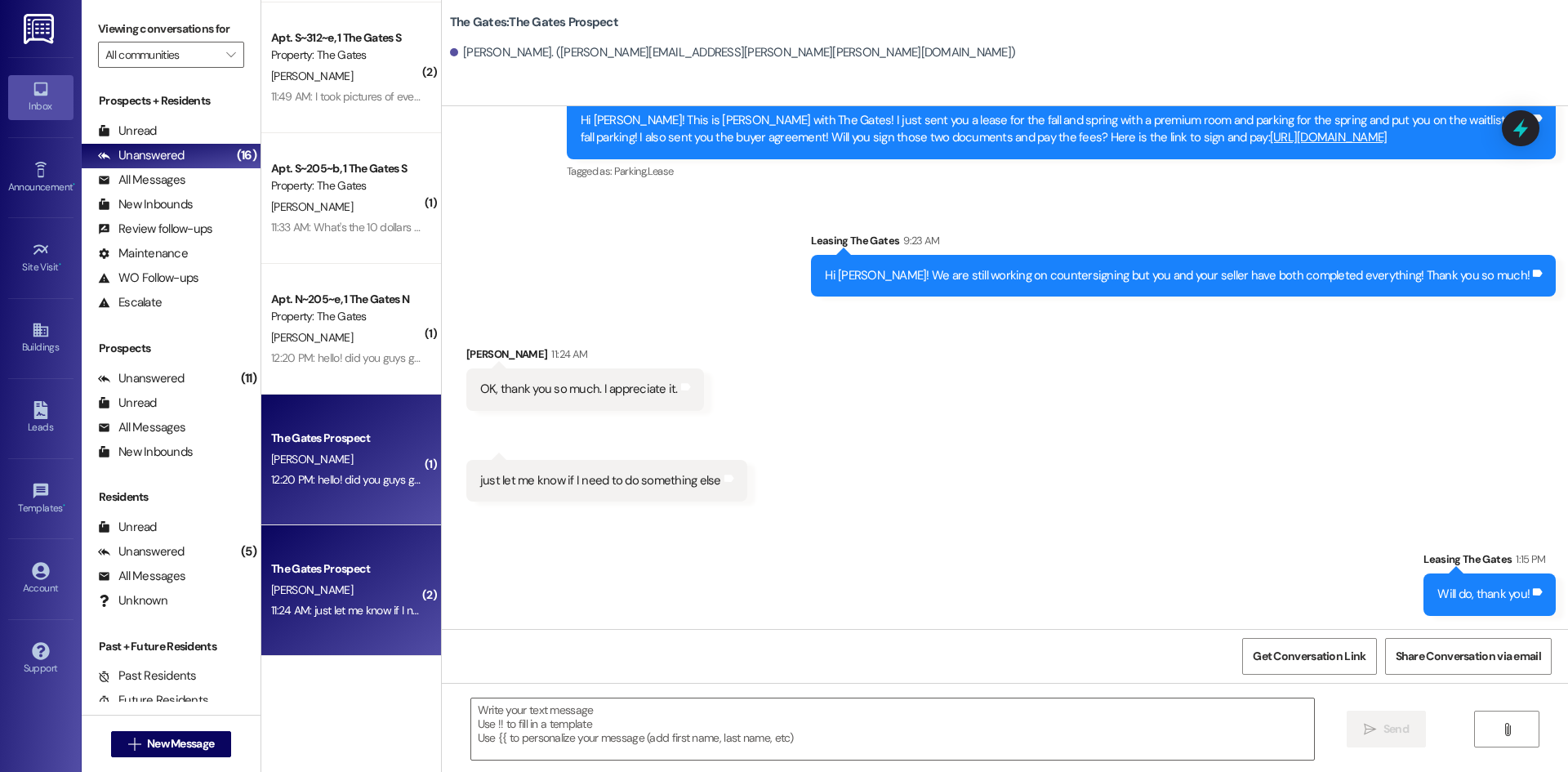
click at [364, 476] on div "12:20 PM: hello! did you guys get my email about placement for fall? 12:20 PM: …" at bounding box center [430, 479] width 320 height 14
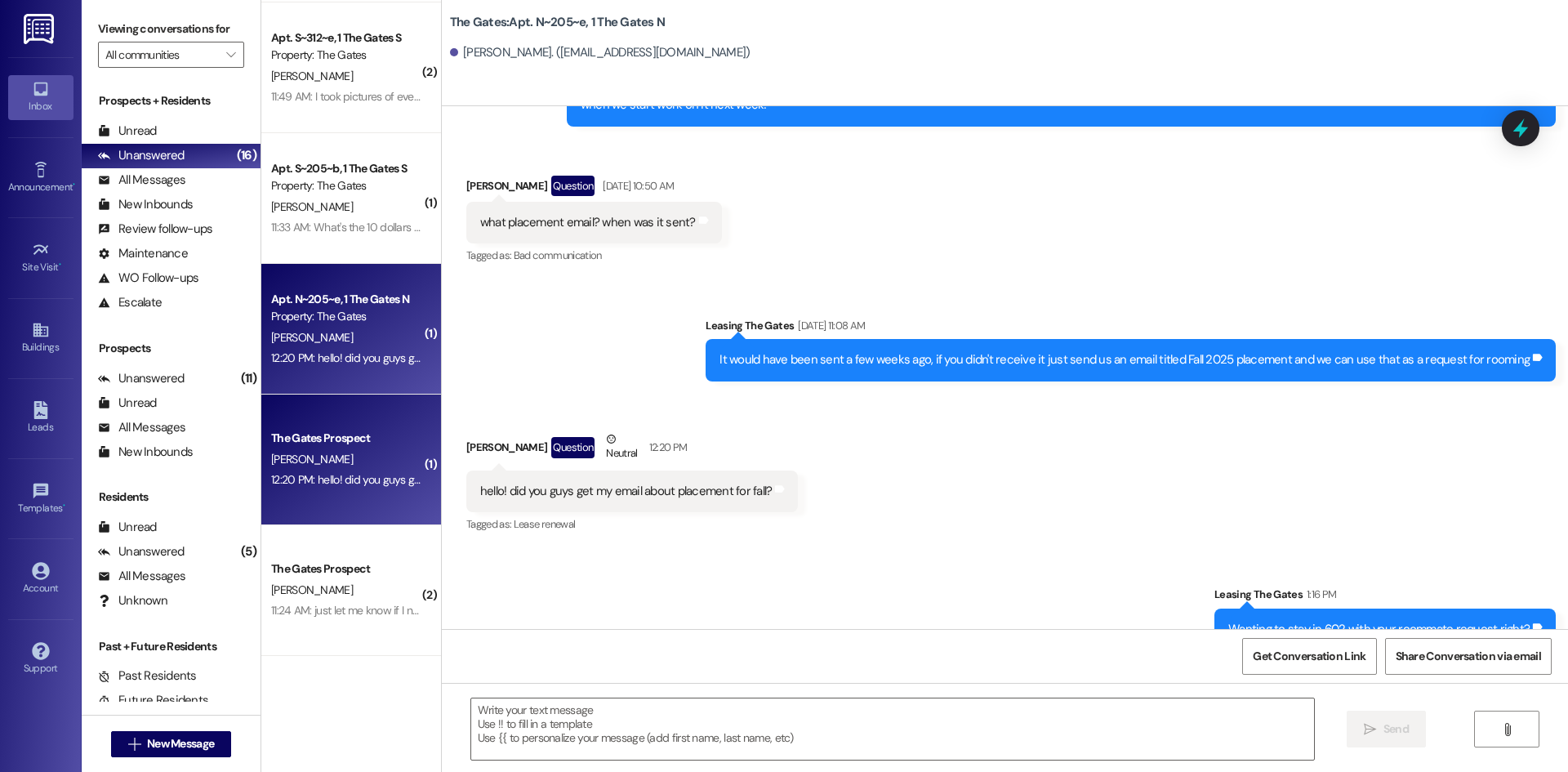
scroll to position [16224, 0]
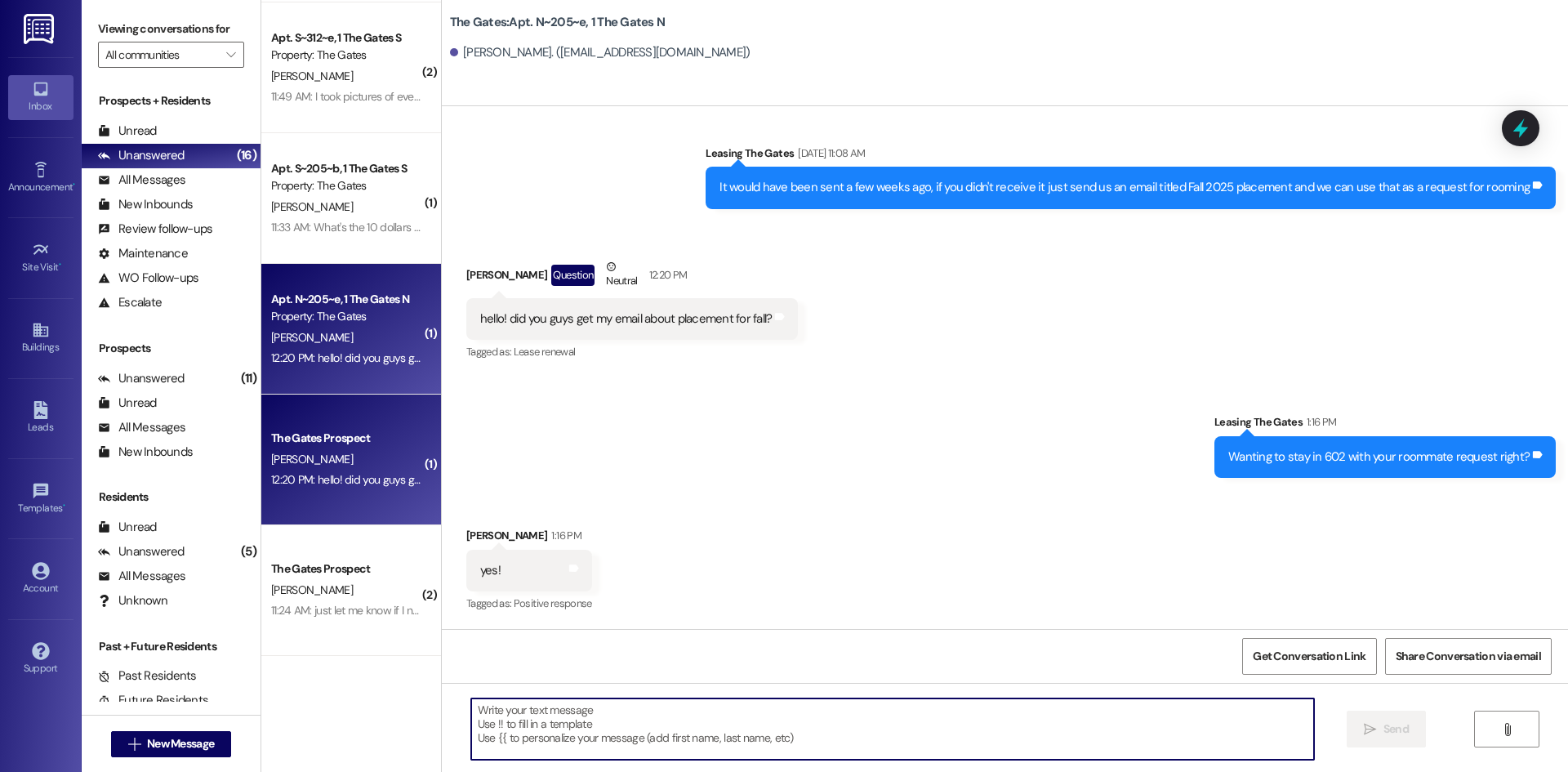
click at [569, 723] on textarea at bounding box center [893, 729] width 843 height 61
type textarea "Yes we did! Thank you for making sure :))"
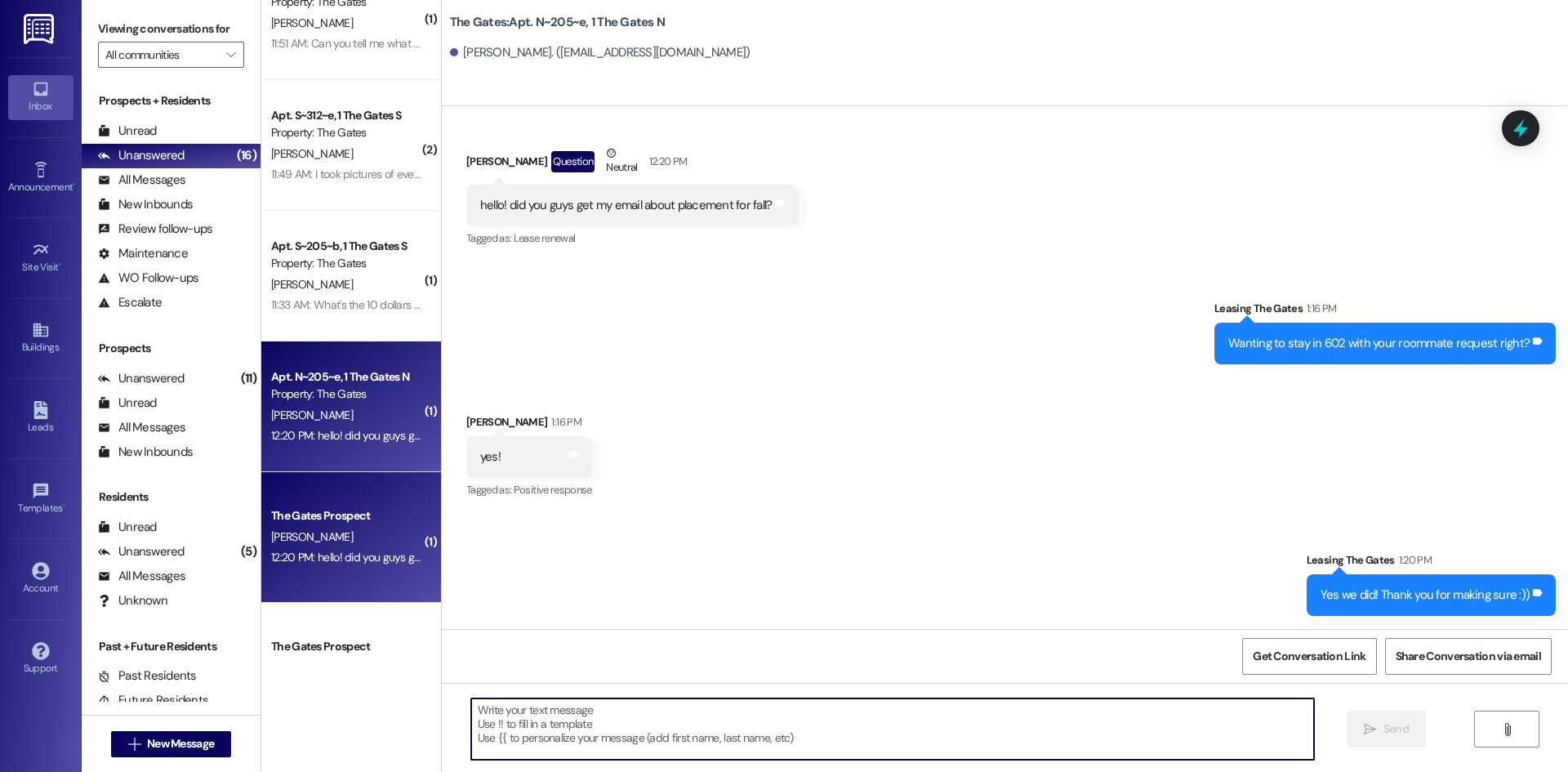
scroll to position [749, 0]
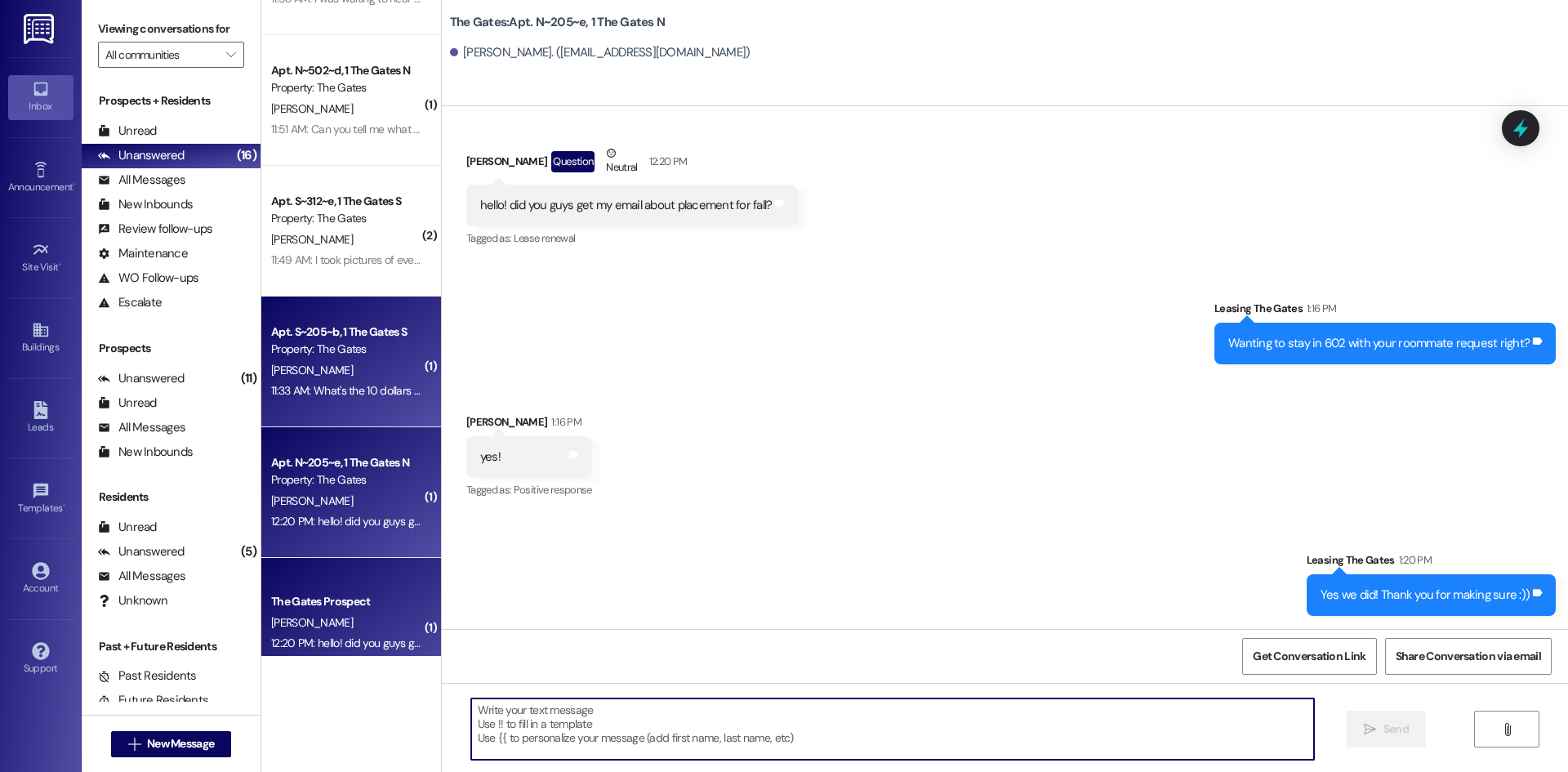
click at [321, 392] on div "11:33 AM: What's the 10 dollars for? I never received an email or anything abou…" at bounding box center [465, 390] width 389 height 14
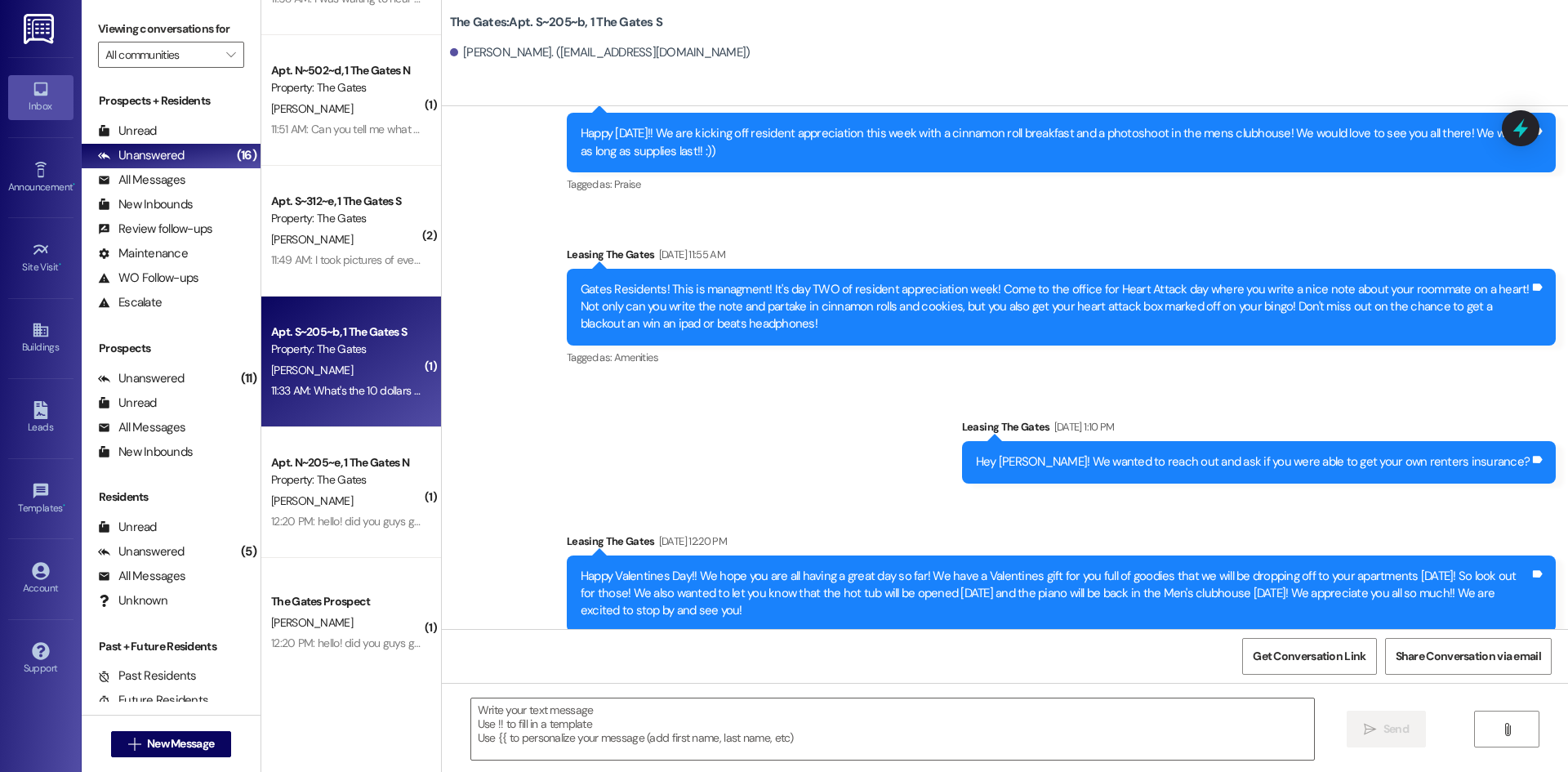
scroll to position [49633, 0]
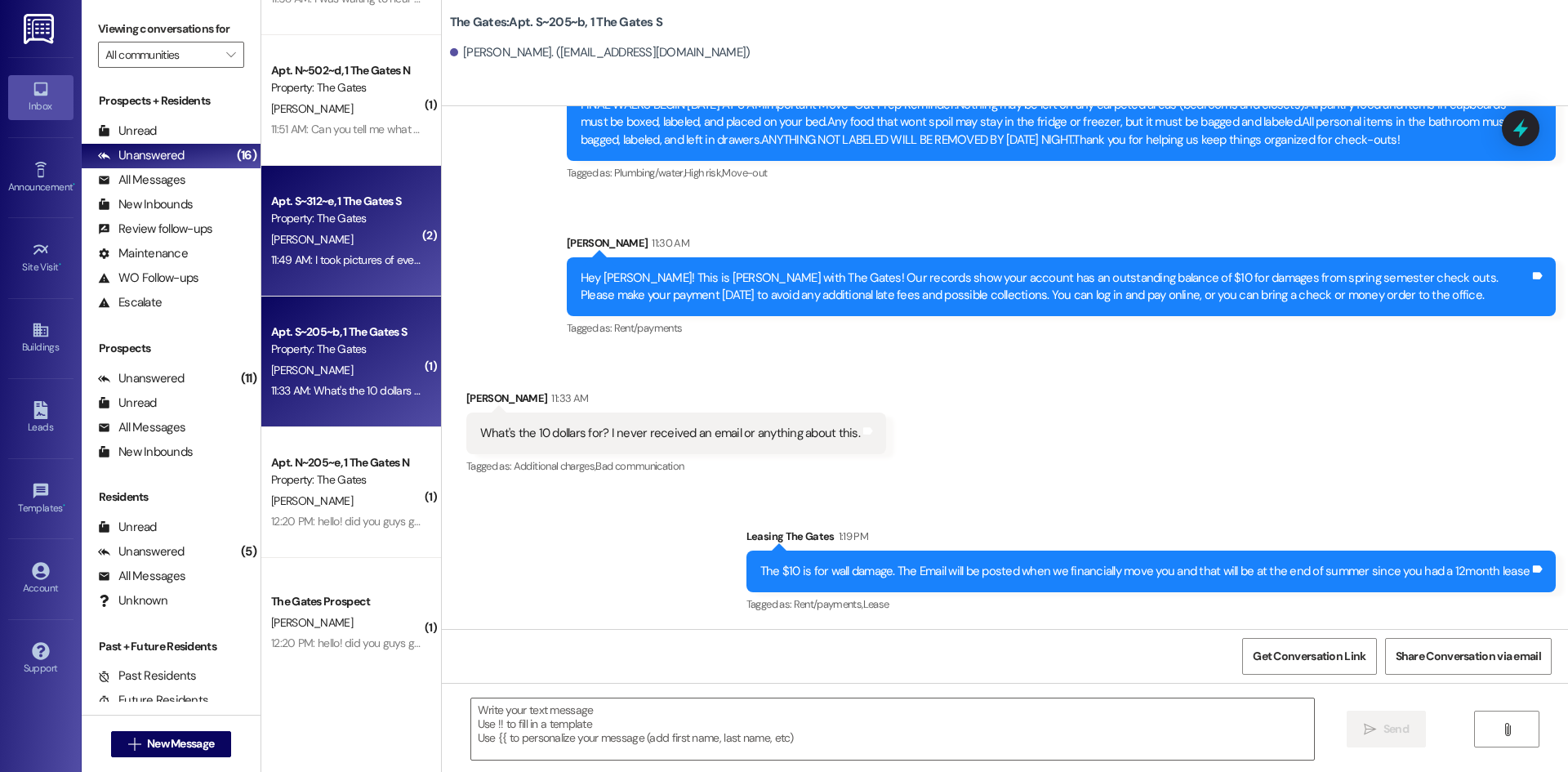
click at [337, 250] on div "11:49 AM: I took pictures of everything I cleaned 11:49 AM: I took pictures of …" at bounding box center [347, 259] width 155 height 20
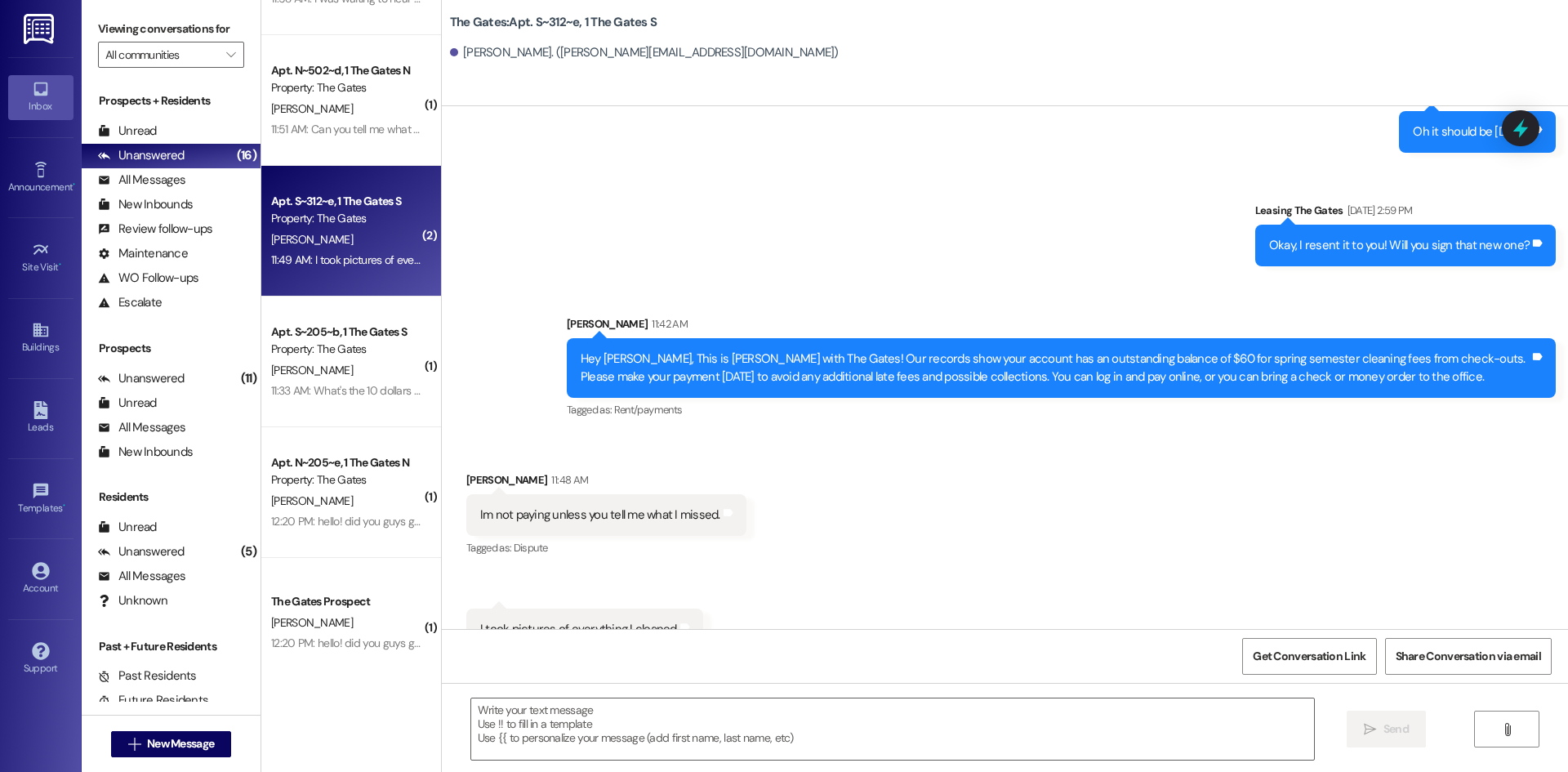
scroll to position [24266, 0]
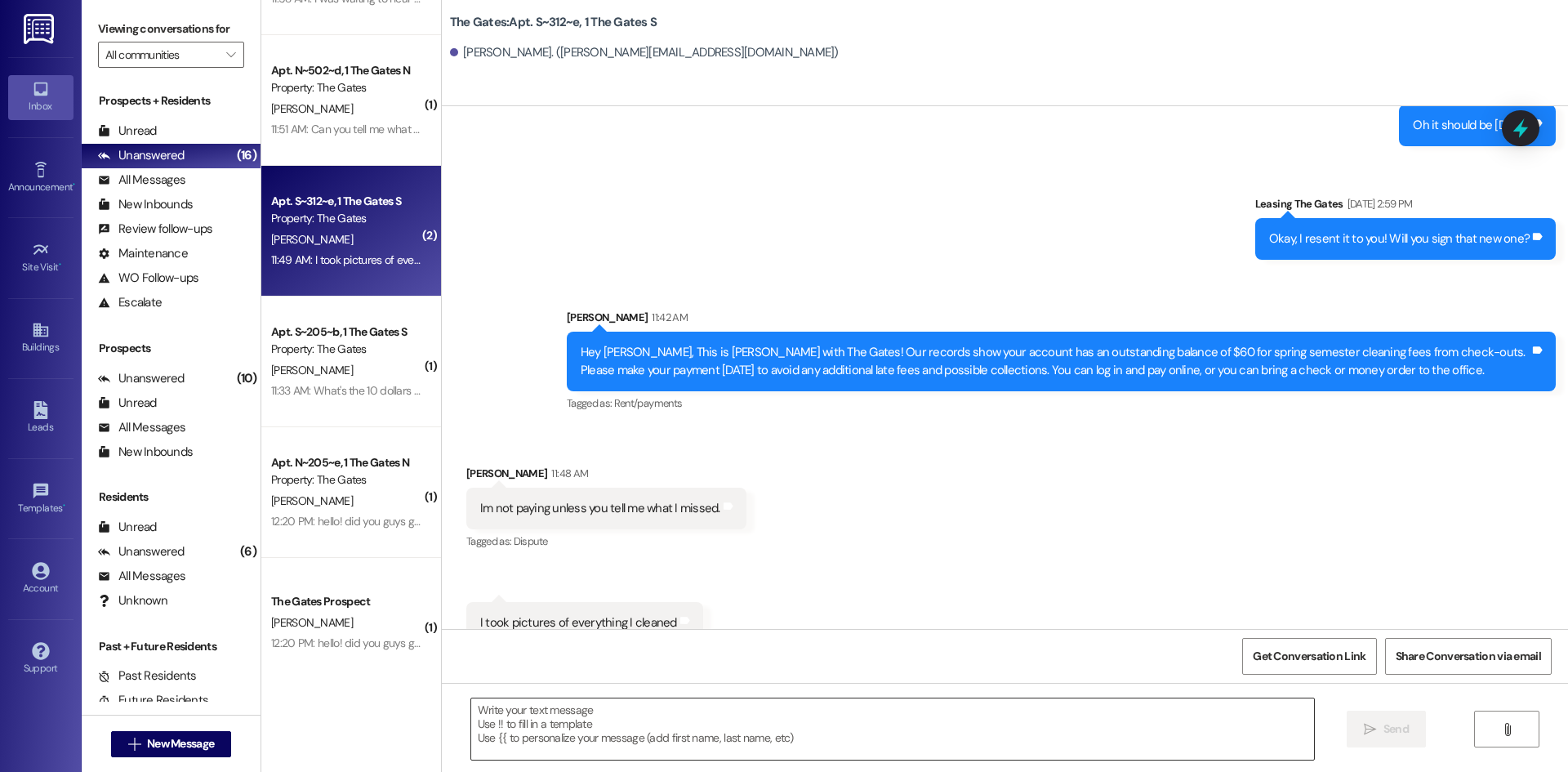
click at [587, 729] on textarea at bounding box center [893, 729] width 843 height 61
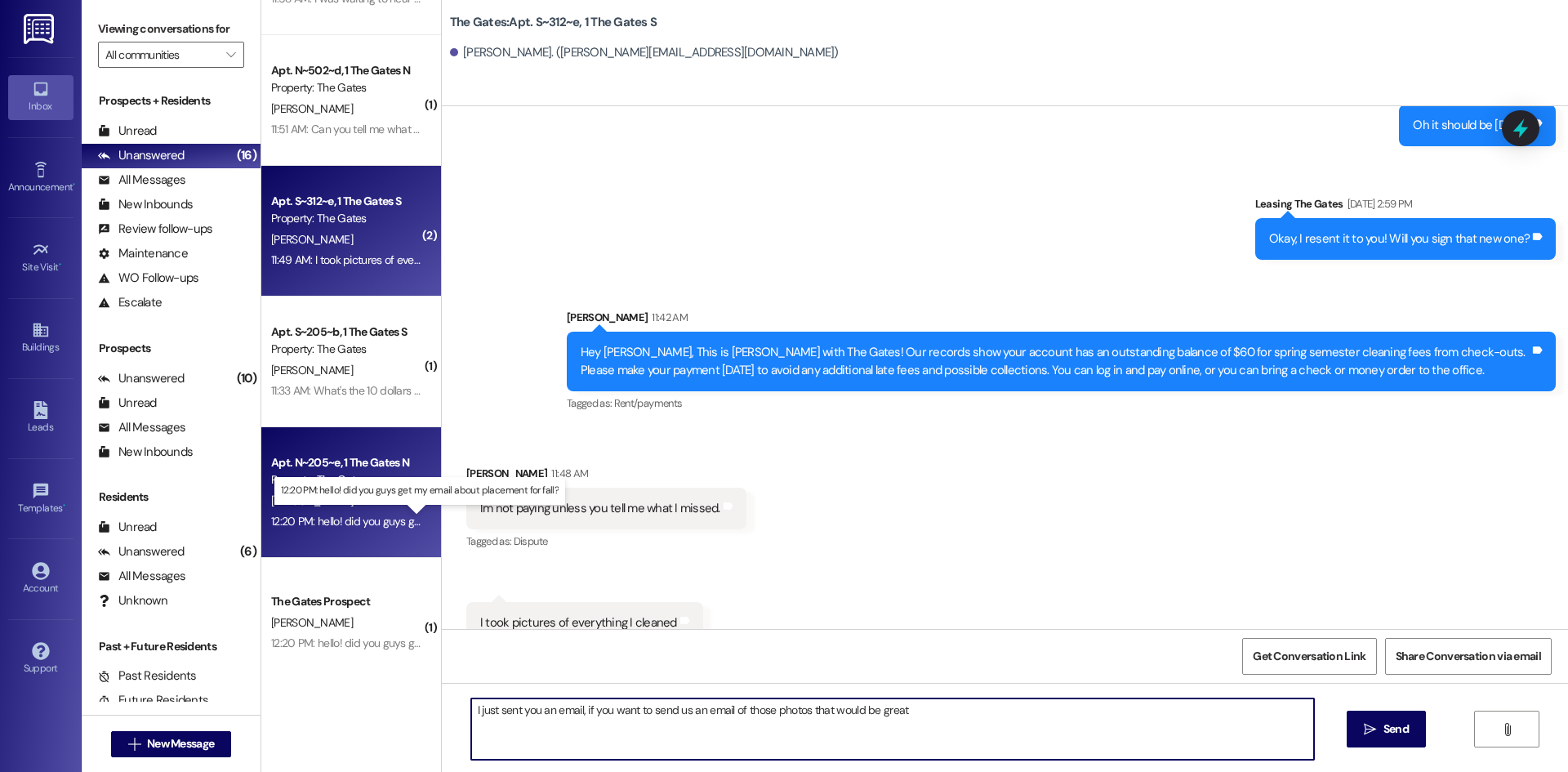
type textarea "I just sent you an email, if you want to send us an email of those photos that …"
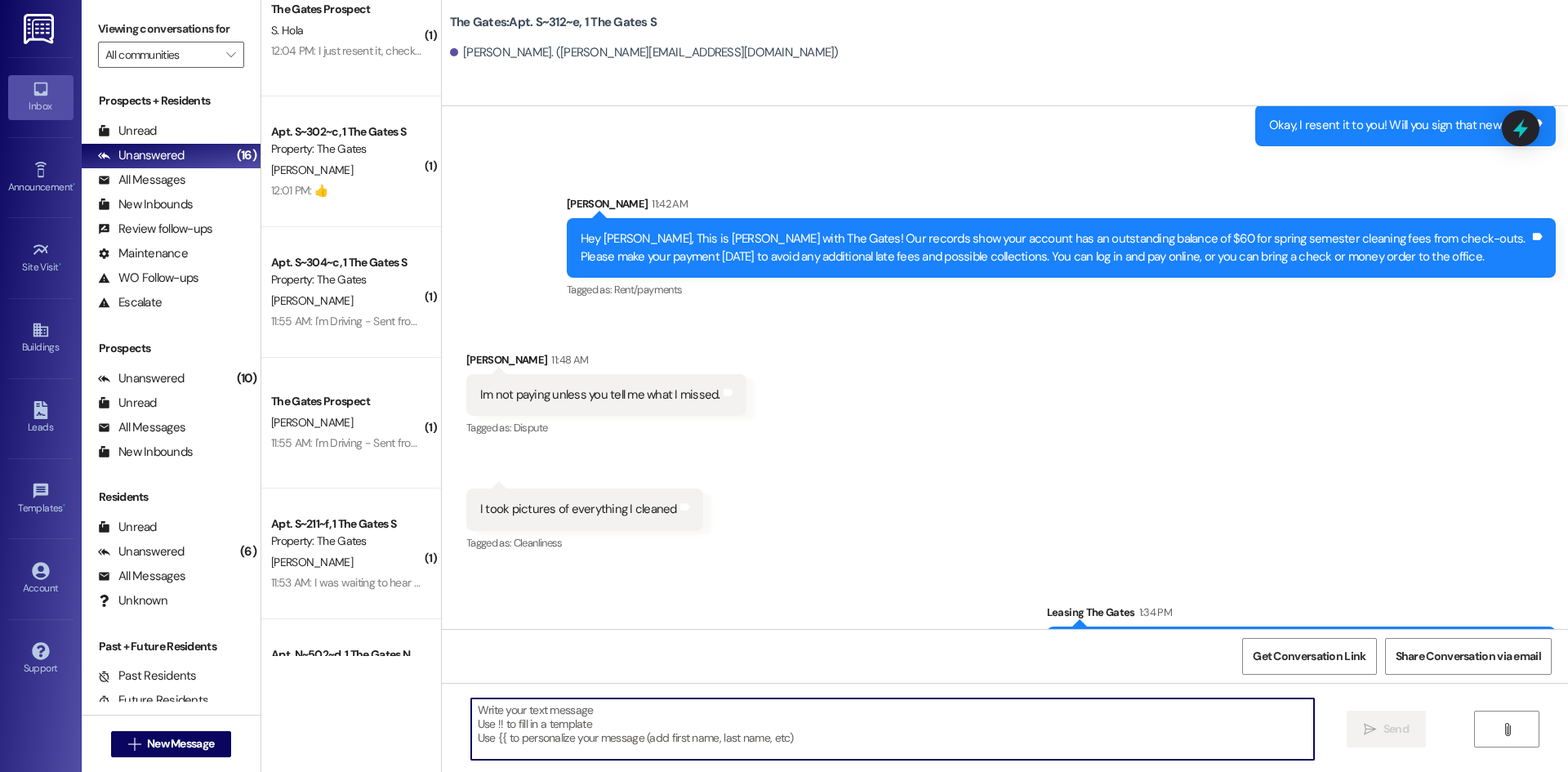
scroll to position [0, 0]
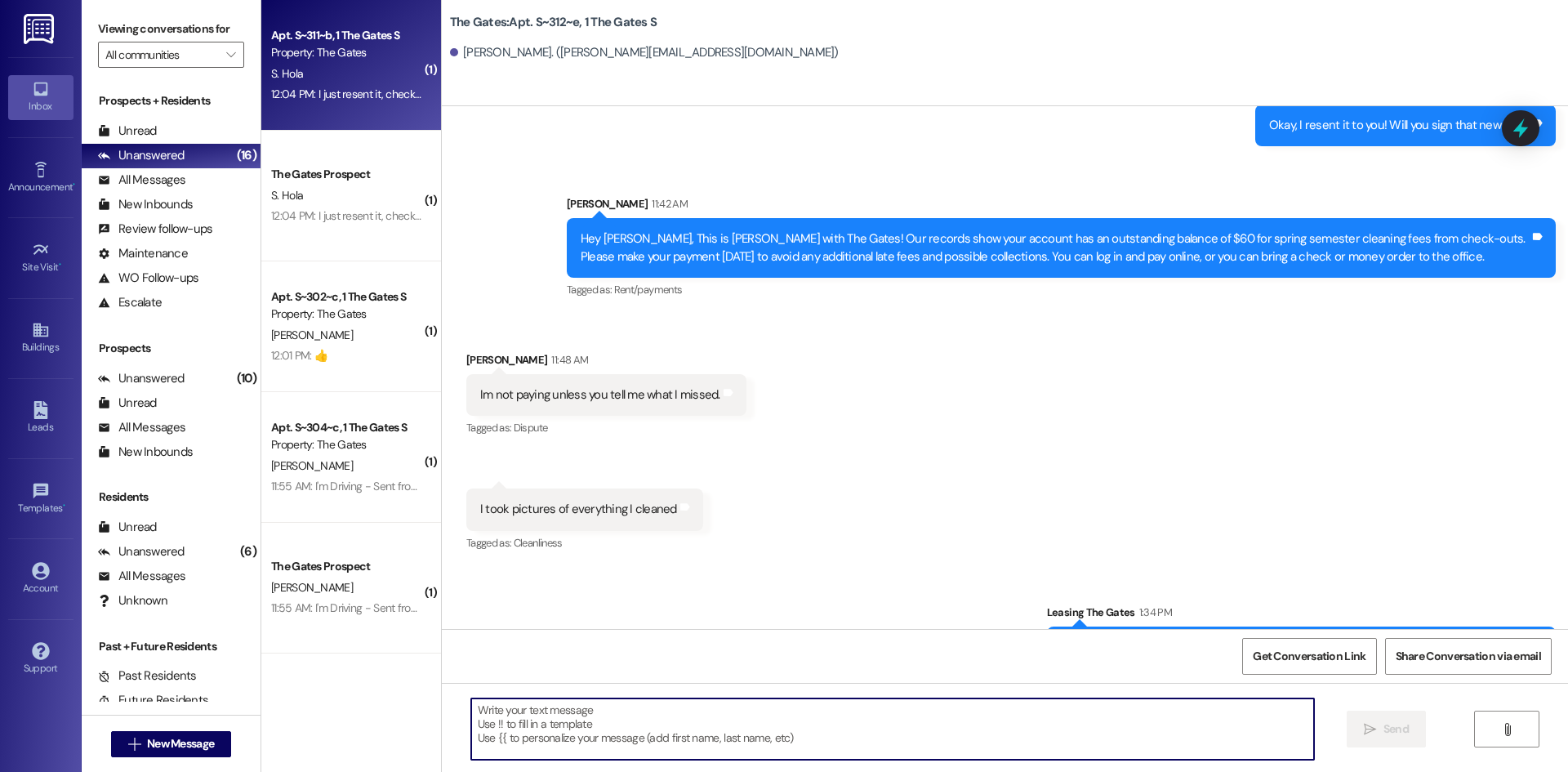
click at [326, 52] on div "Property: The Gates" at bounding box center [346, 53] width 151 height 17
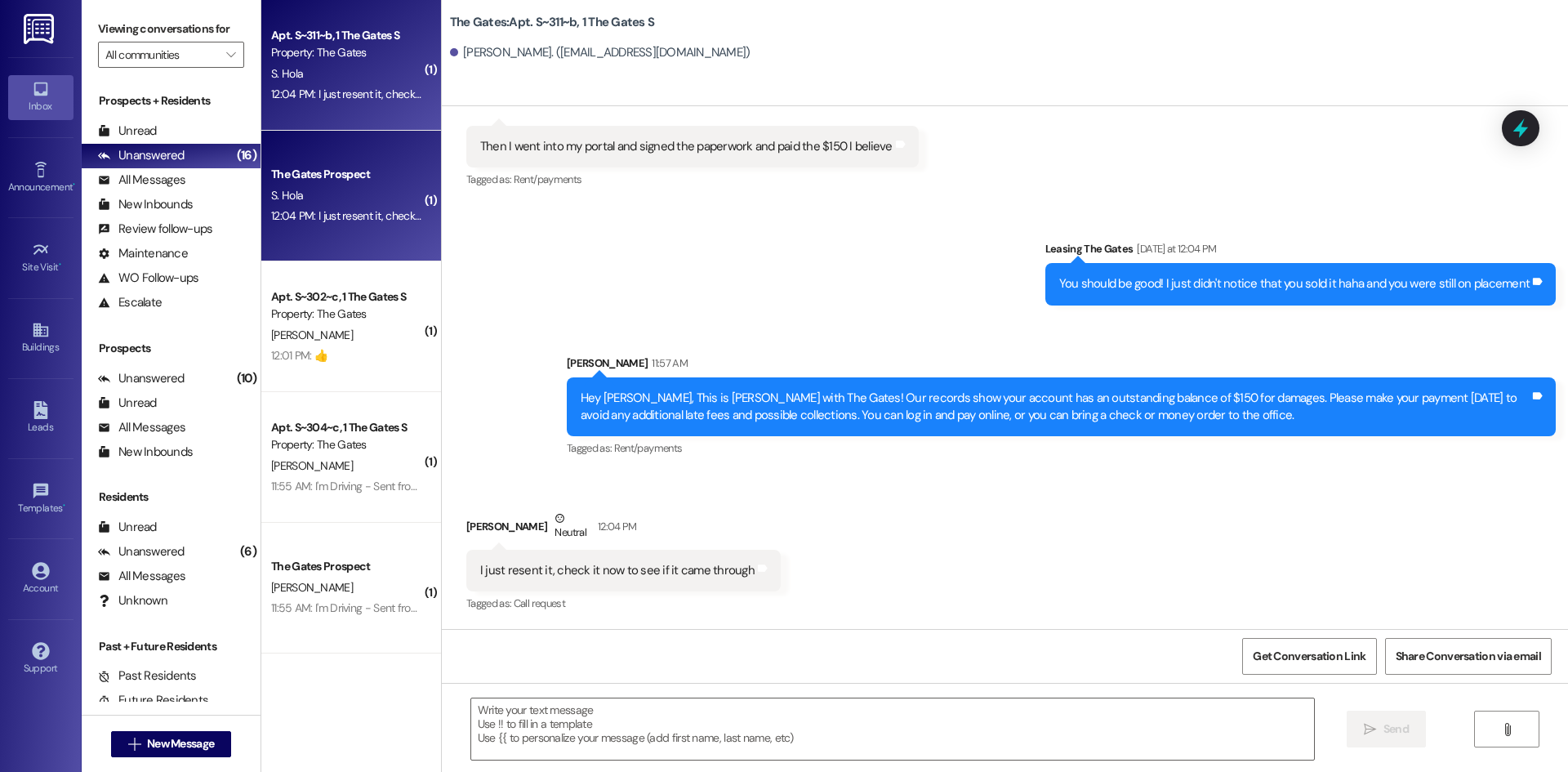
scroll to position [32372, 0]
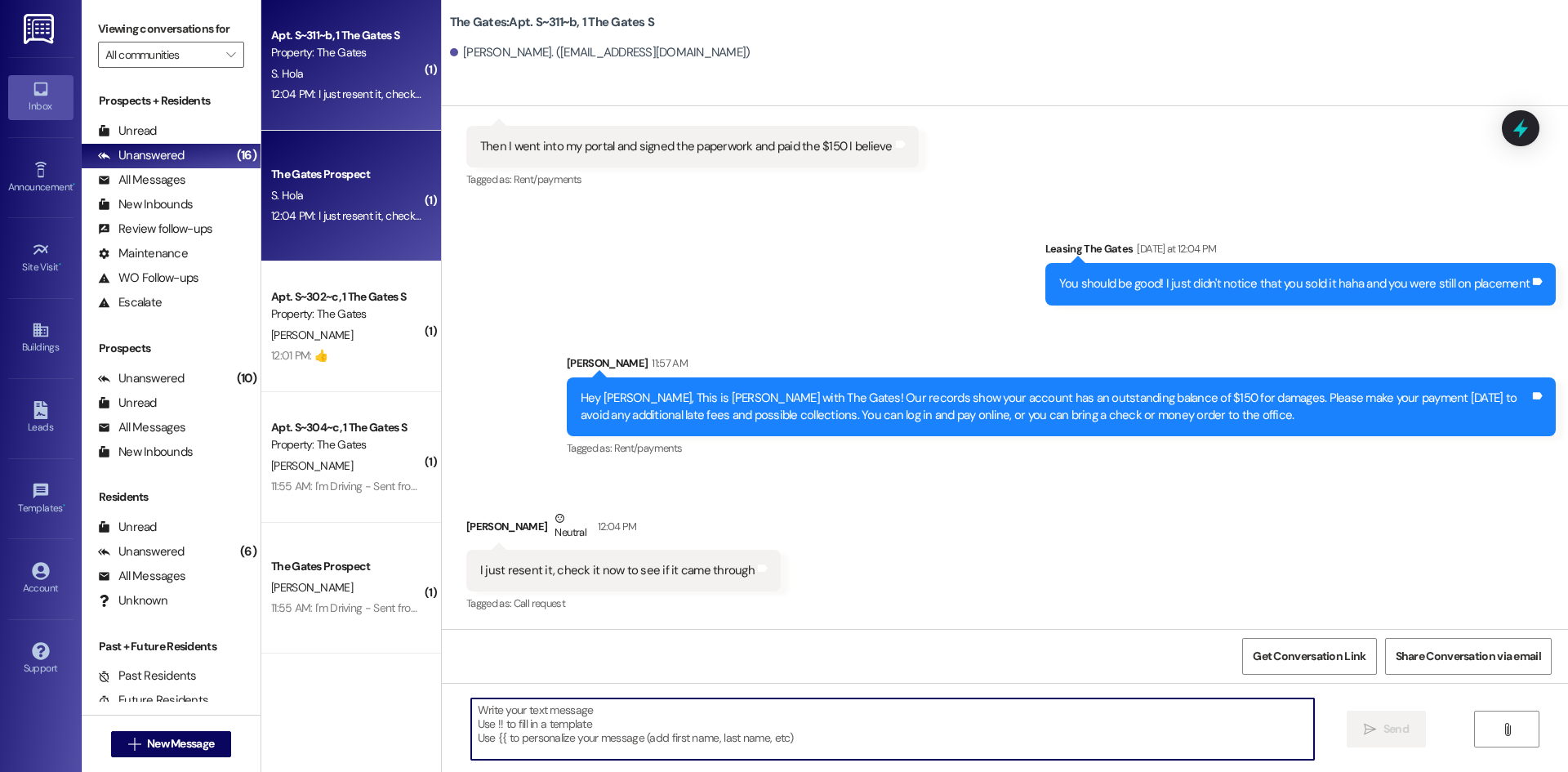
click at [516, 716] on textarea at bounding box center [893, 729] width 843 height 61
type textarea "Thank you for paying that!"
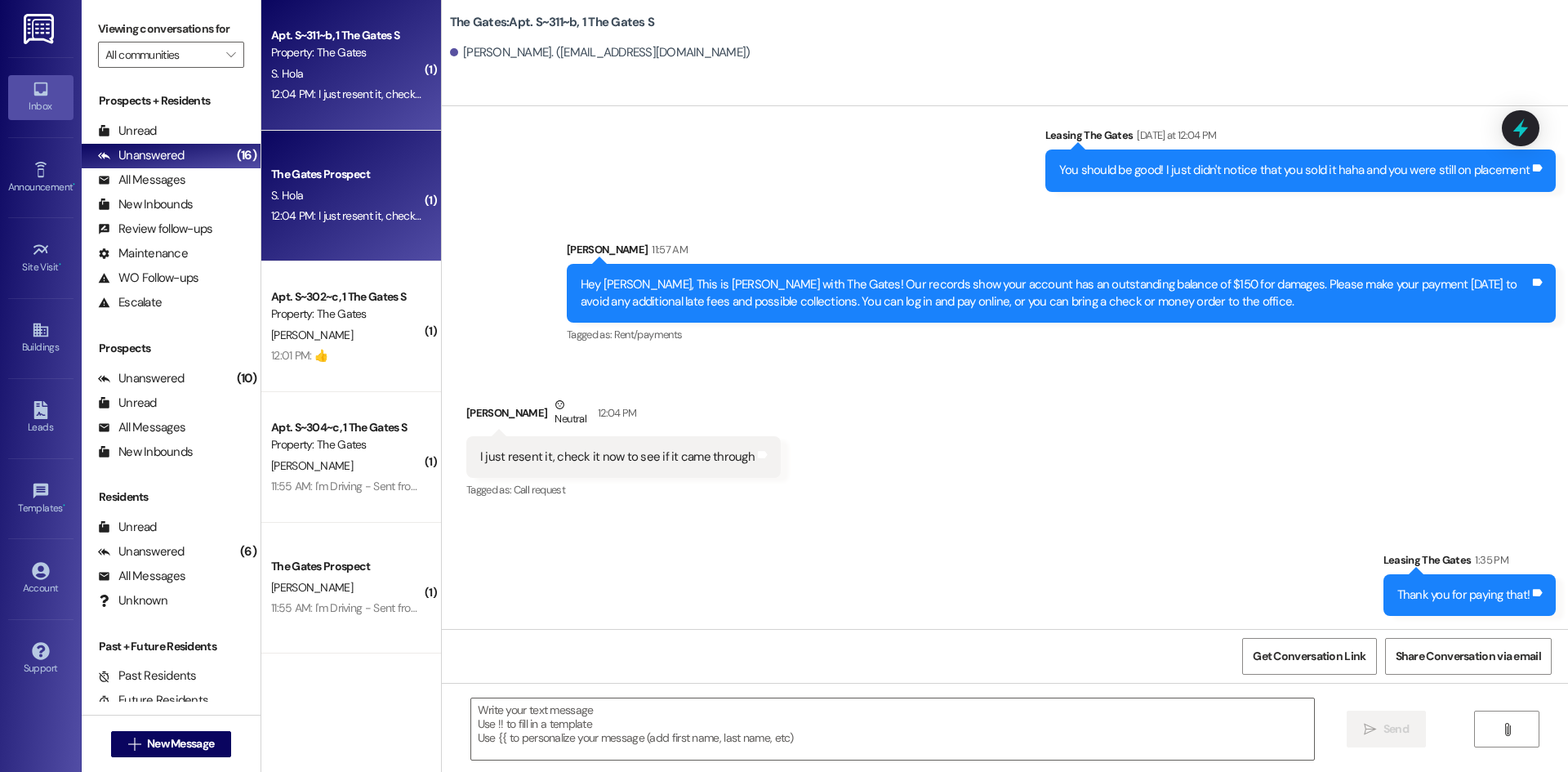
scroll to position [32485, 0]
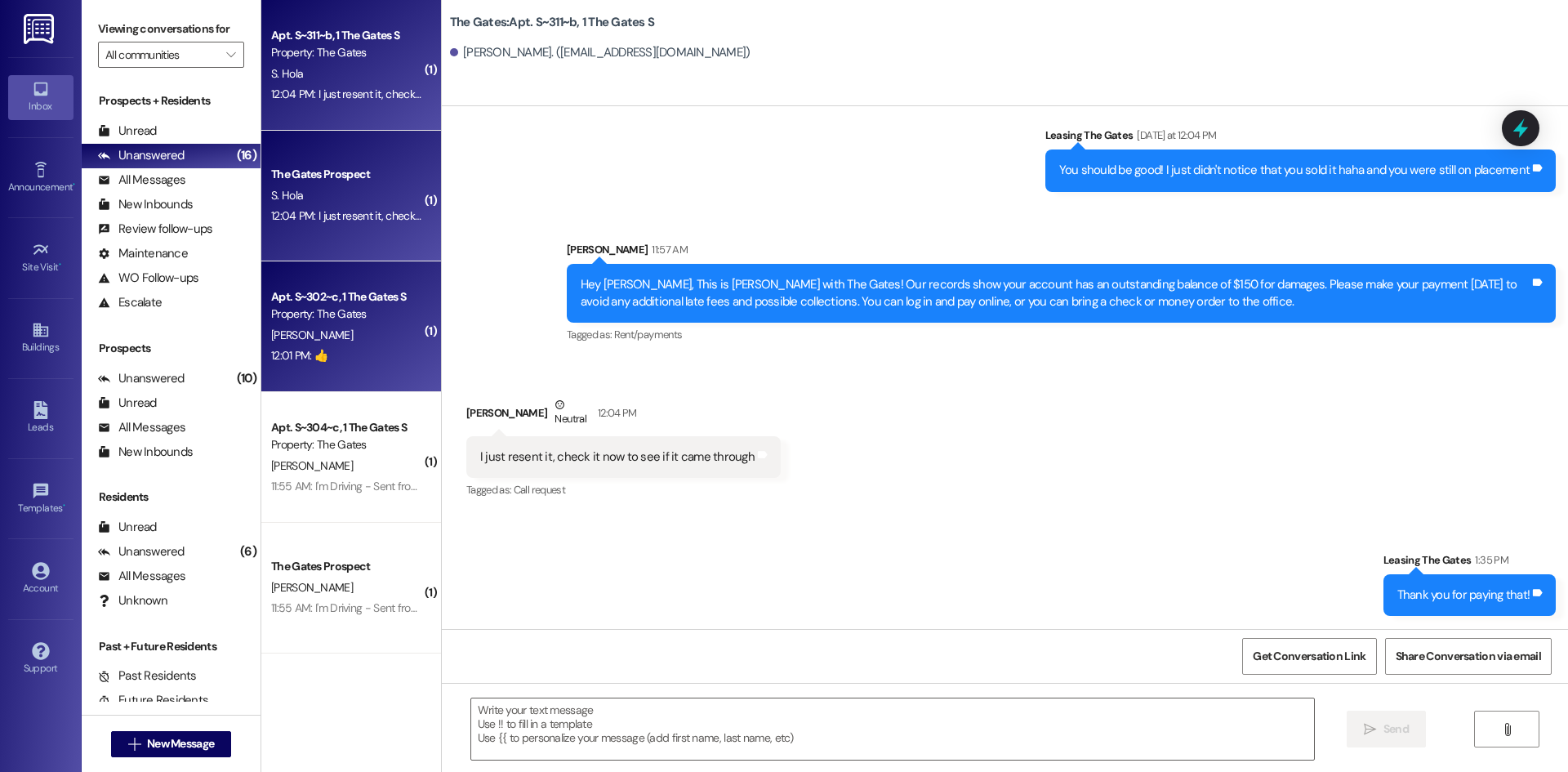
click at [420, 345] on div "Apt. S~302~c, 1 The Gates S Property: The Gates [PERSON_NAME] 12:01 PM: 👍 12:01…" at bounding box center [350, 326] width 180 height 131
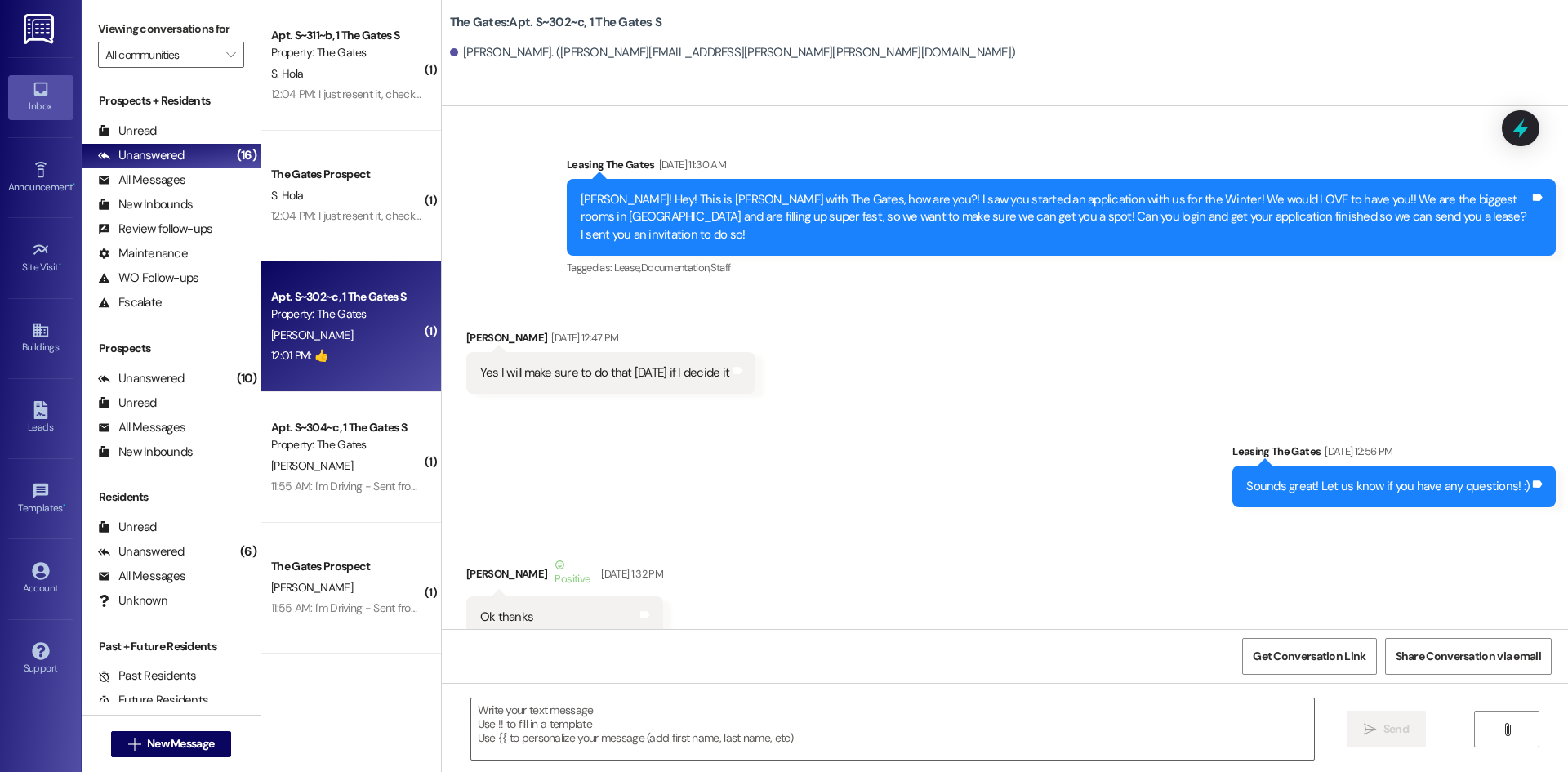
scroll to position [65946, 0]
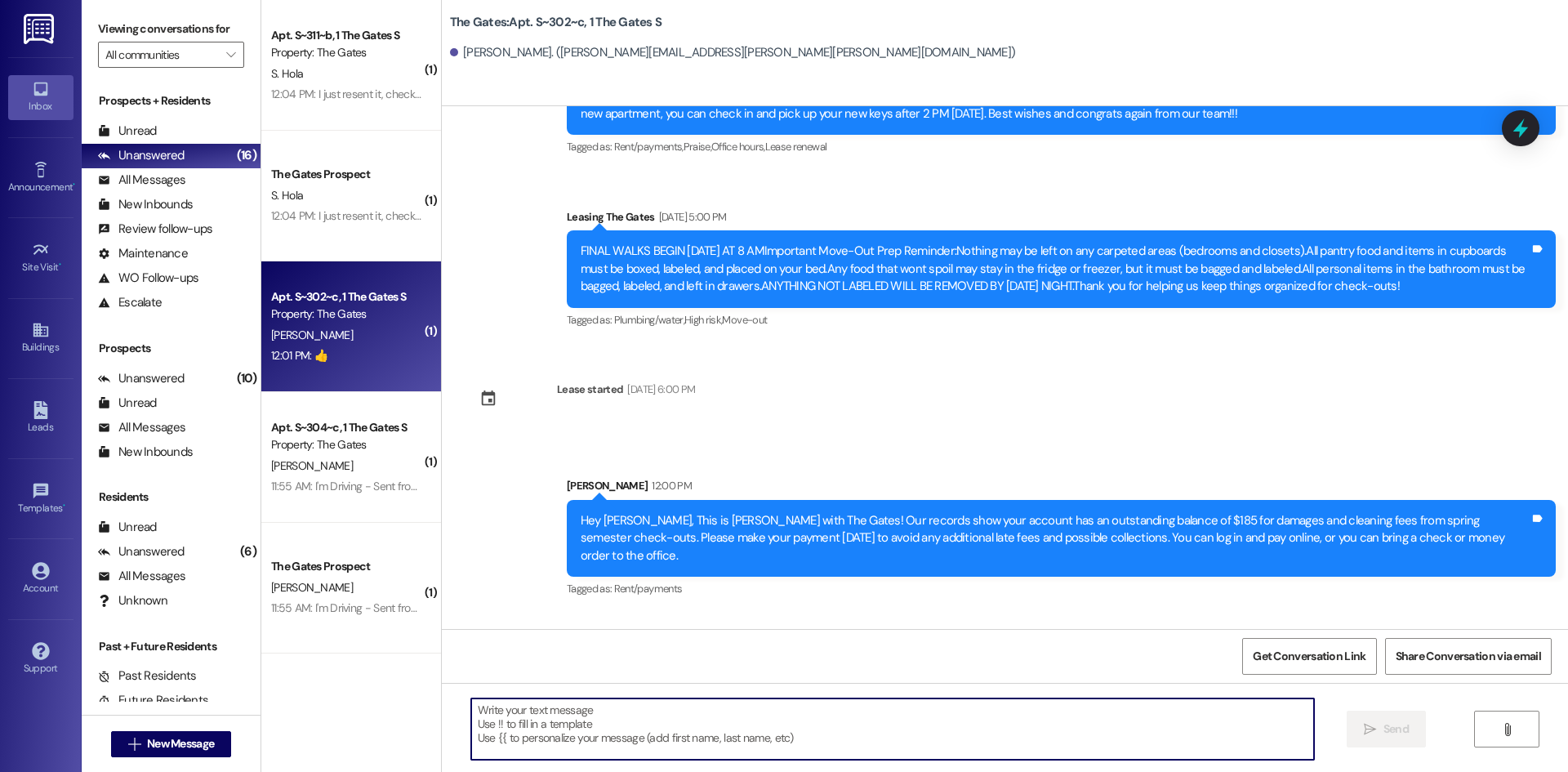
click at [535, 744] on textarea at bounding box center [893, 729] width 843 height 61
type textarea ":)"
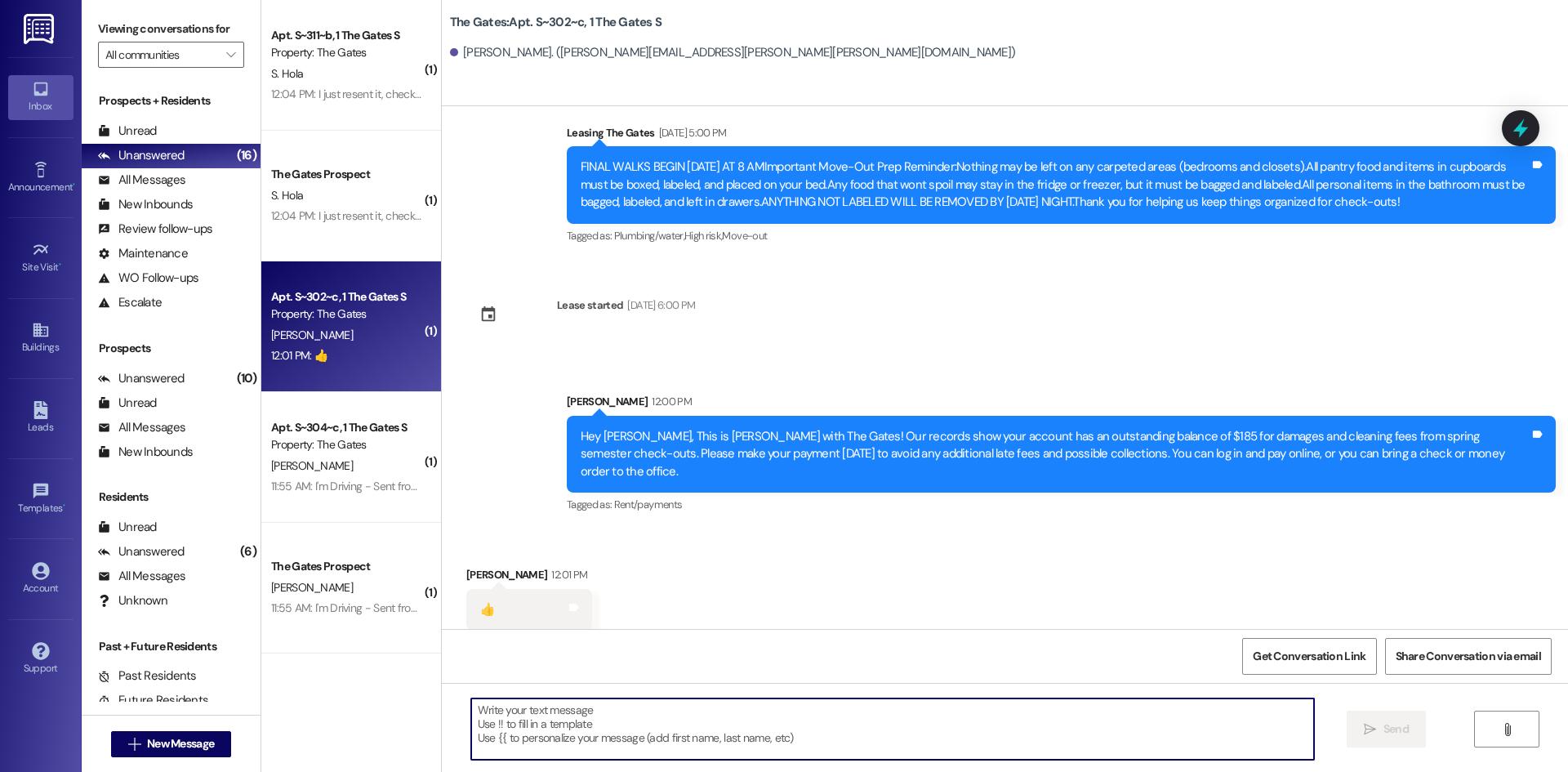
scroll to position [66060, 0]
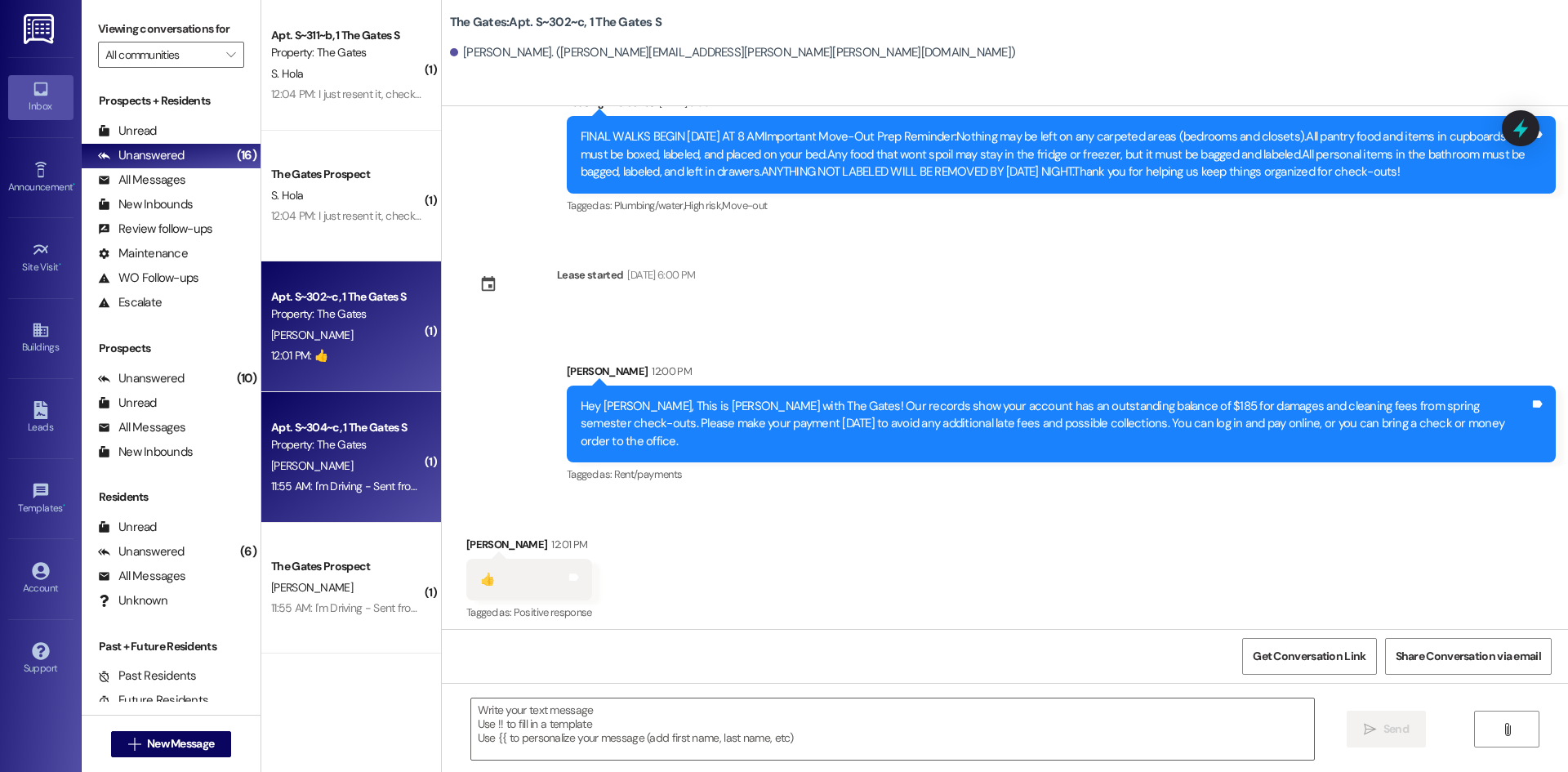
click at [365, 489] on div "11:55 AM: I'm Driving - Sent from My Car 11:55 AM: I'm Driving - Sent from My C…" at bounding box center [364, 485] width 186 height 14
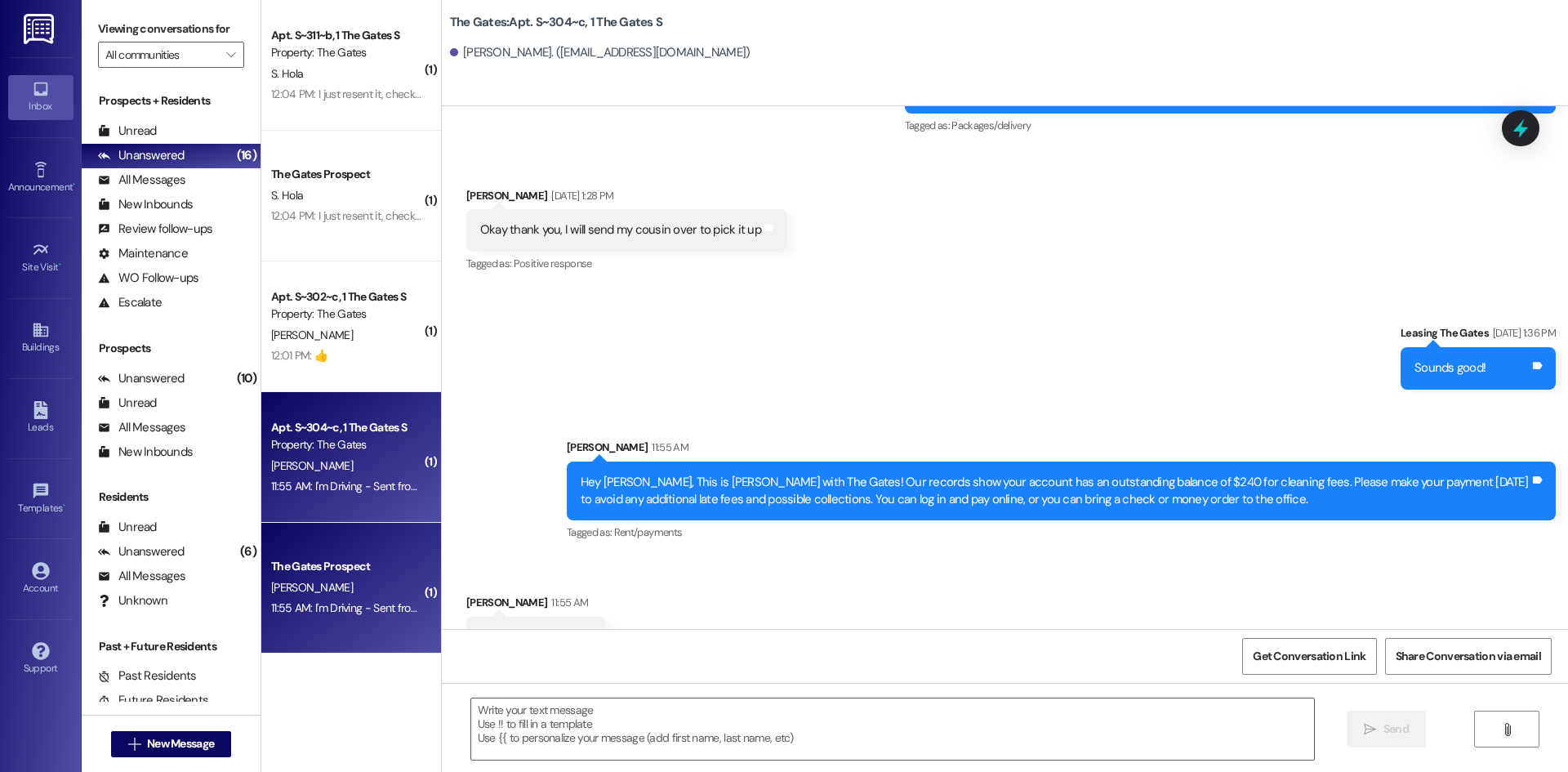
scroll to position [14273, 0]
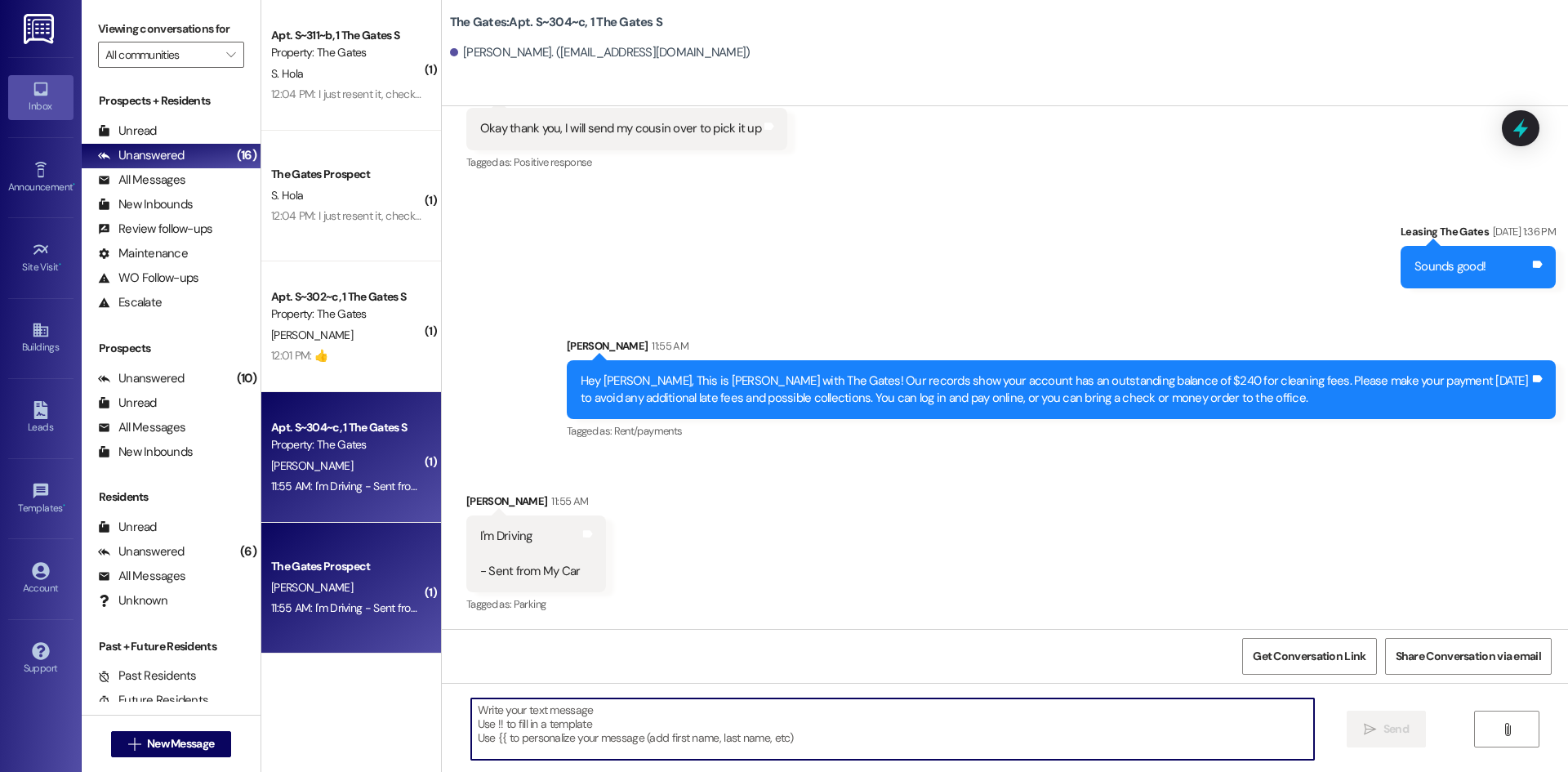
click at [567, 735] on textarea at bounding box center [893, 729] width 843 height 61
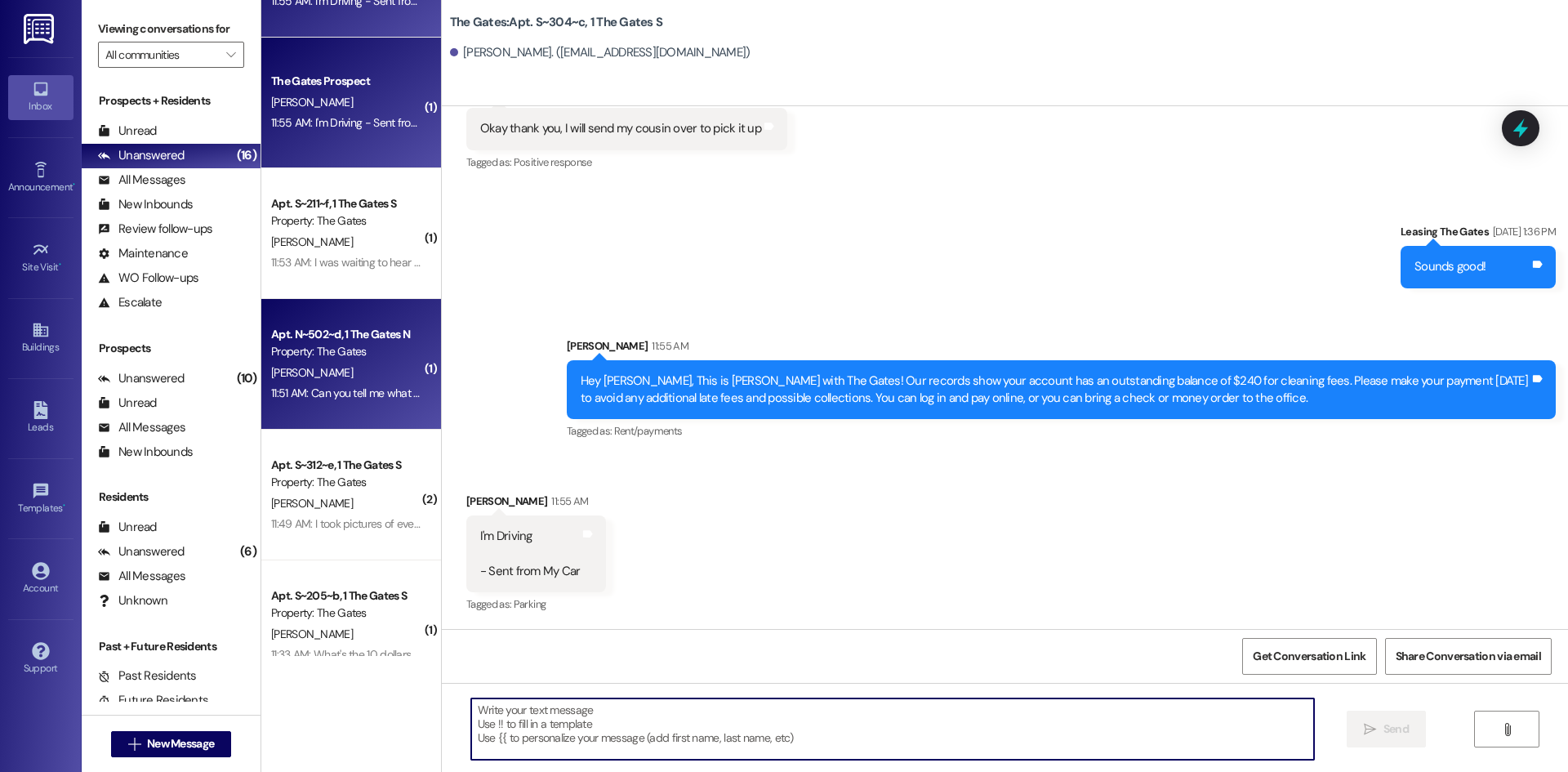
scroll to position [490, 0]
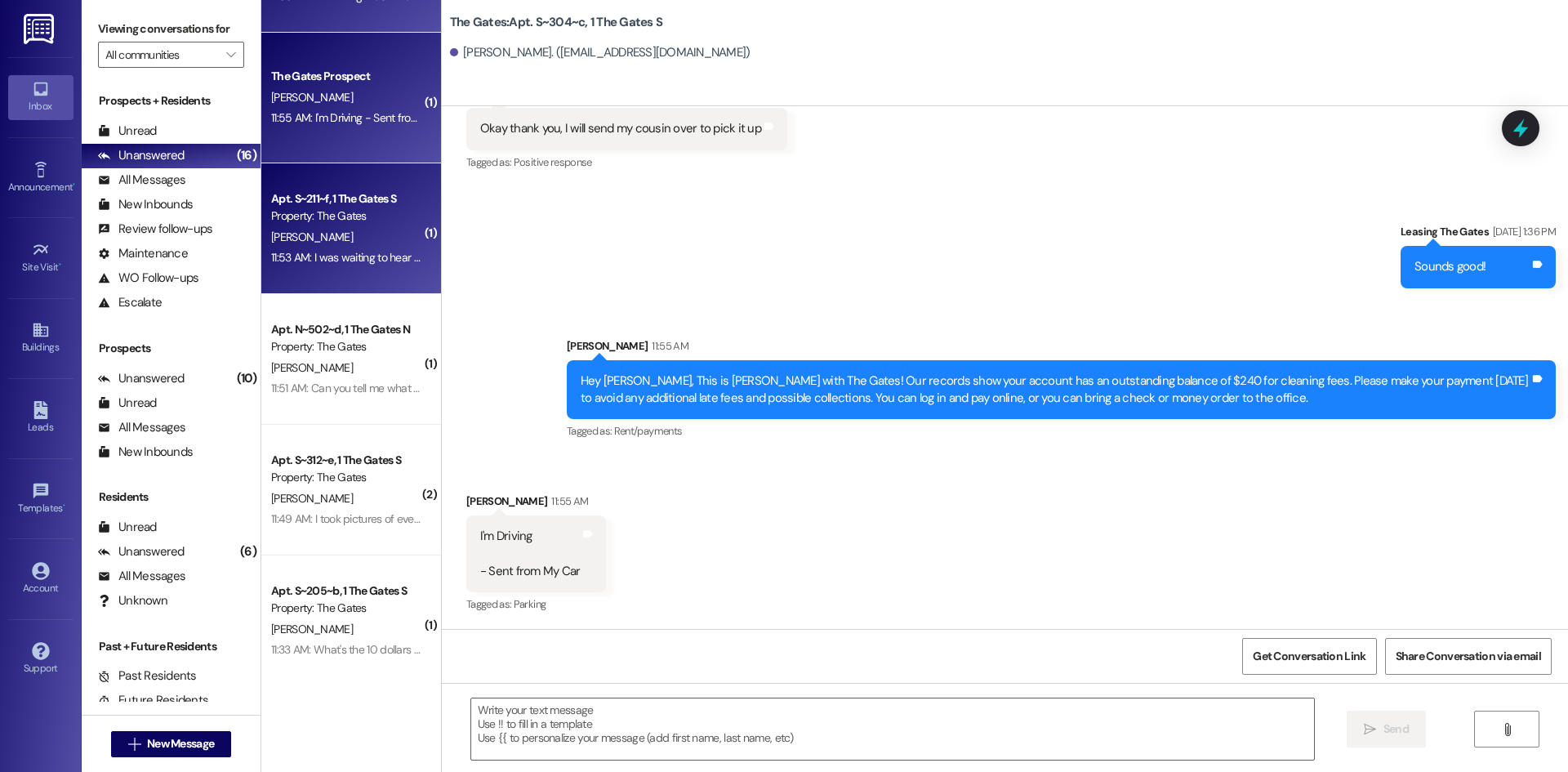
click at [343, 268] on div "11:53 AM: I was waiting to hear back from the gates about those. I sent an emai…" at bounding box center [347, 257] width 155 height 20
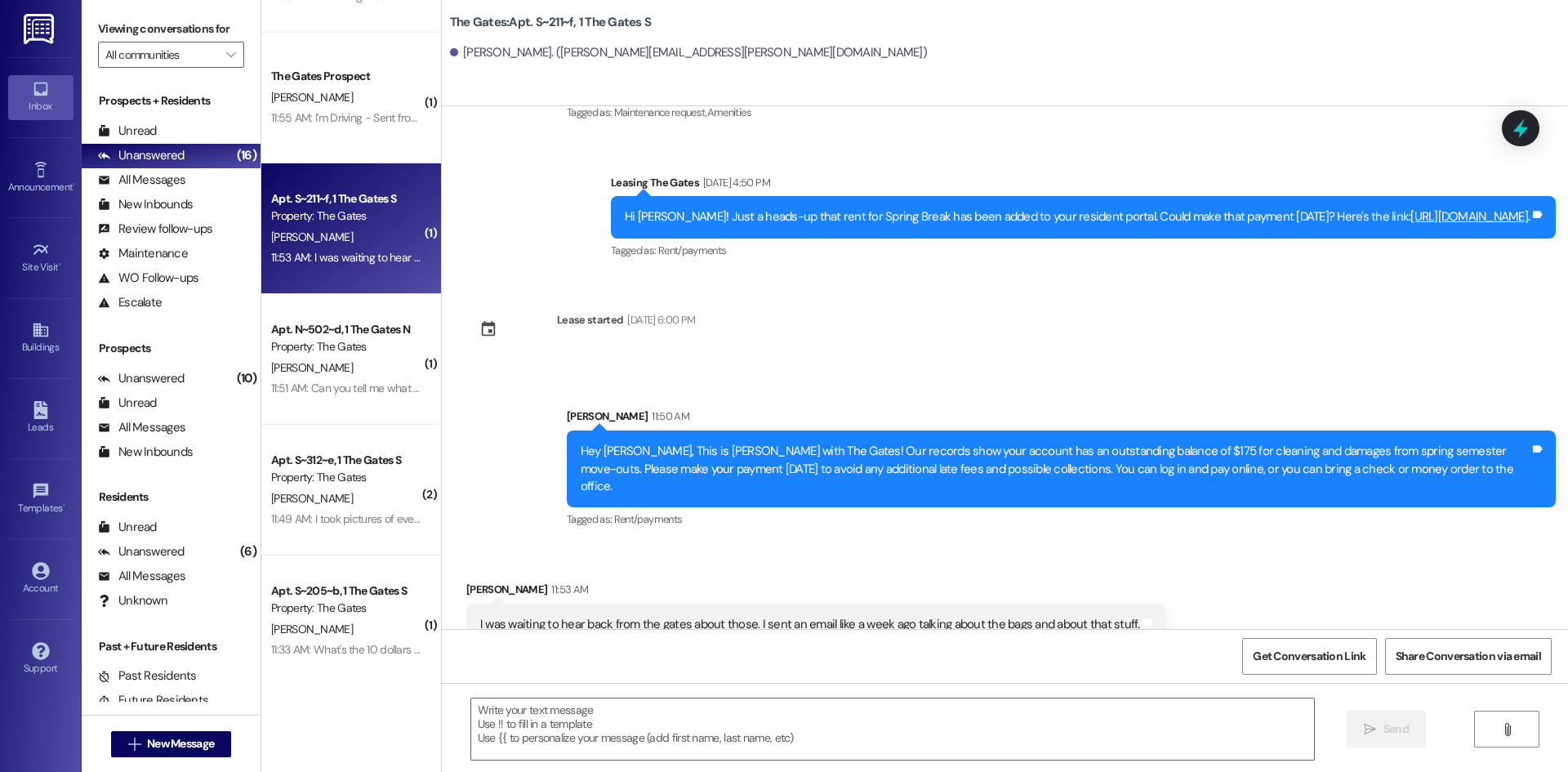
scroll to position [34948, 0]
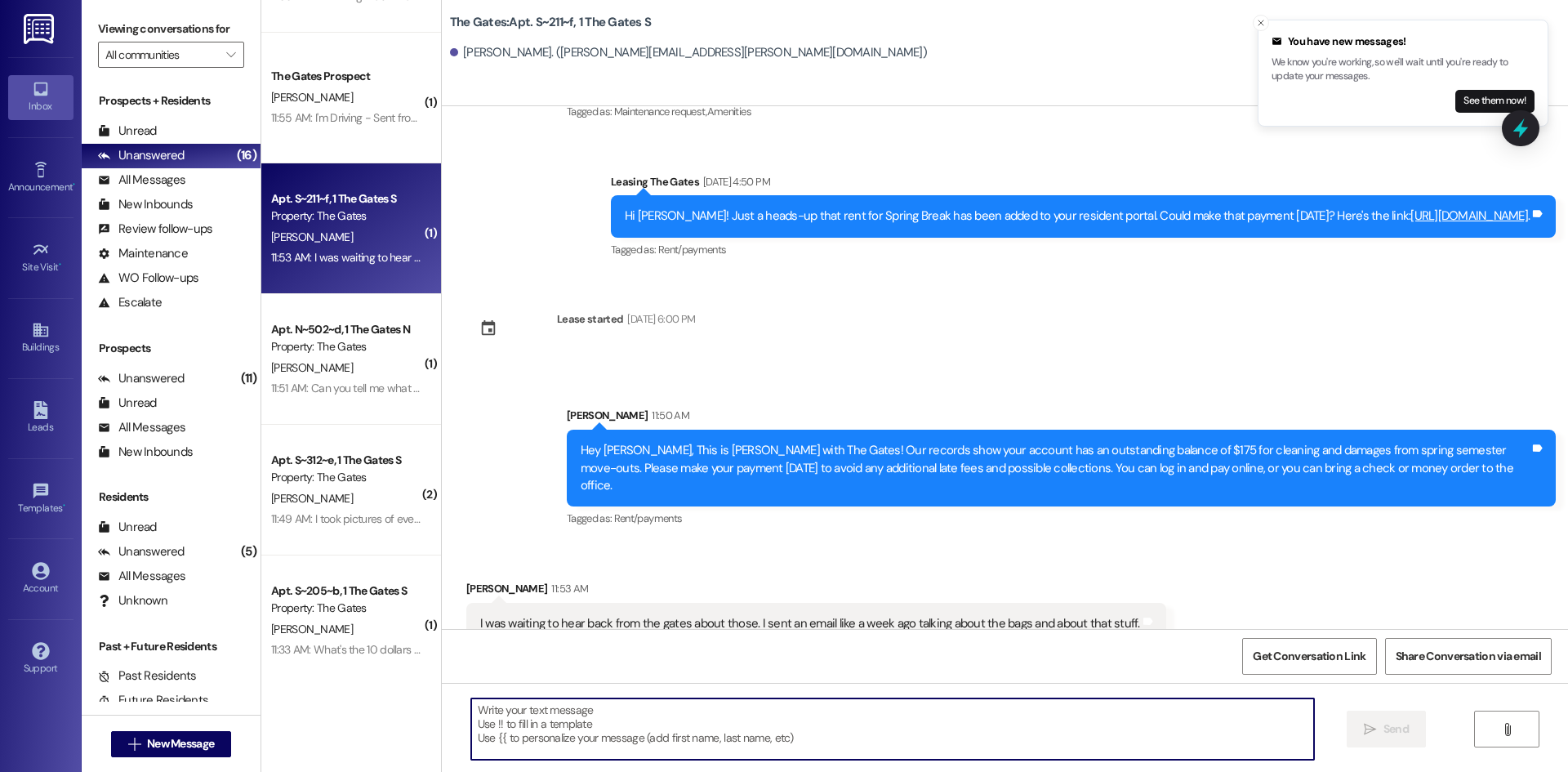
click at [606, 734] on textarea at bounding box center [893, 729] width 843 height 61
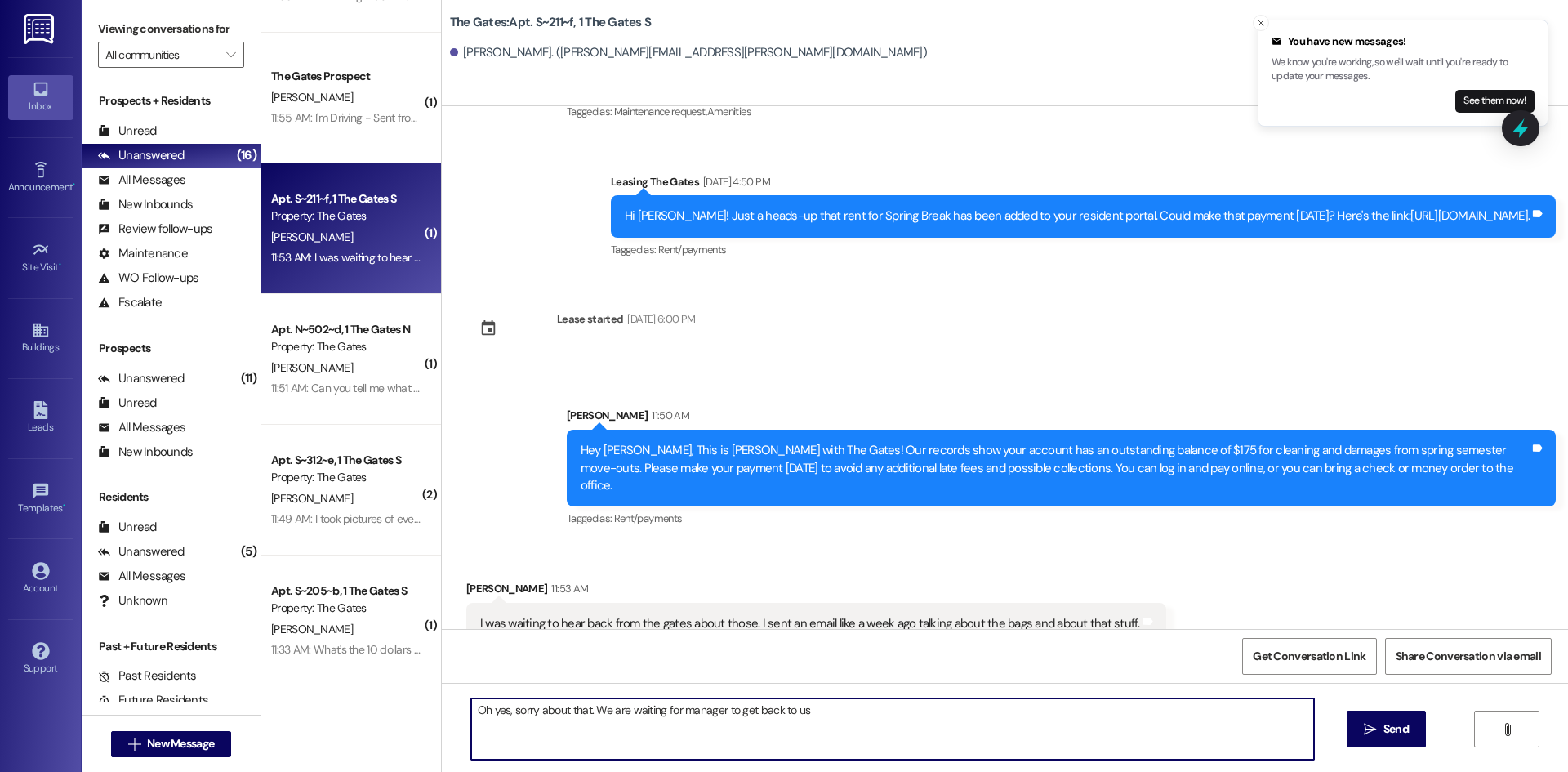
type textarea "Oh yes, sorry about that. We are waiting for manager to get back to us"
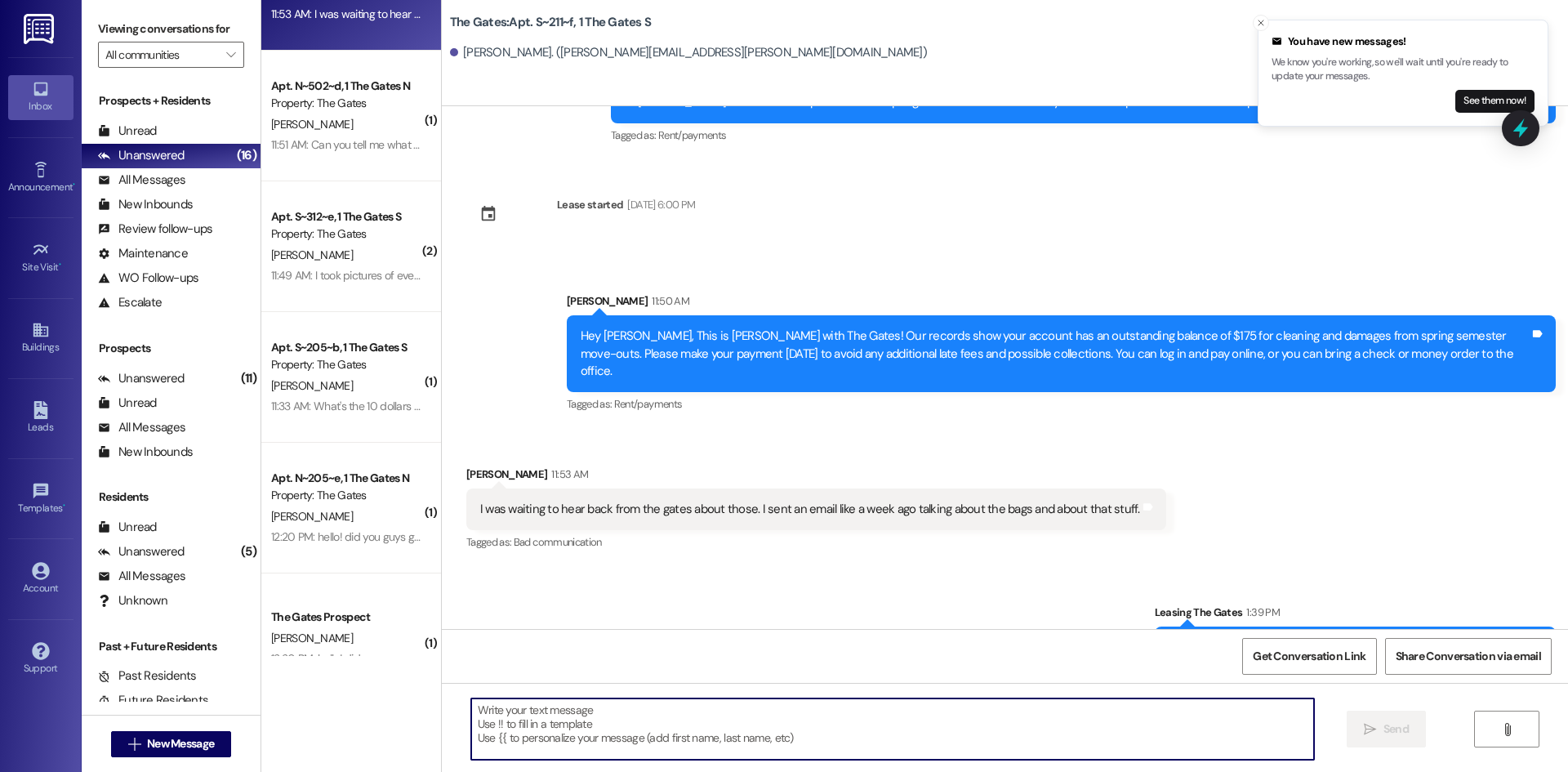
scroll to position [735, 0]
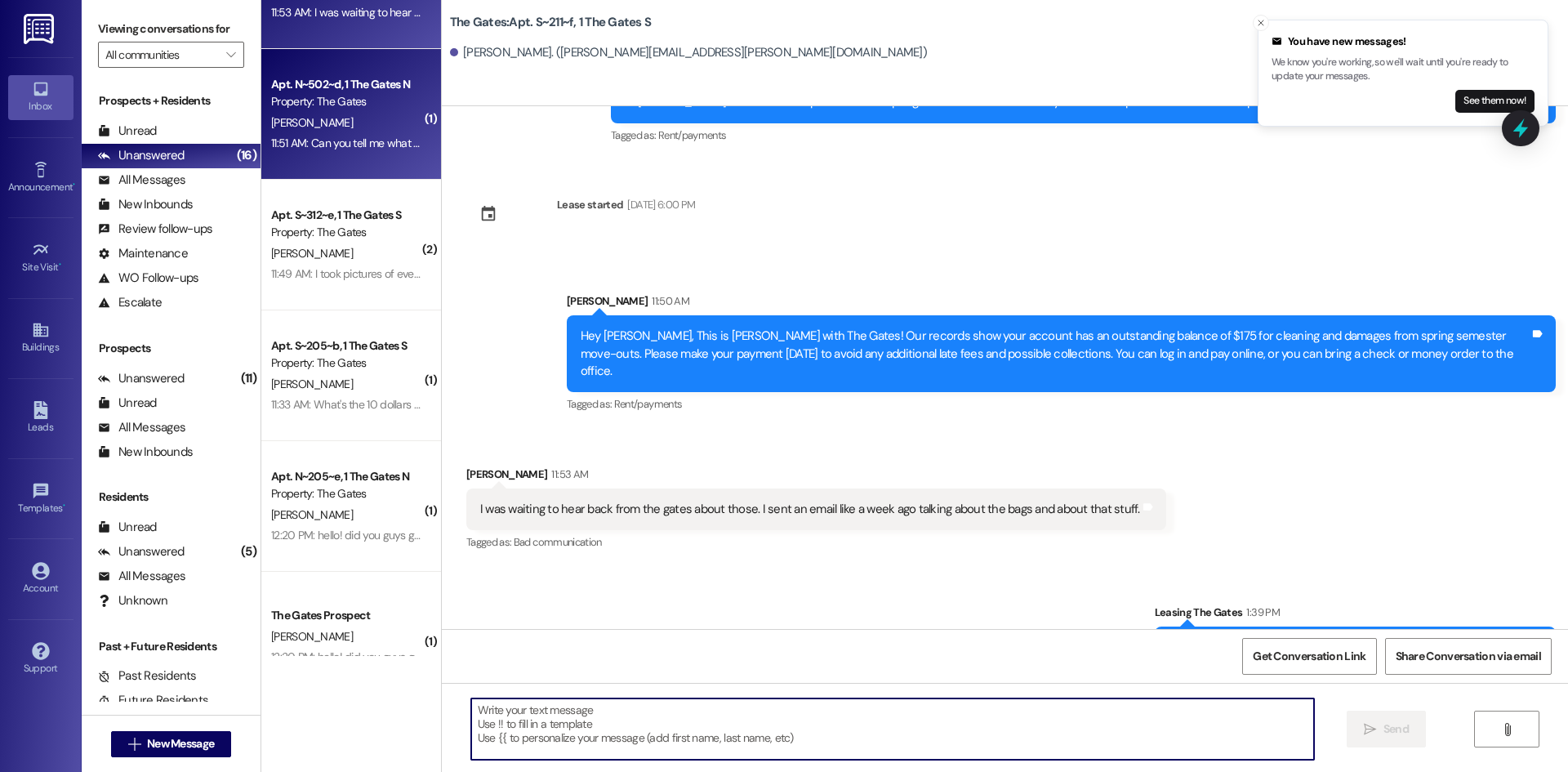
click at [332, 133] on div "11:51 AM: Can you tell me what they are from. I can't think of anything that I …" at bounding box center [347, 143] width 155 height 20
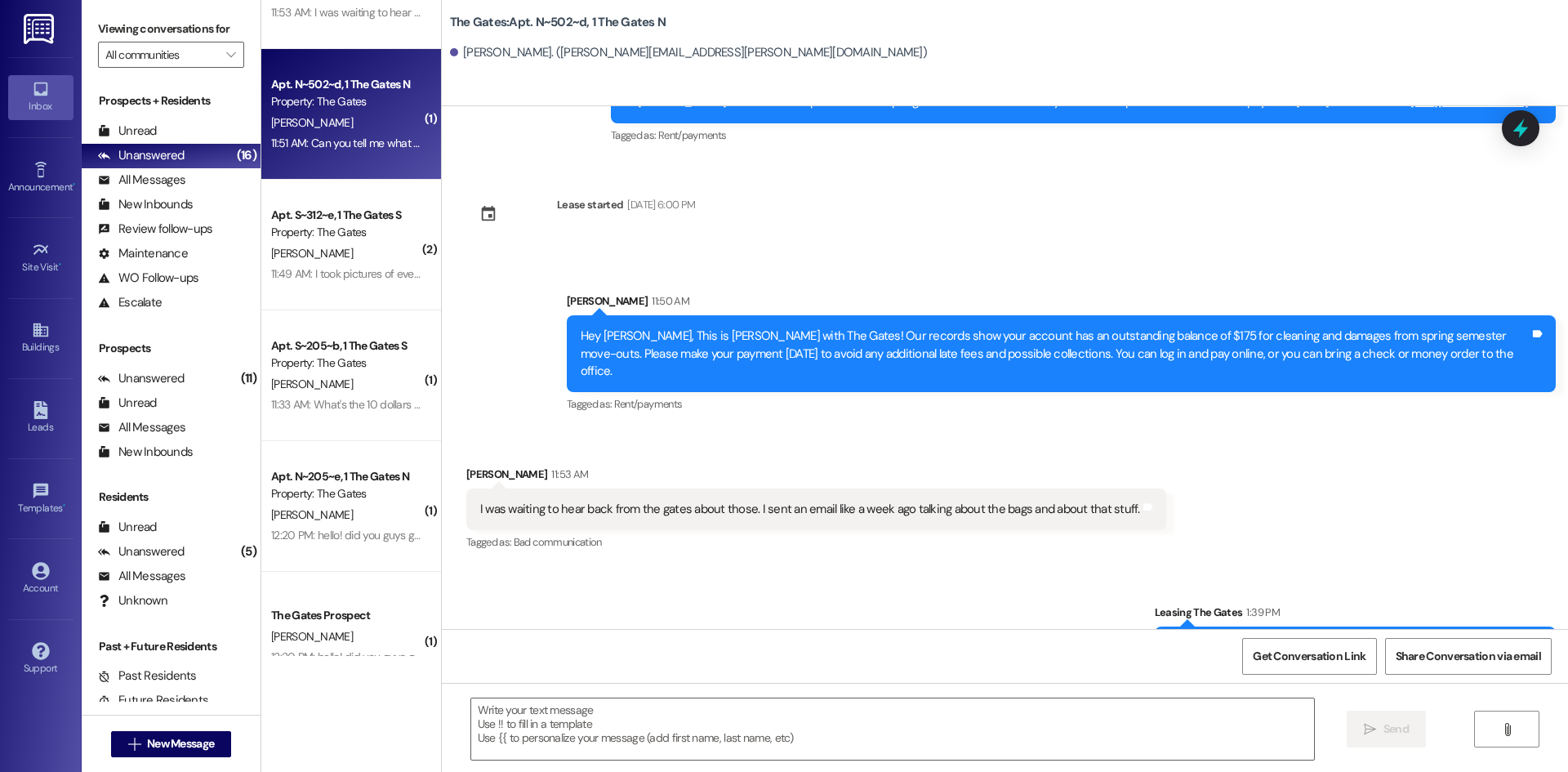
scroll to position [9518, 0]
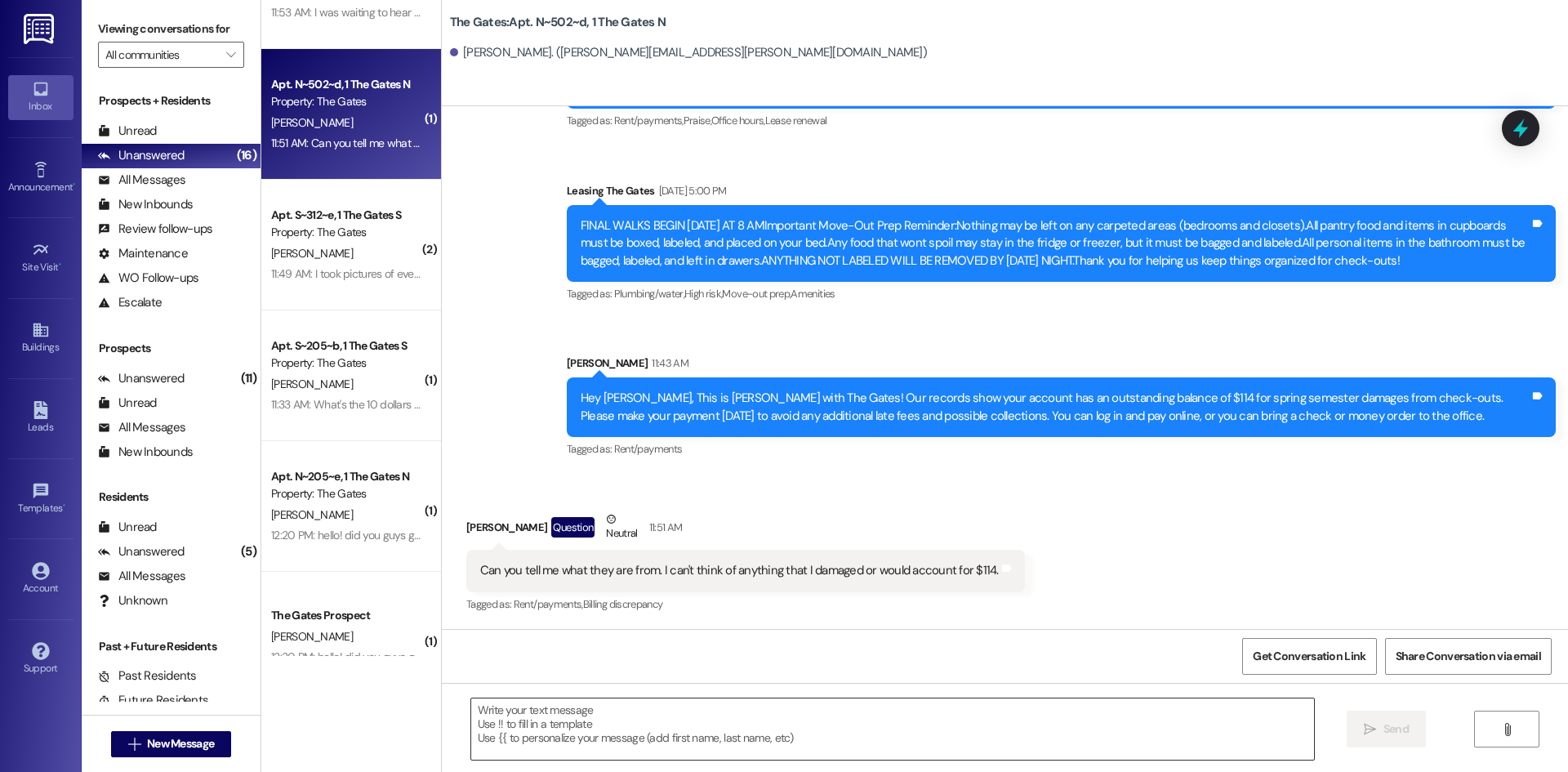
click at [505, 712] on textarea at bounding box center [893, 729] width 843 height 61
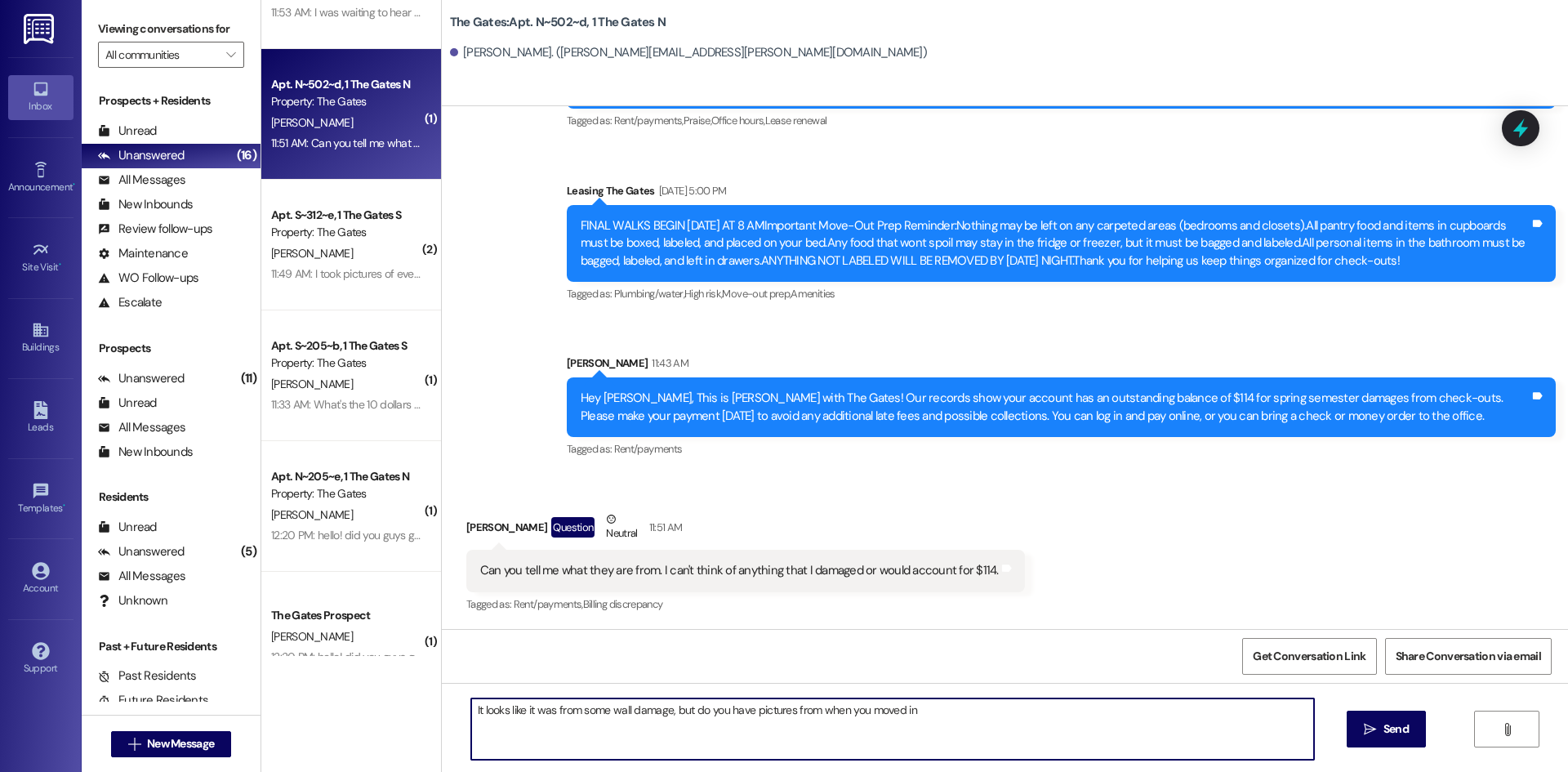
type textarea "It looks like it was from some wall damage, but do you have pictures from when …"
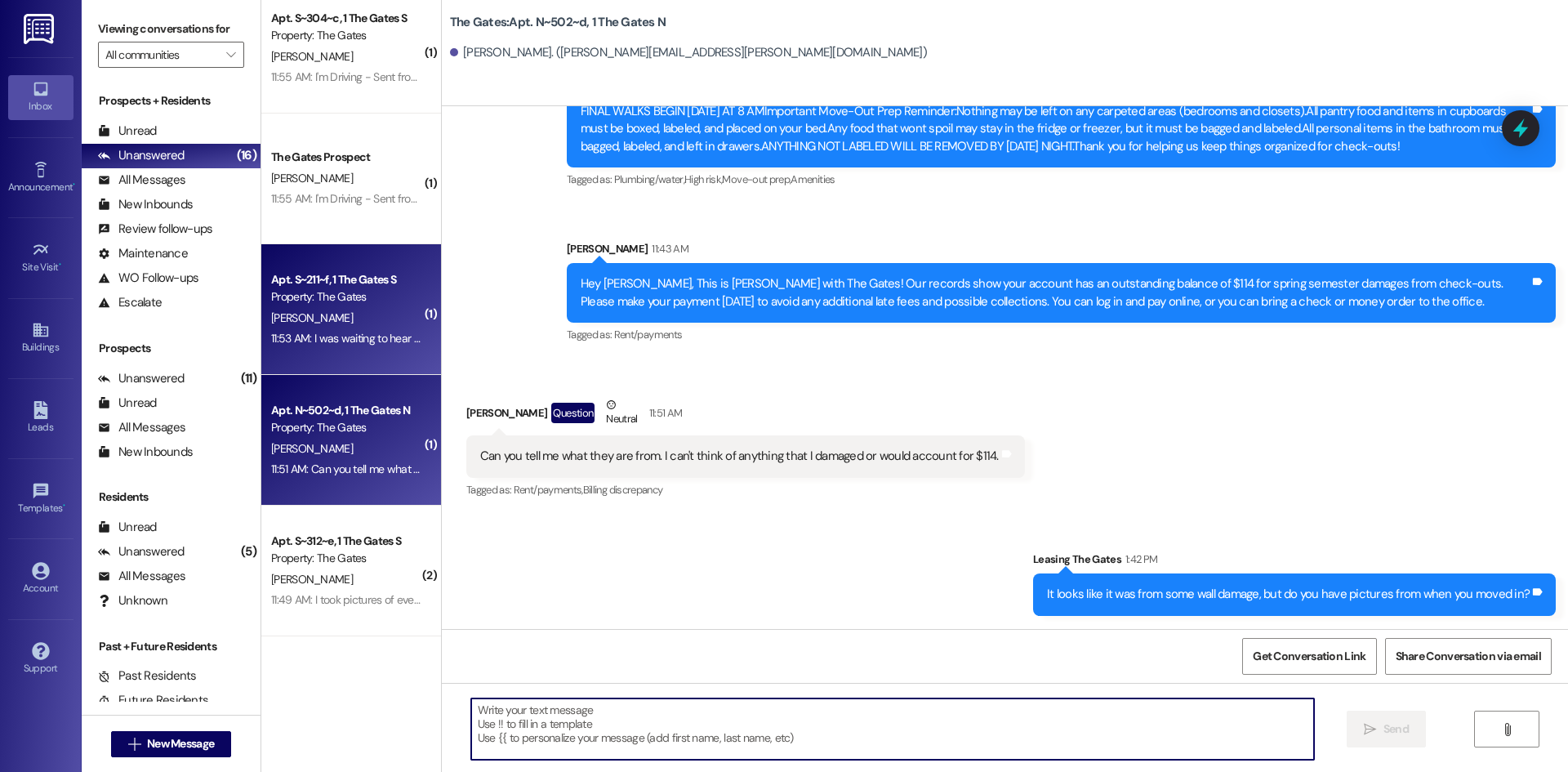
scroll to position [408, 0]
click at [337, 350] on div "11:53 AM: I was waiting to hear back from the gates about those. I sent an emai…" at bounding box center [347, 339] width 155 height 20
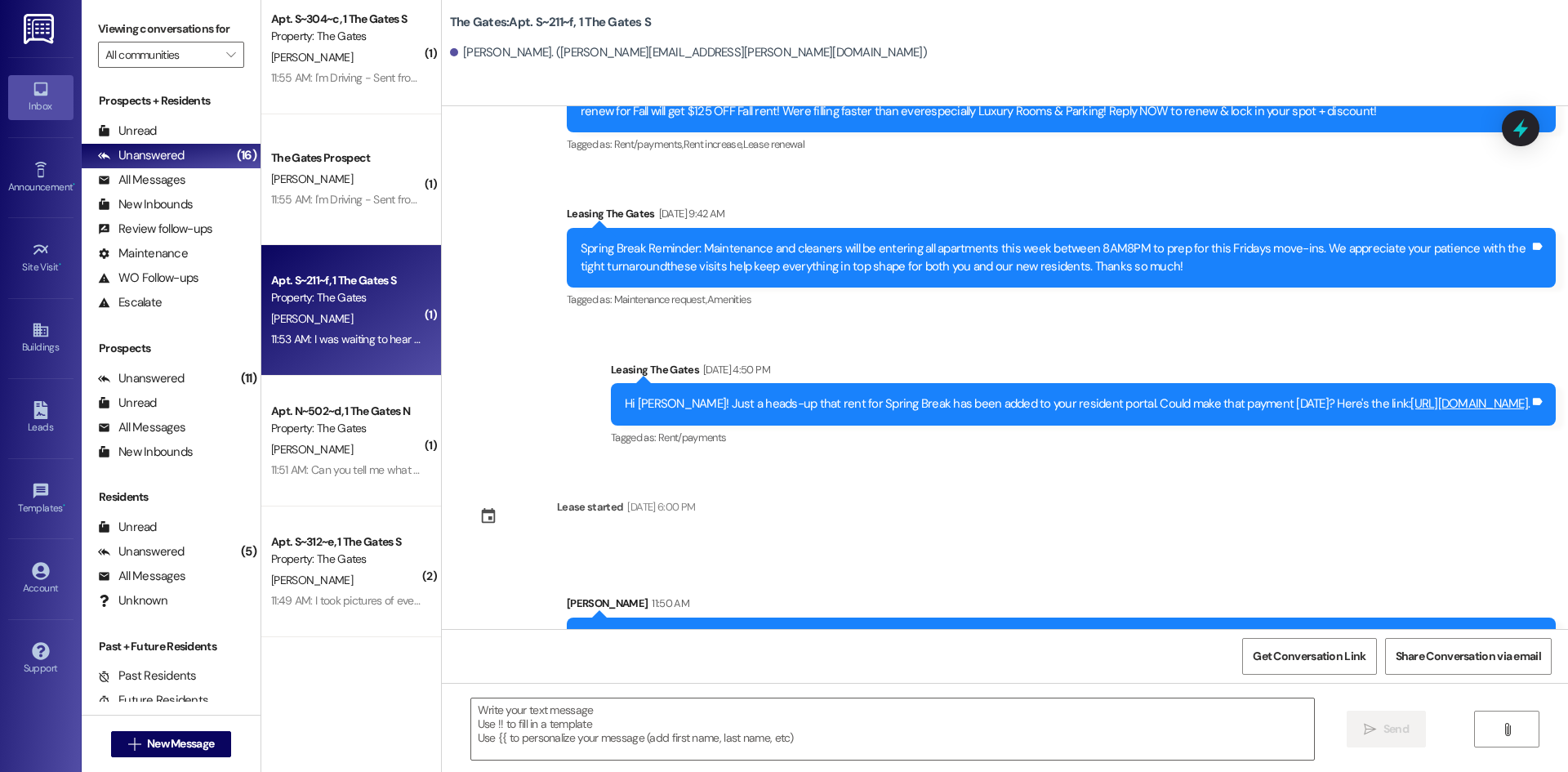
scroll to position [35063, 0]
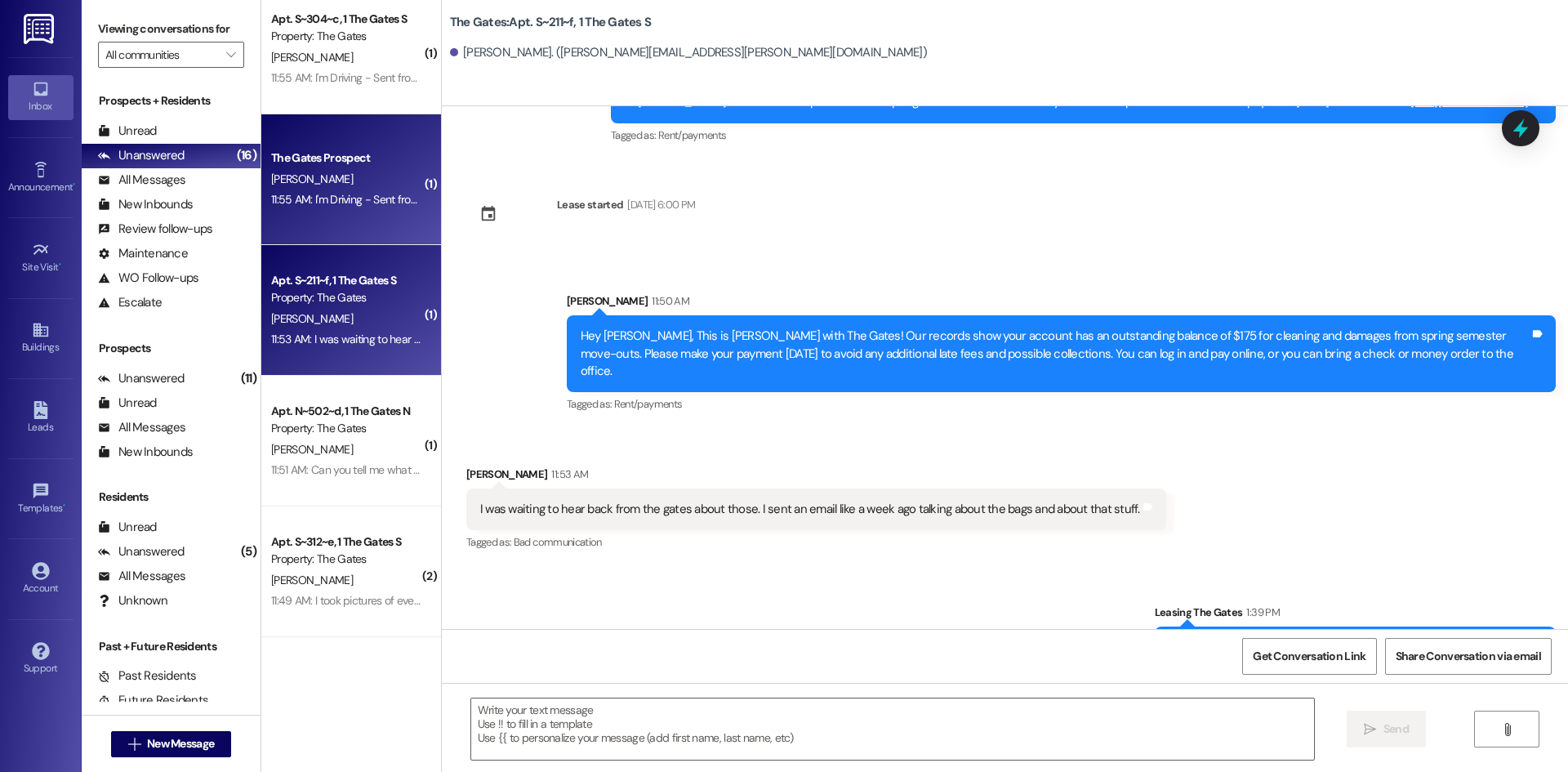
click at [347, 186] on div "[PERSON_NAME]" at bounding box center [347, 179] width 155 height 20
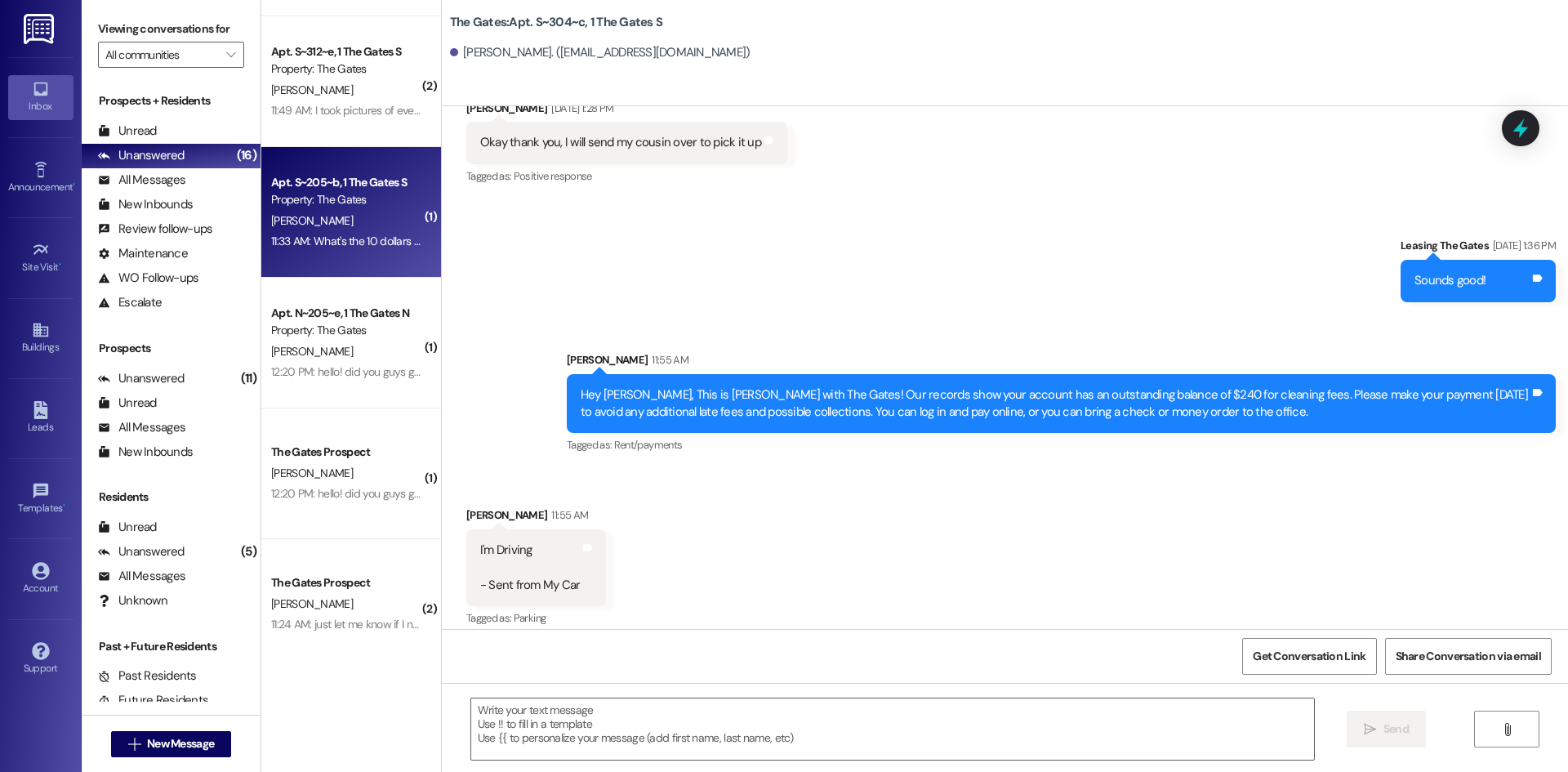
scroll to position [816, 0]
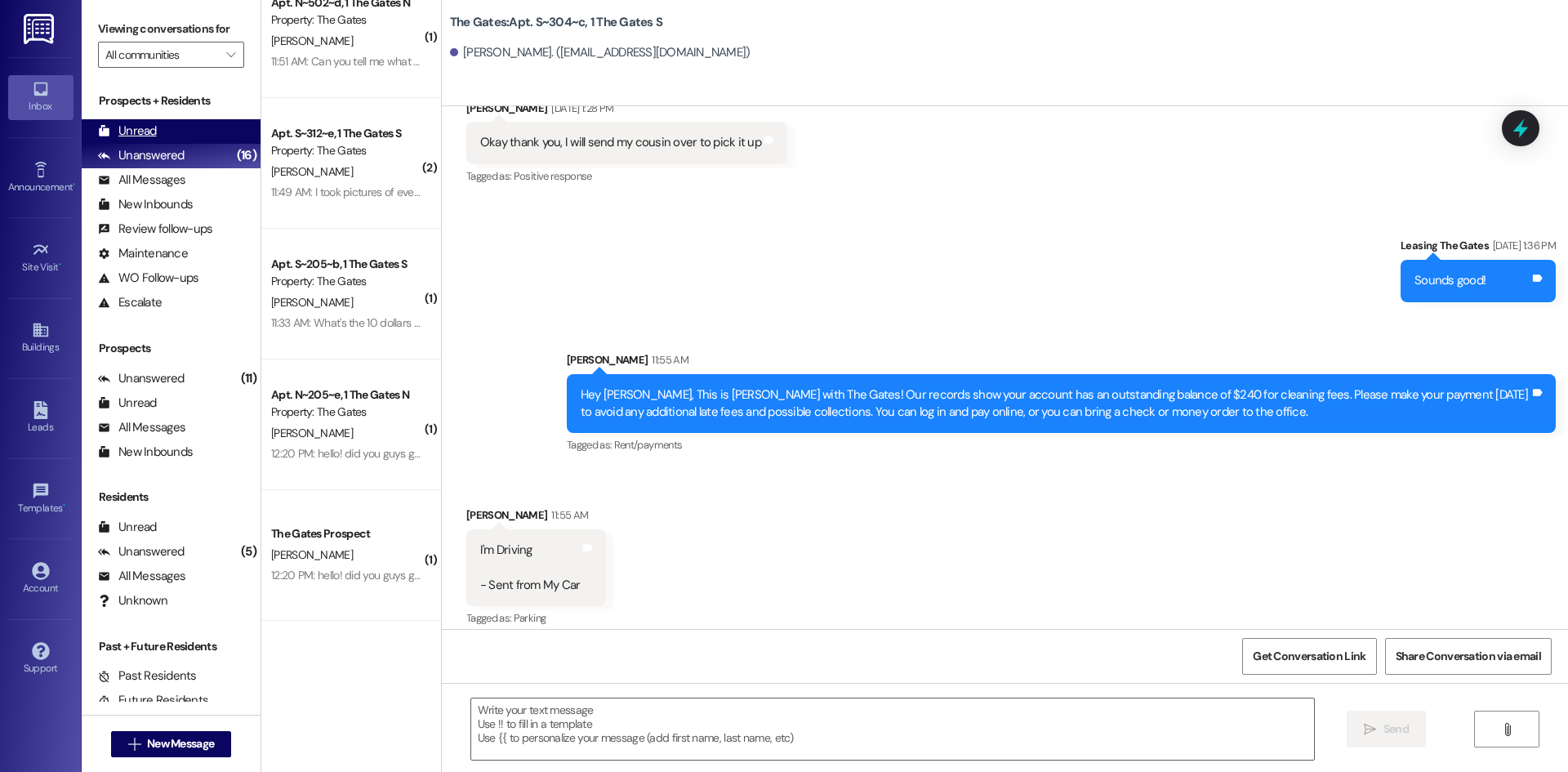
click at [131, 133] on div "Unread" at bounding box center [127, 132] width 59 height 17
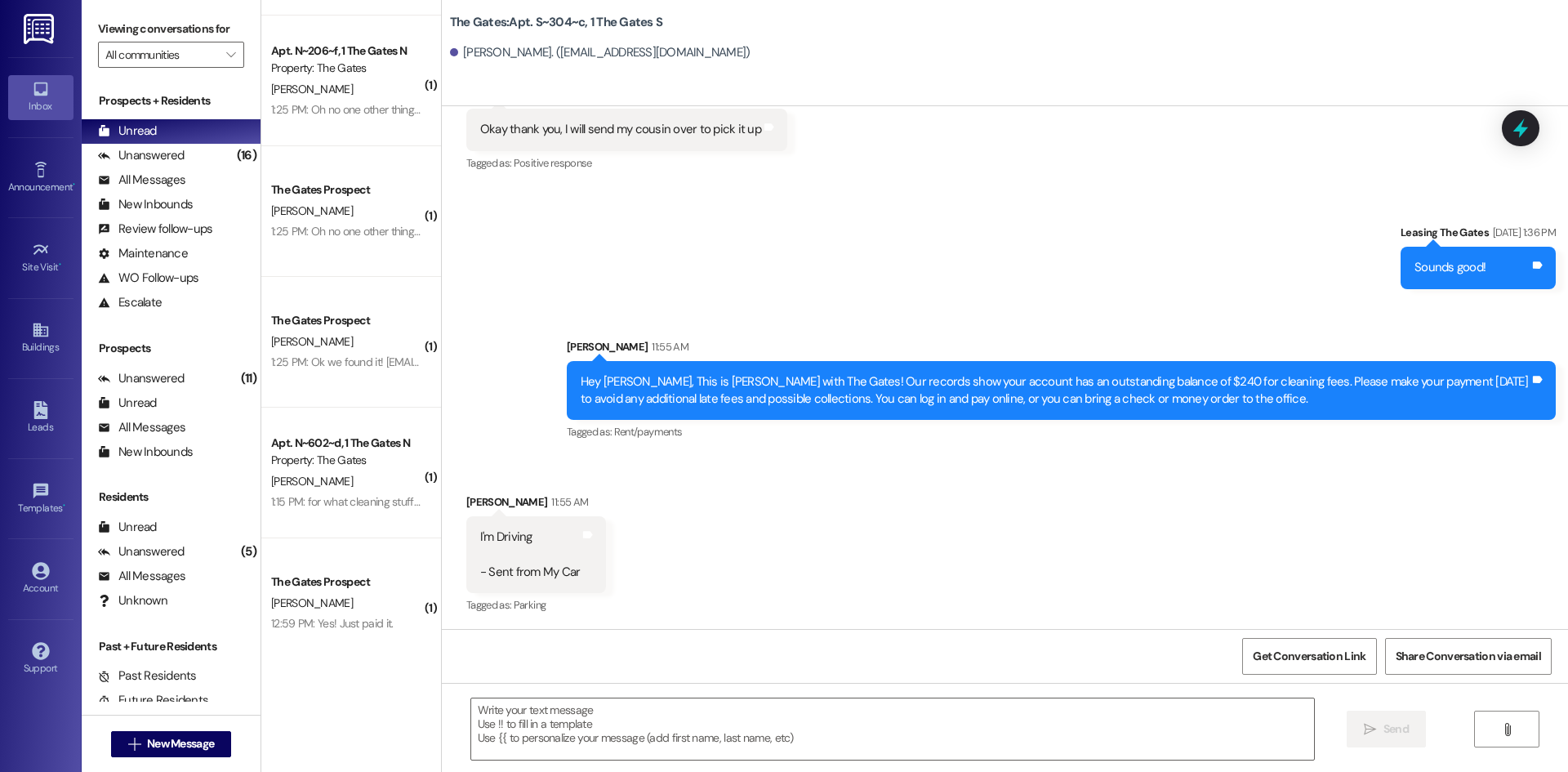
scroll to position [390, 0]
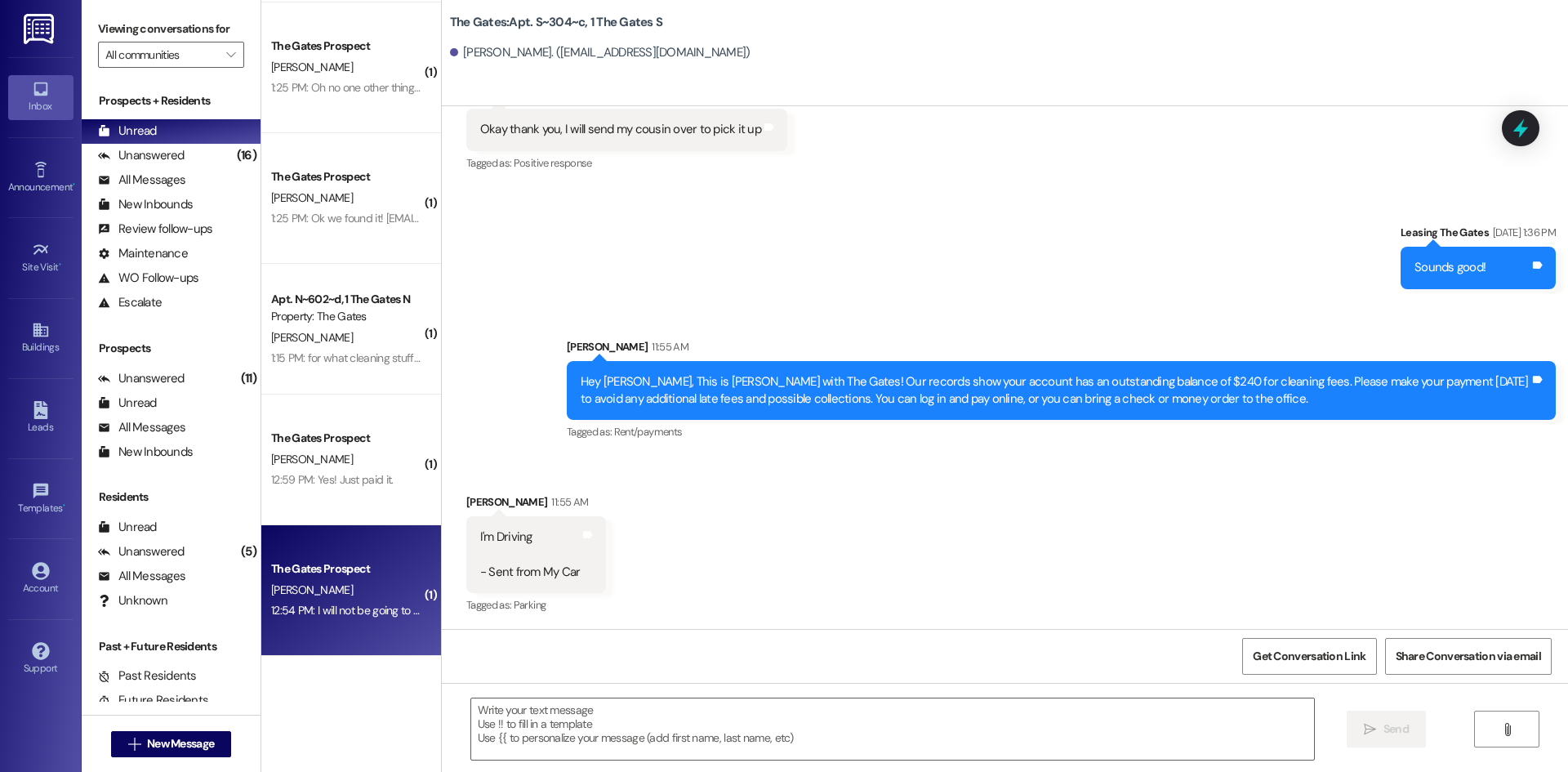
click at [338, 578] on div "The Gates Prospect" at bounding box center [347, 568] width 155 height 20
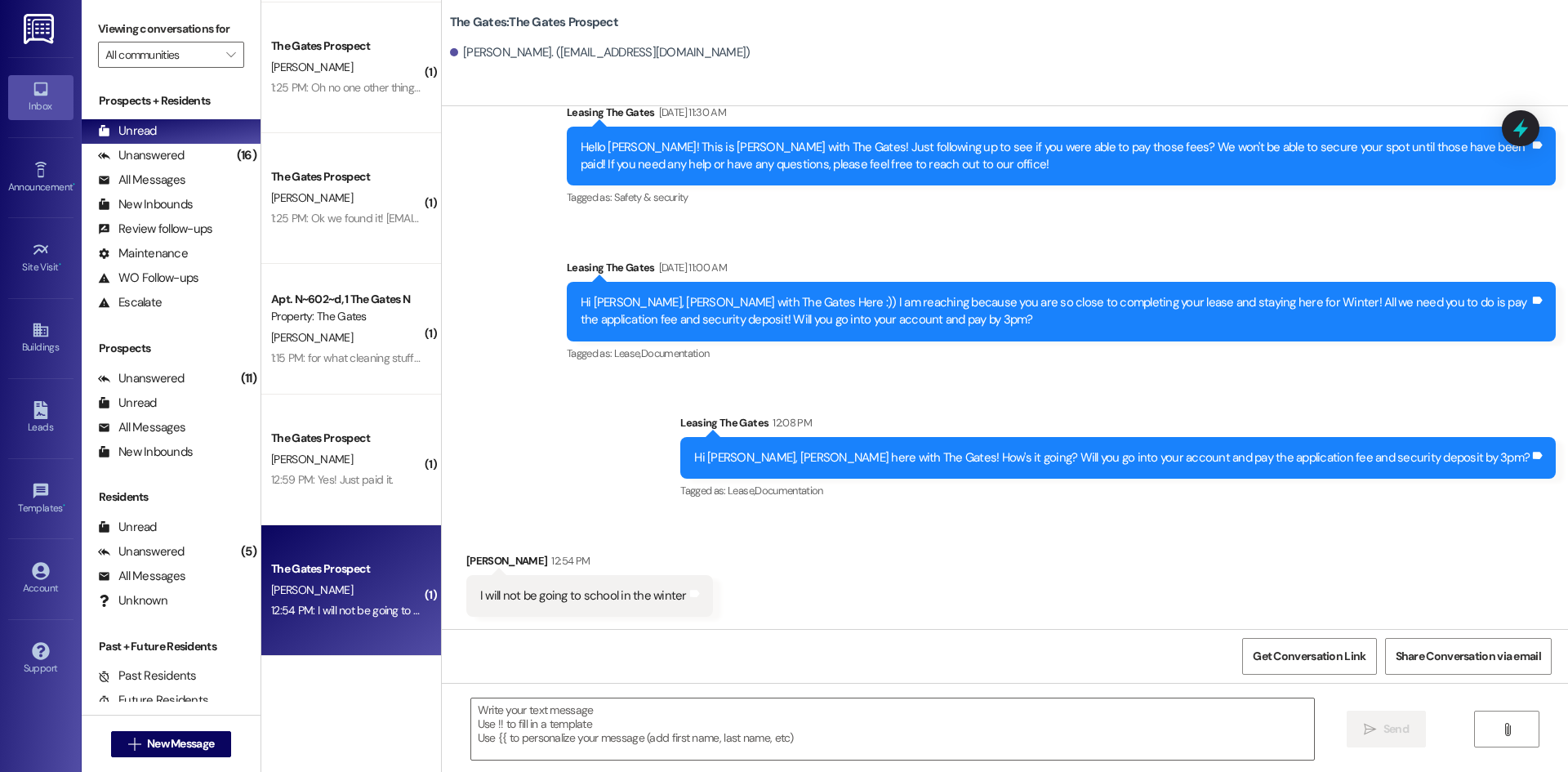
scroll to position [1351, 0]
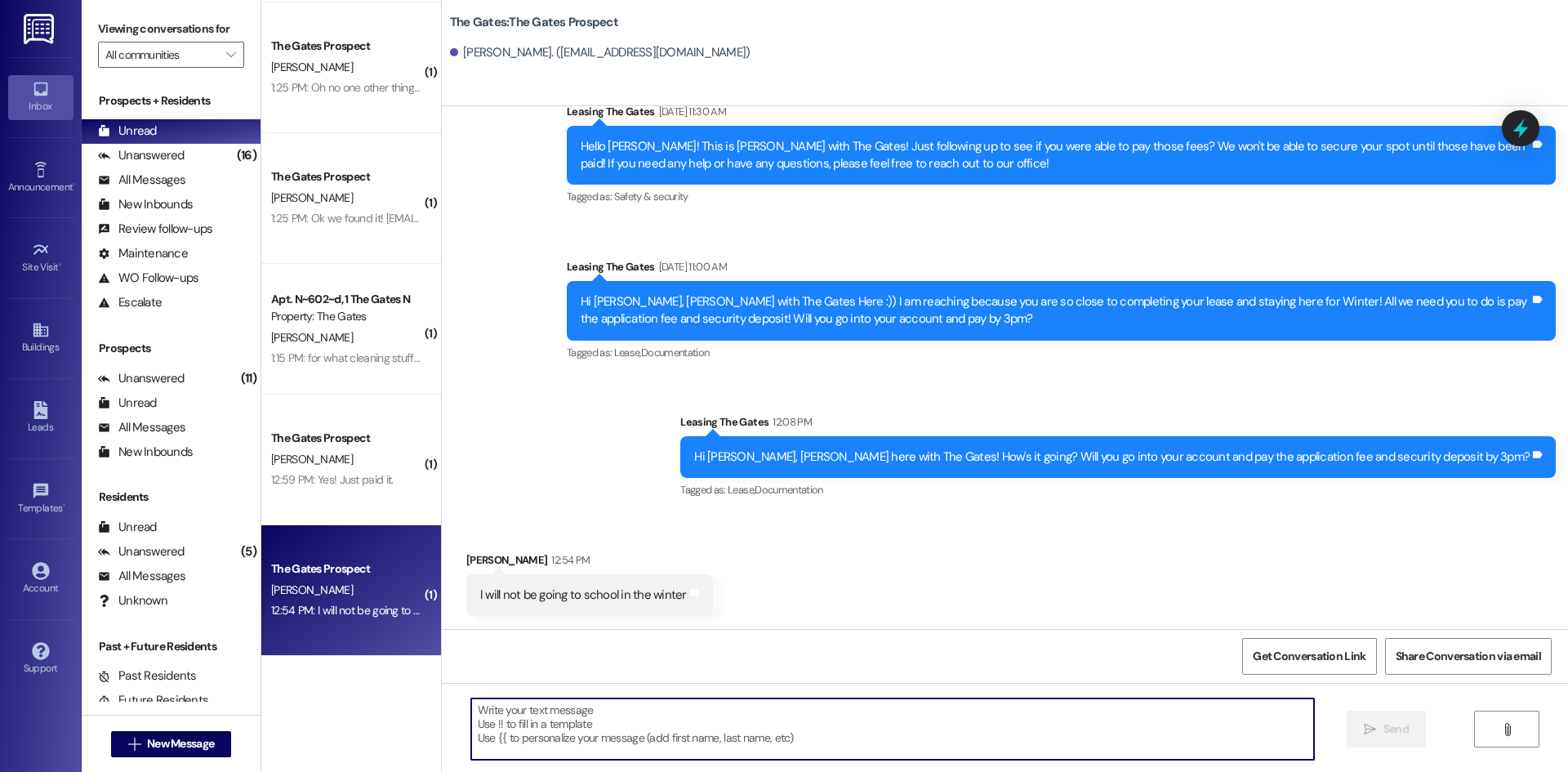
click at [544, 745] on textarea at bounding box center [893, 729] width 843 height 61
type textarea "Okay, thank you for letting us know!"
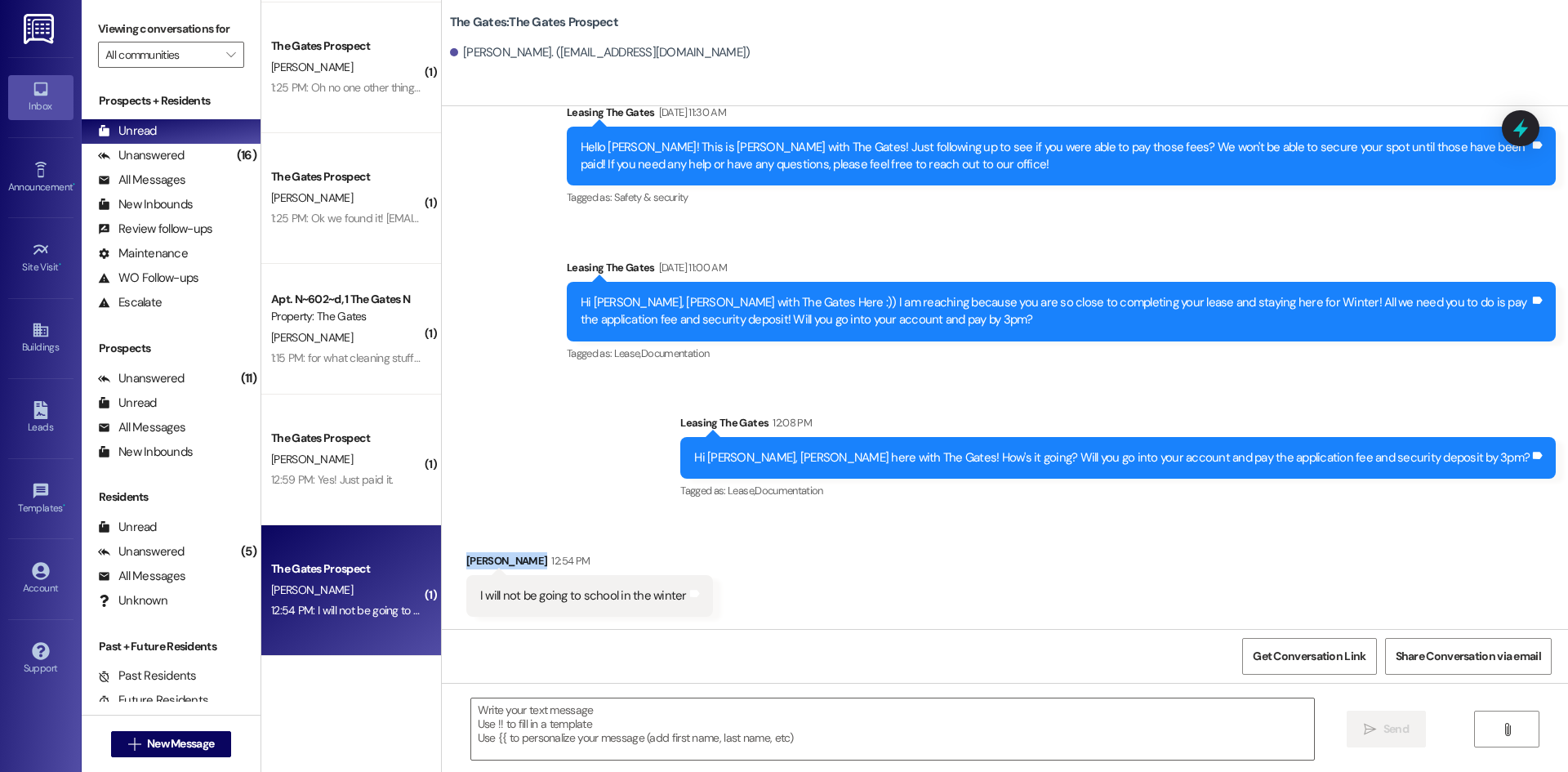
drag, startPoint x: 518, startPoint y: 564, endPoint x: 456, endPoint y: 562, distance: 62.0
click at [467, 562] on div "[PERSON_NAME] 12:54 PM" at bounding box center [590, 564] width 247 height 23
copy div "[PERSON_NAME]"
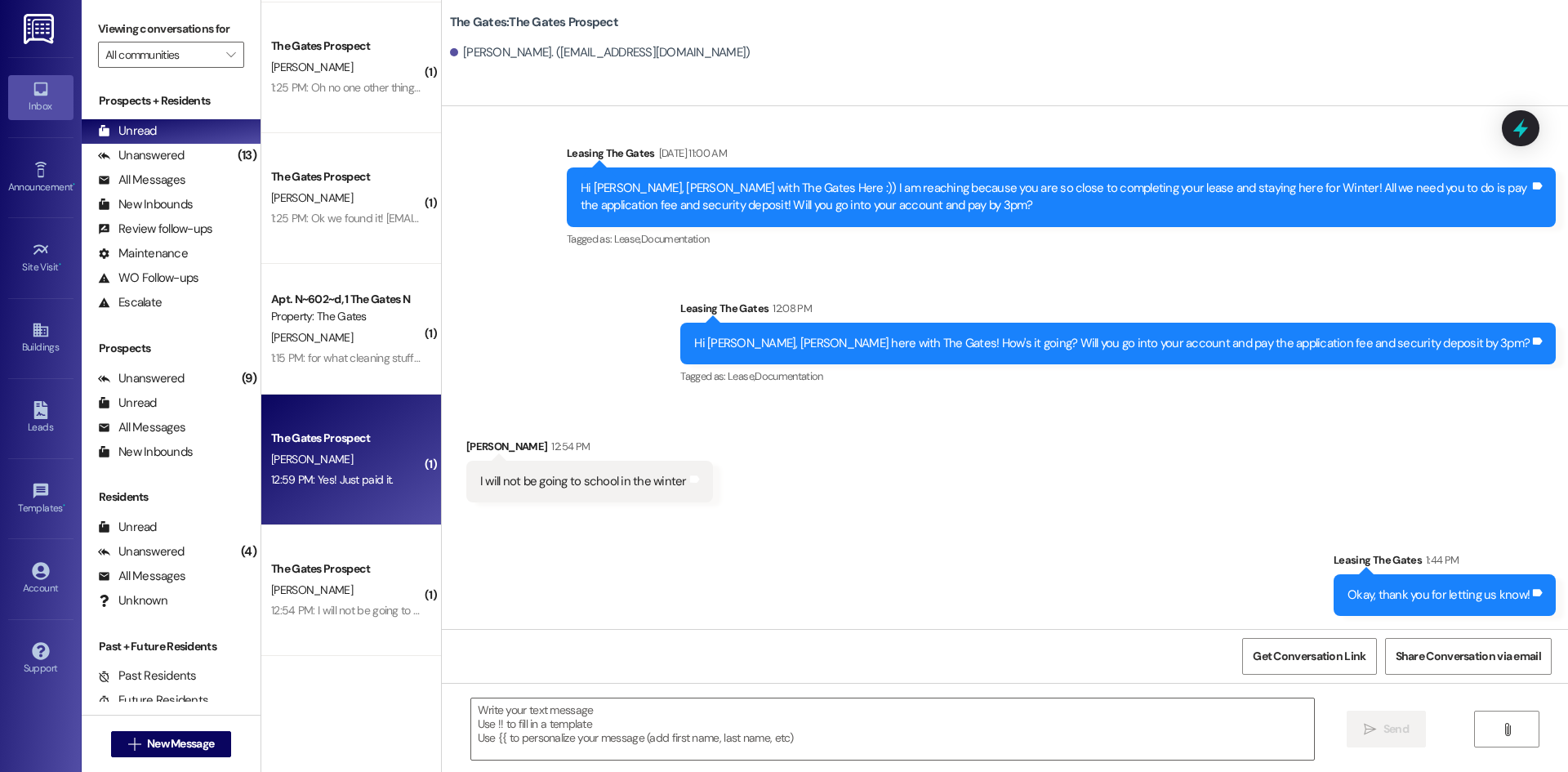
scroll to position [0, 0]
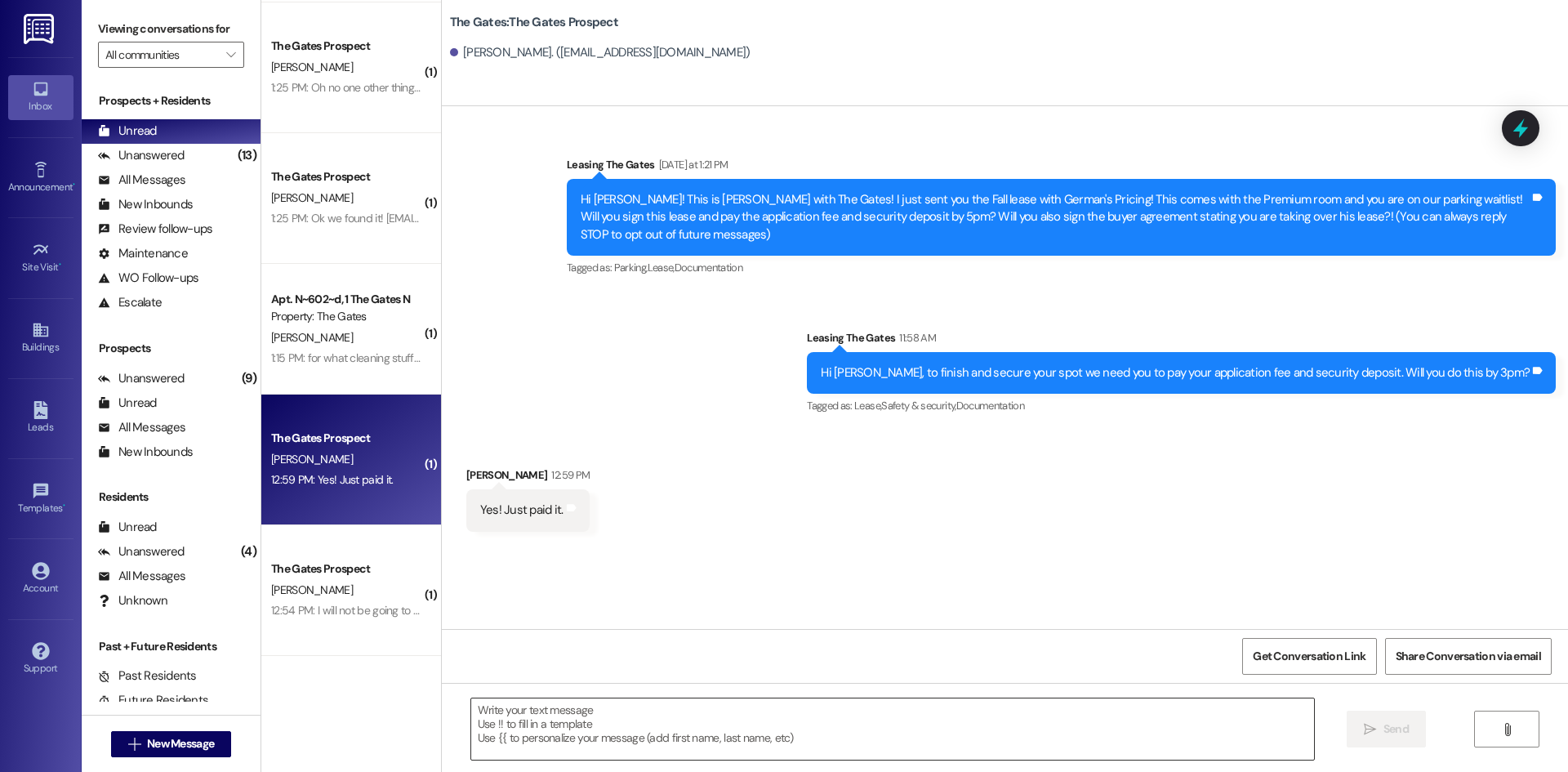
click at [567, 707] on textarea at bounding box center [893, 729] width 843 height 61
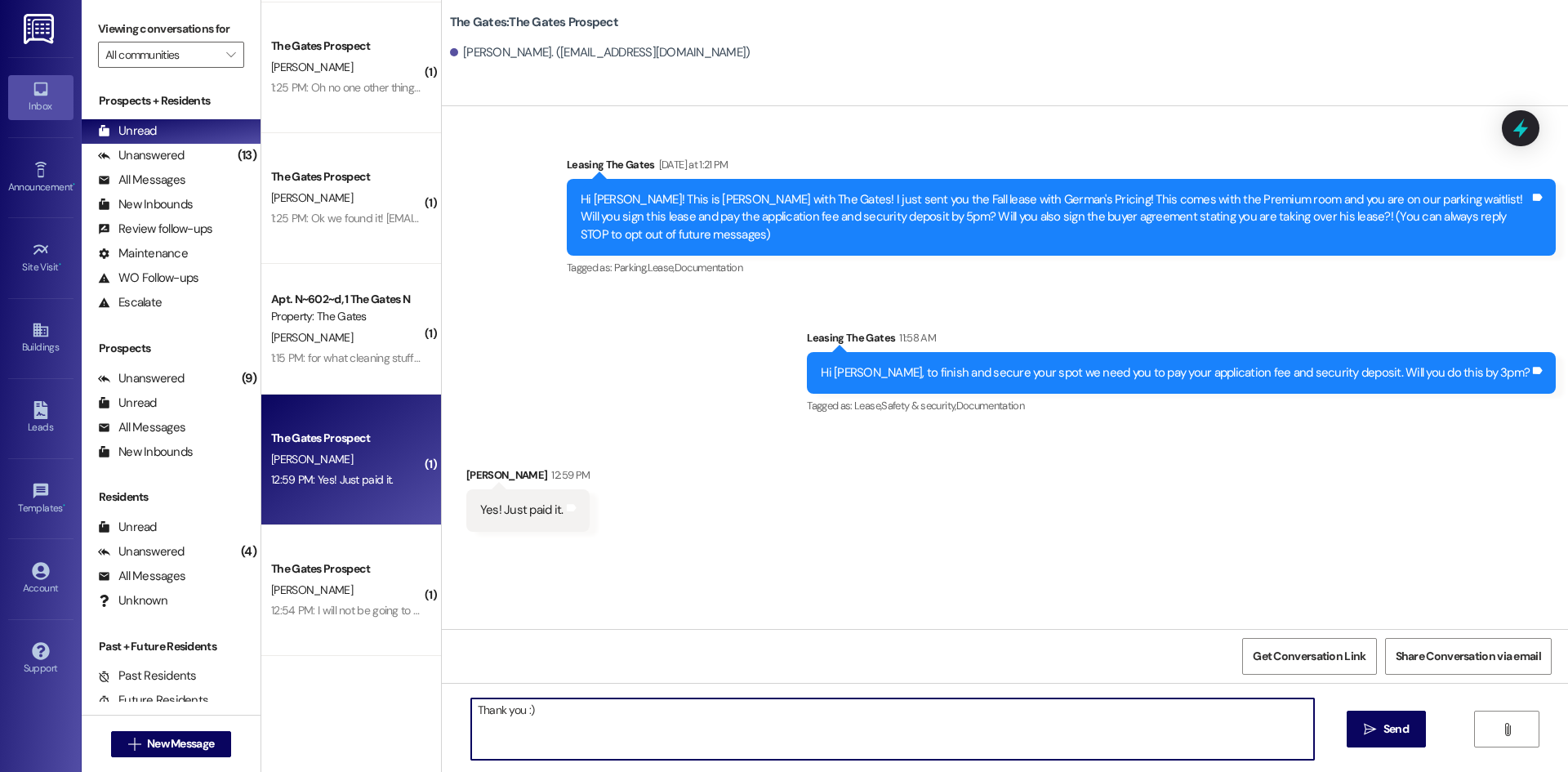
type textarea "Thank you :)"
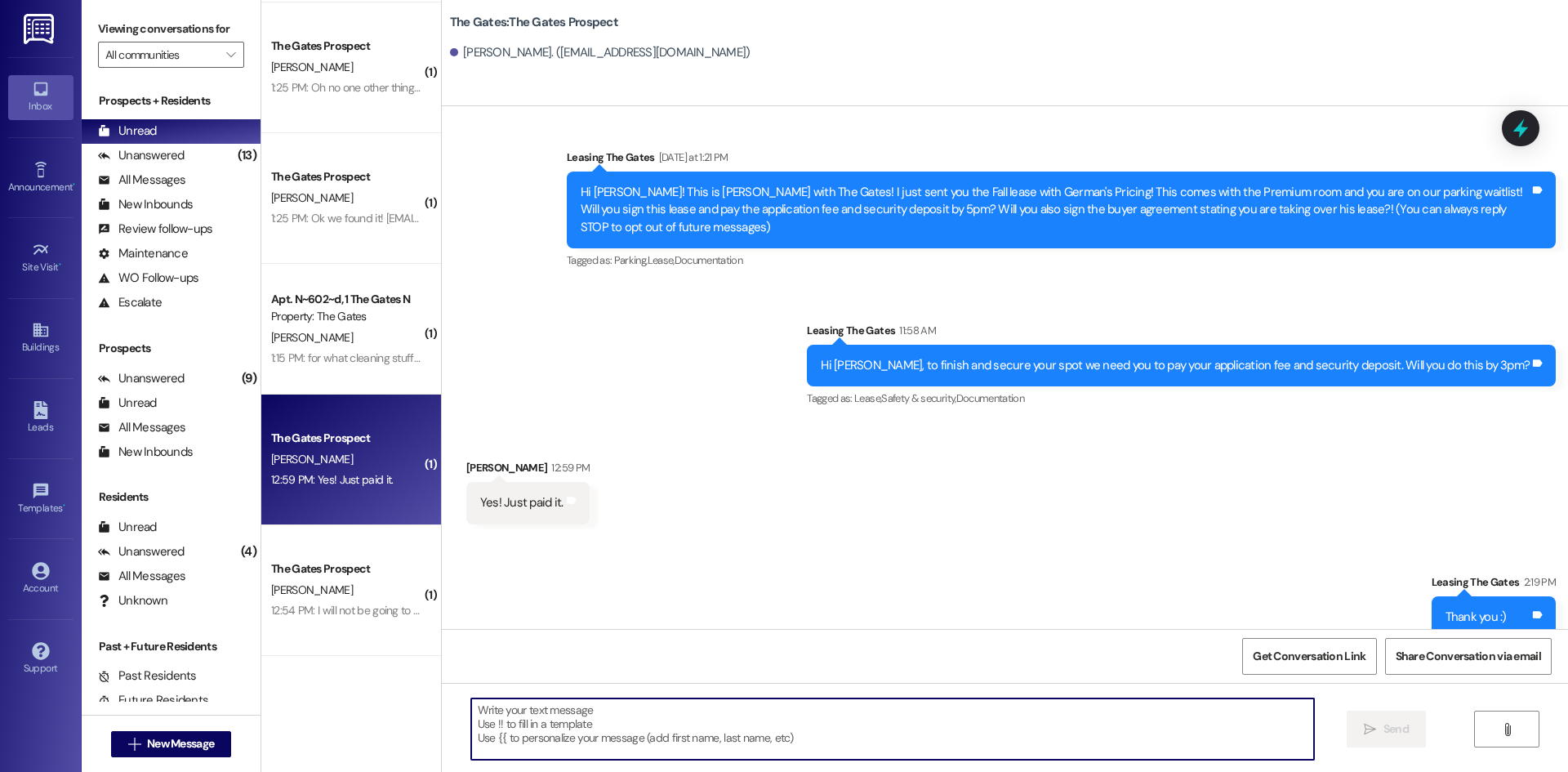
scroll to position [30, 0]
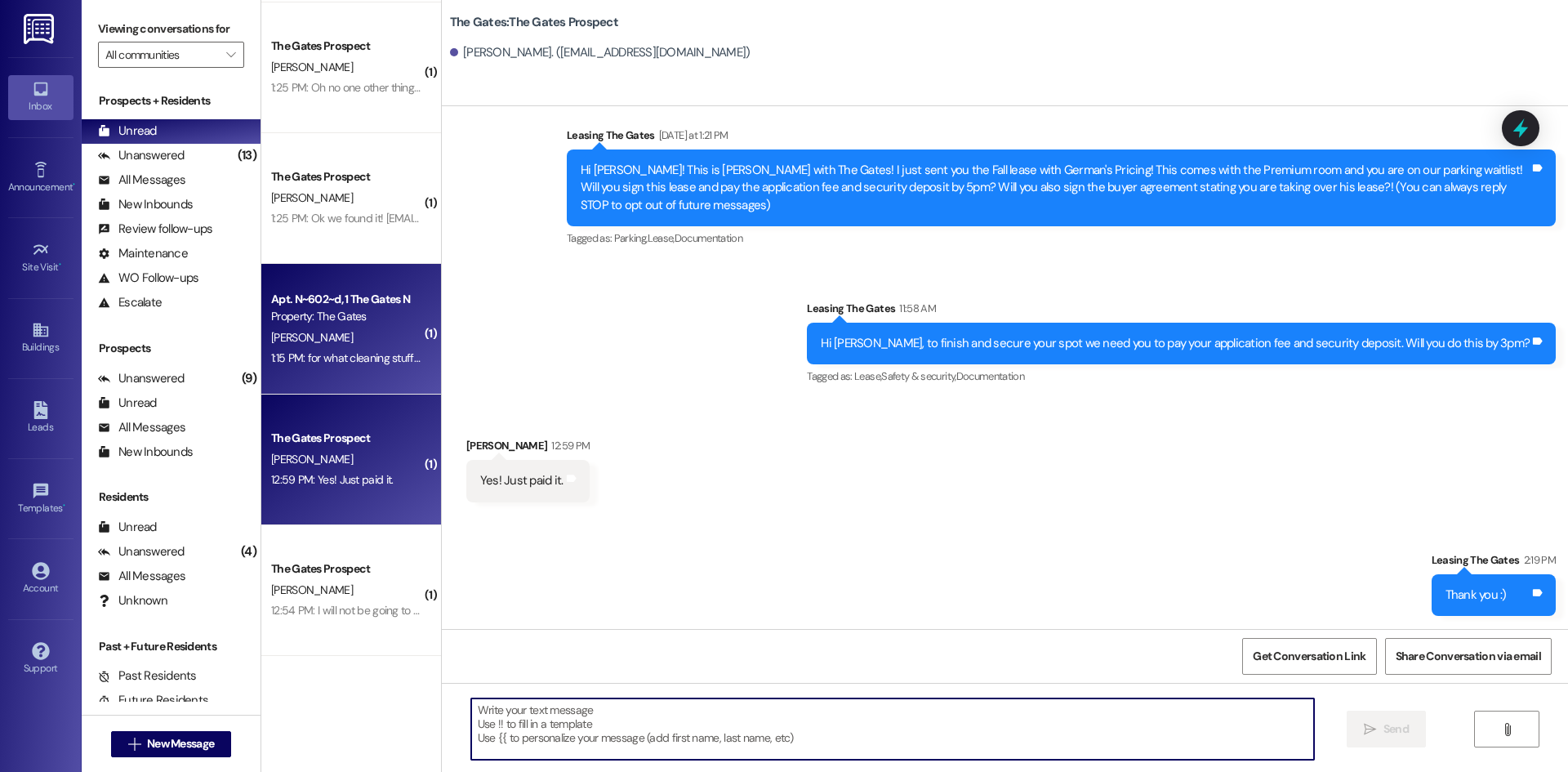
click at [373, 362] on div "1:15 PM: for what cleaning stuff? my roomate sat in on it and said didn't fail …" at bounding box center [466, 357] width 390 height 14
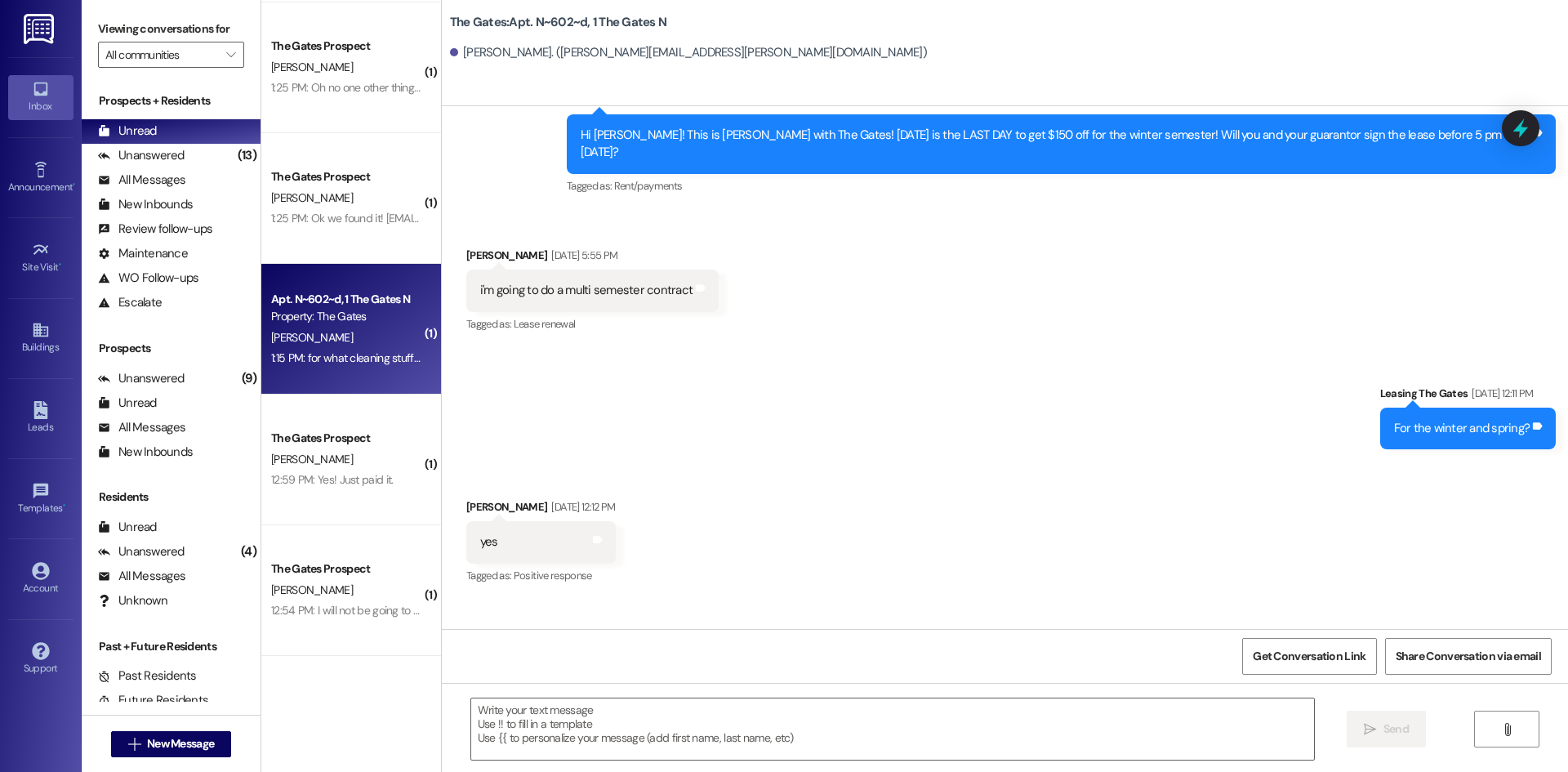
scroll to position [42392, 0]
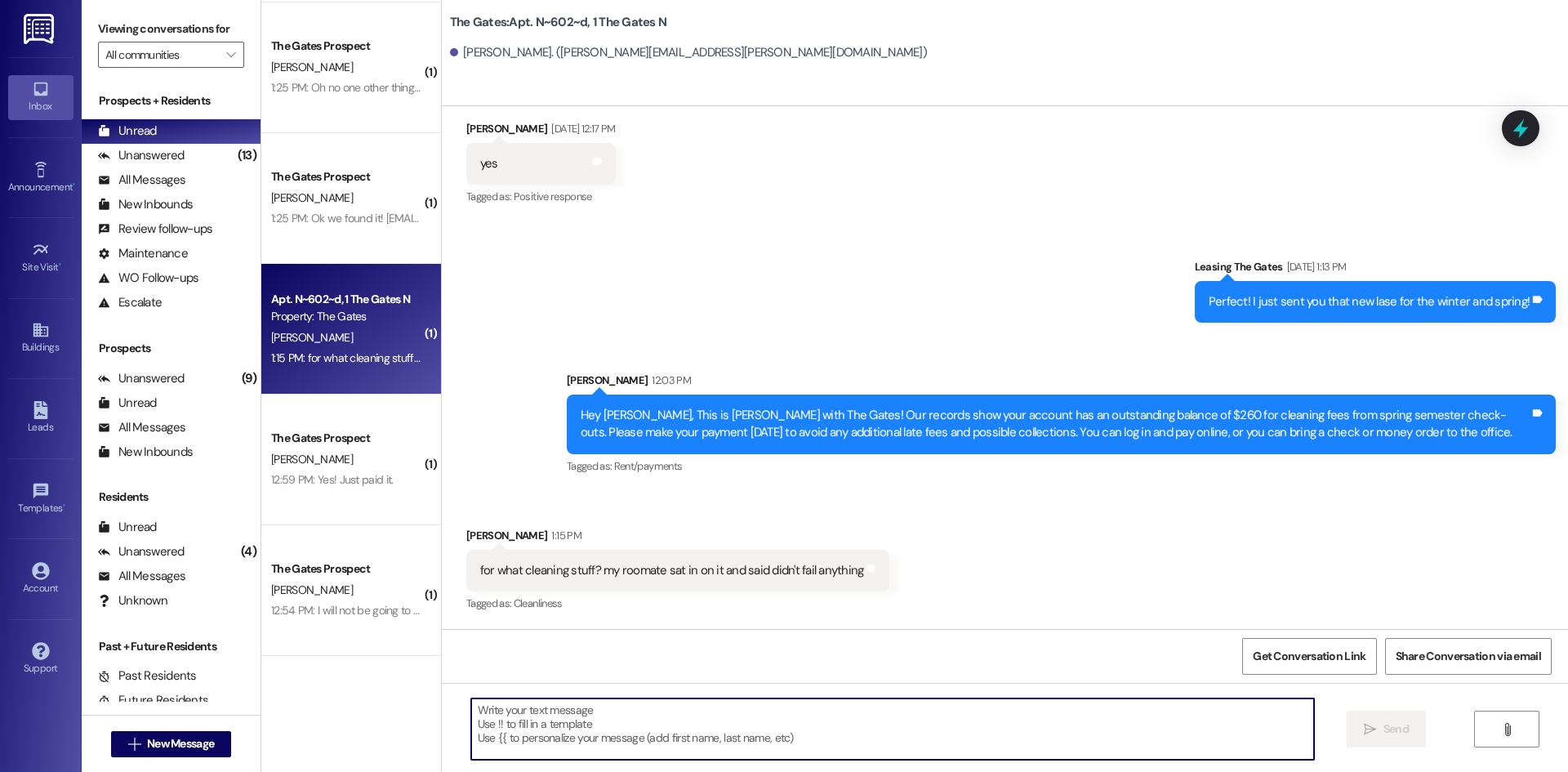
click at [538, 721] on textarea at bounding box center [893, 729] width 843 height 61
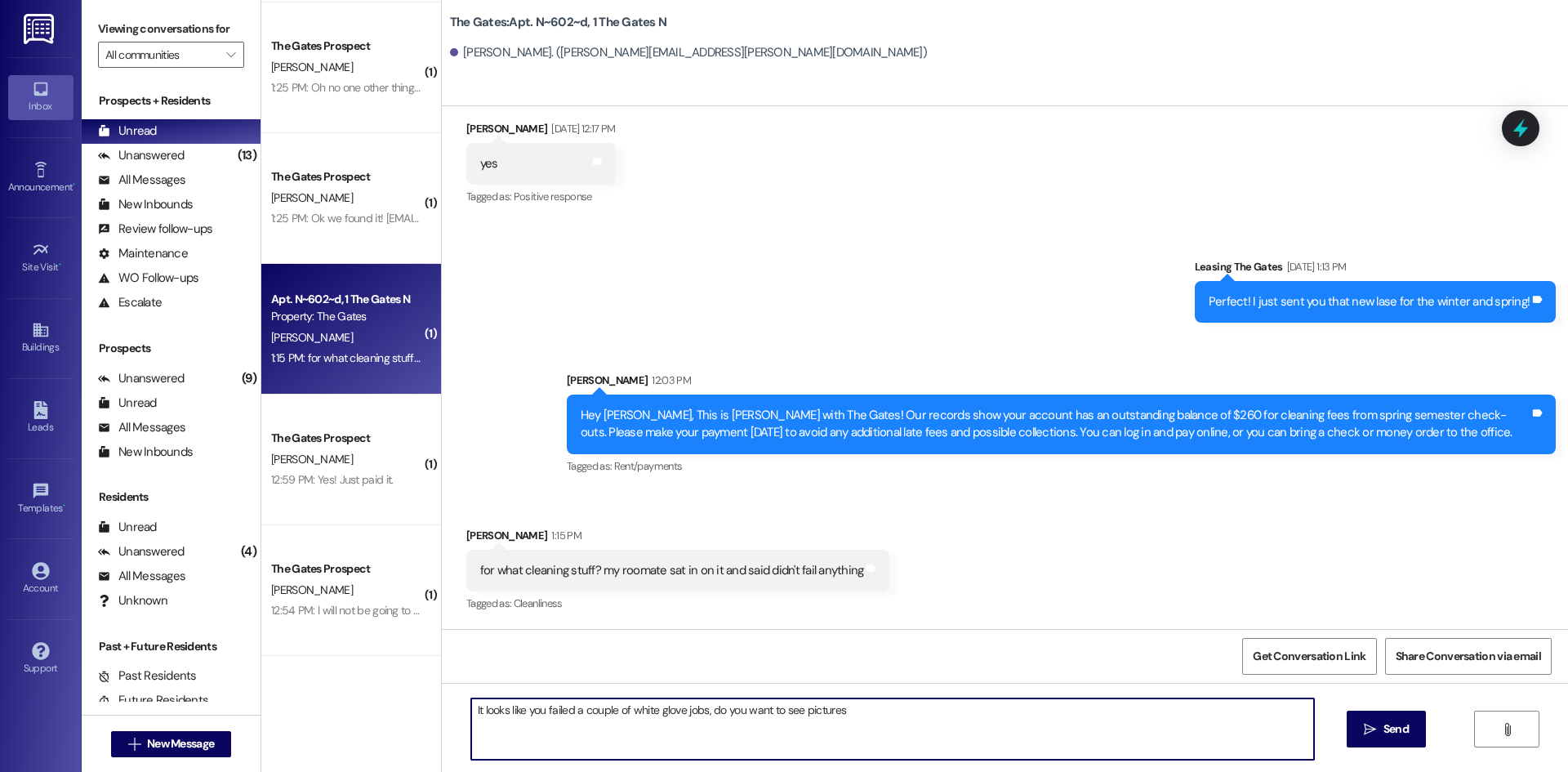
type textarea "It looks like you failed a couple of white glove jobs, do you want to see pictu…"
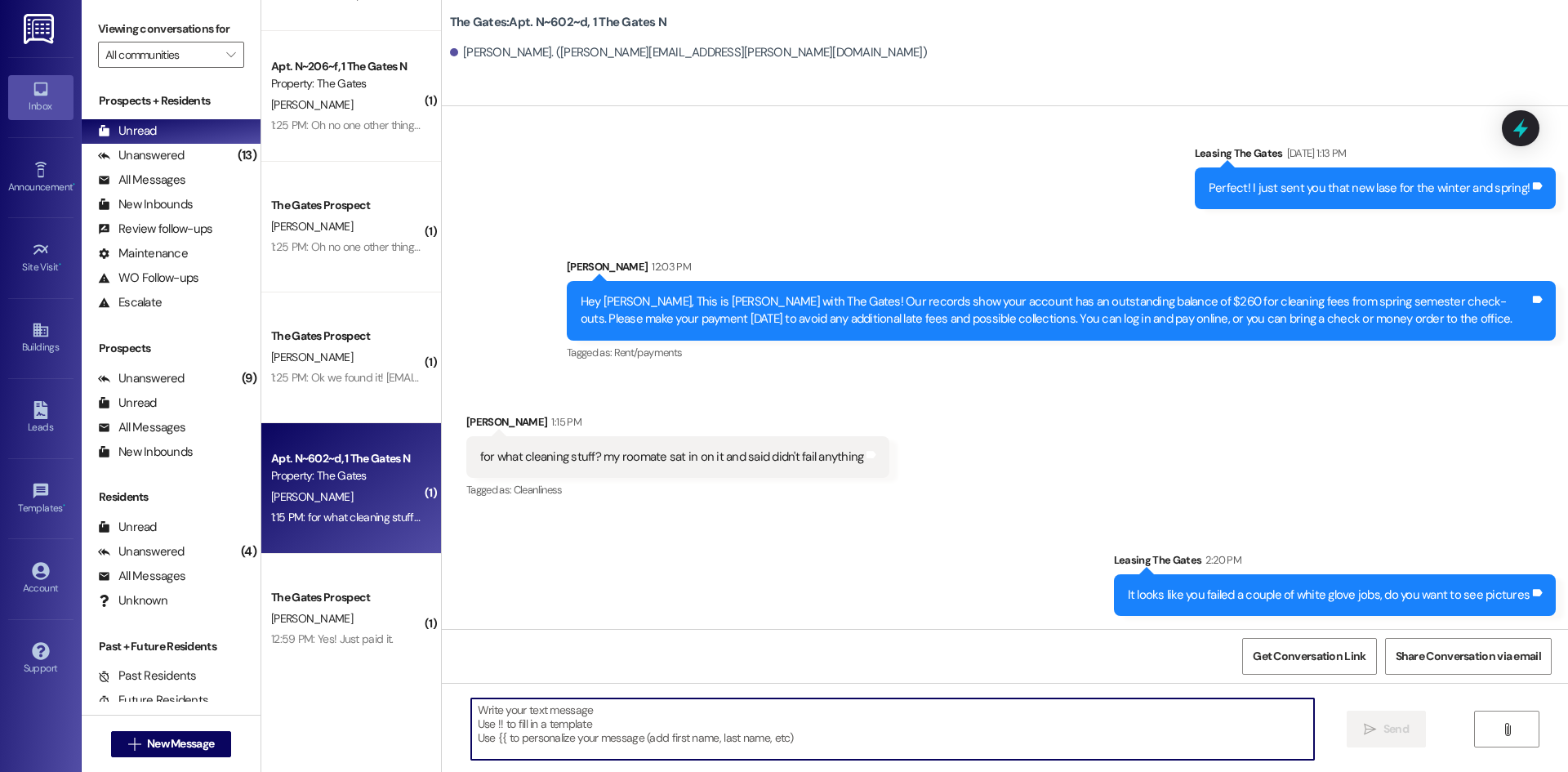
scroll to position [227, 0]
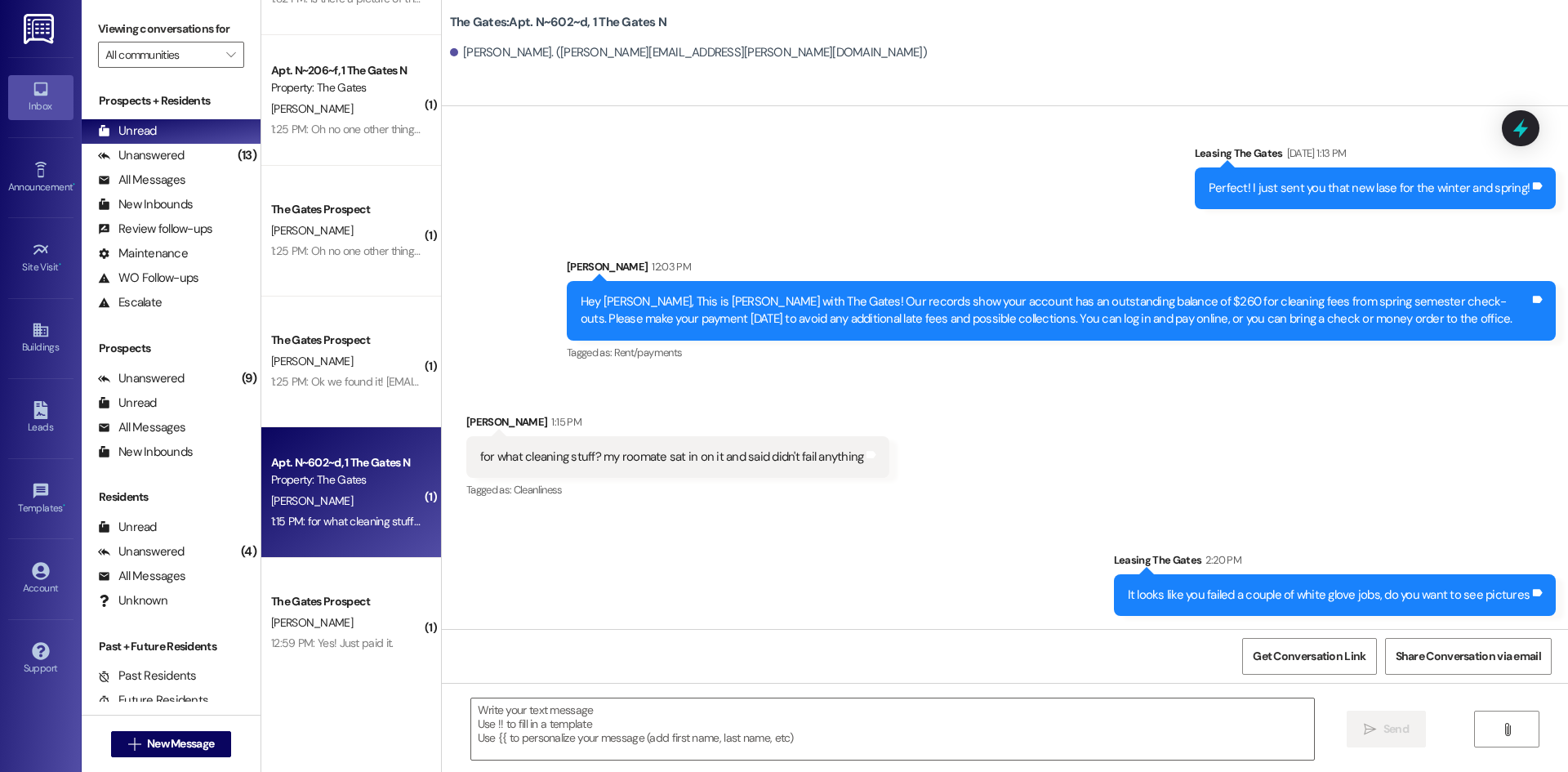
click at [344, 358] on div "[PERSON_NAME]" at bounding box center [347, 361] width 155 height 20
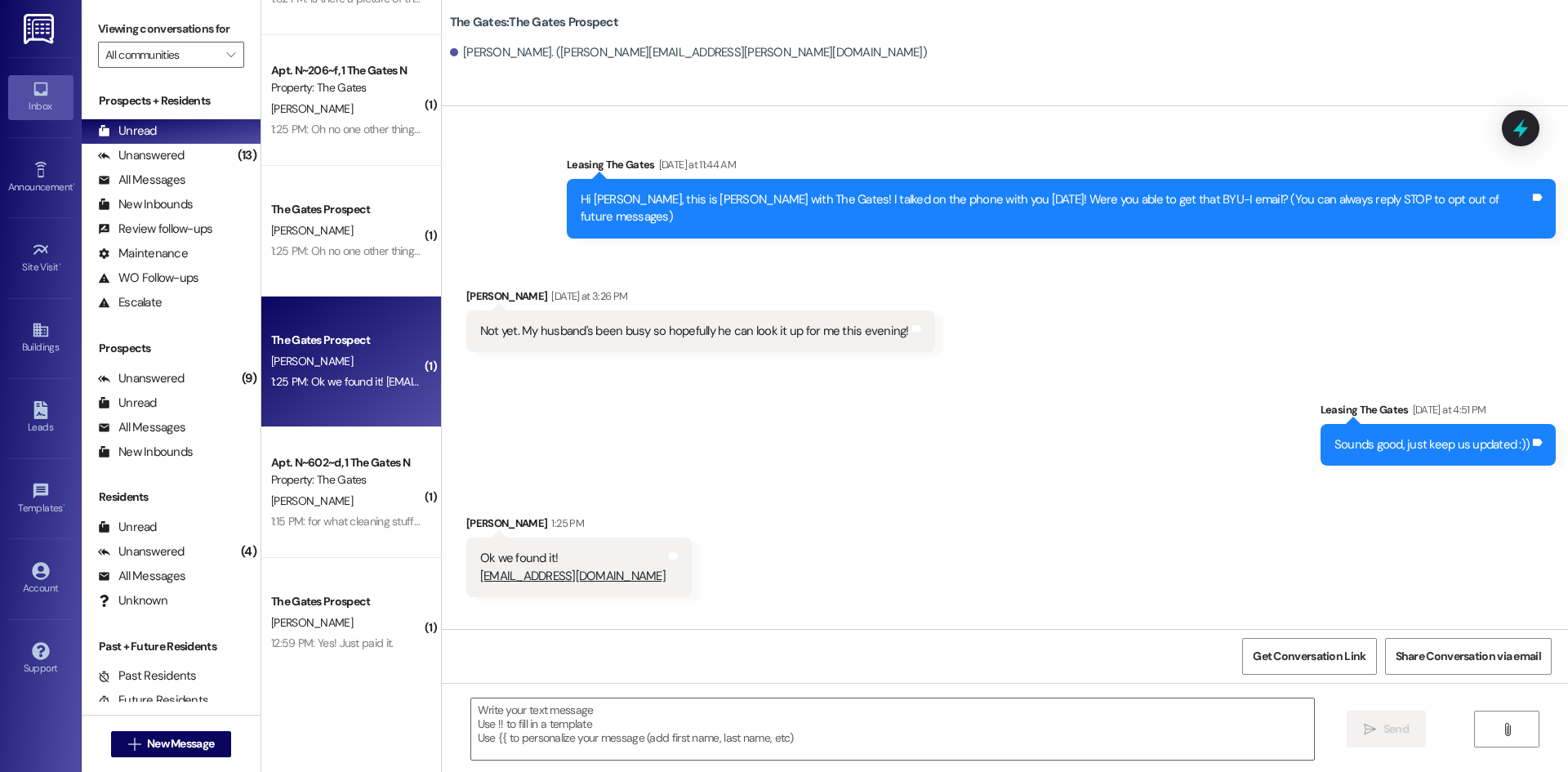
scroll to position [0, 0]
click at [501, 738] on textarea at bounding box center [893, 729] width 843 height 61
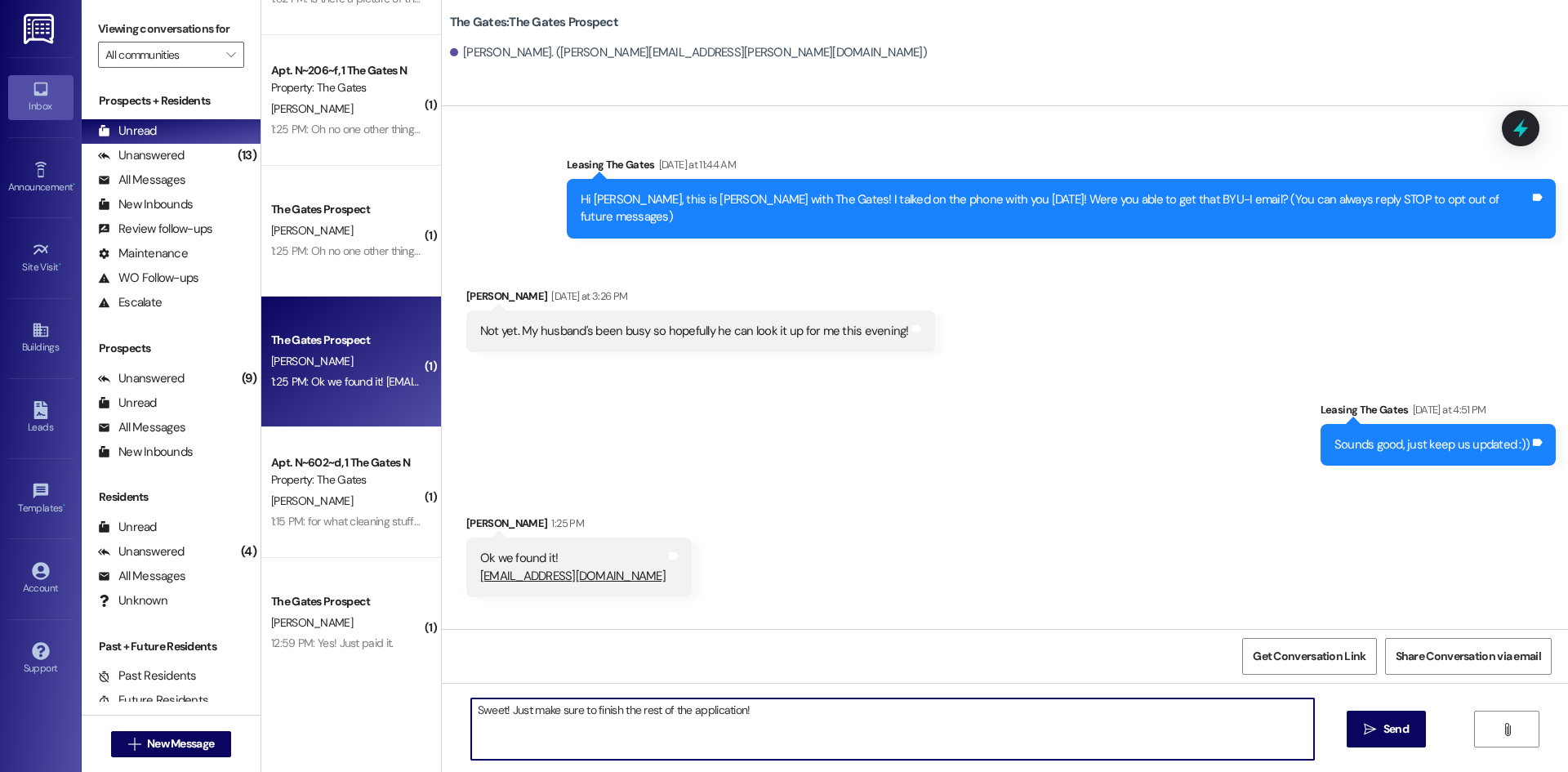
type textarea "Sweet! Just make sure to finish the rest of the application!"
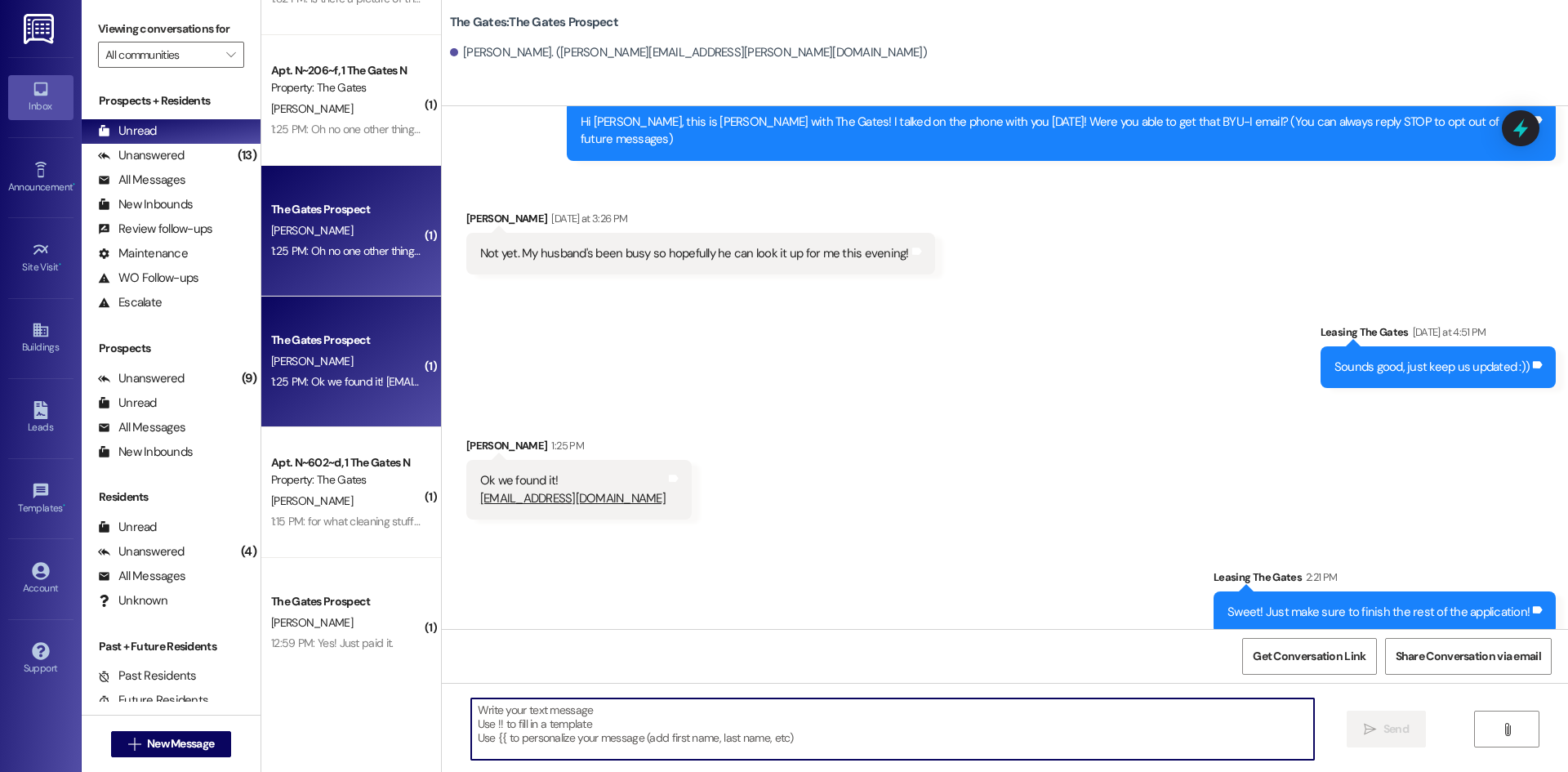
click at [342, 230] on div "[PERSON_NAME]" at bounding box center [347, 230] width 155 height 20
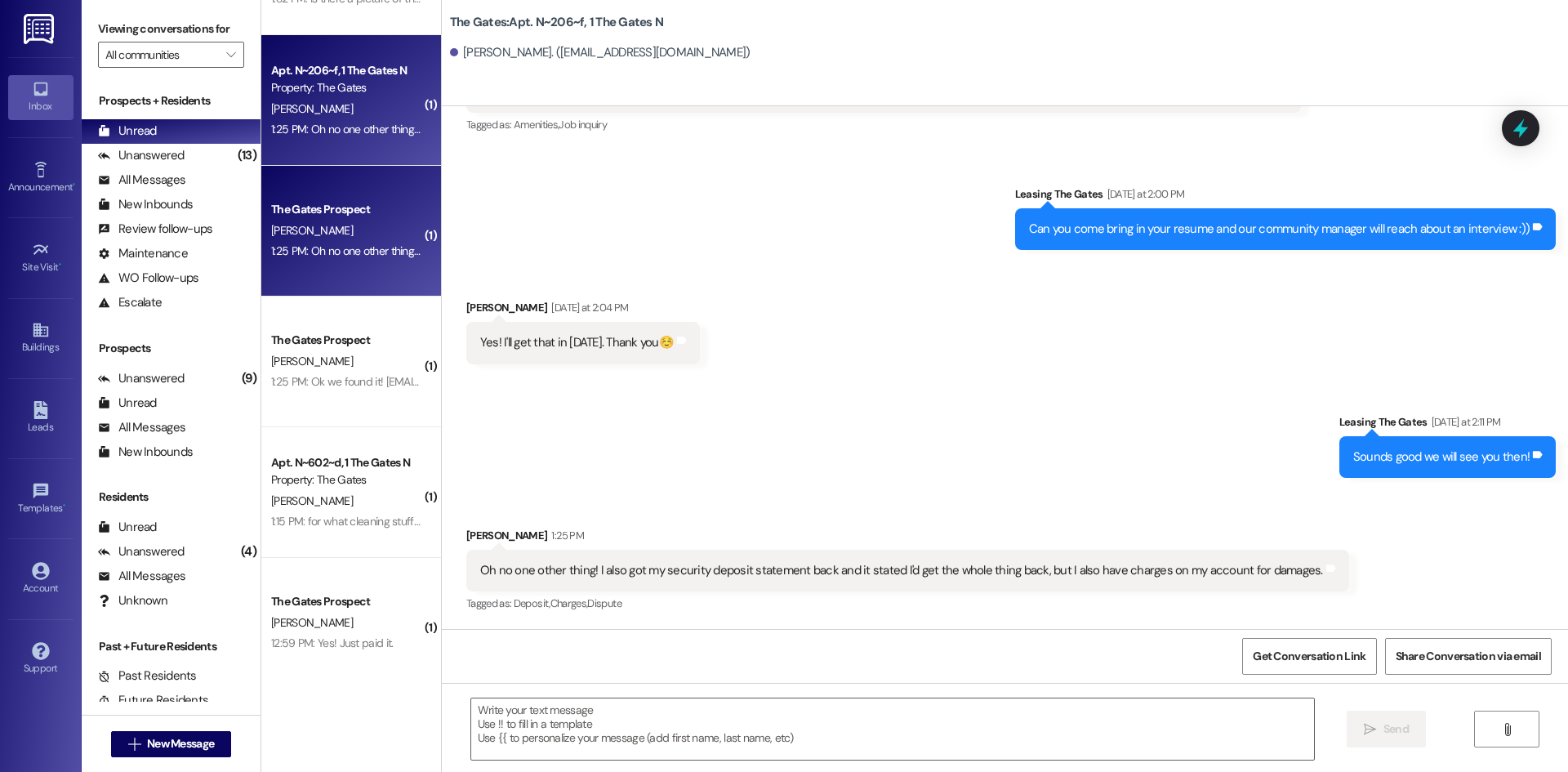
scroll to position [13874, 0]
click at [795, 754] on textarea at bounding box center [893, 729] width 843 height 61
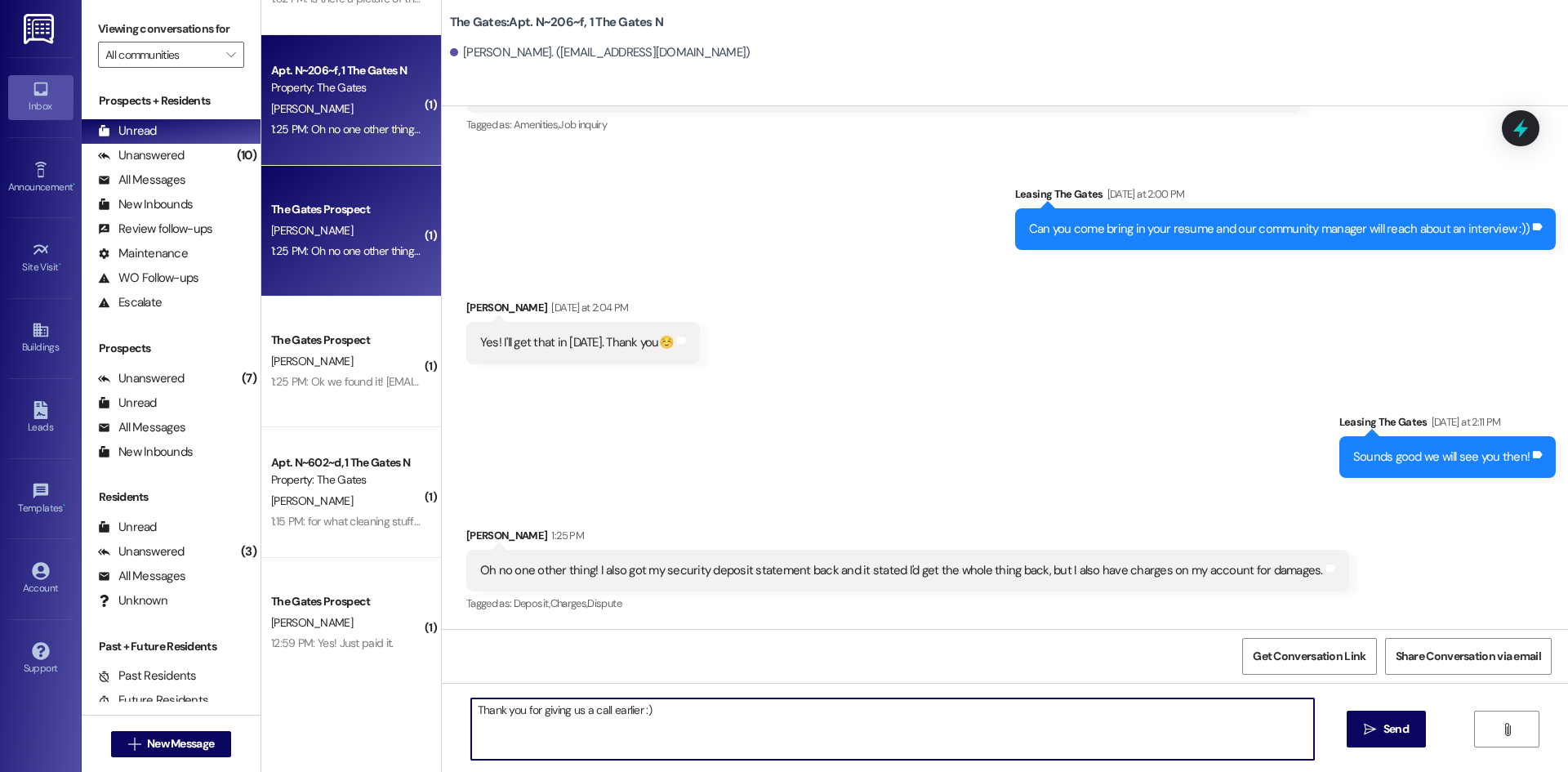
type textarea "Thank you for giving us a call earlier :)"
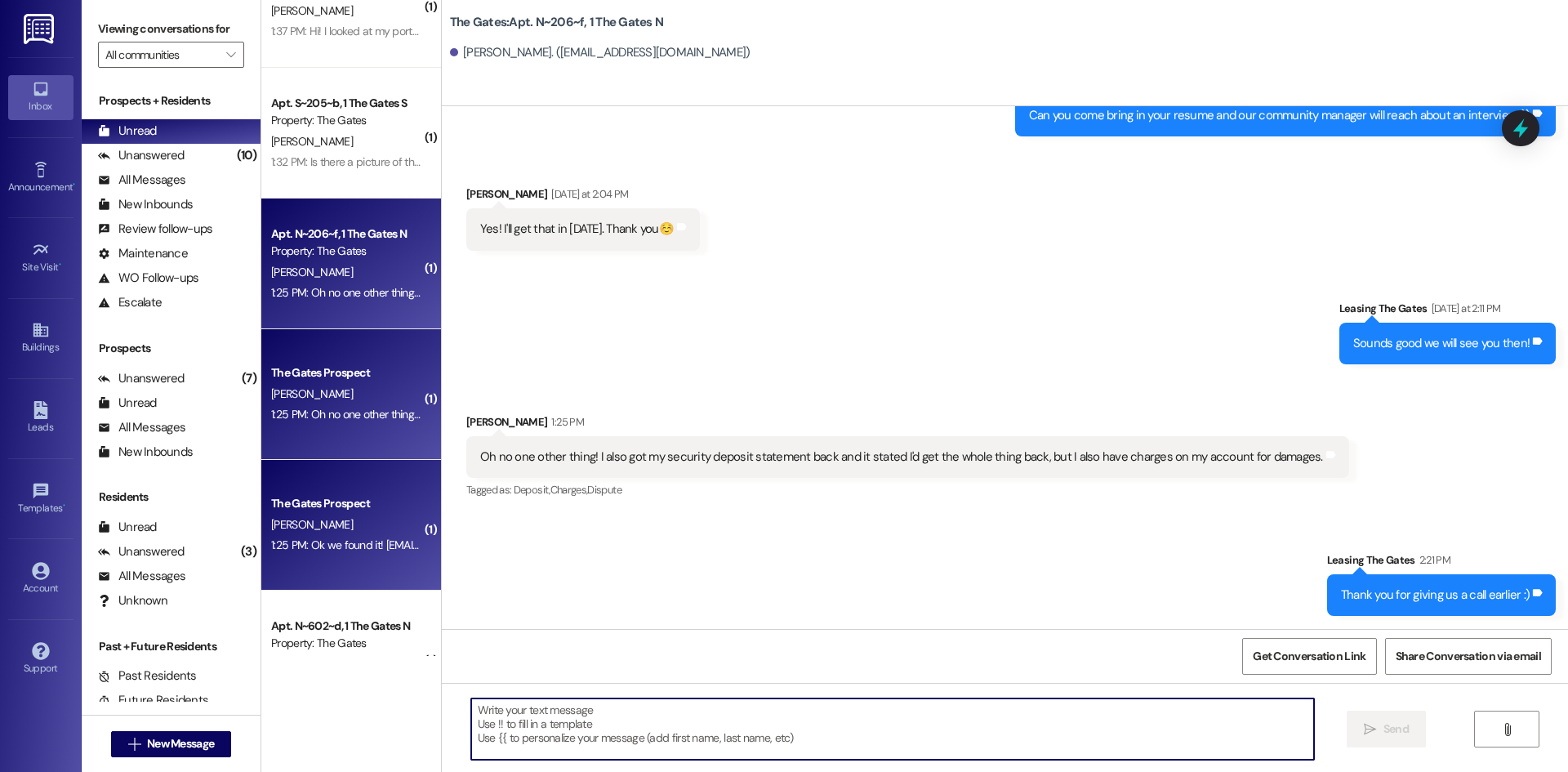
scroll to position [0, 0]
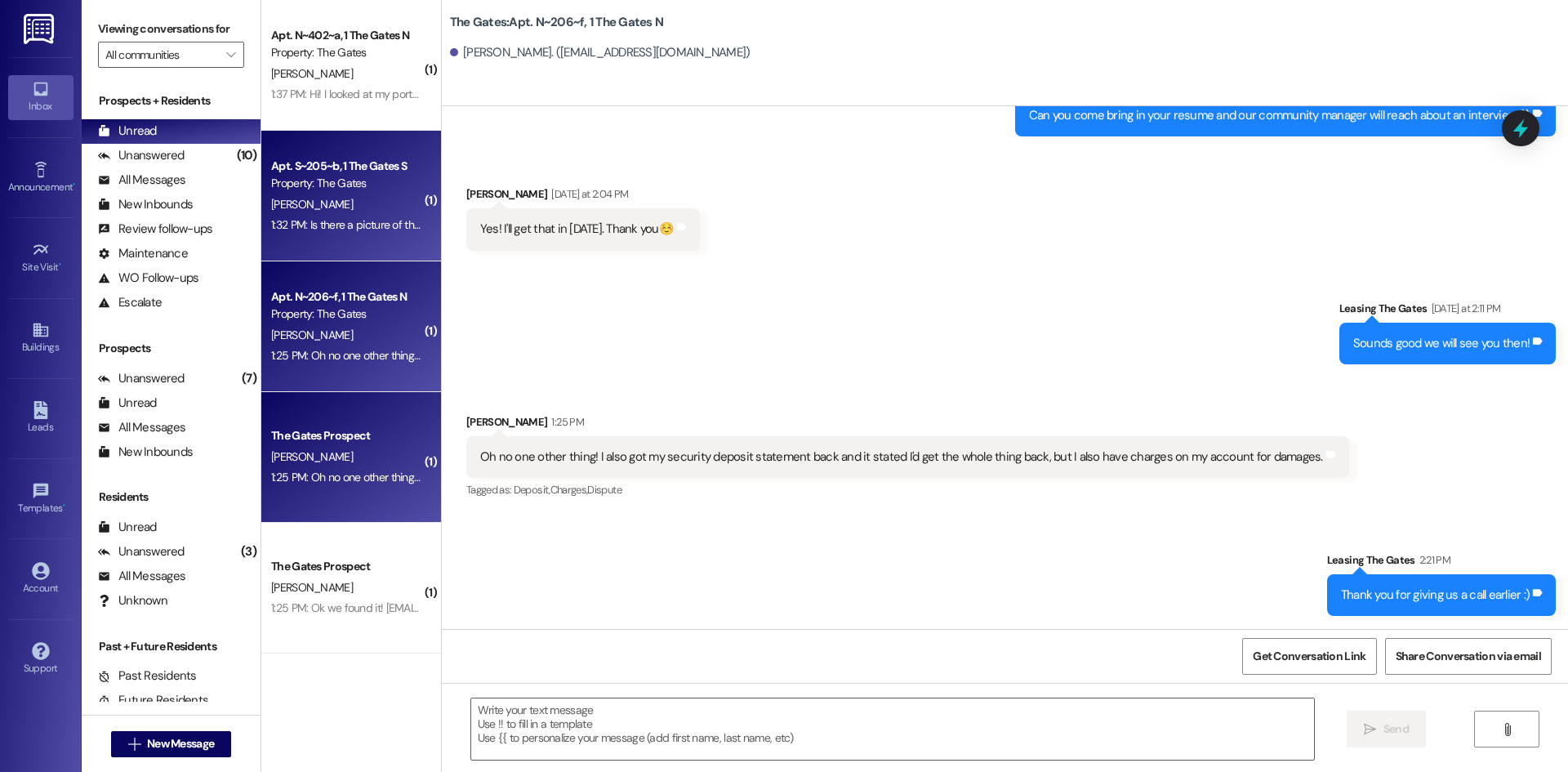
click at [312, 216] on div "1:32 PM: Is there a picture of the wall damage that you can send me? 1:32 PM: I…" at bounding box center [347, 225] width 155 height 20
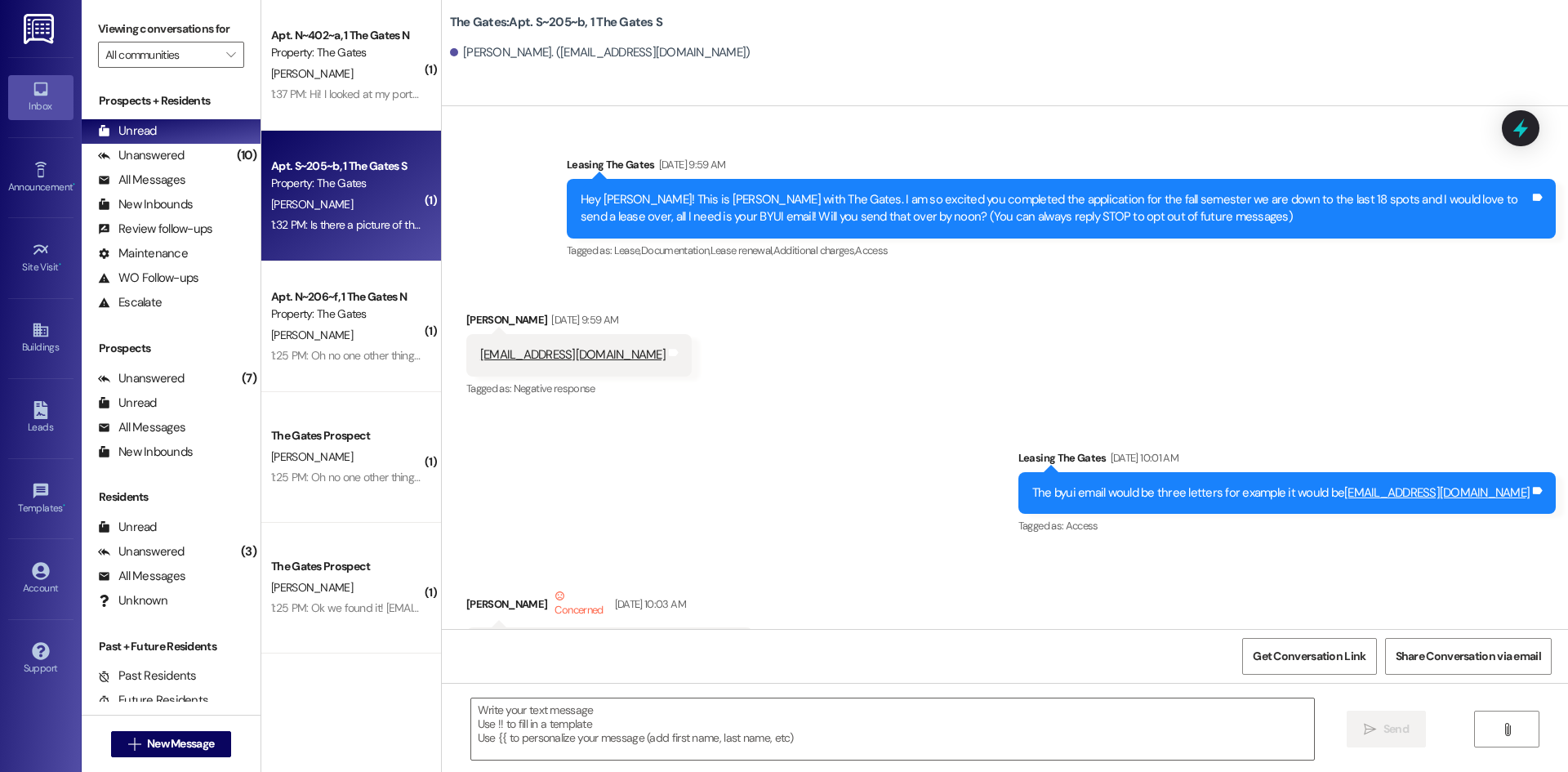
scroll to position [49787, 0]
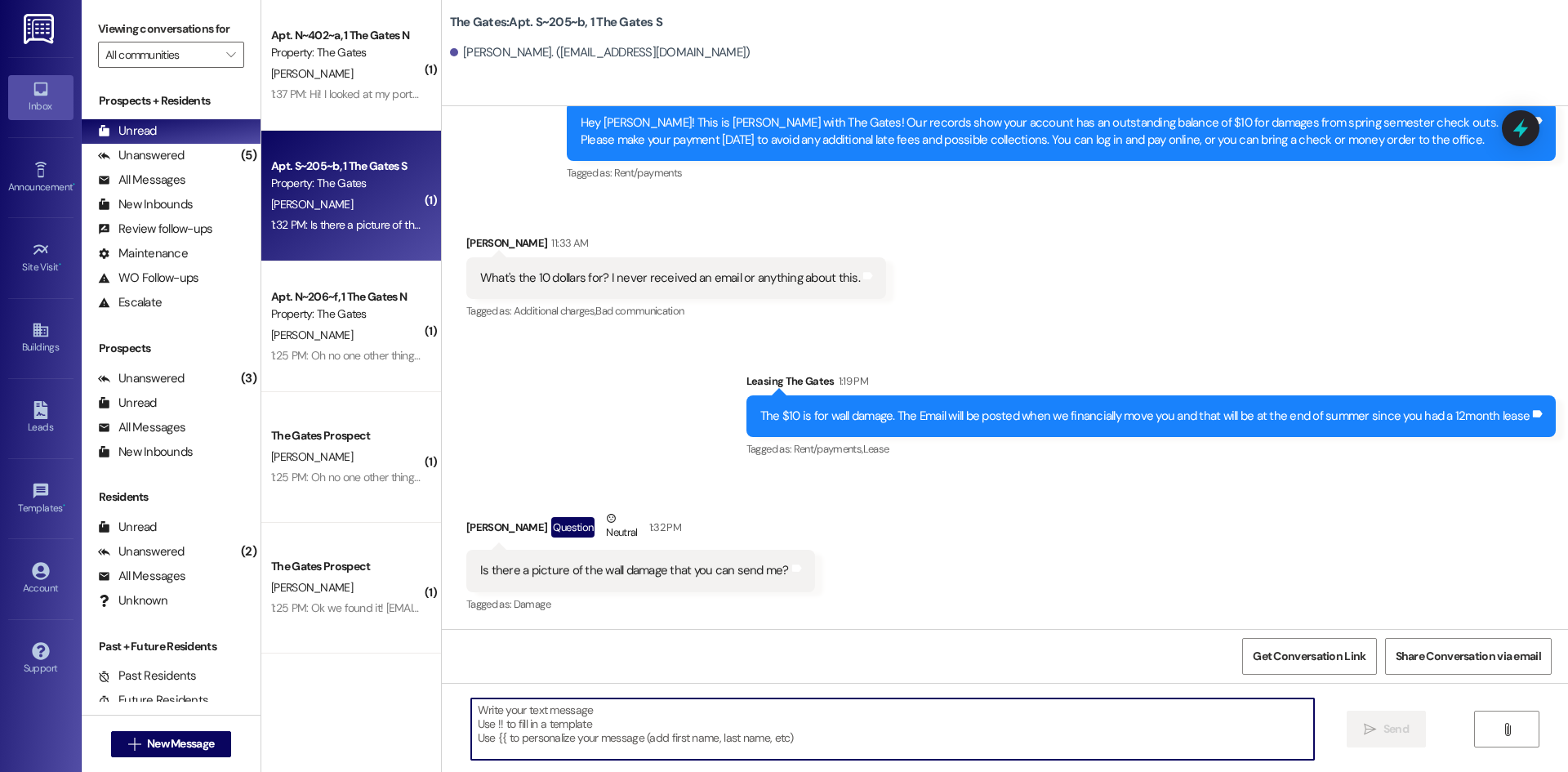
click at [506, 718] on textarea at bounding box center [893, 729] width 843 height 61
type textarea "Were you upstairs or downstairs room?"
click at [1393, 740] on button " Send" at bounding box center [1386, 729] width 79 height 36
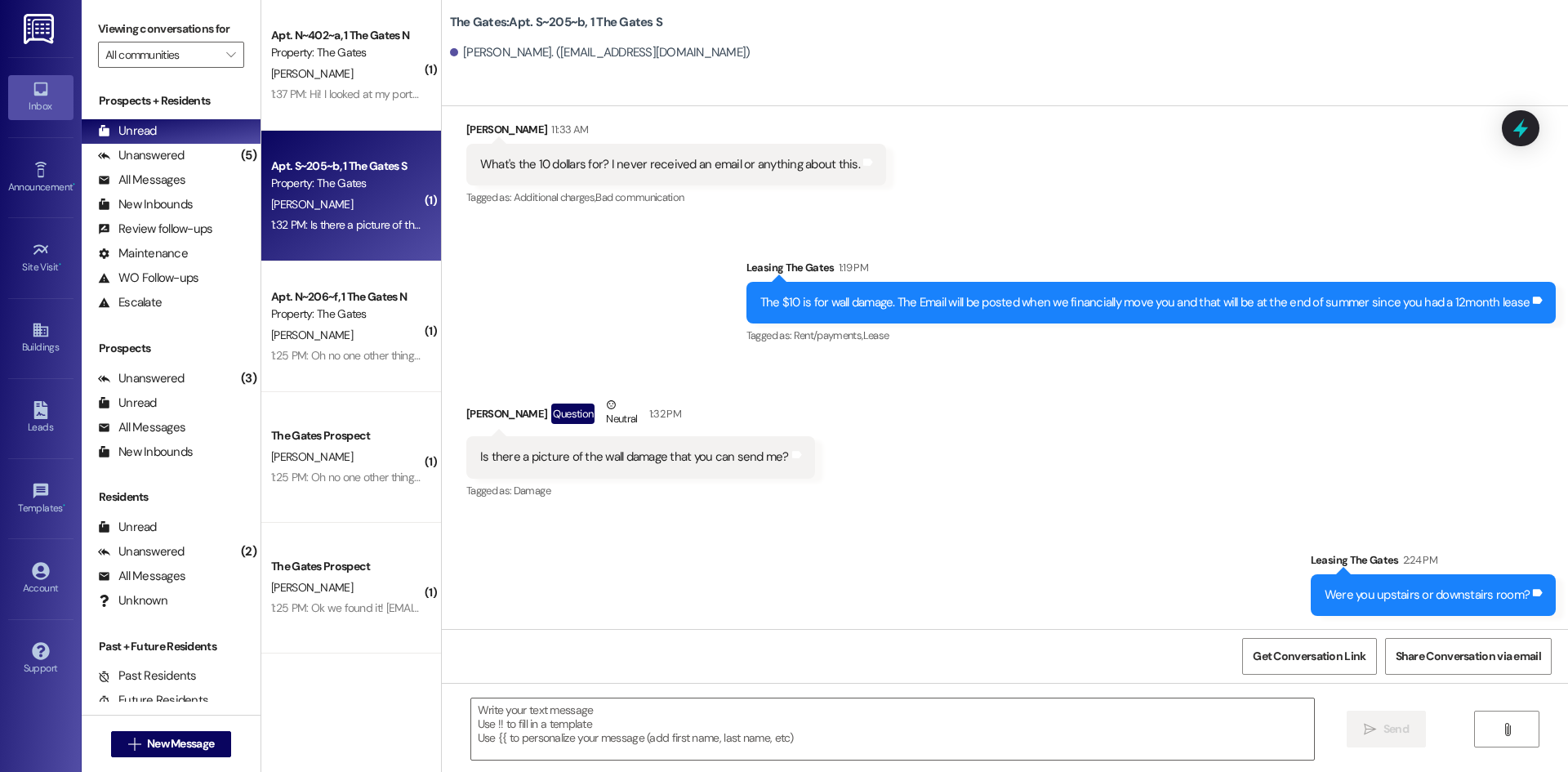
scroll to position [49902, 0]
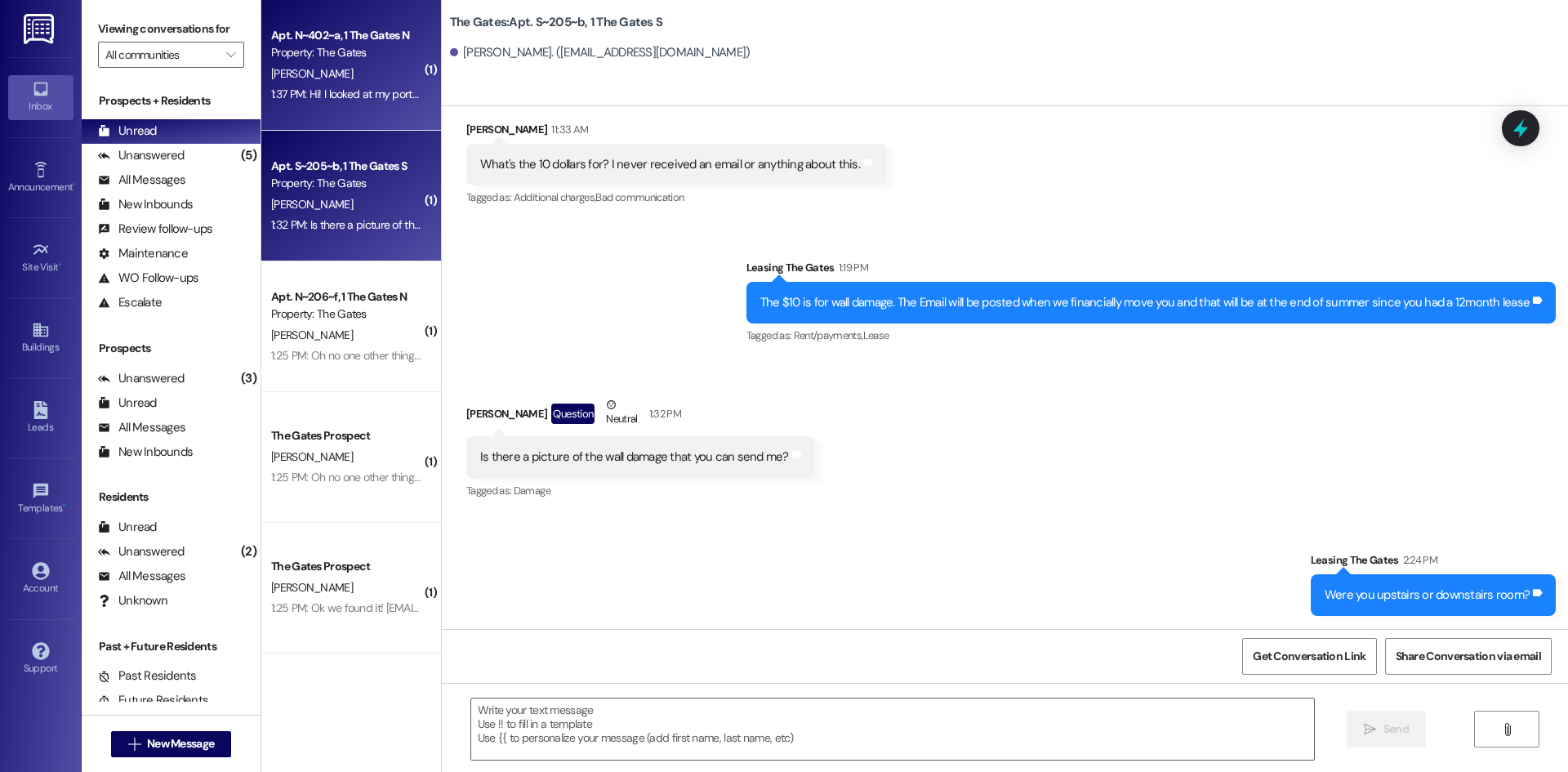
click at [304, 49] on div "Property: The Gates" at bounding box center [346, 53] width 151 height 17
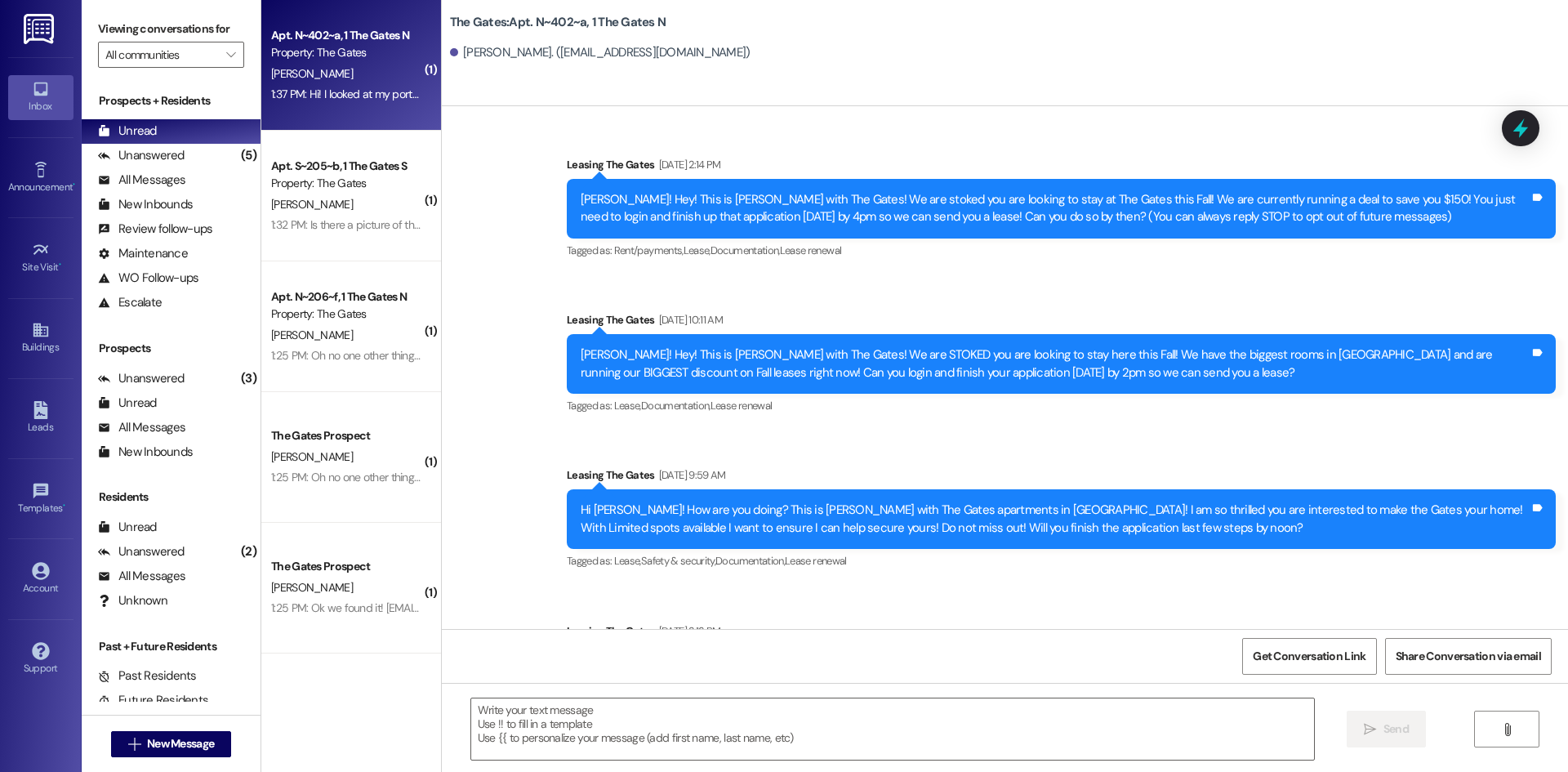
scroll to position [23681, 0]
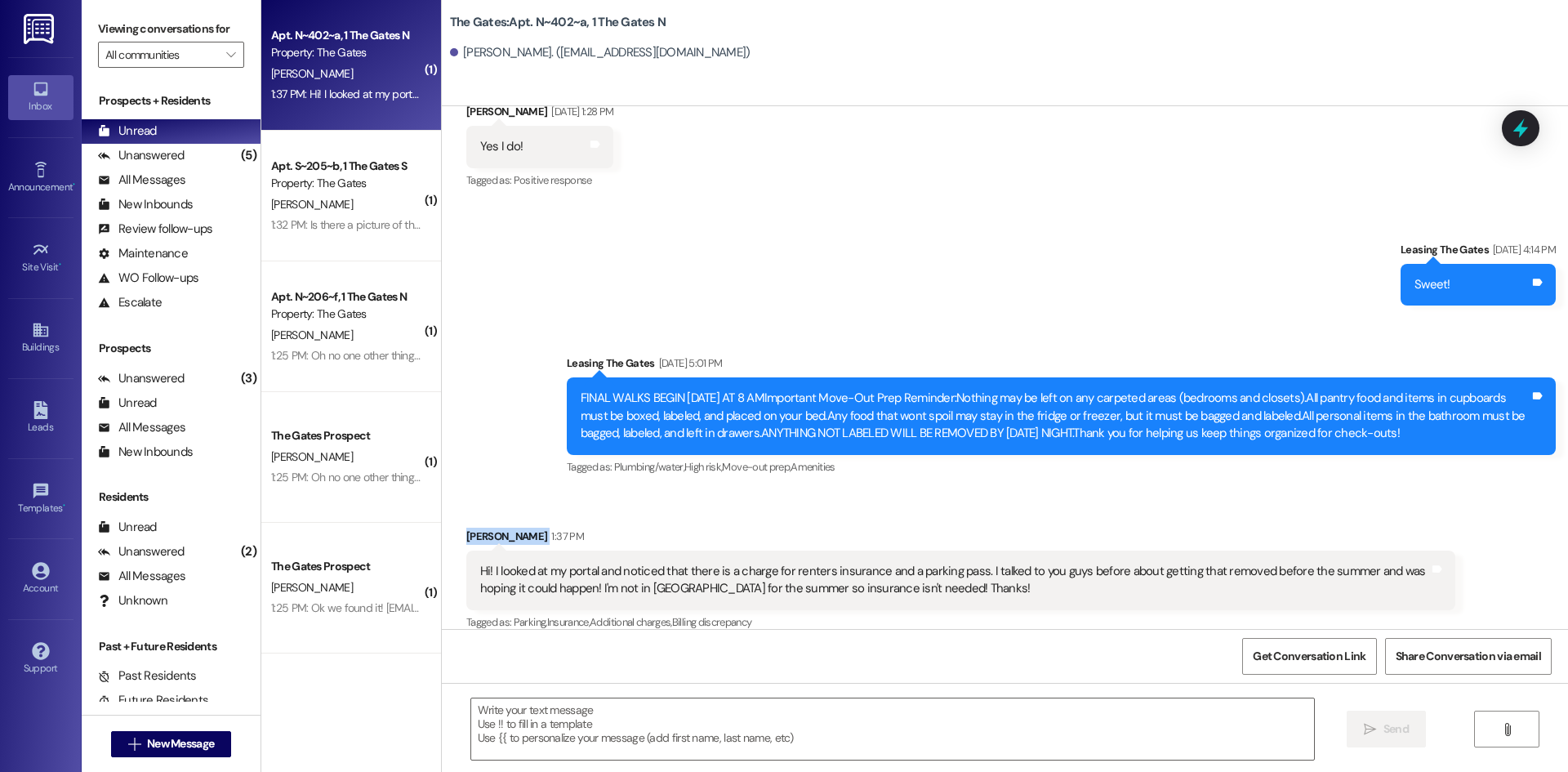
drag, startPoint x: 522, startPoint y: 518, endPoint x: 444, endPoint y: 515, distance: 78.1
click at [454, 516] on div "Received via SMS [PERSON_NAME] 1:37 PM Hi! I looked at my portal and noticed th…" at bounding box center [960, 581] width 1013 height 131
copy div "[PERSON_NAME]"
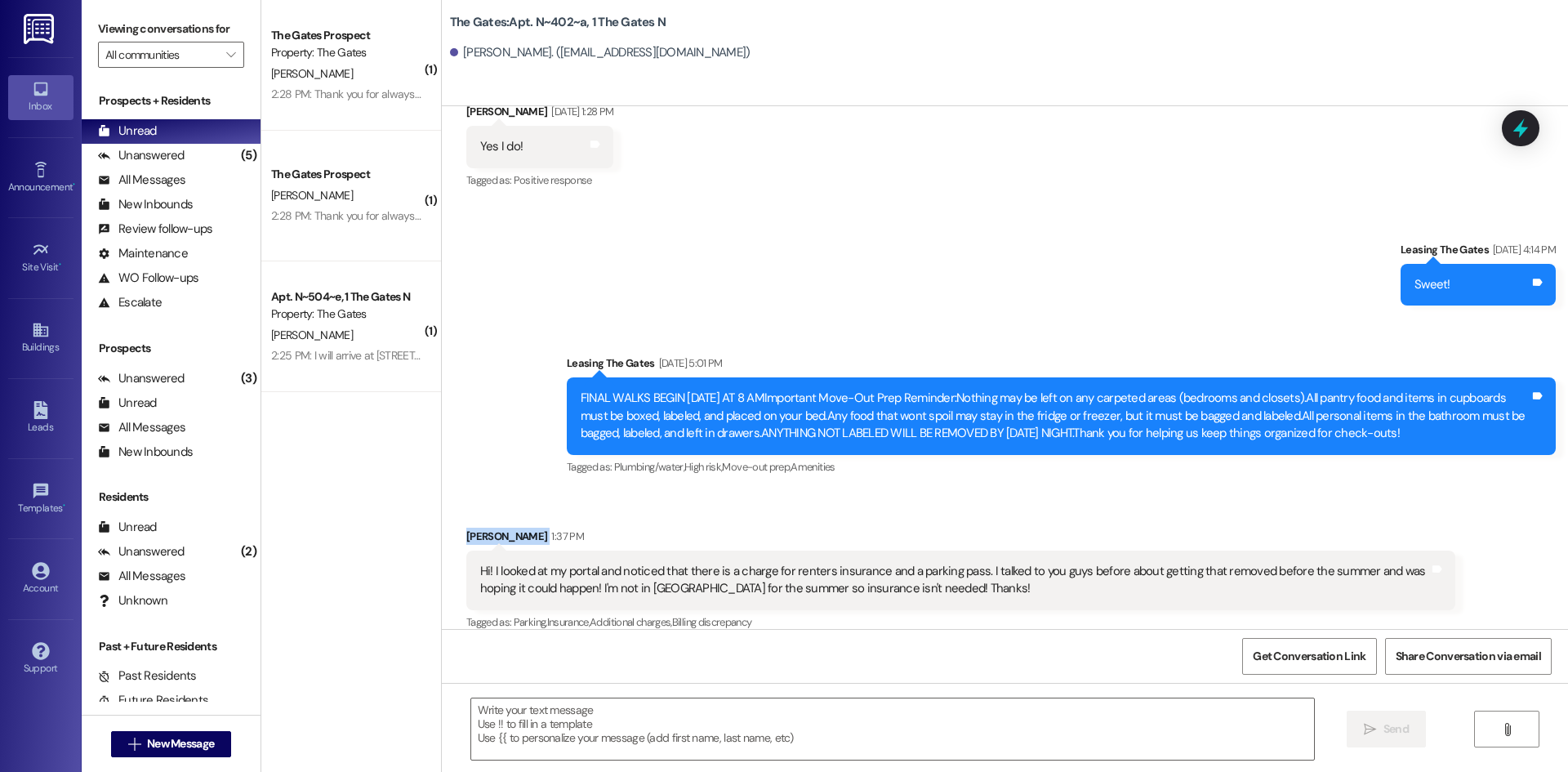
scroll to position [23682, 0]
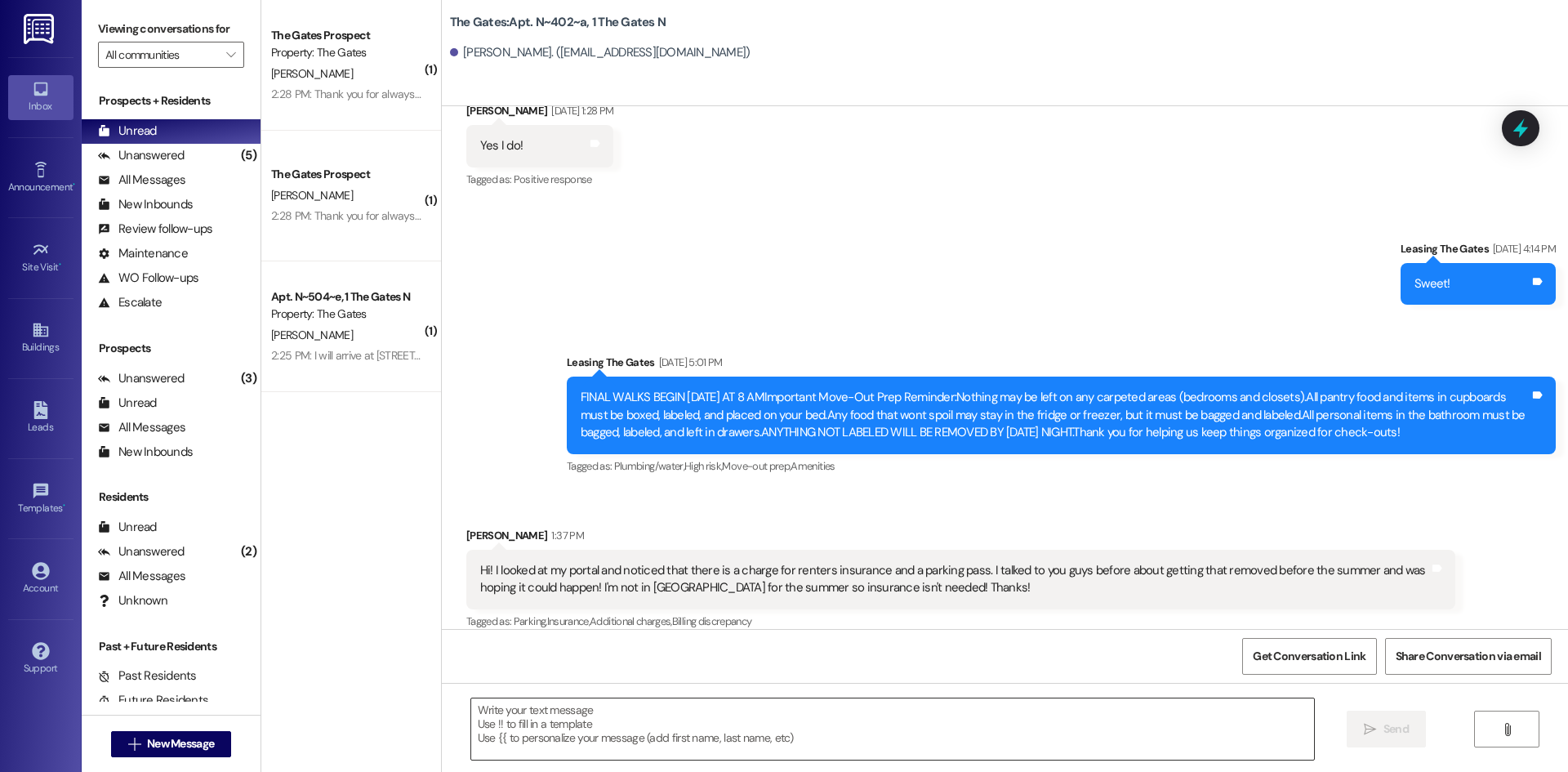
click at [531, 731] on textarea at bounding box center [893, 729] width 843 height 61
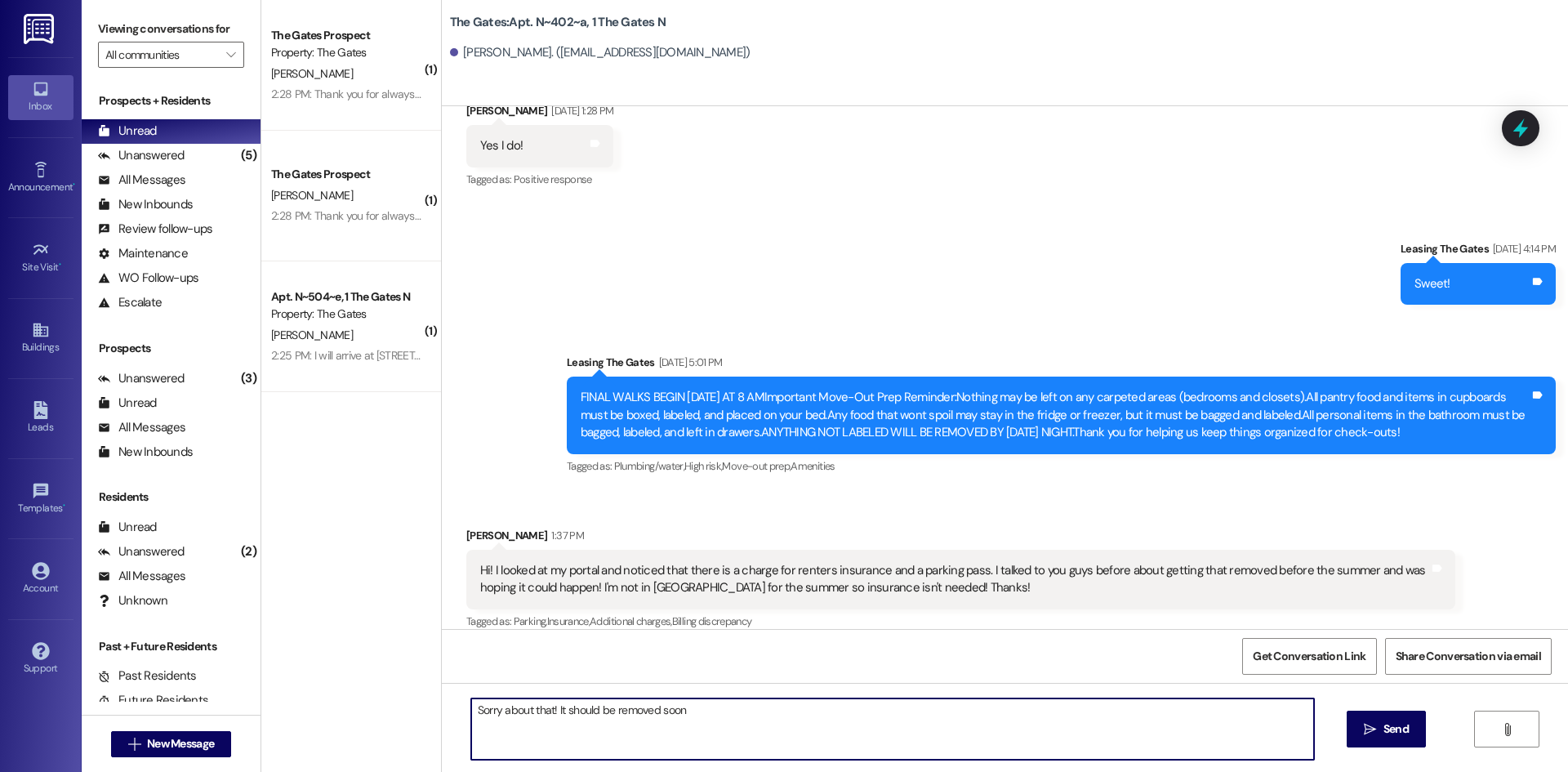
type textarea "Sorry about that! It should be removed soon"
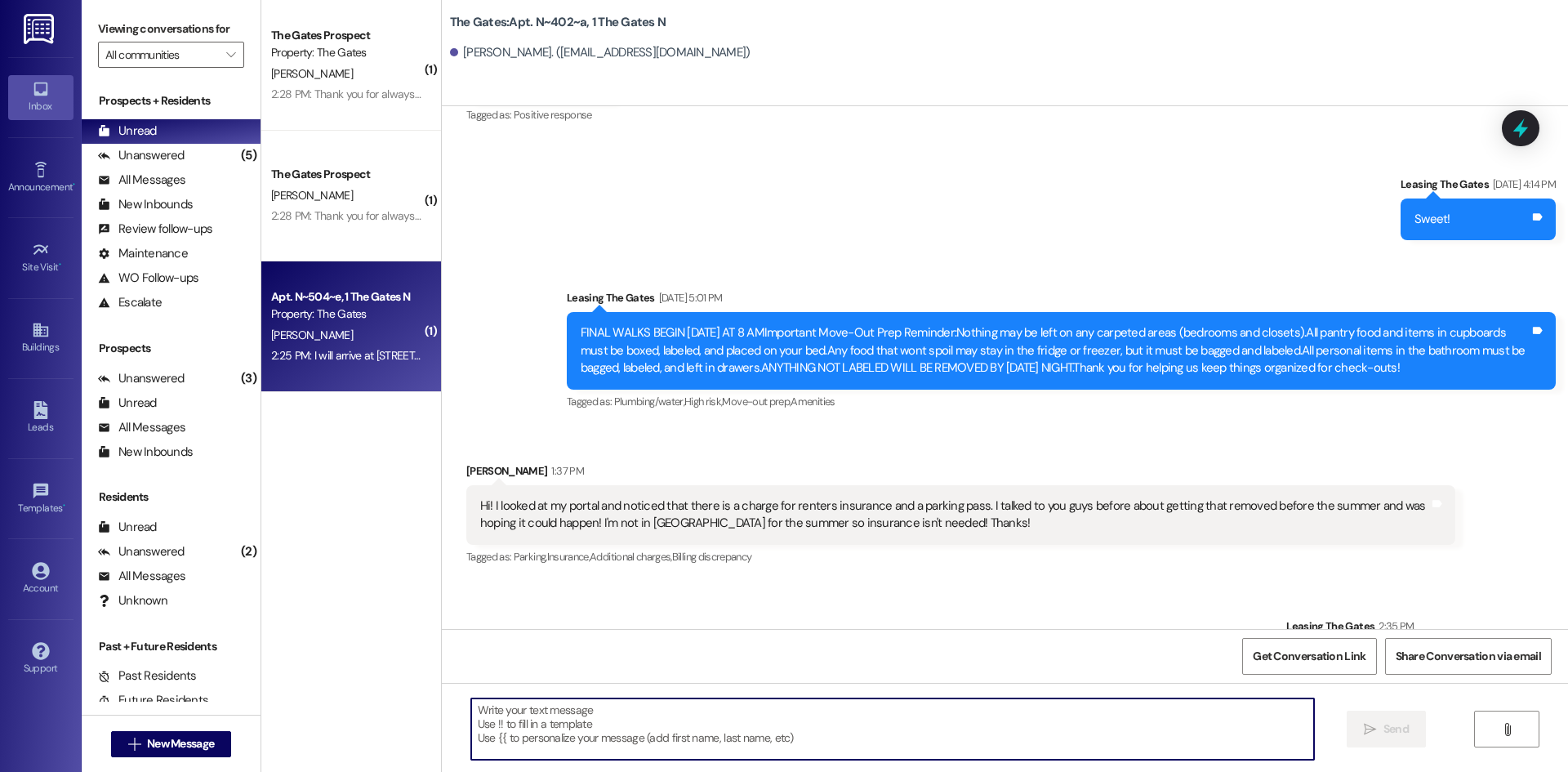
scroll to position [23796, 0]
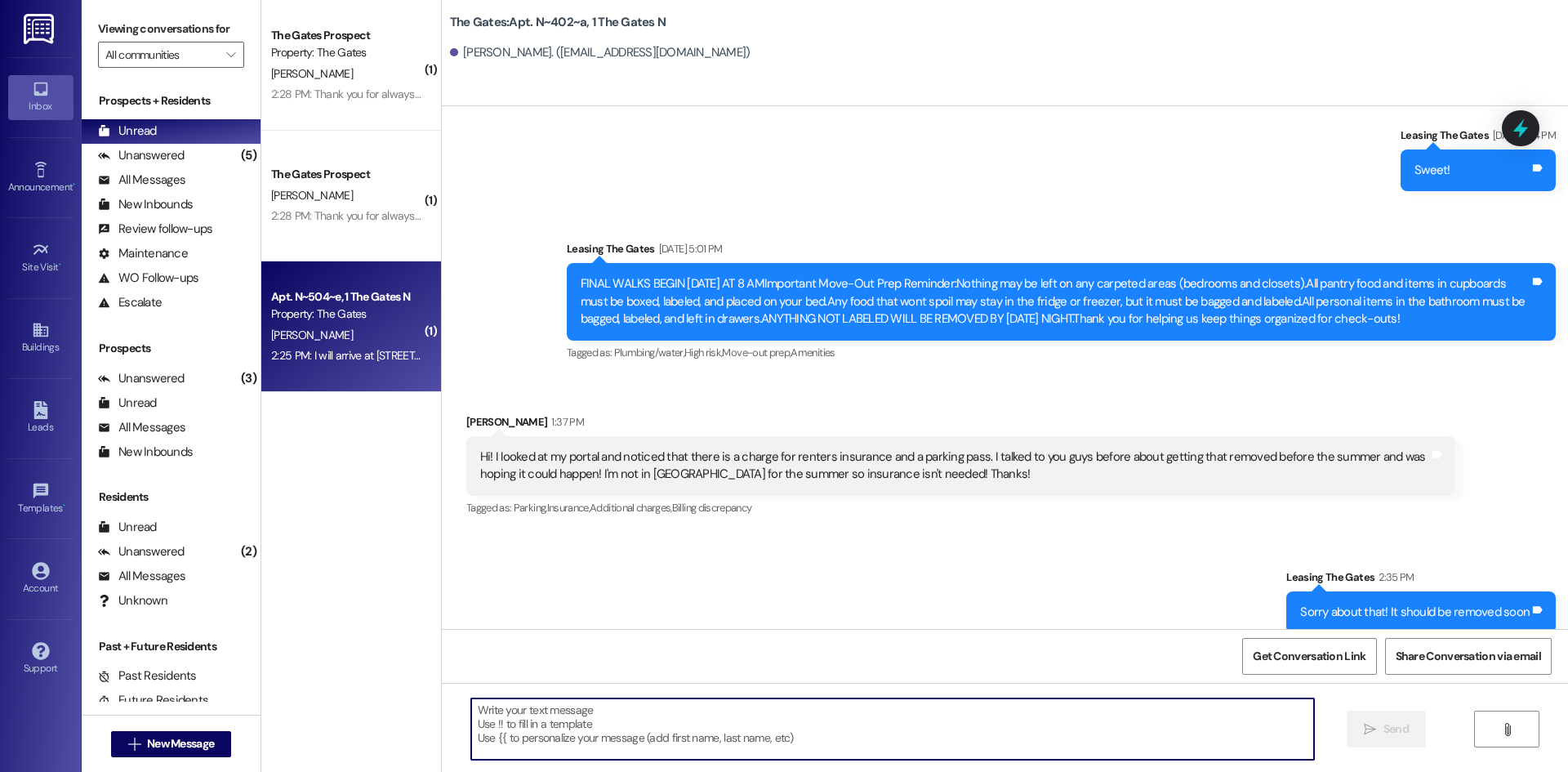
click at [307, 323] on div "Property: The Gates" at bounding box center [346, 314] width 151 height 17
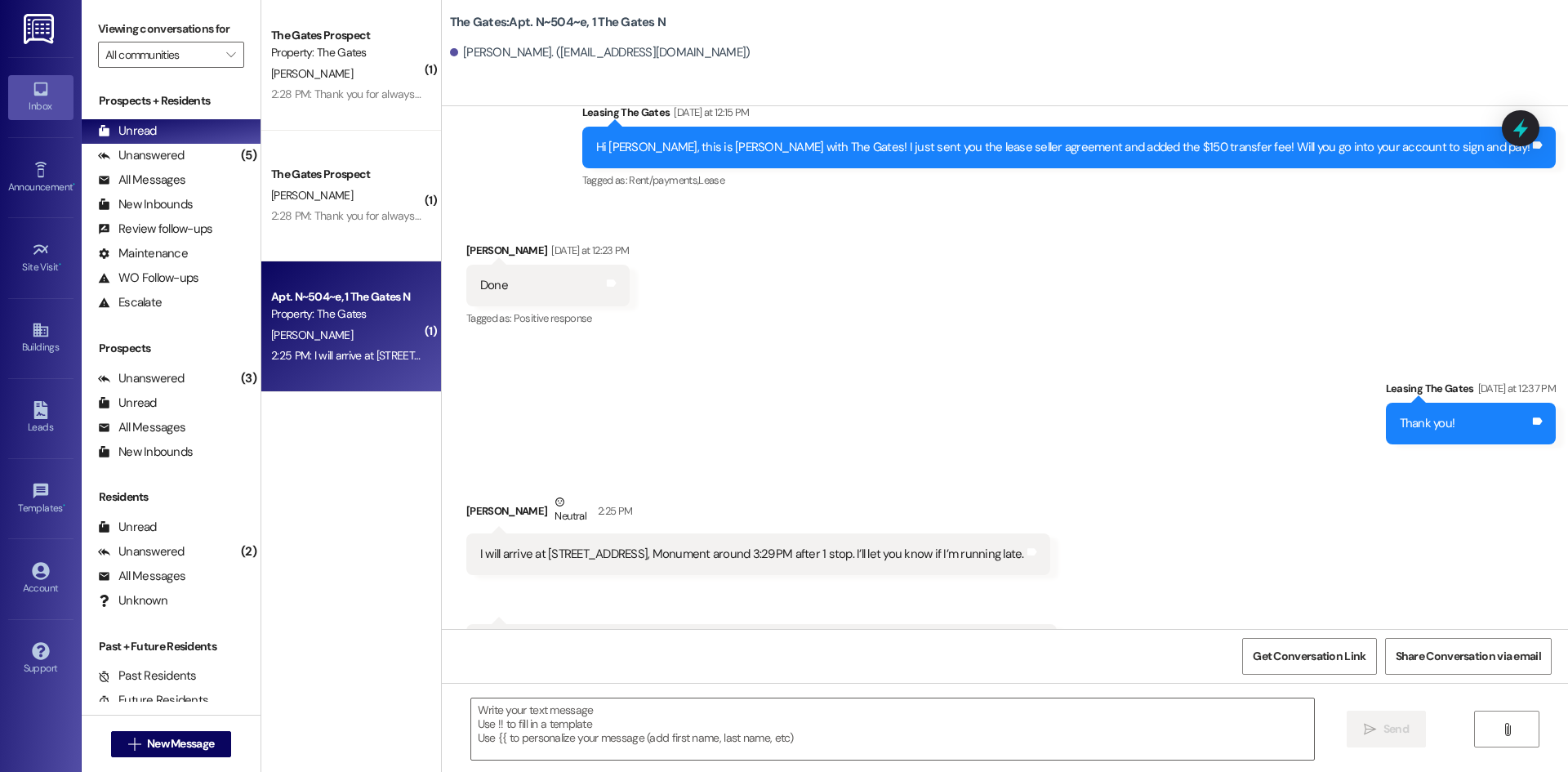
scroll to position [17349, 0]
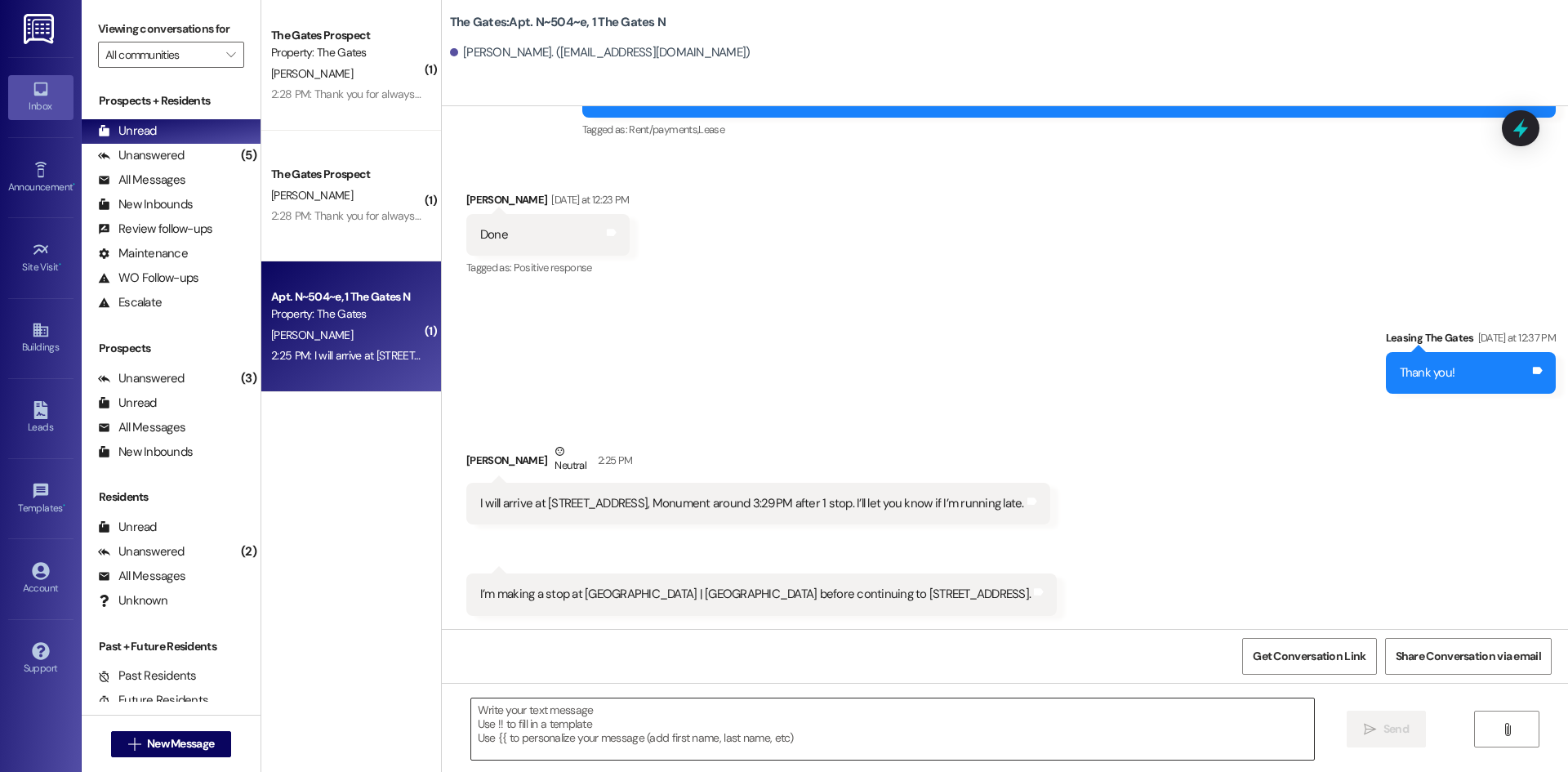
click at [507, 733] on textarea at bounding box center [893, 729] width 843 height 61
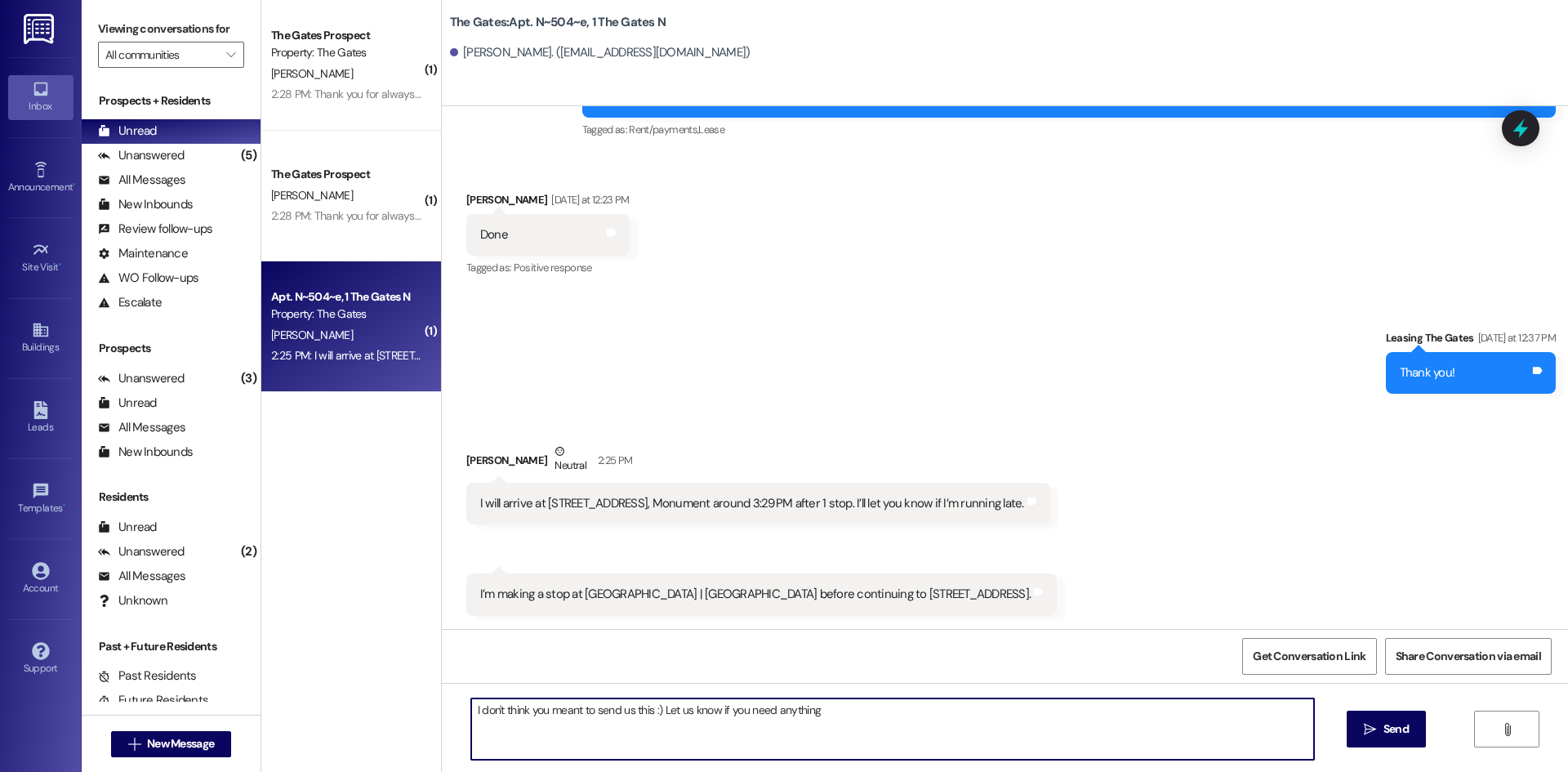
type textarea "I don't think you meant to send us this :) Let us know if you need anything!"
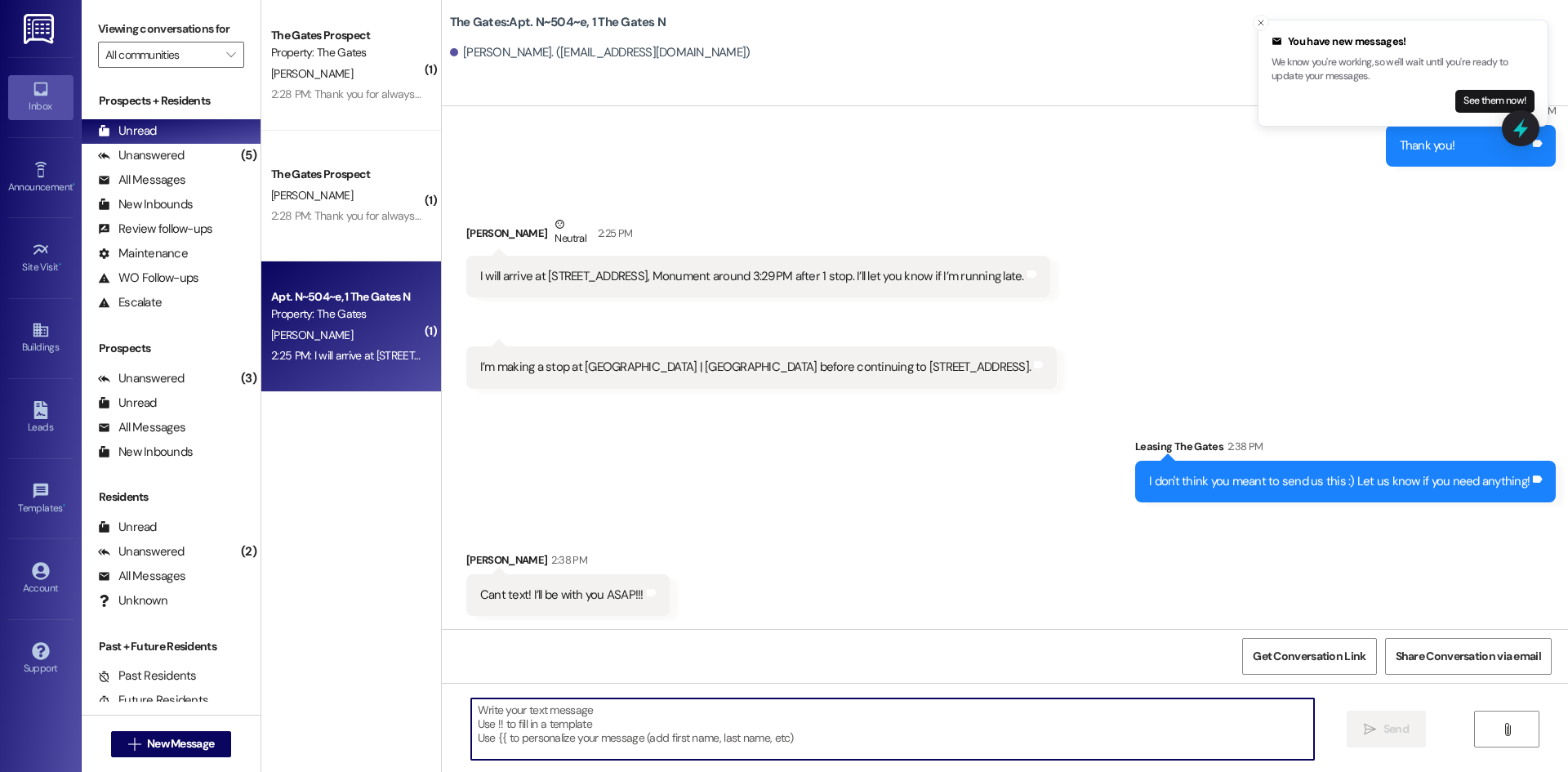
scroll to position [17575, 0]
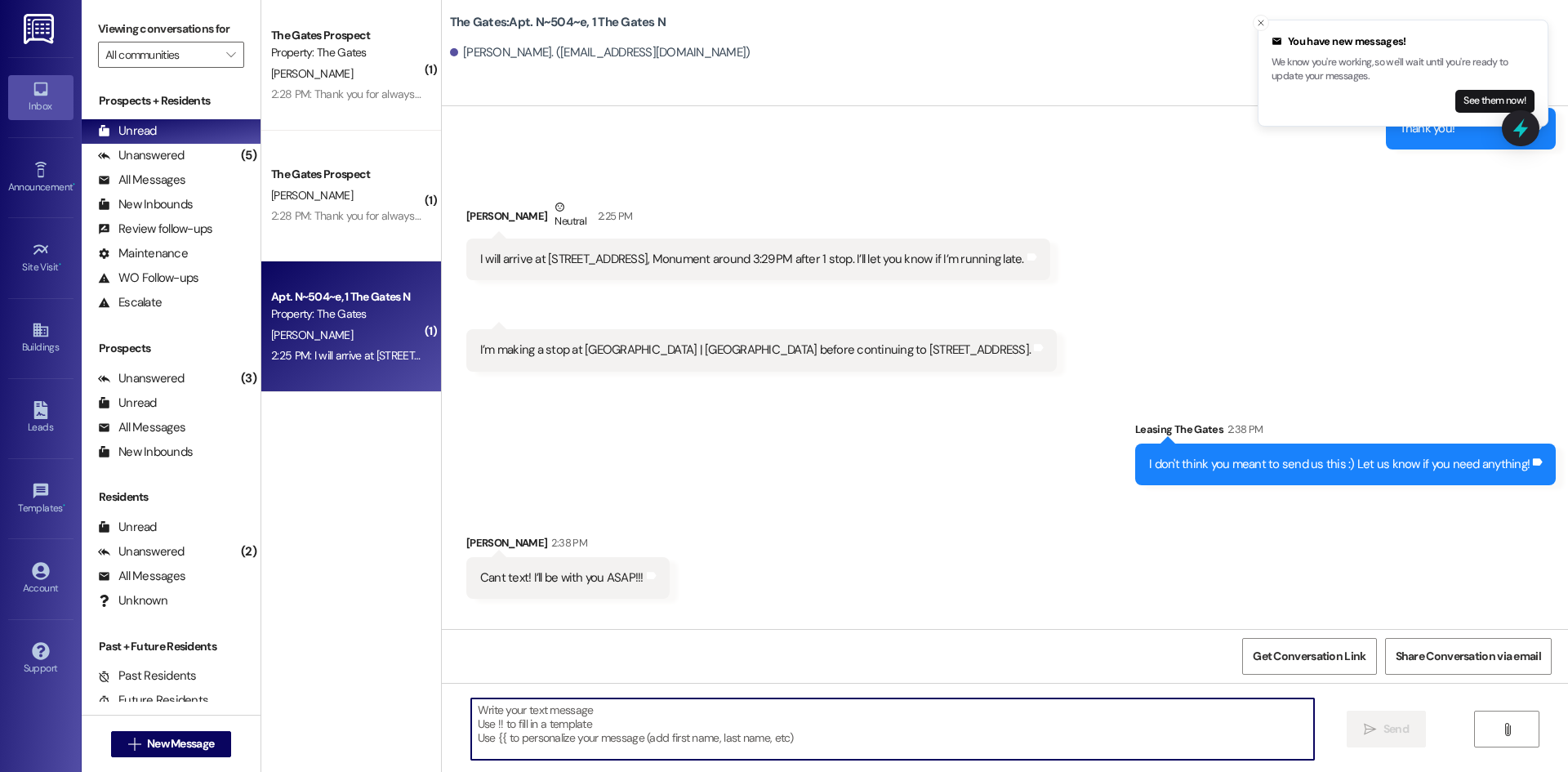
click at [579, 739] on textarea at bounding box center [893, 729] width 843 height 61
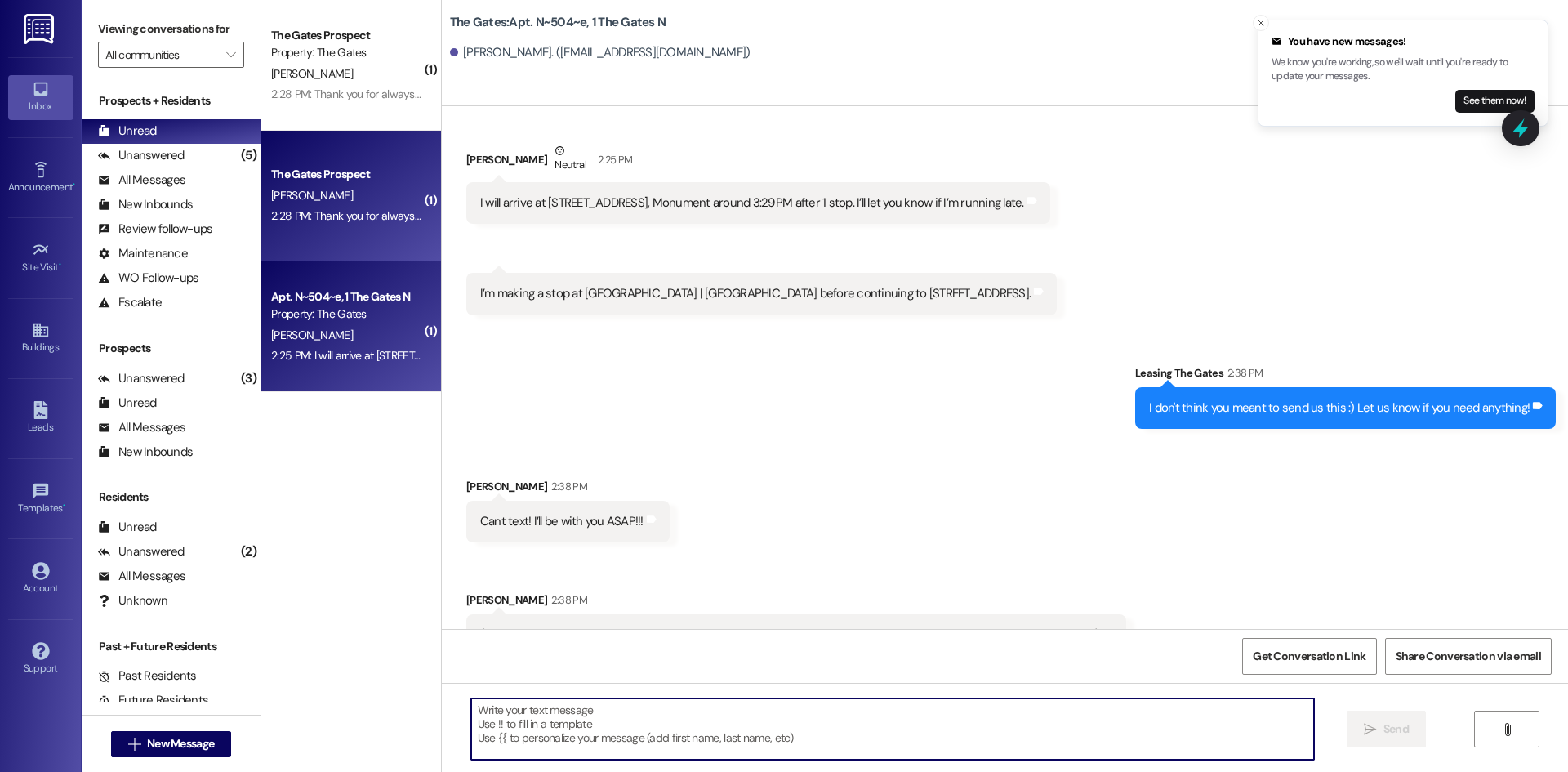
scroll to position [17690, 0]
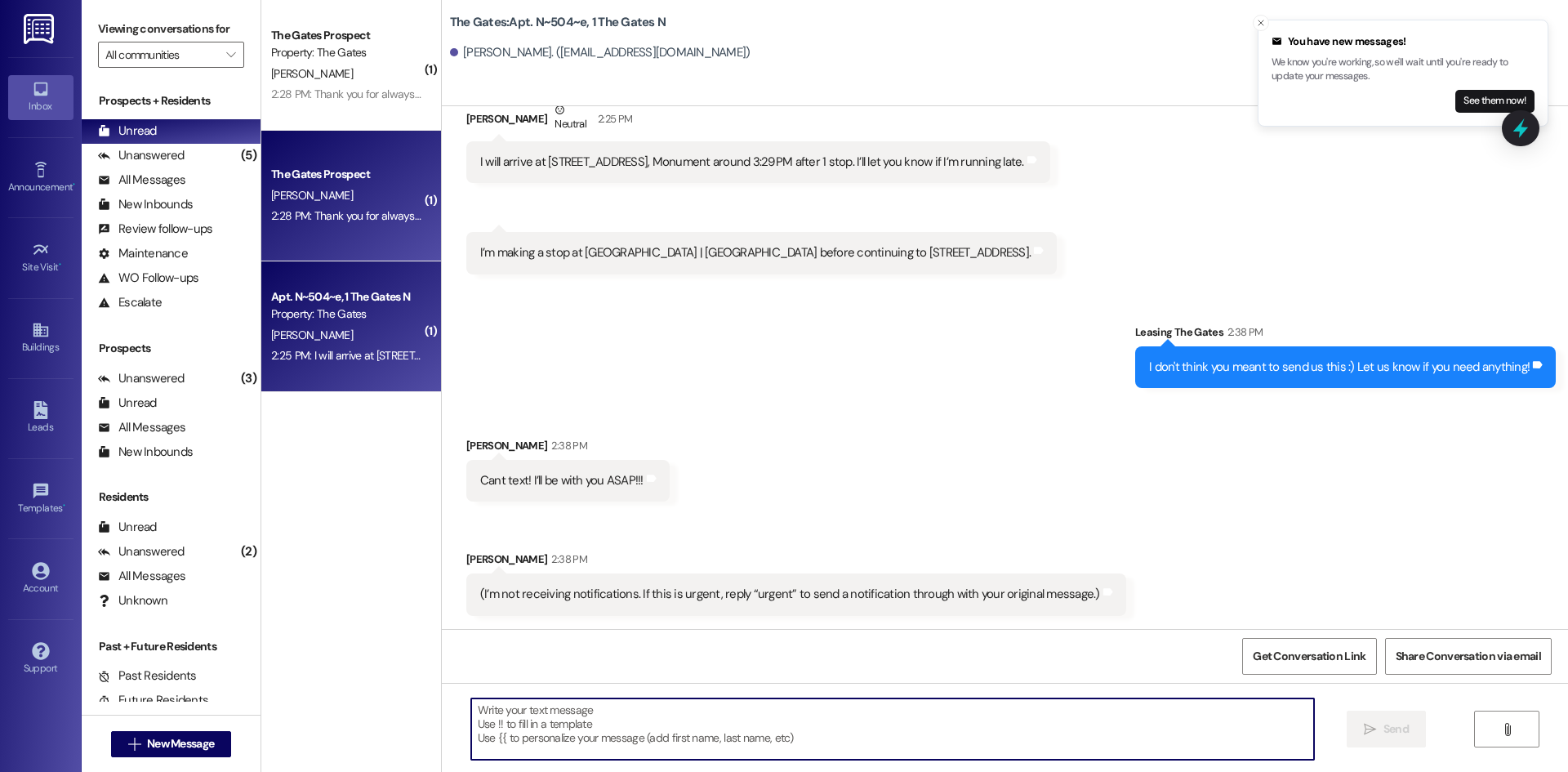
click at [339, 218] on div "2:28 PM: Thank you for always being so helpful! 2:28 PM: Thank you for always b…" at bounding box center [382, 215] width 224 height 14
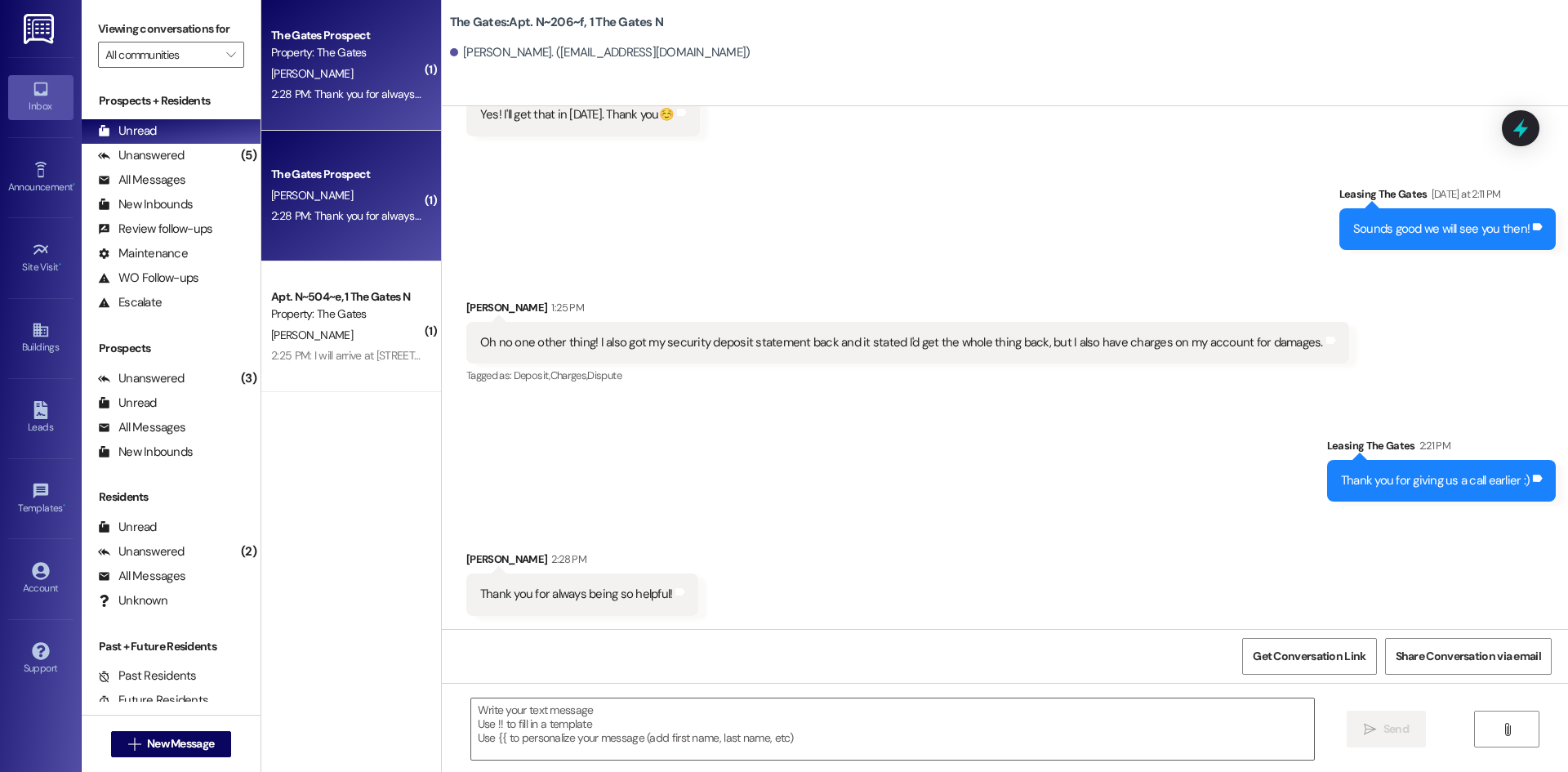
scroll to position [14101, 0]
click at [622, 712] on textarea at bounding box center [893, 729] width 843 height 61
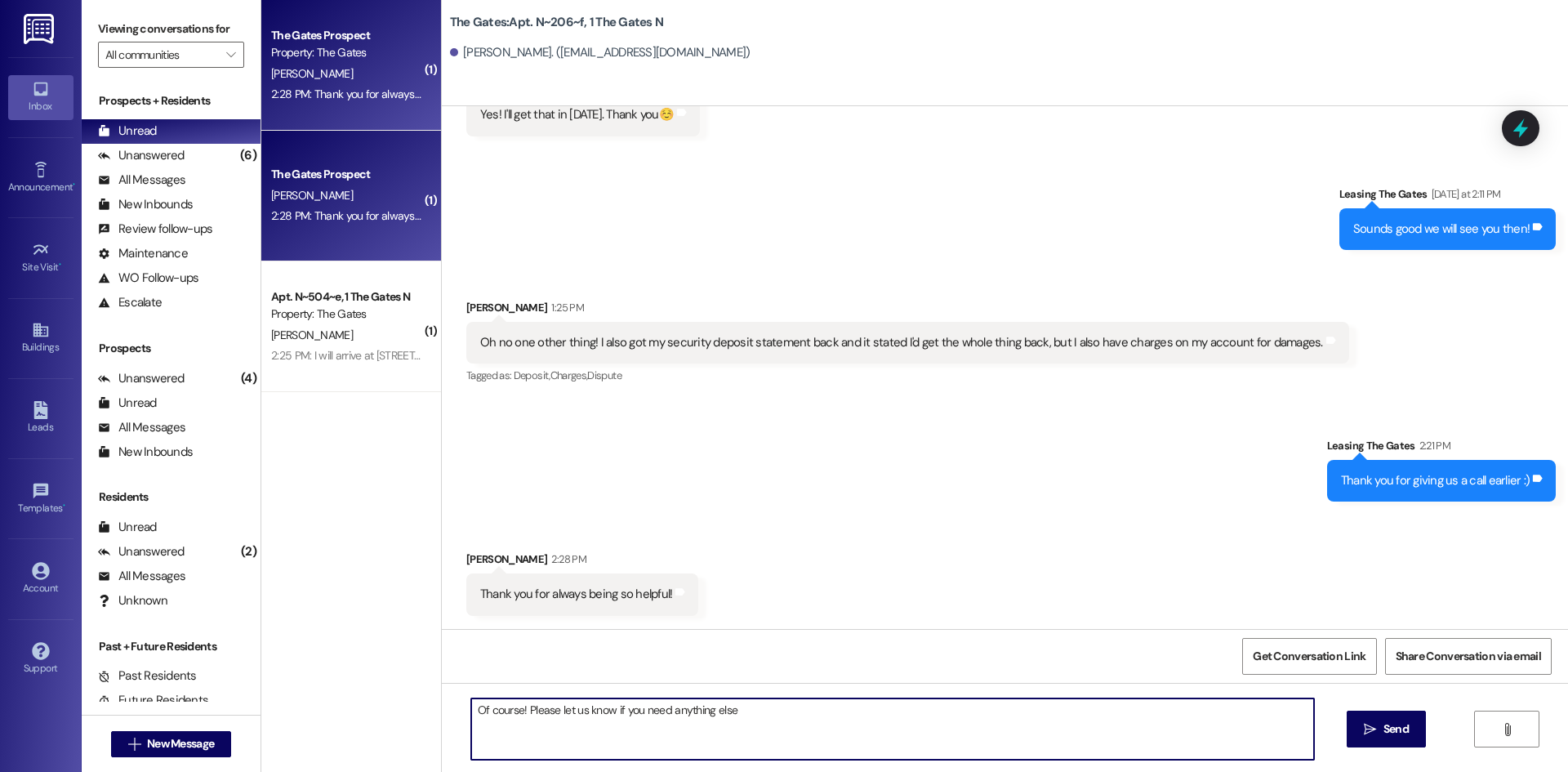
type textarea "Of course! Please let us know if you need anything else!"
